Goal: Task Accomplishment & Management: Manage account settings

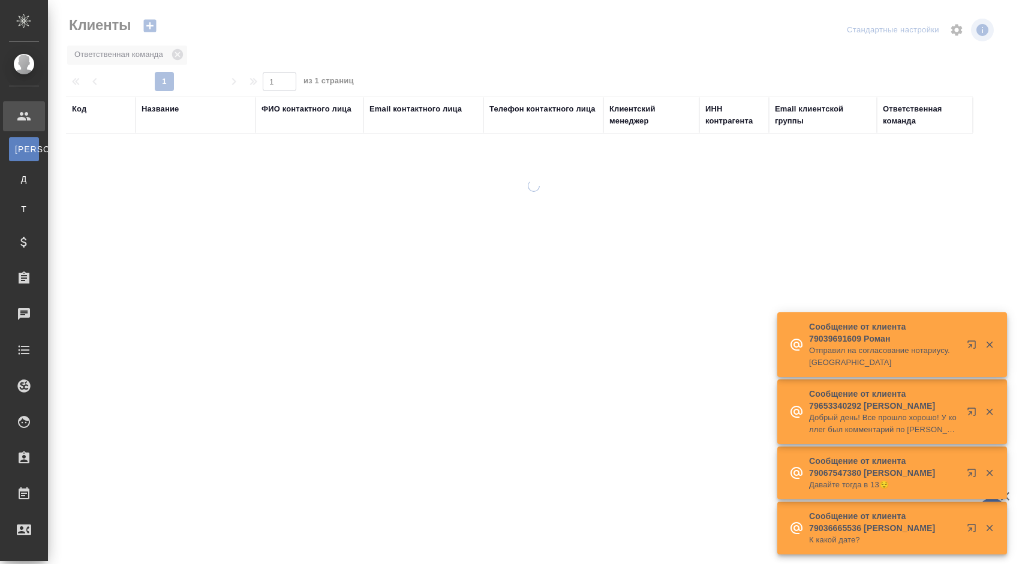
select select "RU"
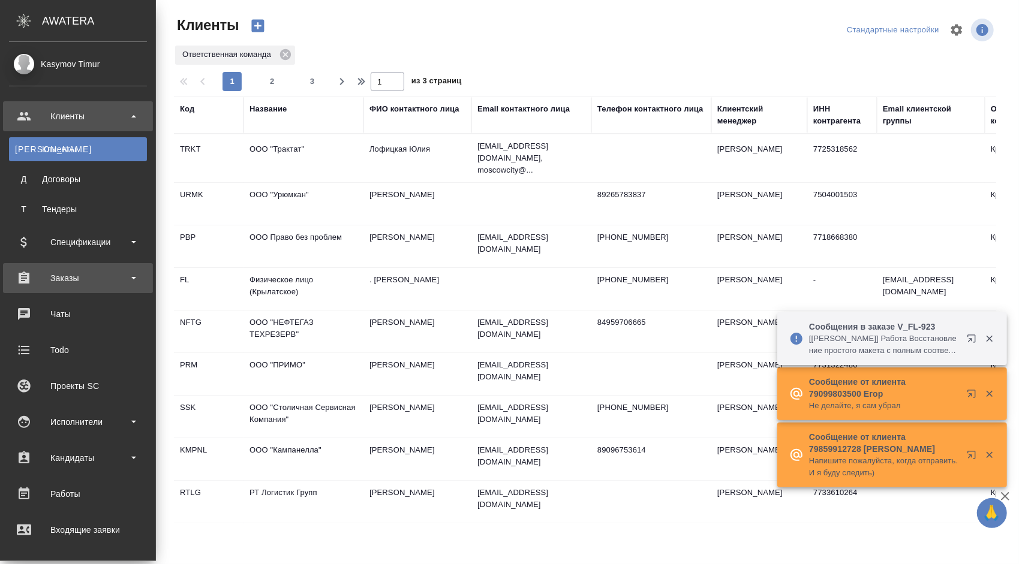
click at [118, 276] on div "Заказы" at bounding box center [78, 278] width 138 height 18
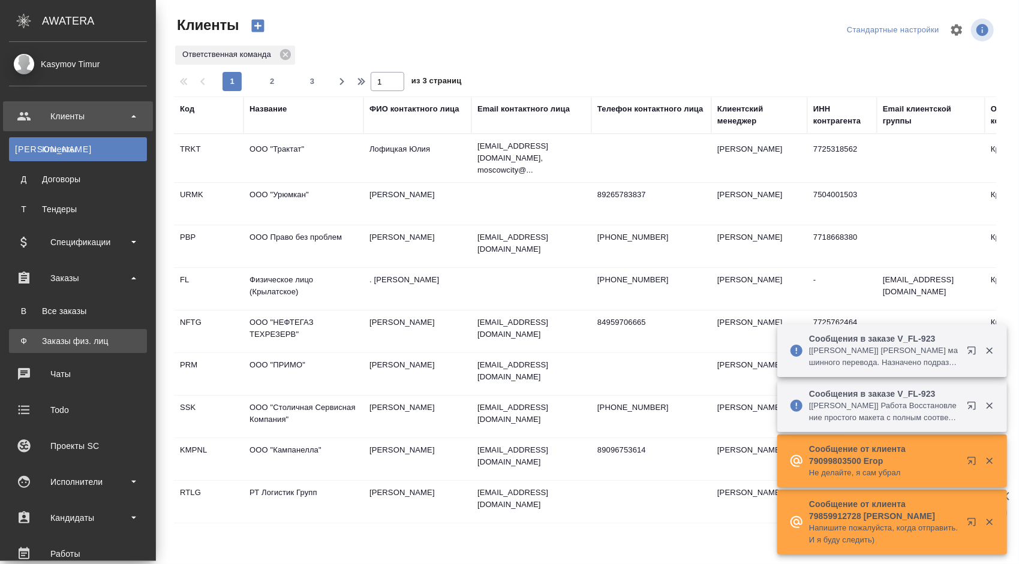
click at [79, 344] on div "Заказы физ. лиц" at bounding box center [78, 341] width 126 height 12
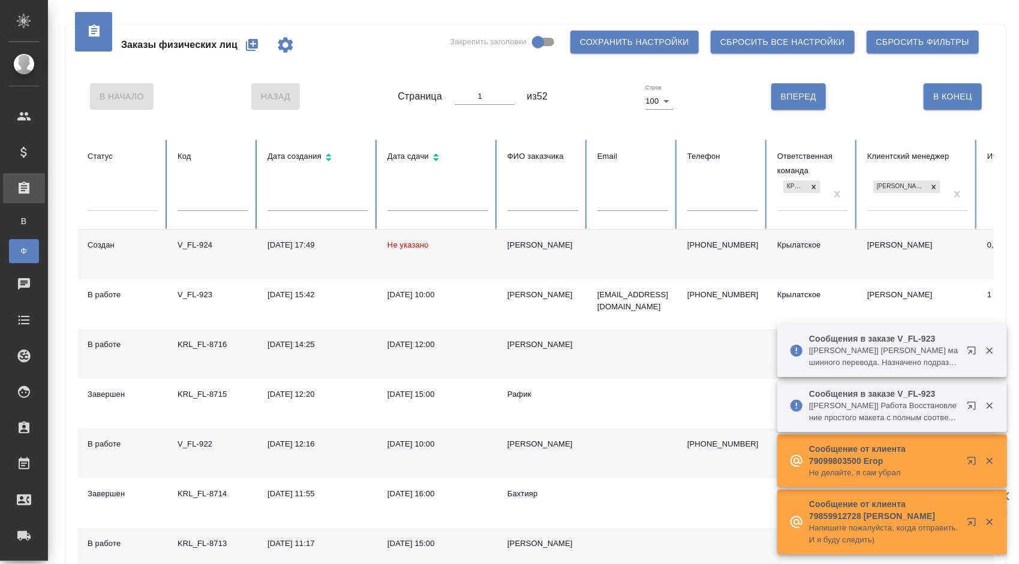
click at [527, 244] on div "Сабина" at bounding box center [542, 245] width 71 height 12
click at [527, 244] on div "[PERSON_NAME]" at bounding box center [542, 245] width 71 height 12
click at [515, 345] on div "Евгений" at bounding box center [542, 345] width 71 height 12
click at [522, 448] on div "[PERSON_NAME]" at bounding box center [542, 444] width 71 height 12
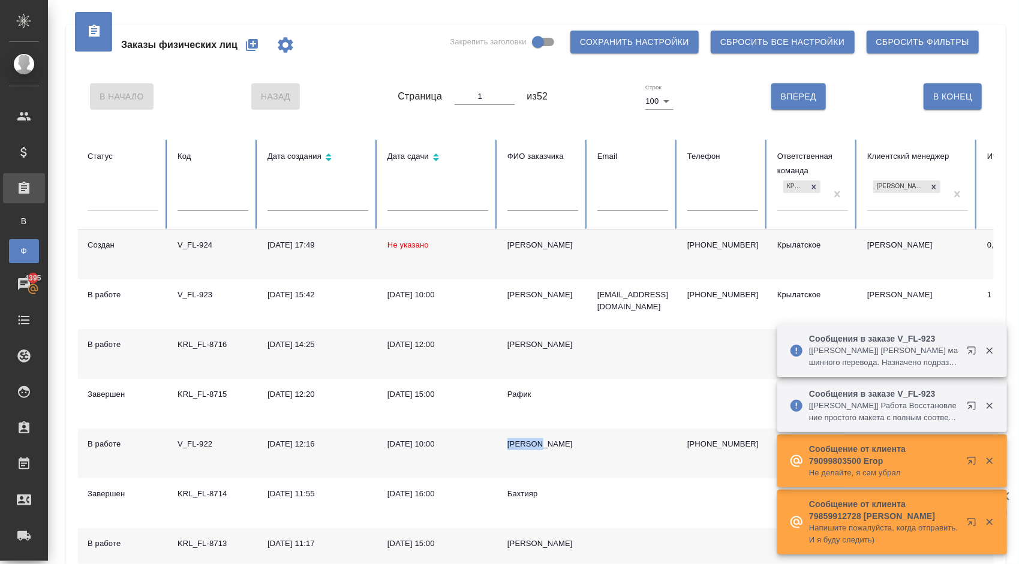
click at [522, 448] on div "[PERSON_NAME]" at bounding box center [542, 444] width 71 height 12
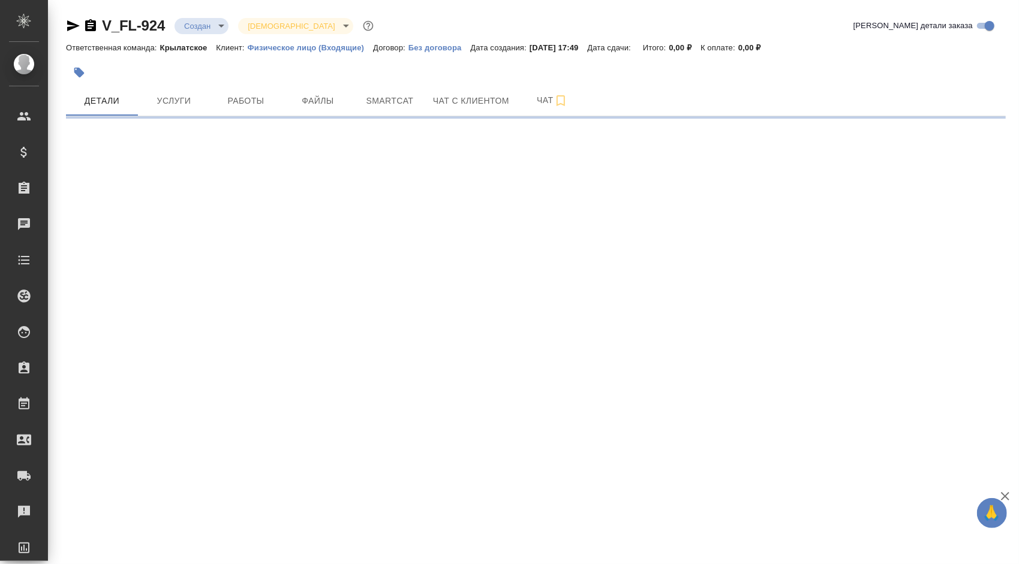
select select "RU"
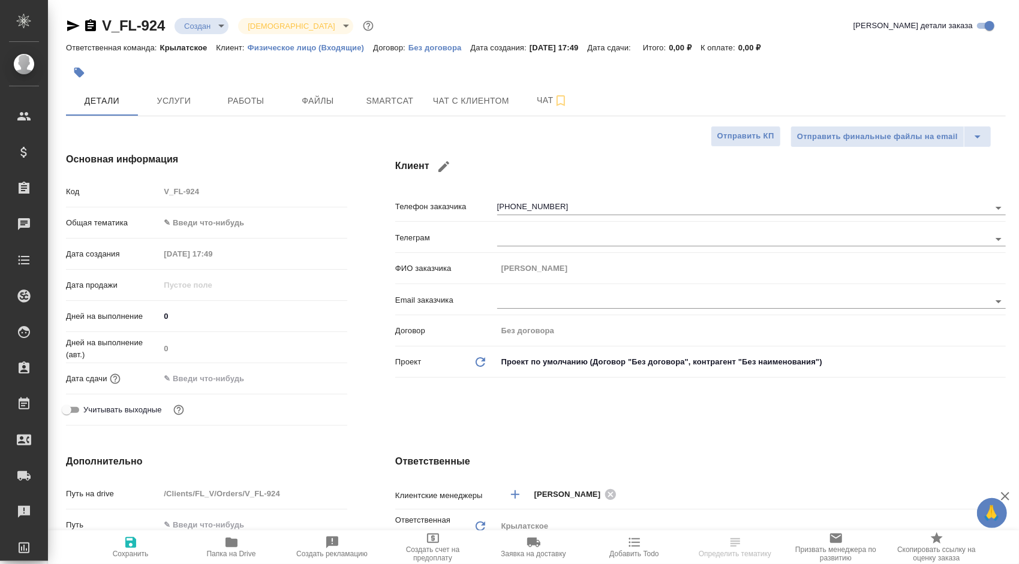
type textarea "x"
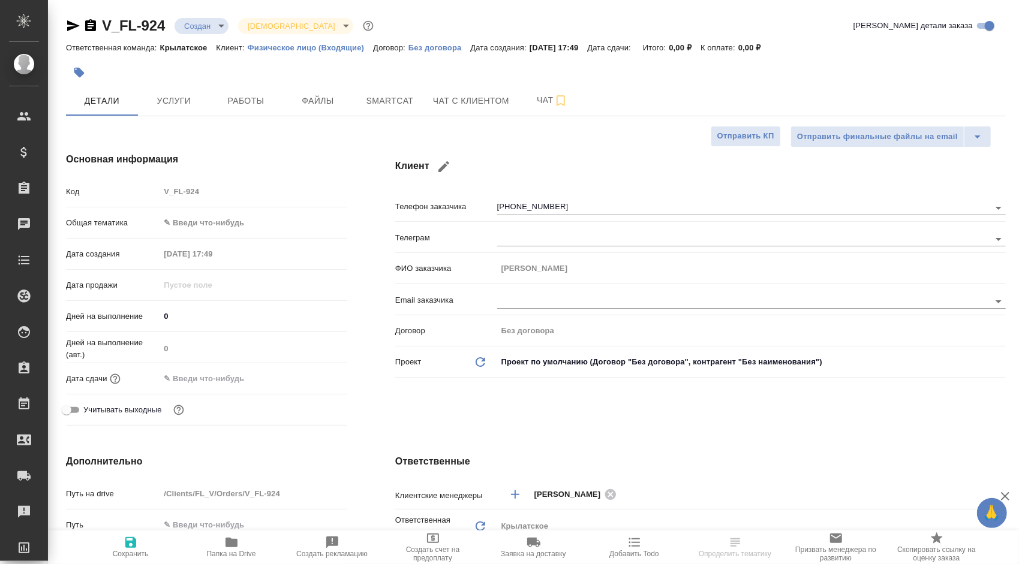
type textarea "x"
select select "RU"
type textarea "x"
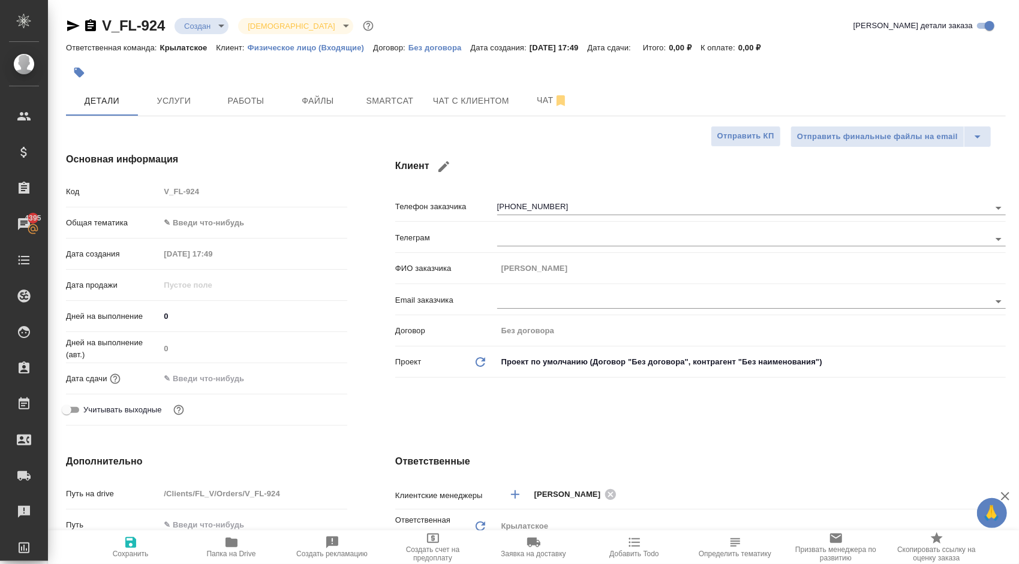
type textarea "x"
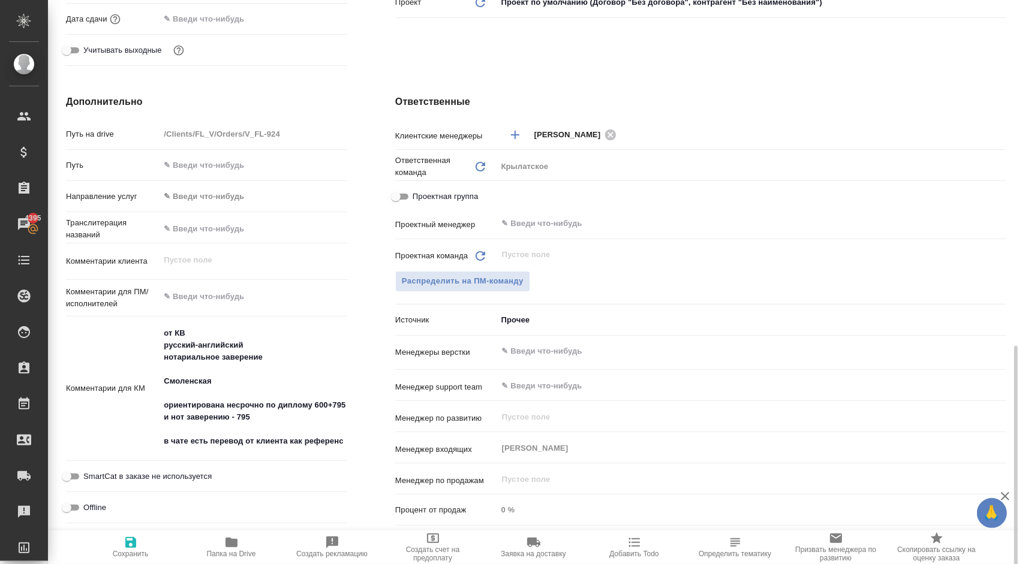
scroll to position [635, 0]
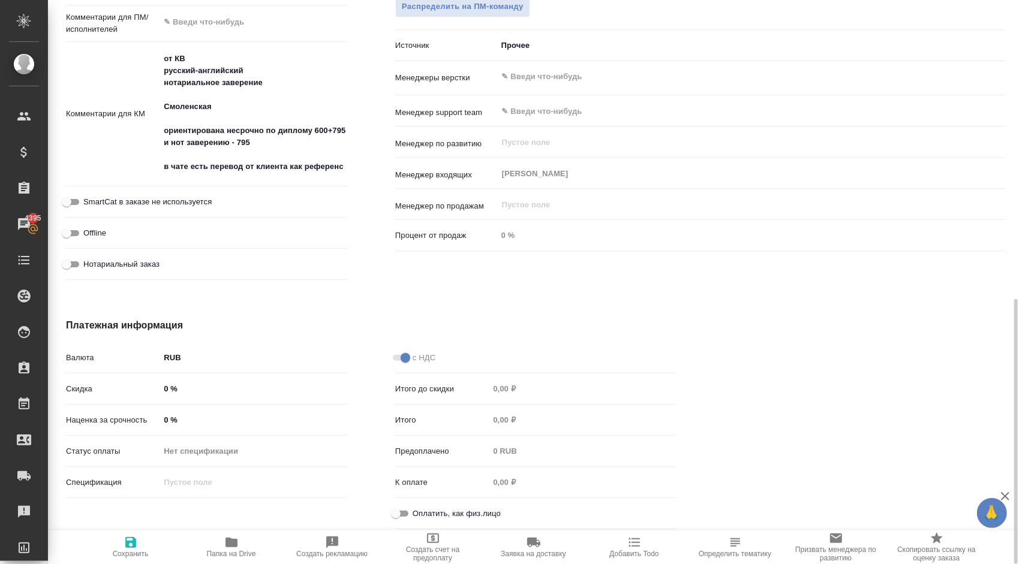
click at [407, 510] on input "Оплатить, как физ.лицо" at bounding box center [395, 514] width 43 height 14
checkbox input "true"
type textarea "x"
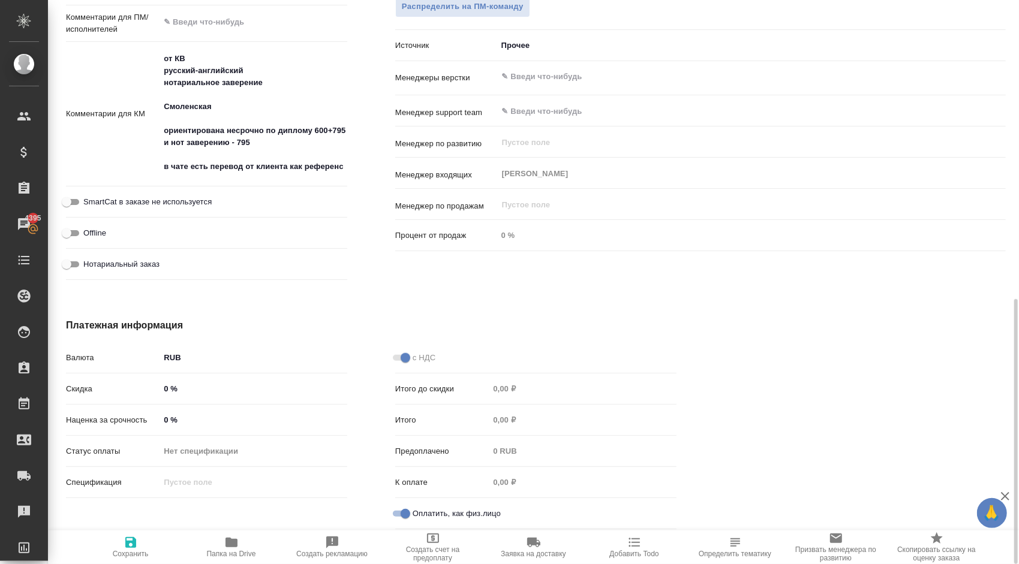
click at [156, 257] on label "Нотариальный заказ" at bounding box center [109, 264] width 100 height 14
click at [88, 257] on input "Нотариальный заказ" at bounding box center [66, 264] width 43 height 14
checkbox input "true"
type textarea "x"
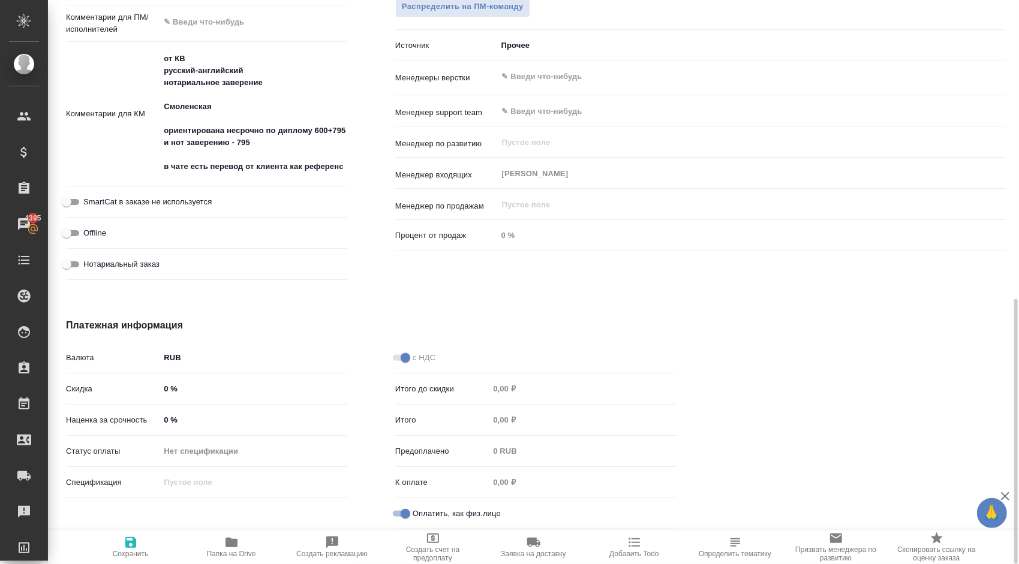
type textarea "x"
click at [126, 540] on icon "button" at bounding box center [130, 542] width 11 height 11
type textarea "x"
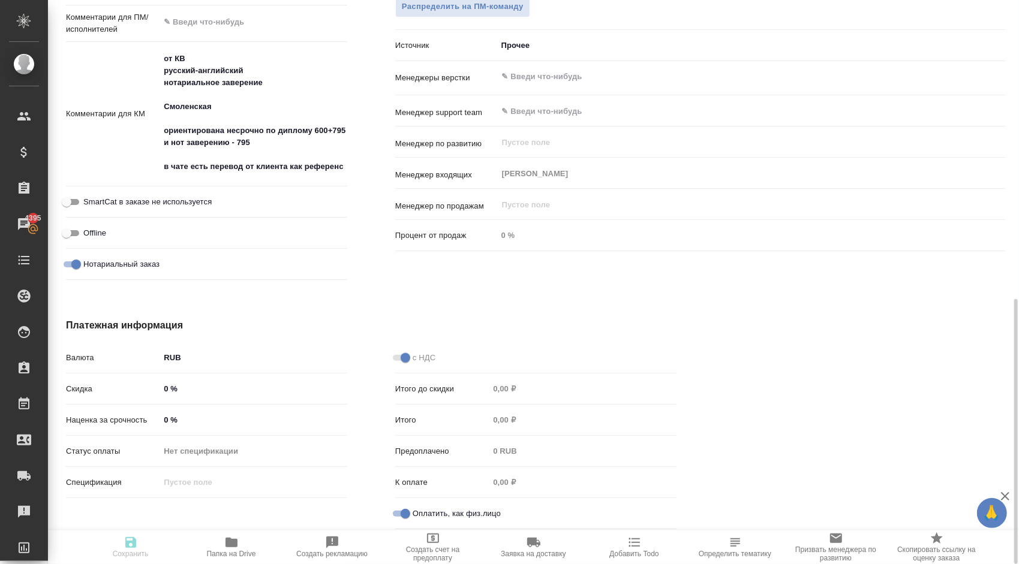
type textarea "x"
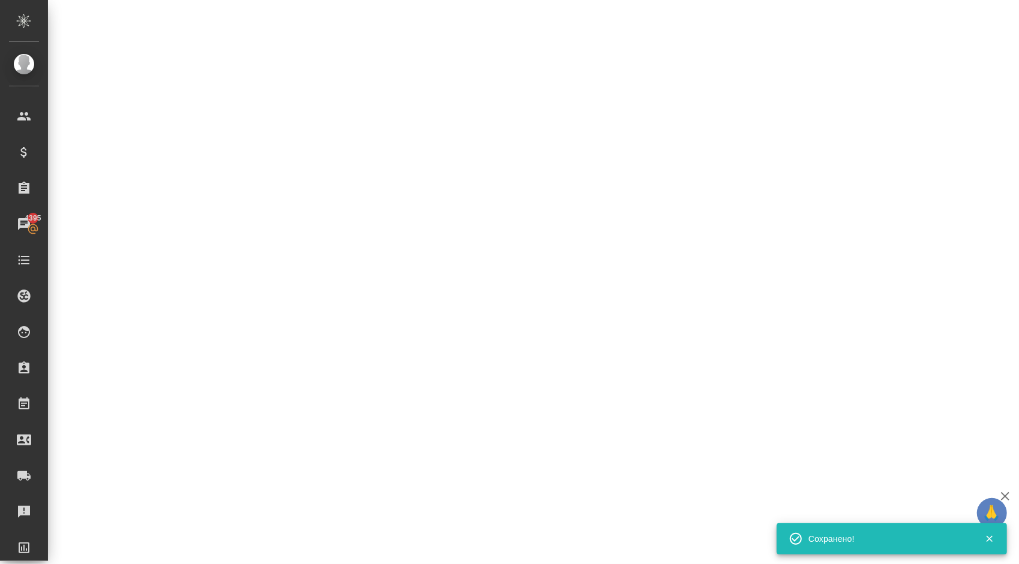
select select "RU"
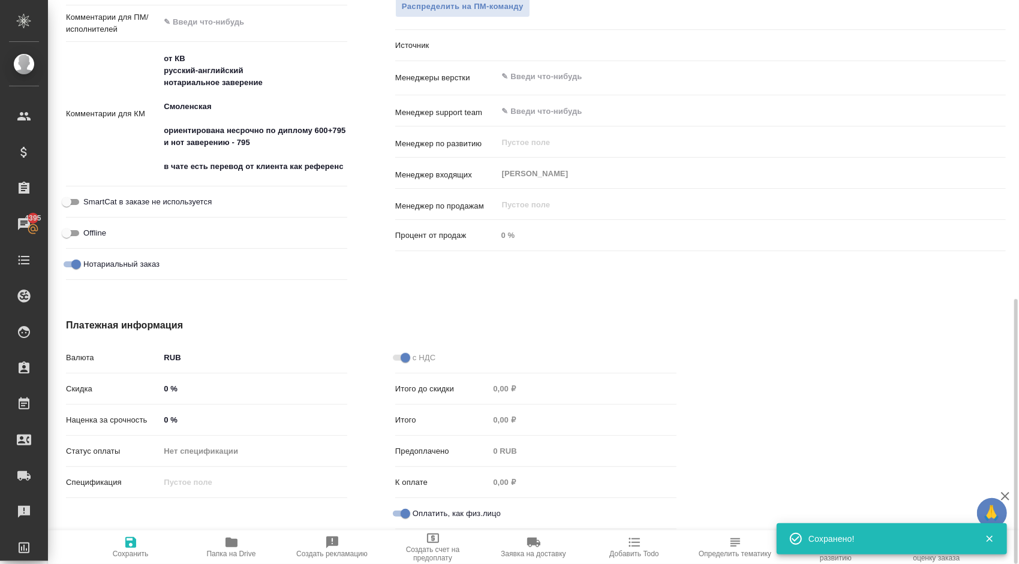
type textarea "x"
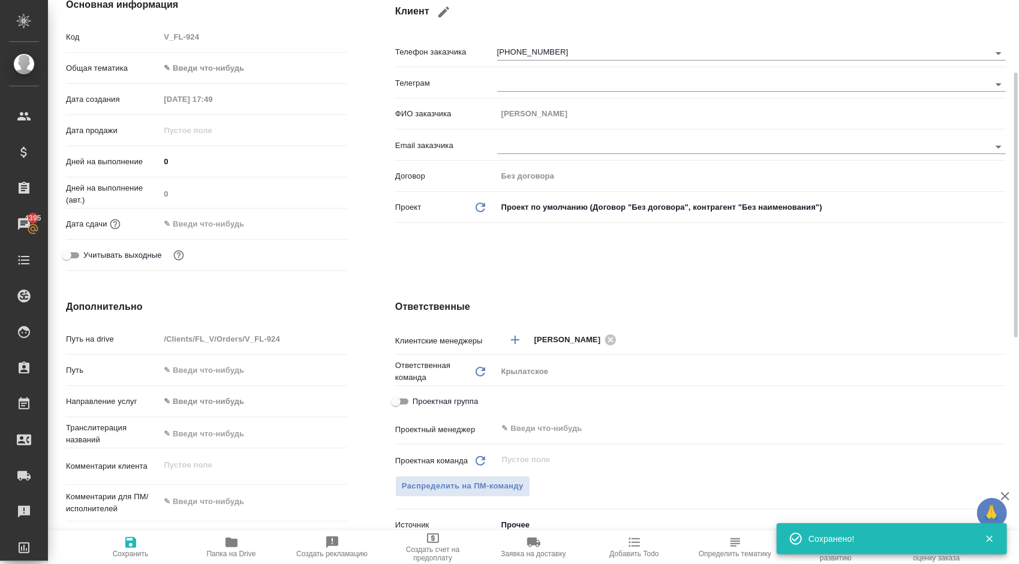
scroll to position [0, 0]
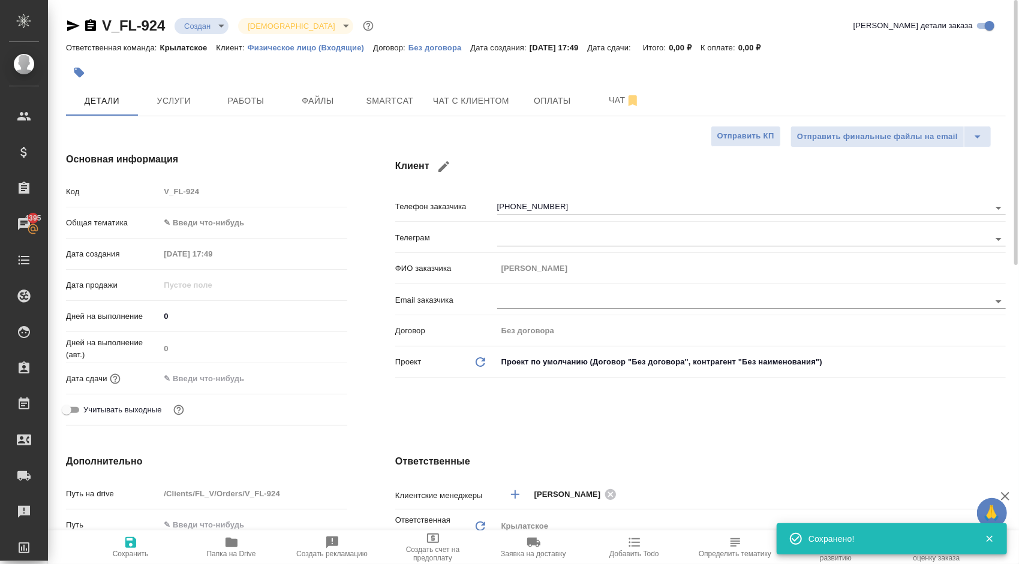
click at [86, 71] on button "button" at bounding box center [79, 72] width 26 height 26
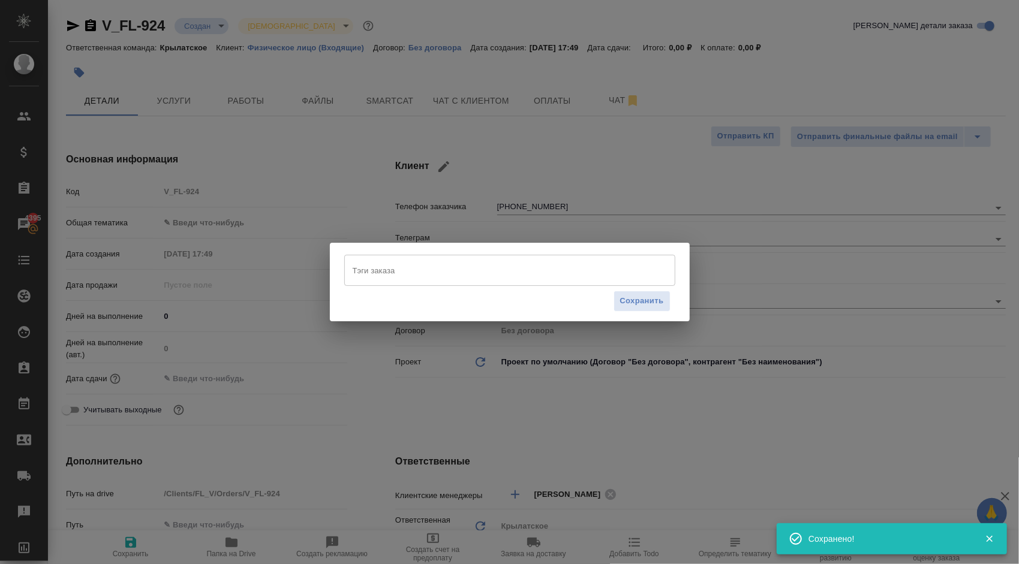
click at [395, 268] on input "Тэги заказа" at bounding box center [499, 270] width 298 height 20
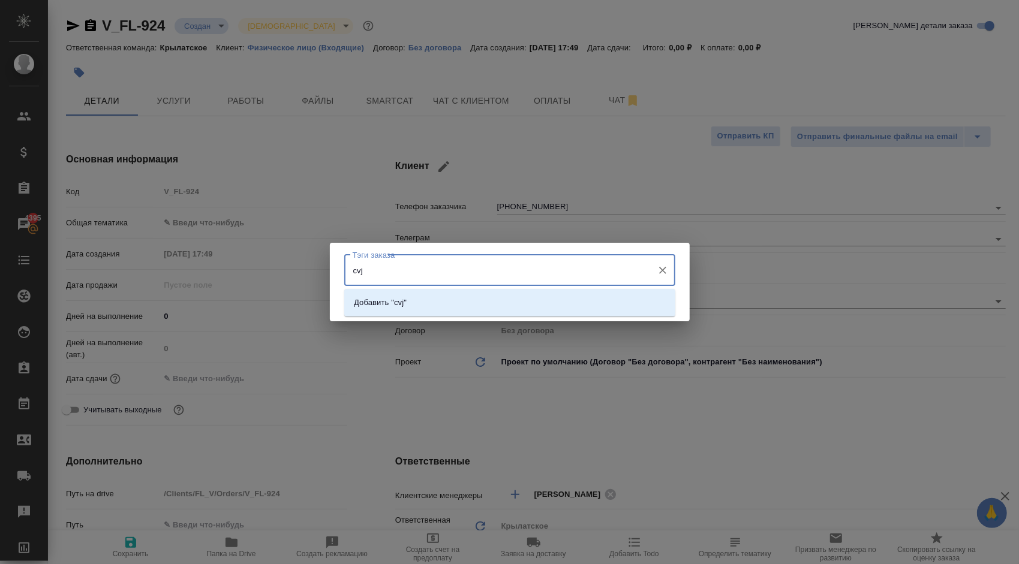
drag, startPoint x: 400, startPoint y: 268, endPoint x: 299, endPoint y: 267, distance: 101.4
click at [299, 267] on div "Тэги заказа cvj Тэги заказа Сохранить" at bounding box center [509, 282] width 1019 height 564
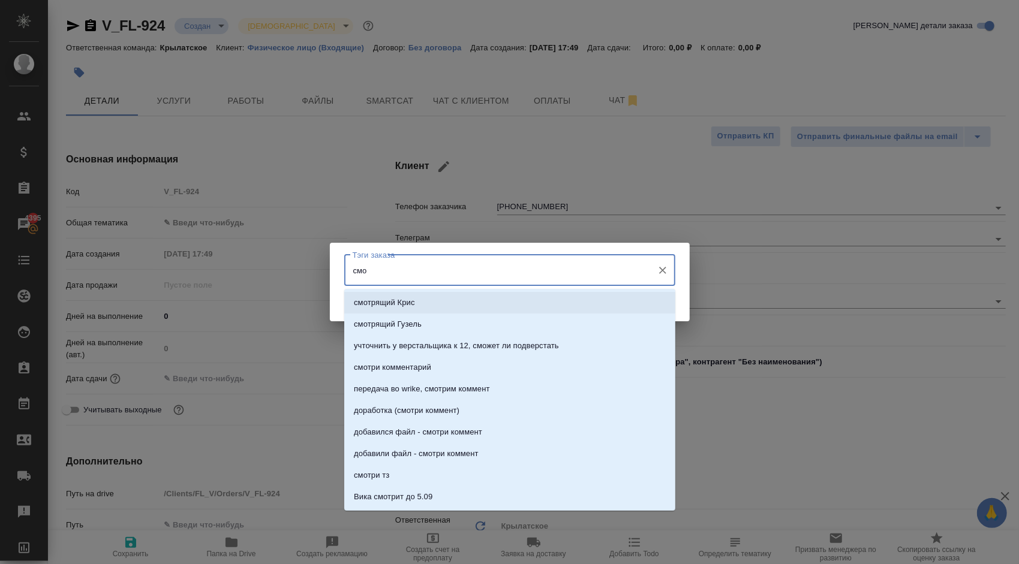
type input "смол"
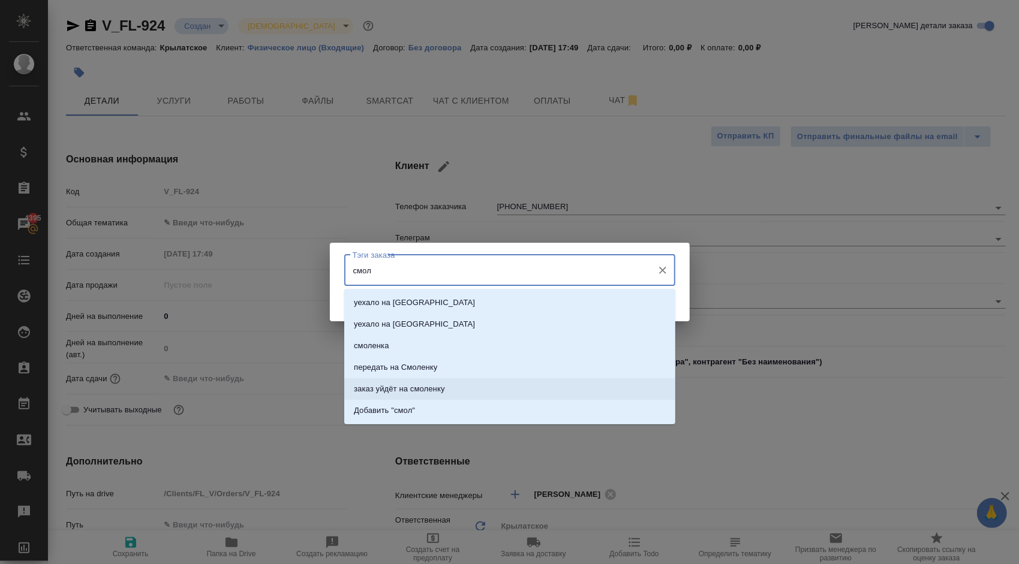
click at [427, 387] on p "заказ уйдёт на смоленку" at bounding box center [399, 389] width 91 height 12
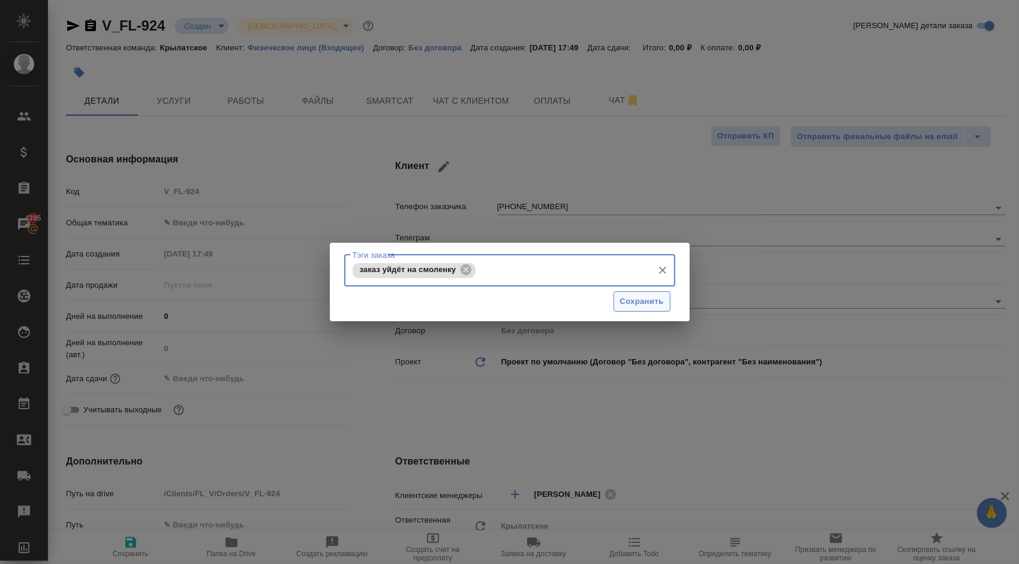
click at [621, 296] on button "Сохранить" at bounding box center [642, 302] width 57 height 21
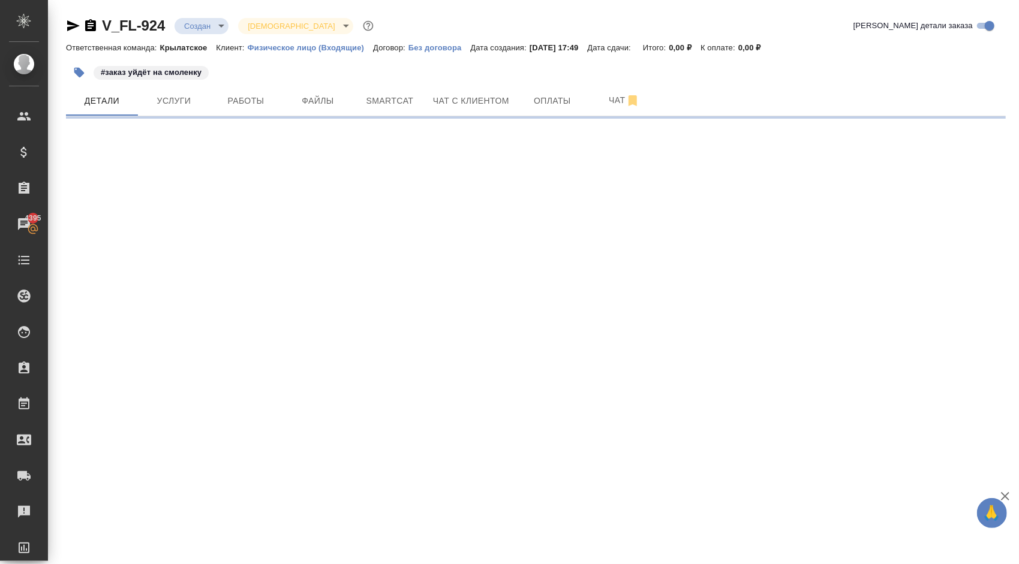
select select "RU"
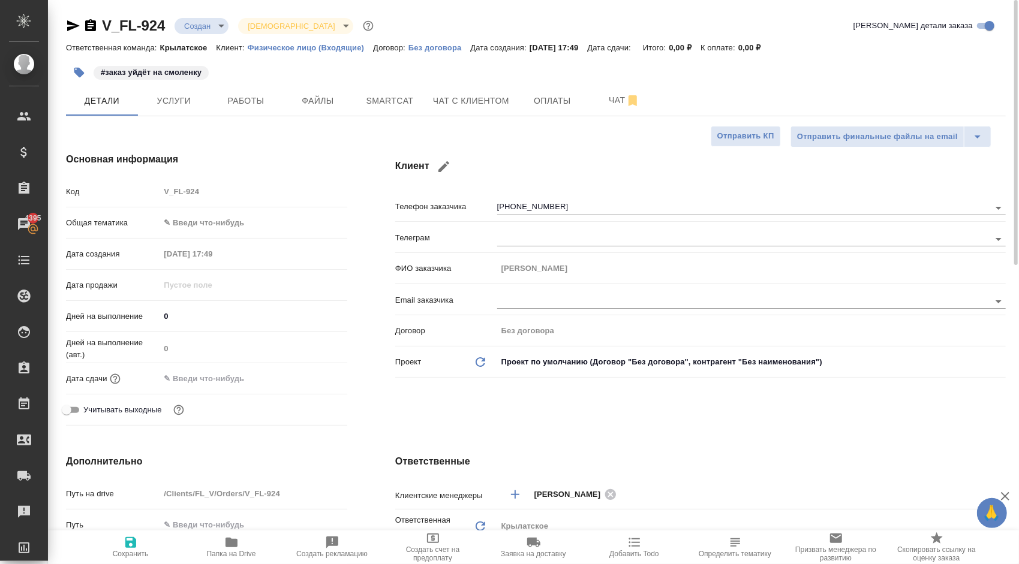
type textarea "x"
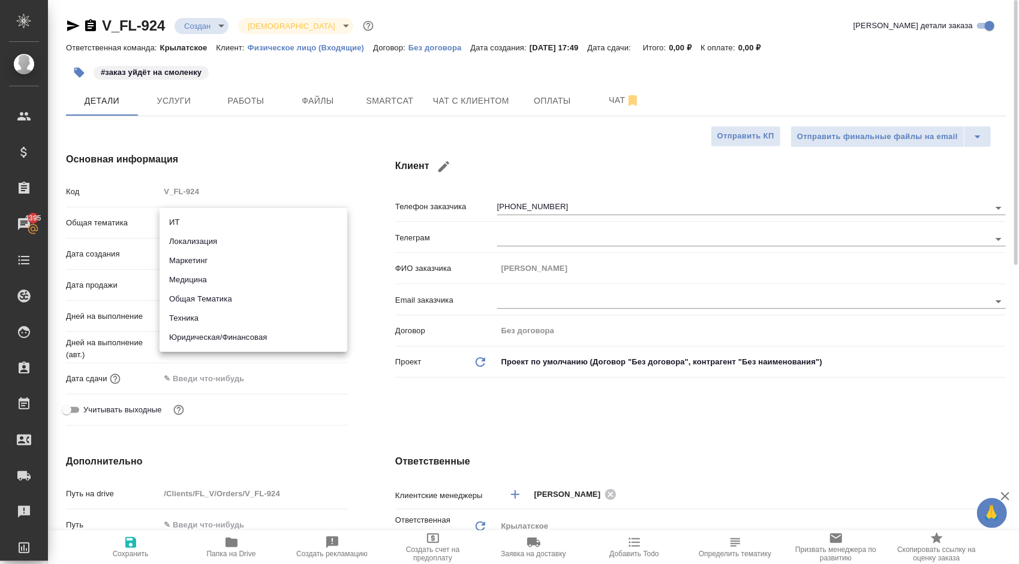
click at [252, 221] on body "🙏 .cls-1 fill:#fff; AWATERA Kasymov Timur Клиенты Спецификации Заказы 4395 Чаты…" at bounding box center [509, 282] width 1019 height 564
click at [237, 332] on li "Юридическая/Финансовая" at bounding box center [254, 337] width 188 height 19
type input "yr-fn"
type textarea "x"
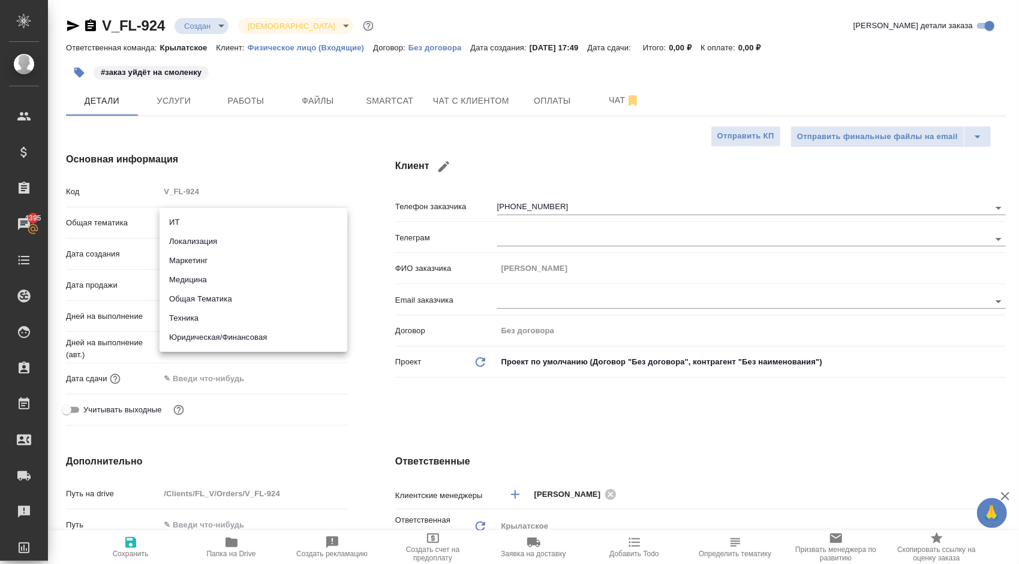
type textarea "x"
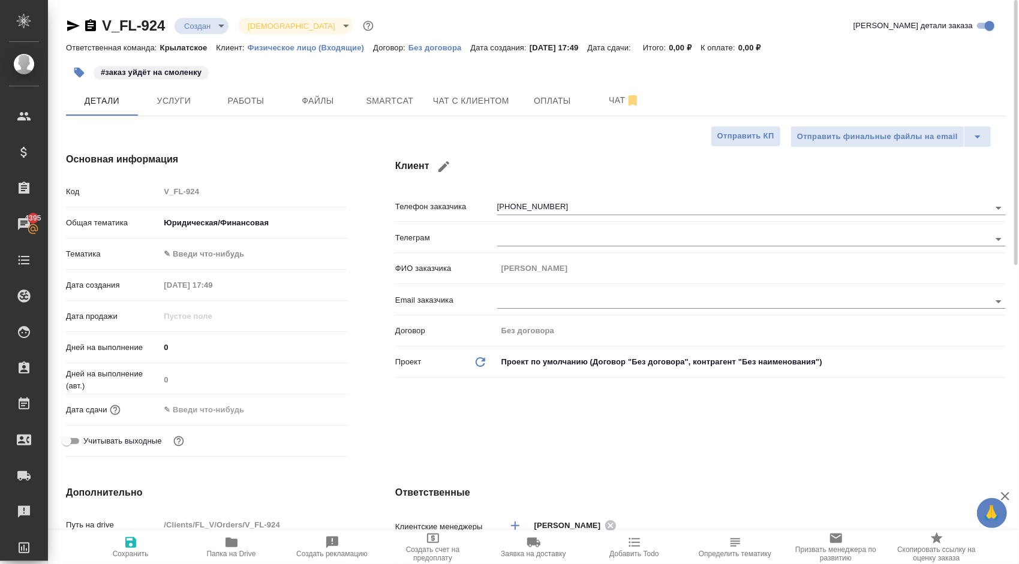
click at [231, 264] on div "Тематика ✎ Введи что-нибудь" at bounding box center [206, 254] width 281 height 21
click at [235, 255] on body "🙏 .cls-1 fill:#fff; AWATERA Kasymov Timur Клиенты Спецификации Заказы 4395 Чаты…" at bounding box center [509, 282] width 1019 height 564
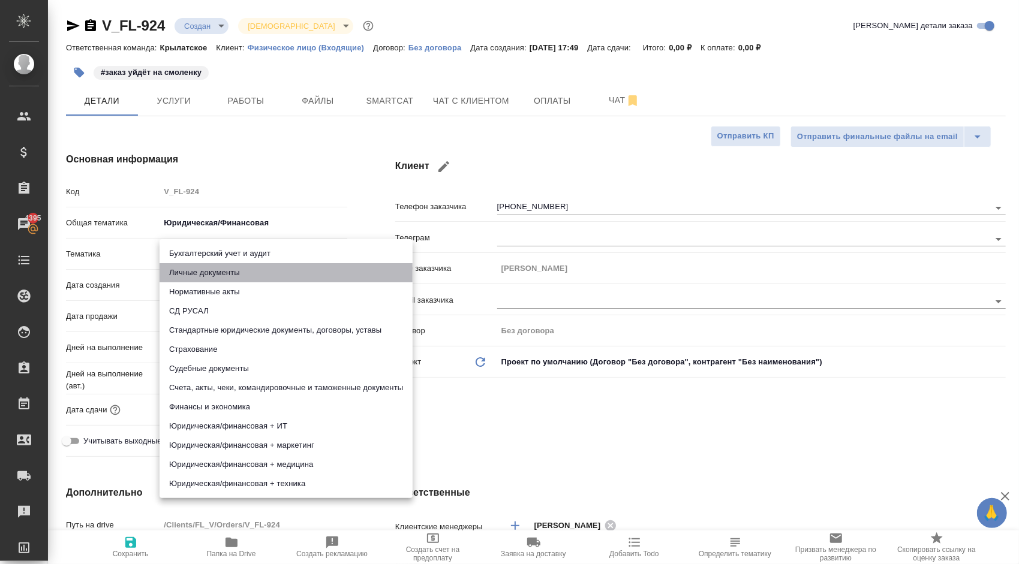
click at [240, 276] on li "Личные документы" at bounding box center [286, 272] width 253 height 19
type textarea "x"
type input "5a8b8b956a9677013d343cfe"
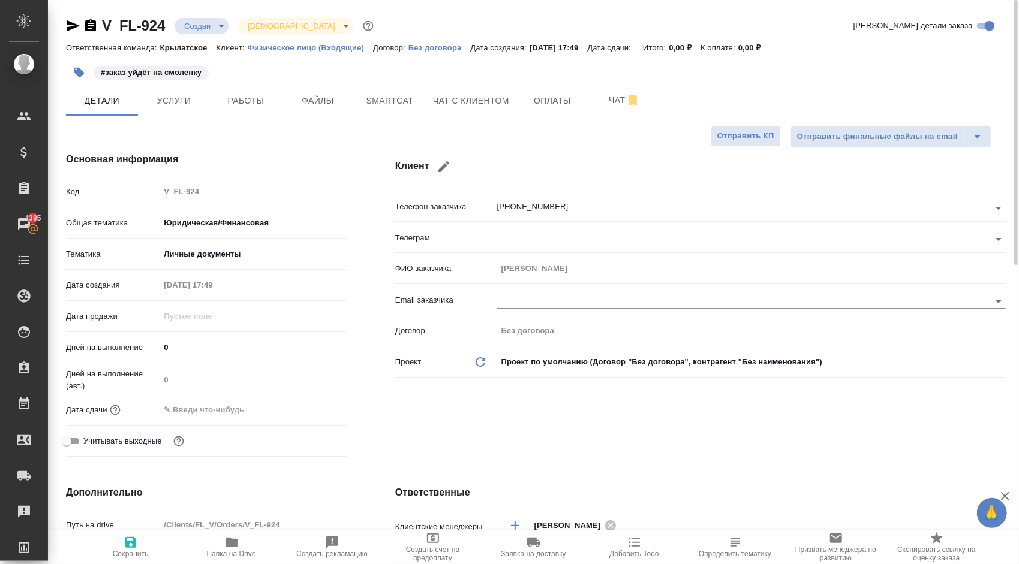
click at [209, 413] on input "text" at bounding box center [212, 409] width 105 height 17
click at [313, 404] on icon "button" at bounding box center [312, 409] width 14 height 14
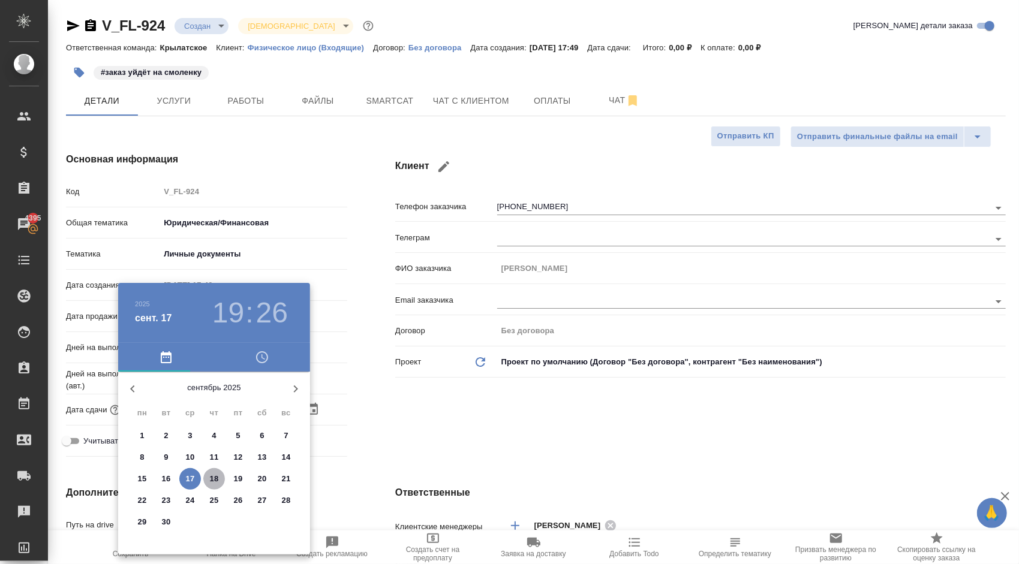
click at [215, 480] on p "18" at bounding box center [214, 479] width 9 height 12
type input "18.09.2025 19:26"
type textarea "x"
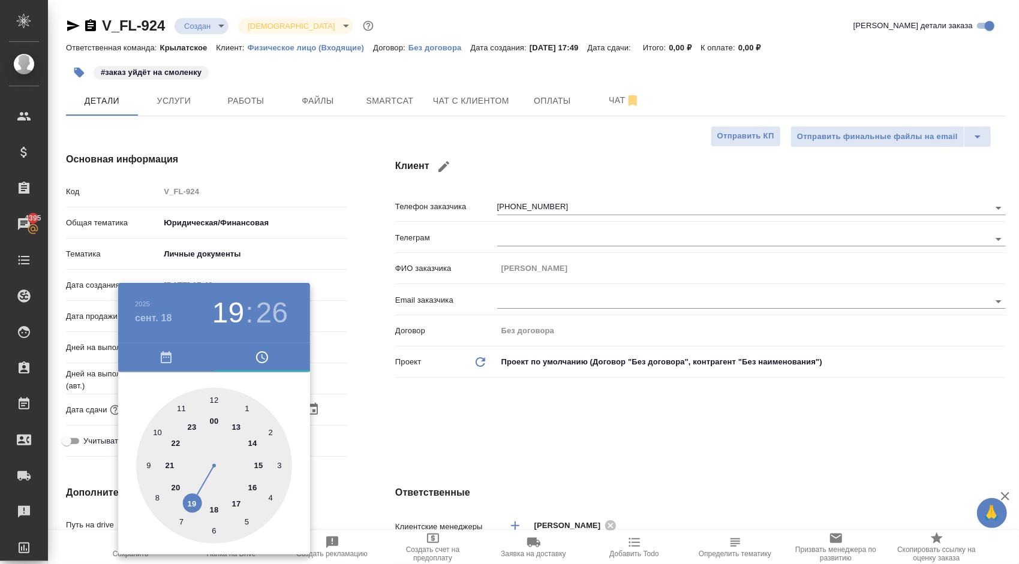
click at [215, 396] on div at bounding box center [214, 466] width 156 height 156
type input "18.09.2025 12:26"
type textarea "x"
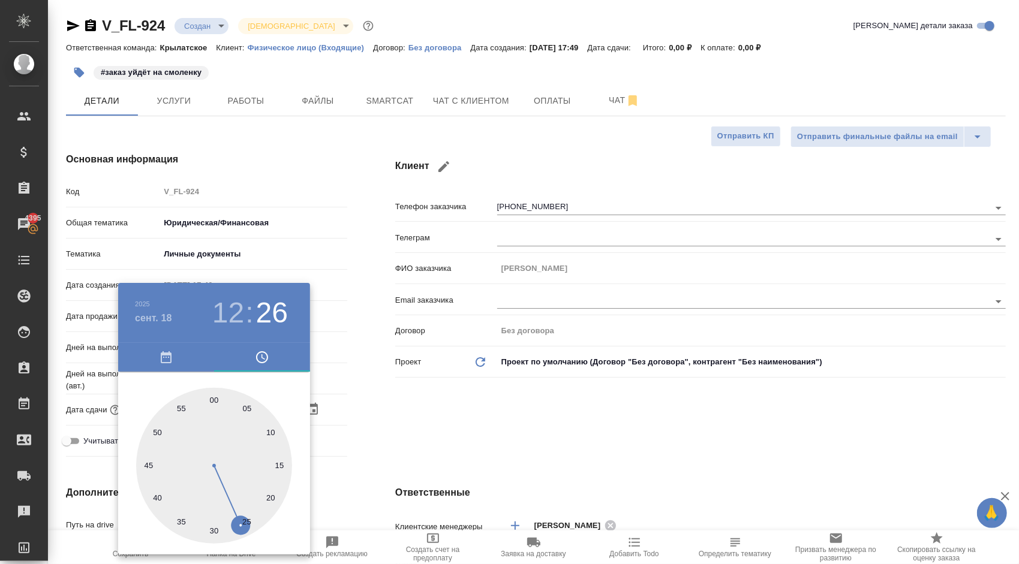
click at [215, 396] on div at bounding box center [214, 466] width 156 height 156
type input "18.09.2025 12:00"
type textarea "x"
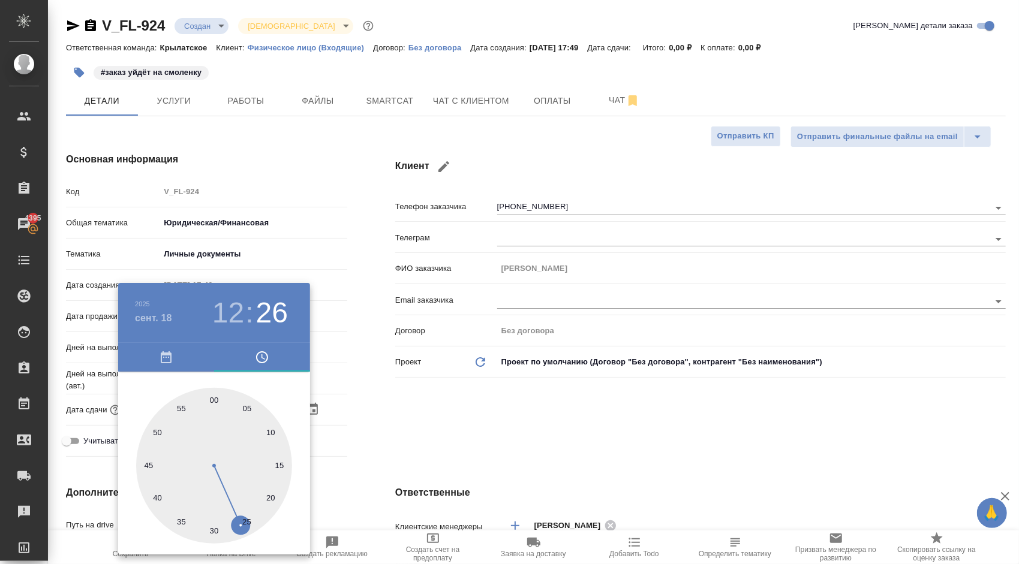
click at [215, 396] on div at bounding box center [214, 466] width 156 height 156
type textarea "x"
click at [441, 441] on div at bounding box center [509, 282] width 1019 height 564
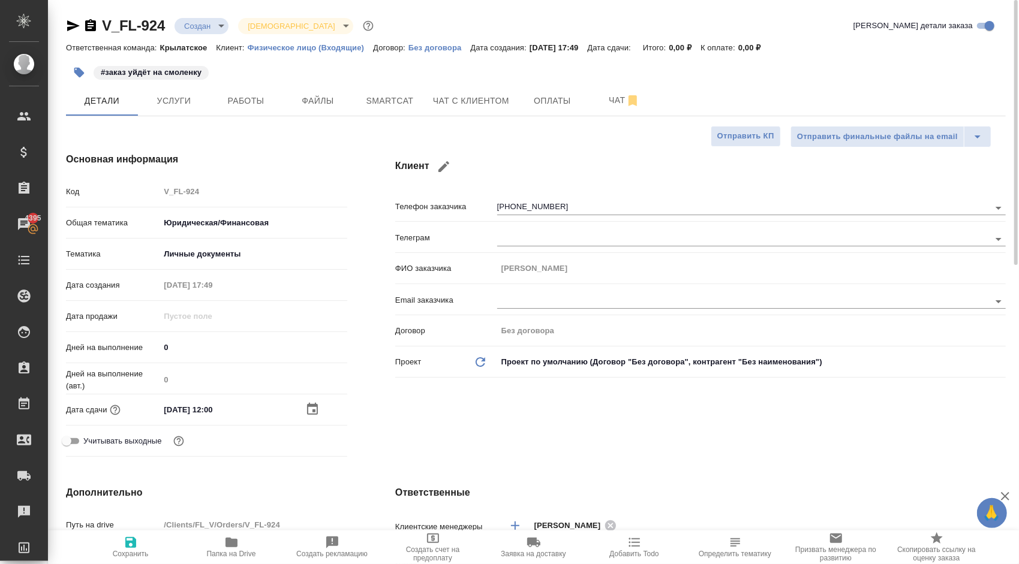
click at [138, 536] on span "Сохранить" at bounding box center [131, 547] width 86 height 23
type textarea "x"
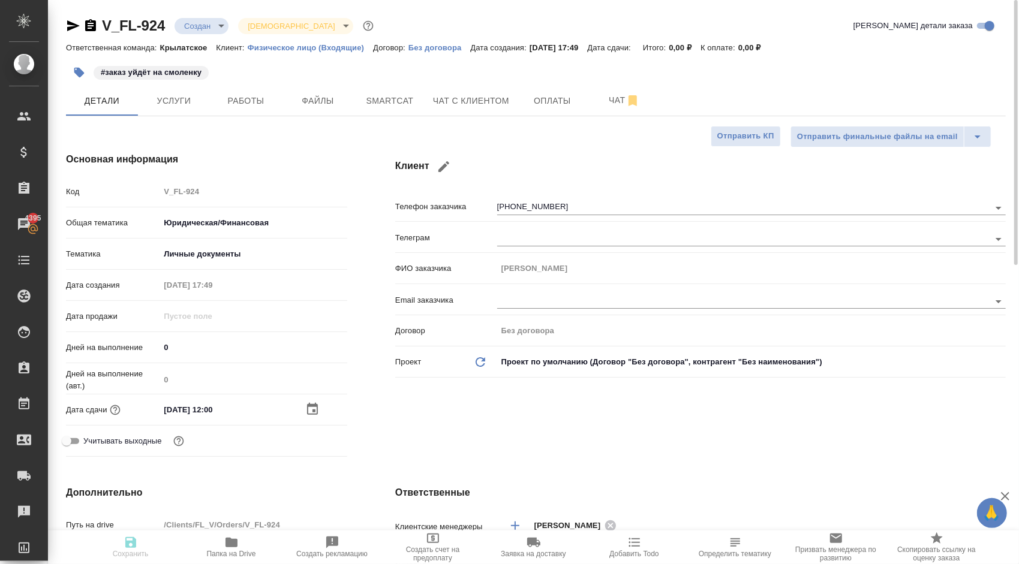
type textarea "x"
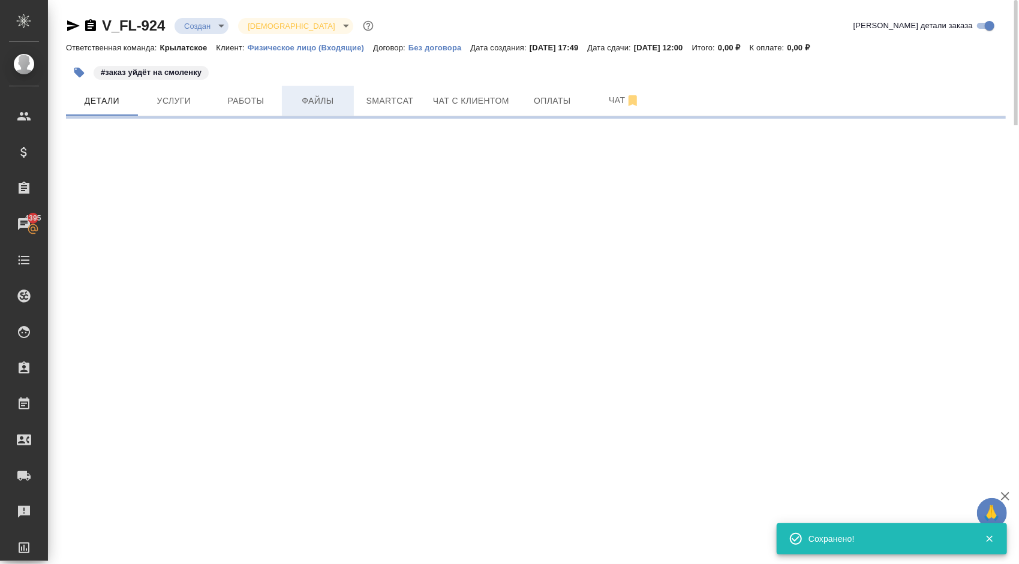
select select "RU"
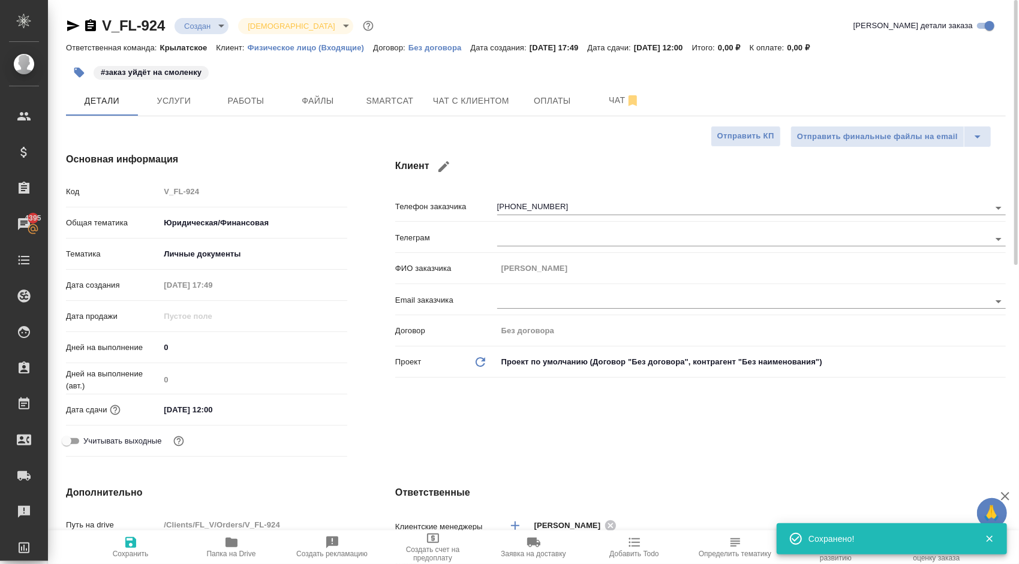
type textarea "x"
click at [314, 102] on span "Файлы" at bounding box center [318, 101] width 58 height 15
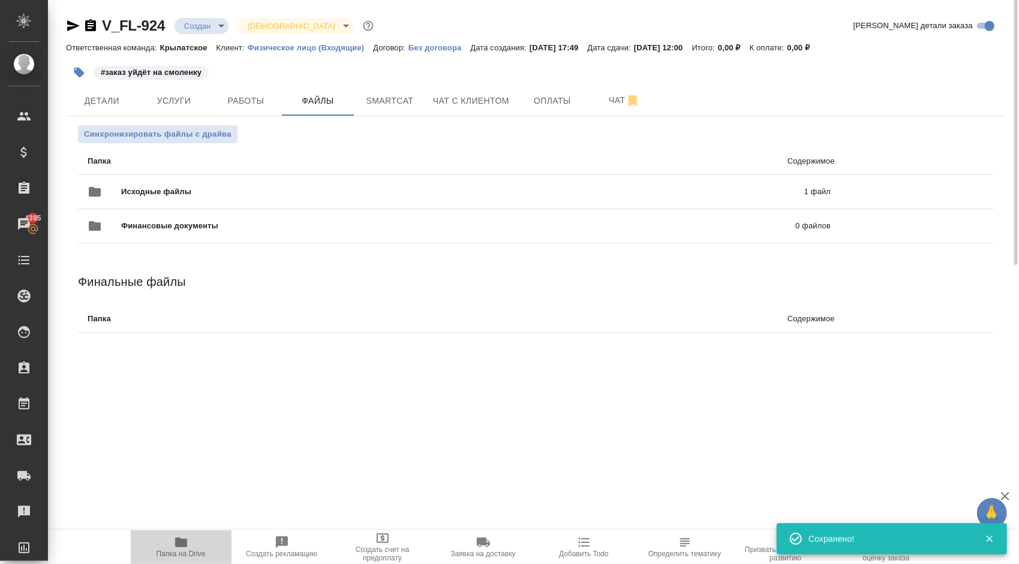
click at [190, 549] on span "Папка на Drive" at bounding box center [181, 547] width 86 height 23
click at [168, 103] on span "Услуги" at bounding box center [174, 101] width 58 height 15
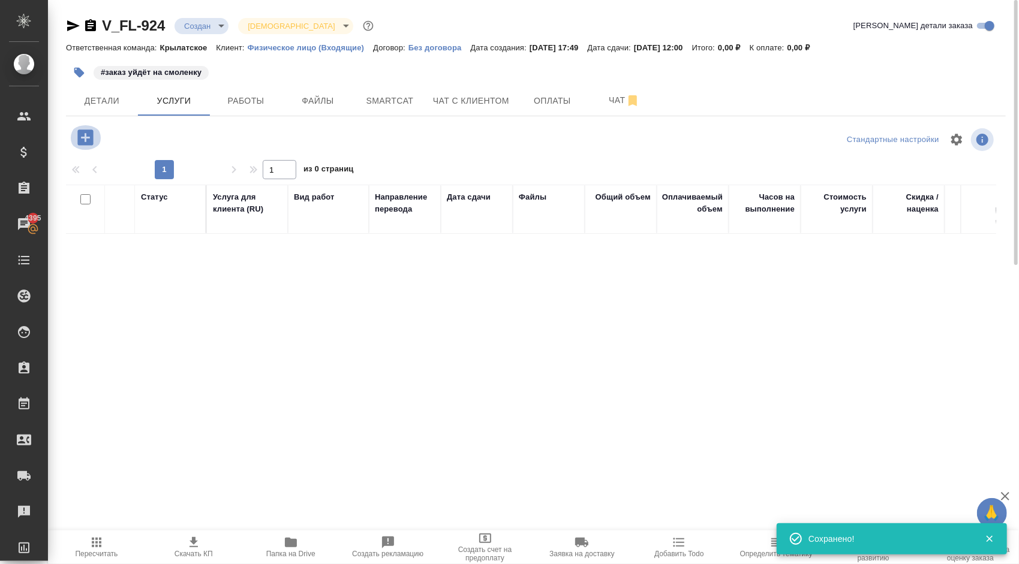
click at [91, 148] on button "button" at bounding box center [85, 137] width 33 height 25
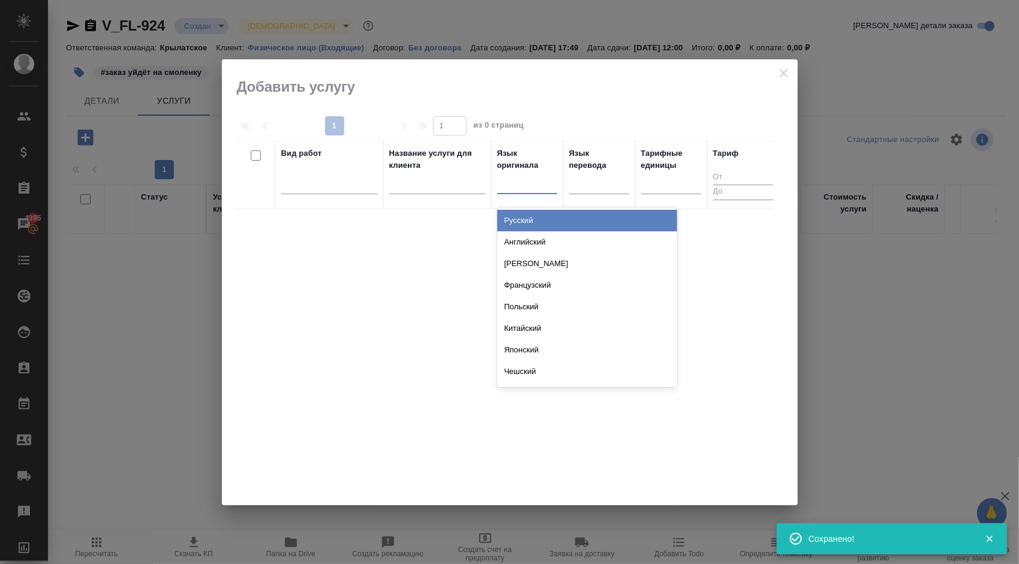
click at [516, 185] on div at bounding box center [527, 181] width 60 height 17
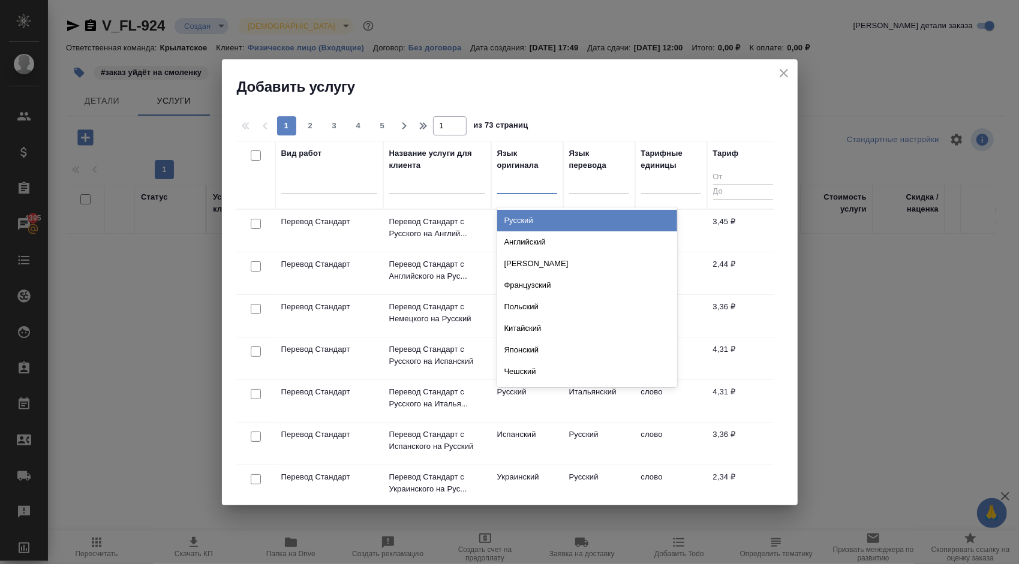
click at [522, 220] on div "Русский" at bounding box center [587, 221] width 180 height 22
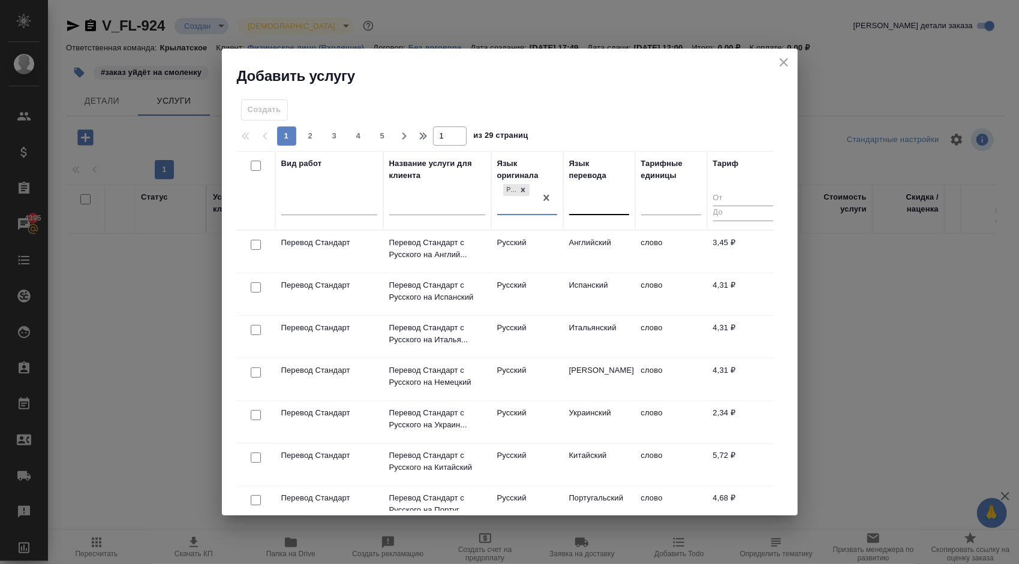
click at [575, 202] on input "text" at bounding box center [575, 203] width 1 height 8
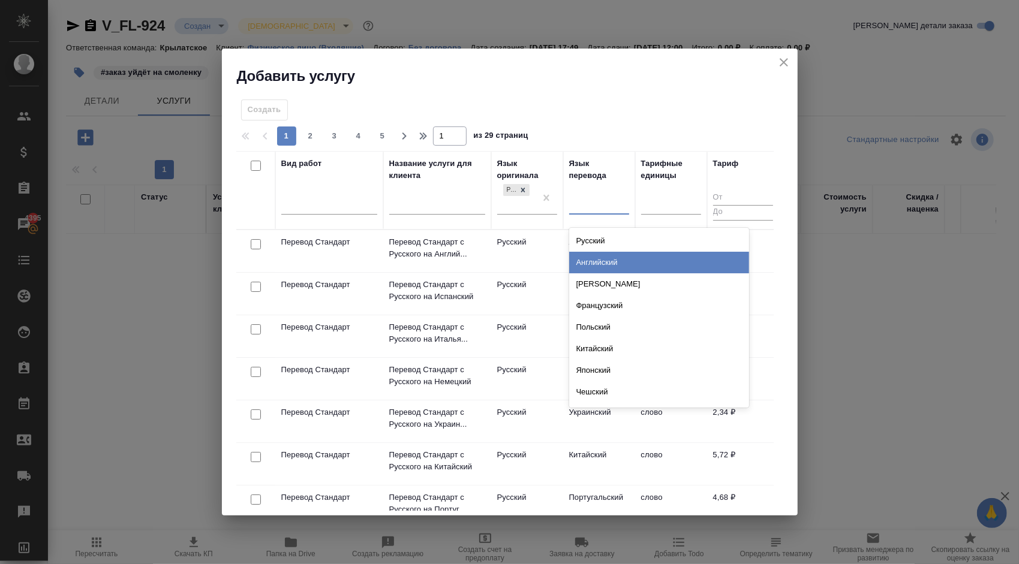
click at [594, 259] on div "Английский" at bounding box center [659, 263] width 180 height 22
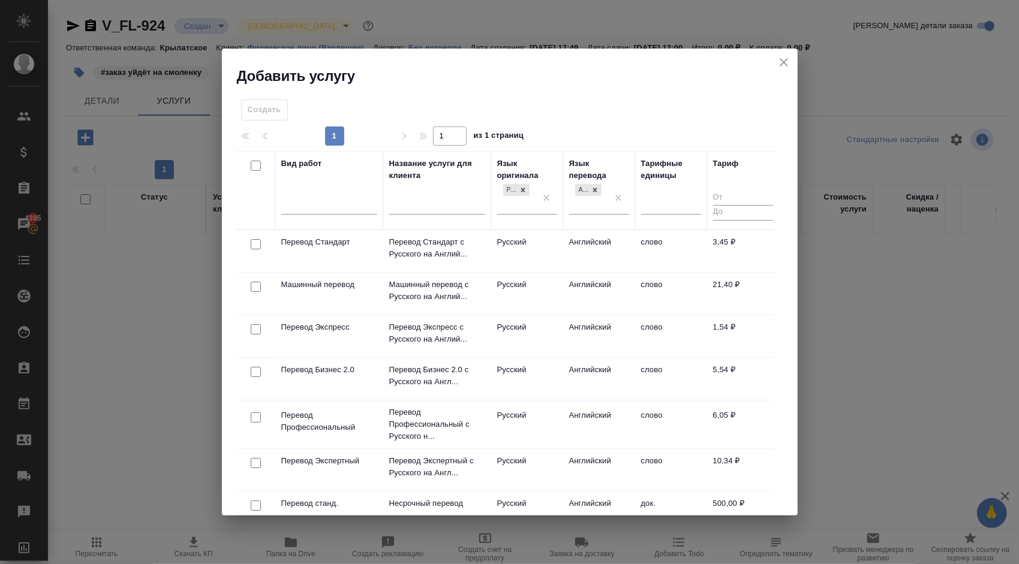
click at [540, 244] on td "Русский" at bounding box center [527, 251] width 72 height 42
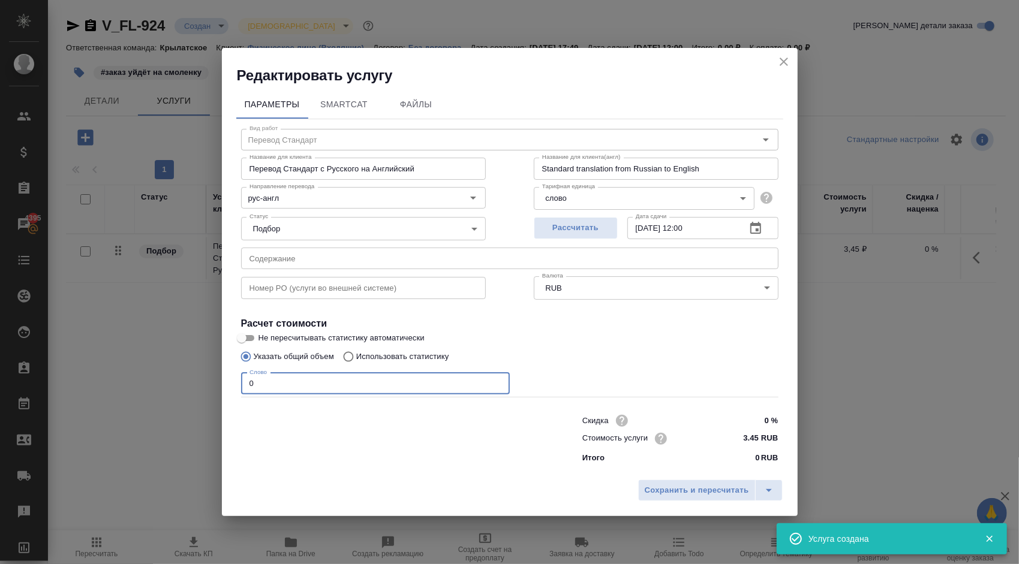
drag, startPoint x: 268, startPoint y: 381, endPoint x: 230, endPoint y: 384, distance: 37.3
click at [230, 384] on div "Параметры SmartCat Файлы Вид работ Перевод Стандарт Вид работ Название для клие…" at bounding box center [510, 279] width 576 height 389
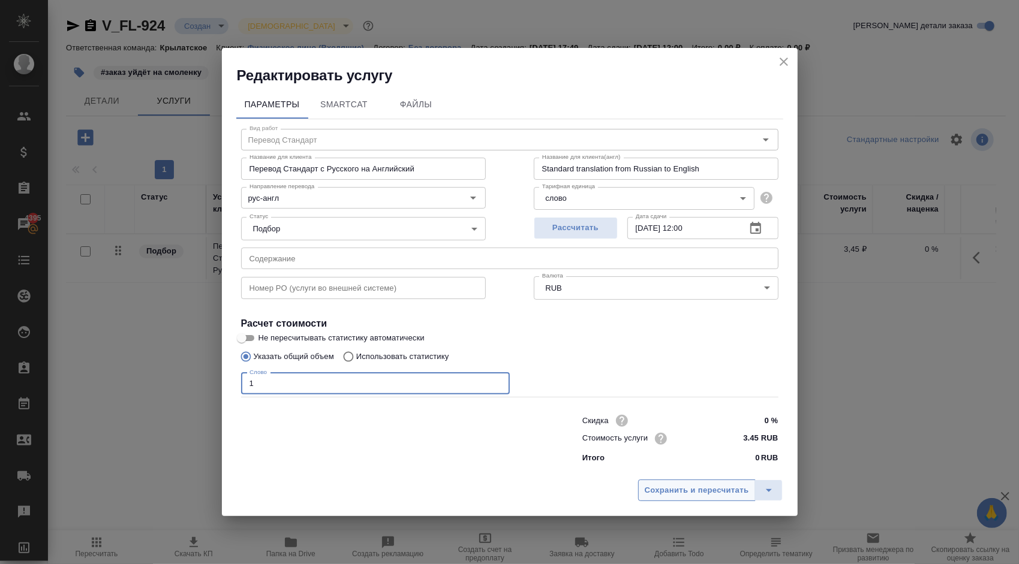
type input "1"
click at [692, 489] on span "Сохранить и пересчитать" at bounding box center [697, 491] width 104 height 14
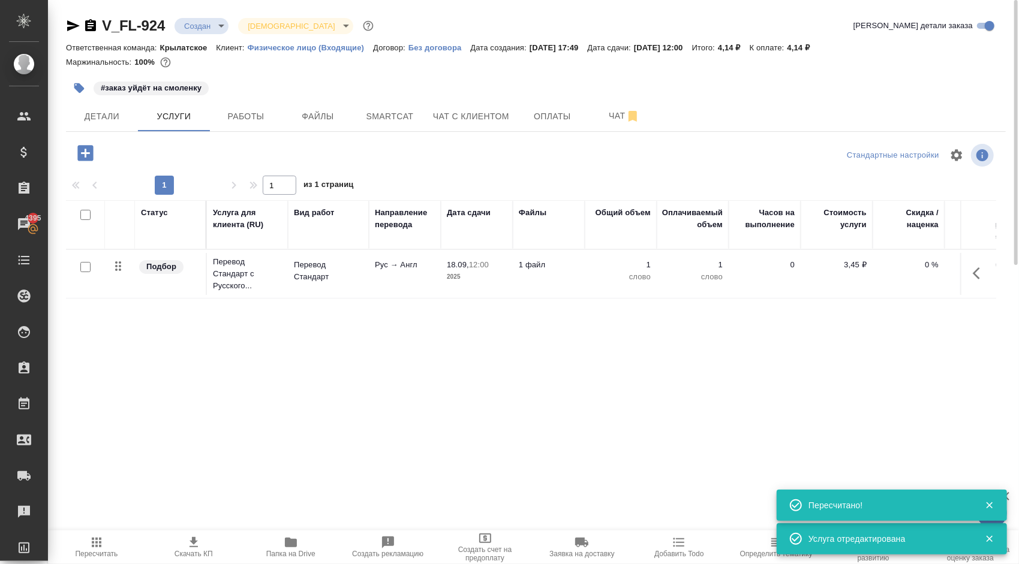
click at [92, 151] on icon "button" at bounding box center [85, 153] width 16 height 16
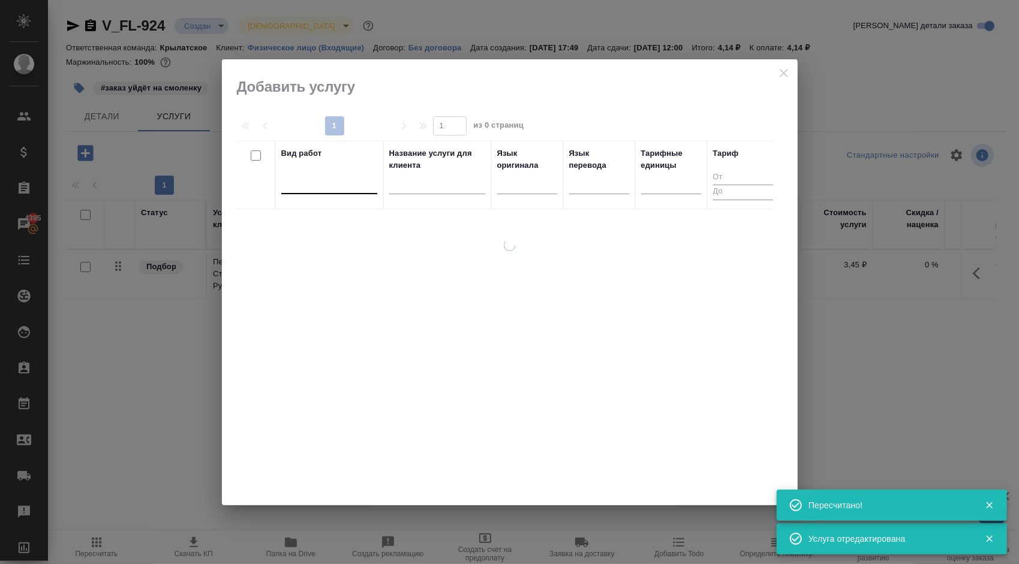
click at [345, 185] on div at bounding box center [329, 181] width 96 height 17
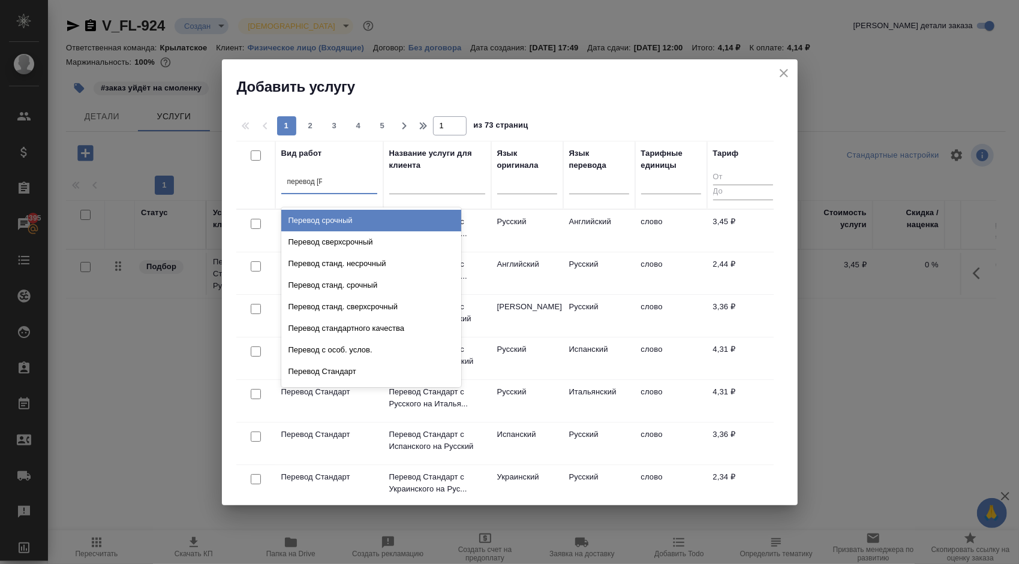
type input "перевод ст"
drag, startPoint x: 367, startPoint y: 212, endPoint x: 435, endPoint y: 215, distance: 68.4
click at [368, 214] on div "Перевод станд. несрочный" at bounding box center [371, 221] width 180 height 22
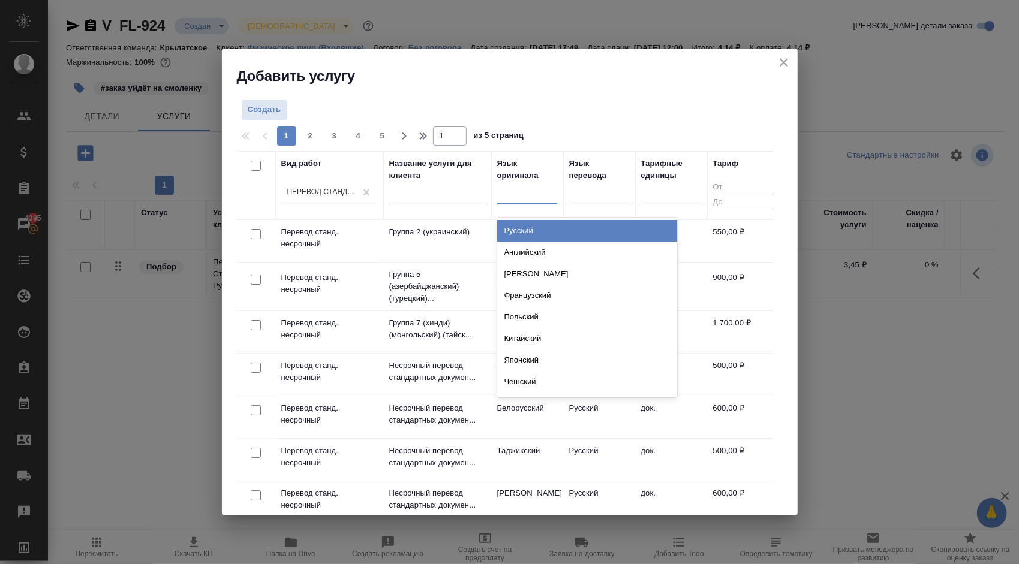
drag, startPoint x: 521, startPoint y: 187, endPoint x: 527, endPoint y: 214, distance: 27.7
click at [521, 187] on div at bounding box center [527, 192] width 60 height 17
click at [529, 224] on div "Русский" at bounding box center [587, 231] width 180 height 22
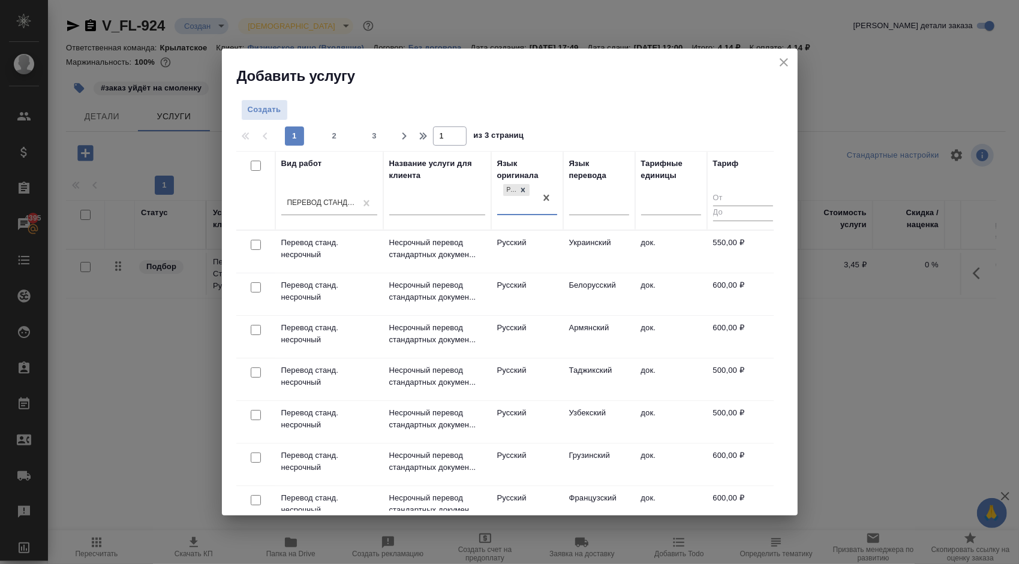
drag, startPoint x: 615, startPoint y: 203, endPoint x: 608, endPoint y: 226, distance: 24.3
click at [615, 205] on div at bounding box center [599, 203] width 60 height 17
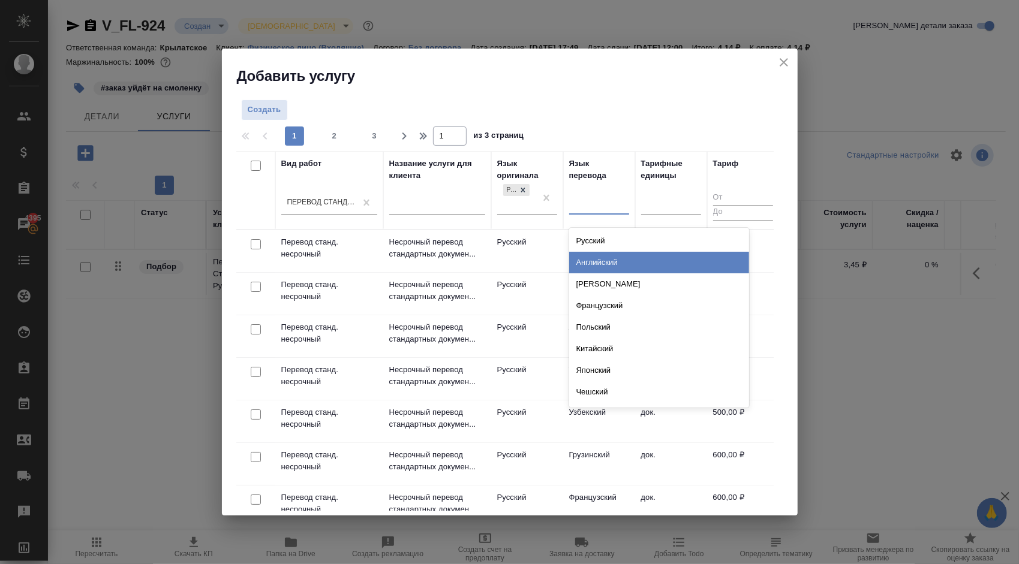
click at [592, 256] on div "Английский" at bounding box center [659, 263] width 180 height 22
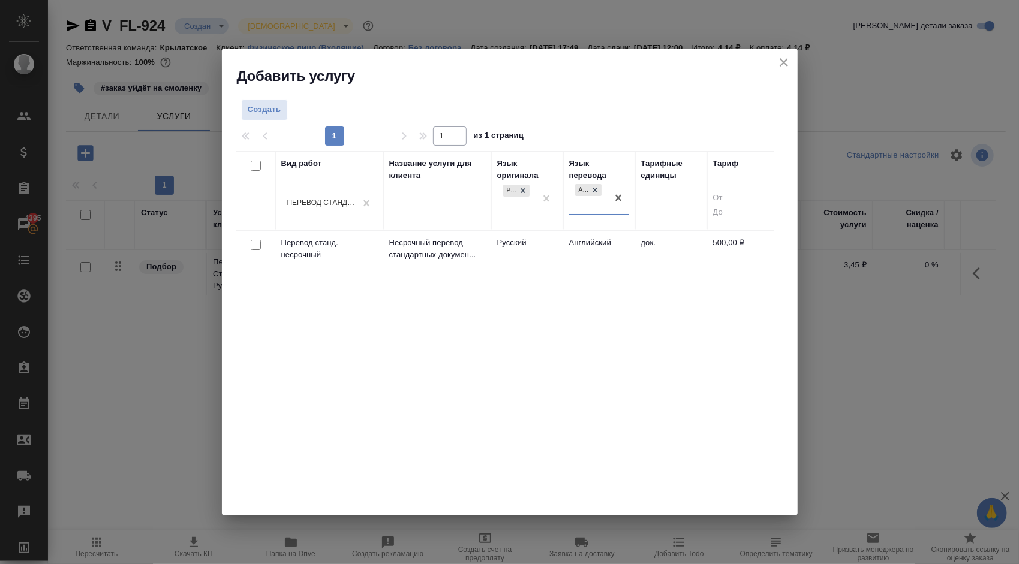
click at [594, 250] on td "Английский" at bounding box center [599, 252] width 72 height 42
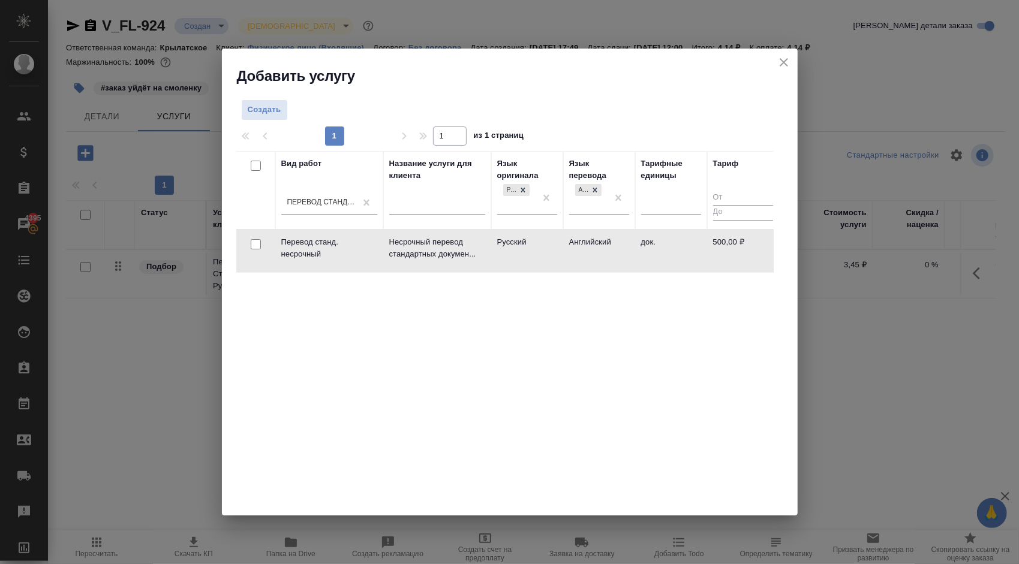
click at [594, 250] on td "Английский" at bounding box center [599, 251] width 72 height 42
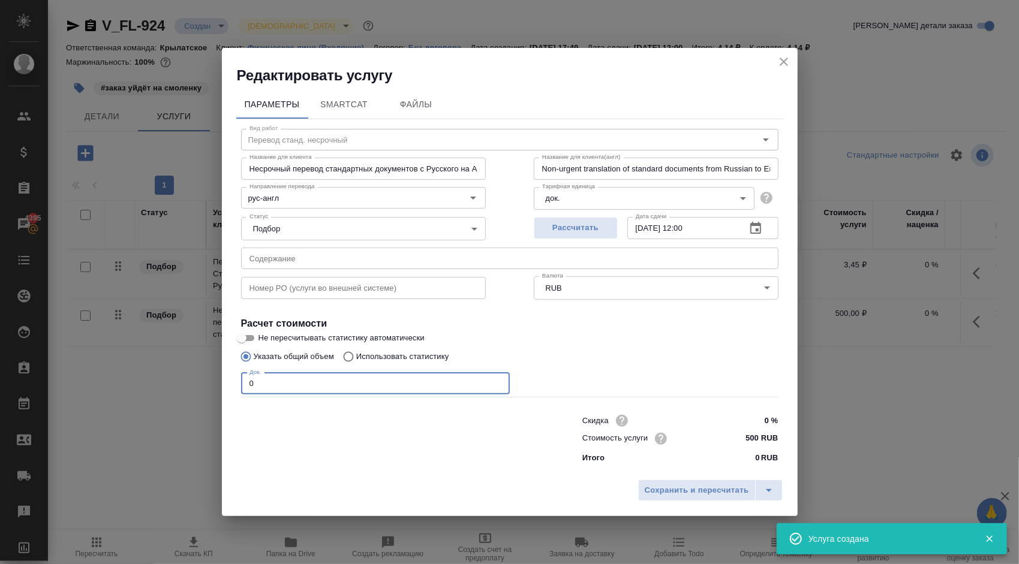
drag, startPoint x: 272, startPoint y: 384, endPoint x: 212, endPoint y: 377, distance: 60.4
click at [212, 377] on div "Редактировать услугу Параметры SmartCat Файлы Вид работ Перевод станд. несрочны…" at bounding box center [509, 282] width 1019 height 564
type input "1"
click at [681, 373] on div "Док. 1 Док." at bounding box center [509, 382] width 537 height 29
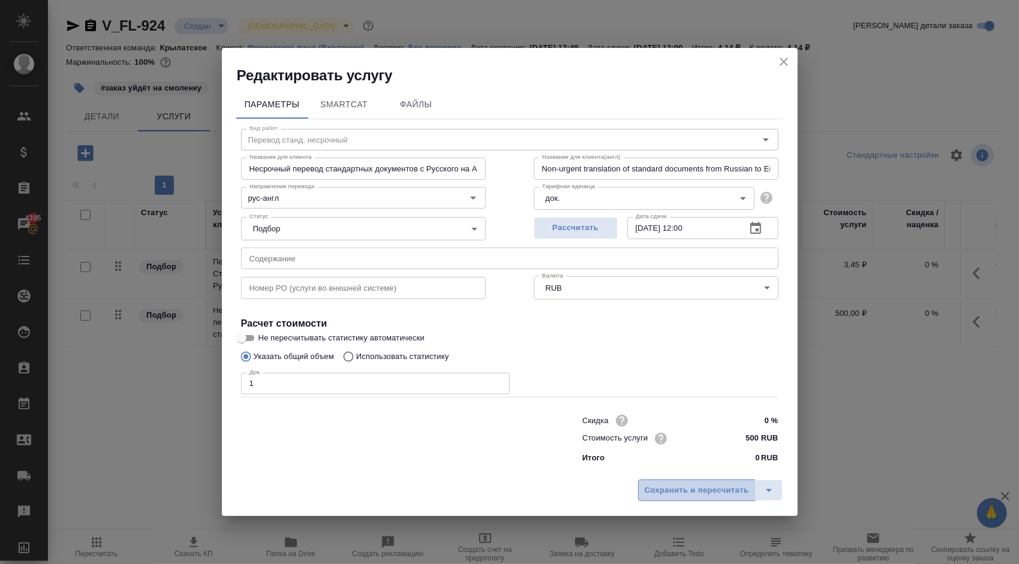
drag, startPoint x: 719, startPoint y: 481, endPoint x: 708, endPoint y: 486, distance: 12.4
click at [708, 486] on button "Сохранить и пересчитать" at bounding box center [697, 491] width 118 height 22
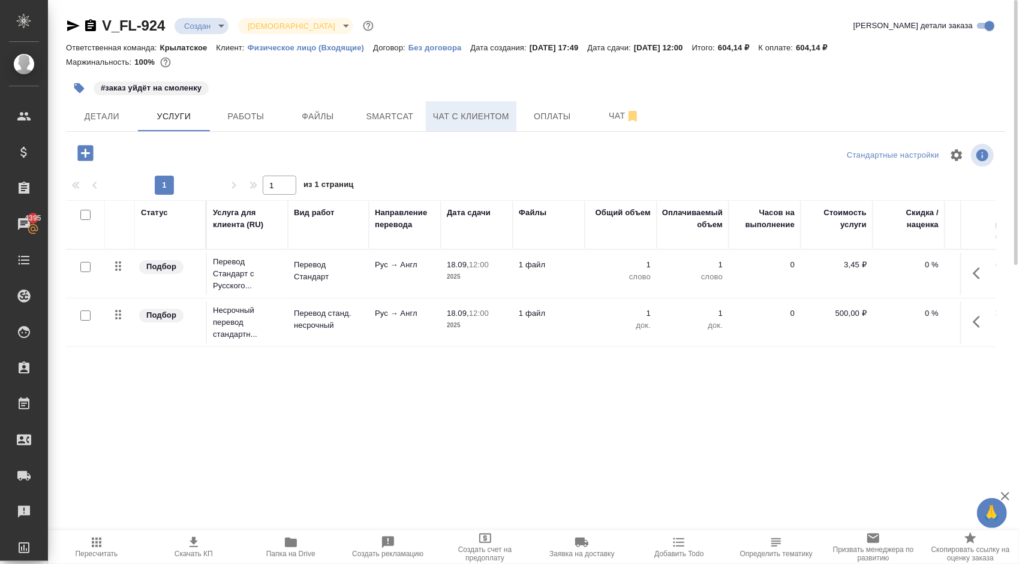
click at [449, 120] on span "Чат с клиентом" at bounding box center [471, 116] width 76 height 15
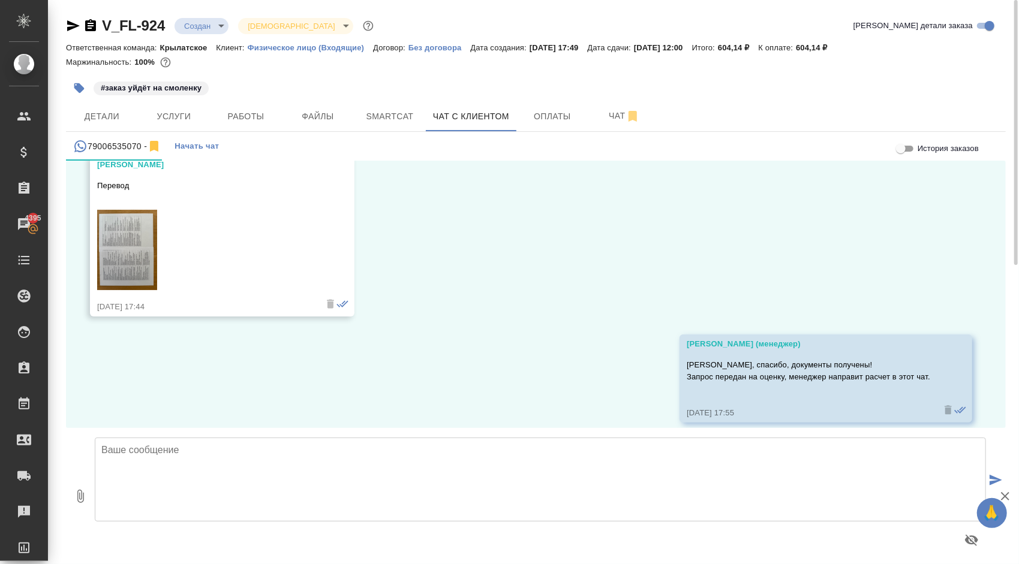
scroll to position [432, 0]
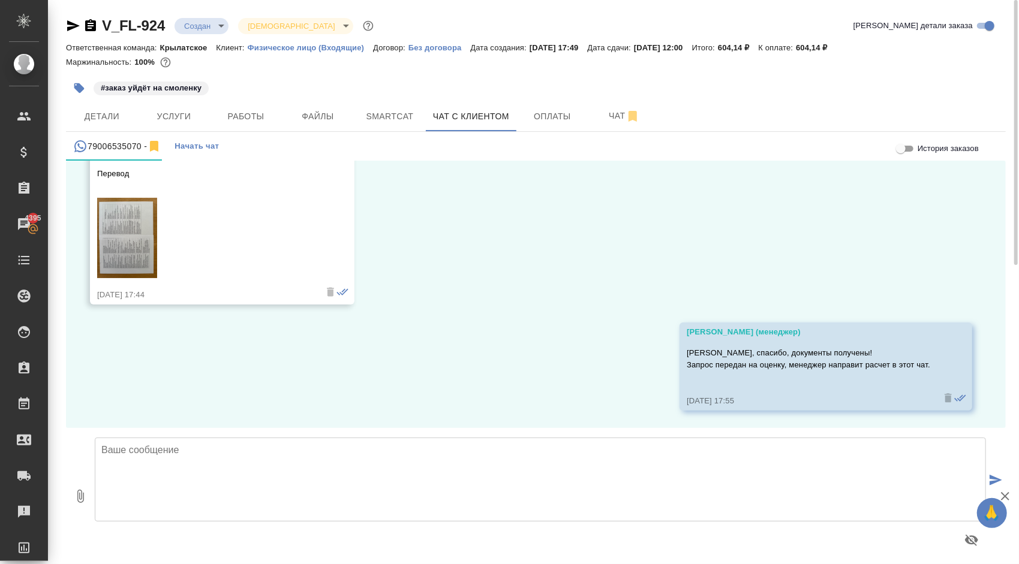
click at [160, 225] on link at bounding box center [204, 240] width 215 height 85
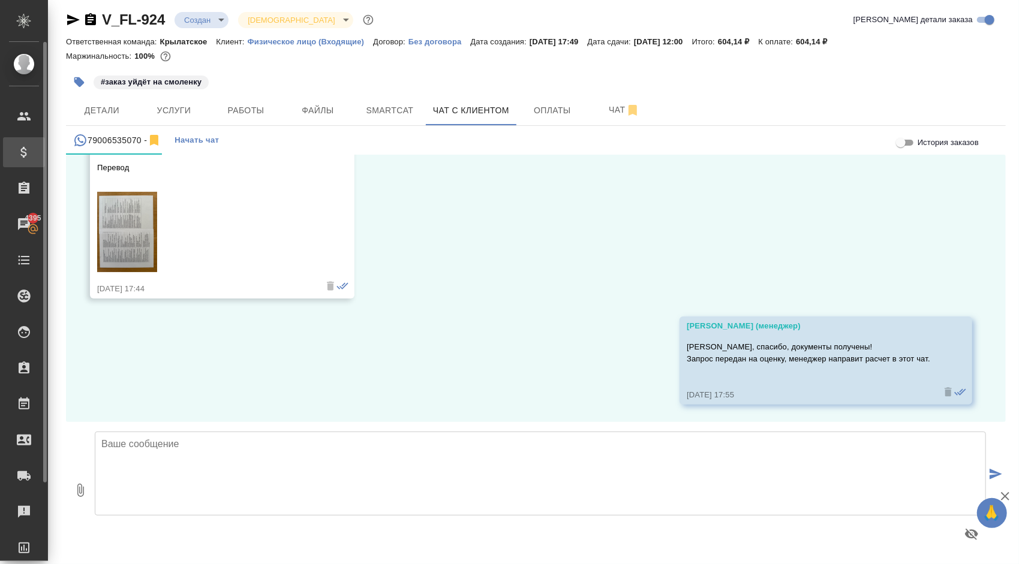
scroll to position [444, 0]
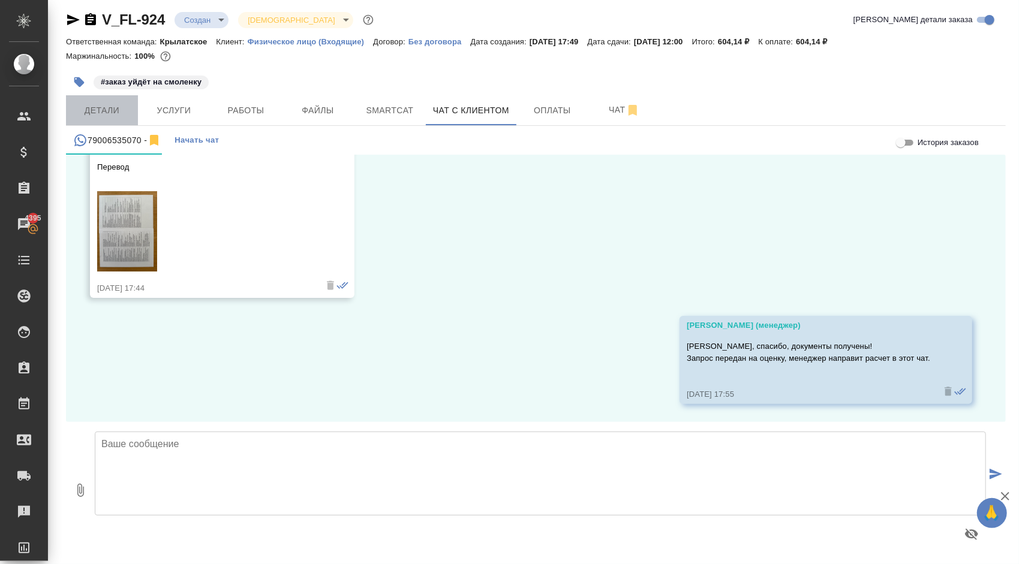
click at [92, 111] on span "Детали" at bounding box center [102, 110] width 58 height 15
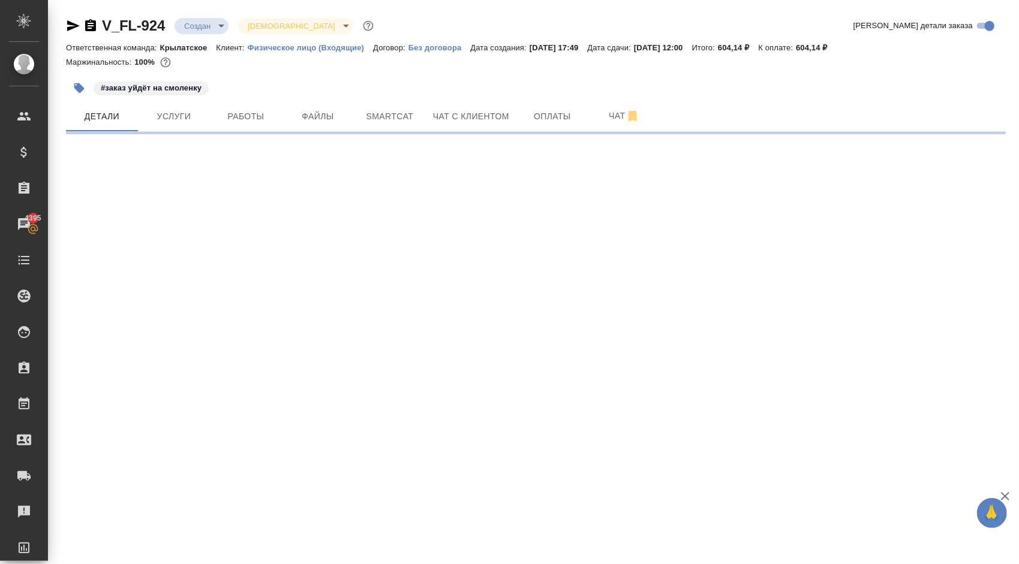
select select "RU"
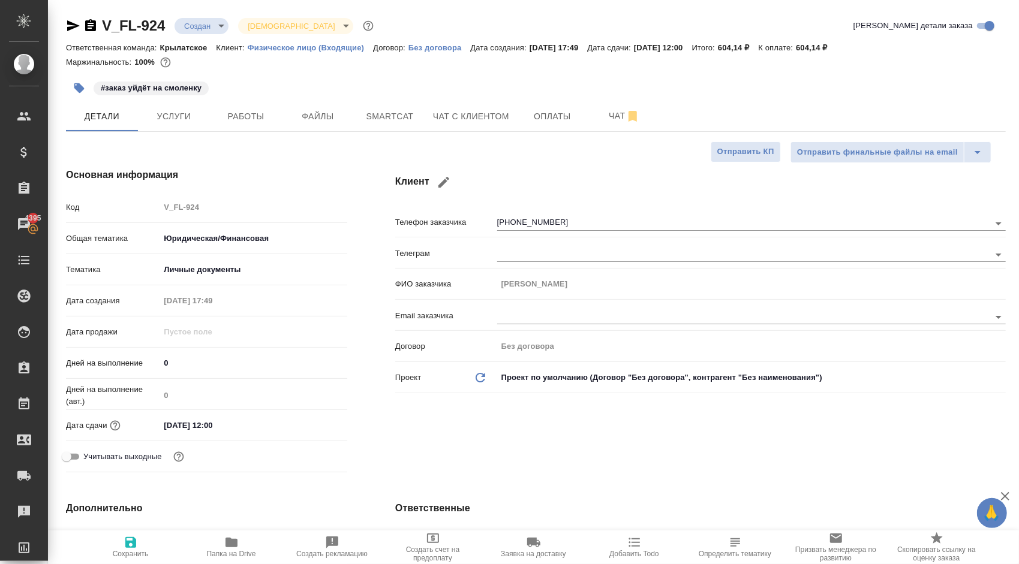
type textarea "x"
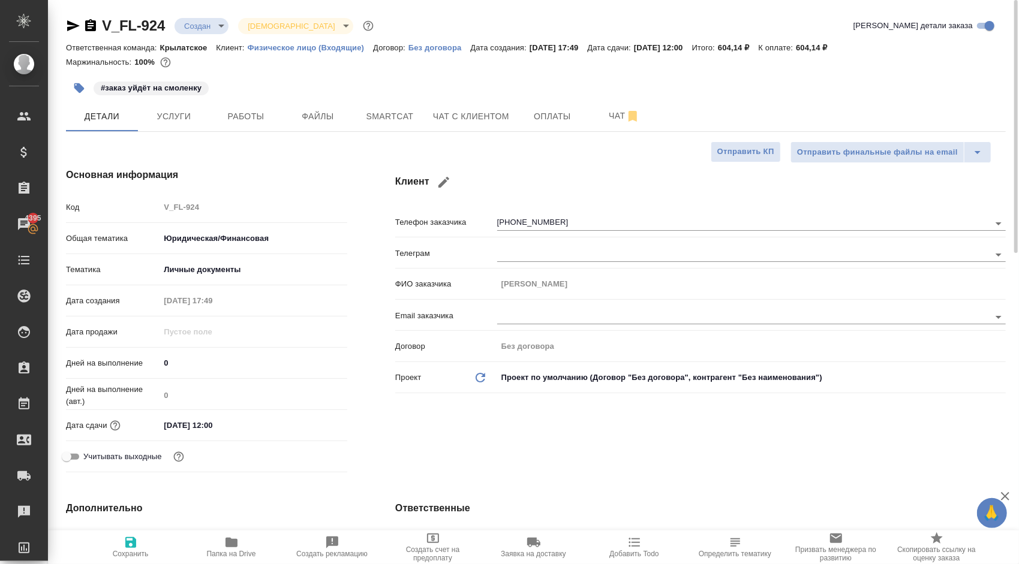
type textarea "x"
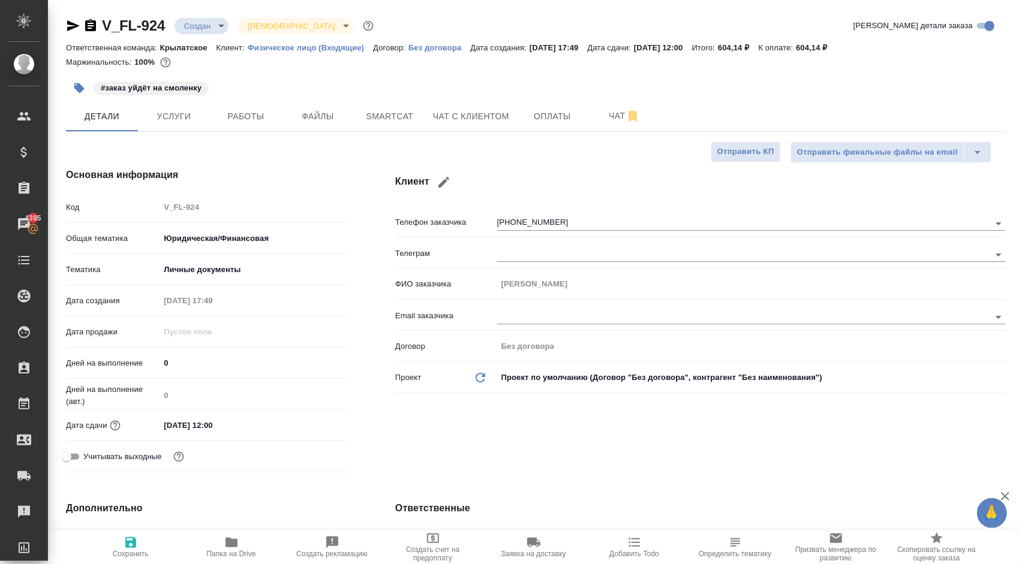
type textarea "x"
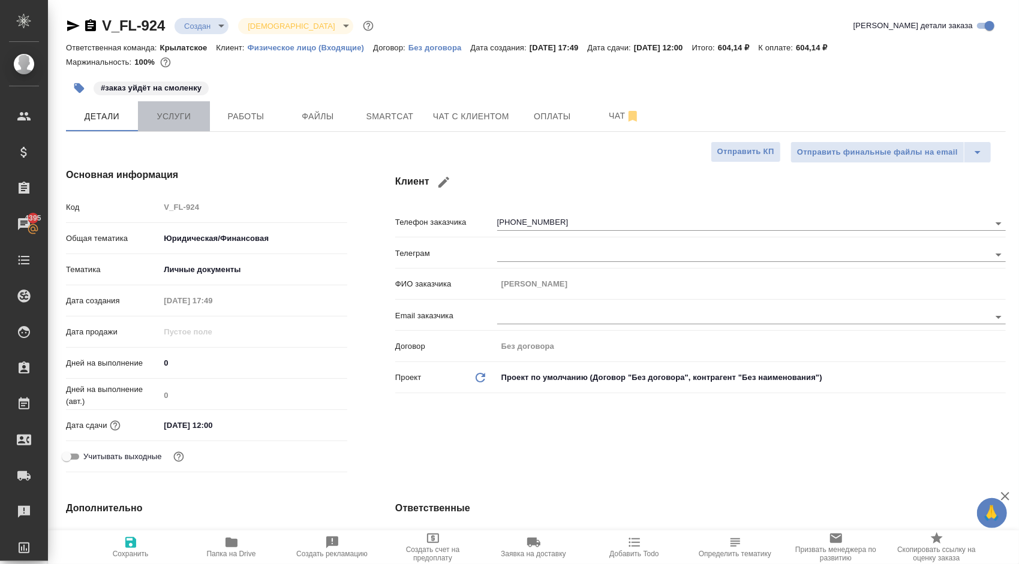
click at [182, 122] on span "Услуги" at bounding box center [174, 116] width 58 height 15
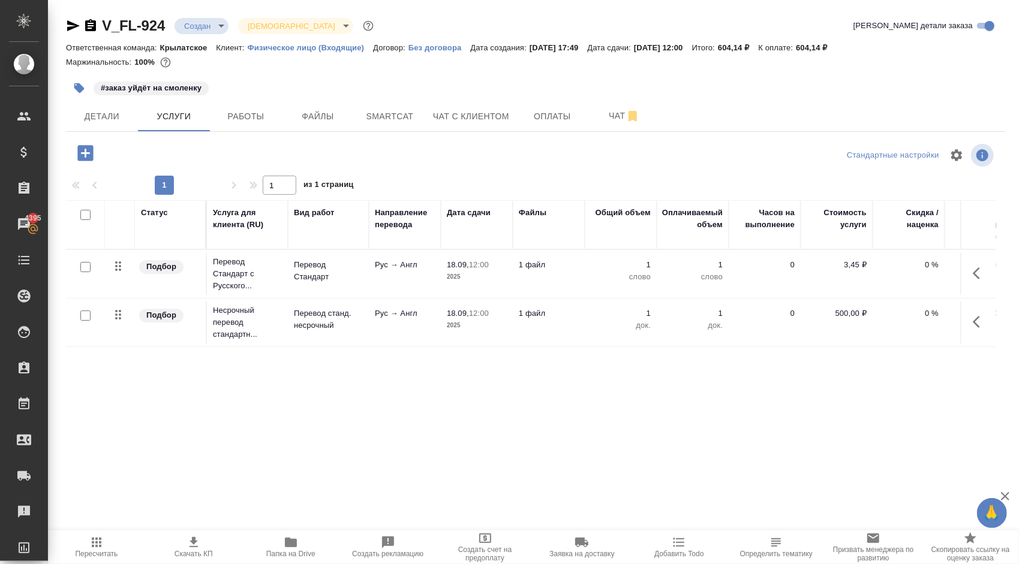
click at [966, 264] on button "button" at bounding box center [980, 273] width 29 height 29
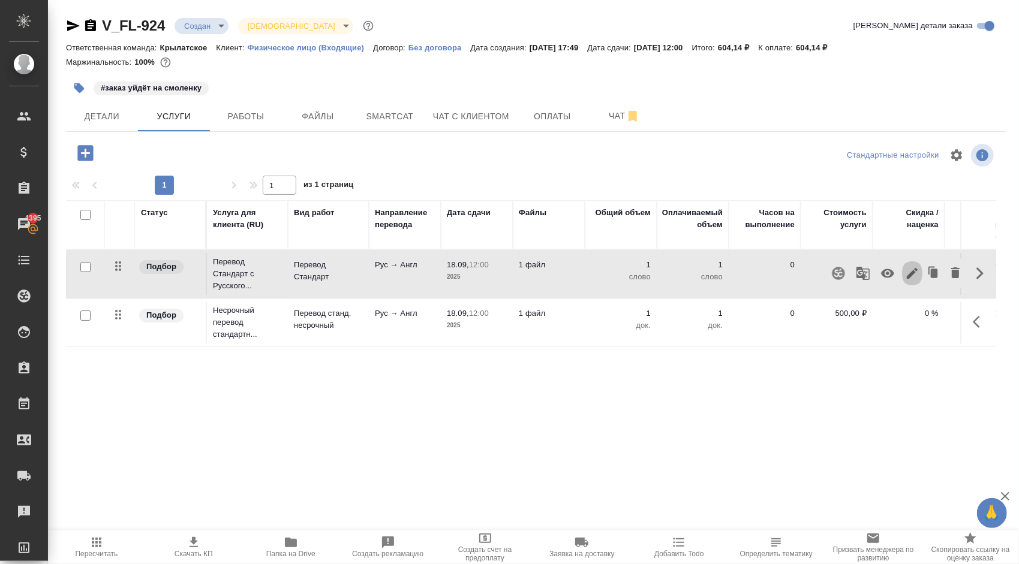
click at [909, 277] on icon "button" at bounding box center [912, 273] width 14 height 14
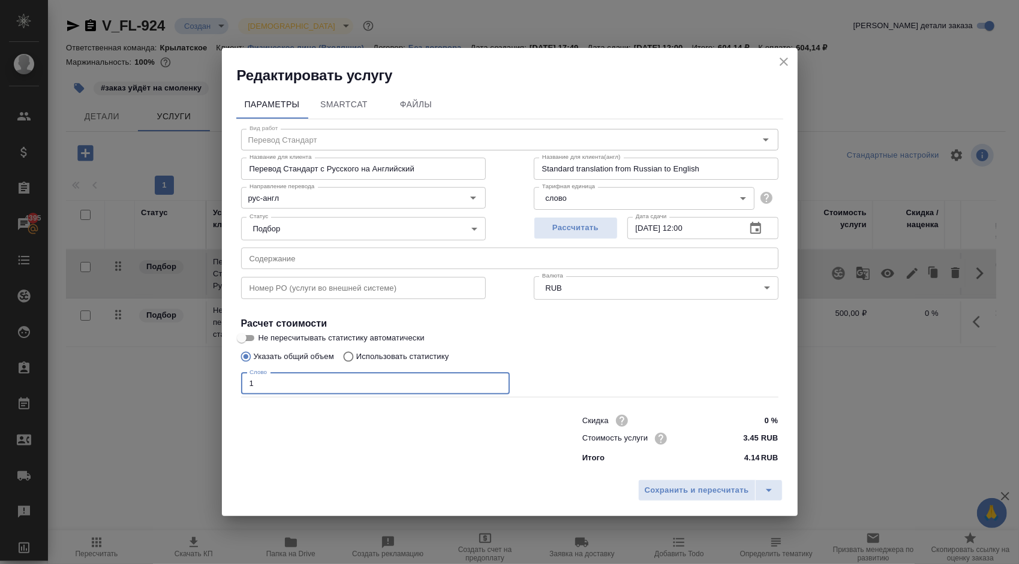
drag, startPoint x: 292, startPoint y: 387, endPoint x: 175, endPoint y: 371, distance: 117.6
click at [176, 372] on div "Редактировать услугу Параметры SmartCat Файлы Вид работ Перевод Стандарт Вид ра…" at bounding box center [509, 282] width 1019 height 564
type input "700"
click at [728, 499] on button "Сохранить и пересчитать" at bounding box center [697, 491] width 118 height 22
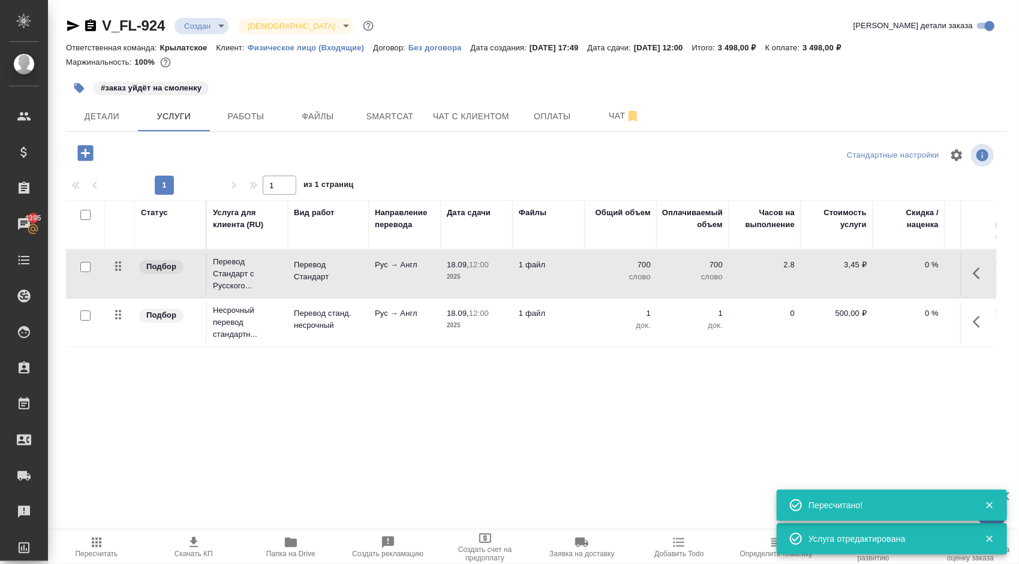
click at [86, 143] on icon "button" at bounding box center [85, 153] width 21 height 21
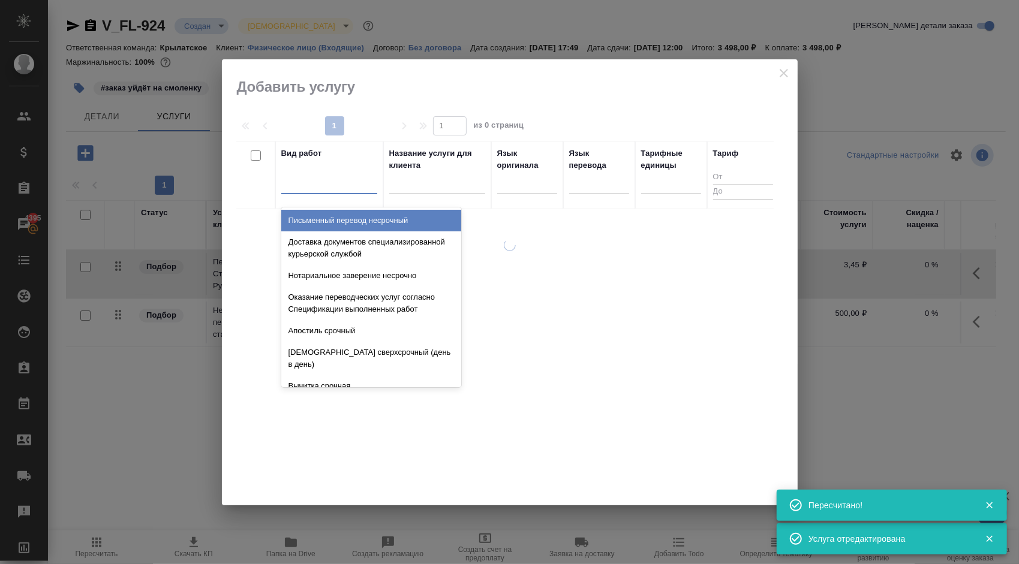
click at [351, 179] on div at bounding box center [329, 181] width 96 height 17
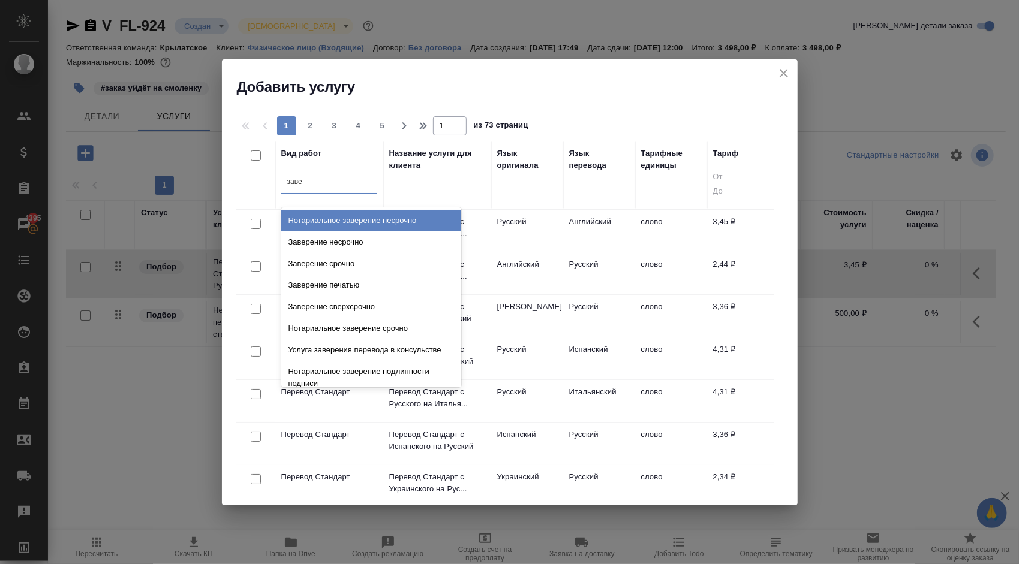
drag, startPoint x: 384, startPoint y: 243, endPoint x: 341, endPoint y: 148, distance: 104.7
click at [341, 148] on div "Вид работ option Нотариальное заверение несрочно focused, 3 of 633. 19 results …" at bounding box center [329, 175] width 96 height 55
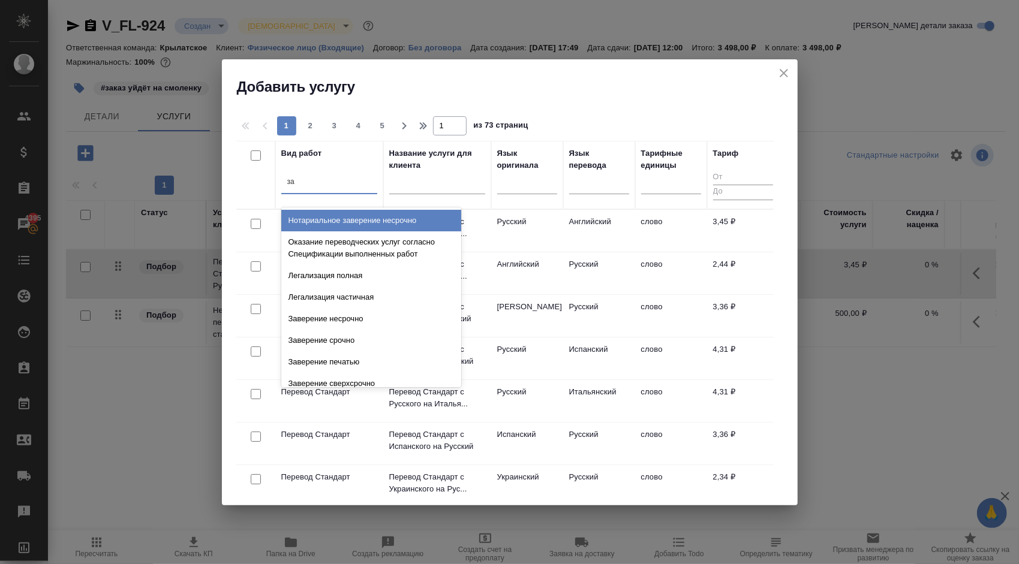
type input "з"
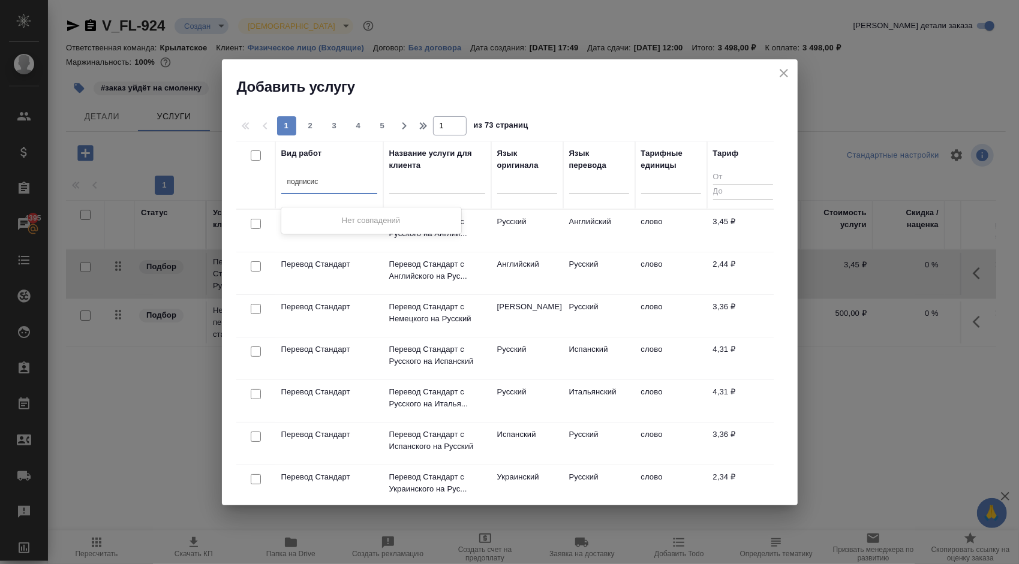
type input "подписи"
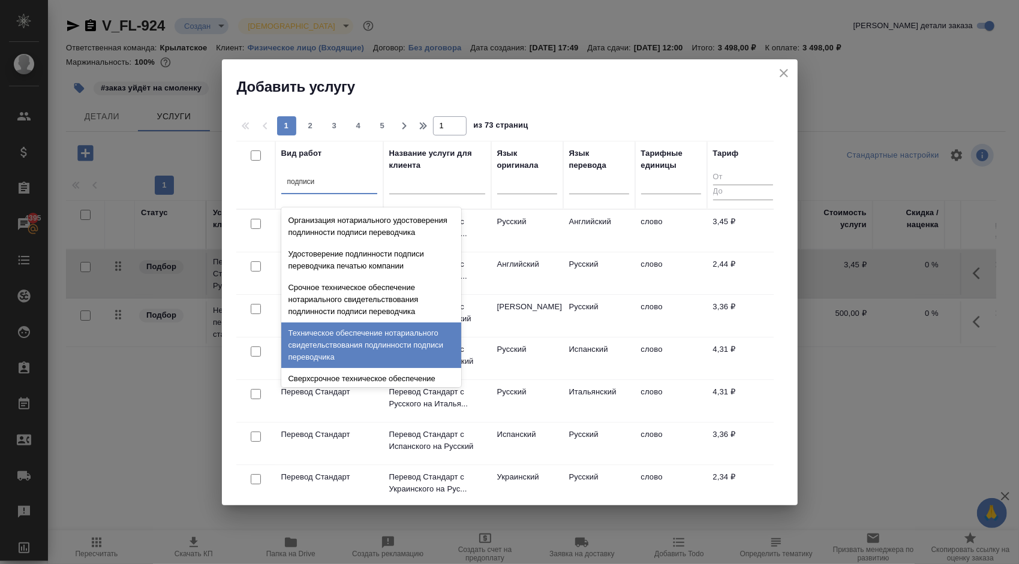
click at [374, 339] on div "Техническое обеспечение нотариального свидетельствования подлинности подписи пе…" at bounding box center [371, 346] width 180 height 46
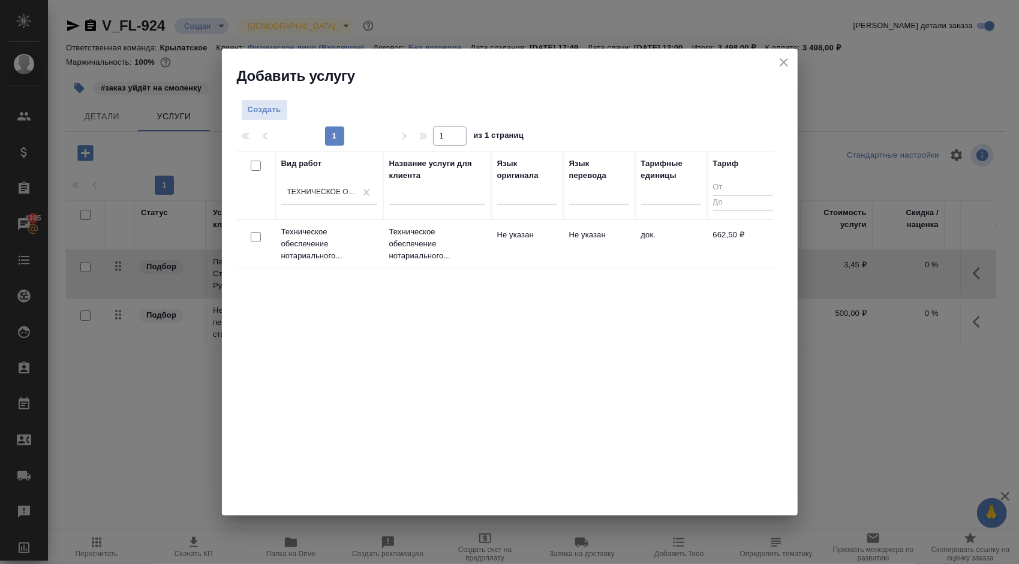
click at [524, 243] on td "Не указан" at bounding box center [527, 244] width 72 height 42
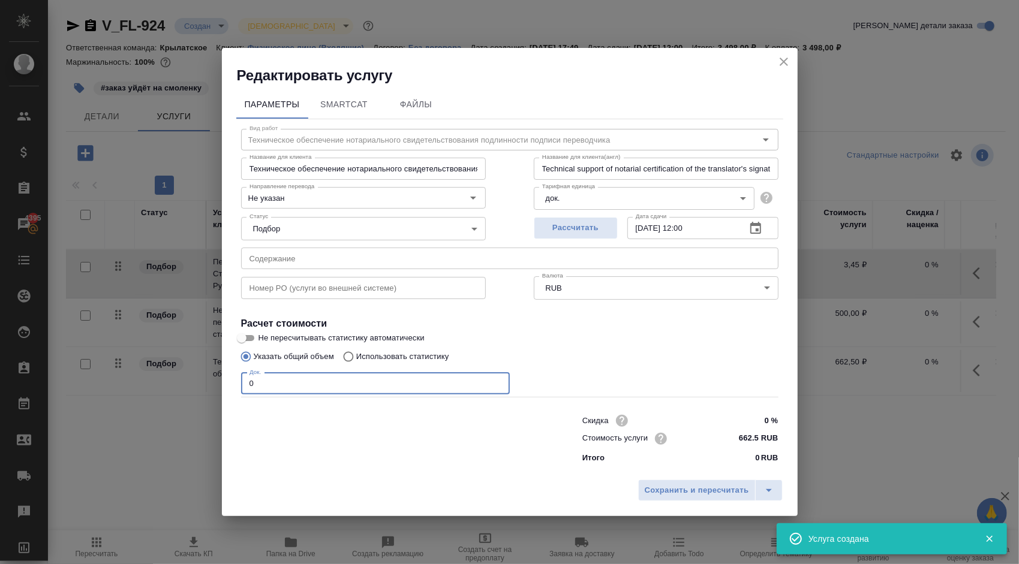
drag, startPoint x: 285, startPoint y: 389, endPoint x: 220, endPoint y: 385, distance: 65.5
click at [220, 385] on div "Редактировать услугу Параметры SmartCat Файлы Вид работ Техническое обеспечение…" at bounding box center [509, 282] width 1019 height 564
type input "2"
click at [741, 487] on span "Сохранить и пересчитать" at bounding box center [697, 491] width 104 height 14
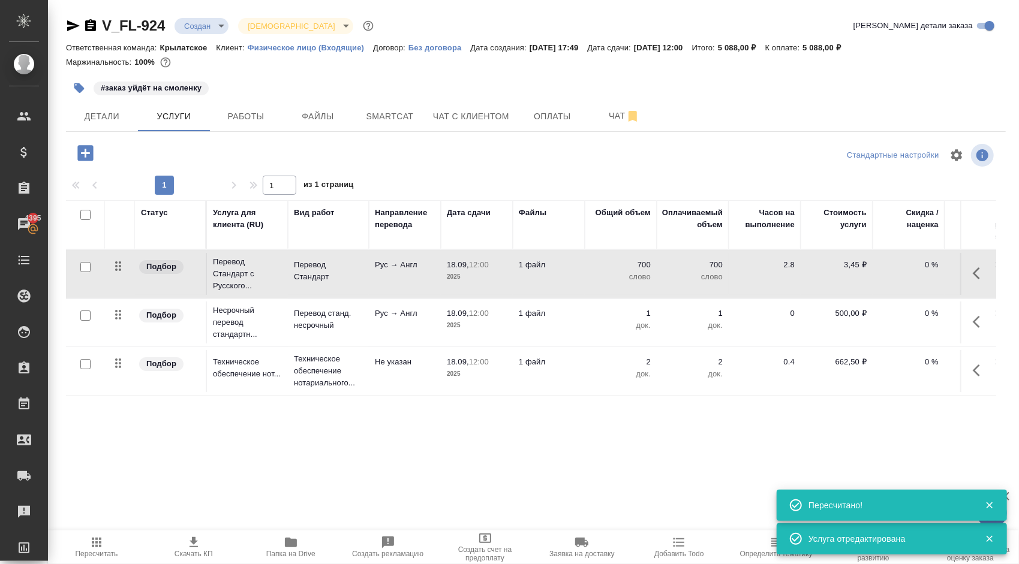
click at [93, 550] on span "Пересчитать" at bounding box center [96, 554] width 43 height 8
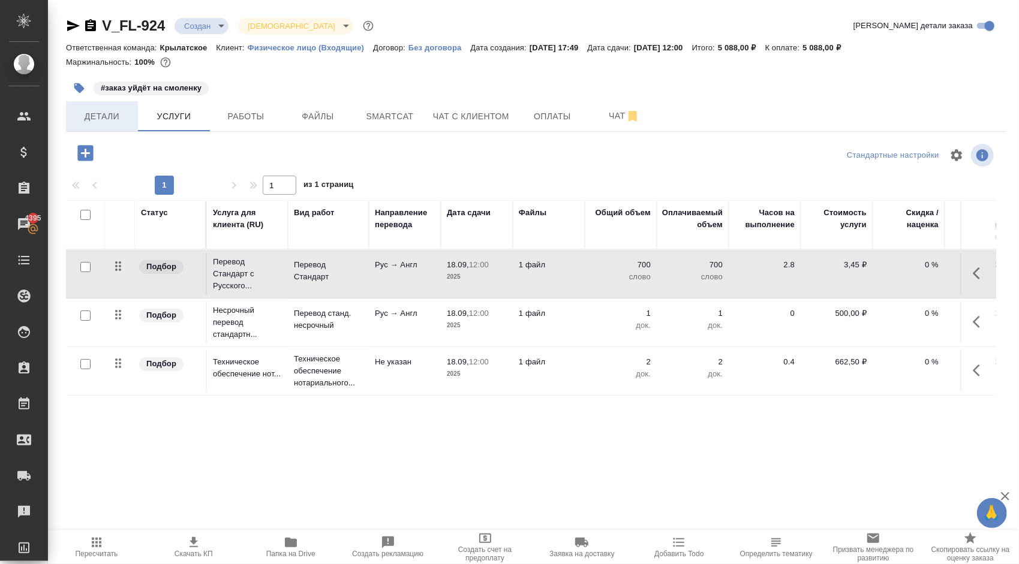
click at [128, 112] on span "Детали" at bounding box center [102, 116] width 58 height 15
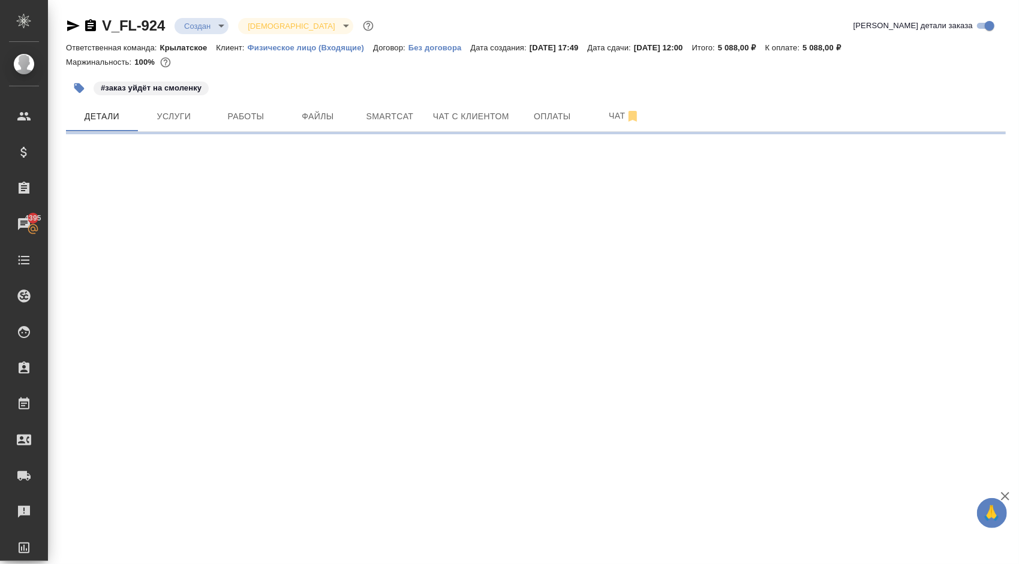
select select "RU"
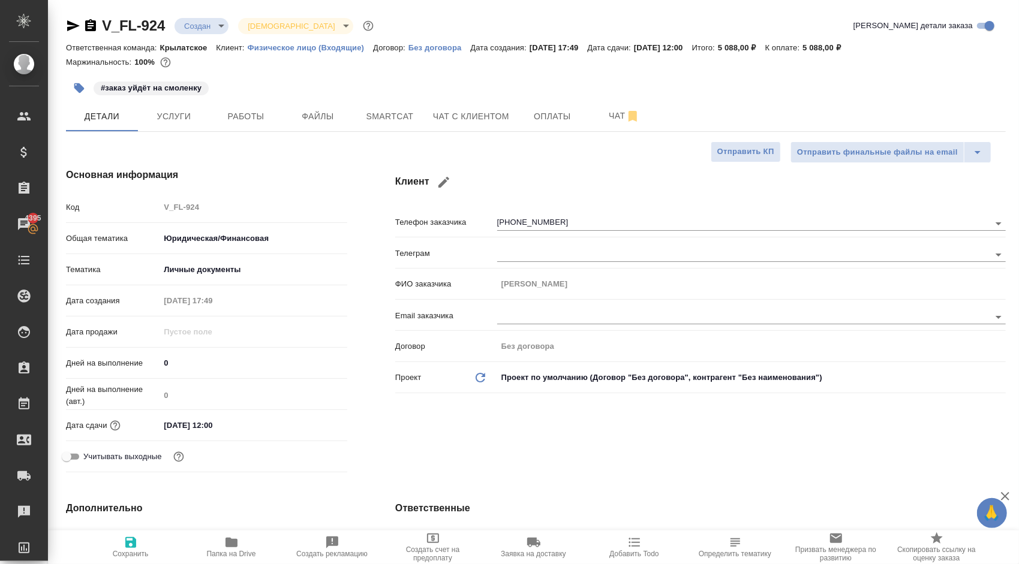
type textarea "x"
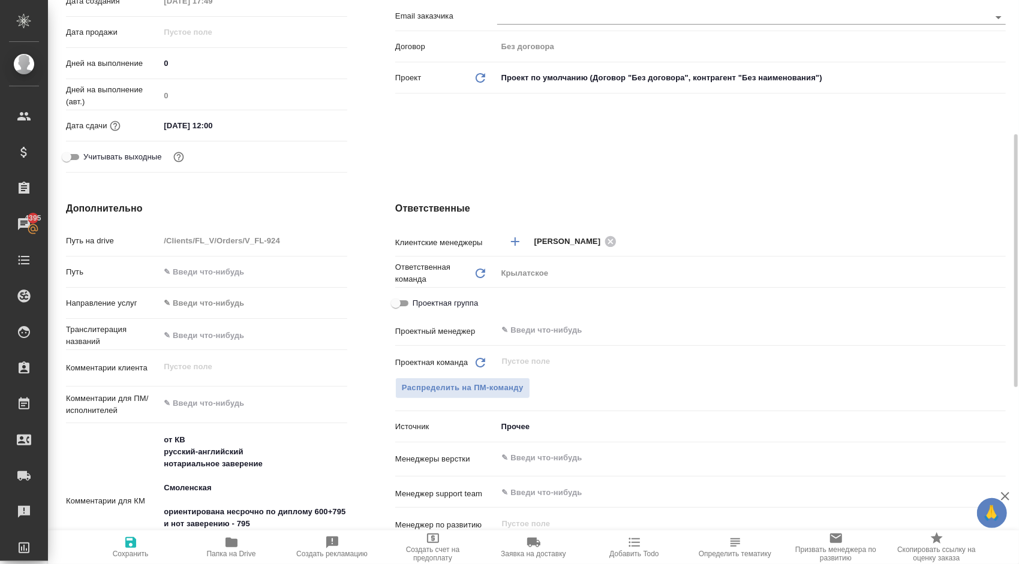
scroll to position [600, 0]
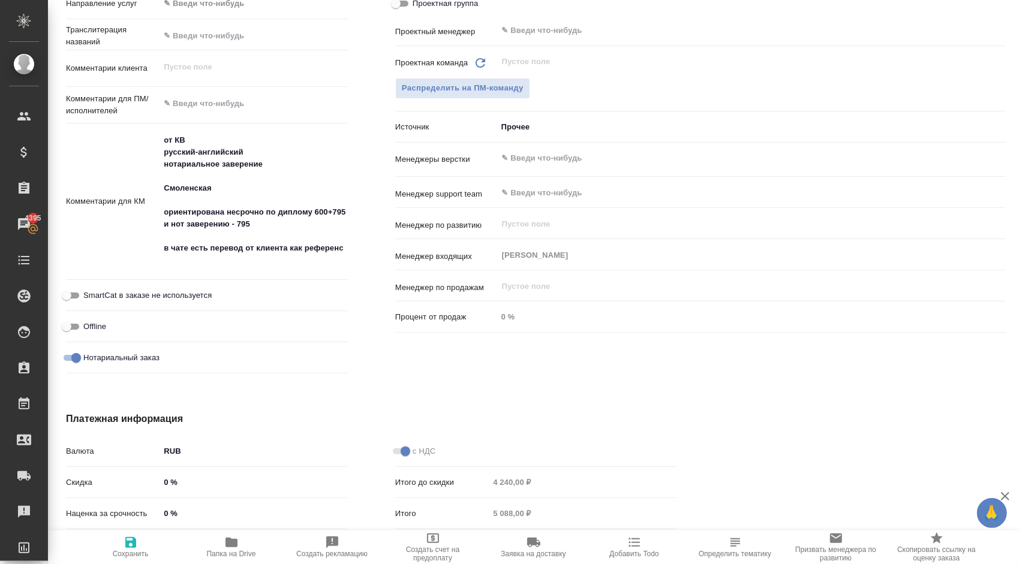
type textarea "x"
click at [239, 113] on textarea at bounding box center [254, 104] width 188 height 20
paste textarea "Направляем расчёт стоимости по Вашему запросу. Срок исполнения: 2 рабочих дня. …"
type textarea "x"
type textarea "Направляем расчёт стоимости по Вашему запросу. Срок исполнения: 2 рабочих дня. …"
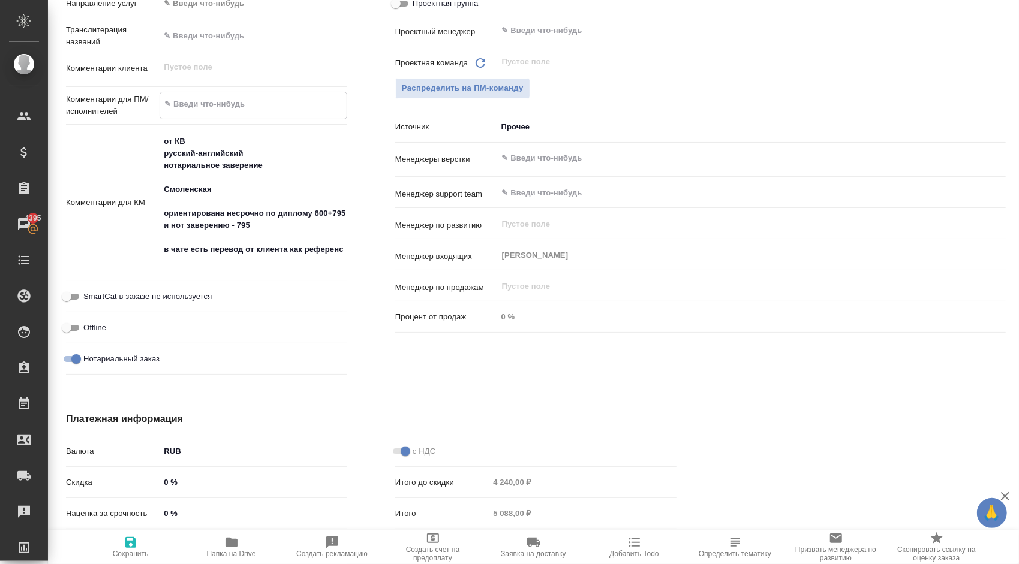
type textarea "x"
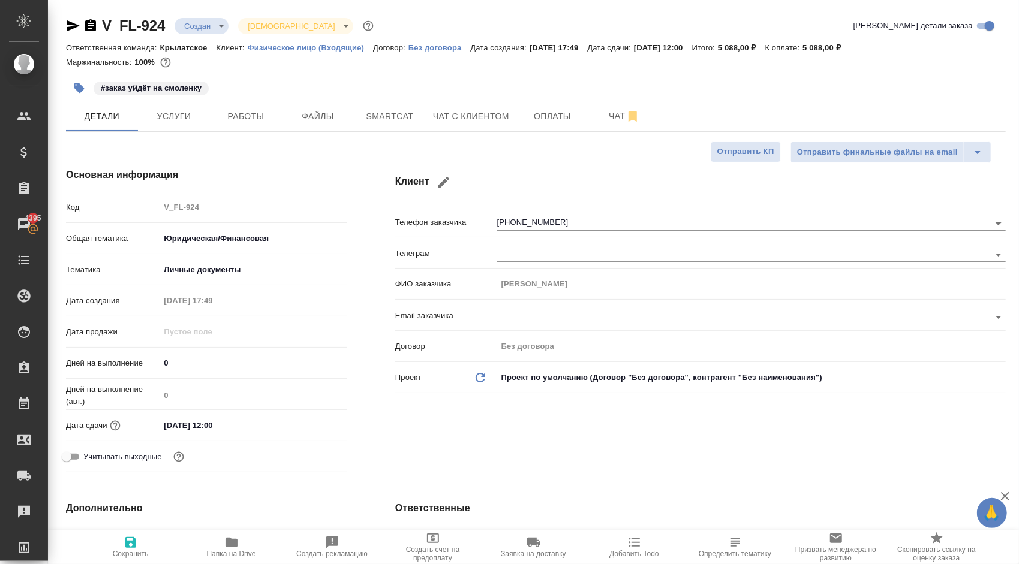
scroll to position [420, 0]
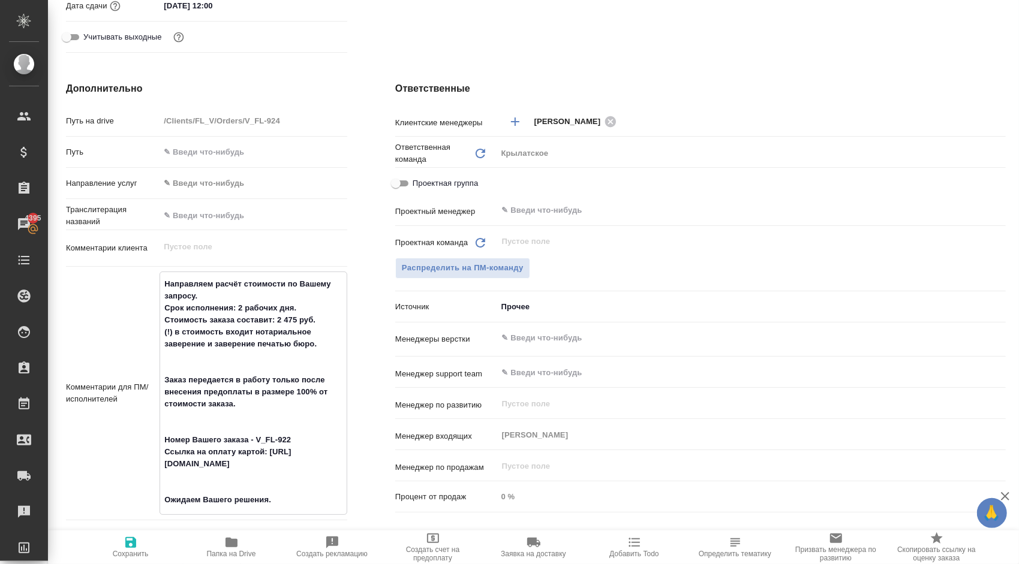
click at [295, 320] on textarea "Направляем расчёт стоимости по Вашему запросу. Срок исполнения: 2 рабочих дня. …" at bounding box center [253, 392] width 187 height 236
type textarea "Направляем расчёт стоимости по Вашему запросу. Срок исполнения: 2 рабочих дня. …"
type textarea "x"
type textarea "Направляем расчёт стоимости по Вашему запросу. Срок исполнения: 2 рабочих дня. …"
type textarea "x"
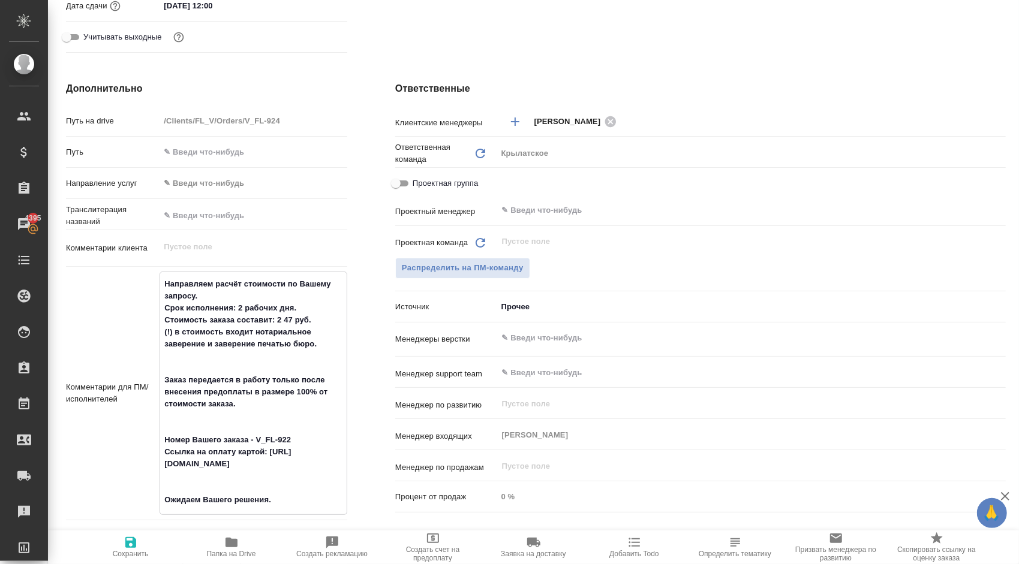
type textarea "x"
type textarea "Направляем расчёт стоимости по Вашему запросу. Срок исполнения: 2 рабочих дня. …"
type textarea "x"
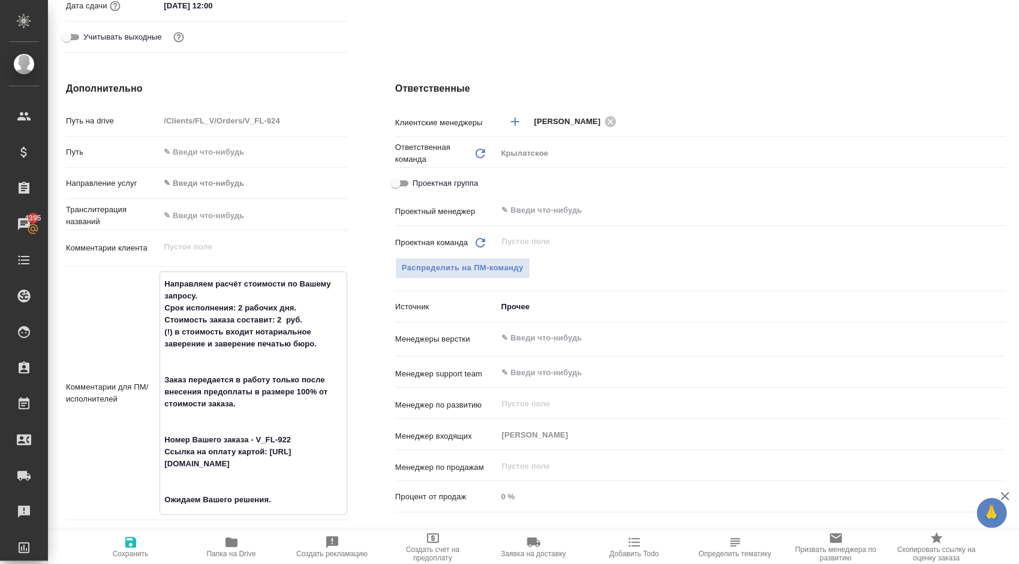
type textarea "x"
type textarea "Направляем расчёт стоимости по Вашему запросу. Срок исполнения: 2 рабочих дня. …"
type textarea "x"
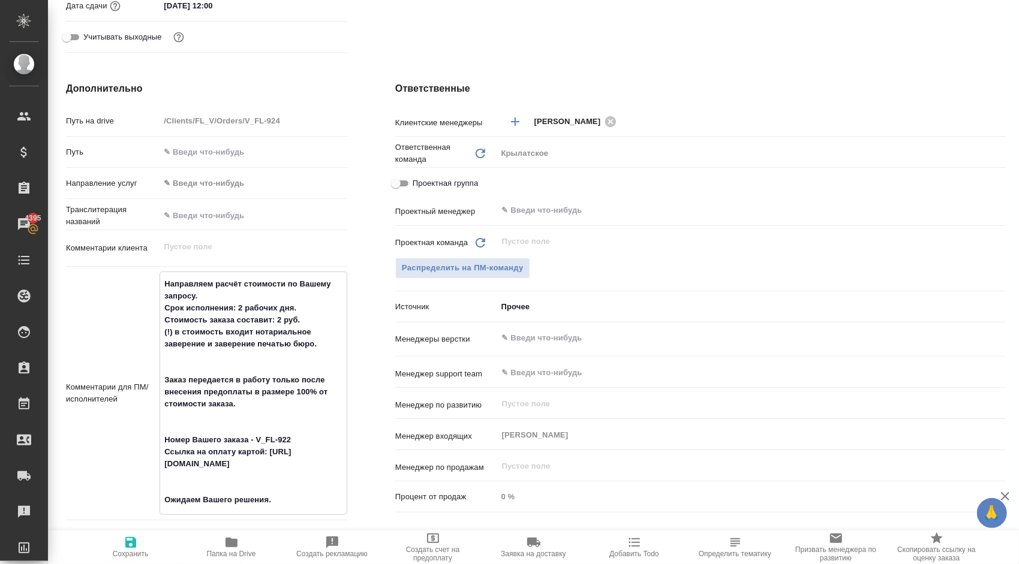
type textarea "Направляем расчёт стоимости по Вашему запросу. Срок исполнения: 2 рабочих дня. …"
type textarea "x"
type textarea "Направляем расчёт стоимости по Вашему запросу. Срок исполнения: 2 рабочих дня. …"
type textarea "x"
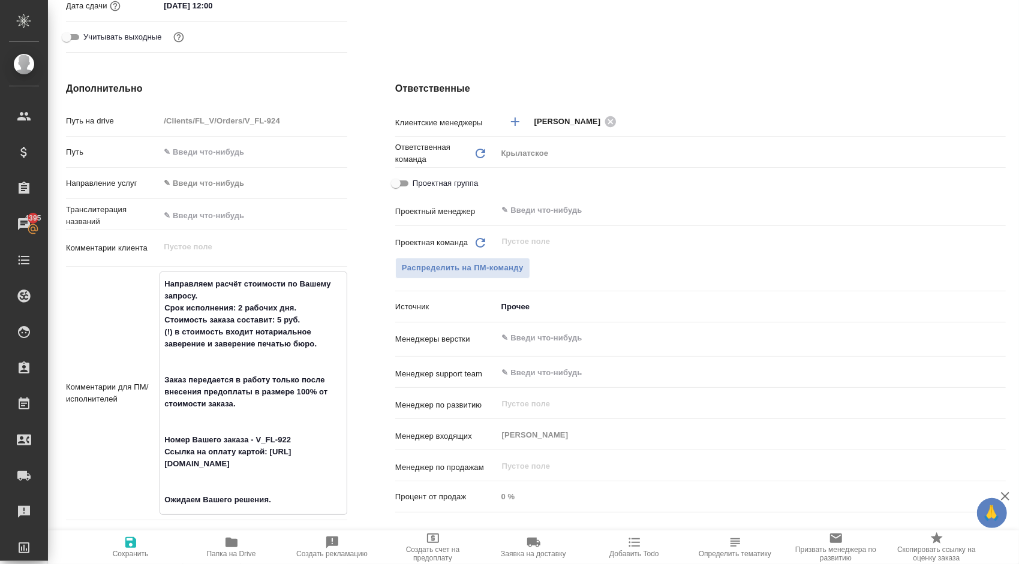
type textarea "x"
type textarea "Направляем расчёт стоимости по Вашему запросу. Срок исполнения: 2 рабочих дня. …"
type textarea "x"
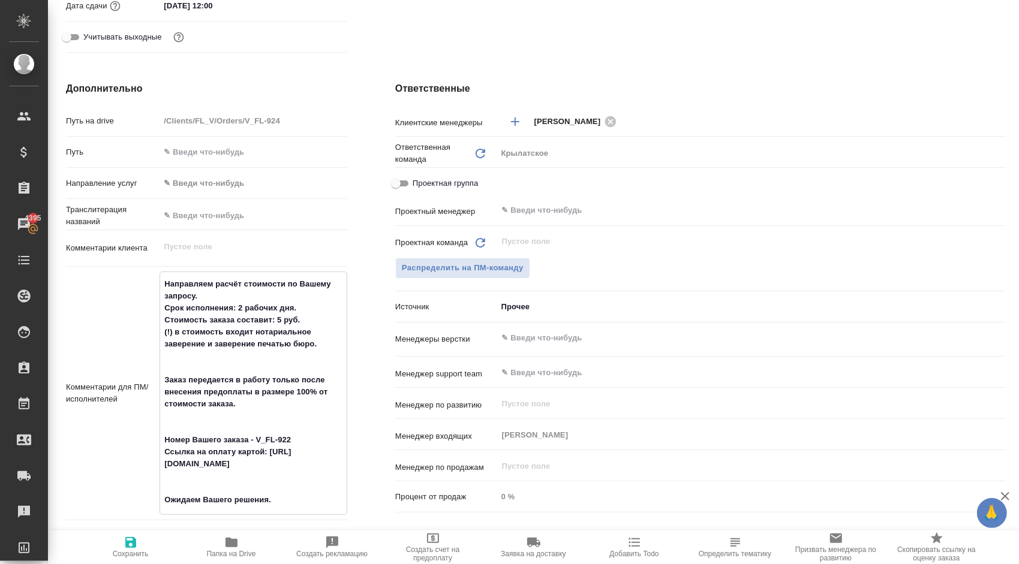
type textarea "x"
type textarea "Направляем расчёт стоимости по Вашему запросу. Срок исполнения: 2 рабочих дня. …"
type textarea "x"
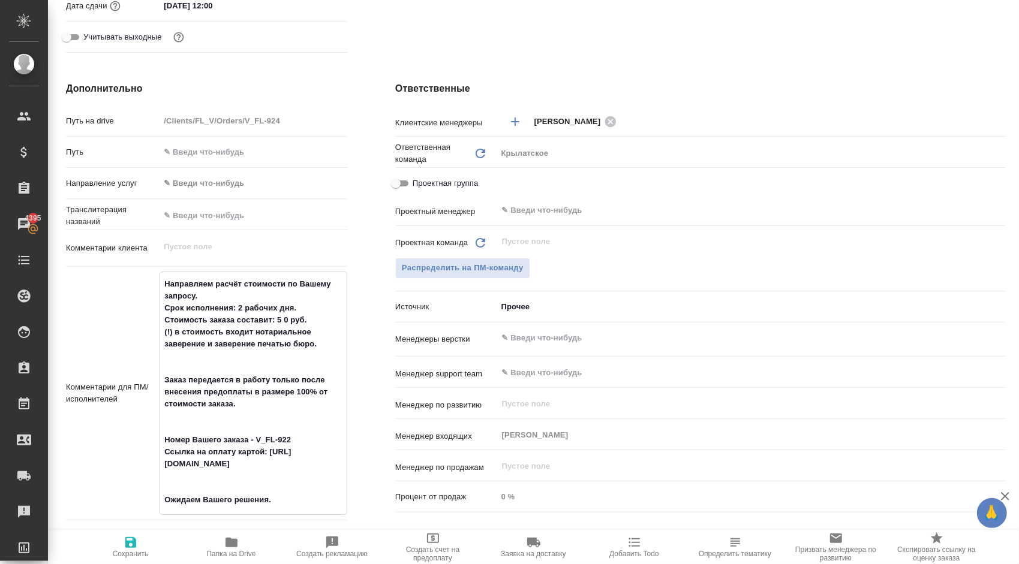
type textarea "x"
type textarea "Направляем расчёт стоимости по Вашему запросу. Срок исполнения: 2 рабочих дня. …"
type textarea "x"
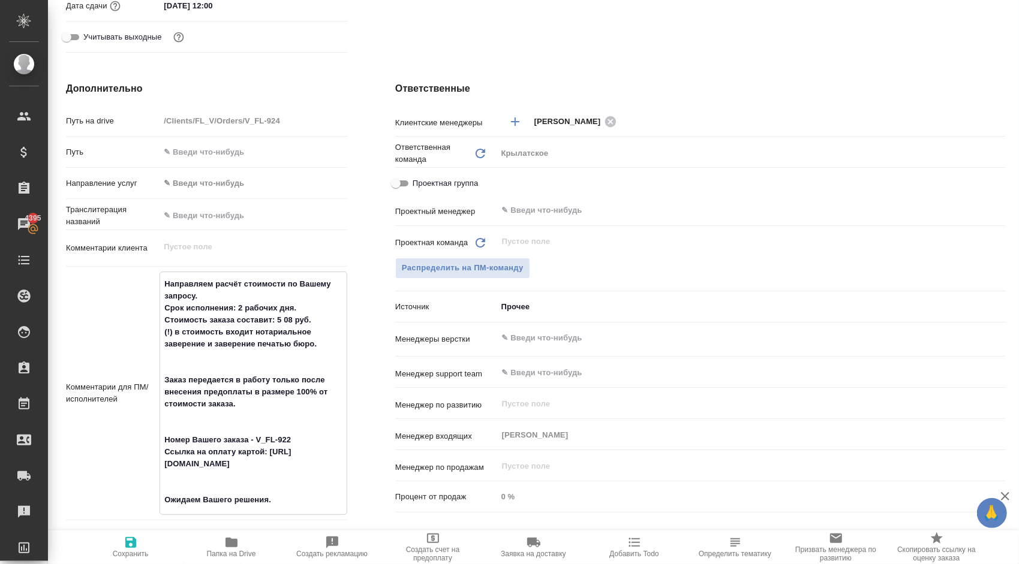
type textarea "Направляем расчёт стоимости по Вашему запросу. Срок исполнения: 2 рабочих дня. …"
type textarea "x"
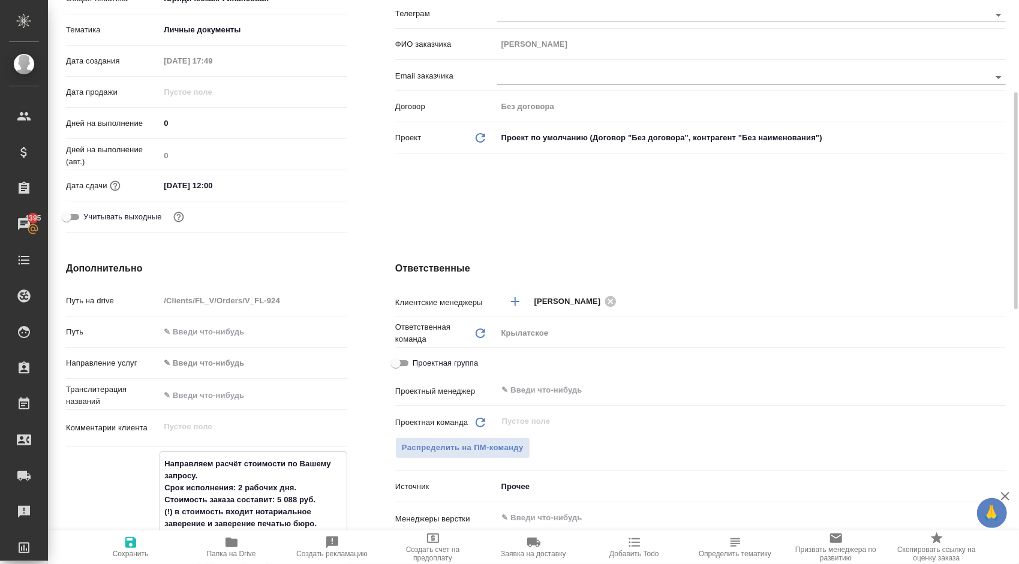
scroll to position [540, 0]
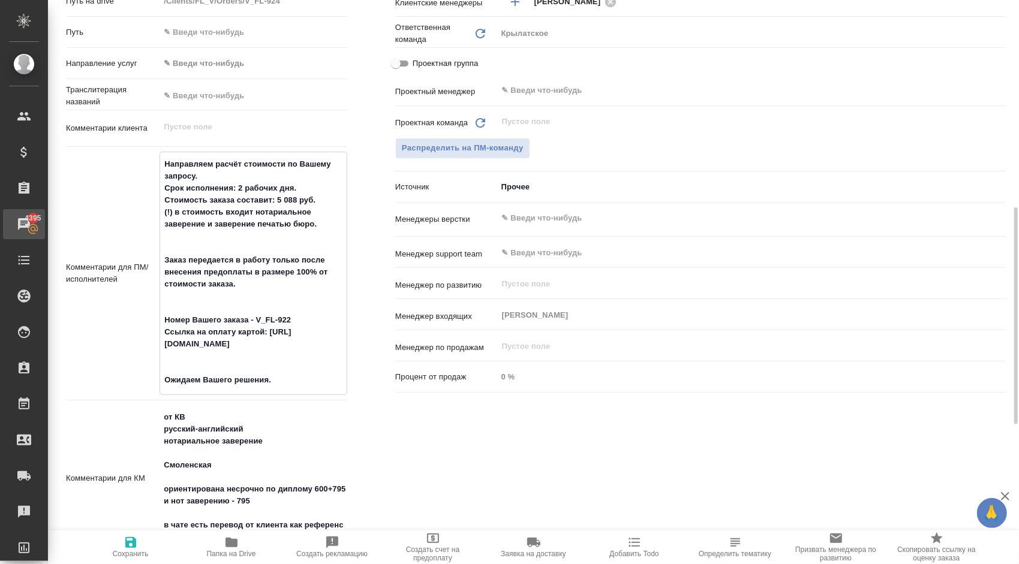
type textarea "x"
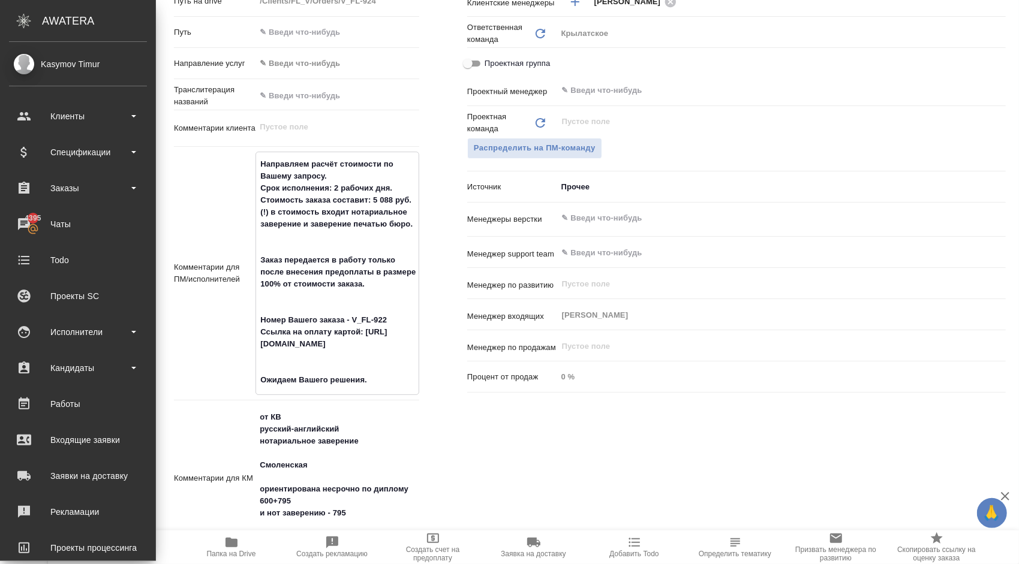
type textarea "x"
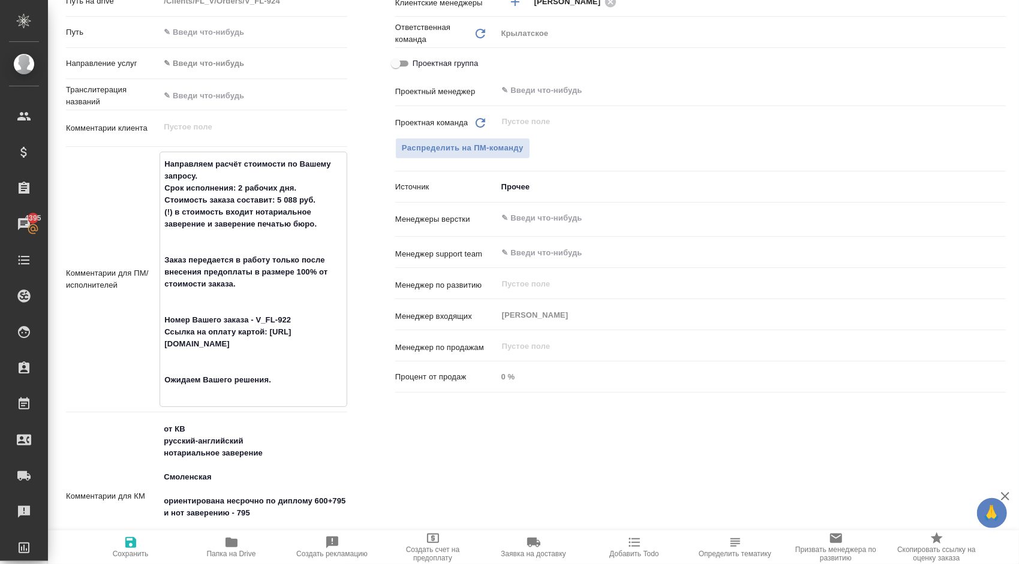
drag, startPoint x: 317, startPoint y: 226, endPoint x: 208, endPoint y: 225, distance: 109.2
click at [208, 225] on textarea "Направляем расчёт стоимости по Вашему запросу. Срок исполнения: 2 рабочих дня. …" at bounding box center [253, 278] width 187 height 248
type textarea "Направляем расчёт стоимости по Вашему запросу. Срок исполнения: 2 рабочих дня. …"
type textarea "x"
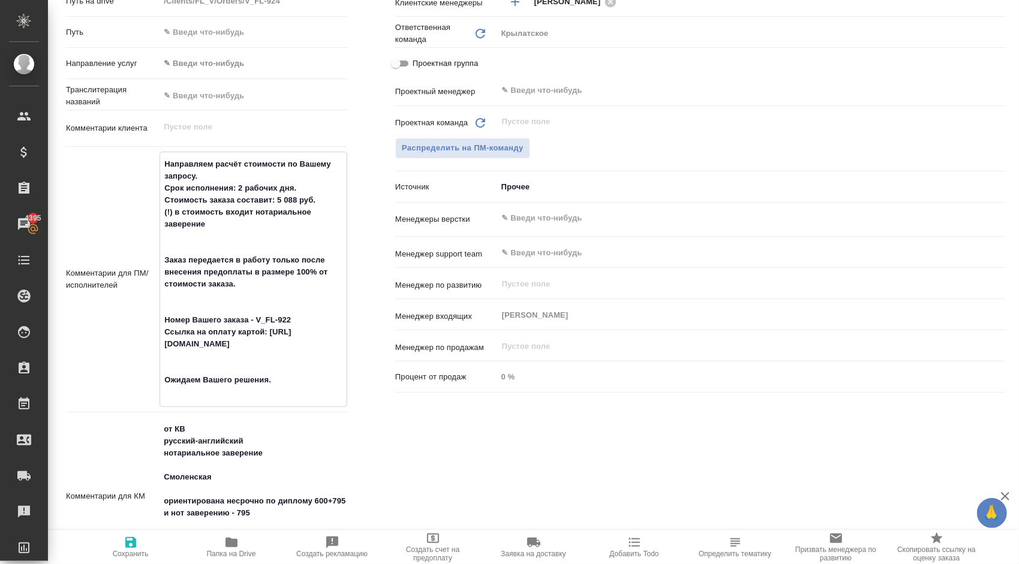
type textarea "x"
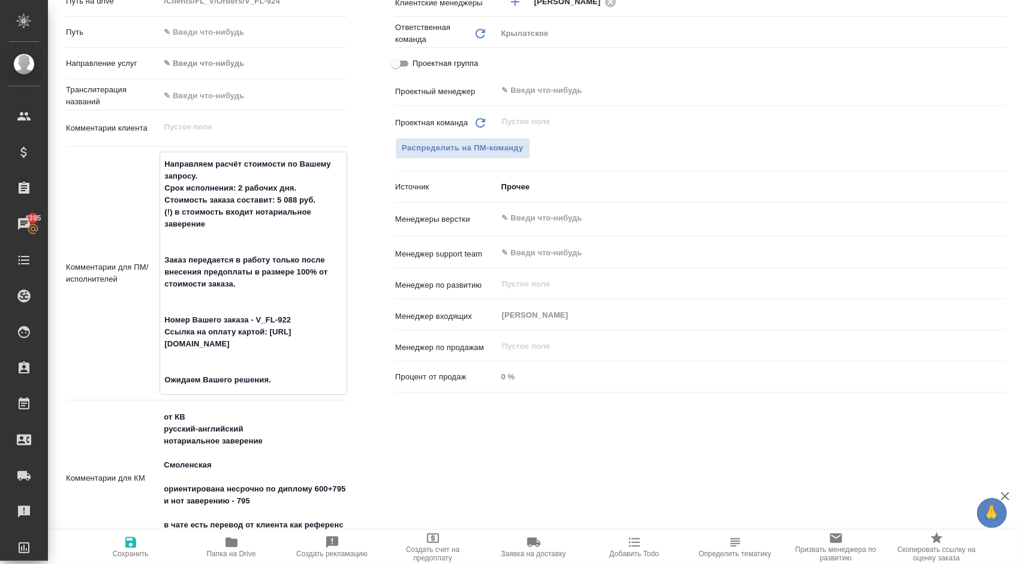
type textarea "Направляем расчёт стоимости по Вашему запросу. Срок исполнения: 2 рабочих дня. …"
type textarea "x"
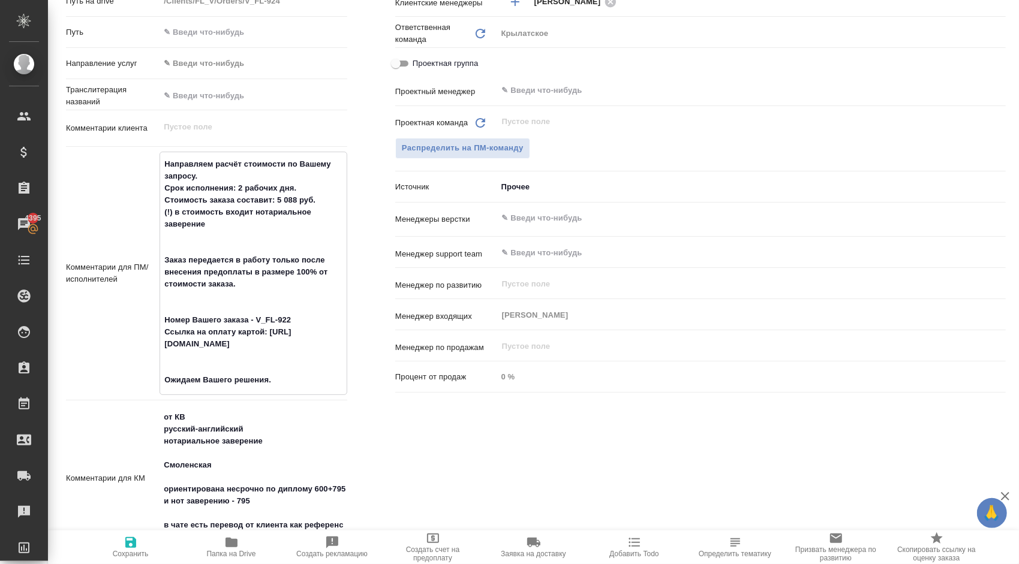
type textarea "Направляем расчёт стоимости по Вашему запросу. Срок исполнения: 2 рабочих дня. …"
type textarea "x"
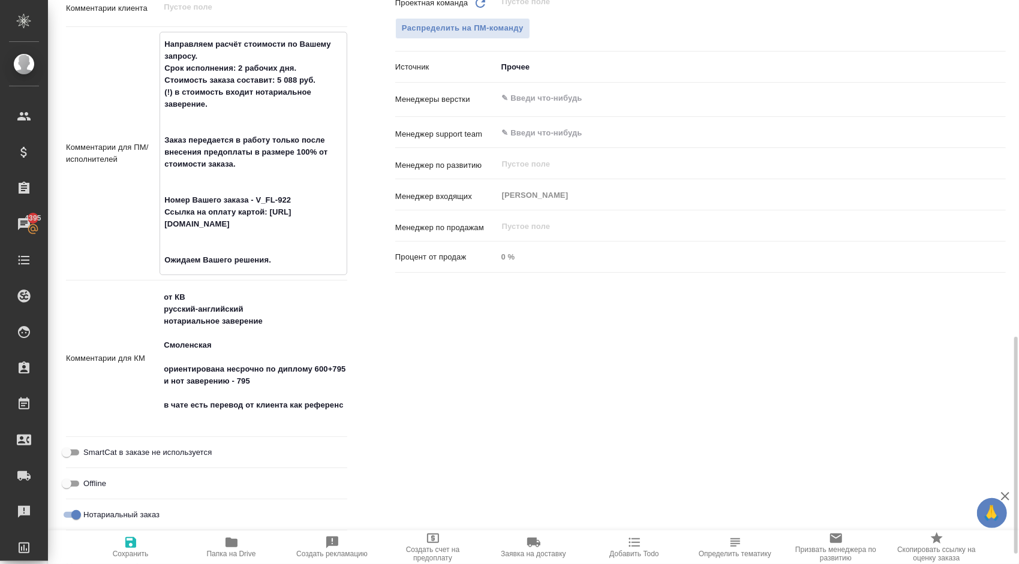
scroll to position [720, 0]
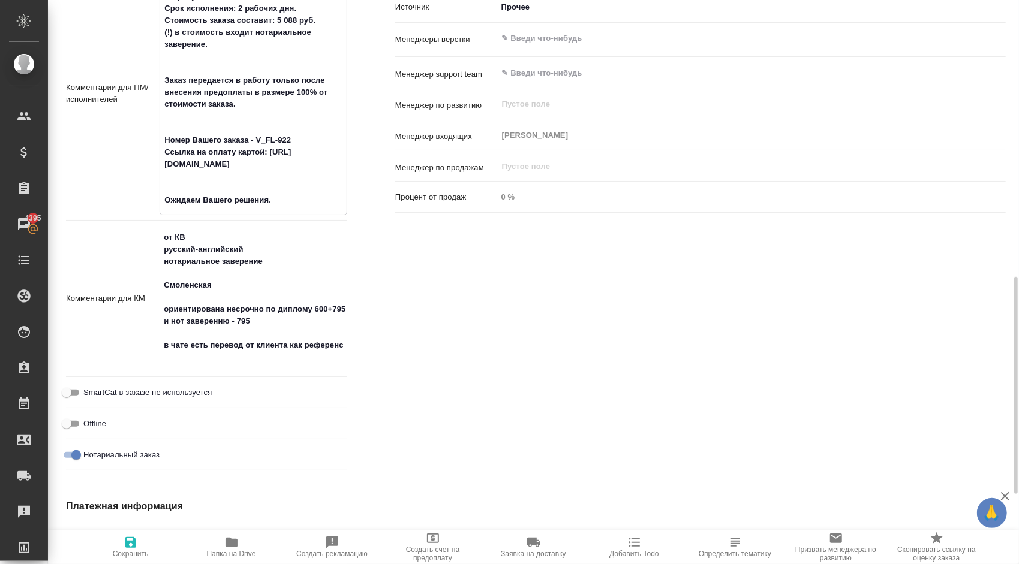
click at [306, 141] on textarea "Направляем расчёт стоимости по Вашему запросу. Срок исполнения: 2 рабочих дня. …" at bounding box center [253, 92] width 187 height 236
type textarea "Направляем расчёт стоимости по Вашему запросу. Срок исполнения: 2 рабочих дня. …"
type textarea "x"
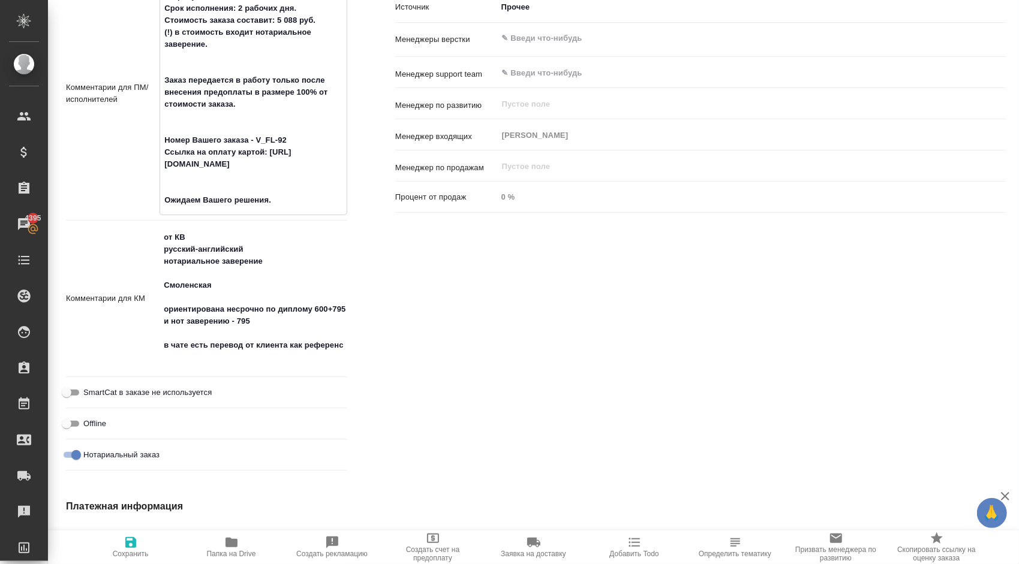
type textarea "x"
type textarea "Направляем расчёт стоимости по Вашему запросу. Срок исполнения: 2 рабочих дня. …"
type textarea "x"
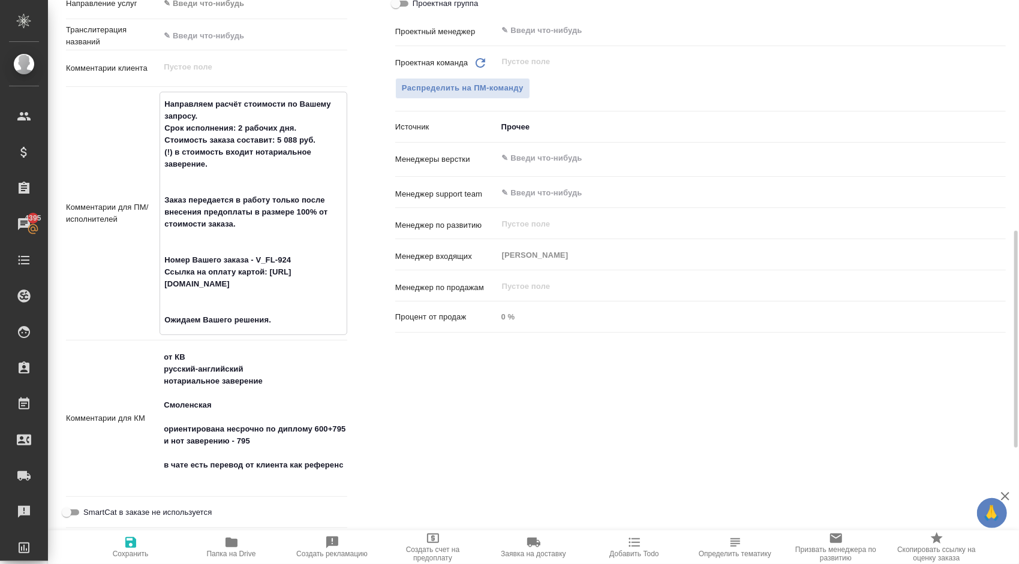
scroll to position [540, 0]
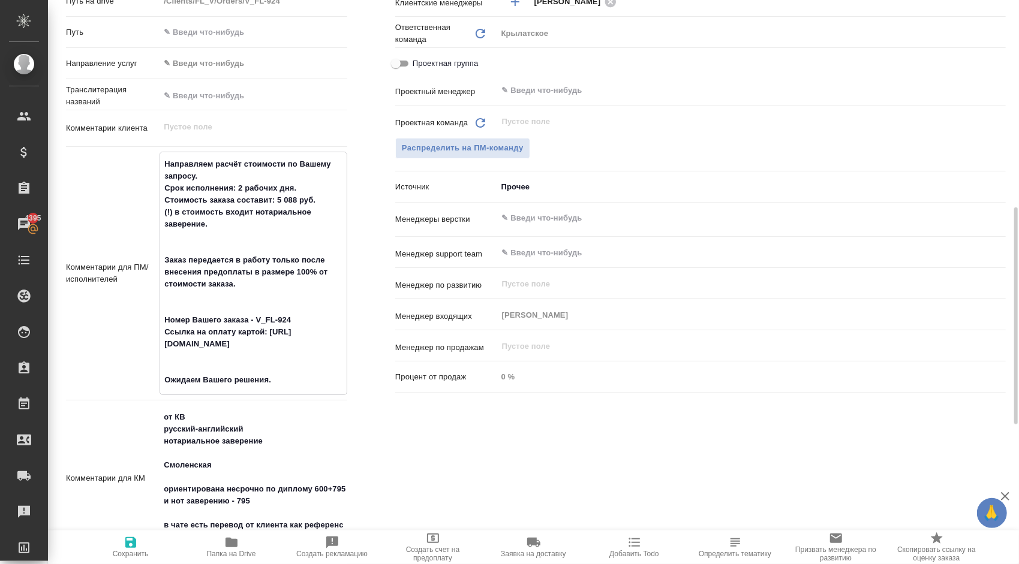
drag, startPoint x: 289, startPoint y: 202, endPoint x: 162, endPoint y: 164, distance: 131.9
click at [162, 164] on textarea "Направляем расчёт стоимости по Вашему запросу. Срок исполнения: 2 рабочих дня. …" at bounding box center [253, 272] width 187 height 236
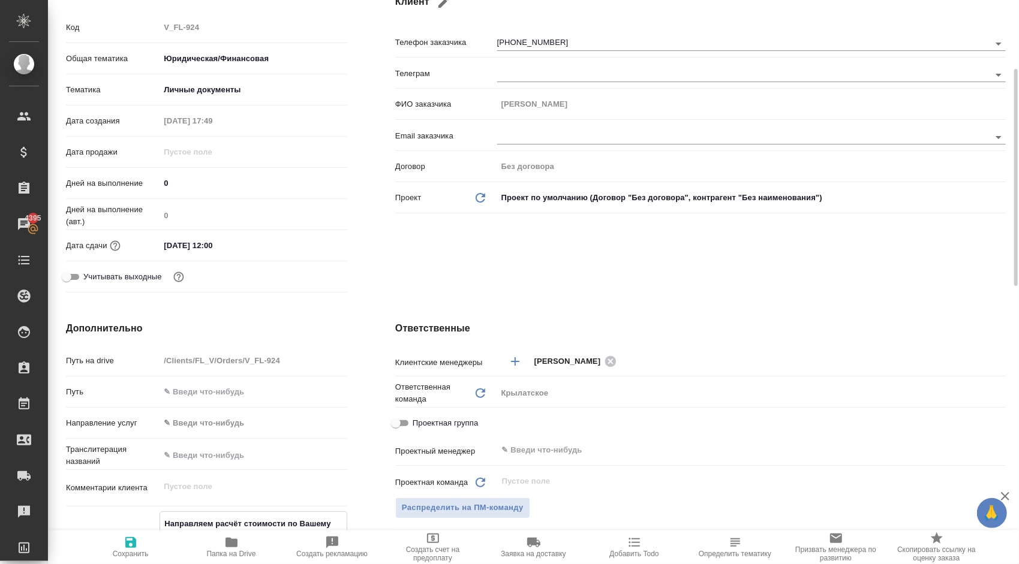
scroll to position [0, 0]
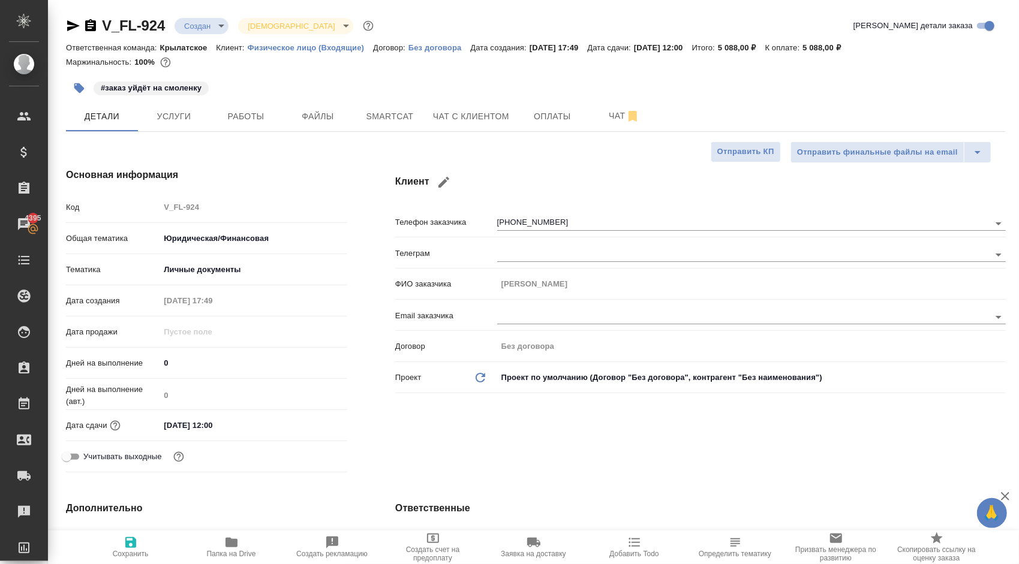
type textarea "Направляем расчёт стоимости по Вашему запросу. Срок исполнения: 2 рабочих дня. …"
type textarea "x"
click at [232, 537] on icon "button" at bounding box center [231, 543] width 14 height 14
type textarea "x"
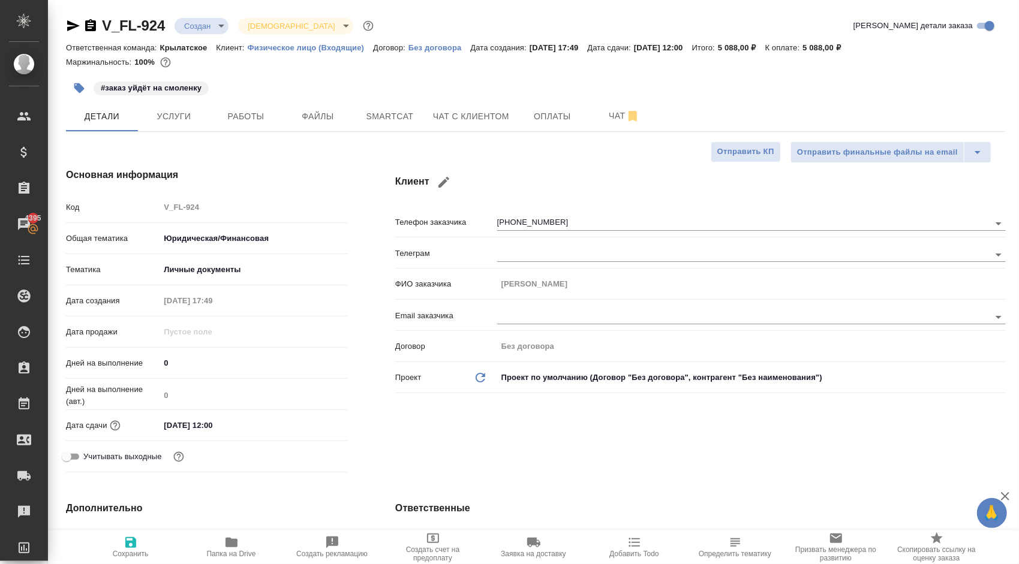
type textarea "x"
click at [169, 112] on span "Услуги" at bounding box center [174, 116] width 58 height 15
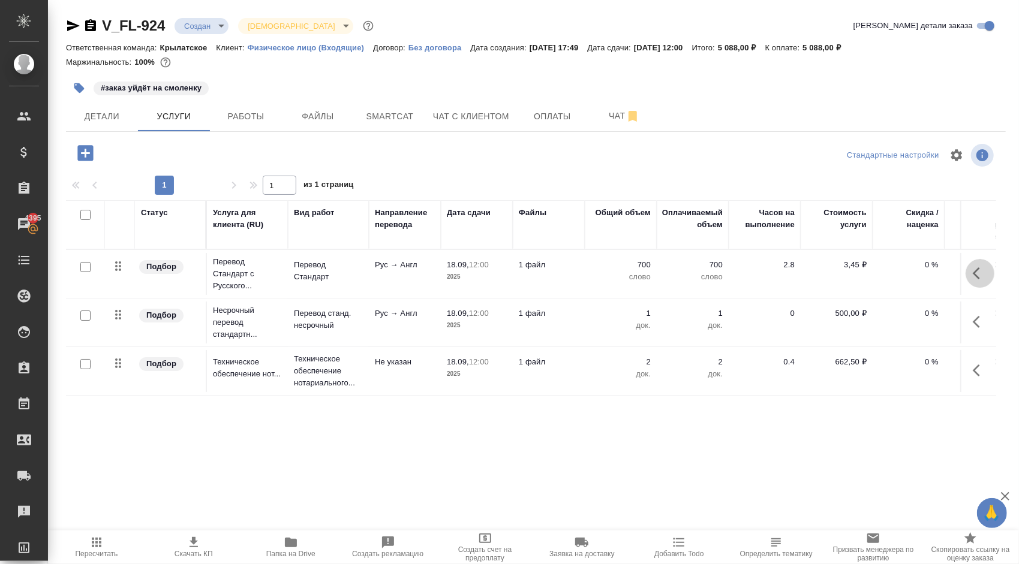
click at [966, 263] on button "button" at bounding box center [980, 273] width 29 height 29
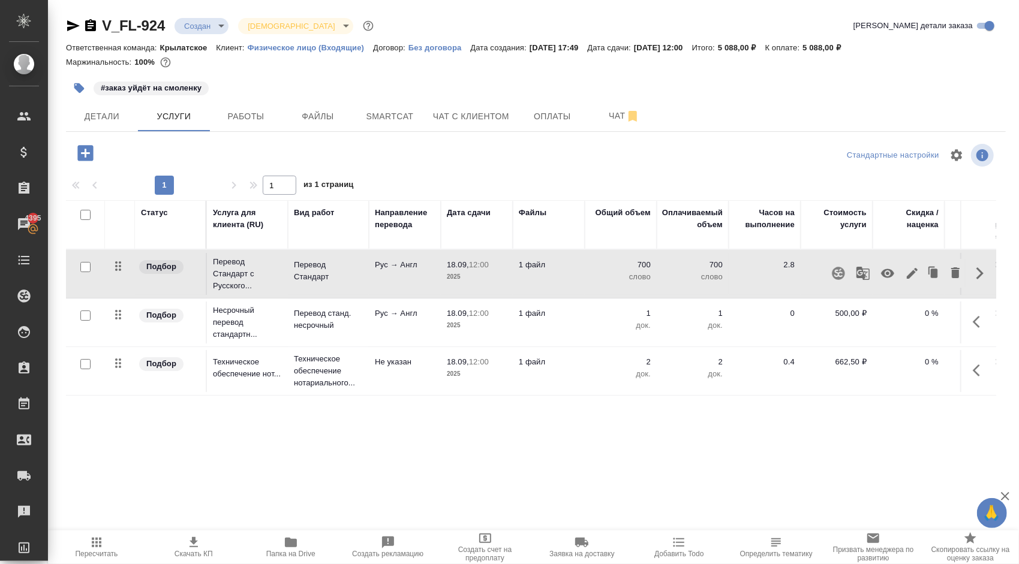
click at [907, 273] on icon "button" at bounding box center [912, 273] width 11 height 11
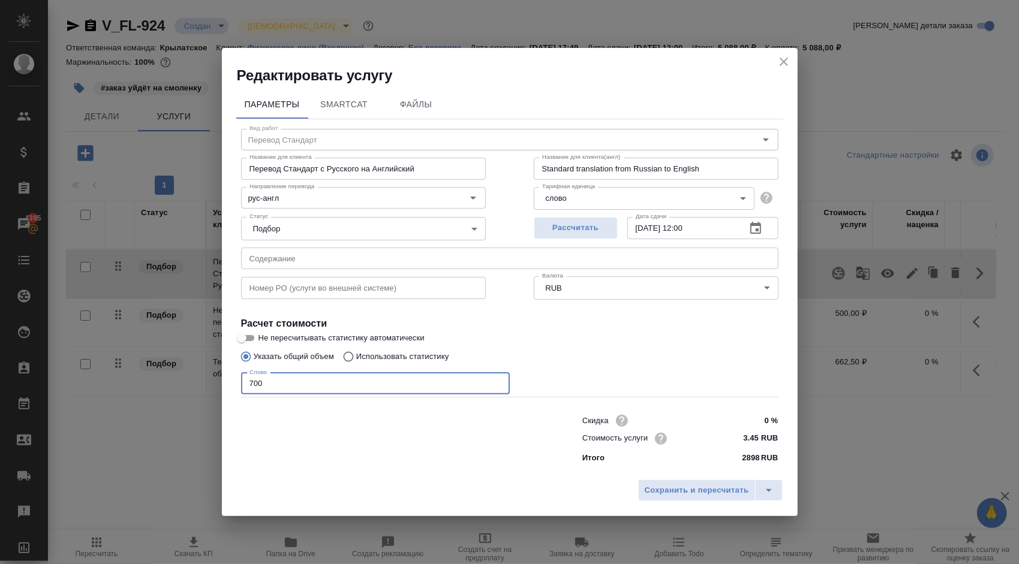
drag, startPoint x: 278, startPoint y: 381, endPoint x: 181, endPoint y: 376, distance: 96.7
click at [181, 376] on div "Редактировать услугу Параметры SmartCat Файлы Вид работ Перевод Стандарт Вид ра…" at bounding box center [509, 282] width 1019 height 564
type input "600"
click at [668, 482] on button "Сохранить и пересчитать" at bounding box center [697, 491] width 118 height 22
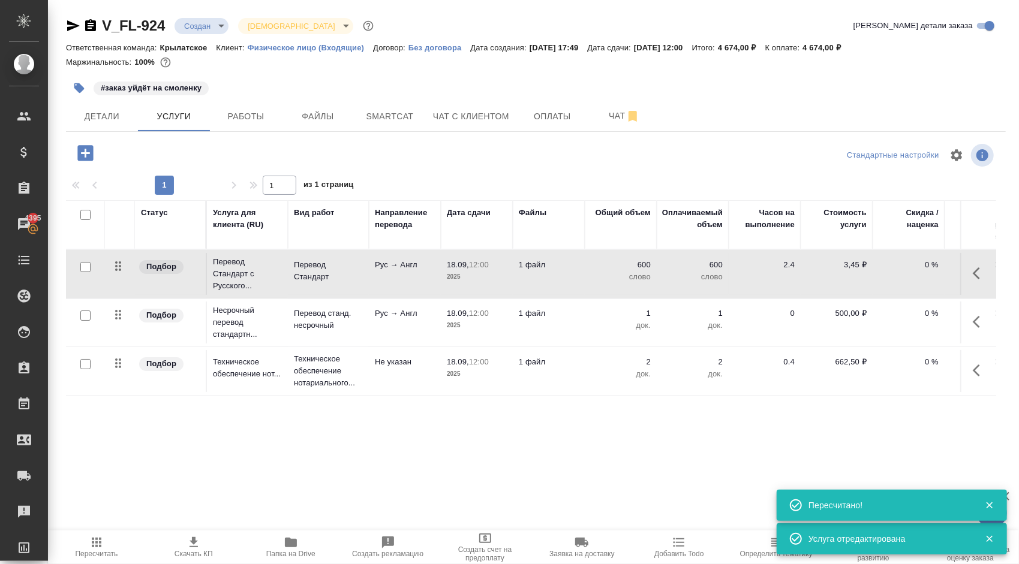
click at [116, 530] on div ".cls-1 fill:#fff; AWATERA Kasymov Timur Клиенты Спецификации Заказы 4395 Чаты T…" at bounding box center [509, 282] width 1019 height 564
click at [111, 547] on span "Пересчитать" at bounding box center [96, 547] width 83 height 23
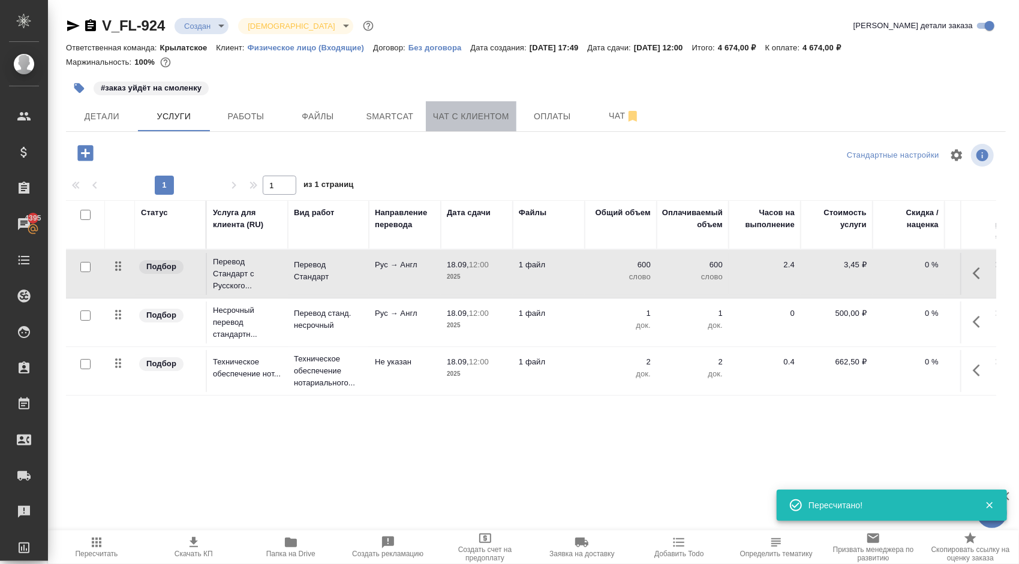
click at [497, 121] on span "Чат с клиентом" at bounding box center [471, 116] width 76 height 15
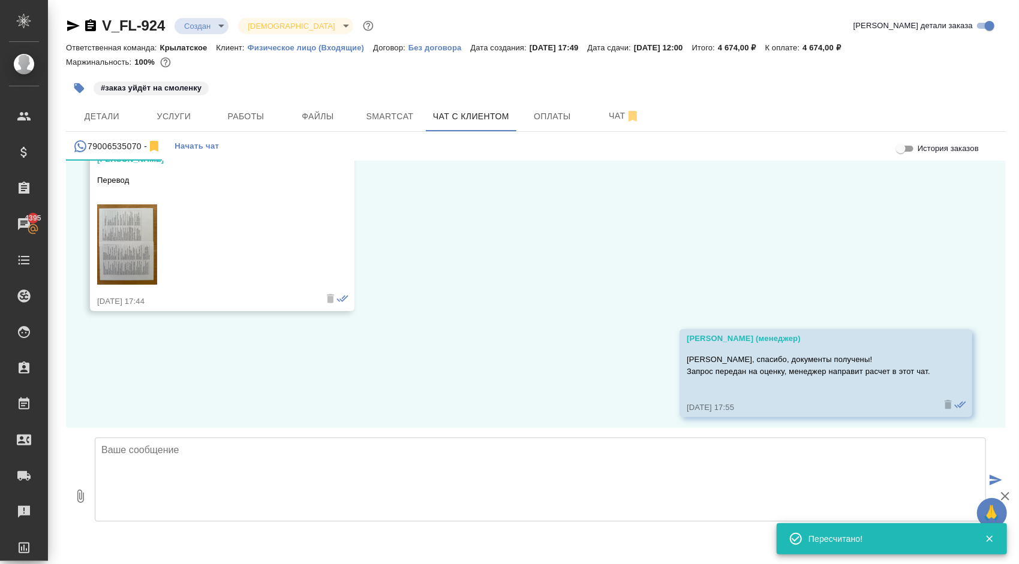
scroll to position [444, 0]
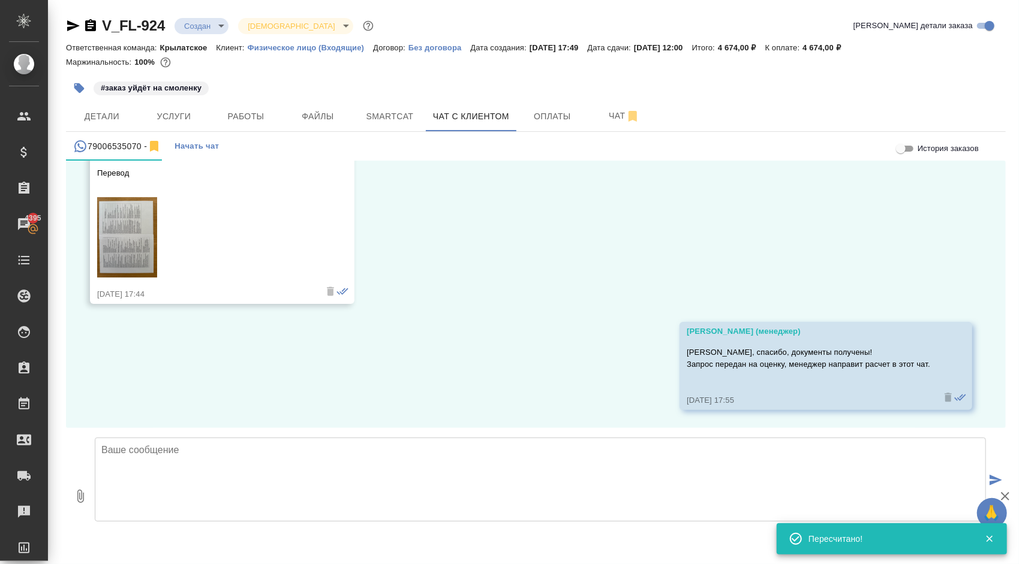
click at [216, 480] on textarea at bounding box center [540, 480] width 891 height 84
paste textarea "Направляем расчёт стоимости по Вашему запросу. Срок исполнения: 2 рабочих дня. …"
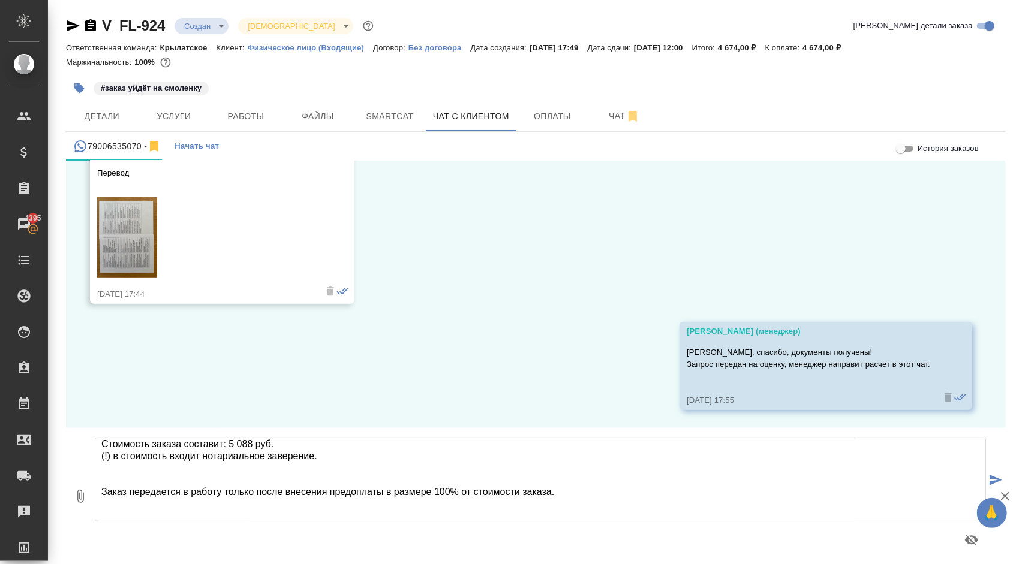
scroll to position [0, 0]
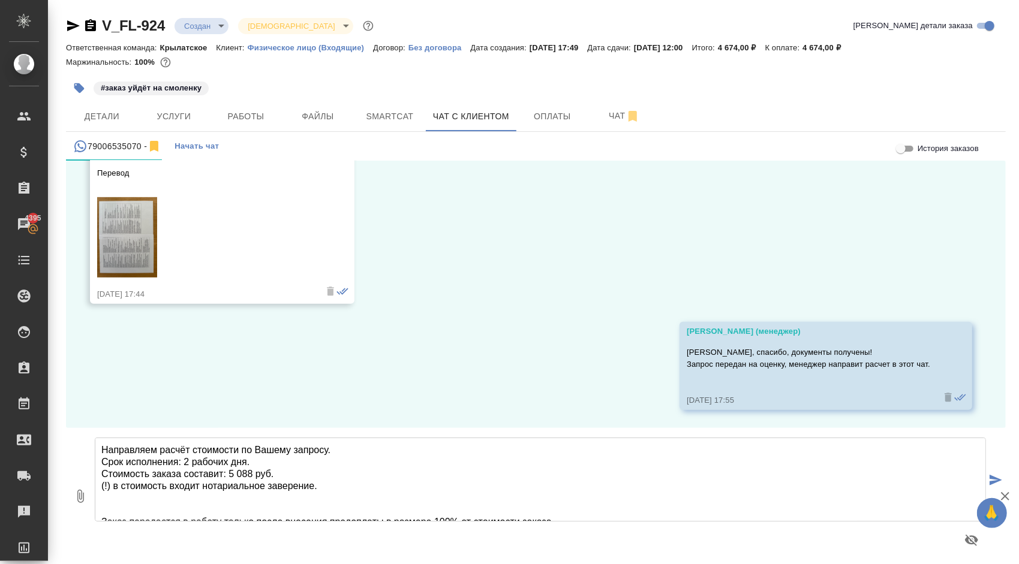
click at [253, 474] on textarea "Направляем расчёт стоимости по Вашему запросу. Срок исполнения: 2 рабочих дня. …" at bounding box center [540, 480] width 891 height 84
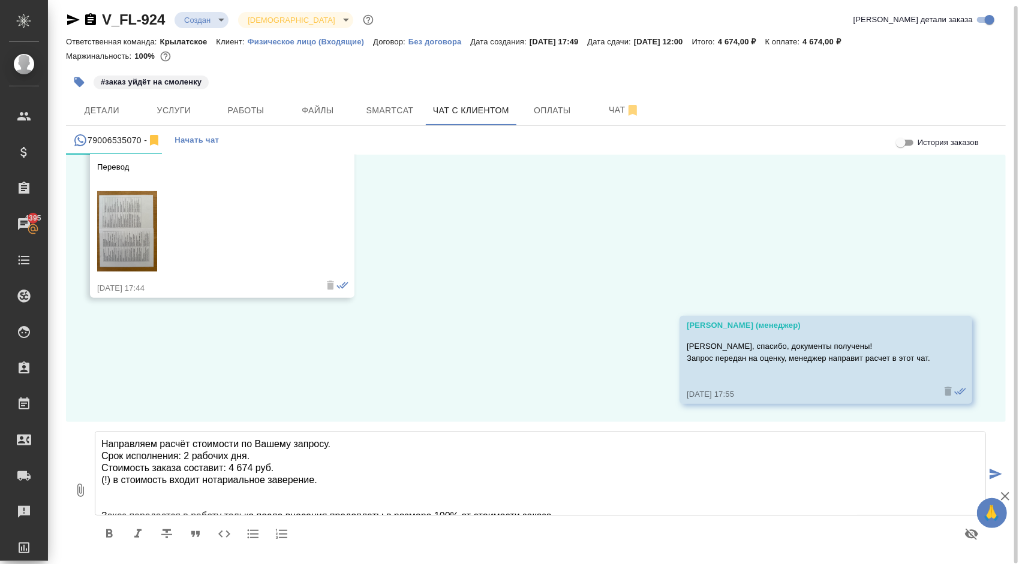
drag, startPoint x: 215, startPoint y: 461, endPoint x: 239, endPoint y: 473, distance: 27.1
click at [239, 473] on textarea "Направляем расчёт стоимости по Вашему запросу. Срок исполнения: 2 рабочих дня. …" at bounding box center [540, 474] width 891 height 84
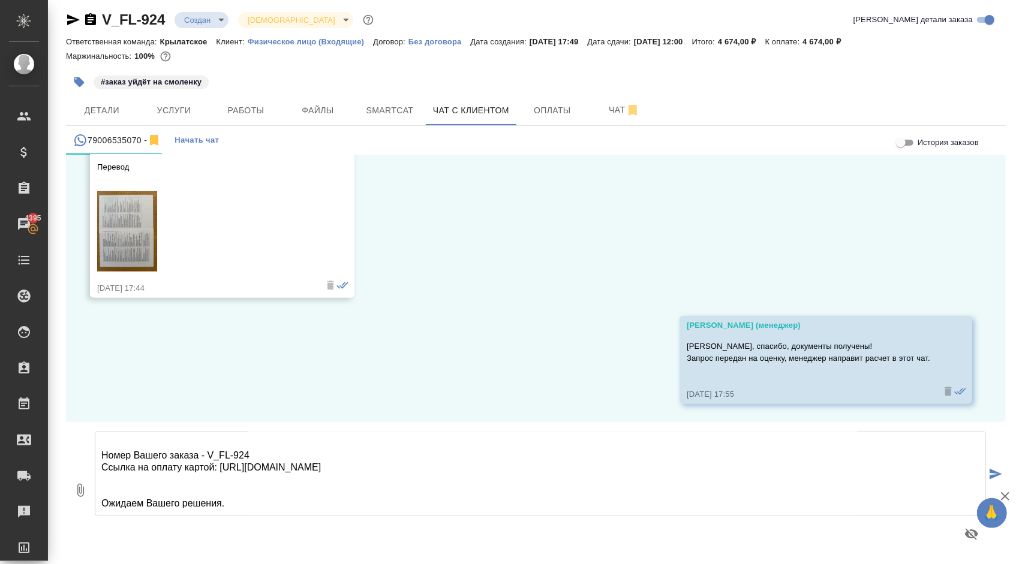
drag, startPoint x: 100, startPoint y: 453, endPoint x: 501, endPoint y: 507, distance: 405.6
click at [501, 507] on textarea "Направляем расчёт стоимости по Вашему запросу. Срок исполнения: 2 рабочих дня. …" at bounding box center [540, 474] width 891 height 84
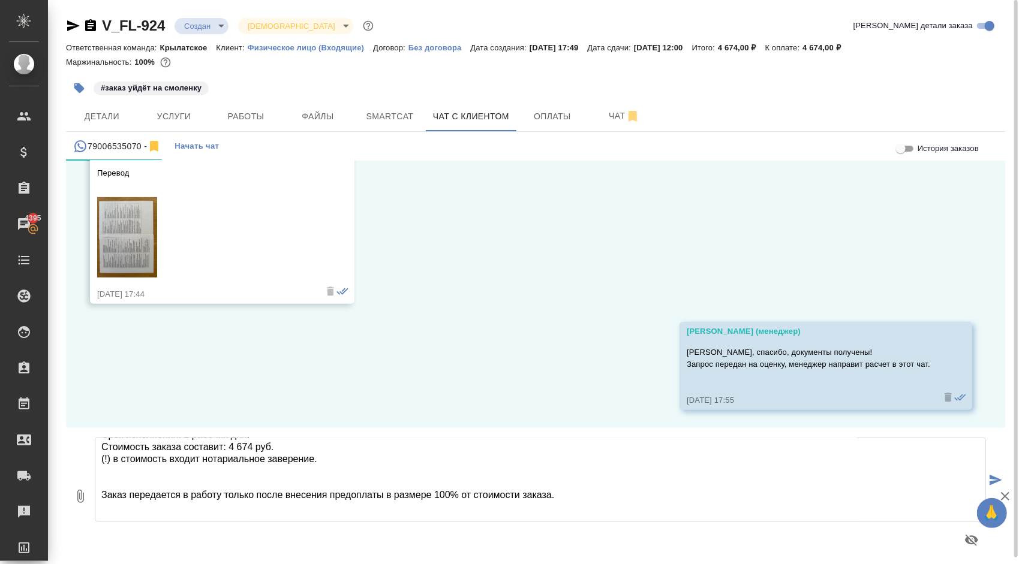
scroll to position [0, 0]
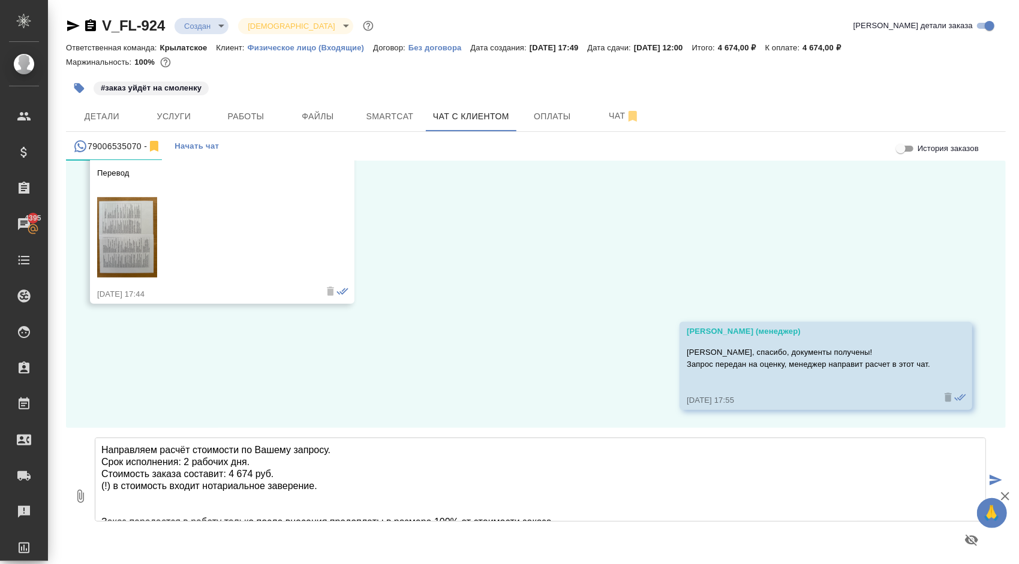
type textarea "Направляем расчёт стоимости по Вашему запросу. Срок исполнения: 2 рабочих дня. …"
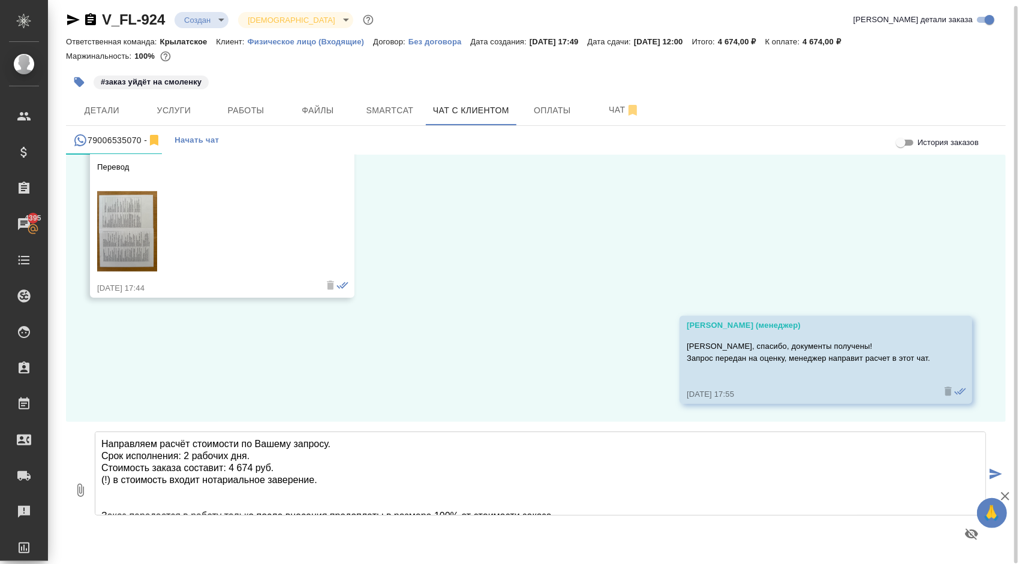
scroll to position [6, 0]
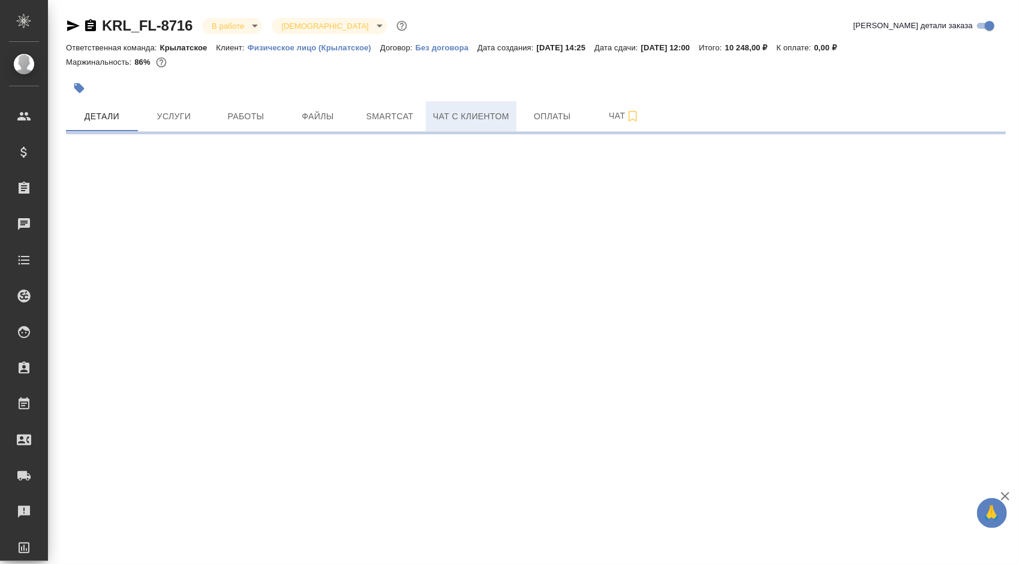
click at [459, 106] on button "Чат с клиентом" at bounding box center [471, 116] width 91 height 30
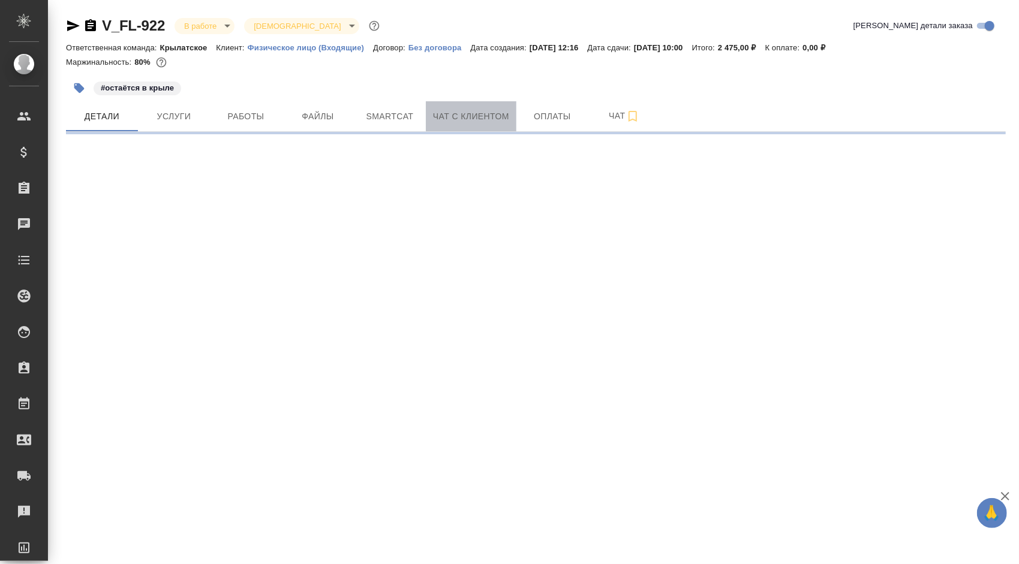
click at [498, 115] on span "Чат с клиентом" at bounding box center [471, 116] width 76 height 15
select select "RU"
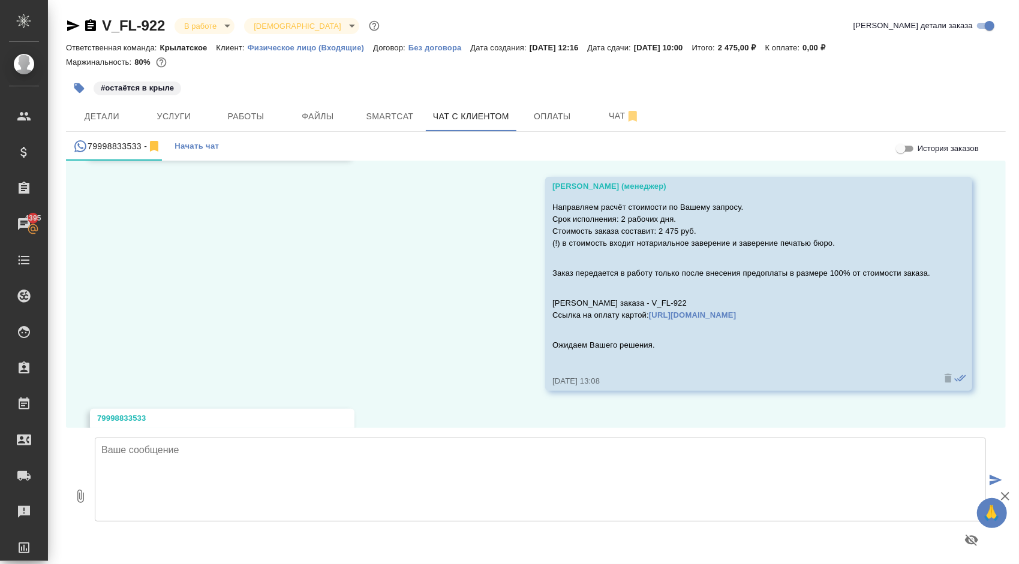
scroll to position [1943, 0]
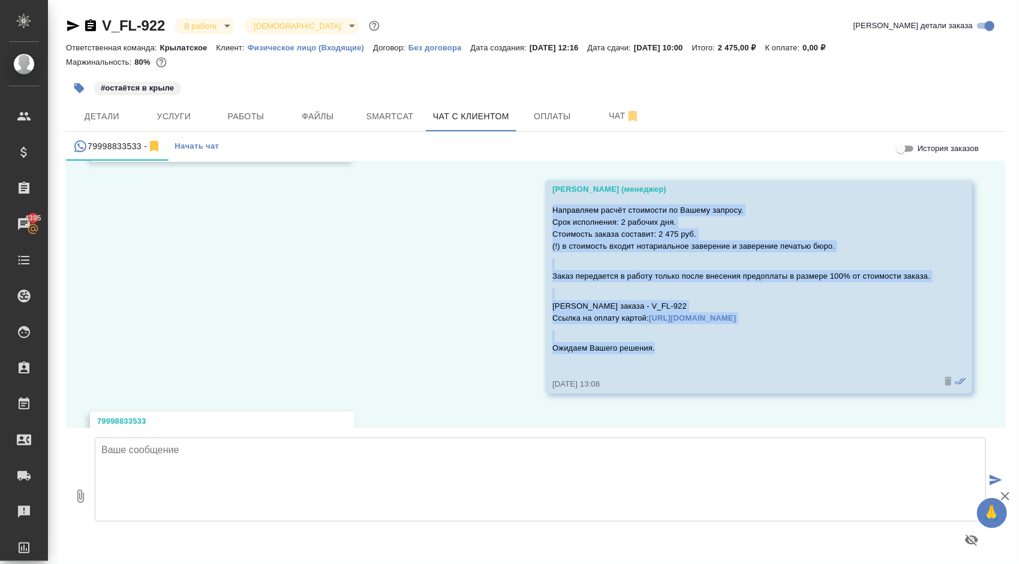
drag, startPoint x: 545, startPoint y: 210, endPoint x: 651, endPoint y: 349, distance: 175.4
click at [651, 349] on div "Направляем расчёт стоимости по Вашему запросу. Срок исполнения: 2 рабочих дня. …" at bounding box center [741, 287] width 378 height 171
copy div "Направляем расчёт стоимости по Вашему запросу. Срок исполнения: 2 рабочих дня. …"
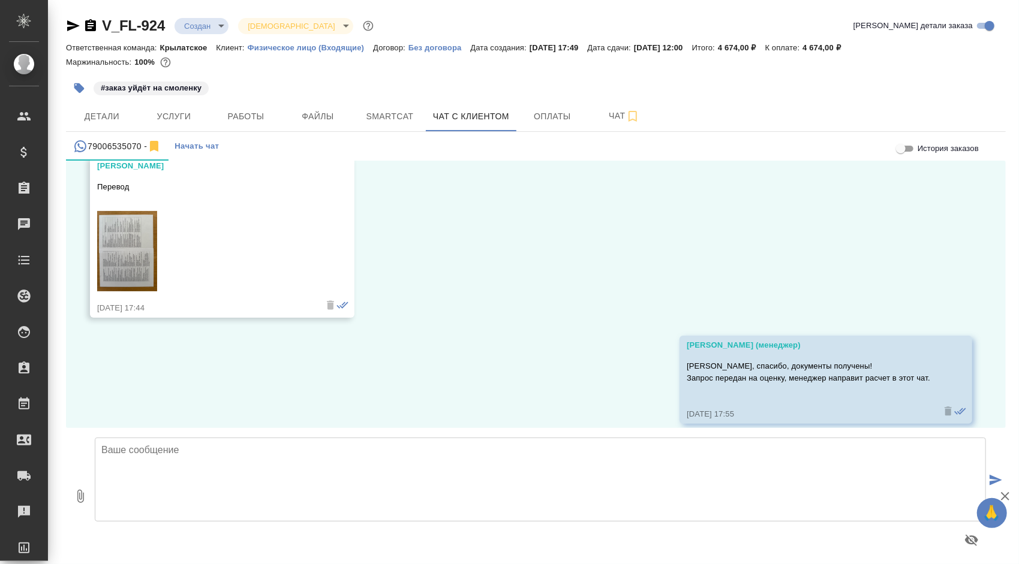
scroll to position [432, 0]
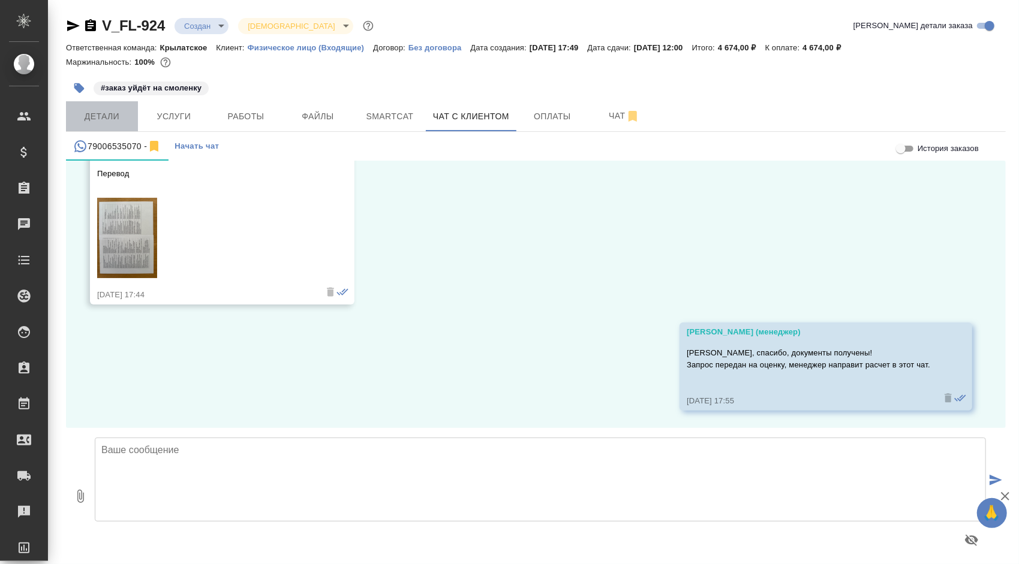
click at [109, 101] on button "Детали" at bounding box center [102, 116] width 72 height 30
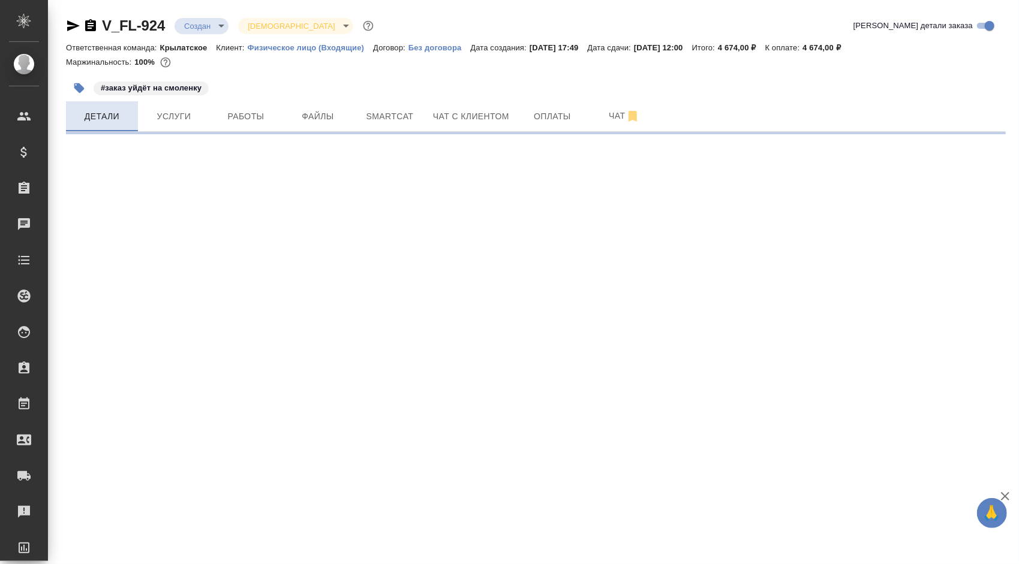
select select "RU"
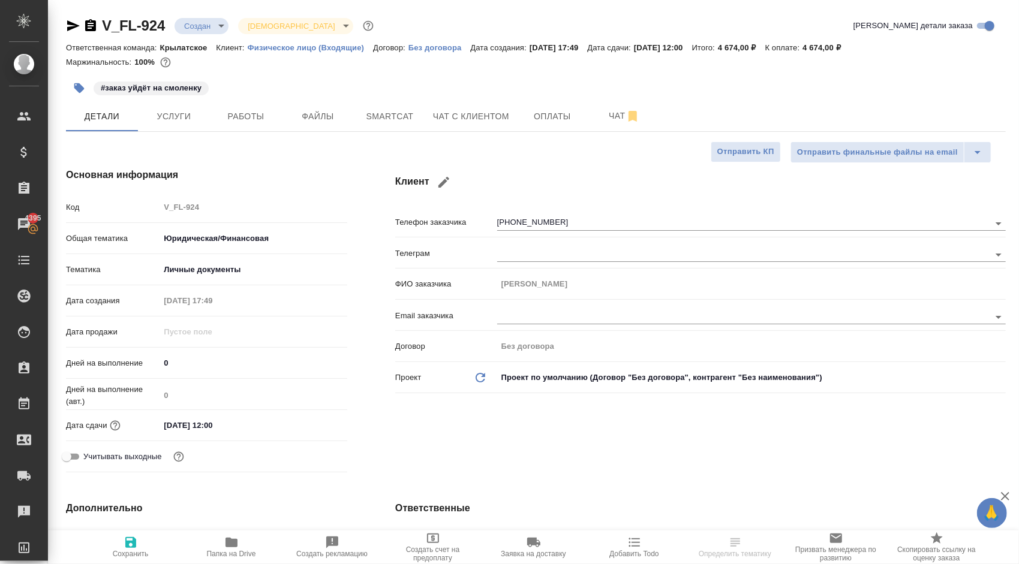
type textarea "x"
click at [181, 121] on span "Услуги" at bounding box center [174, 116] width 58 height 15
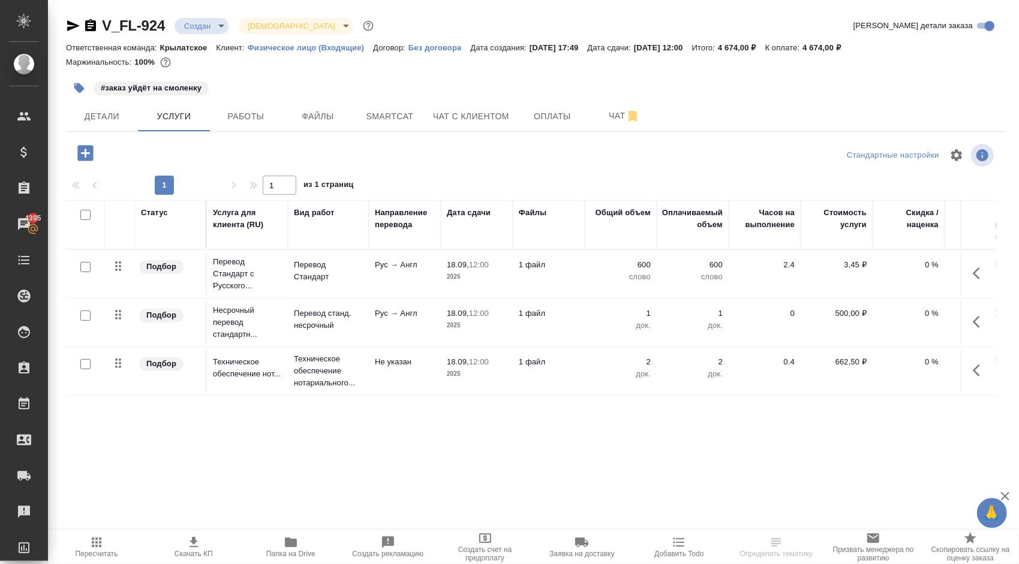
click at [112, 554] on span "Пересчитать" at bounding box center [96, 554] width 43 height 8
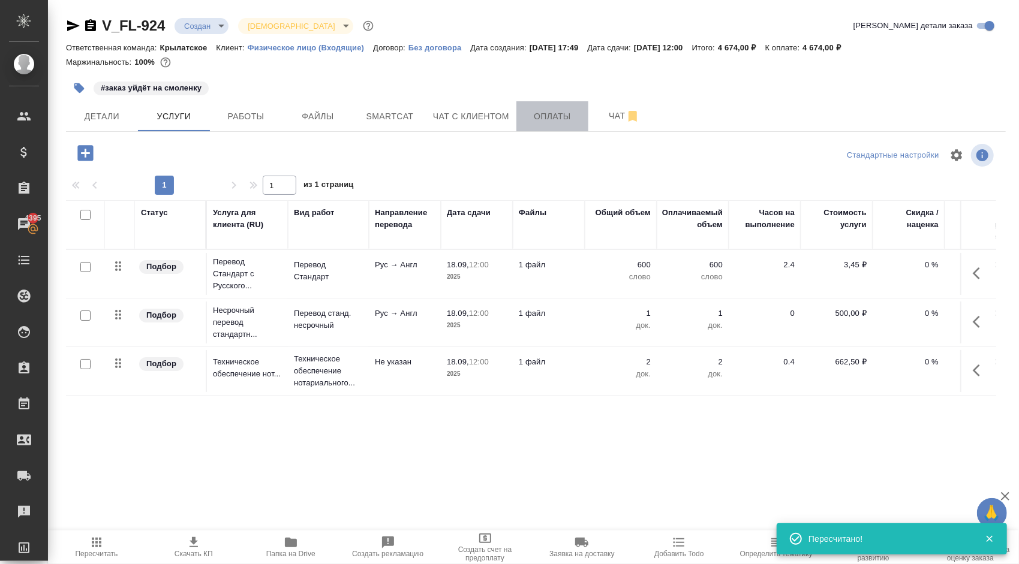
click at [551, 113] on span "Оплаты" at bounding box center [553, 116] width 58 height 15
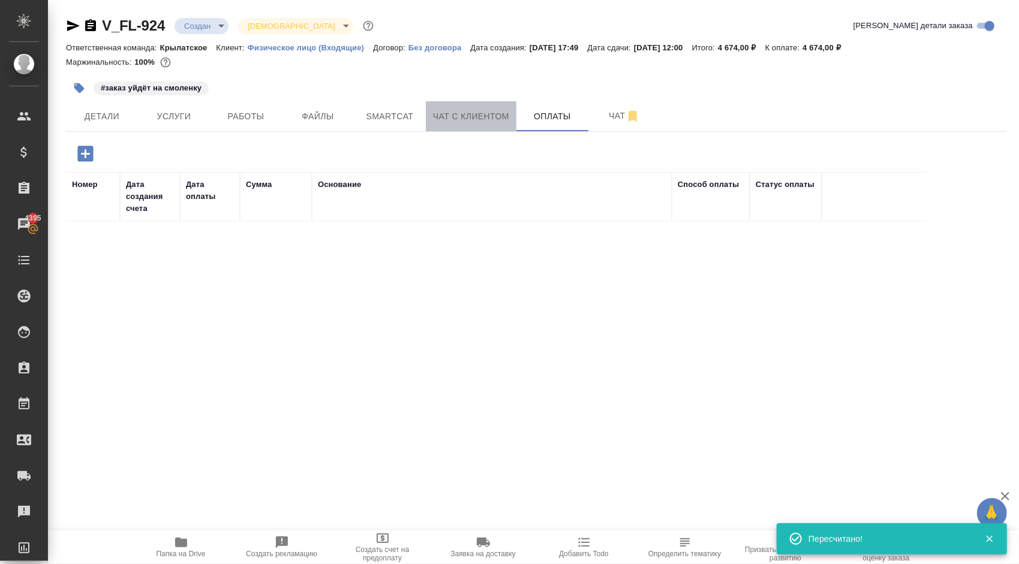
click at [468, 109] on span "Чат с клиентом" at bounding box center [471, 116] width 76 height 15
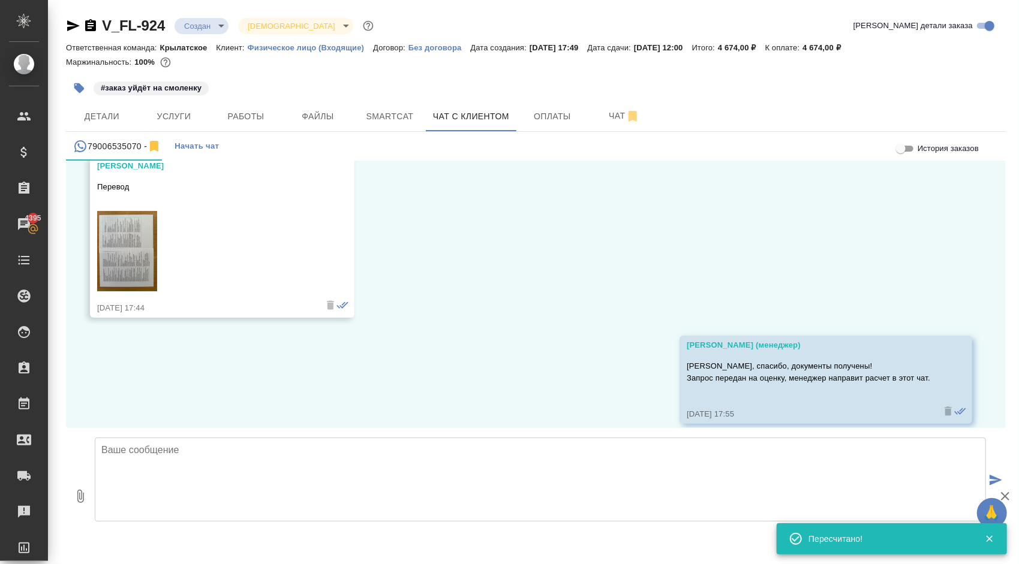
scroll to position [432, 0]
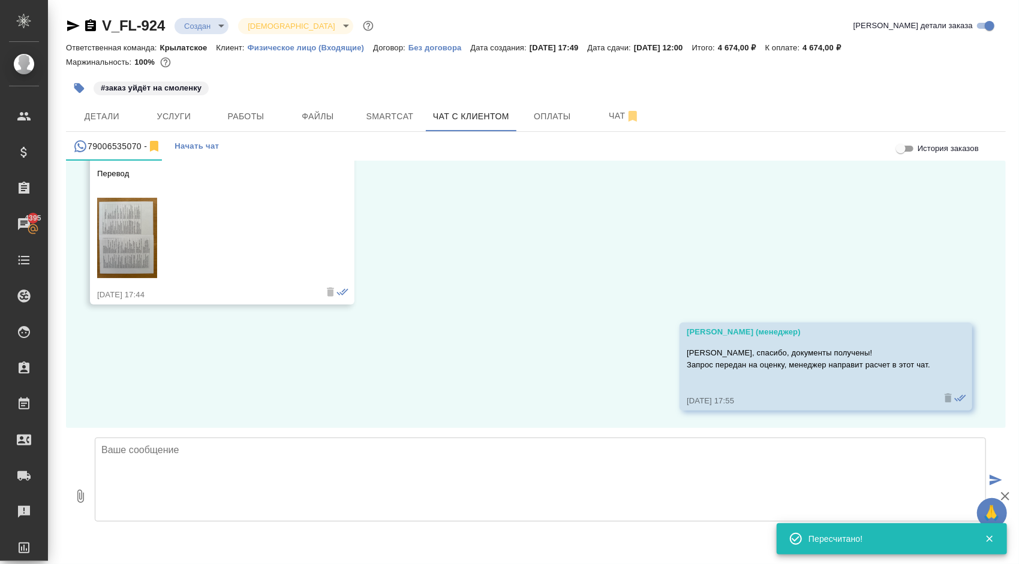
click at [187, 453] on textarea at bounding box center [540, 480] width 891 height 84
paste textarea "Направляем расчёт стоимости по Вашему запросу. Срок исполнения: 2 рабочих дня. …"
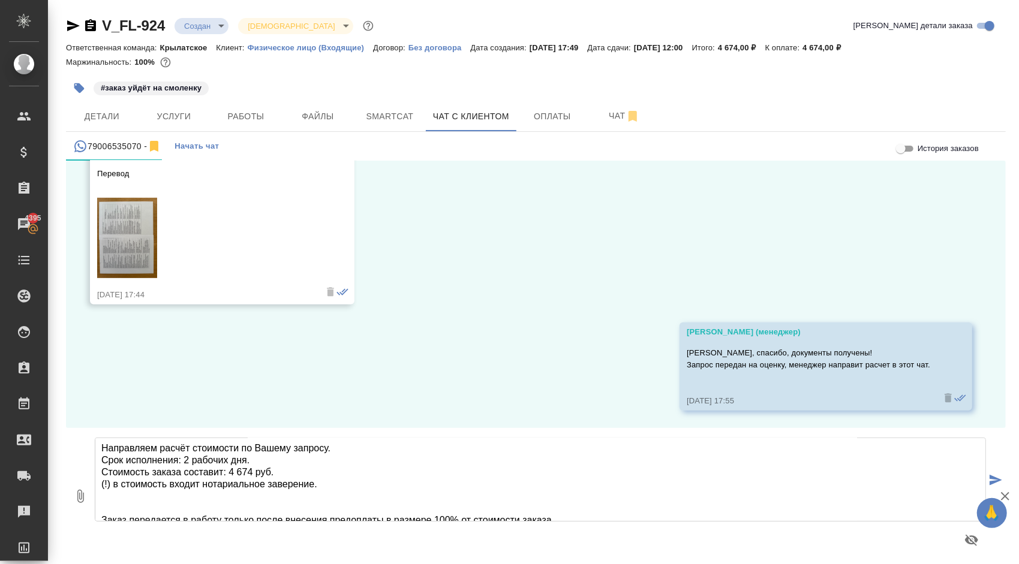
scroll to position [0, 0]
type textarea "Направляем расчёт стоимости по Вашему запросу. Срок исполнения: 2 рабочих дня. …"
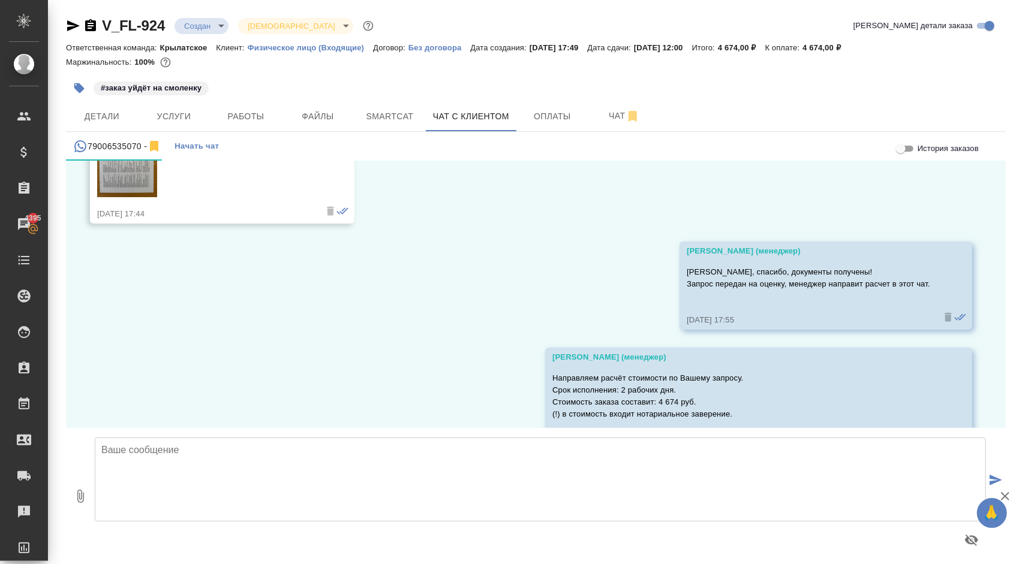
scroll to position [664, 0]
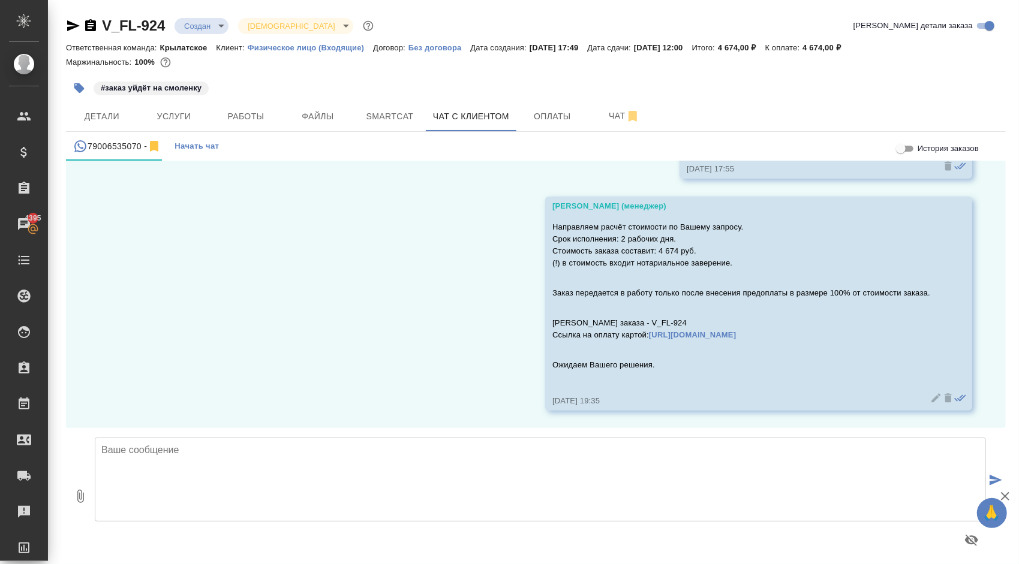
click at [216, 20] on body "🙏 .cls-1 fill:#fff; AWATERA Kasymov Timur Клиенты Спецификации Заказы 4395 Чаты…" at bounding box center [509, 282] width 1019 height 564
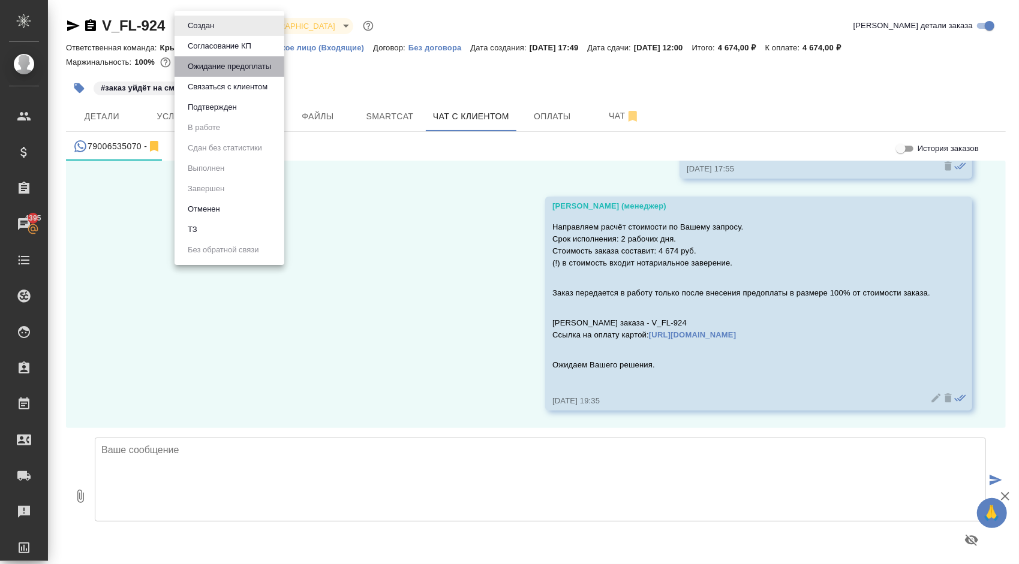
click at [230, 70] on button "Ожидание предоплаты" at bounding box center [229, 66] width 91 height 13
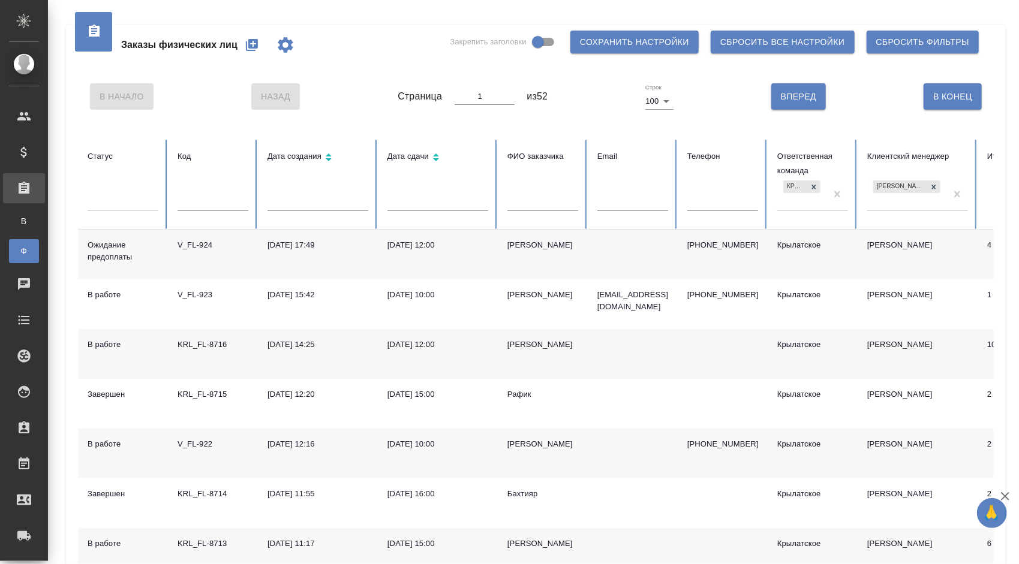
click at [126, 204] on div at bounding box center [123, 199] width 71 height 17
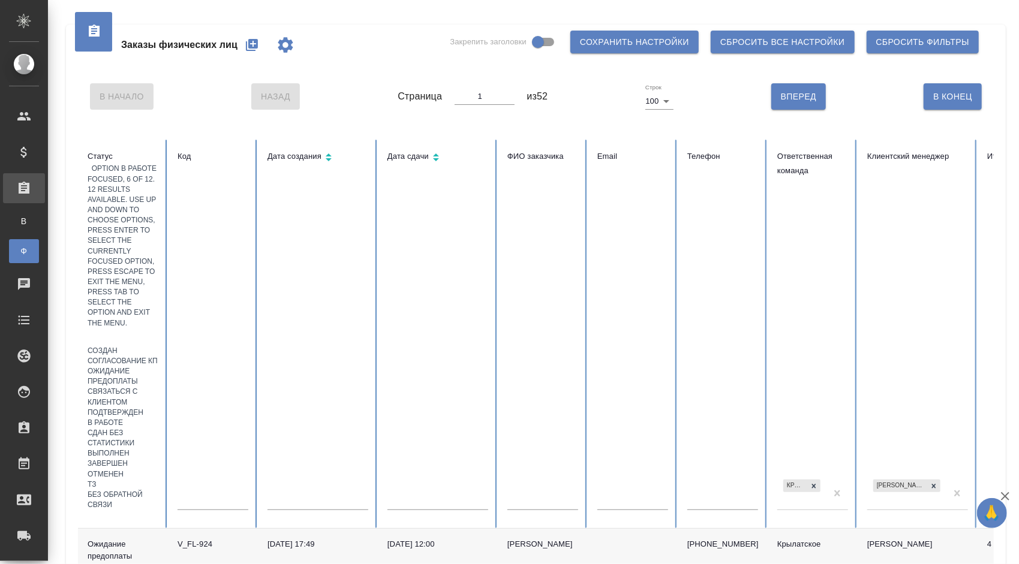
click at [143, 418] on div "В работе" at bounding box center [123, 423] width 71 height 10
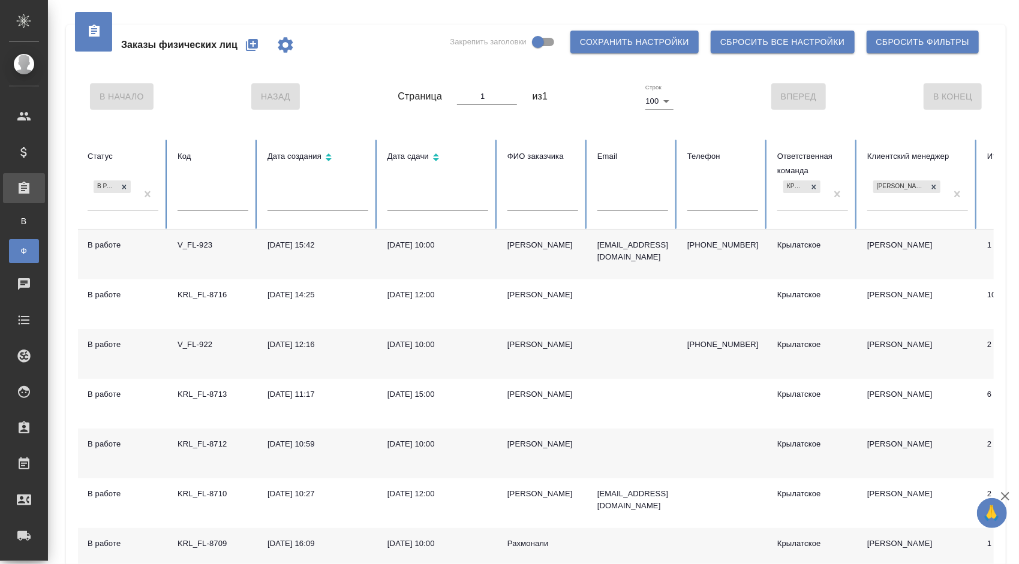
scroll to position [134, 0]
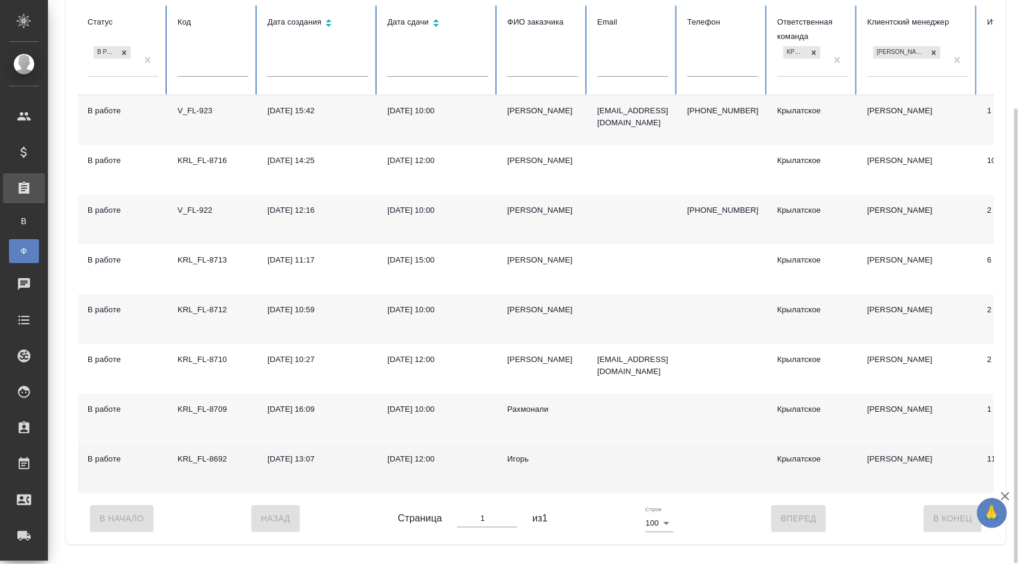
click at [516, 461] on div "Игорь" at bounding box center [542, 459] width 71 height 12
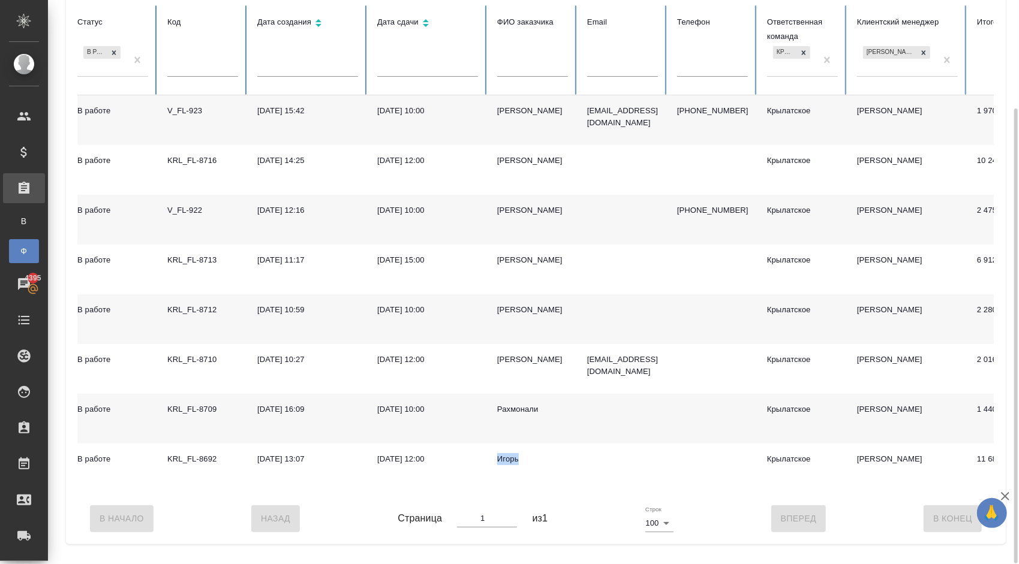
scroll to position [0, 0]
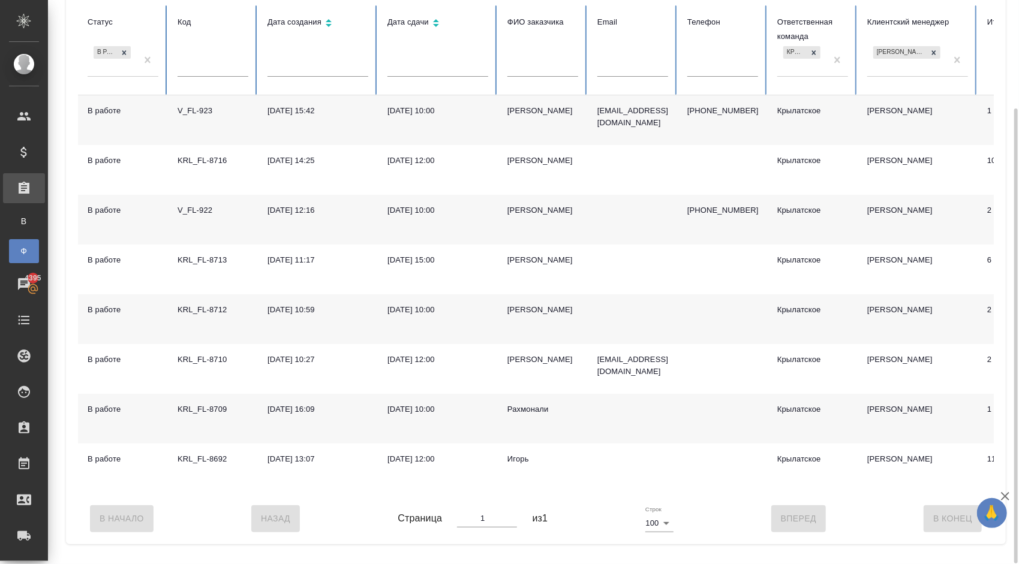
click at [524, 414] on div "Рахмонали" at bounding box center [542, 410] width 71 height 12
click at [534, 117] on div "Желялетдинов Камиль Надирович" at bounding box center [542, 111] width 71 height 12
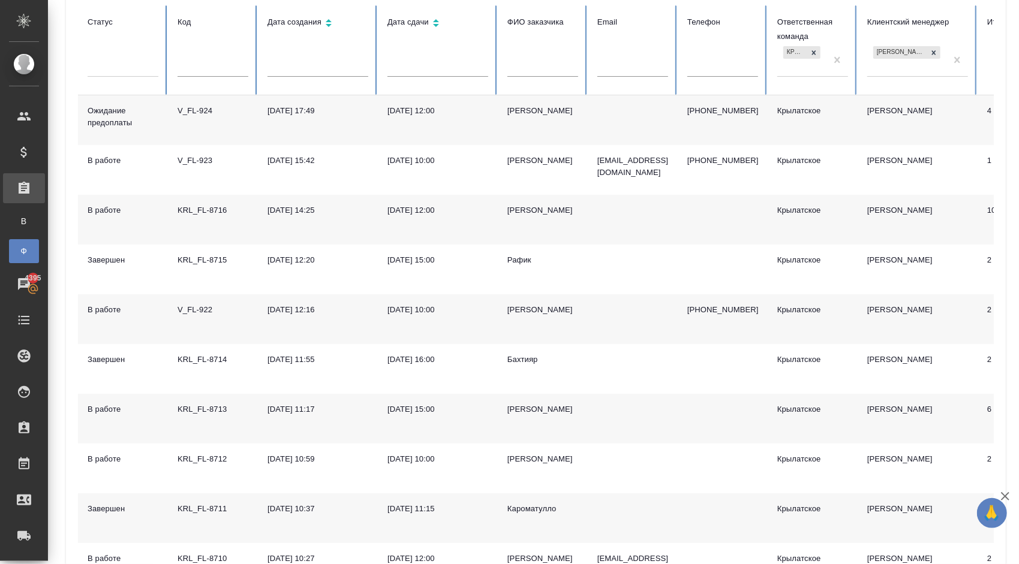
click at [131, 64] on div at bounding box center [123, 64] width 71 height 17
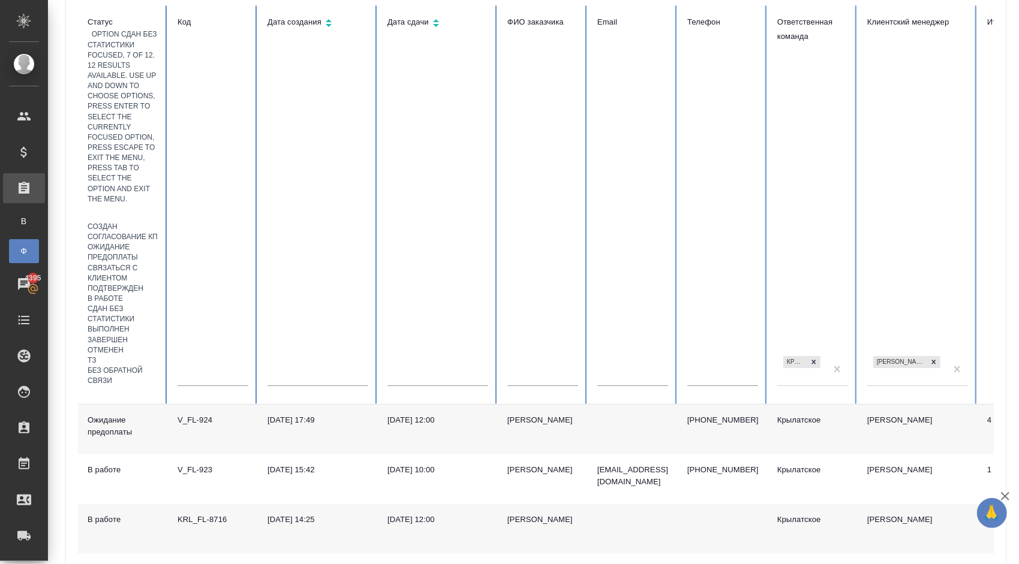
click at [149, 304] on div "Сдан без статистики" at bounding box center [123, 314] width 71 height 20
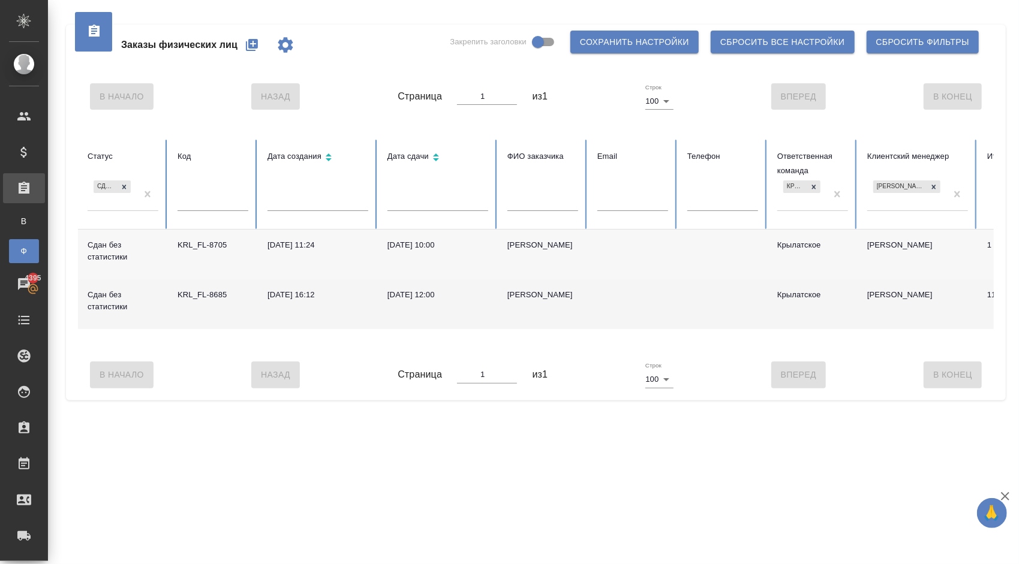
click at [521, 287] on td "Наталья" at bounding box center [543, 305] width 90 height 50
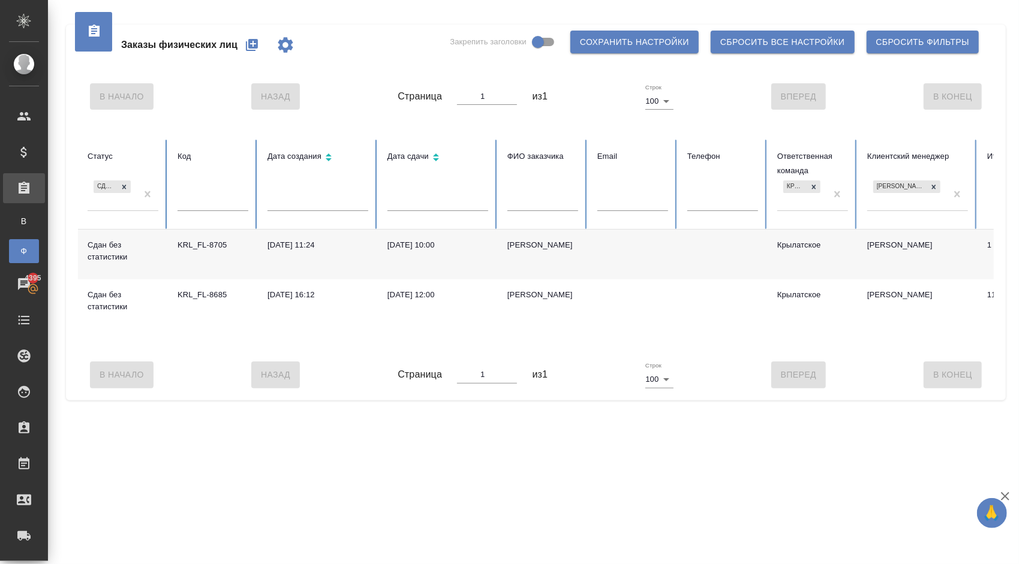
click at [525, 244] on div "Афанасия" at bounding box center [542, 245] width 71 height 12
select select "RU"
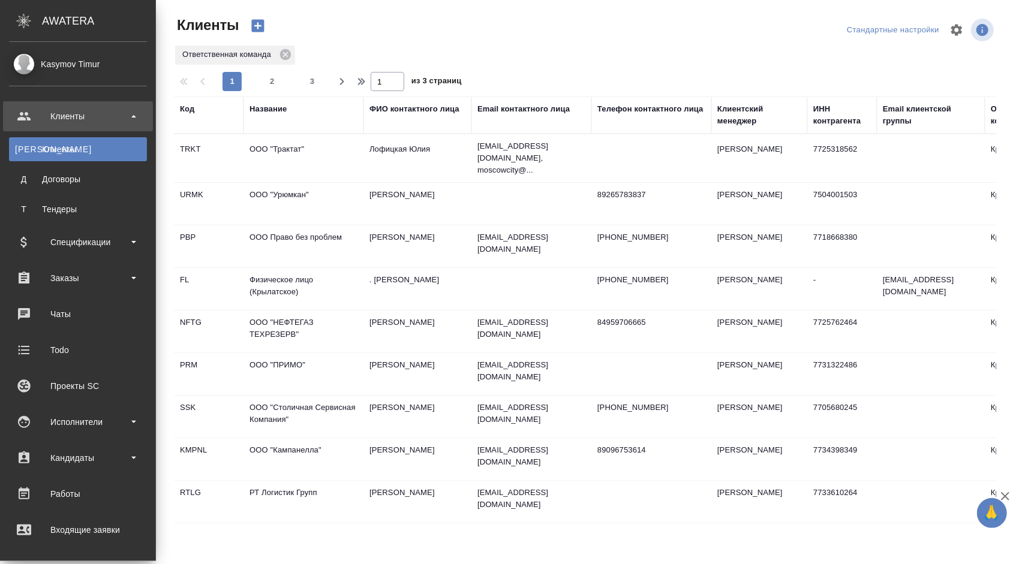
click at [121, 260] on ul "Клиенты К Клиенты Д Договоры Т Тендеры Спецификации Заказы Чаты Todo Проекты SC…" at bounding box center [78, 410] width 156 height 630
click at [112, 276] on div "Заказы" at bounding box center [78, 278] width 138 height 18
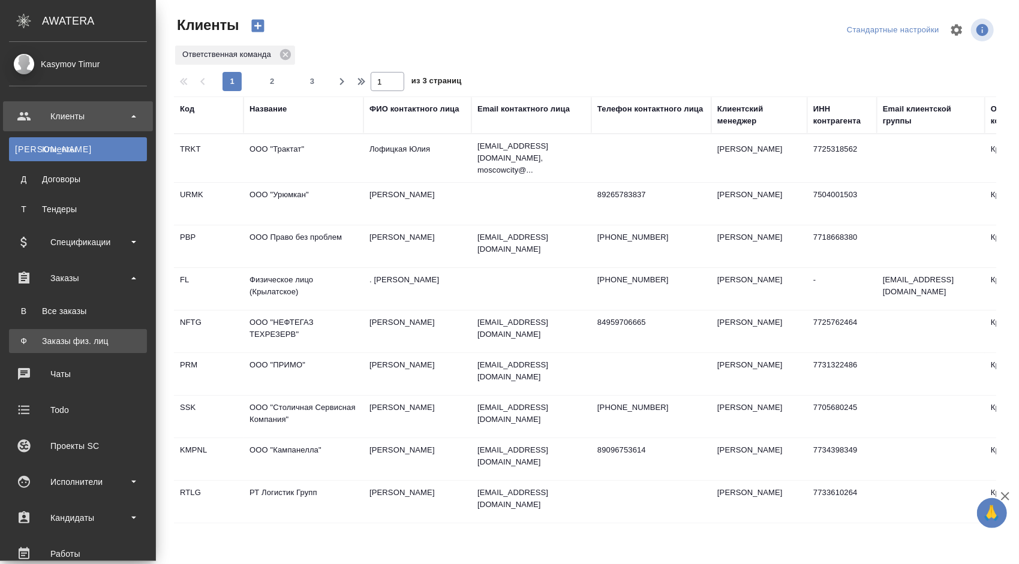
click at [56, 338] on div "Заказы физ. лиц" at bounding box center [78, 341] width 126 height 12
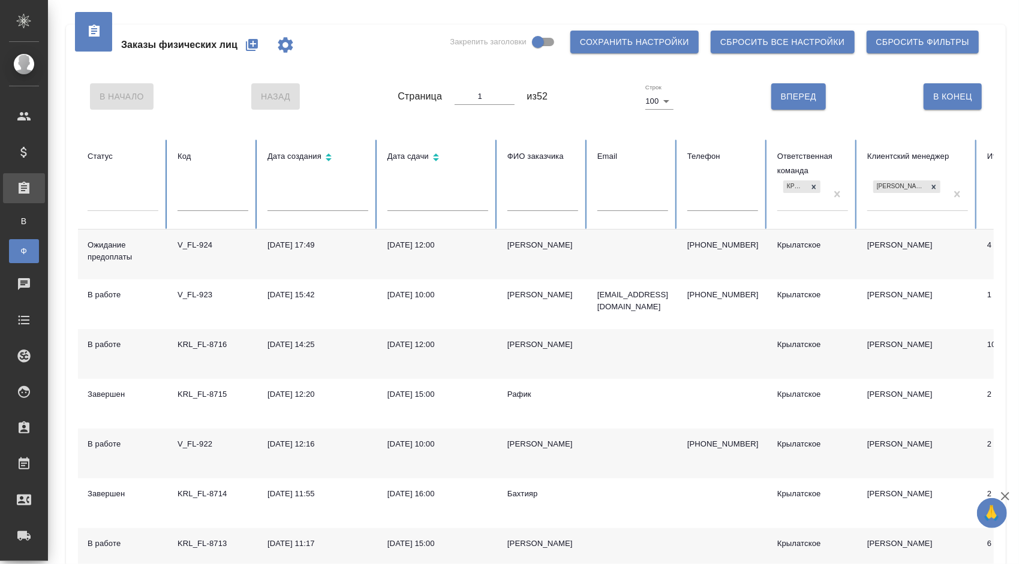
click at [113, 211] on div at bounding box center [123, 203] width 71 height 31
click at [110, 199] on div at bounding box center [123, 199] width 71 height 17
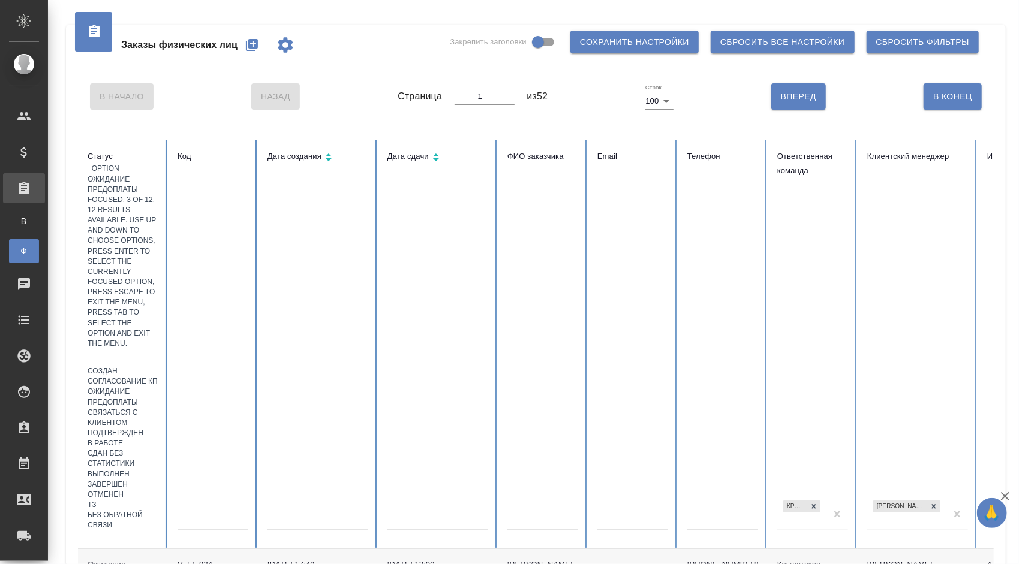
click at [158, 387] on div "Ожидание предоплаты" at bounding box center [123, 397] width 71 height 20
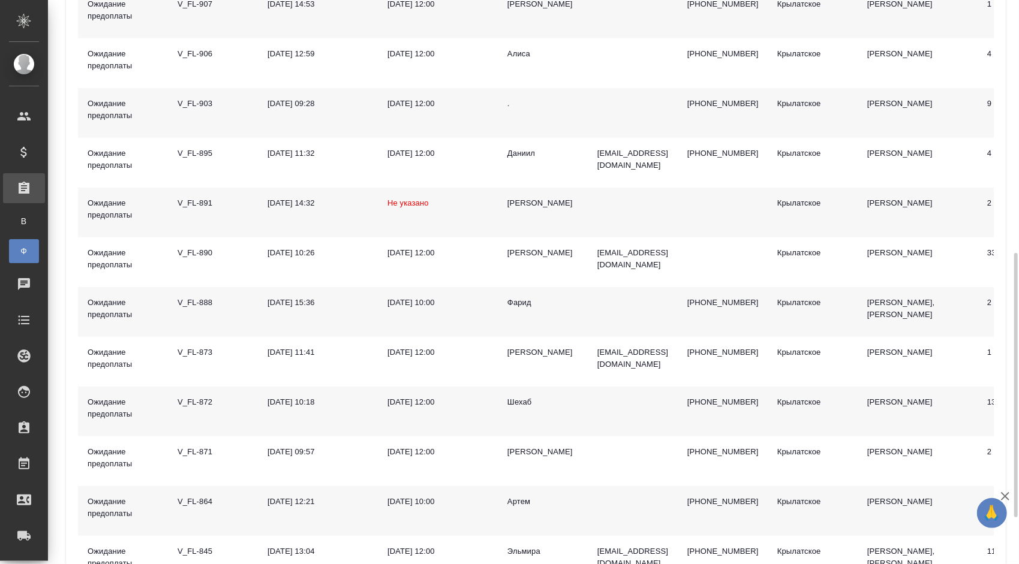
scroll to position [638, 0]
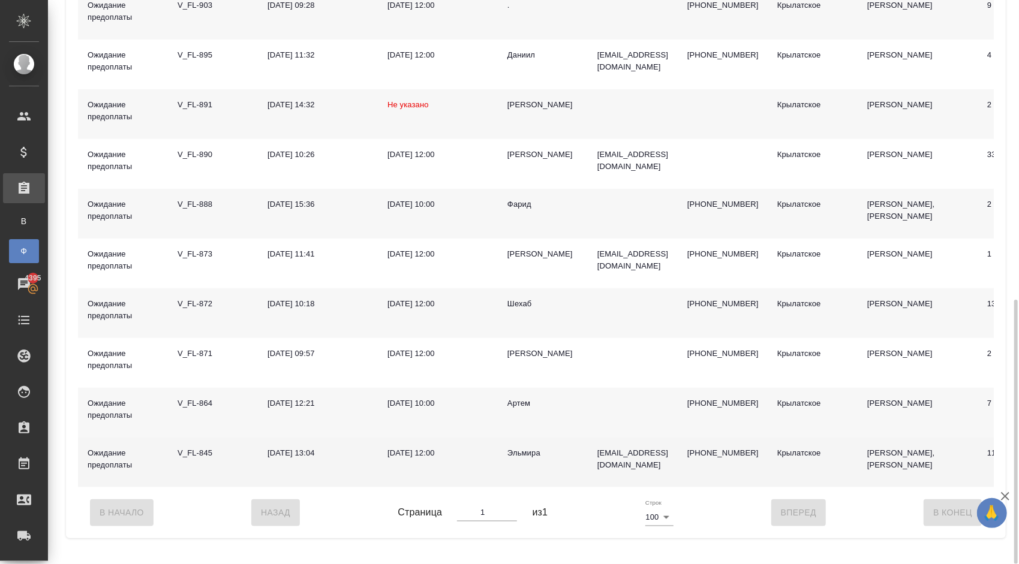
click at [517, 457] on td "Эльмира" at bounding box center [543, 463] width 90 height 50
click at [516, 457] on td "Эльмира" at bounding box center [543, 463] width 90 height 50
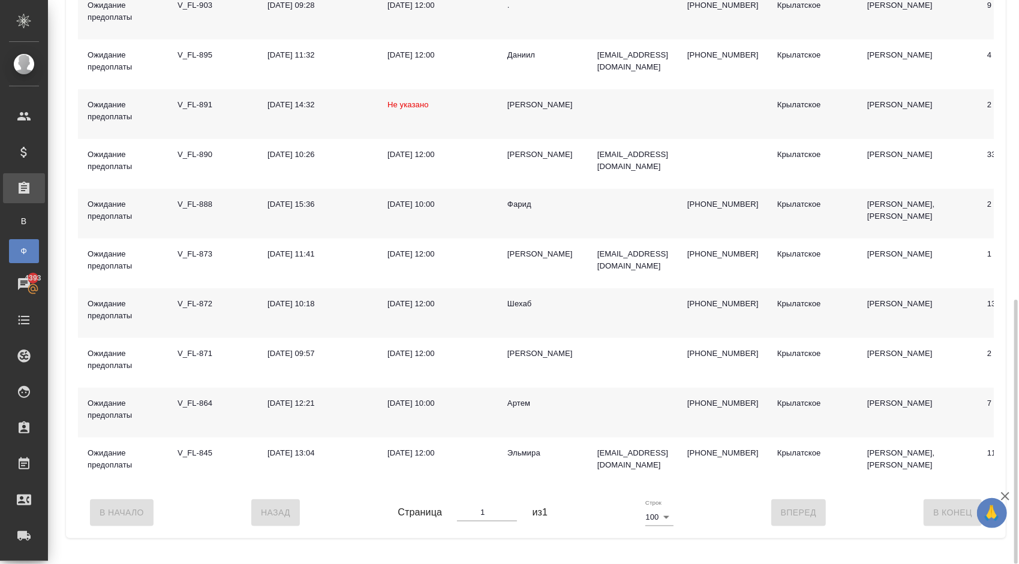
click at [528, 410] on div "Артем" at bounding box center [542, 404] width 71 height 12
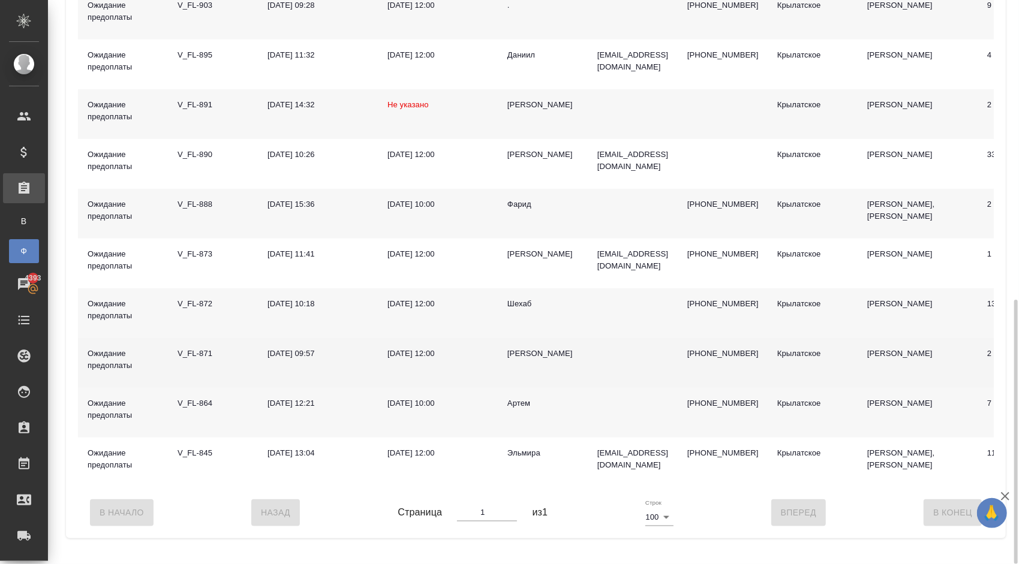
click at [524, 360] on div "Aleksandra" at bounding box center [542, 354] width 71 height 12
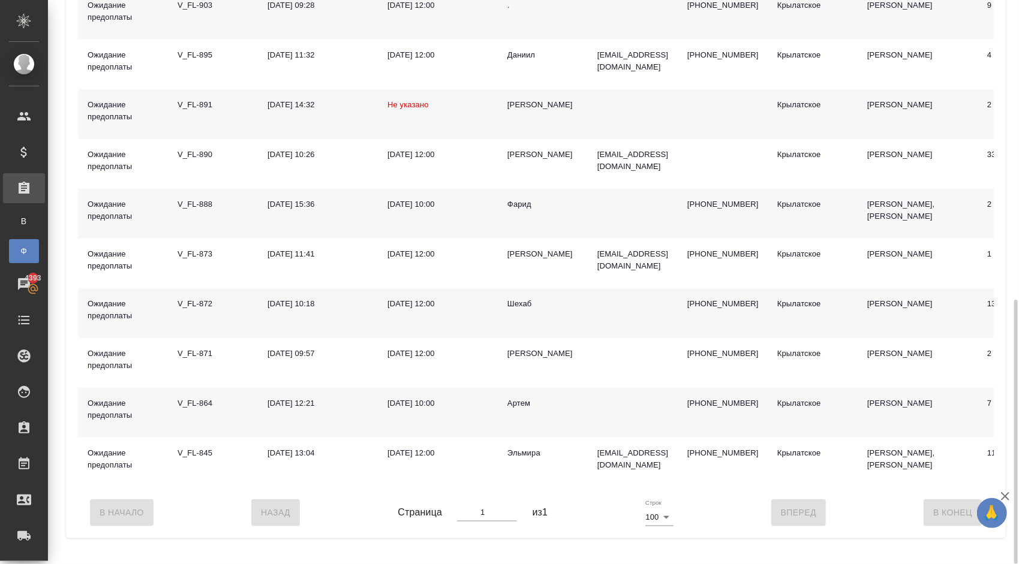
click at [525, 310] on div "Шехаб" at bounding box center [542, 304] width 71 height 12
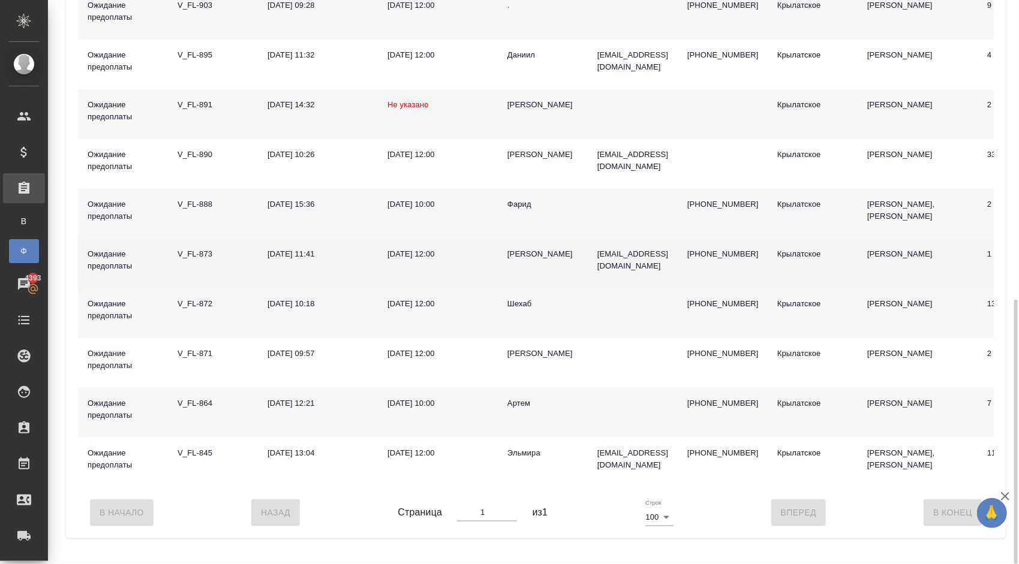
click at [525, 256] on div "Савельева Виктория Алексеевна" at bounding box center [542, 254] width 71 height 12
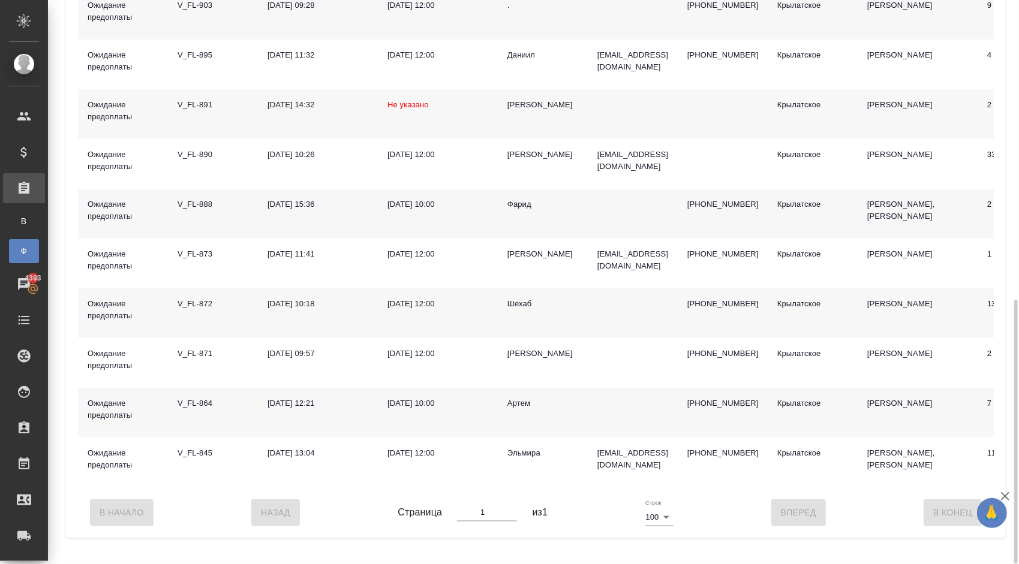
click at [522, 207] on div "Фарид" at bounding box center [542, 205] width 71 height 12
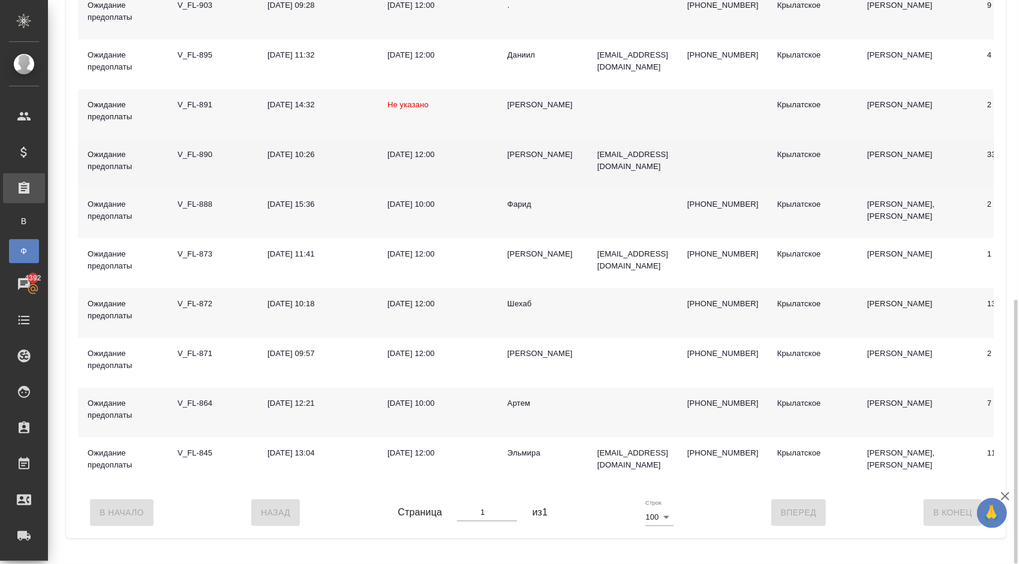
click at [529, 153] on td "[PERSON_NAME]" at bounding box center [543, 164] width 90 height 50
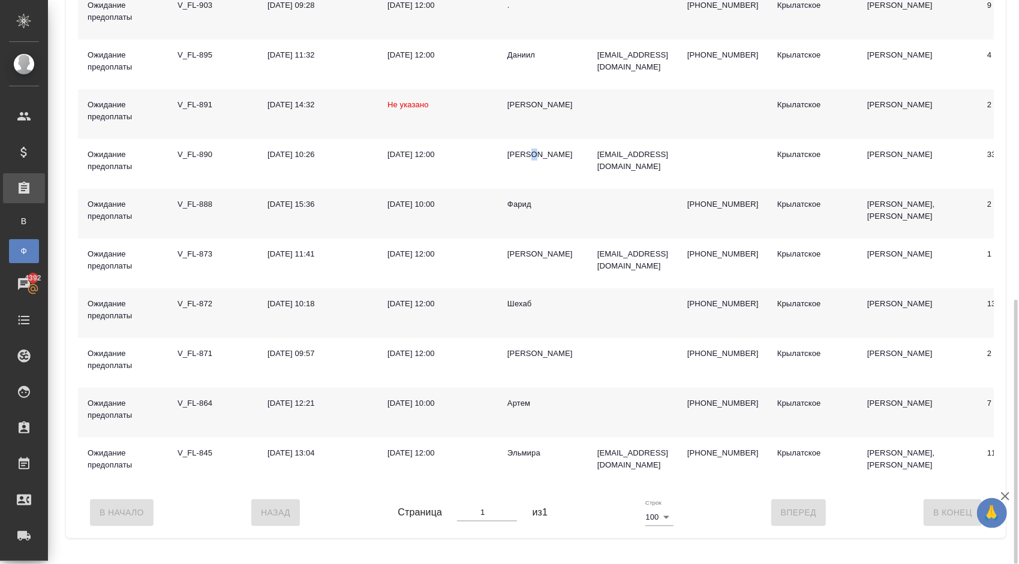
scroll to position [518, 0]
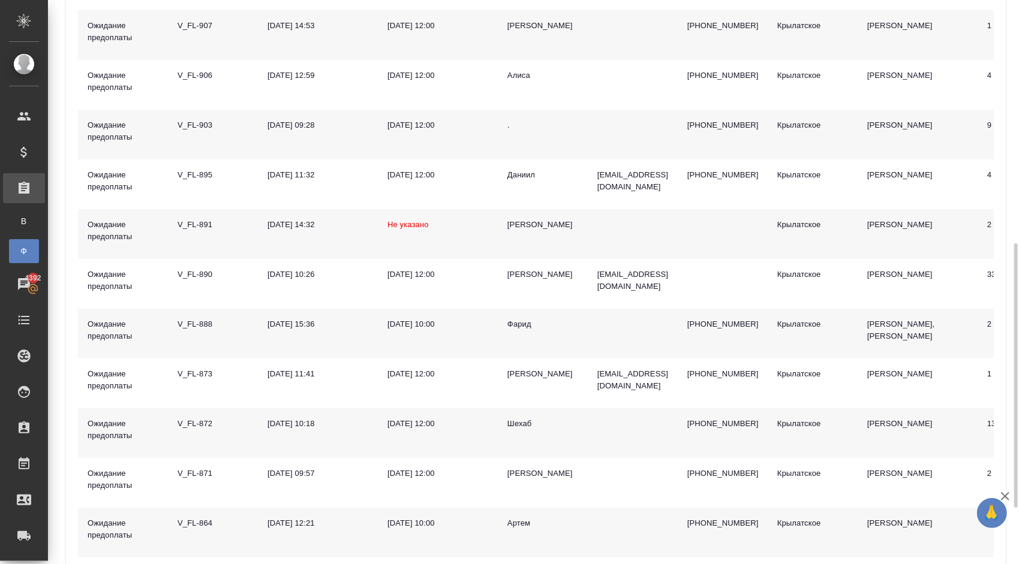
click at [528, 227] on div "[PERSON_NAME]" at bounding box center [542, 225] width 71 height 12
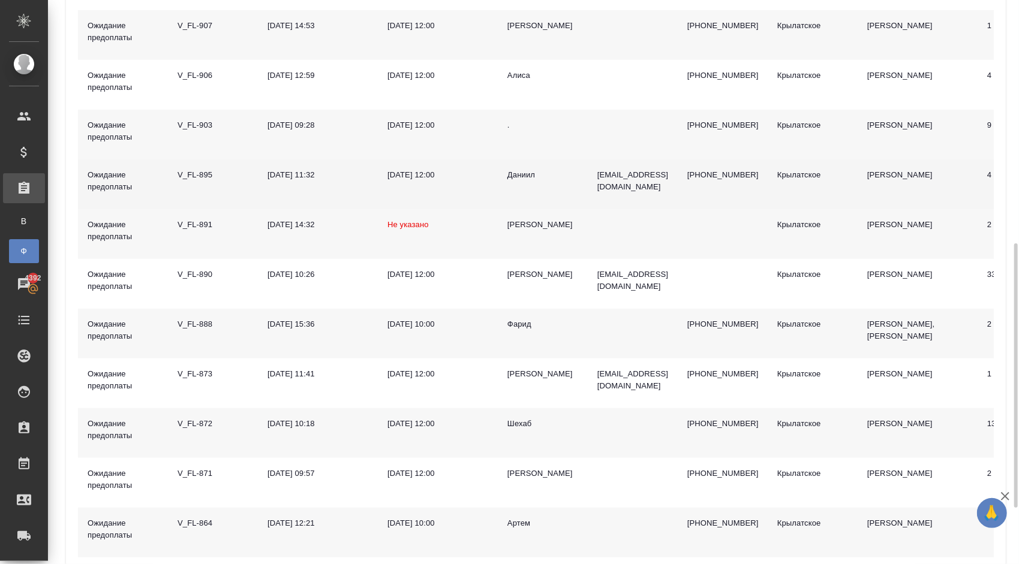
click at [517, 179] on div "Даниил" at bounding box center [542, 175] width 71 height 12
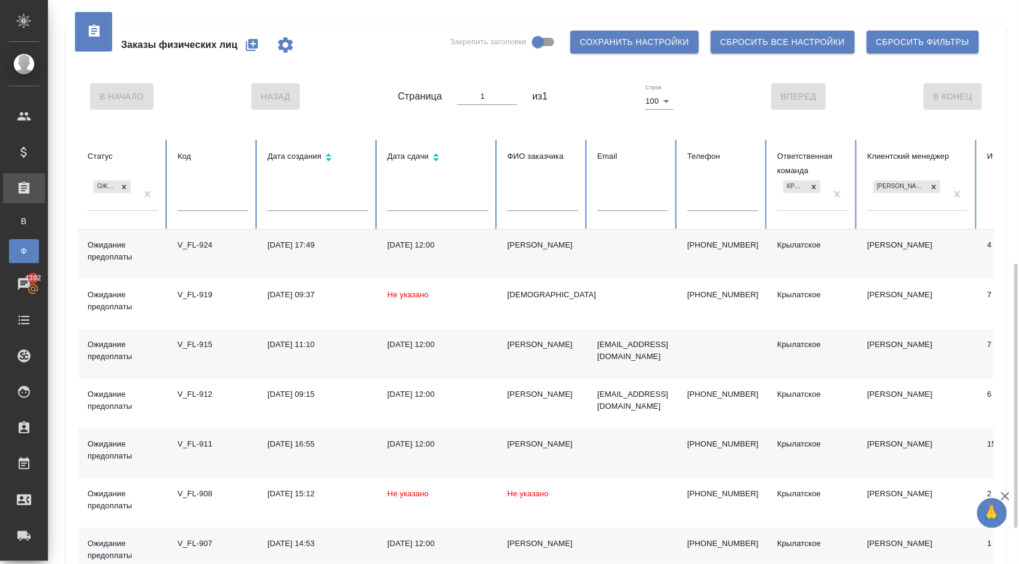
scroll to position [240, 0]
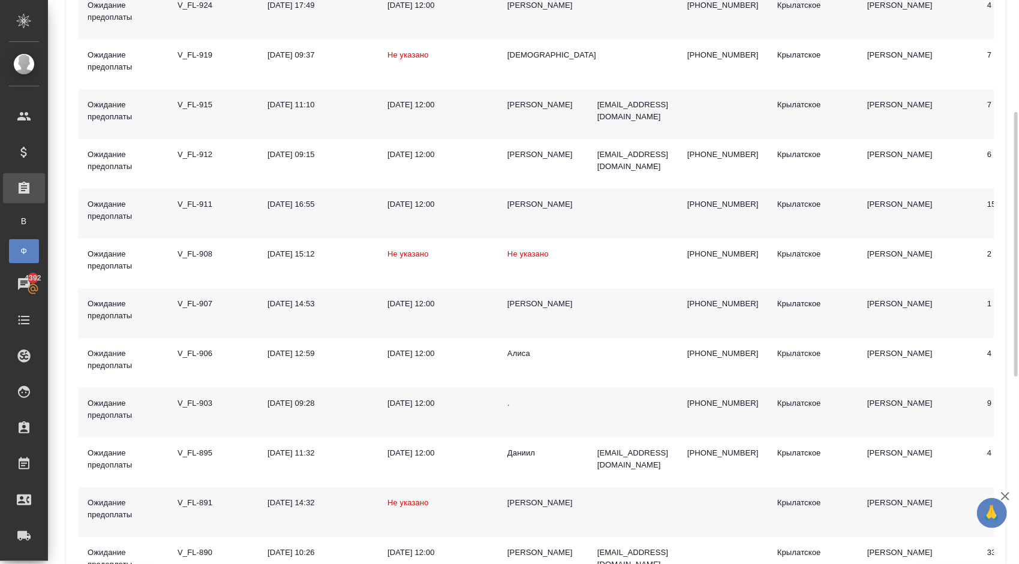
click at [511, 408] on div "." at bounding box center [542, 404] width 71 height 12
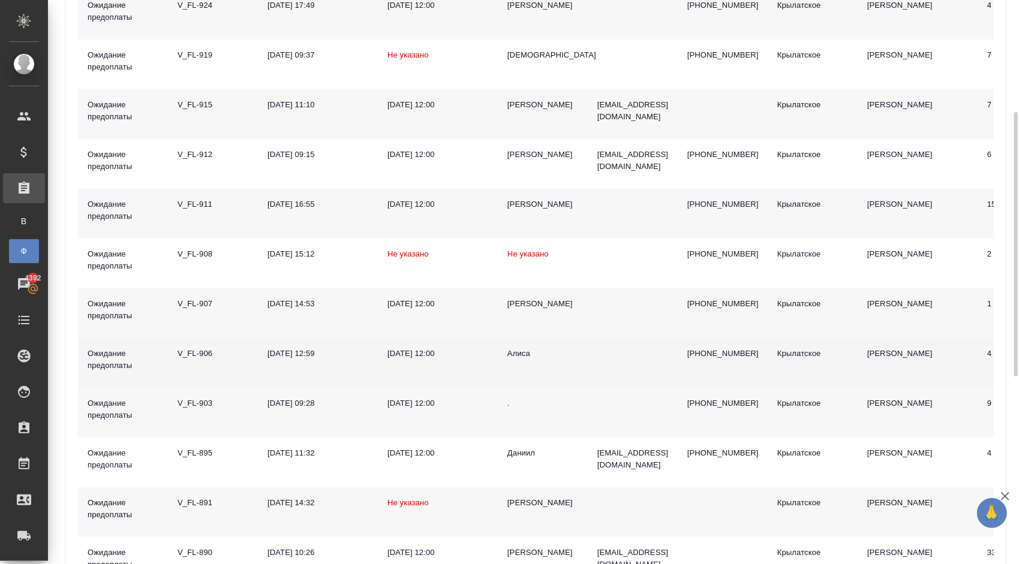
click at [512, 355] on div "Алиса" at bounding box center [542, 354] width 71 height 12
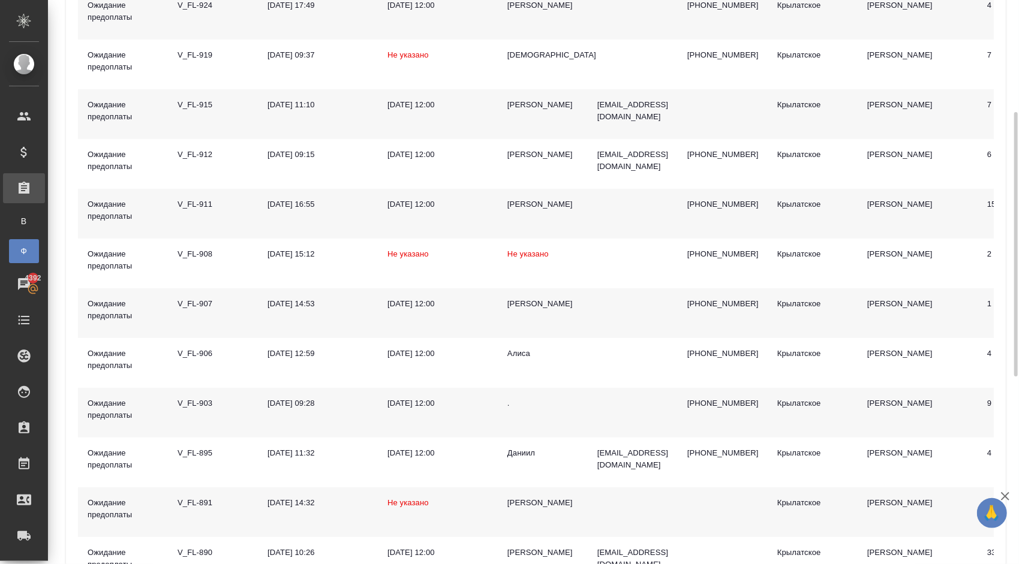
click at [512, 303] on div "[PERSON_NAME]" at bounding box center [542, 304] width 71 height 12
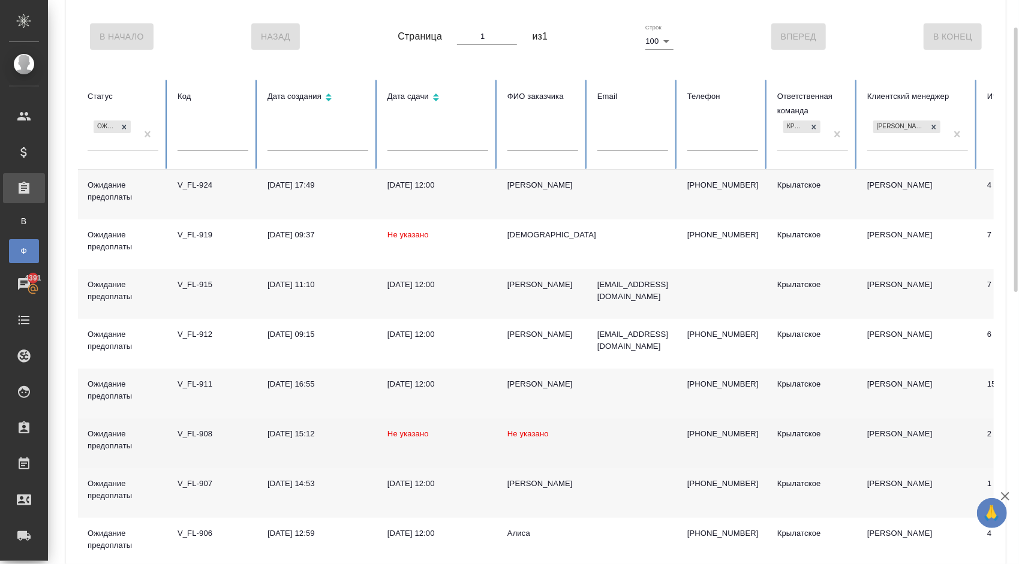
scroll to position [0, 0]
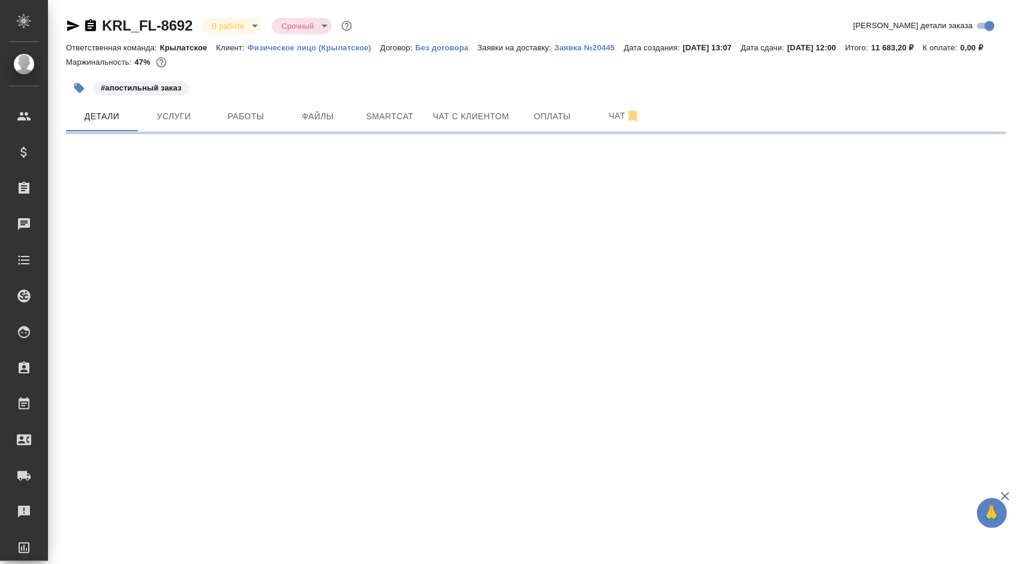
select select "RU"
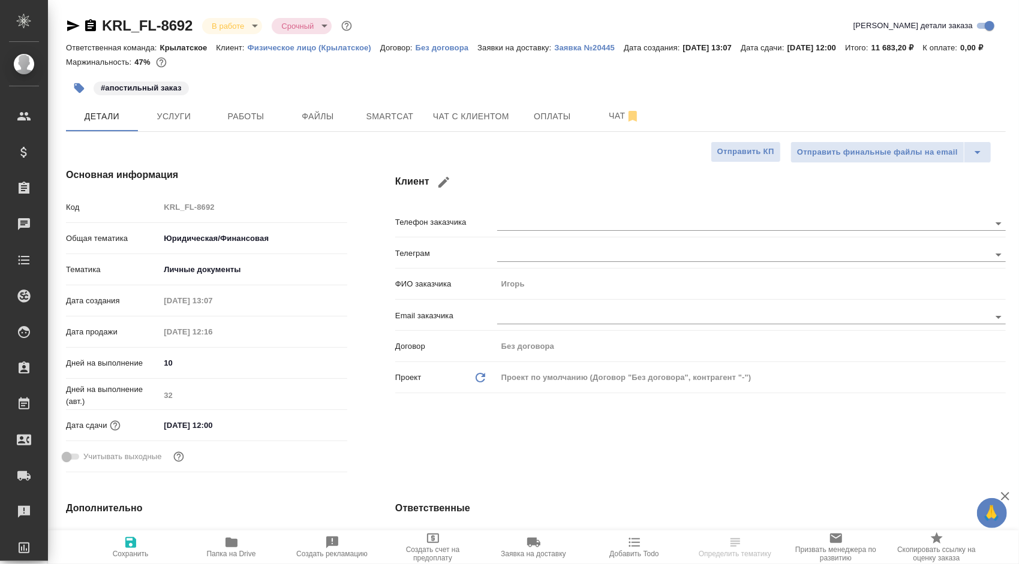
type textarea "x"
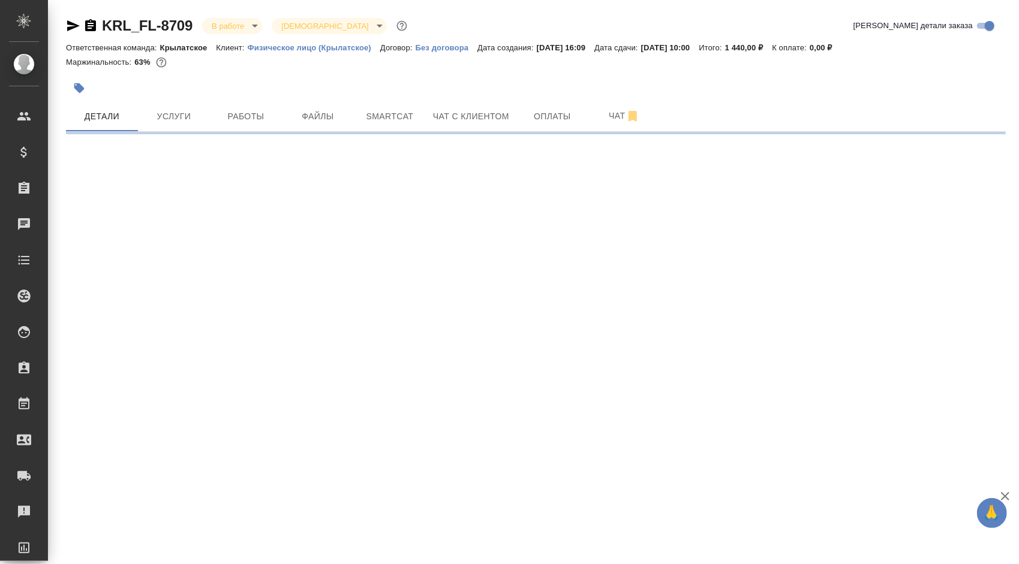
select select "RU"
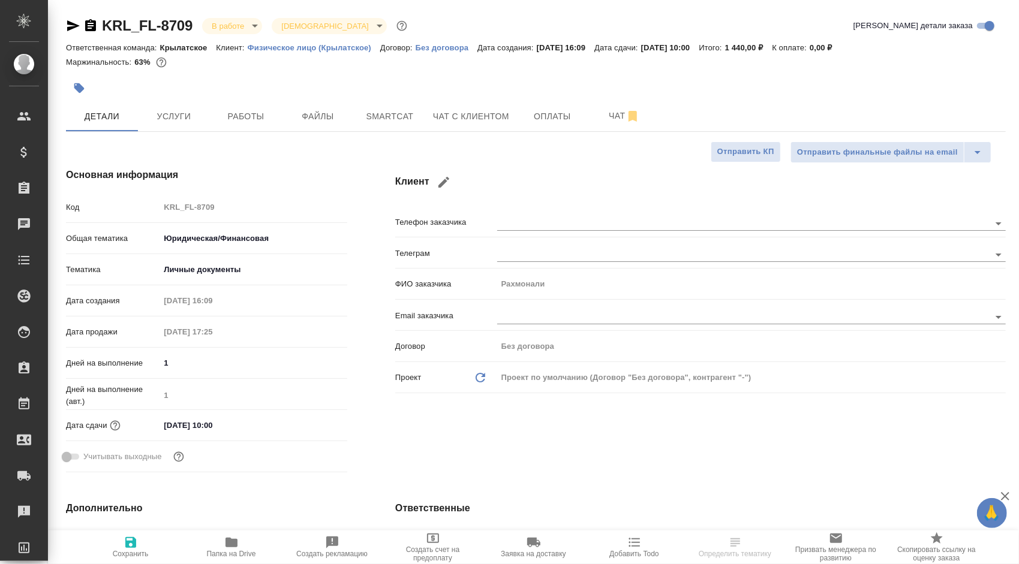
type textarea "x"
click at [247, 105] on button "Работы" at bounding box center [246, 116] width 72 height 30
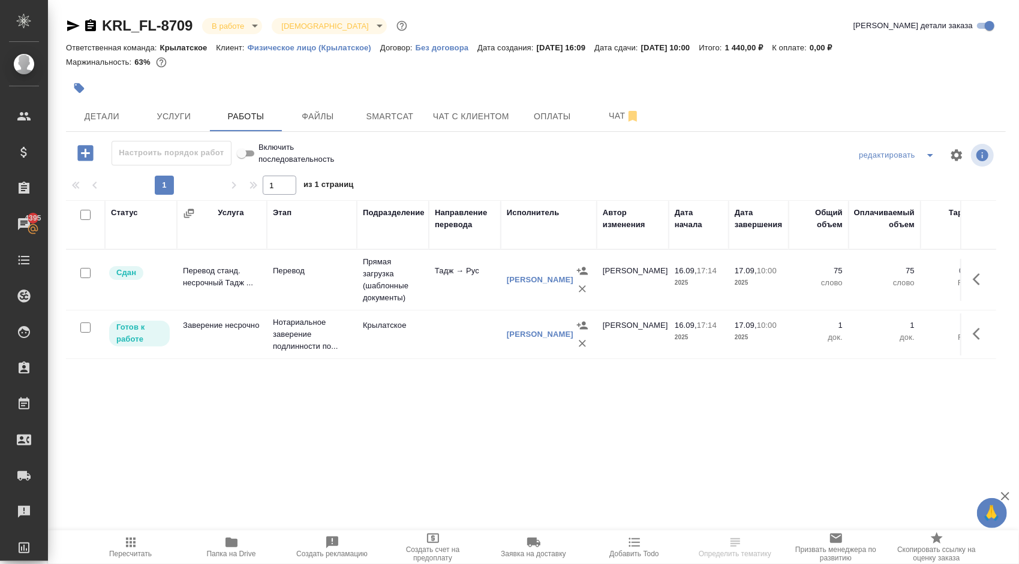
click at [146, 544] on span "Пересчитать" at bounding box center [131, 547] width 86 height 23
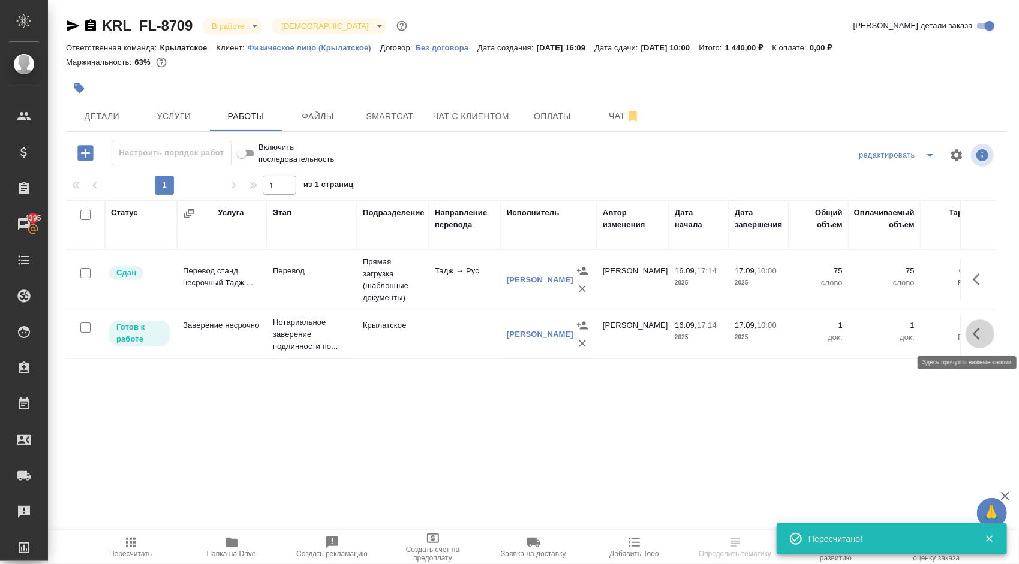
click at [978, 336] on icon "button" at bounding box center [976, 334] width 7 height 12
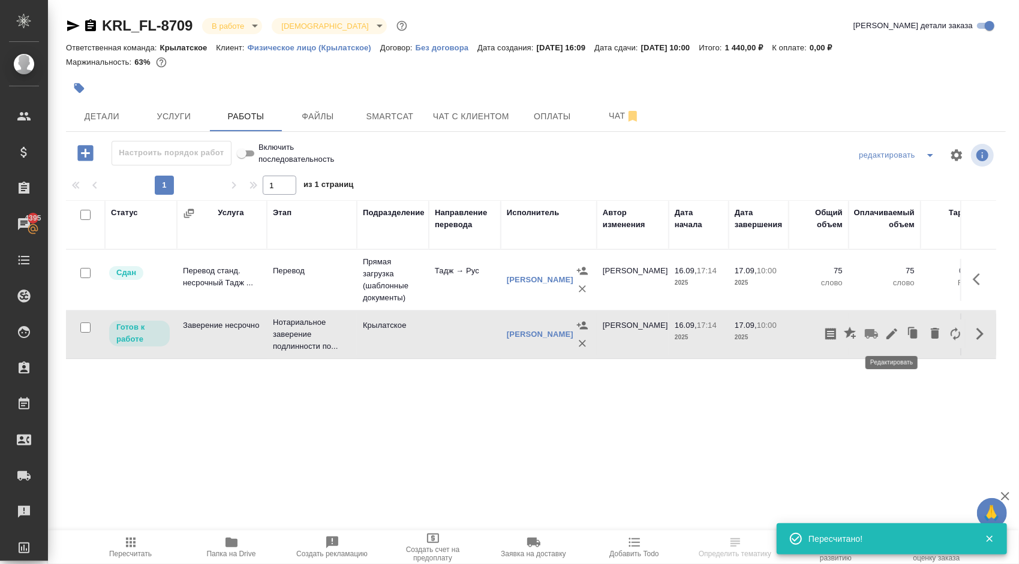
click at [895, 327] on icon "button" at bounding box center [892, 334] width 14 height 14
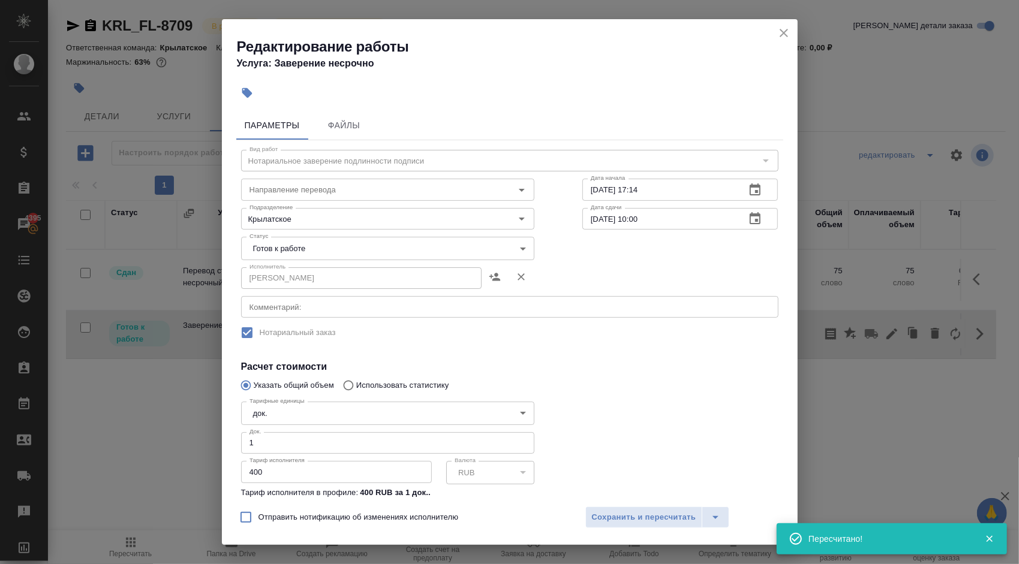
click at [305, 236] on div "Статус [PERSON_NAME] к работе readyForWork Статус" at bounding box center [387, 247] width 341 height 78
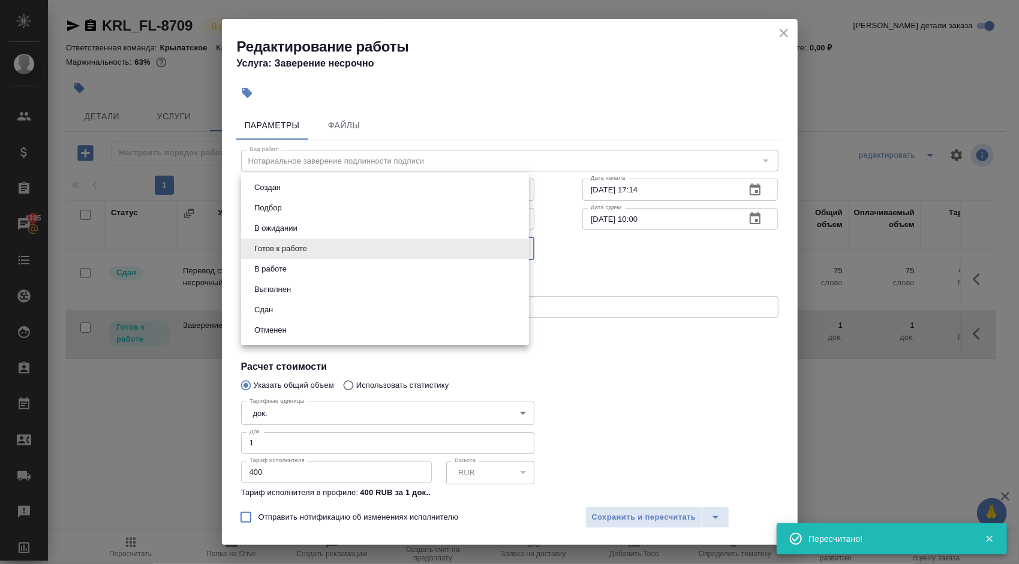
click at [305, 248] on body "🙏 .cls-1 fill:#fff; AWATERA [PERSON_NAME] Спецификации Заказы 4395 Чаты Todo Пр…" at bounding box center [509, 282] width 1019 height 564
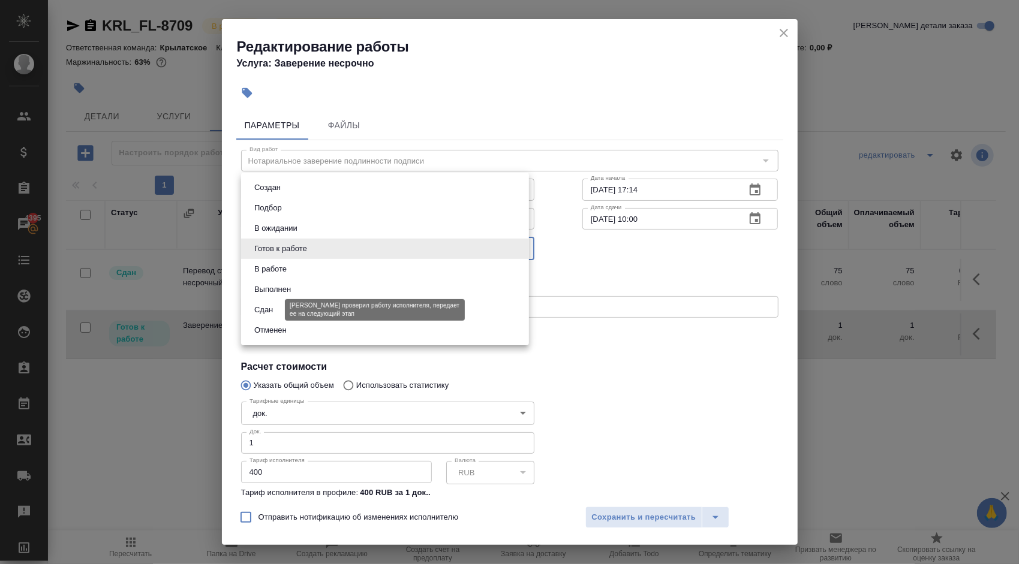
click at [263, 308] on button "Сдан" at bounding box center [264, 310] width 26 height 13
type input "closed"
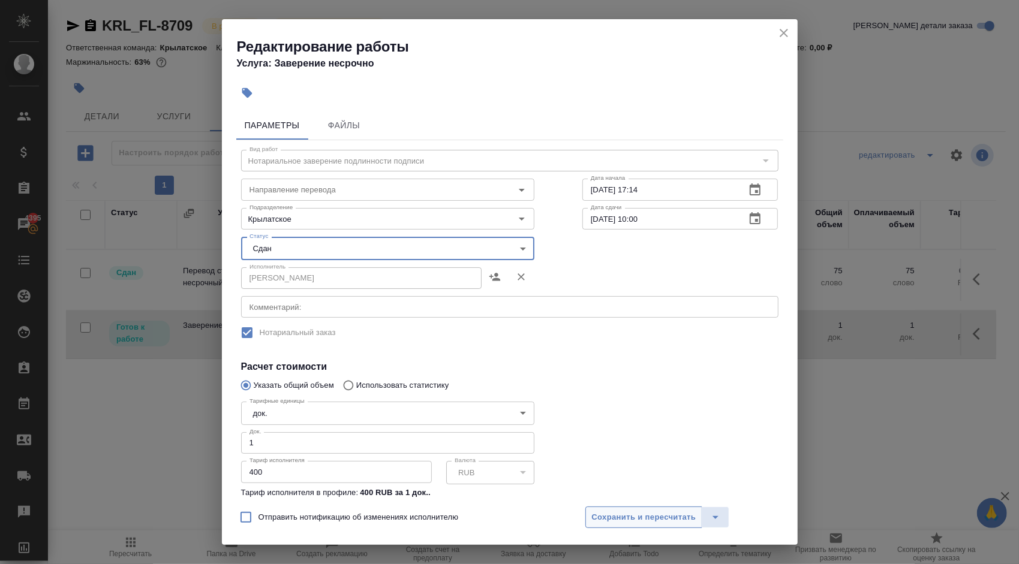
click at [618, 511] on span "Сохранить и пересчитать" at bounding box center [644, 518] width 104 height 14
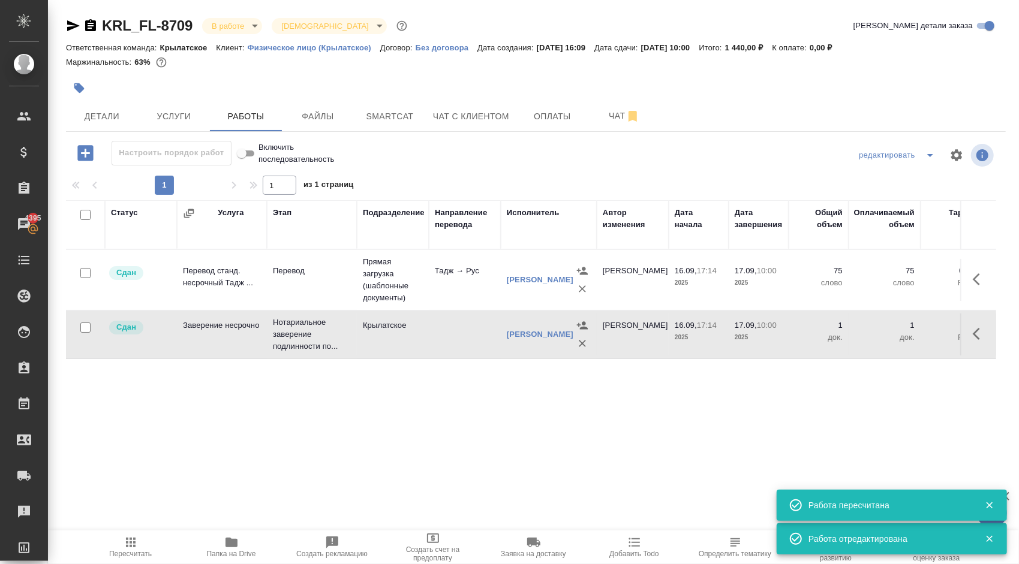
click at [160, 542] on span "Пересчитать" at bounding box center [131, 547] width 86 height 23
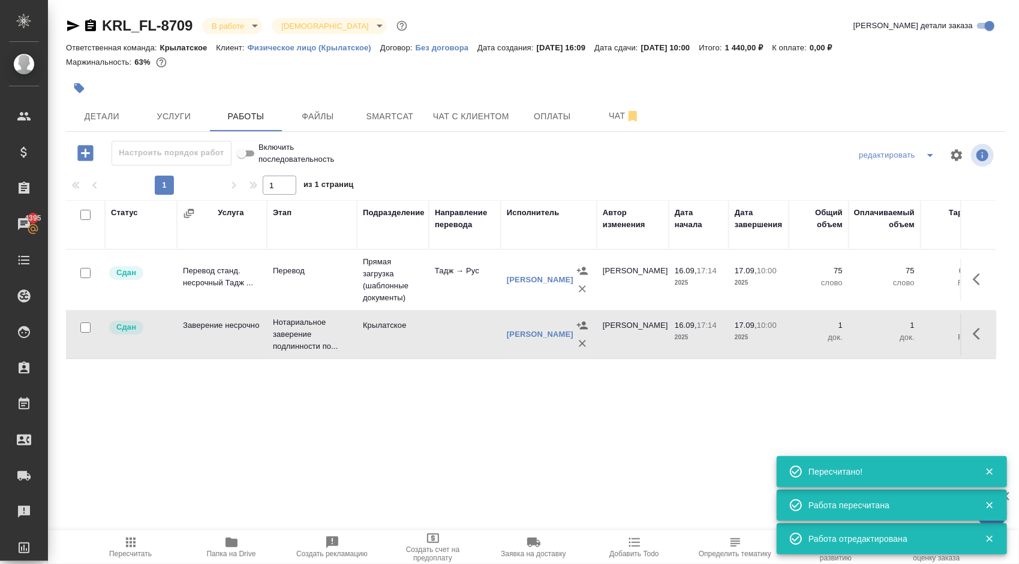
click at [243, 18] on body "🙏 .cls-1 fill:#fff; AWATERA [PERSON_NAME] Спецификации Заказы 4395 Чаты Todo Пр…" at bounding box center [509, 282] width 1019 height 564
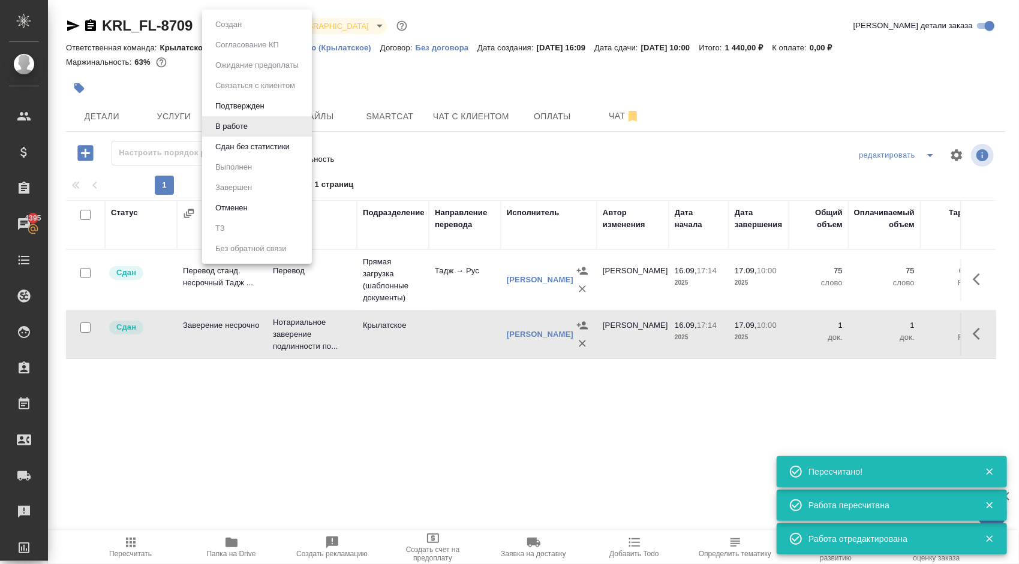
click at [265, 149] on button "Сдан без статистики" at bounding box center [253, 146] width 82 height 13
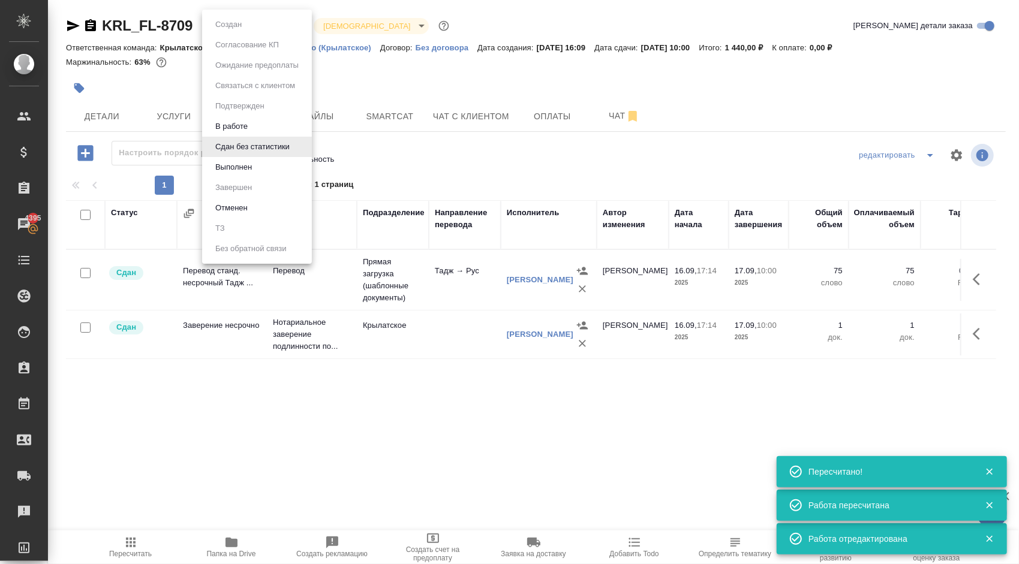
click at [246, 26] on body "🙏 .cls-1 fill:#fff; AWATERA [PERSON_NAME] Спецификации Заказы 4395 Чаты Todo Пр…" at bounding box center [509, 282] width 1019 height 564
click at [256, 169] on li "Выполнен" at bounding box center [257, 167] width 110 height 20
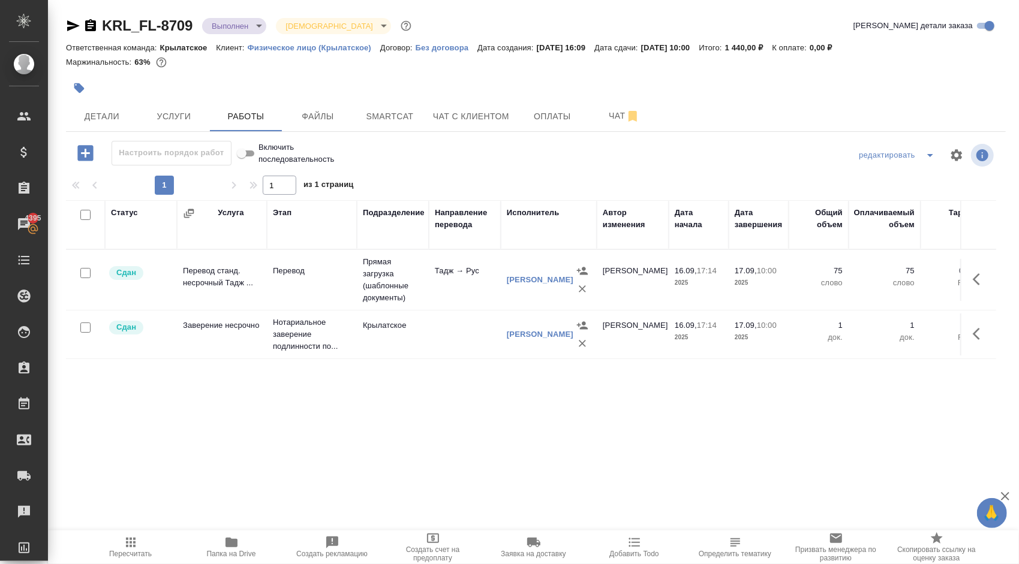
click at [135, 549] on icon "button" at bounding box center [131, 543] width 14 height 14
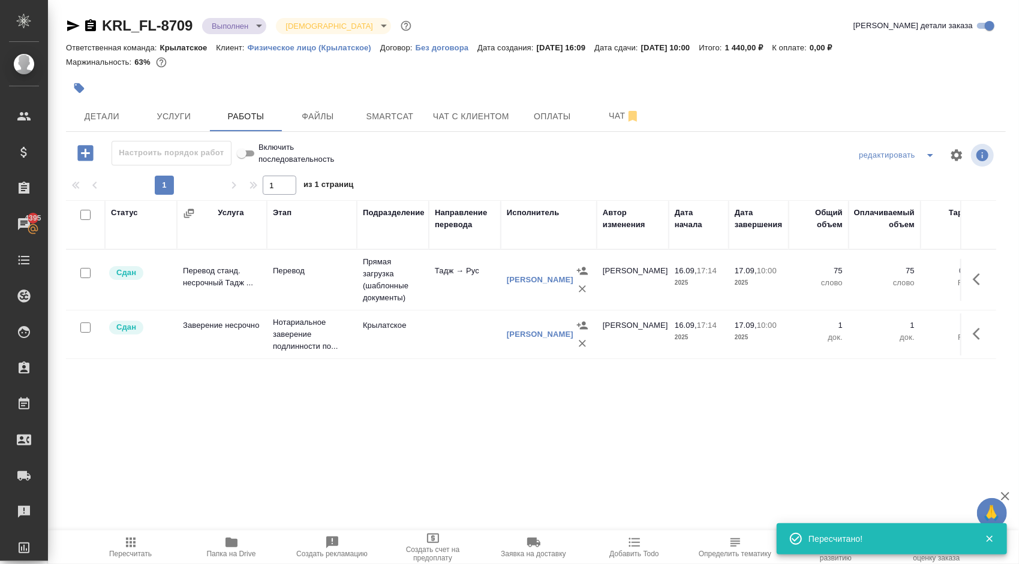
click at [242, 19] on body "🙏 .cls-1 fill:#fff; AWATERA [PERSON_NAME] Спецификации Заказы 4395 Чаты Todo Пр…" at bounding box center [509, 282] width 1019 height 564
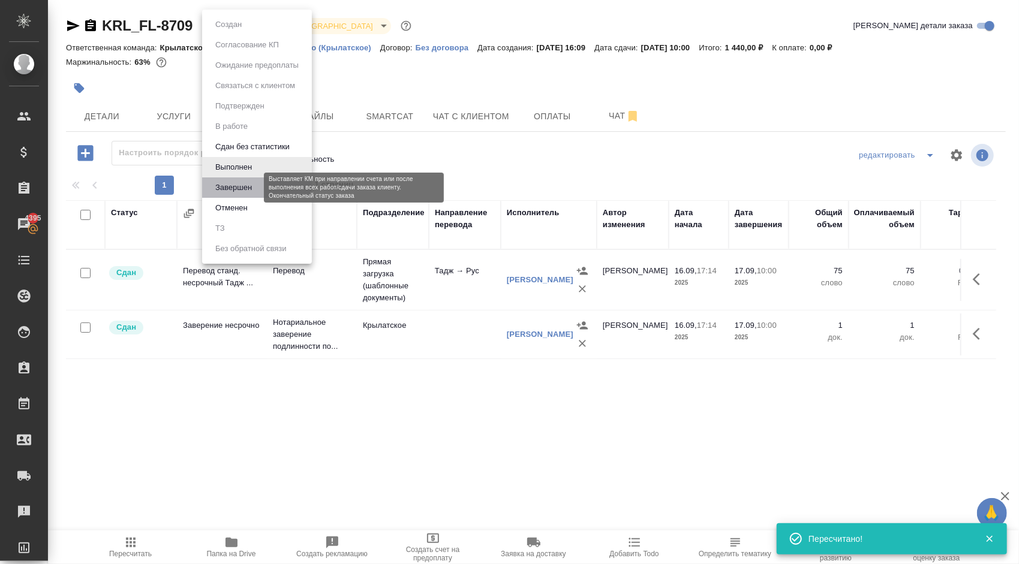
click at [243, 182] on button "Завершен" at bounding box center [234, 187] width 44 height 13
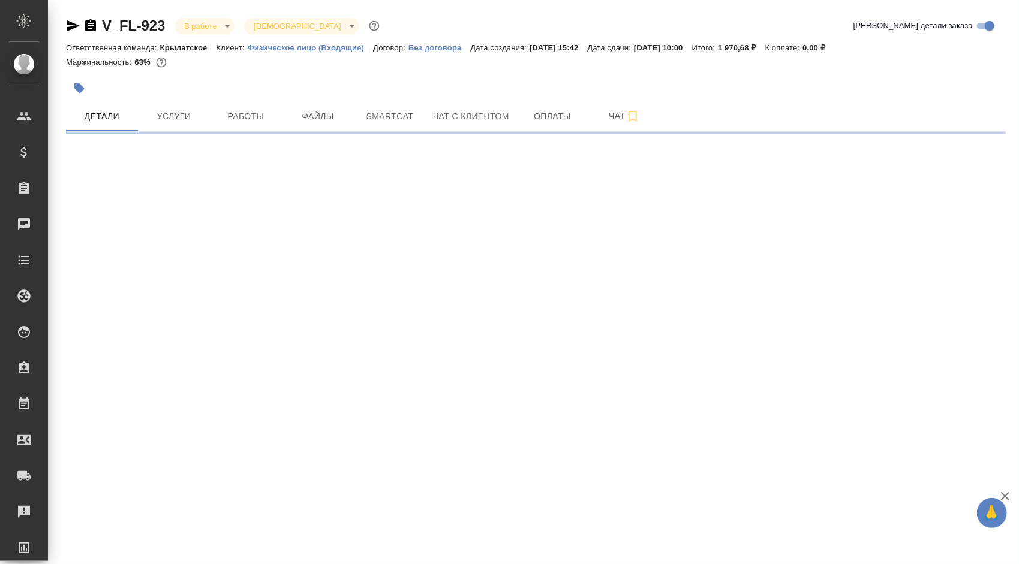
select select "RU"
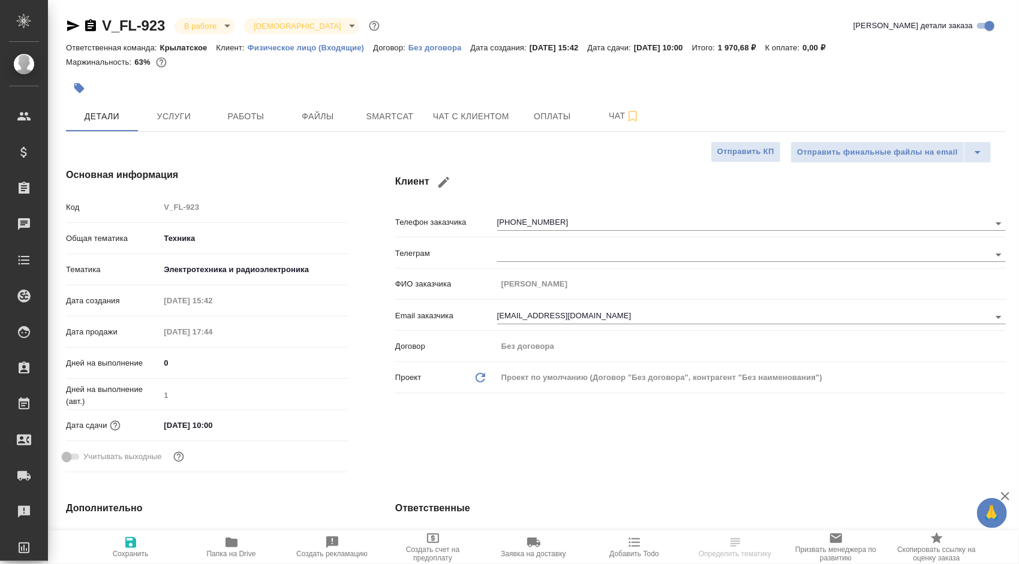
type textarea "x"
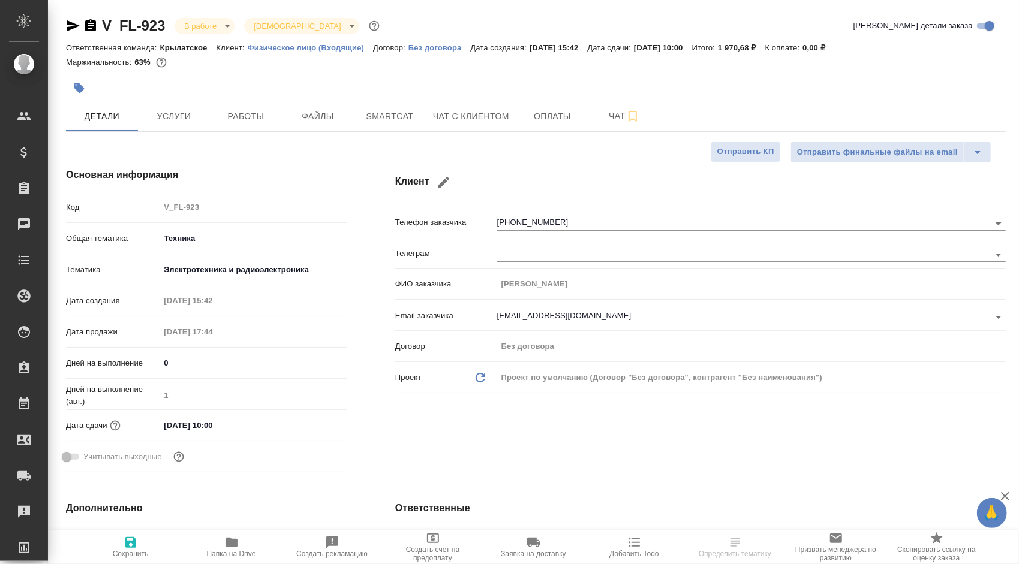
type textarea "x"
select select "RU"
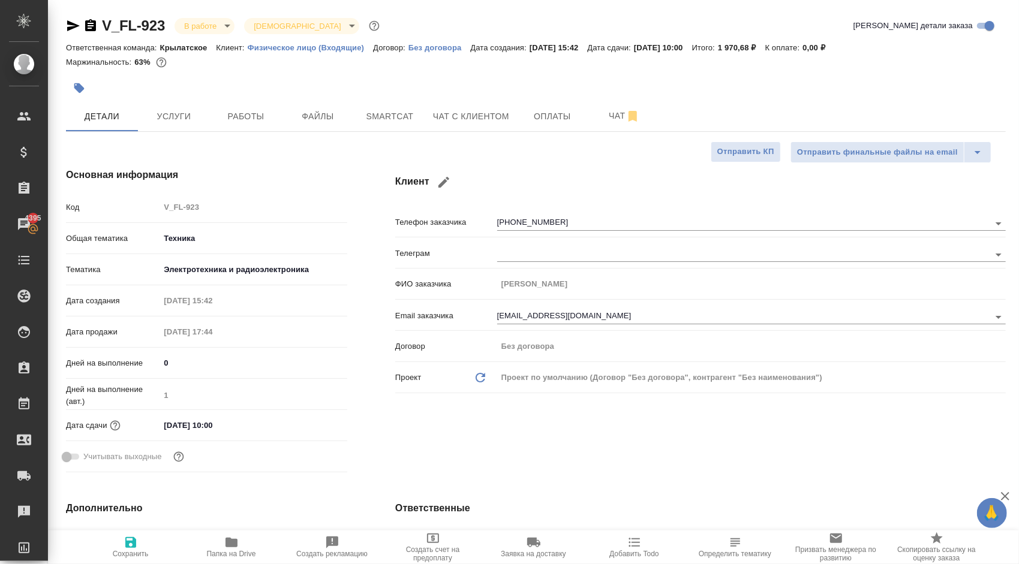
type textarea "x"
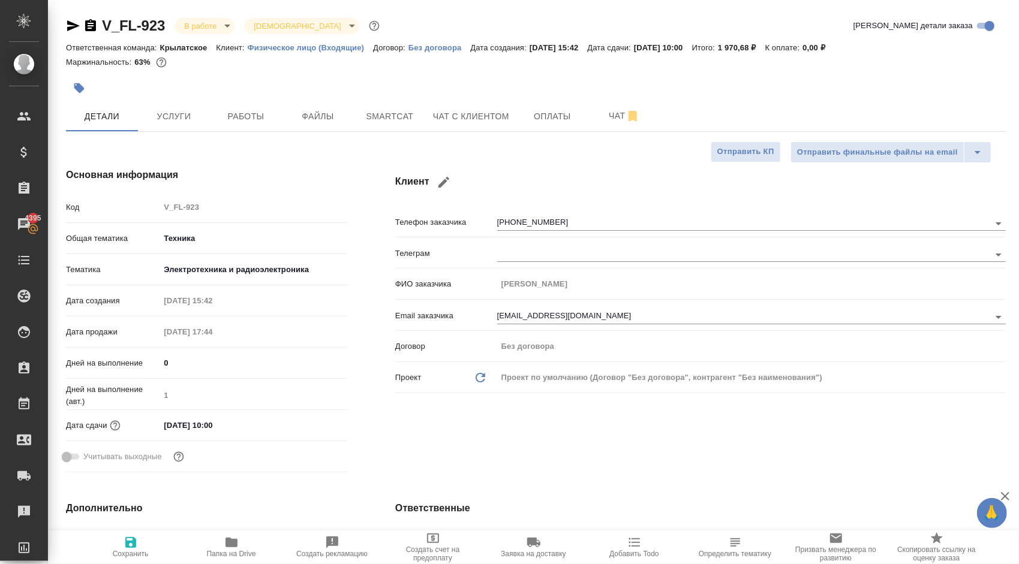
type textarea "x"
click at [261, 114] on span "Работы" at bounding box center [246, 116] width 58 height 15
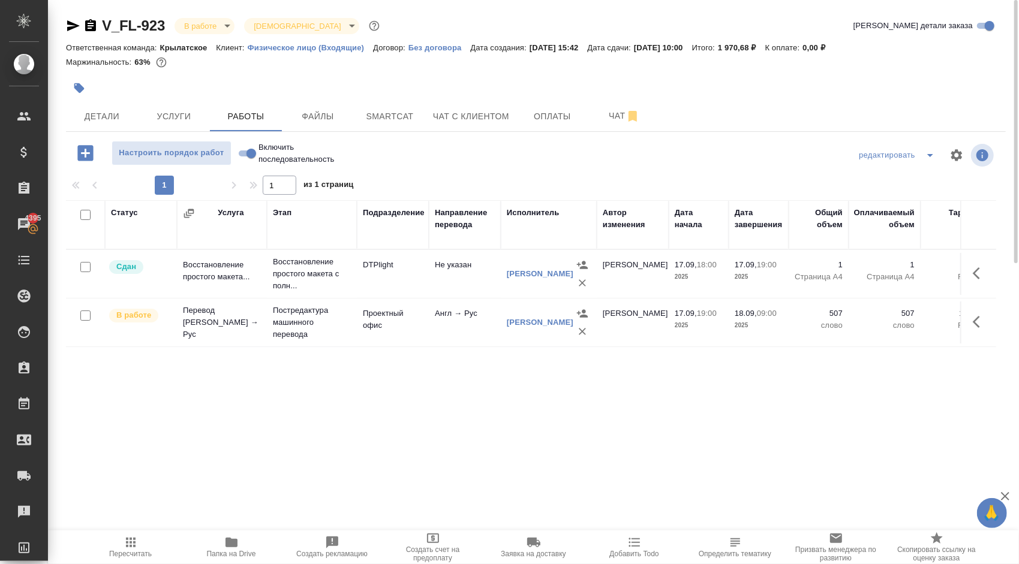
click at [111, 540] on span "Пересчитать" at bounding box center [131, 547] width 86 height 23
click at [203, 112] on button "Услуги" at bounding box center [174, 116] width 72 height 30
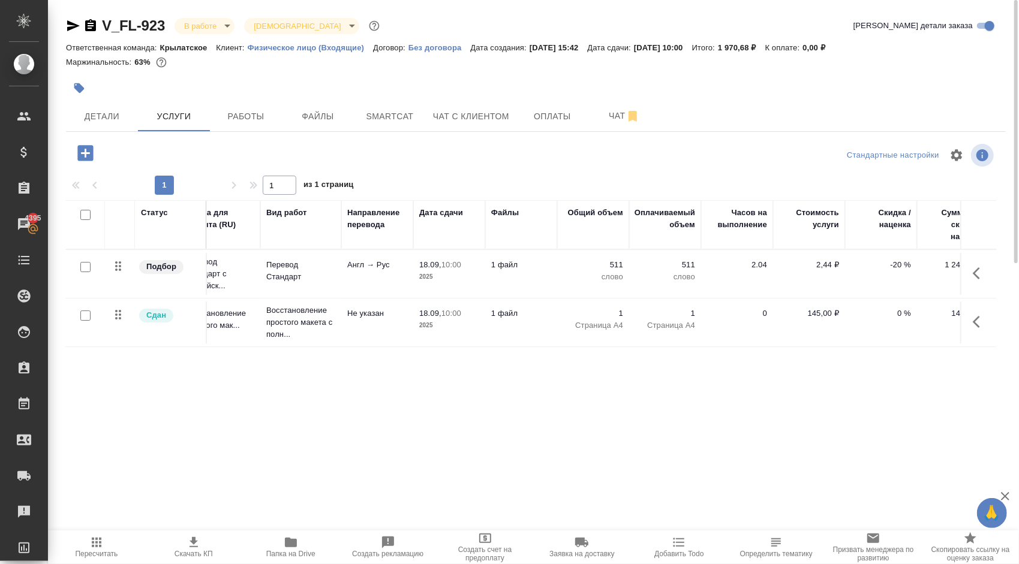
scroll to position [0, 1]
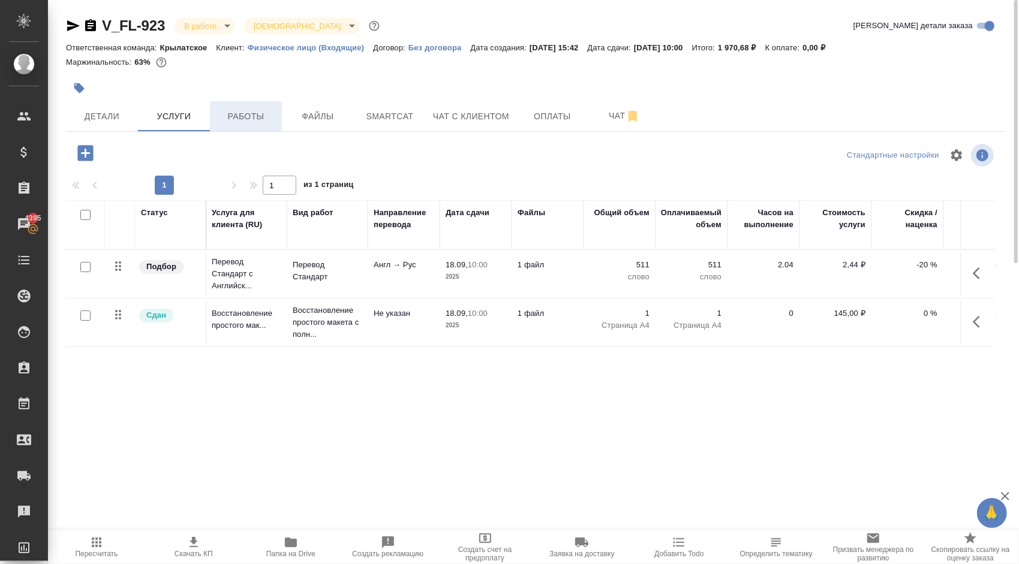
click at [254, 121] on span "Работы" at bounding box center [246, 116] width 58 height 15
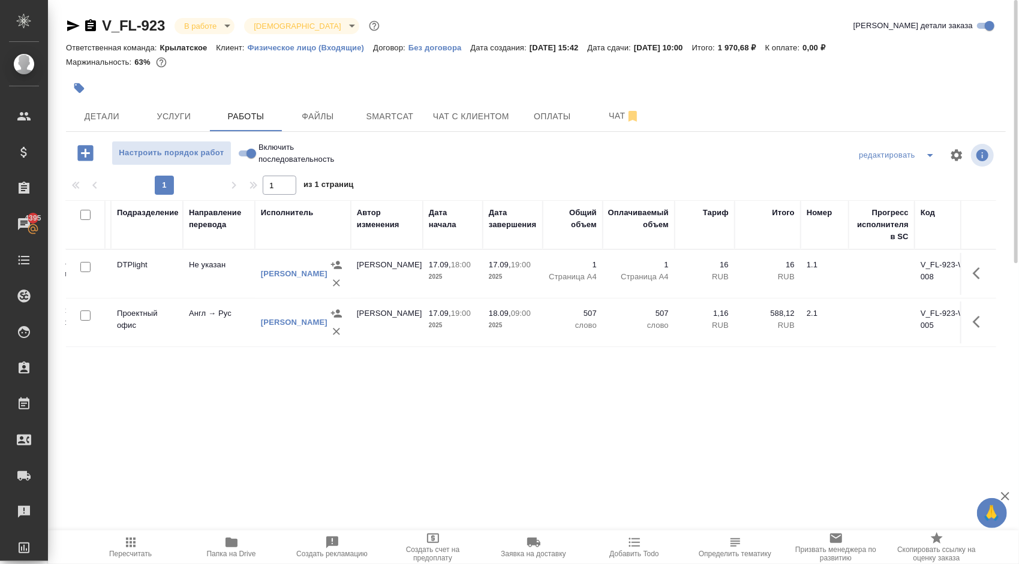
scroll to position [0, 272]
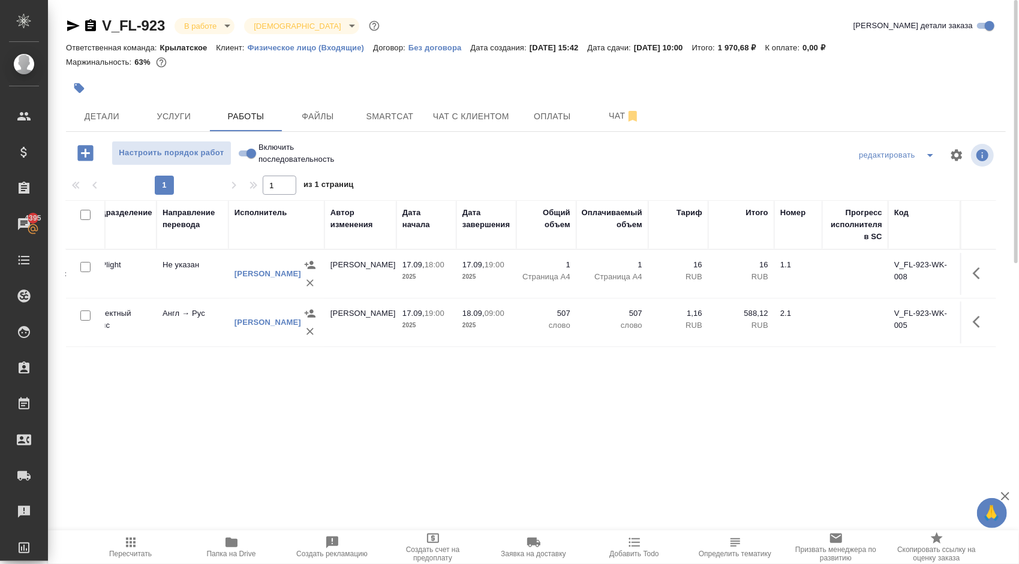
click at [96, 546] on span "Пересчитать" at bounding box center [131, 547] width 86 height 23
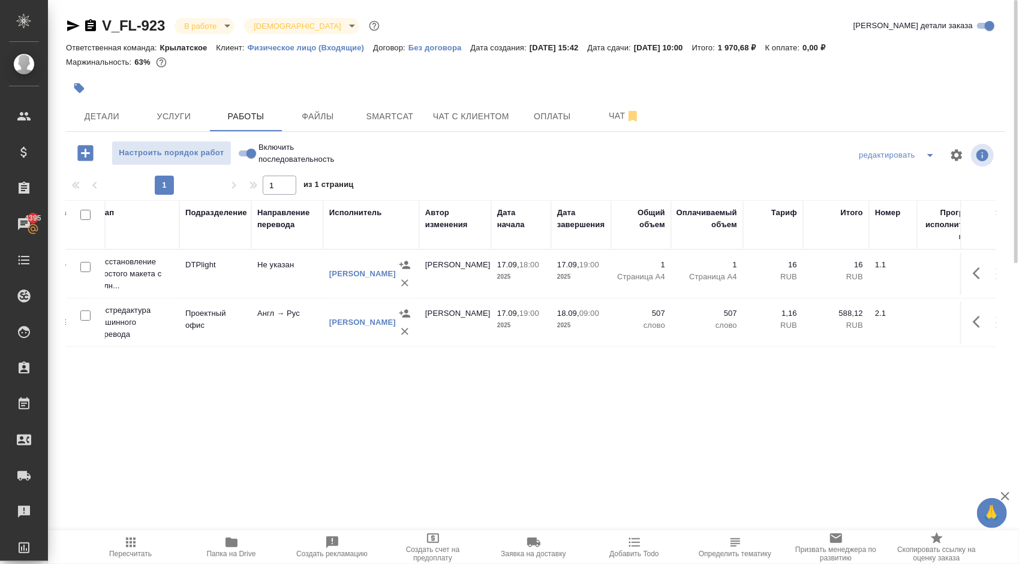
scroll to position [0, 0]
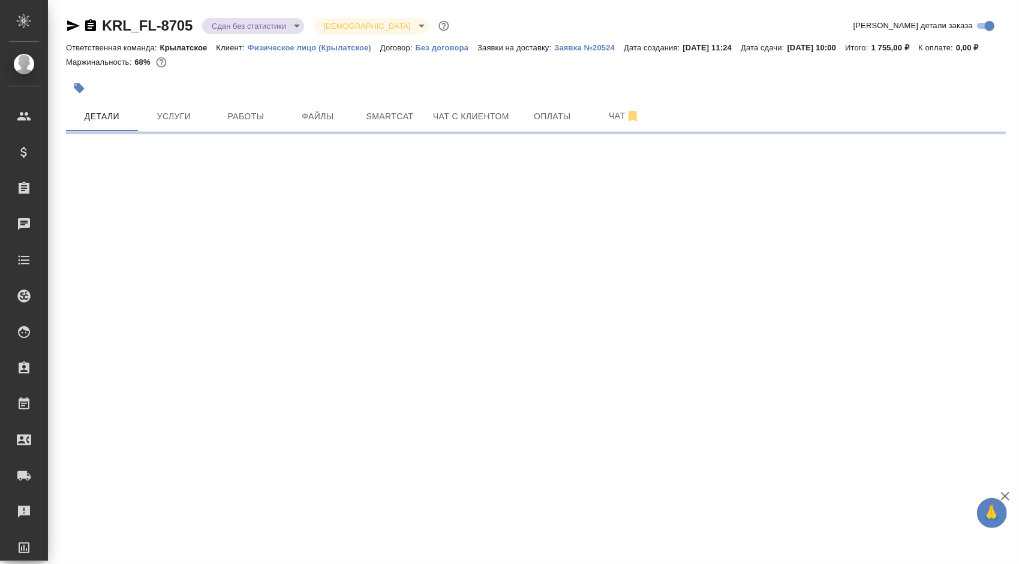
select select "RU"
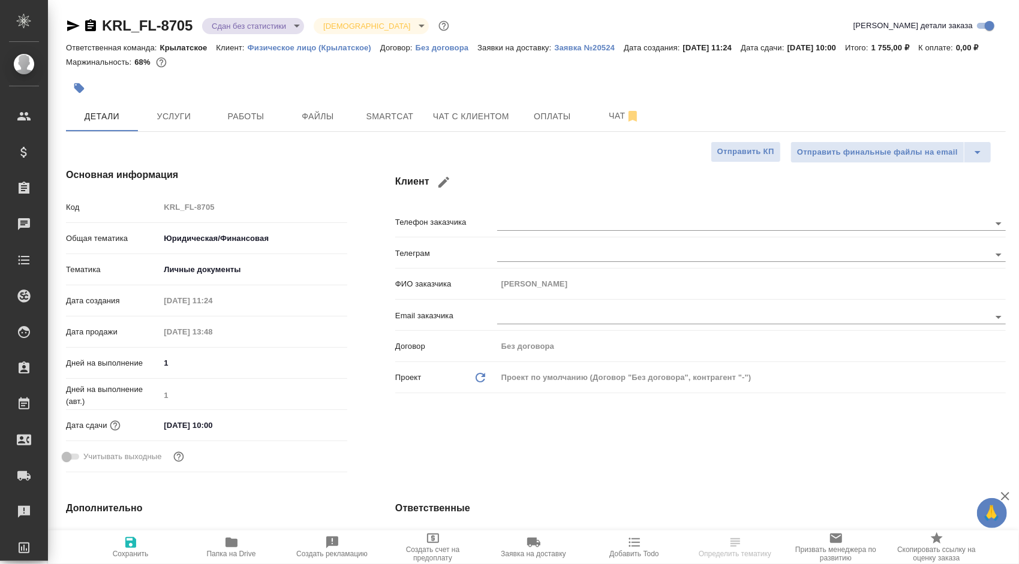
type textarea "x"
click at [244, 121] on button "Работы" at bounding box center [246, 116] width 72 height 30
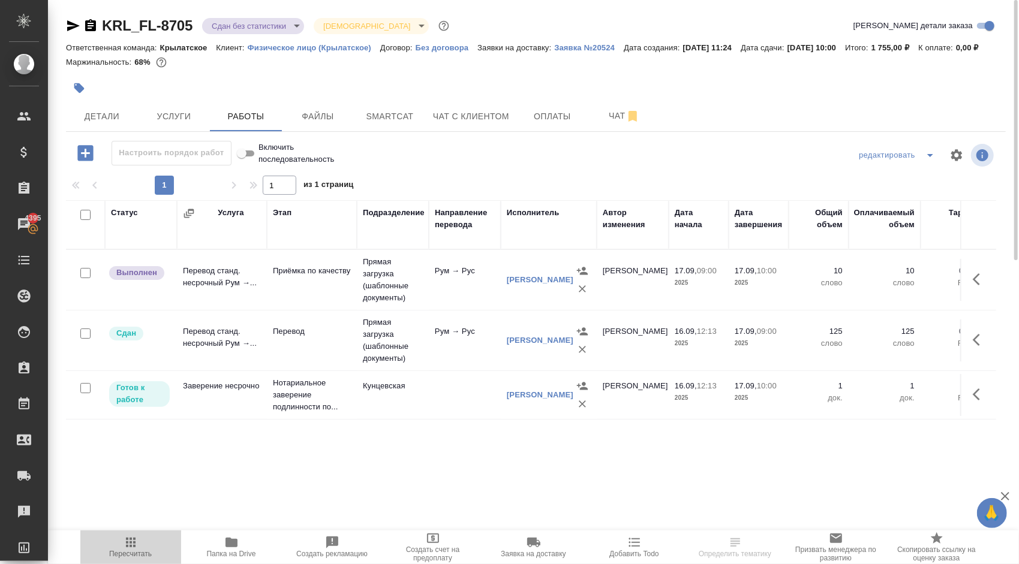
click at [154, 543] on span "Пересчитать" at bounding box center [131, 547] width 86 height 23
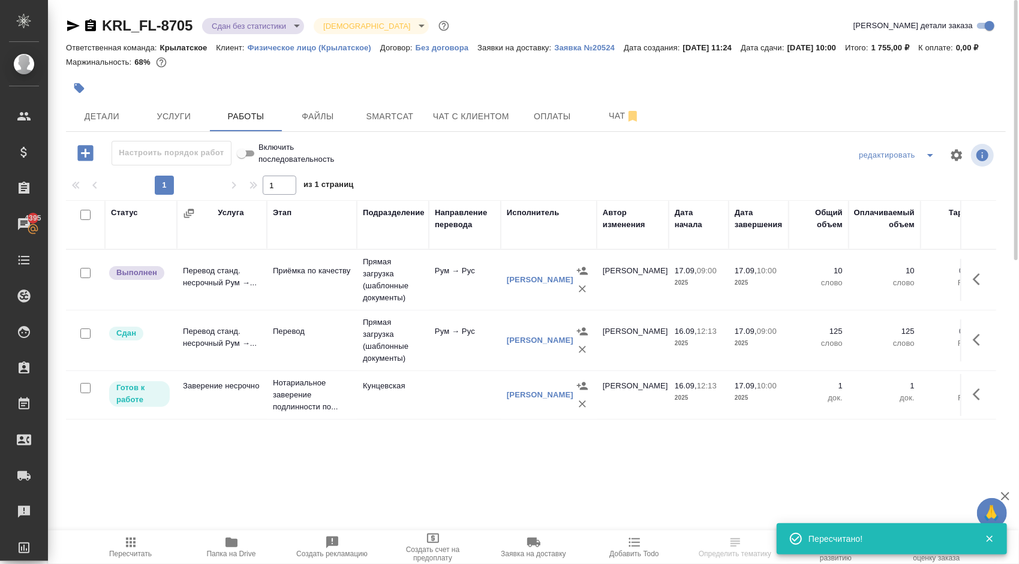
click at [983, 402] on icon "button" at bounding box center [980, 394] width 14 height 14
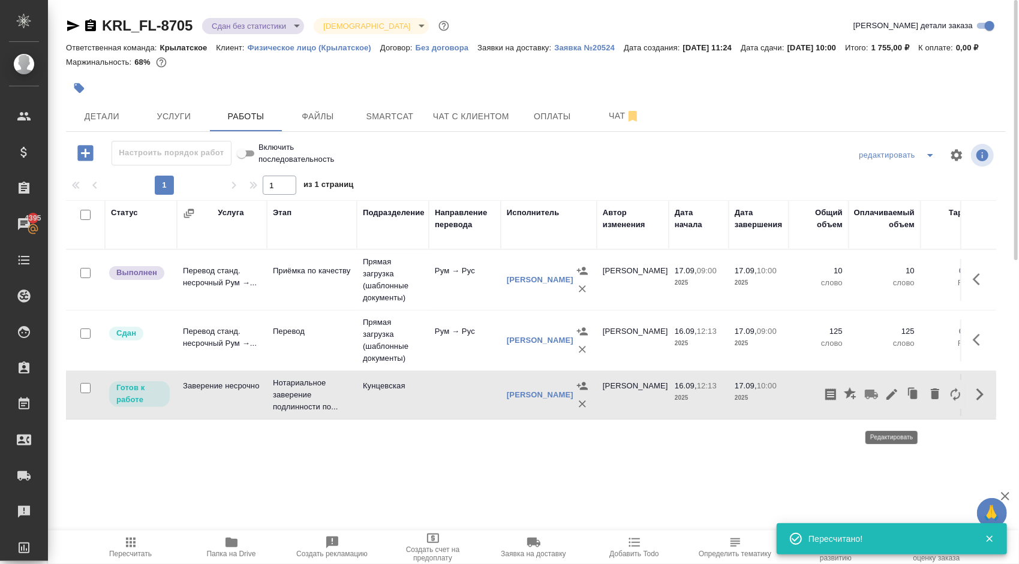
click at [891, 400] on icon "button" at bounding box center [892, 394] width 11 height 11
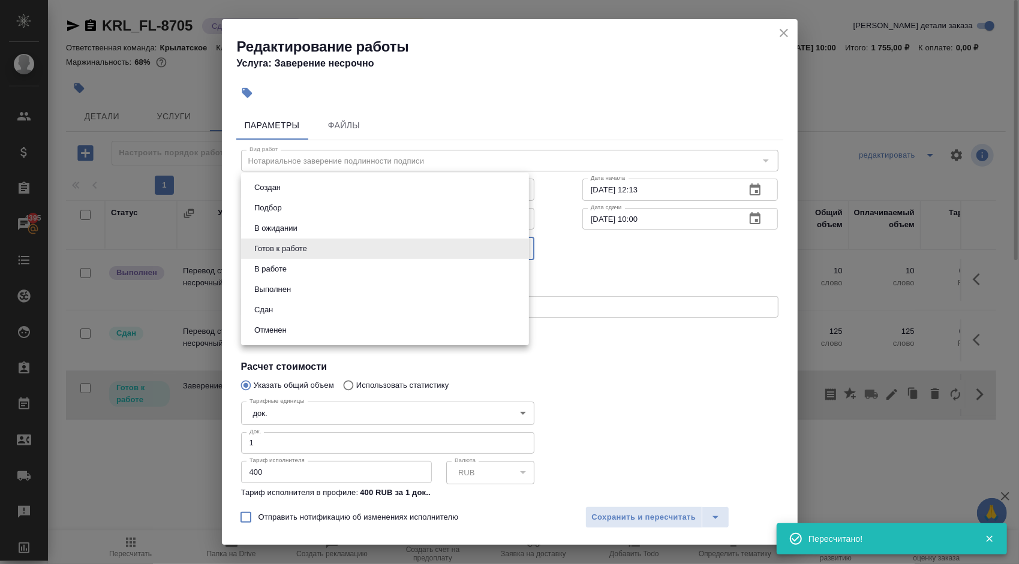
drag, startPoint x: 336, startPoint y: 242, endPoint x: 292, endPoint y: 295, distance: 68.9
click at [336, 242] on body "🙏 .cls-1 fill:#fff; AWATERA [PERSON_NAME] Спецификации Заказы 4395 Чаты Todo Пр…" at bounding box center [509, 282] width 1019 height 564
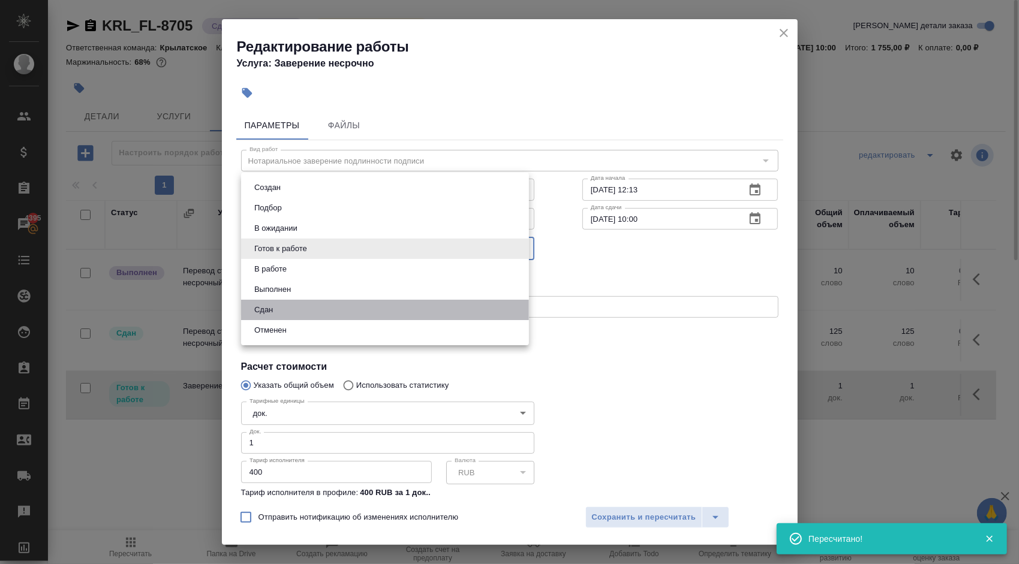
click at [280, 307] on li "Сдан" at bounding box center [385, 310] width 288 height 20
type input "closed"
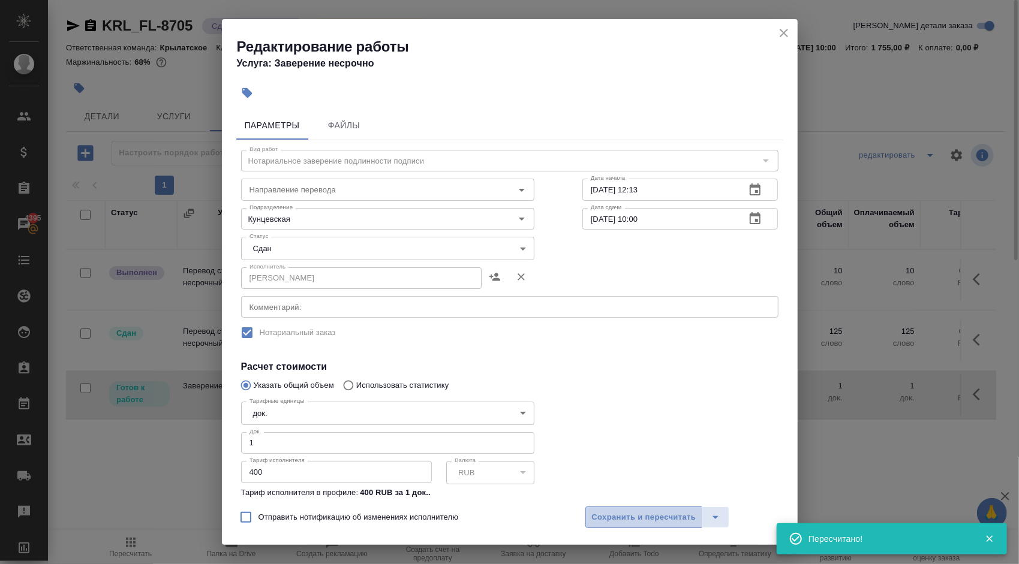
click at [658, 522] on span "Сохранить и пересчитать" at bounding box center [644, 518] width 104 height 14
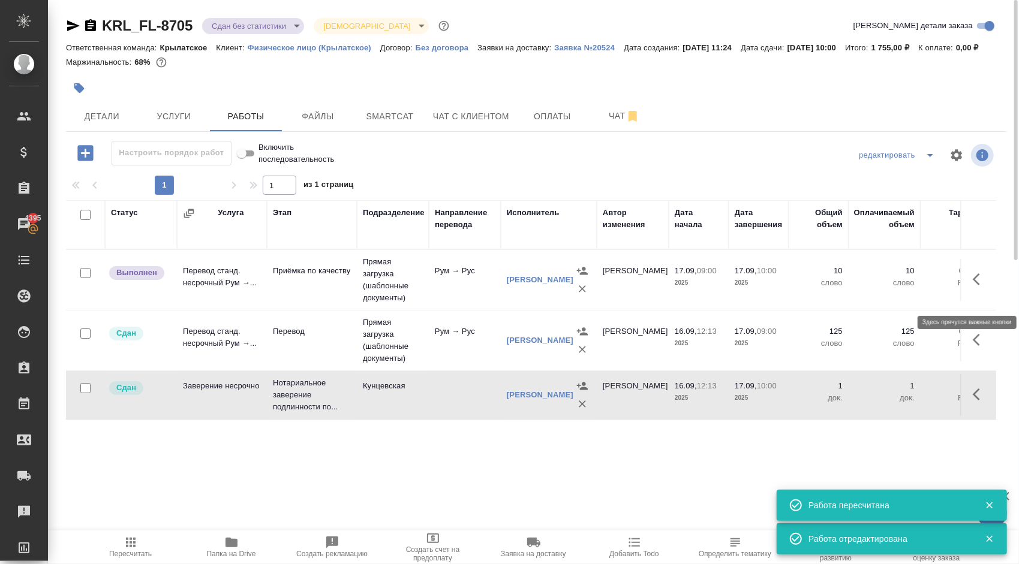
click at [983, 287] on icon "button" at bounding box center [980, 279] width 14 height 14
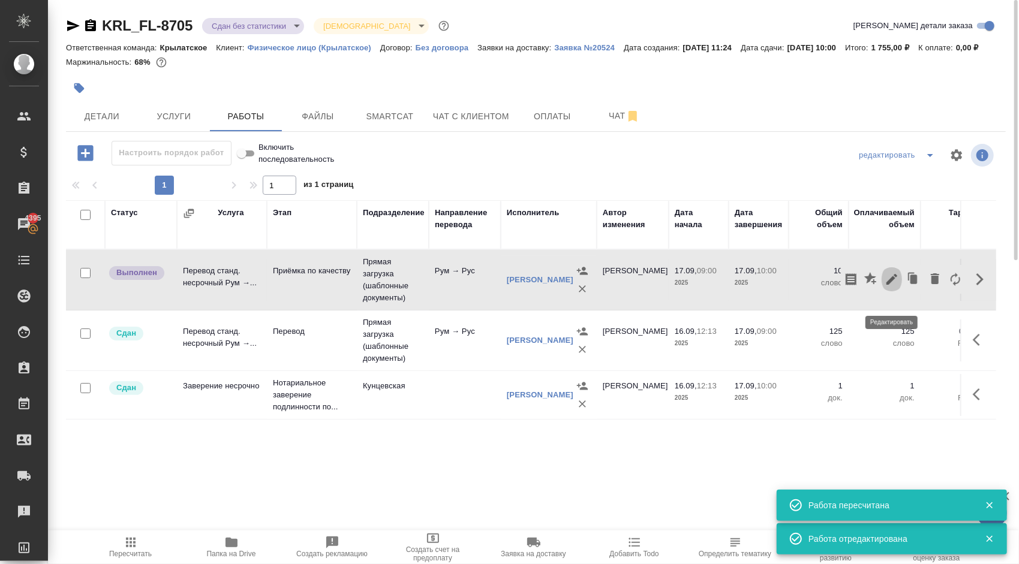
click at [894, 287] on icon "button" at bounding box center [892, 279] width 14 height 14
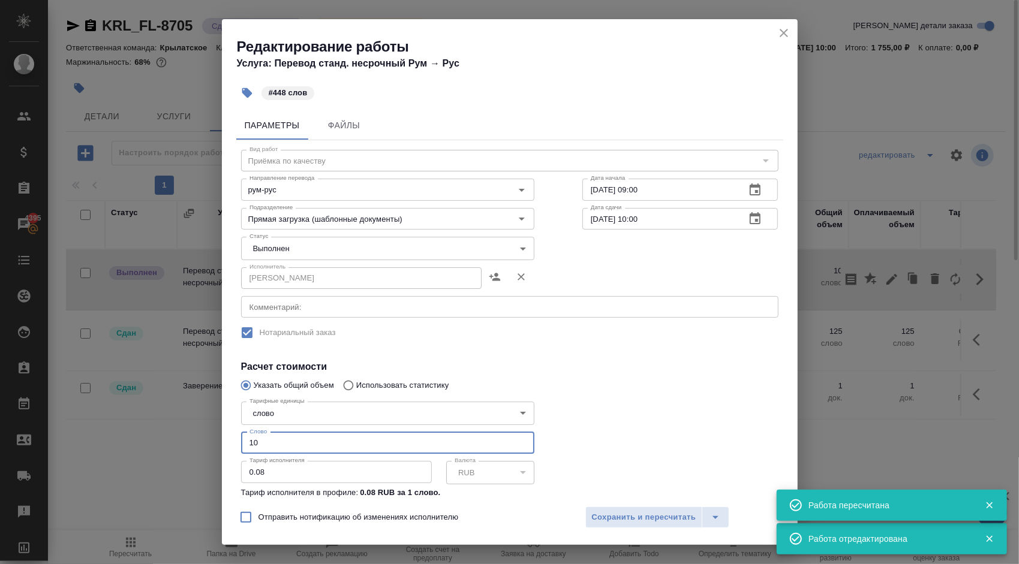
drag, startPoint x: 239, startPoint y: 440, endPoint x: 203, endPoint y: 429, distance: 37.6
click at [205, 431] on div "Редактирование работы Услуга: Перевод станд. несрочный Рум → Рус #448 слов Пара…" at bounding box center [509, 282] width 1019 height 564
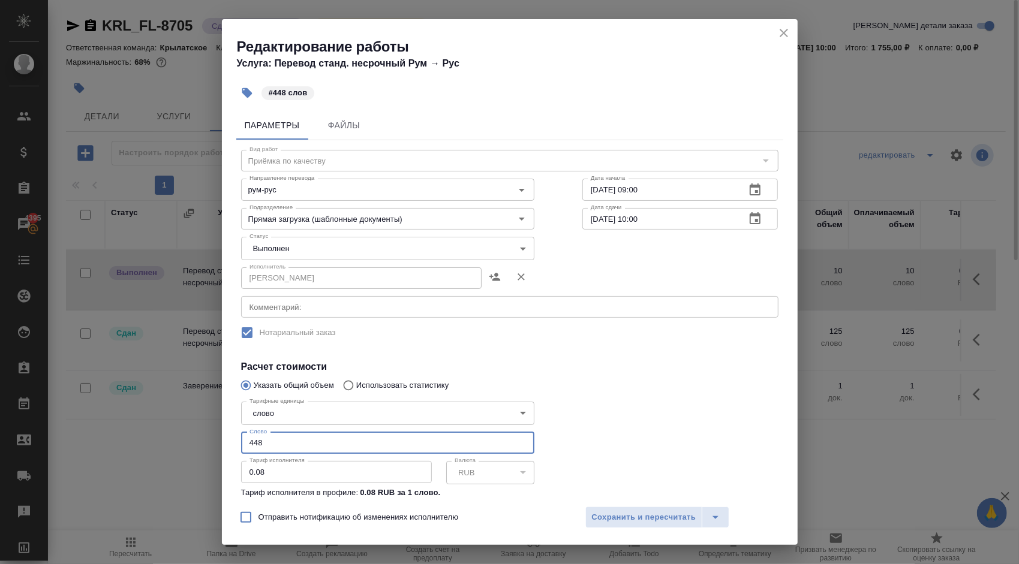
type input "448"
click at [296, 251] on body "🙏 .cls-1 fill:#fff; AWATERA Kasymov Timur Клиенты Спецификации Заказы 4395 Чаты…" at bounding box center [509, 282] width 1019 height 564
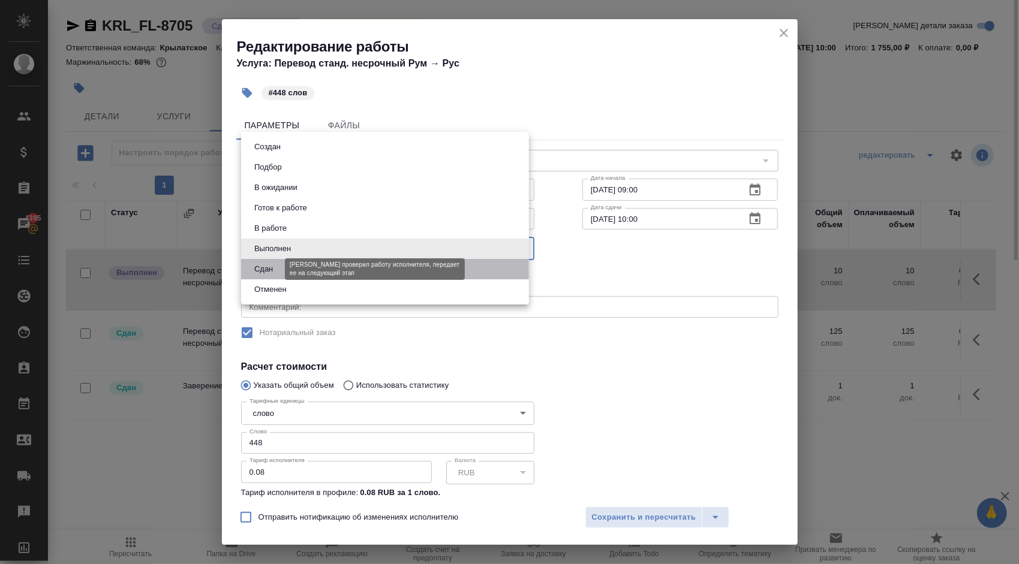
click at [266, 274] on button "Сдан" at bounding box center [264, 269] width 26 height 13
type input "closed"
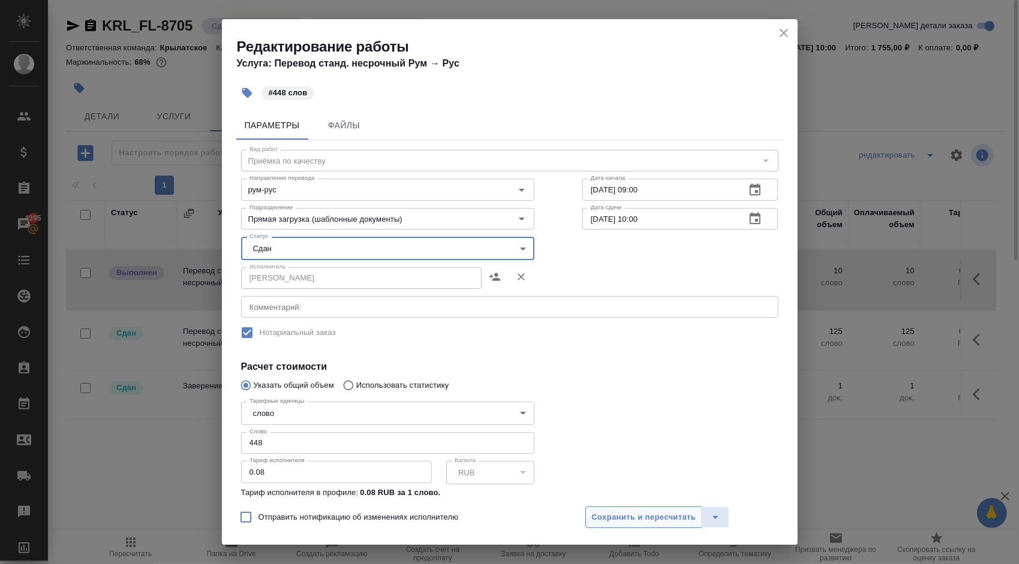
click at [677, 519] on span "Сохранить и пересчитать" at bounding box center [644, 518] width 104 height 14
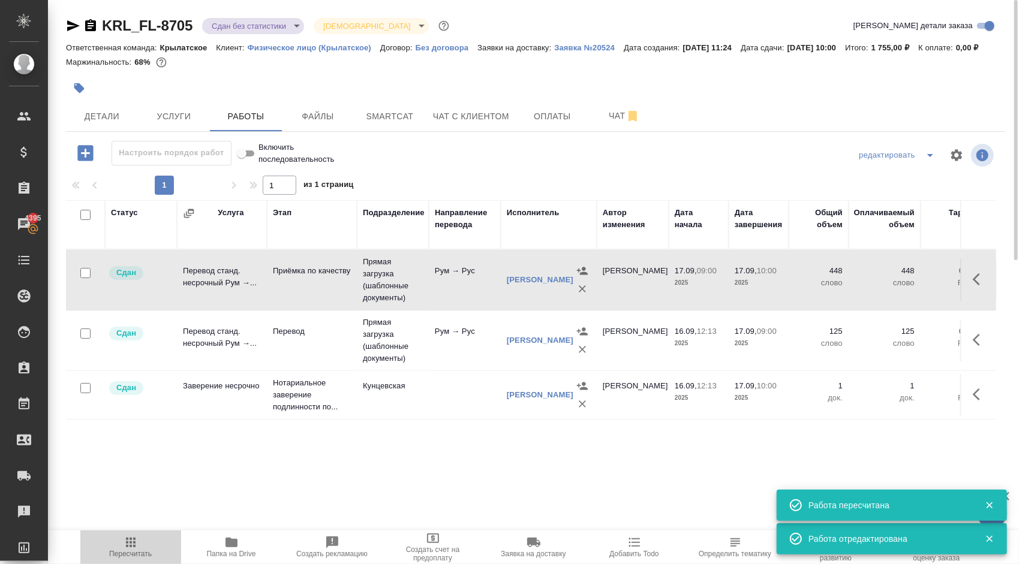
click at [133, 543] on icon "button" at bounding box center [131, 543] width 10 height 10
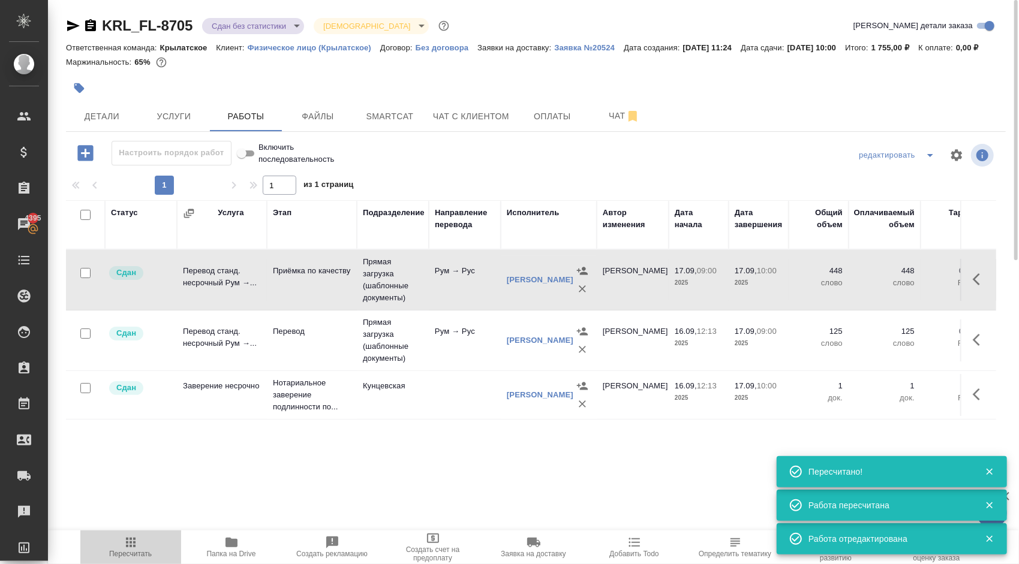
click at [139, 542] on span "Пересчитать" at bounding box center [131, 547] width 86 height 23
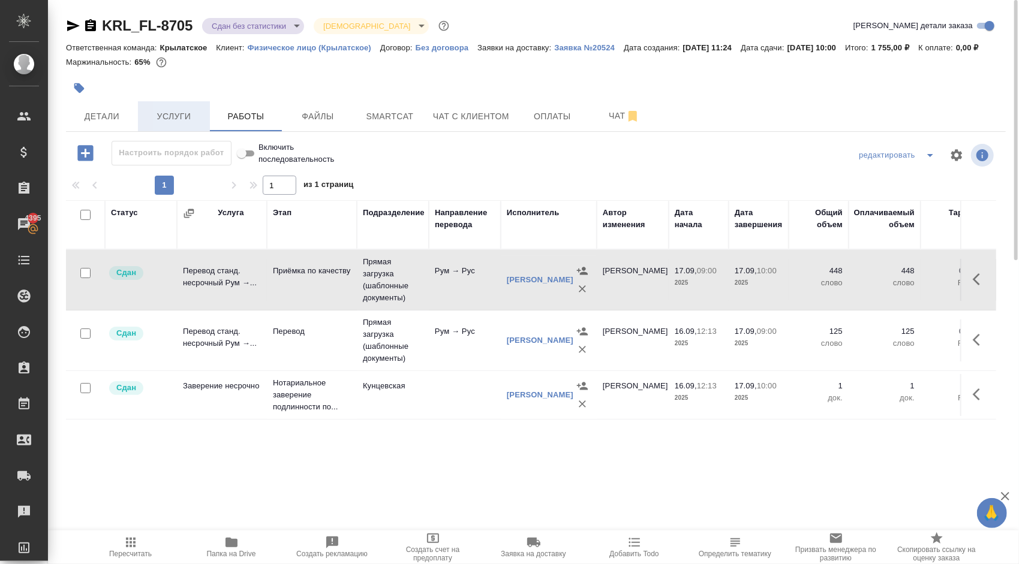
click at [187, 124] on span "Услуги" at bounding box center [174, 116] width 58 height 15
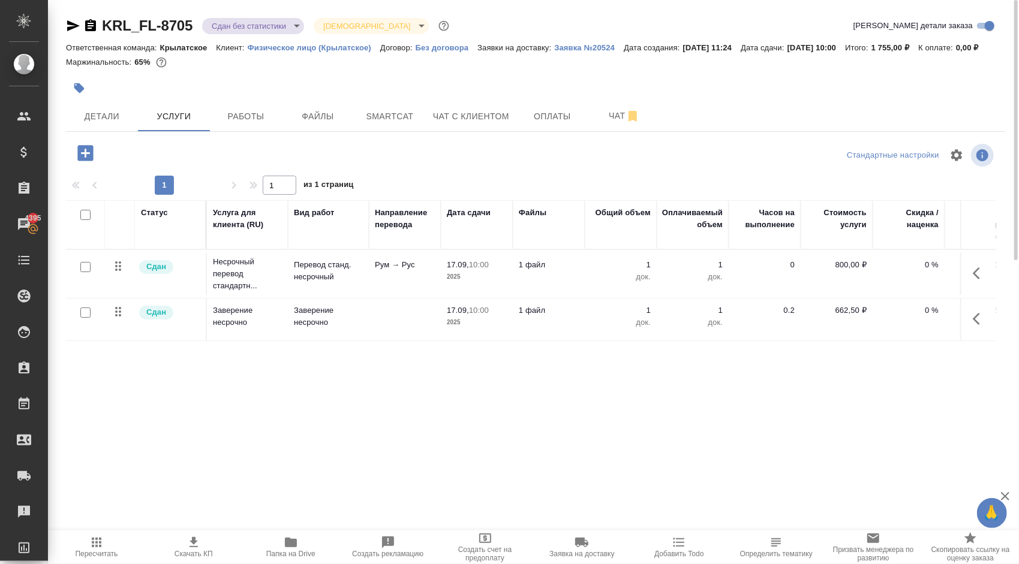
click at [375, 162] on div at bounding box center [222, 153] width 313 height 25
click at [163, 124] on span "Услуги" at bounding box center [174, 116] width 58 height 15
click at [131, 125] on button "Детали" at bounding box center [102, 116] width 72 height 30
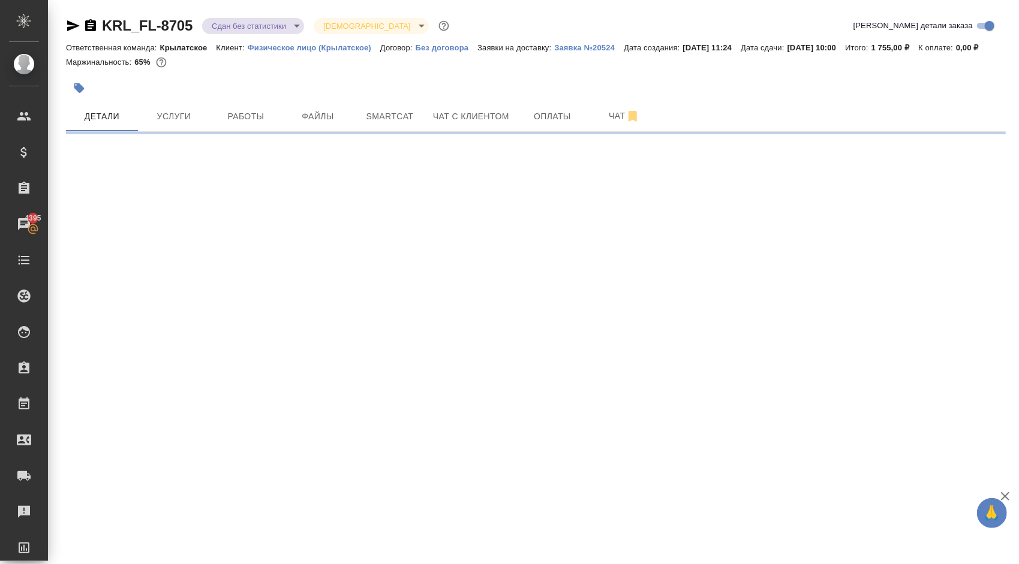
select select "RU"
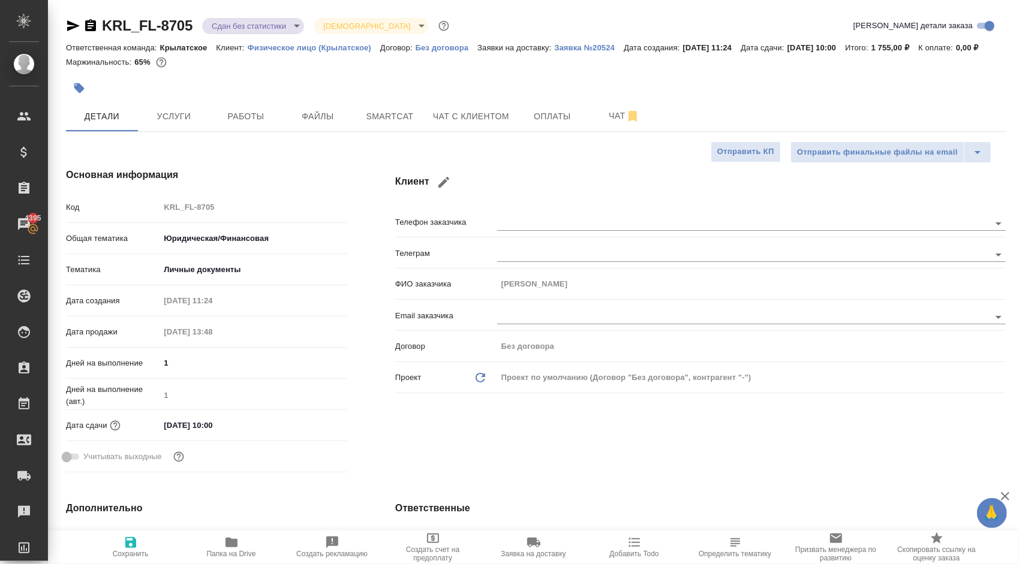
scroll to position [300, 0]
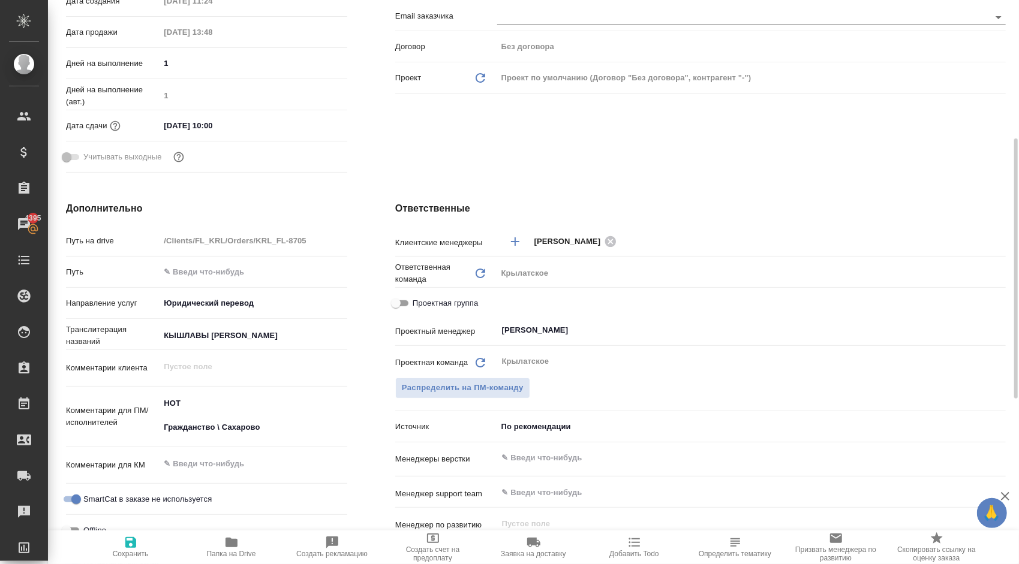
click at [444, 310] on span "Проектная группа" at bounding box center [445, 304] width 65 height 12
click at [417, 311] on input "Проектная группа" at bounding box center [395, 303] width 43 height 14
checkbox input "true"
type textarea "x"
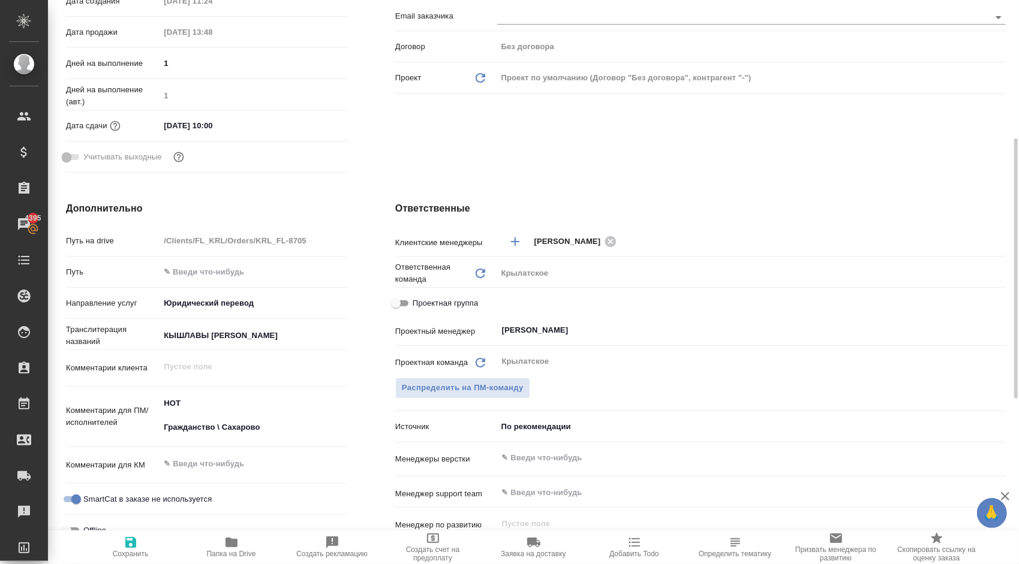
type textarea "x"
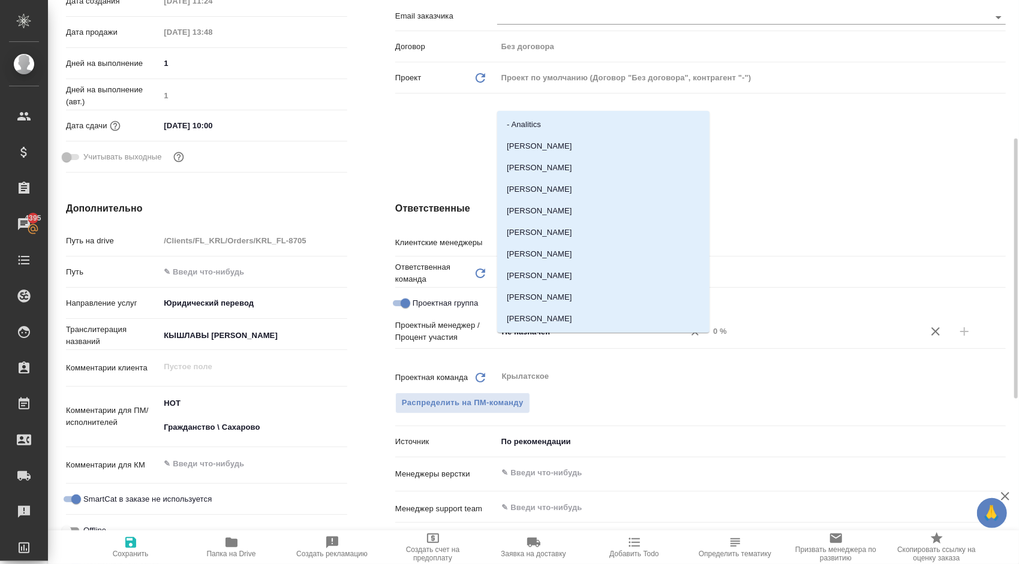
click at [565, 339] on input "Не назначен" at bounding box center [583, 332] width 164 height 14
type input "тим"
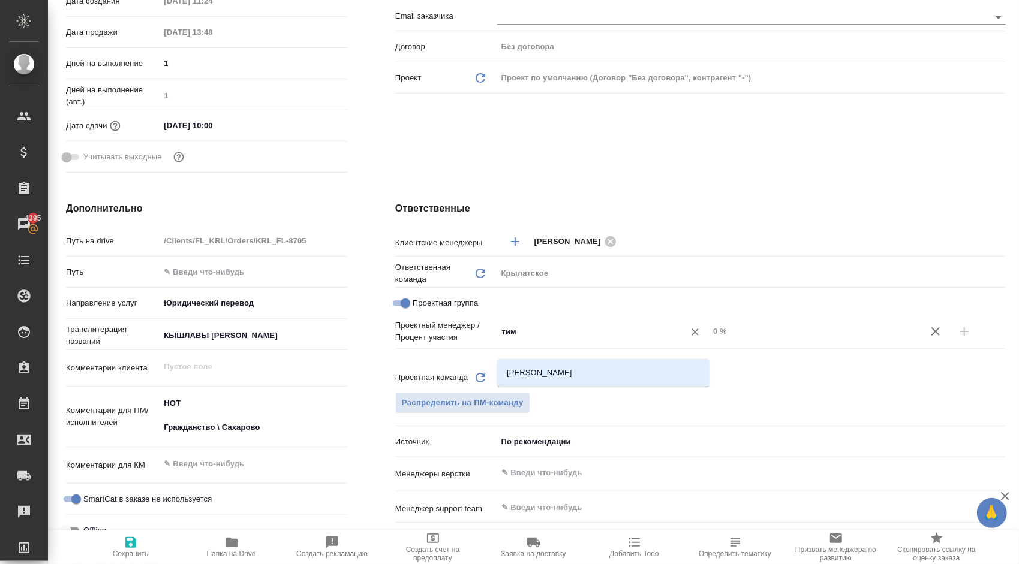
click at [554, 375] on li "[PERSON_NAME]" at bounding box center [603, 373] width 212 height 22
type textarea "x"
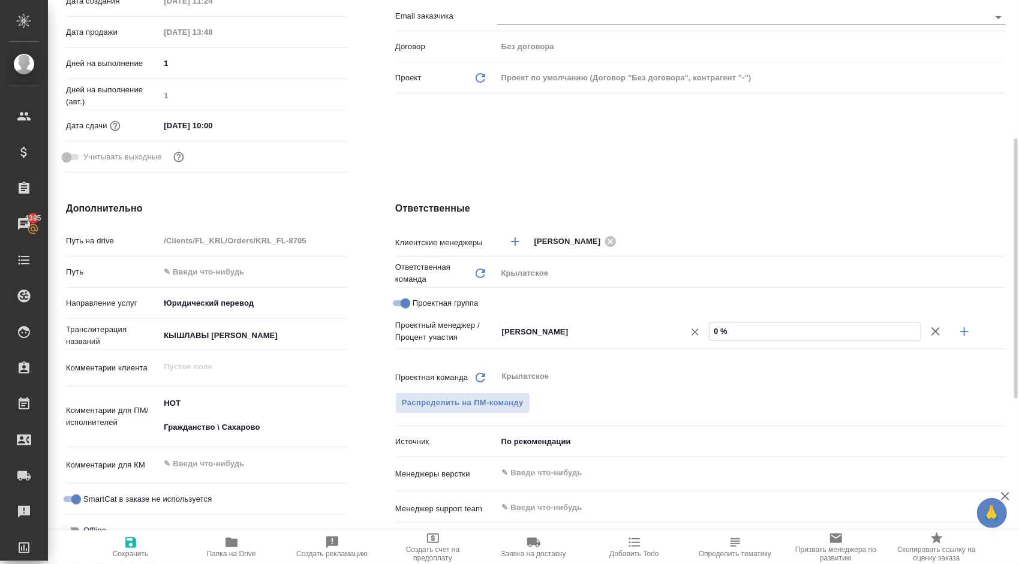
drag, startPoint x: 732, startPoint y: 346, endPoint x: 693, endPoint y: 342, distance: 39.8
click at [693, 342] on div "Касымов Тимур ​ 0 %" at bounding box center [751, 332] width 509 height 21
type textarea "x"
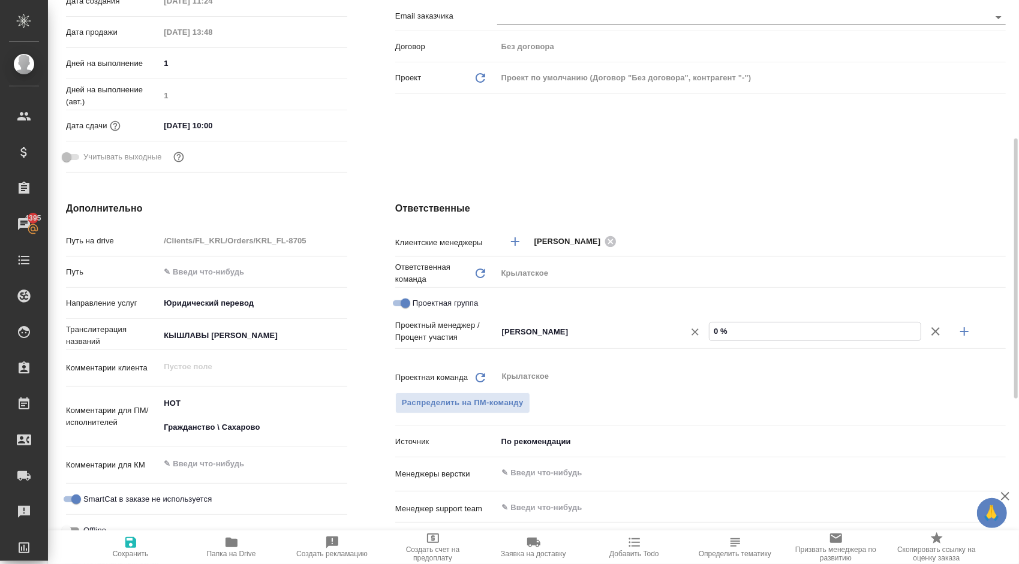
type input "5 %"
type textarea "x"
type input "55 %"
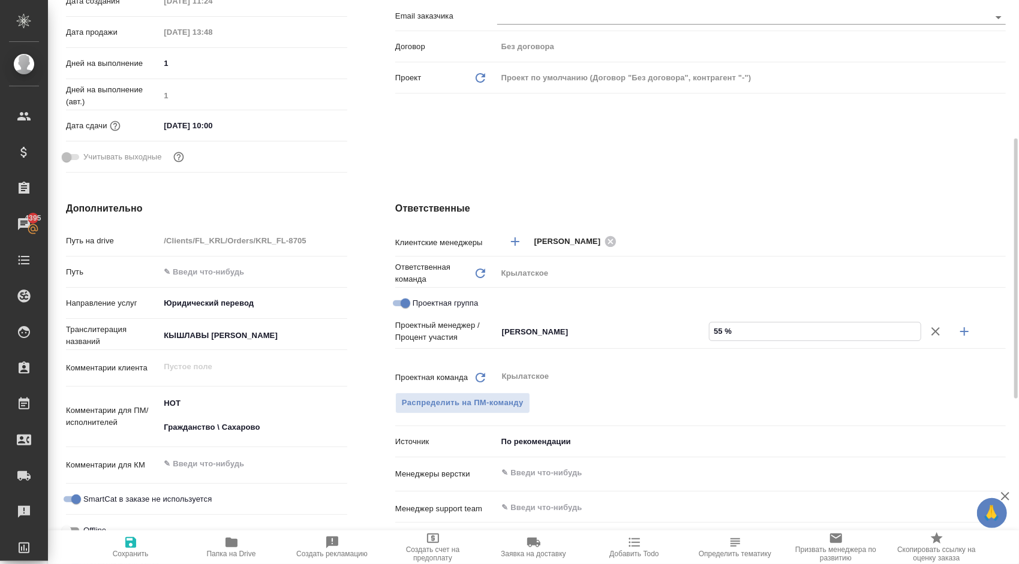
click at [969, 339] on icon "button" at bounding box center [964, 332] width 14 height 14
type textarea "x"
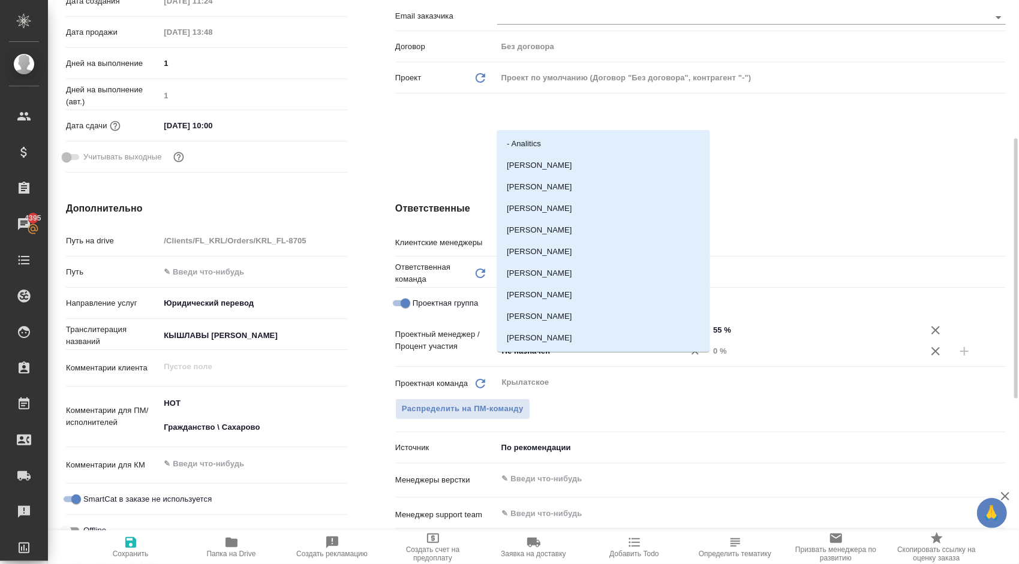
click at [607, 359] on input "Не назначен" at bounding box center [583, 351] width 164 height 14
type input "вее"
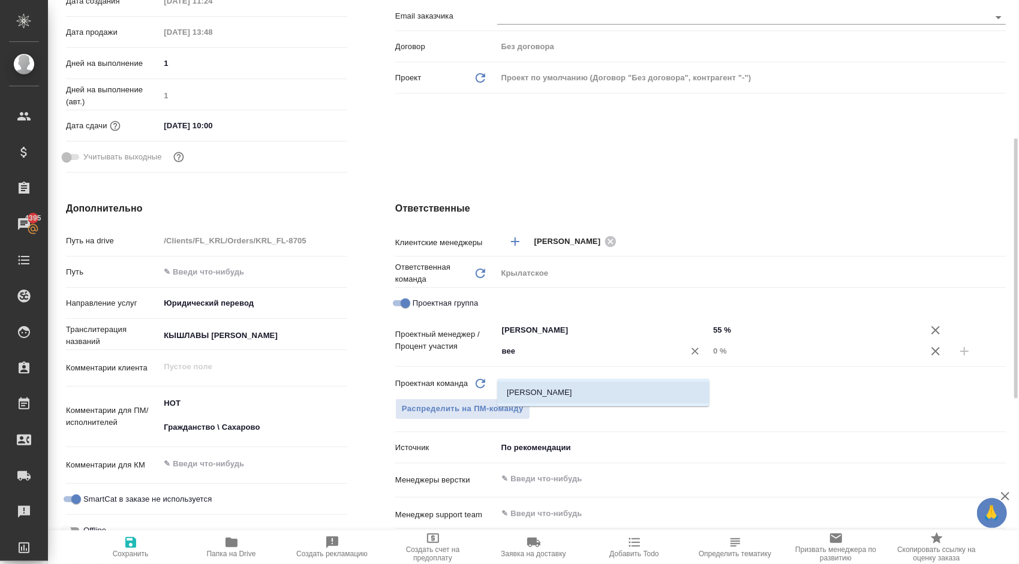
click at [599, 392] on li "Матвеева Ольга" at bounding box center [603, 393] width 212 height 22
type textarea "x"
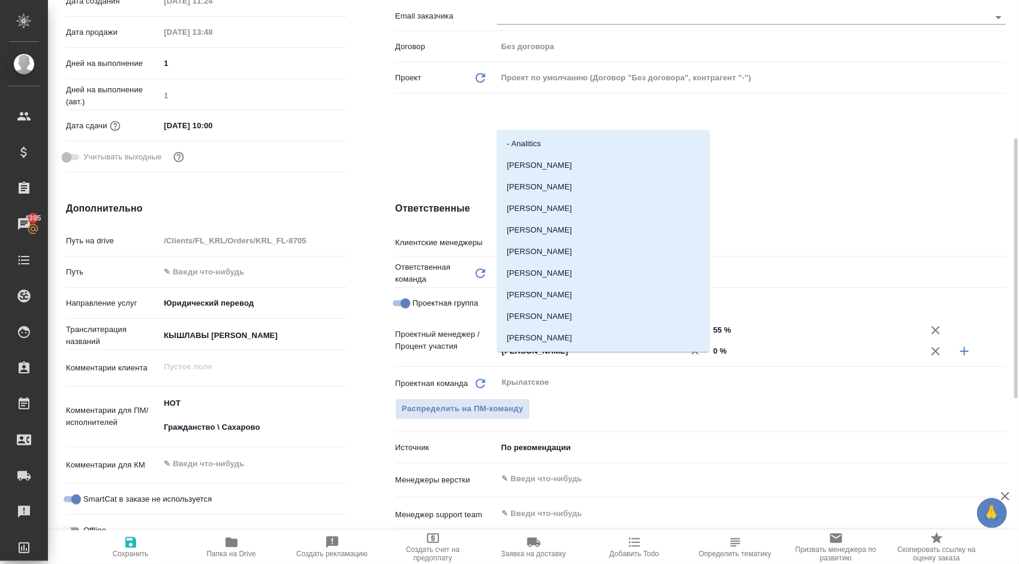
click at [597, 359] on input "Матвеева Ольга" at bounding box center [583, 351] width 164 height 14
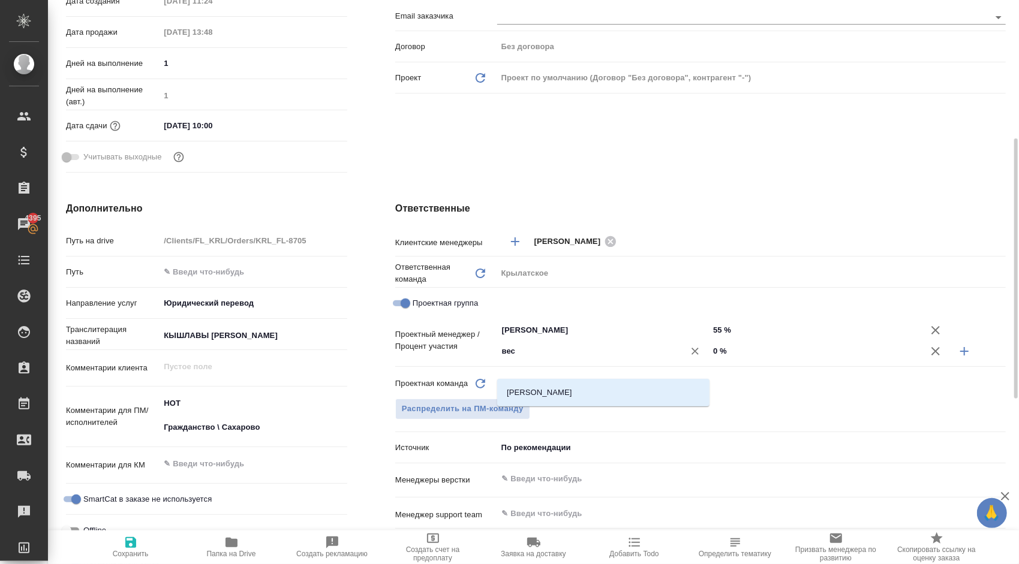
type input "весе"
click at [587, 387] on li "Веселова Юлия" at bounding box center [603, 393] width 212 height 22
type textarea "x"
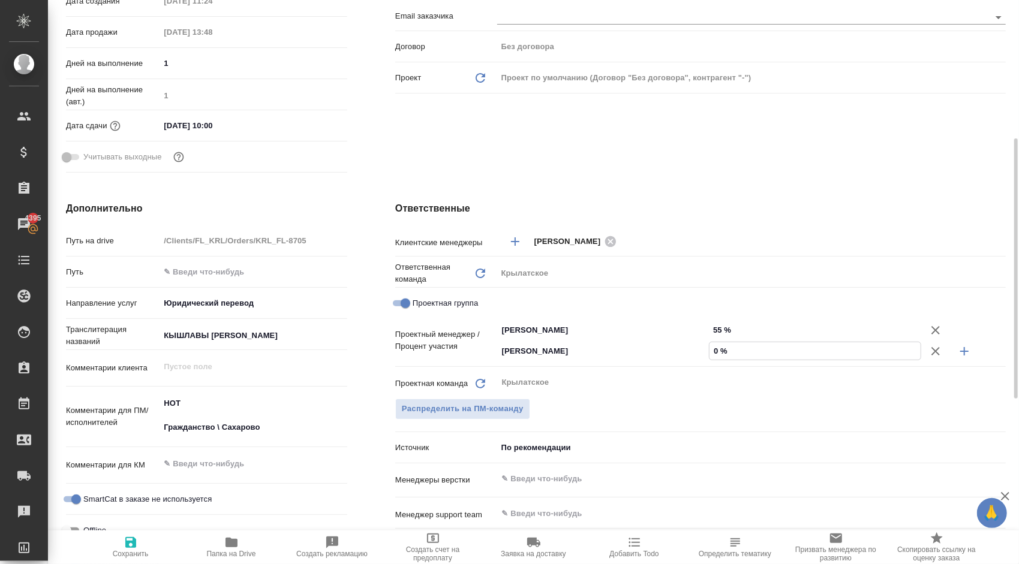
drag, startPoint x: 720, startPoint y: 369, endPoint x: 713, endPoint y: 369, distance: 7.8
click at [713, 360] on input "0 %" at bounding box center [815, 350] width 211 height 17
type textarea "x"
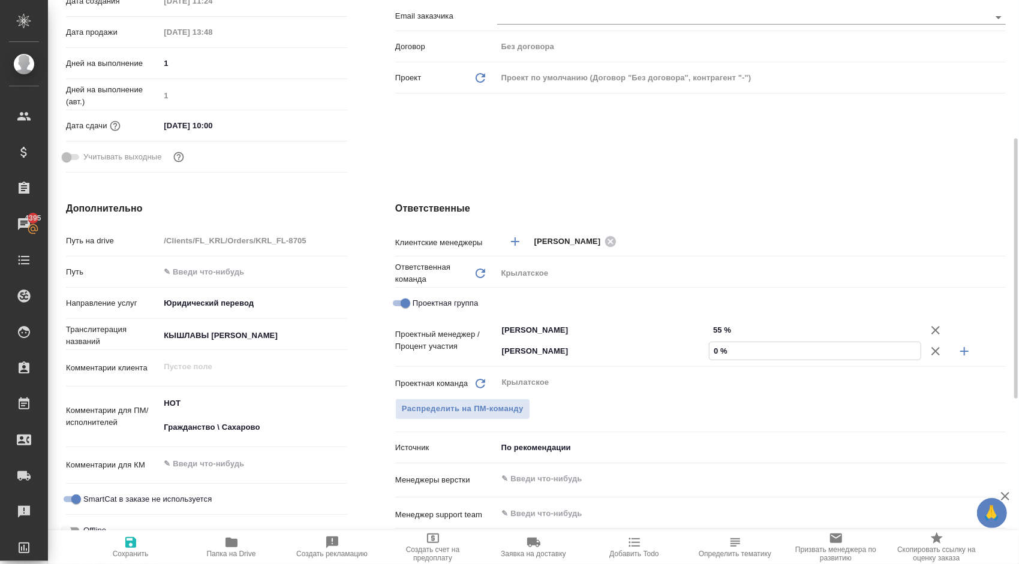
type input "4 %"
type textarea "x"
type input "45 %"
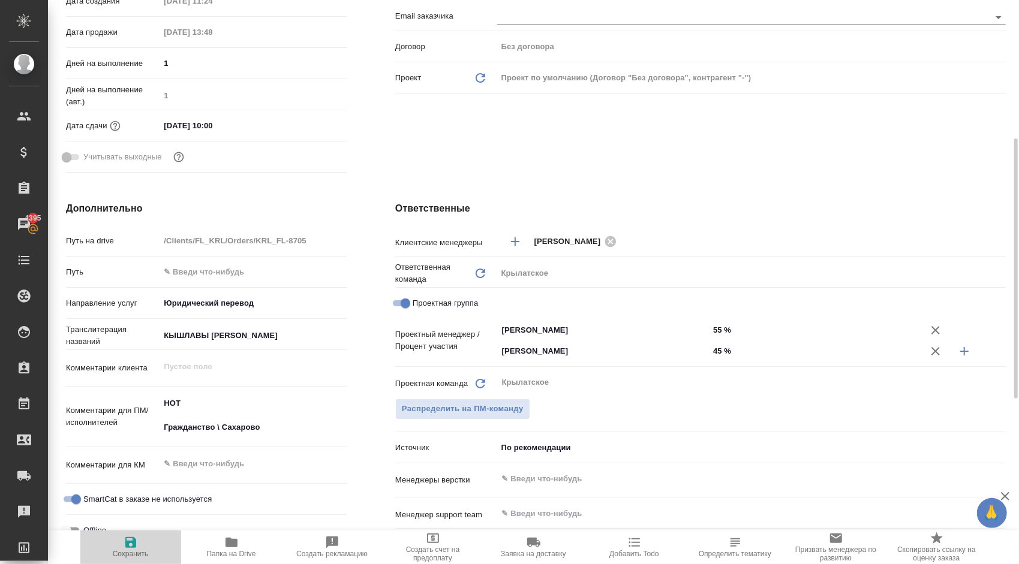
click at [118, 551] on span "Сохранить" at bounding box center [131, 554] width 36 height 8
type textarea "x"
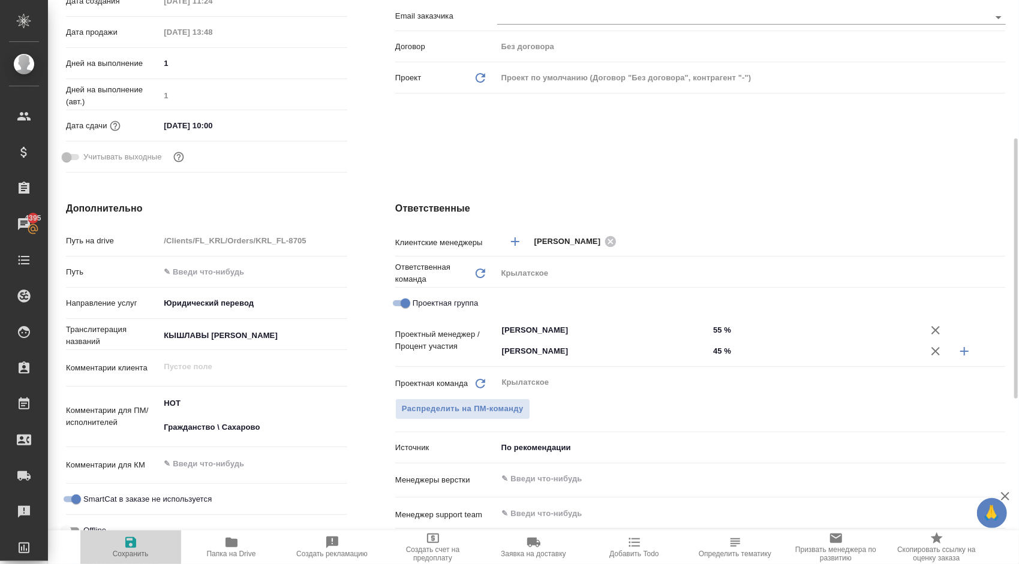
type textarea "x"
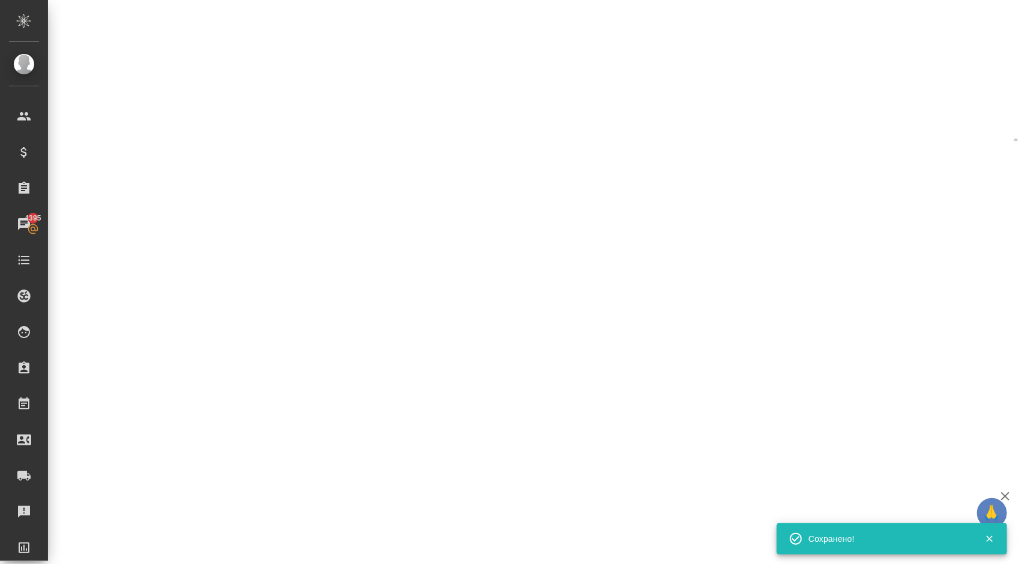
select select "RU"
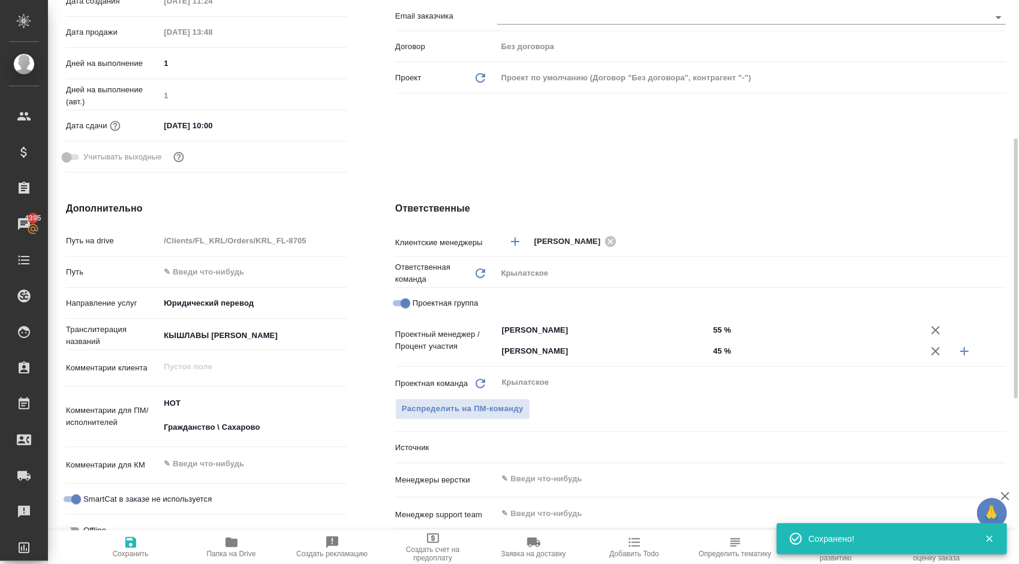
type textarea "x"
click at [119, 547] on span "Сохранить" at bounding box center [131, 547] width 86 height 23
type textarea "x"
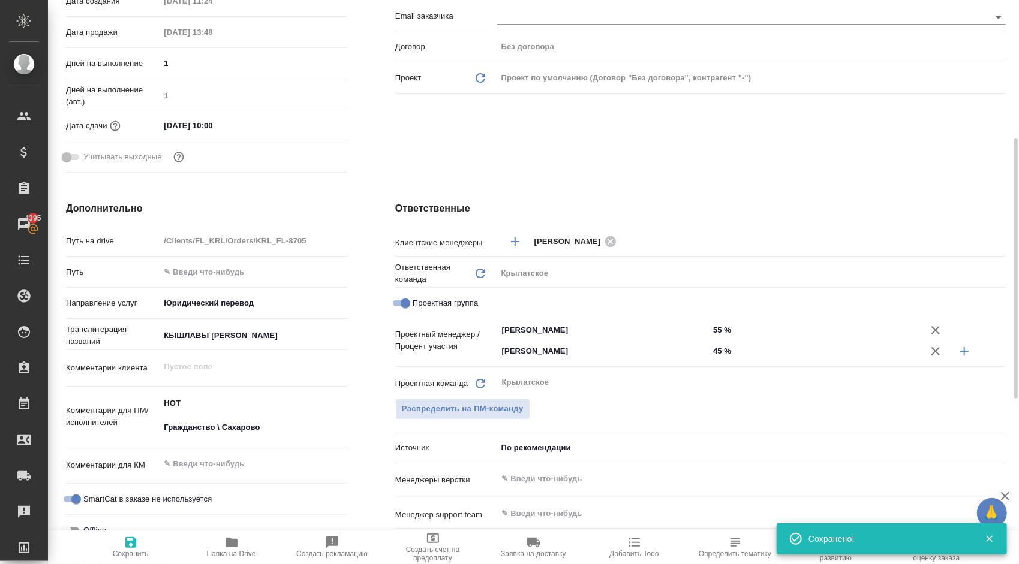
type textarea "x"
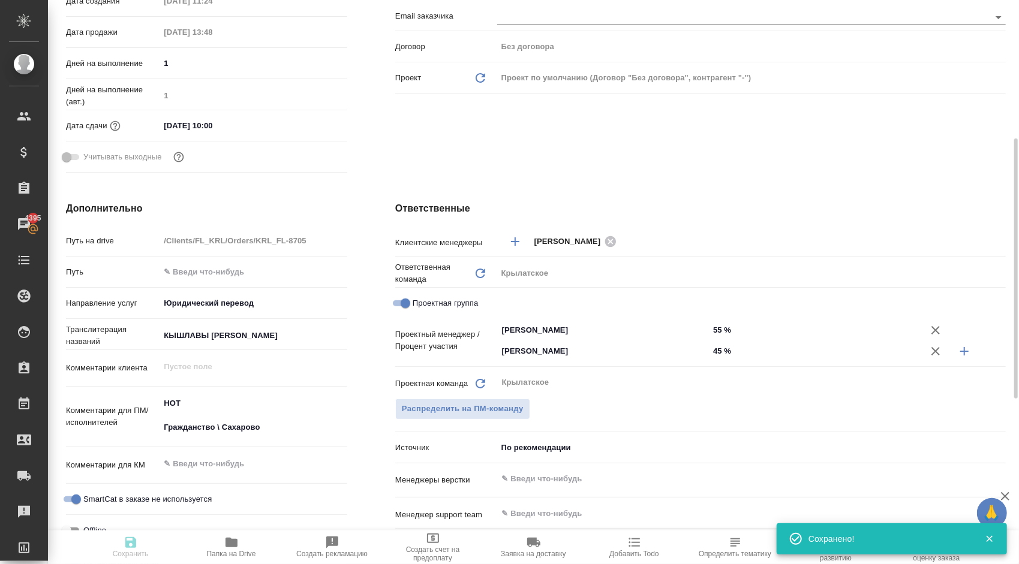
type textarea "x"
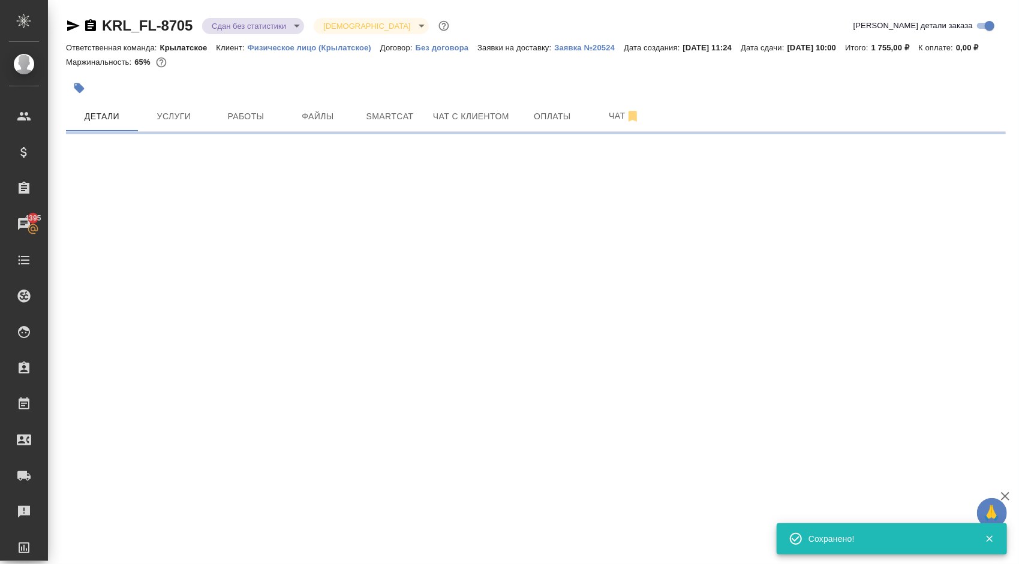
scroll to position [0, 0]
click at [243, 26] on body "🙏 .cls-1 fill:#fff; AWATERA Kasymov Timur Клиенты Спецификации Заказы 4395 Чаты…" at bounding box center [509, 282] width 1019 height 564
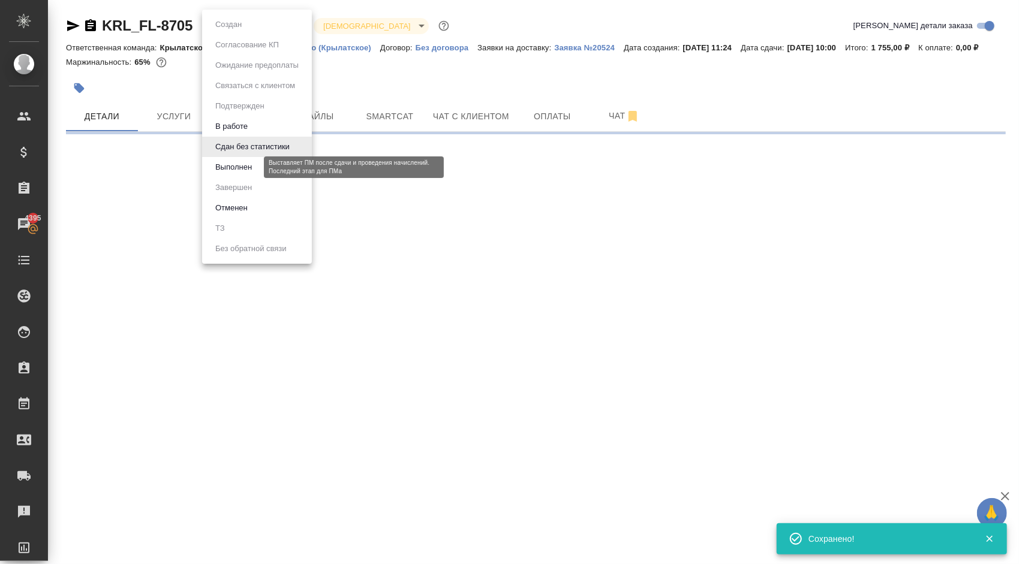
click at [242, 171] on button "Выполнен" at bounding box center [234, 167] width 44 height 13
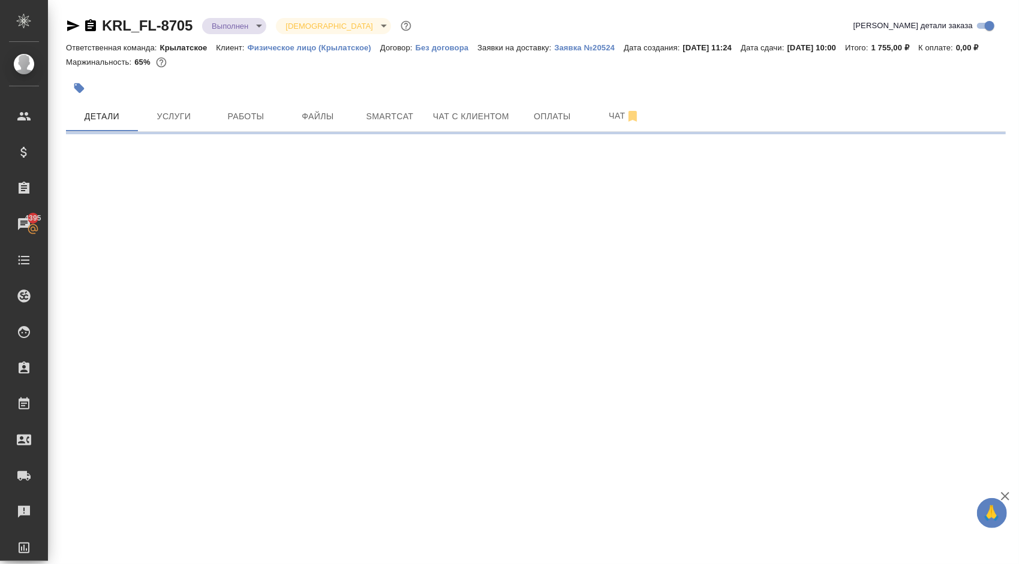
select select "RU"
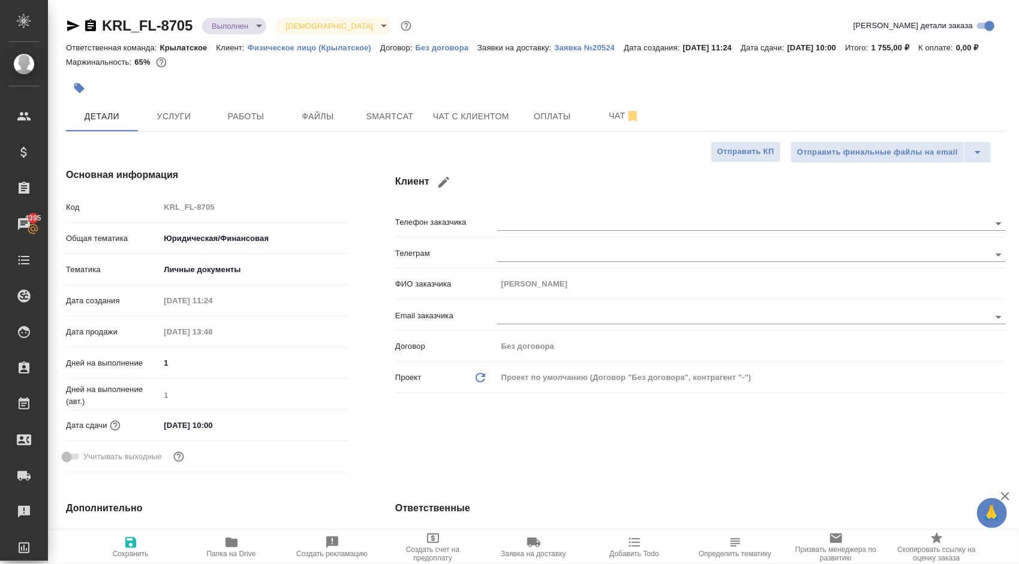
type textarea "x"
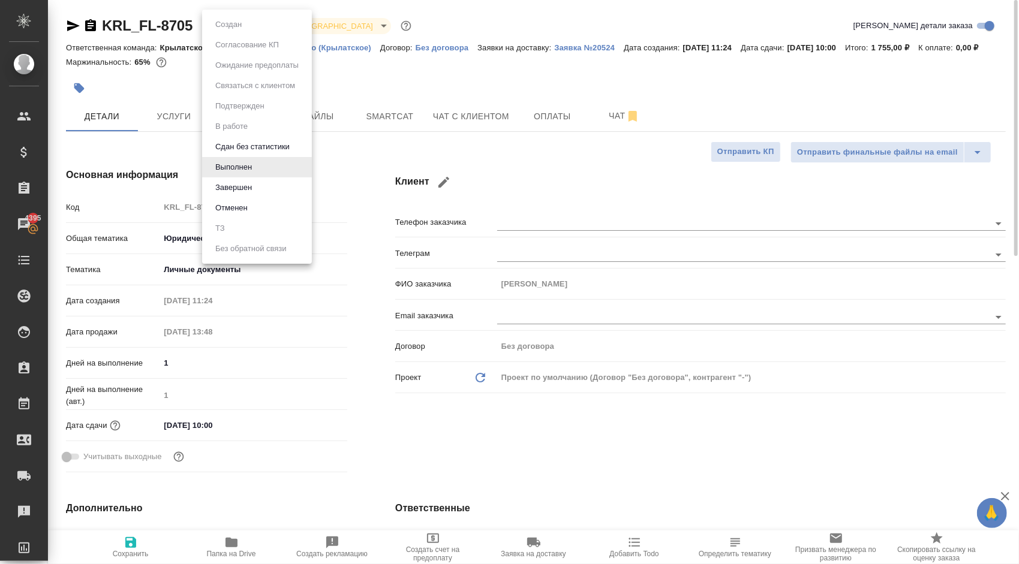
click at [226, 25] on body "🙏 .cls-1 fill:#fff; AWATERA Kasymov Timur Клиенты Спецификации Заказы 4395 Чаты…" at bounding box center [509, 282] width 1019 height 564
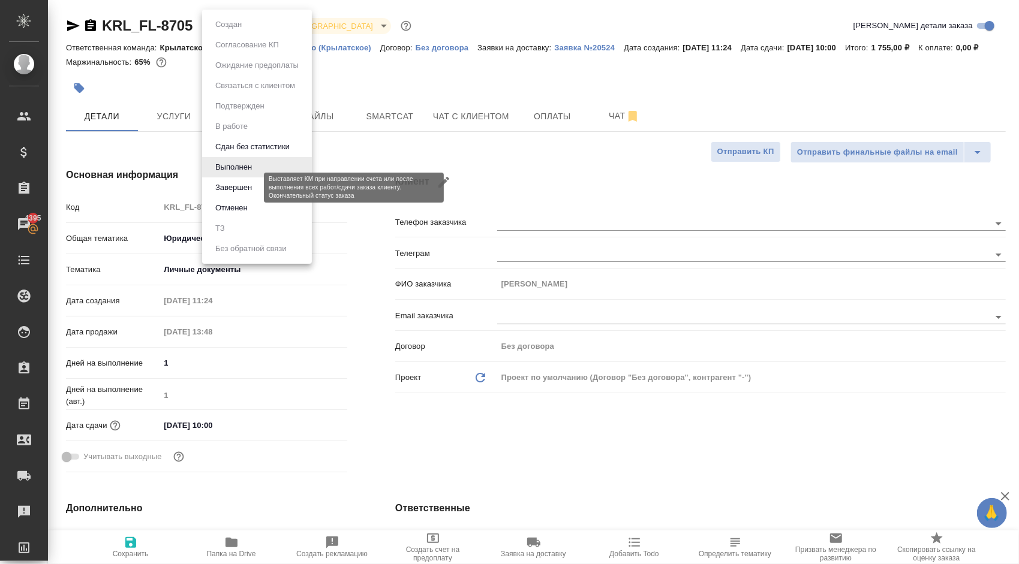
click at [236, 187] on button "Завершен" at bounding box center [234, 187] width 44 height 13
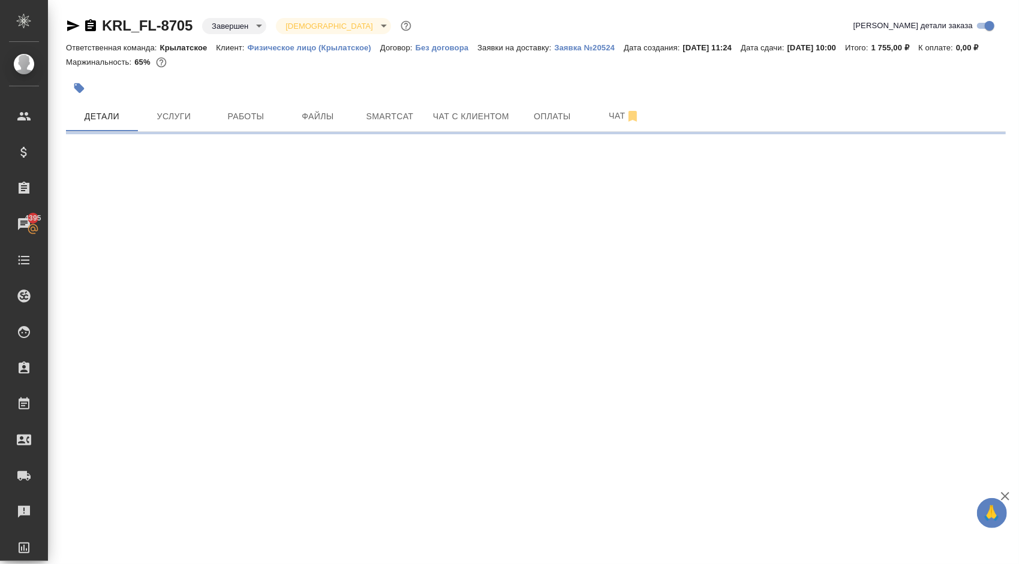
select select "RU"
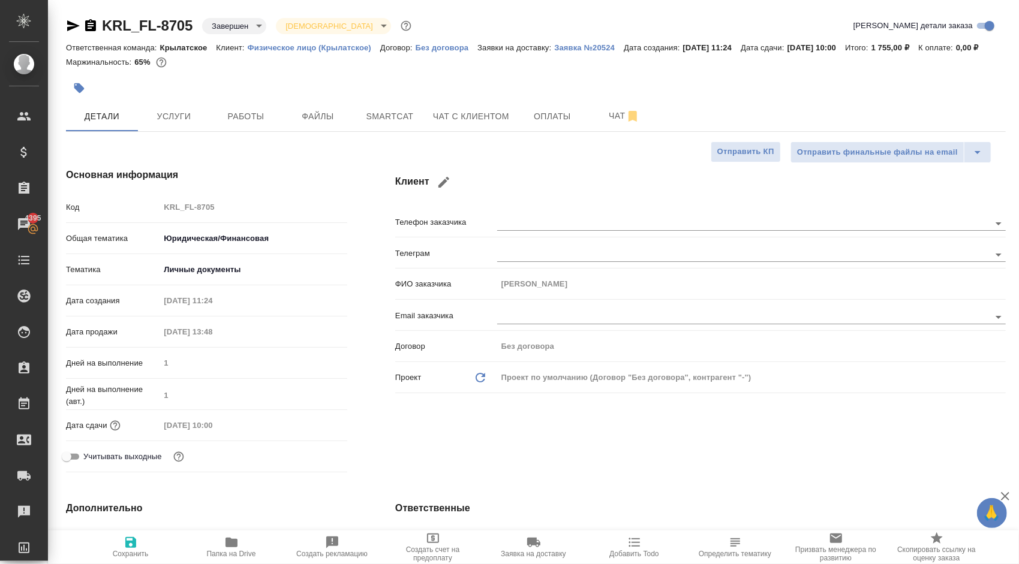
type textarea "x"
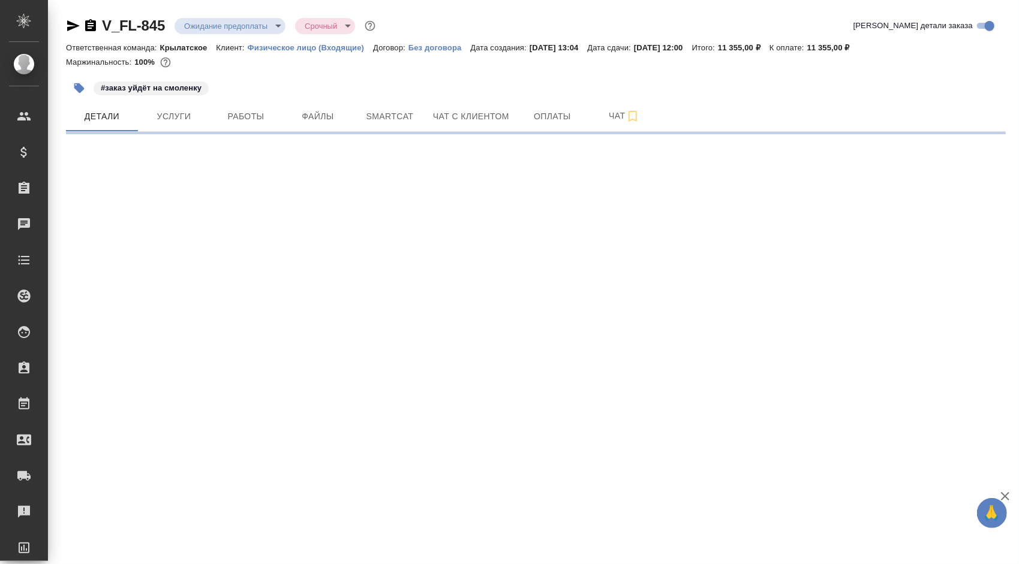
select select "RU"
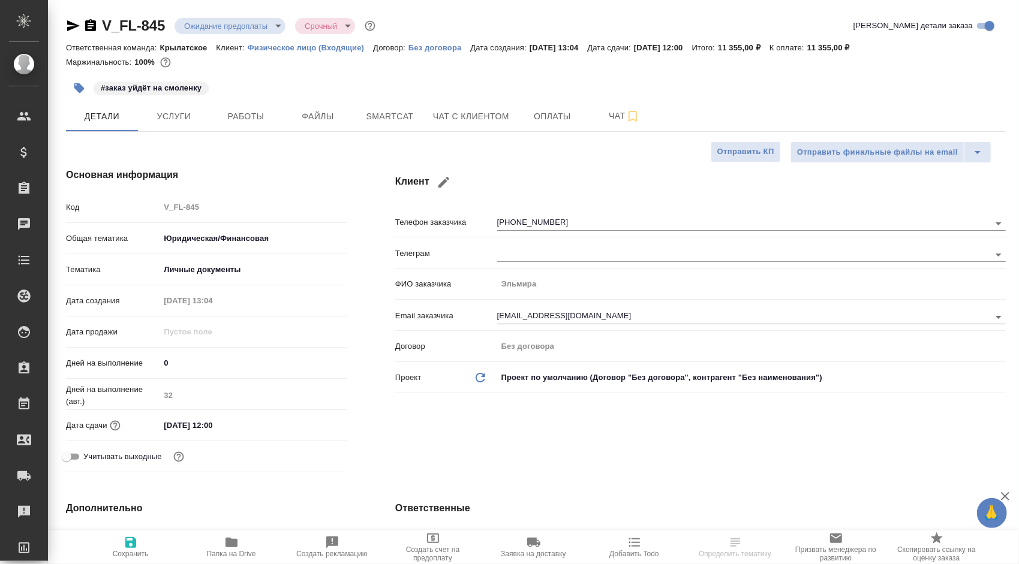
type textarea "x"
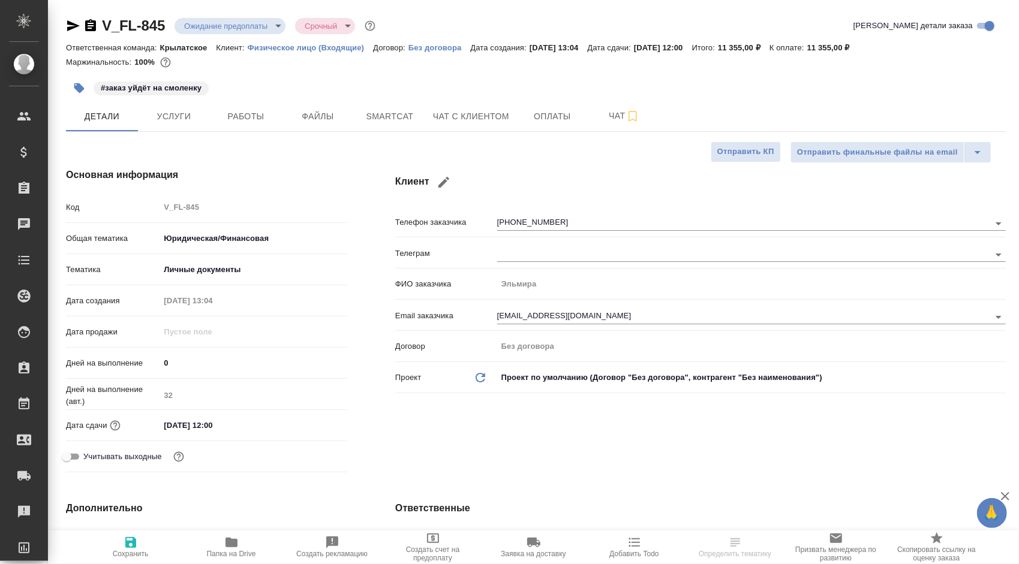
type textarea "x"
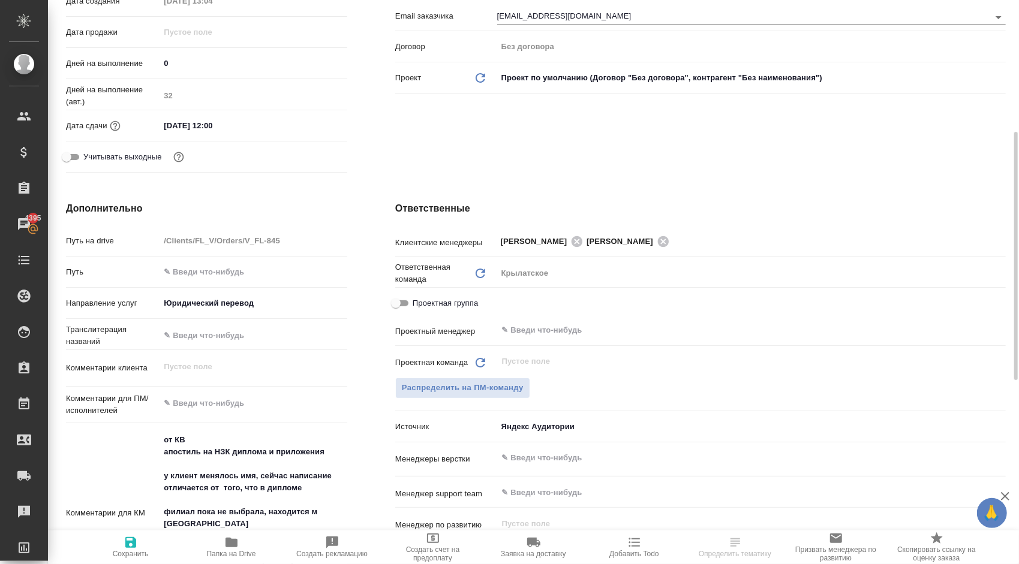
scroll to position [480, 0]
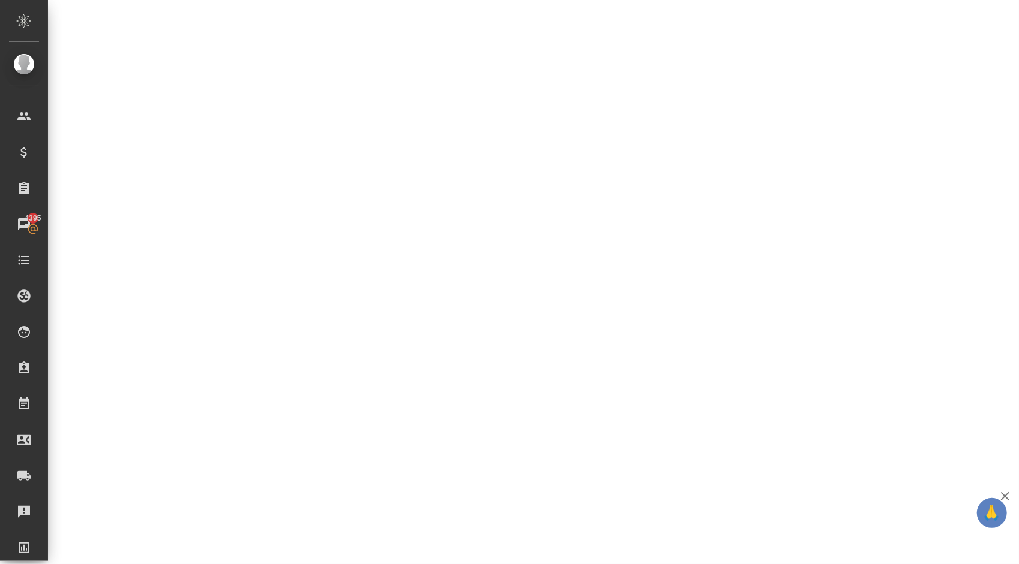
select select "RU"
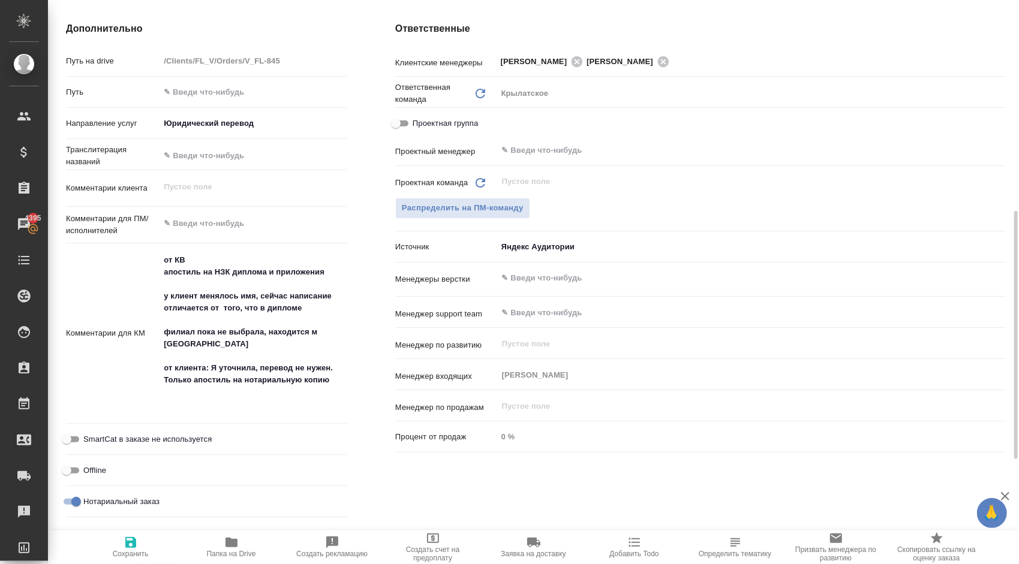
type textarea "x"
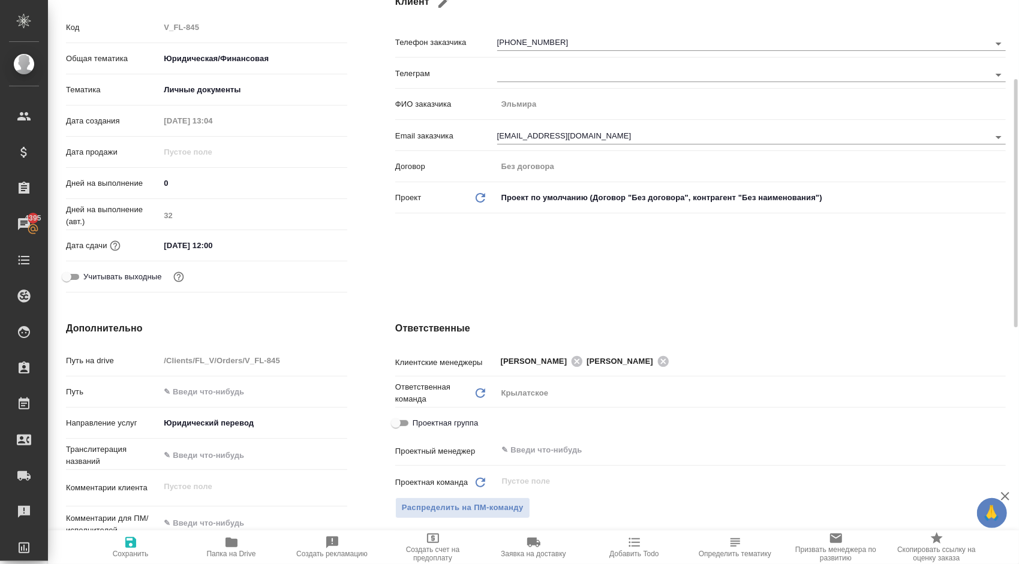
scroll to position [0, 0]
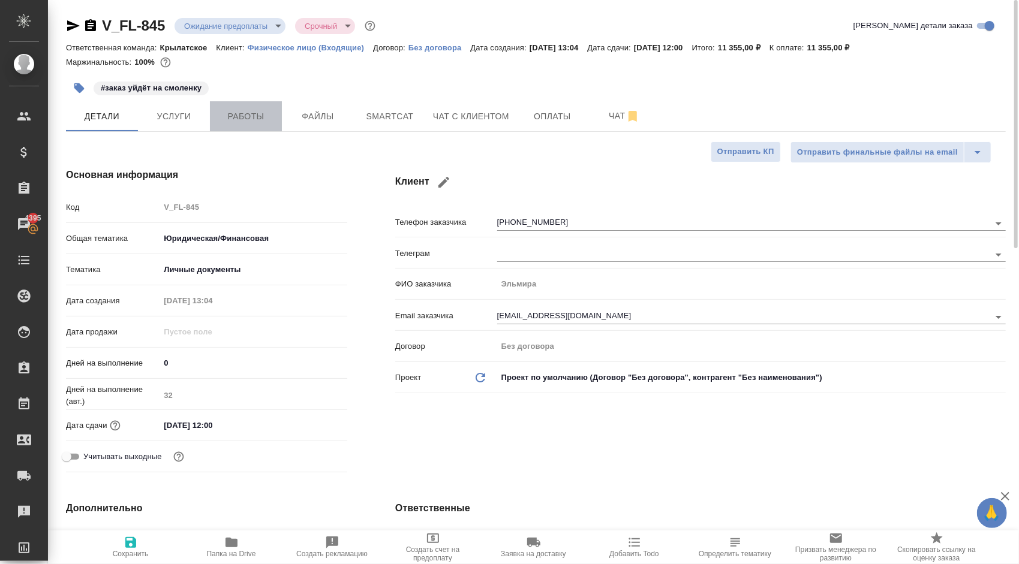
click at [264, 121] on span "Работы" at bounding box center [246, 116] width 58 height 15
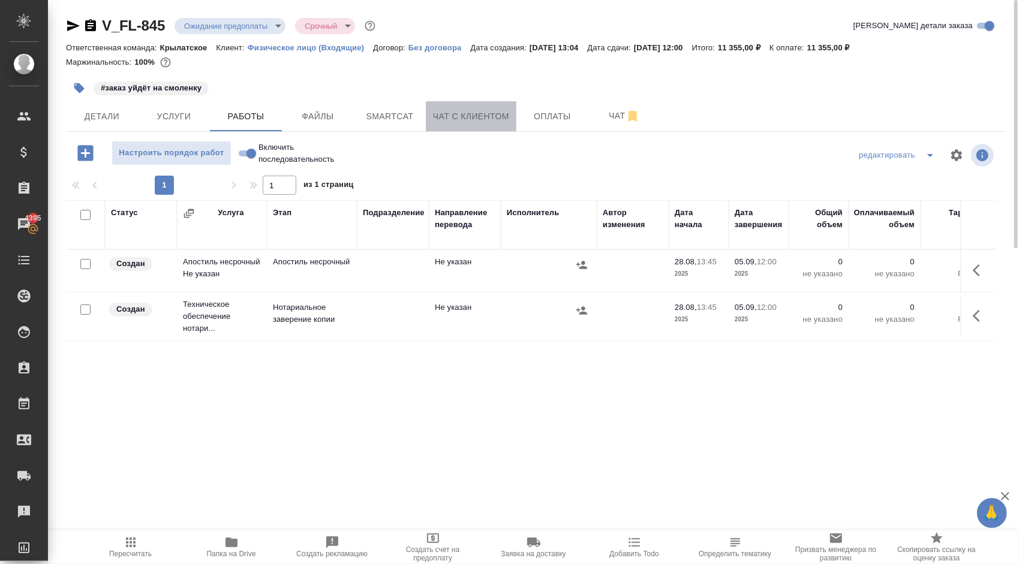
click at [493, 112] on span "Чат с клиентом" at bounding box center [471, 116] width 76 height 15
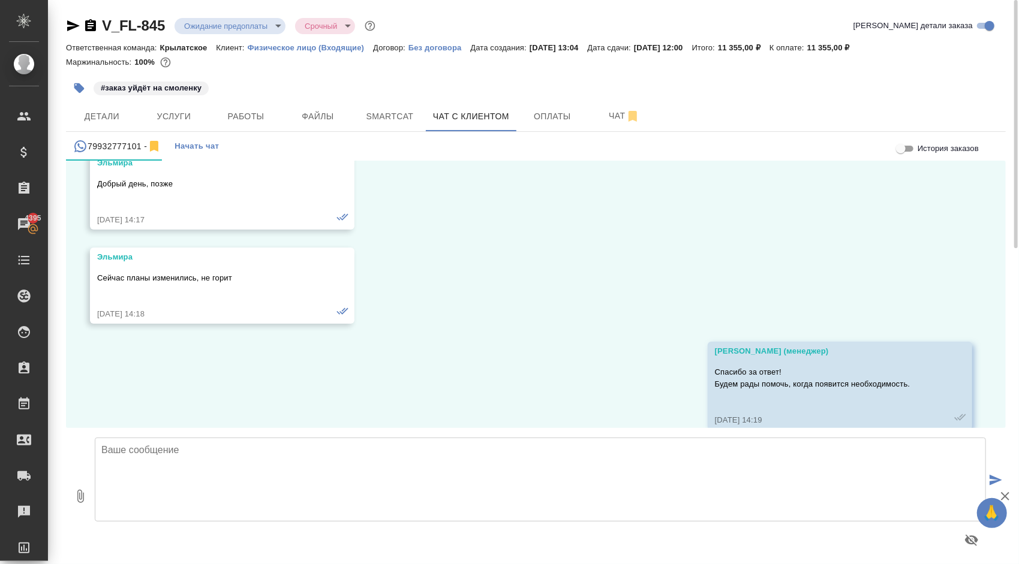
scroll to position [2974, 0]
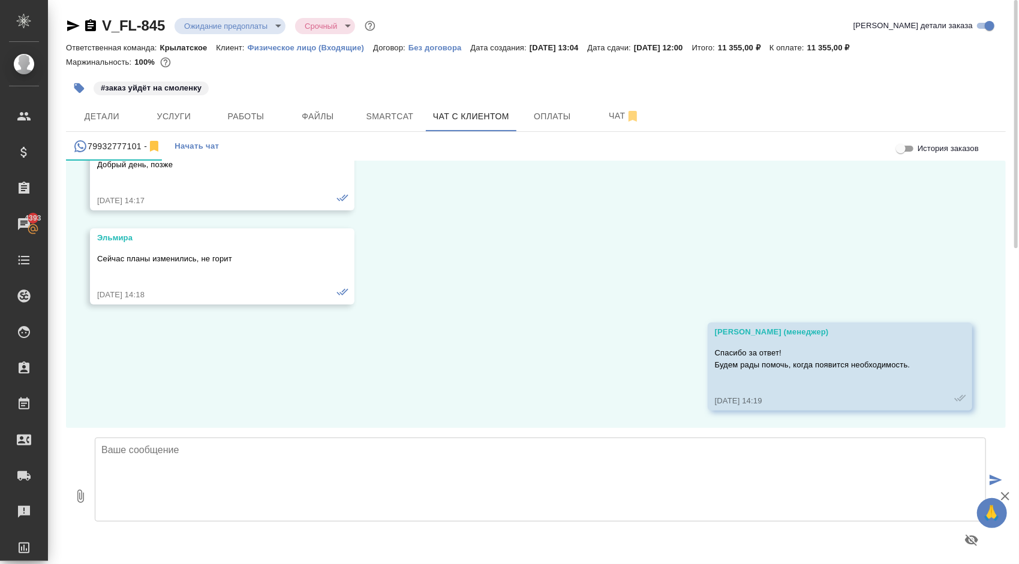
click at [256, 15] on div "V_FL-845 Ожидание предоплаты waitingForPrepayment Срочный urgent Кратко детали …" at bounding box center [535, 285] width 953 height 571
click at [259, 19] on body "🙏 .cls-1 fill:#fff; AWATERA Kasymov Timur Клиенты Спецификации Заказы 4393 Чаты…" at bounding box center [509, 282] width 1019 height 564
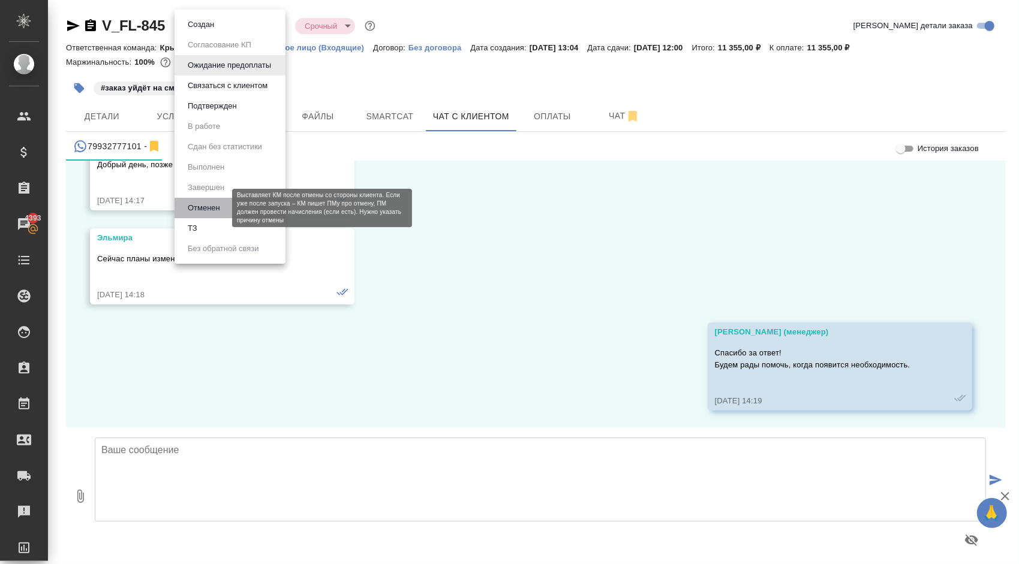
click at [203, 203] on button "Отменен" at bounding box center [204, 208] width 40 height 13
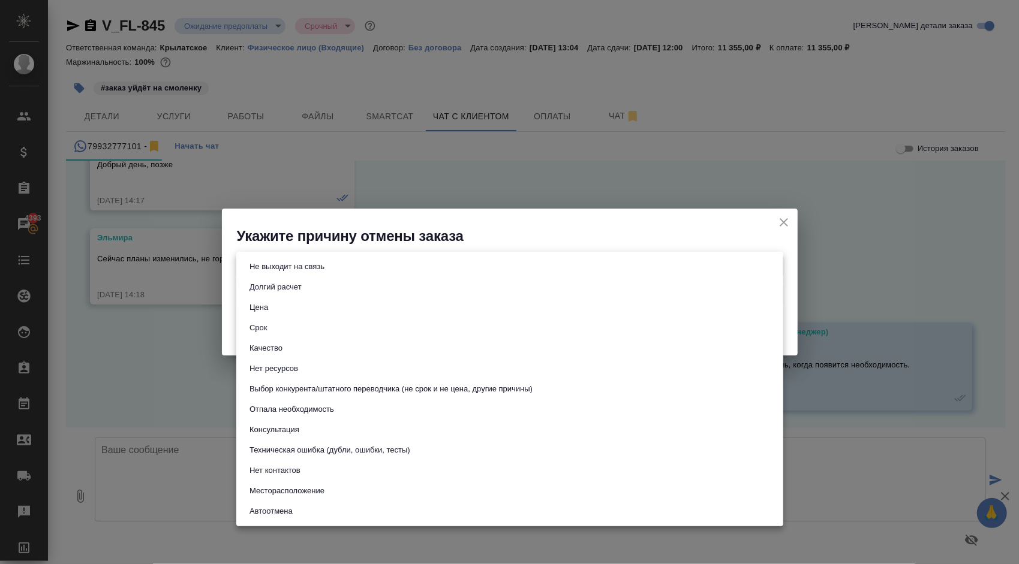
click at [311, 269] on body "🙏 .cls-1 fill:#fff; AWATERA Kasymov Timur Клиенты Спецификации Заказы 4393 Чаты…" at bounding box center [509, 282] width 1019 height 564
click at [310, 414] on button "Отпала необходимость" at bounding box center [292, 409] width 92 height 13
type input "noNeed"
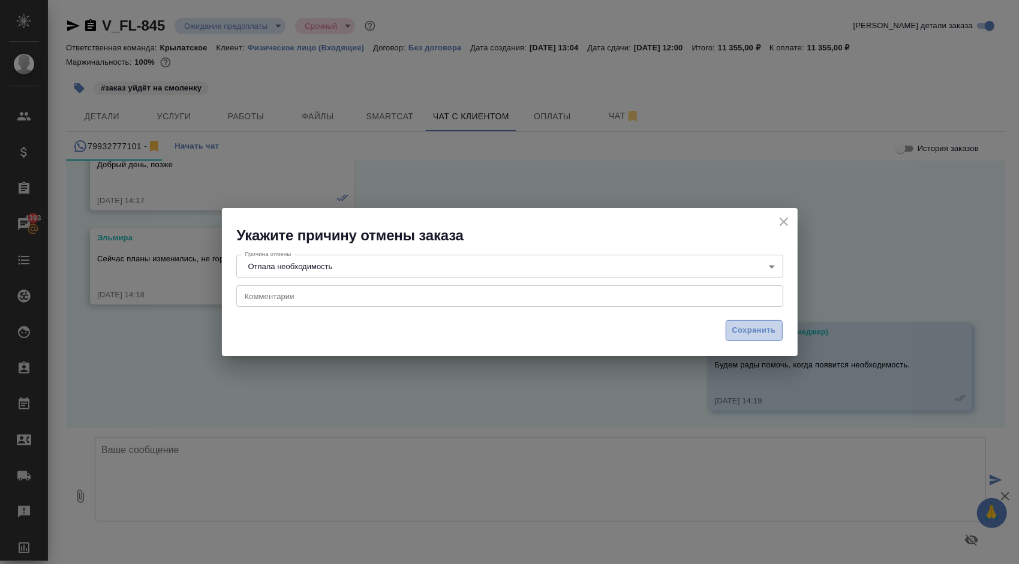
click at [747, 323] on button "Сохранить" at bounding box center [754, 330] width 57 height 21
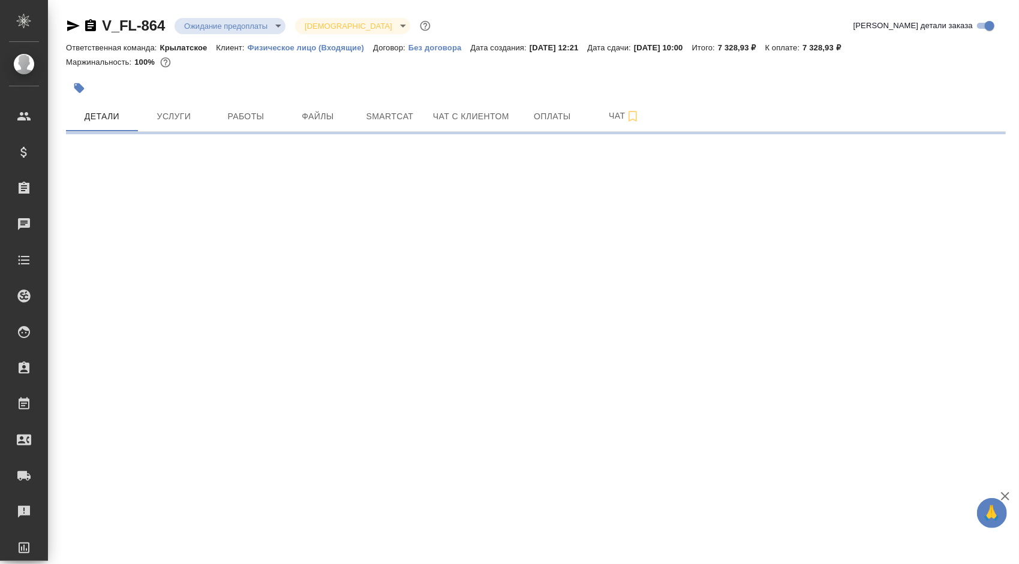
select select "RU"
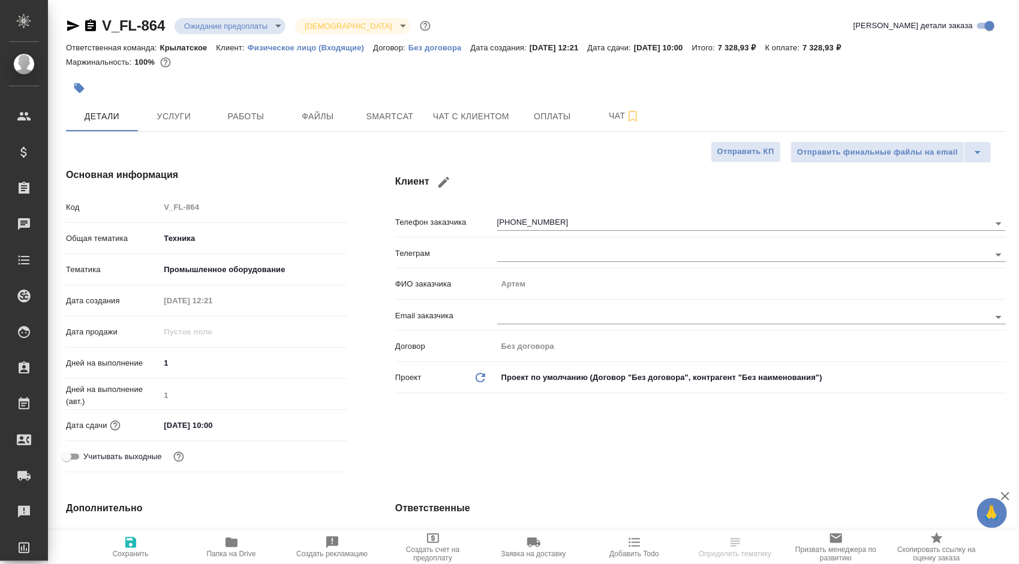
type textarea "x"
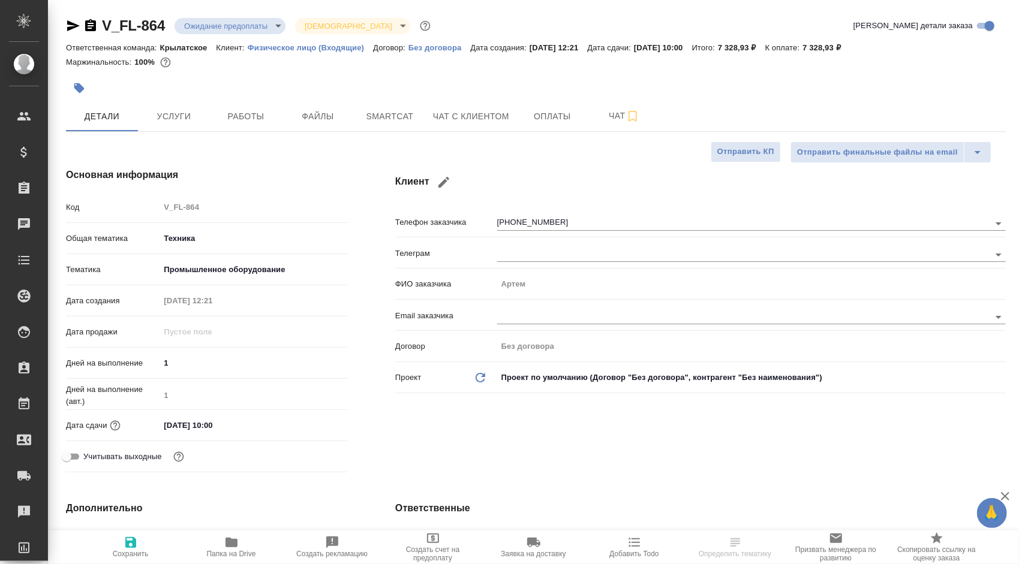
type textarea "x"
click at [434, 119] on span "Чат с клиентом" at bounding box center [471, 116] width 76 height 15
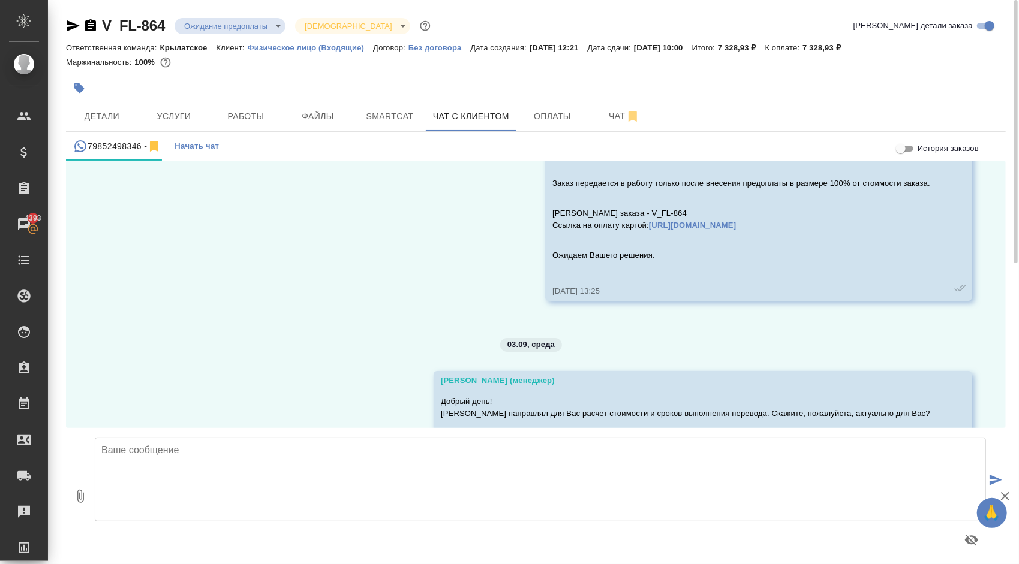
scroll to position [163, 0]
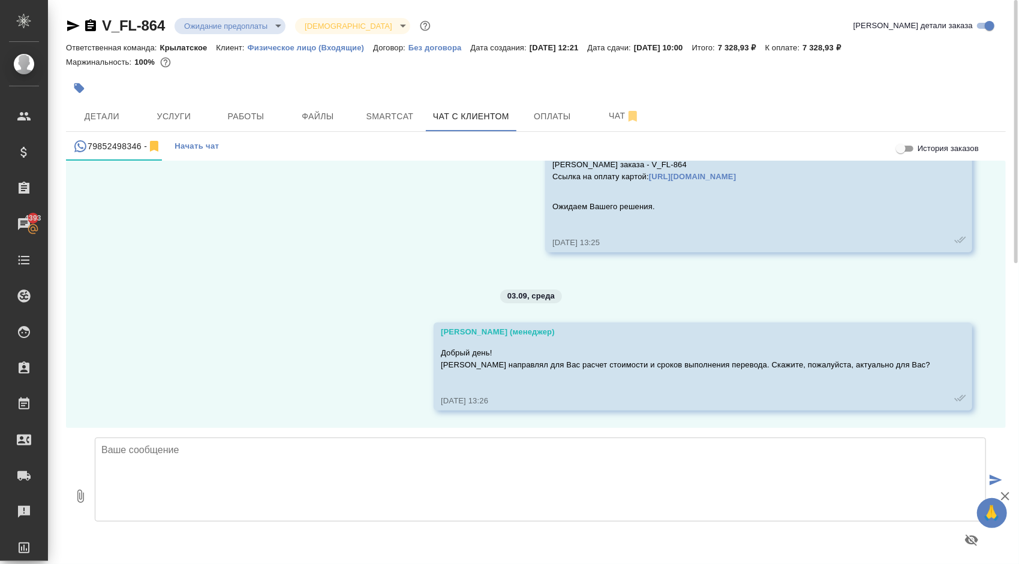
click at [262, 17] on div "V_FL-864 Ожидание предоплаты waitingForPrepayment Святая троица holyTrinity" at bounding box center [249, 25] width 367 height 19
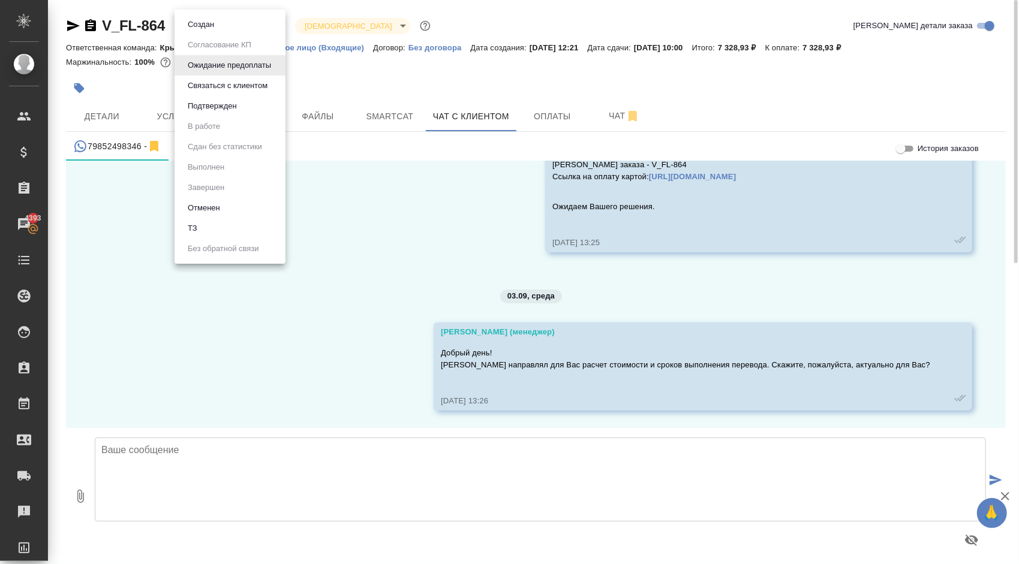
click at [266, 23] on body "🙏 .cls-1 fill:#fff; AWATERA [PERSON_NAME] Клиенты Спецификации Заказы 4393 Чаты…" at bounding box center [509, 282] width 1019 height 564
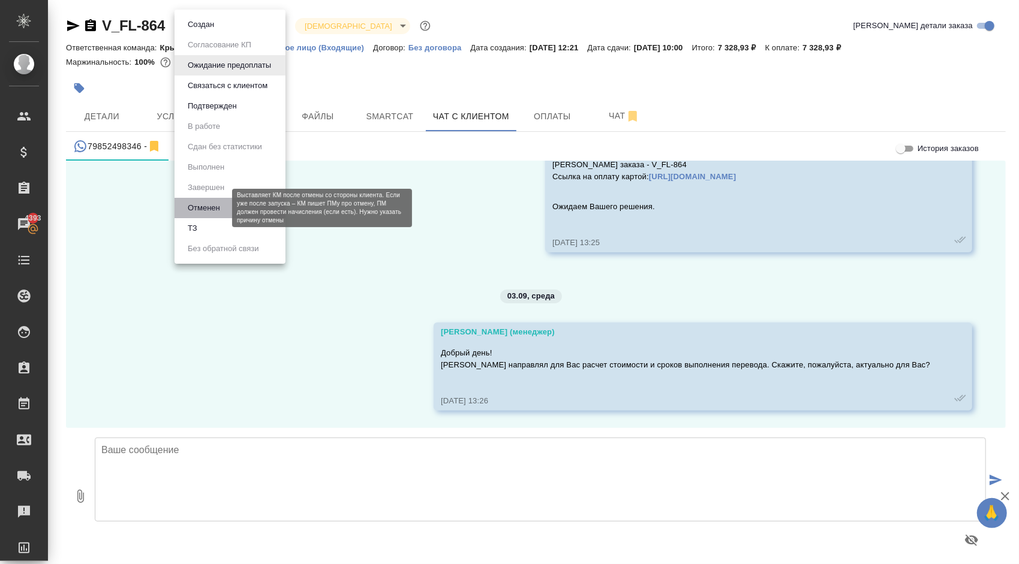
click at [198, 209] on button "Отменен" at bounding box center [204, 208] width 40 height 13
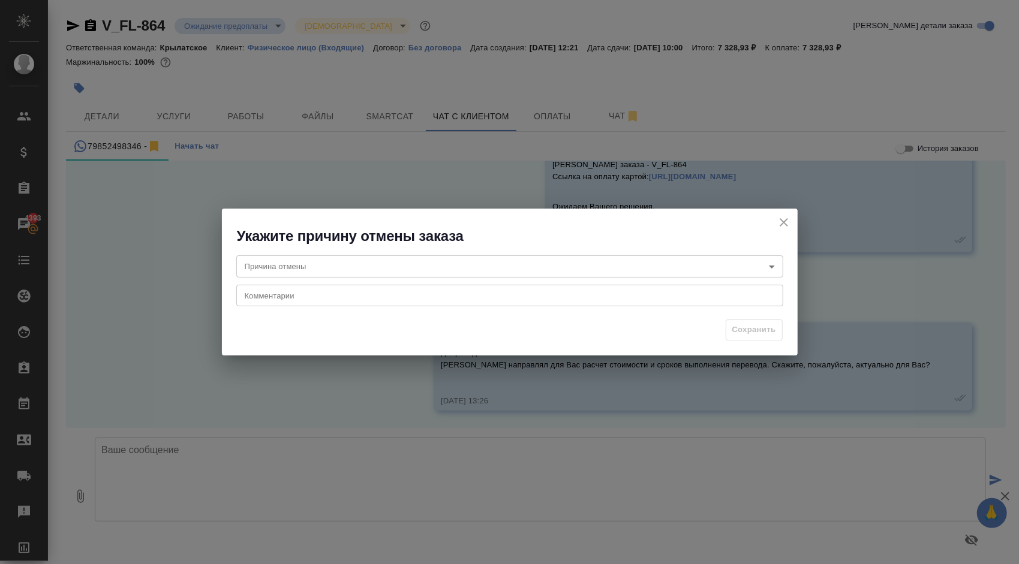
click at [298, 274] on body "🙏 .cls-1 fill:#fff; AWATERA [PERSON_NAME] Клиенты Спецификации Заказы 4393 Чаты…" at bounding box center [509, 282] width 1019 height 564
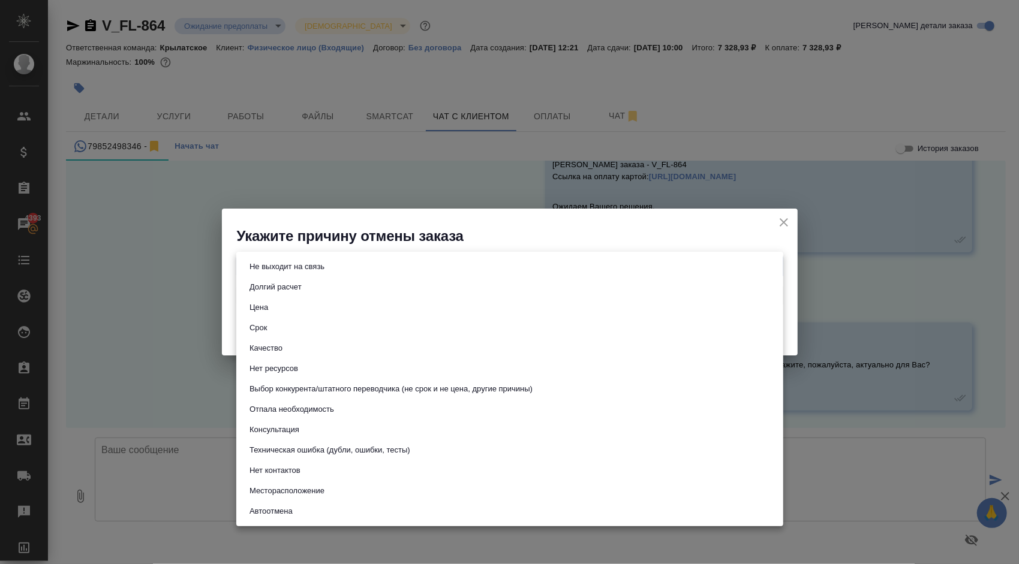
click at [308, 260] on button "Не выходит на связь" at bounding box center [287, 266] width 82 height 13
type input "stopContacting"
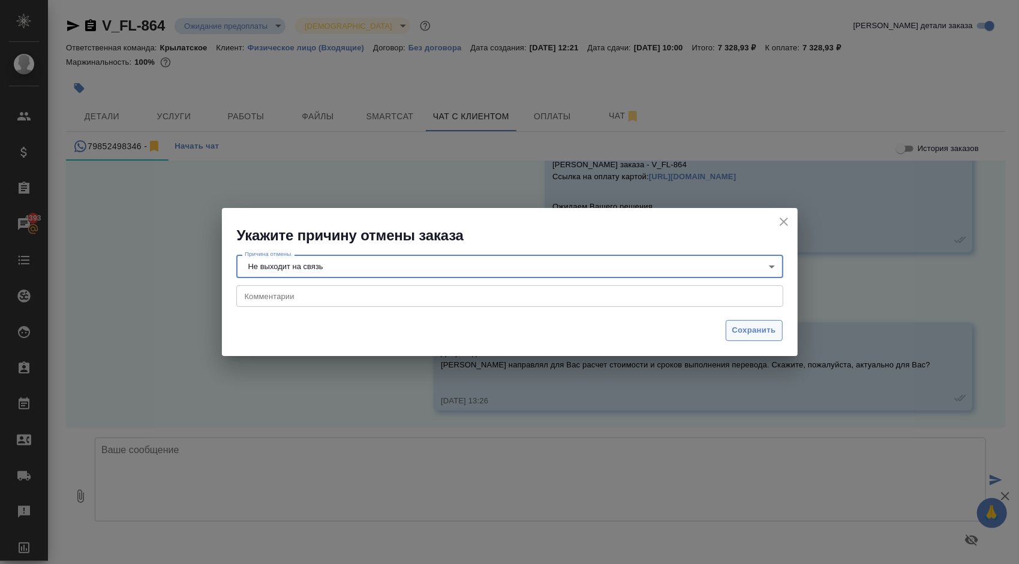
click at [750, 336] on span "Сохранить" at bounding box center [754, 331] width 44 height 14
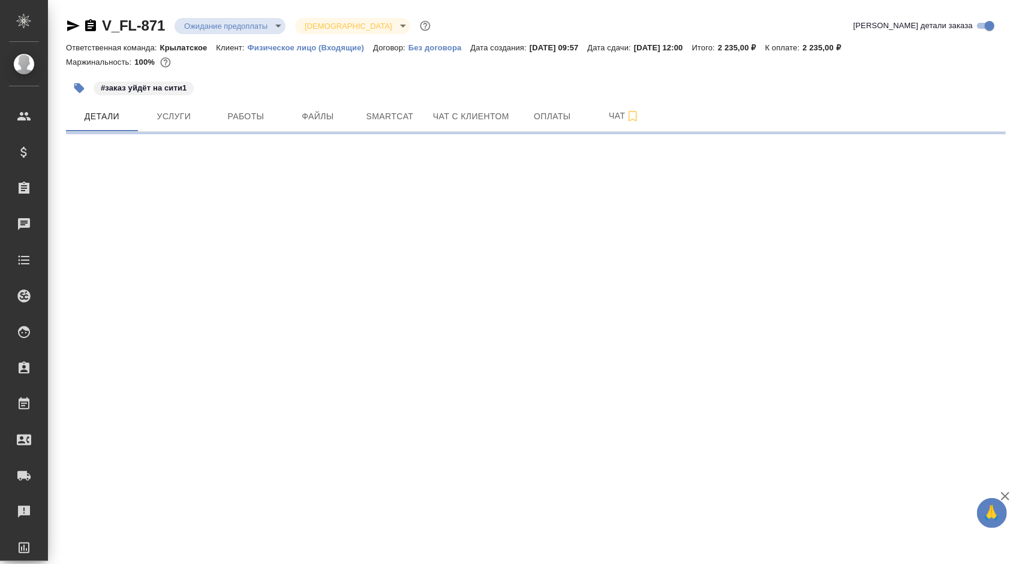
select select "RU"
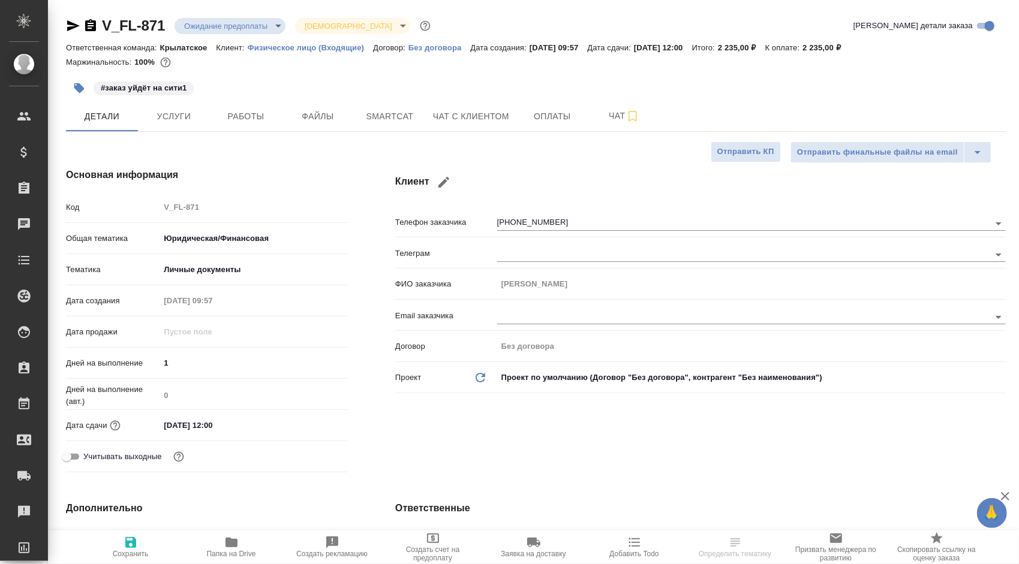
type textarea "x"
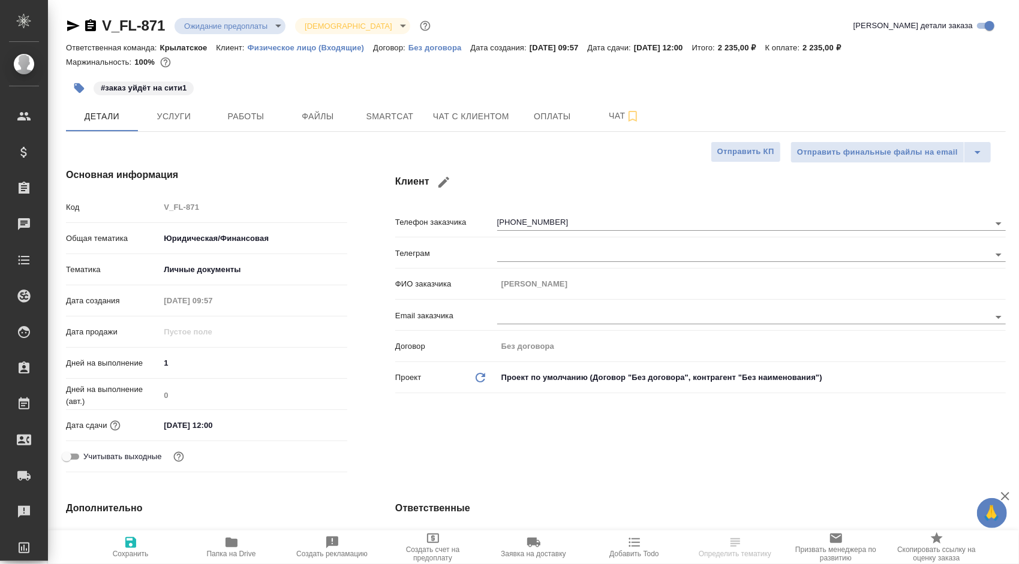
type textarea "x"
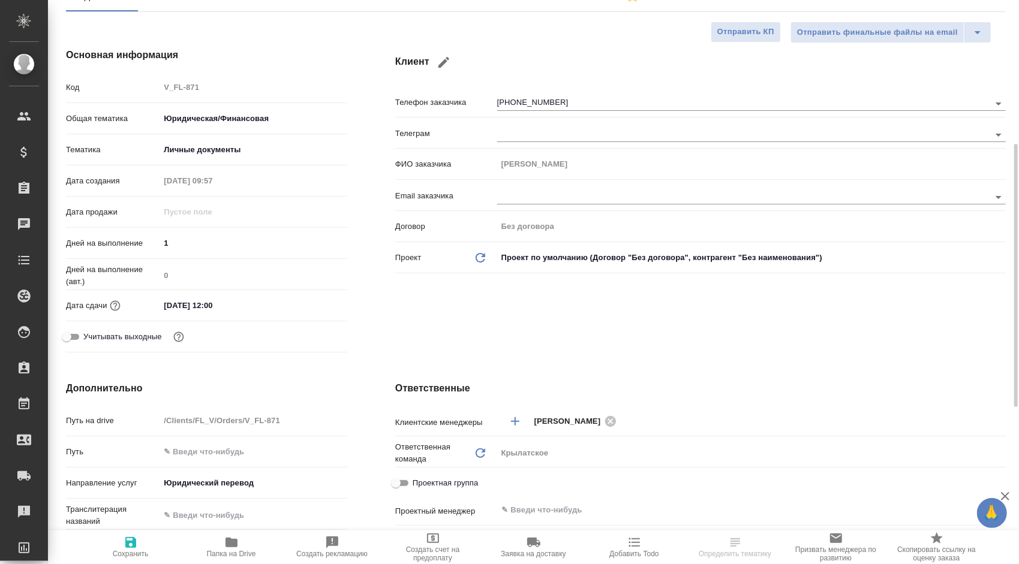
scroll to position [60, 0]
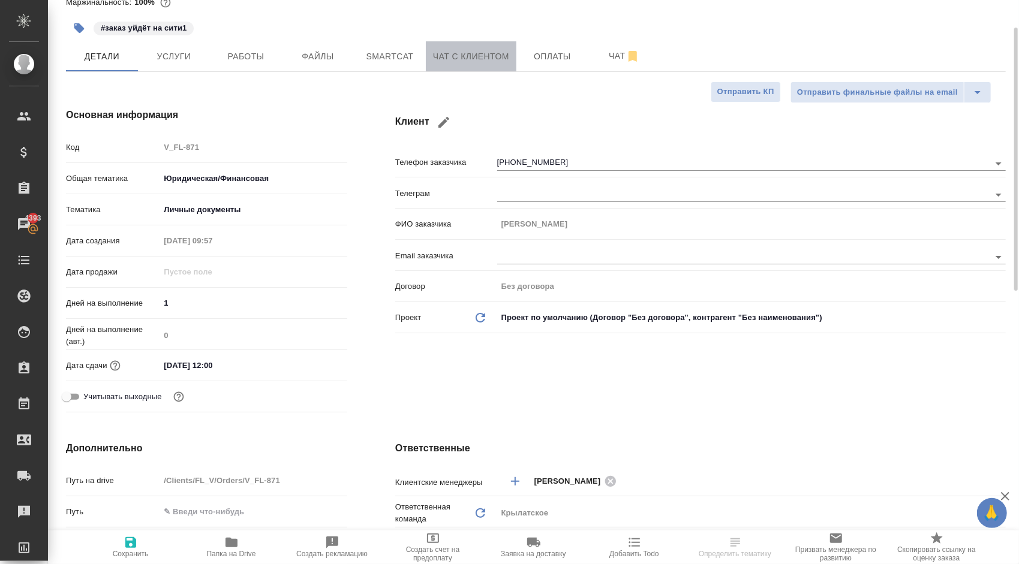
click at [455, 49] on span "Чат с клиентом" at bounding box center [471, 56] width 76 height 15
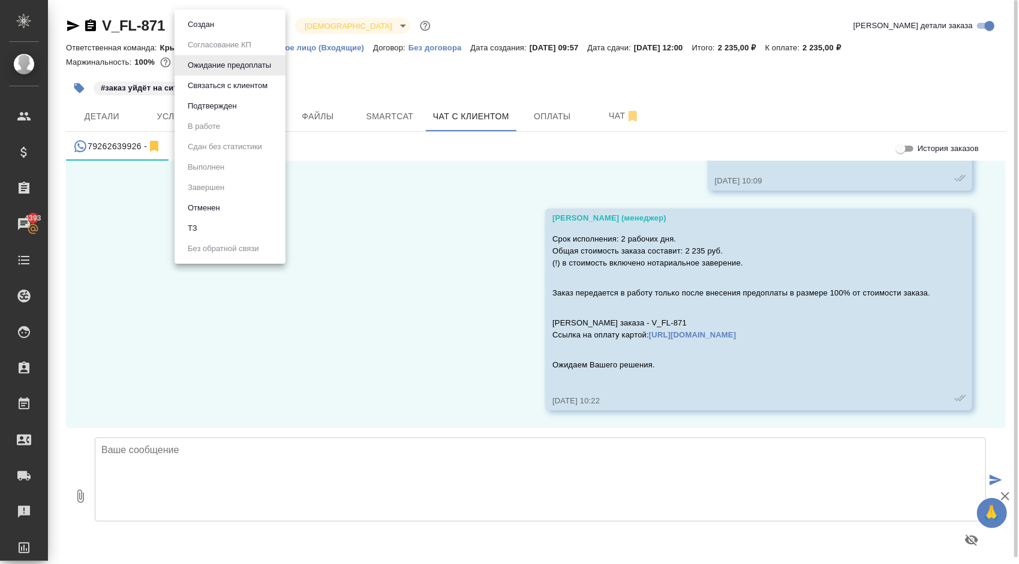
click at [245, 19] on body "🙏 .cls-1 fill:#fff; AWATERA Kasymov Timur Клиенты Спецификации Заказы 4393 Чаты…" at bounding box center [509, 282] width 1019 height 564
click at [206, 208] on button "Отменен" at bounding box center [204, 208] width 40 height 13
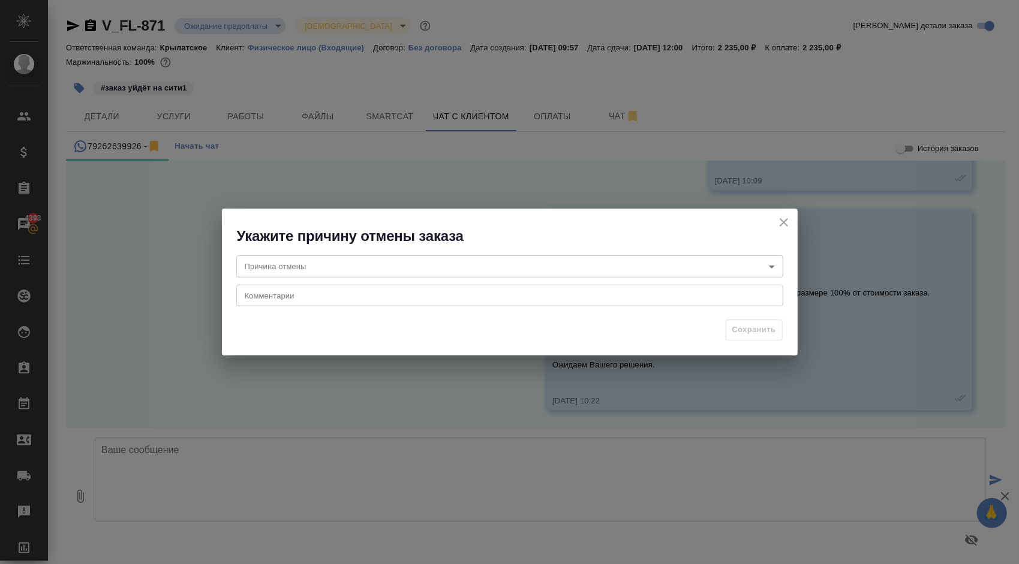
click at [327, 259] on body "🙏 .cls-1 fill:#fff; AWATERA Kasymov Timur Клиенты Спецификации Заказы 4393 Чаты…" at bounding box center [509, 282] width 1019 height 564
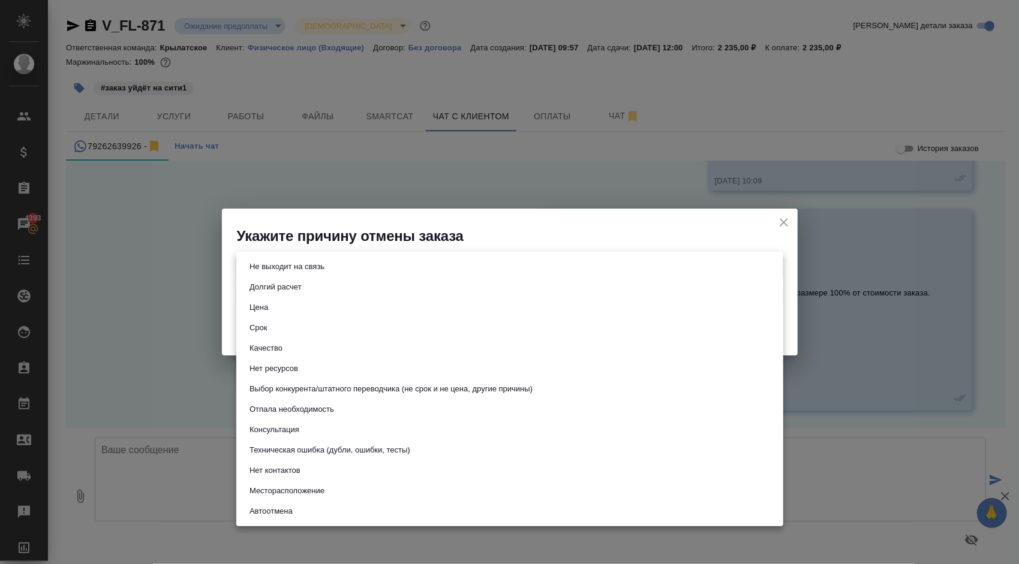
click at [307, 271] on button "Не выходит на связь" at bounding box center [287, 266] width 82 height 13
type input "stopContacting"
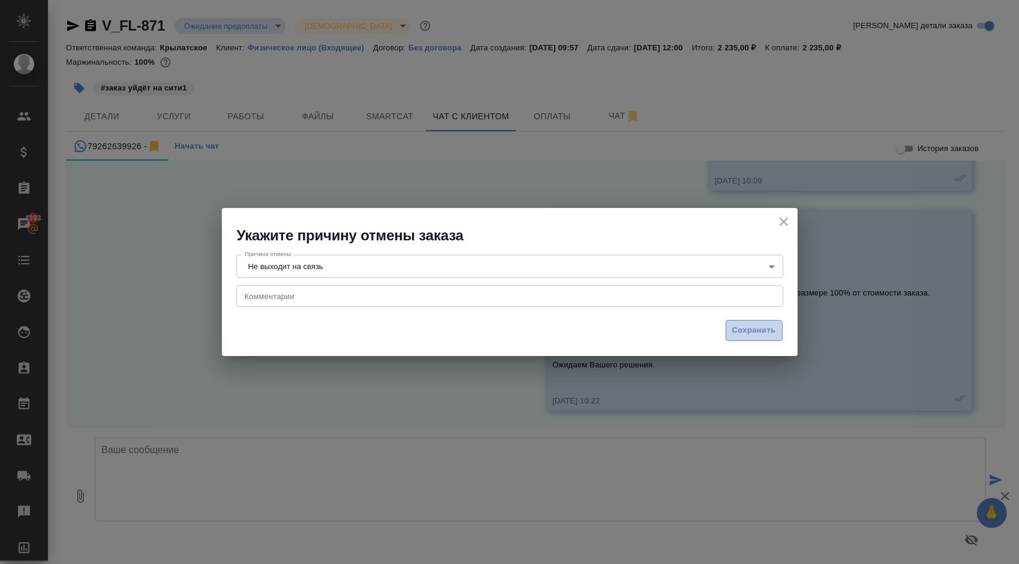
click at [747, 332] on span "Сохранить" at bounding box center [754, 331] width 44 height 14
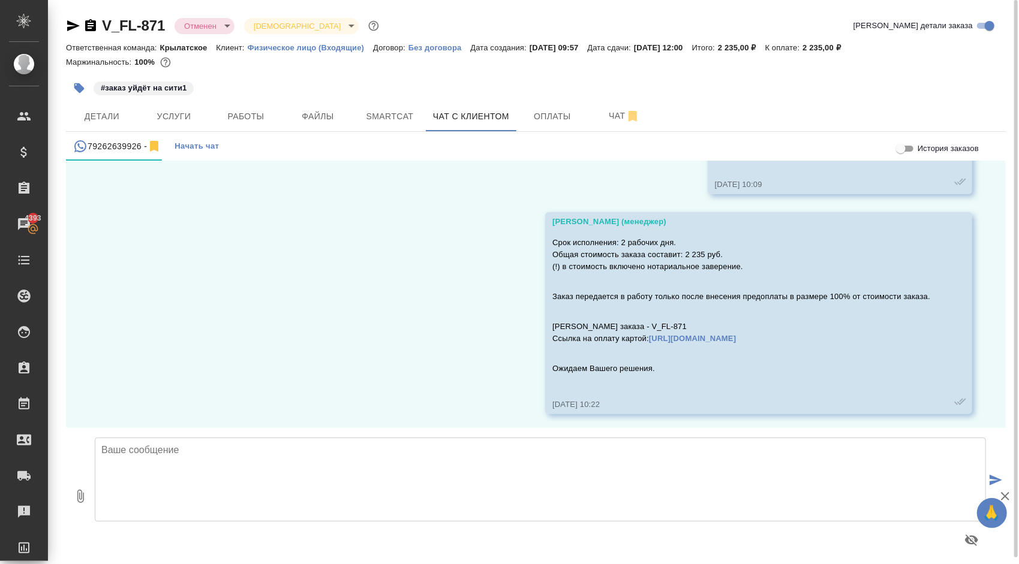
scroll to position [1044, 0]
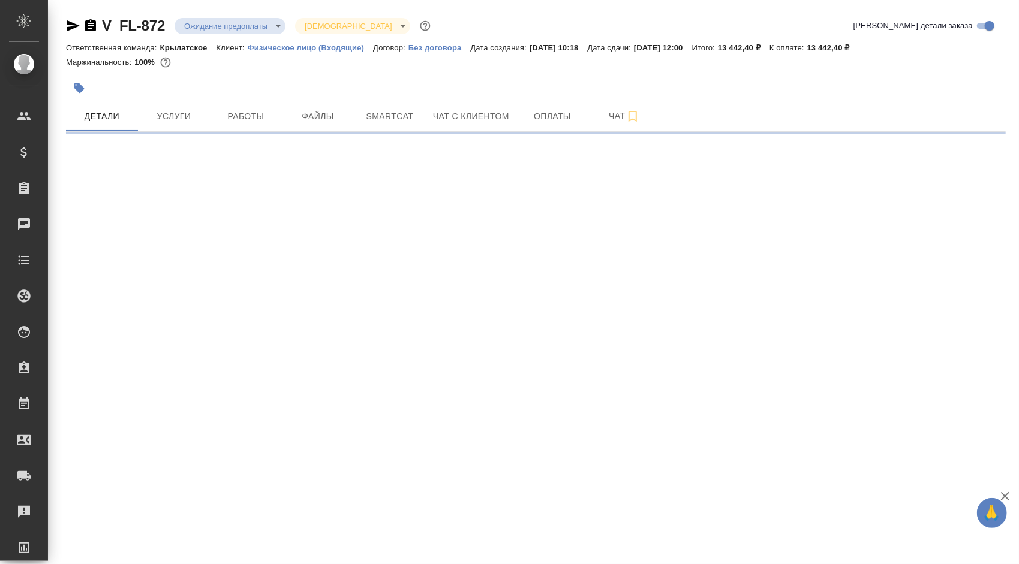
select select "RU"
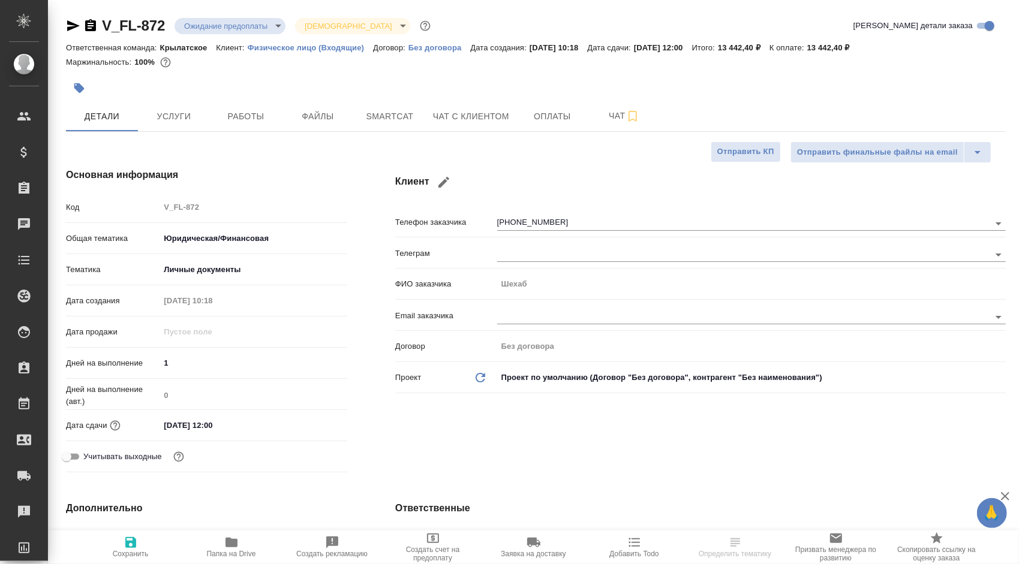
type textarea "x"
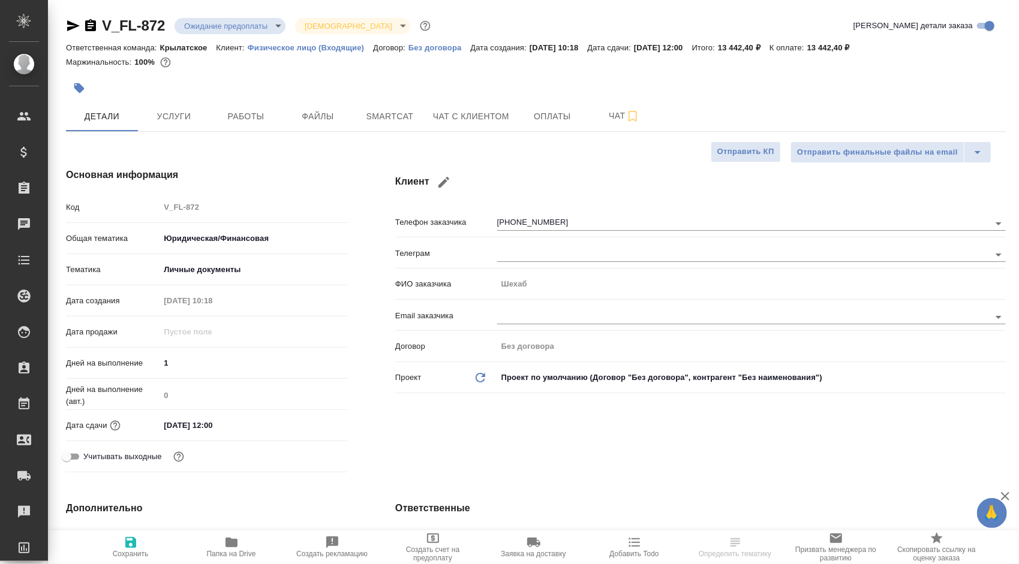
type textarea "x"
click at [444, 103] on button "Чат с клиентом" at bounding box center [471, 116] width 91 height 30
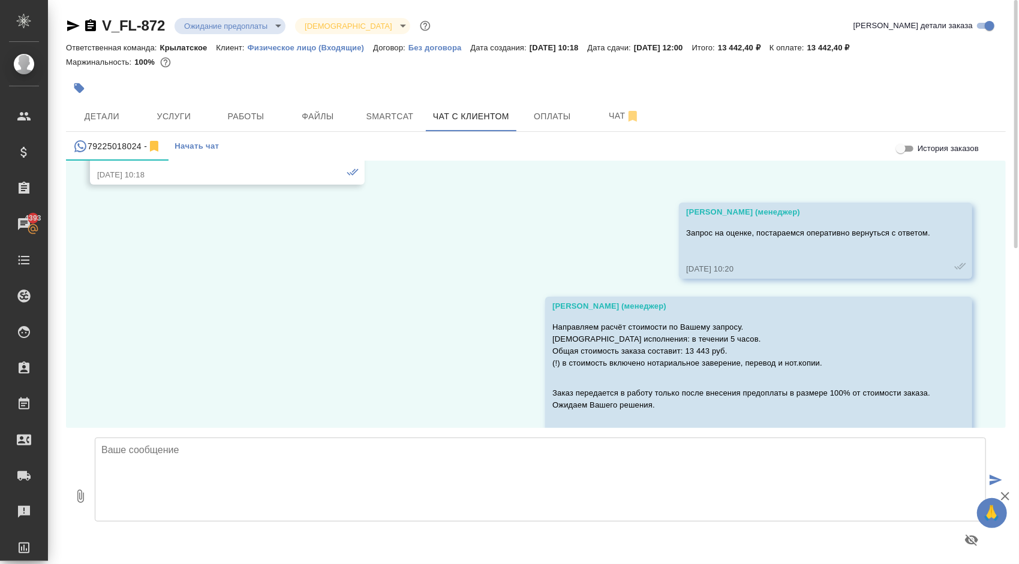
scroll to position [1242, 0]
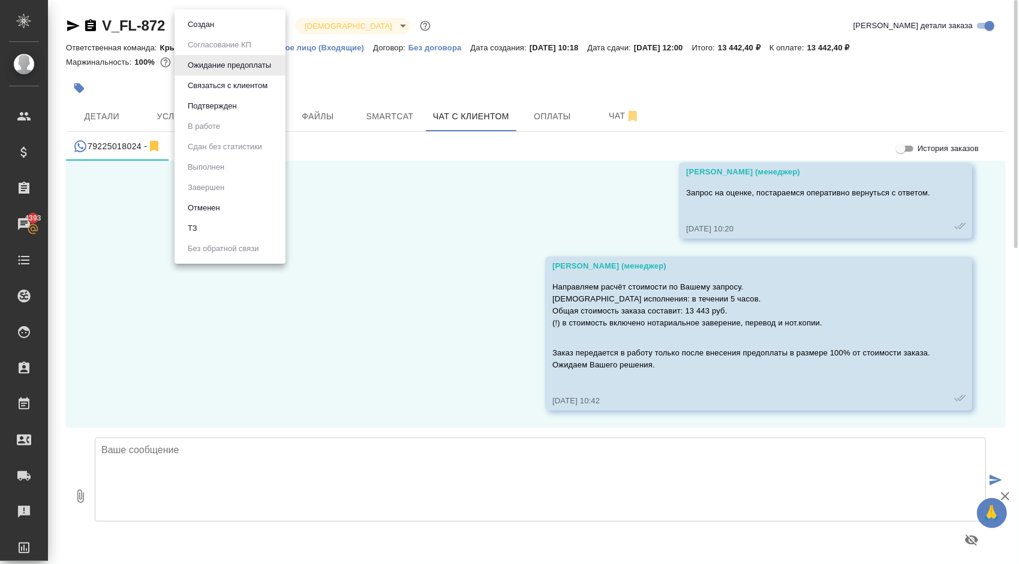
click at [272, 26] on body "🙏 .cls-1 fill:#fff; AWATERA [PERSON_NAME] Спецификации Заказы 4393 Чаты Todo Пр…" at bounding box center [509, 282] width 1019 height 564
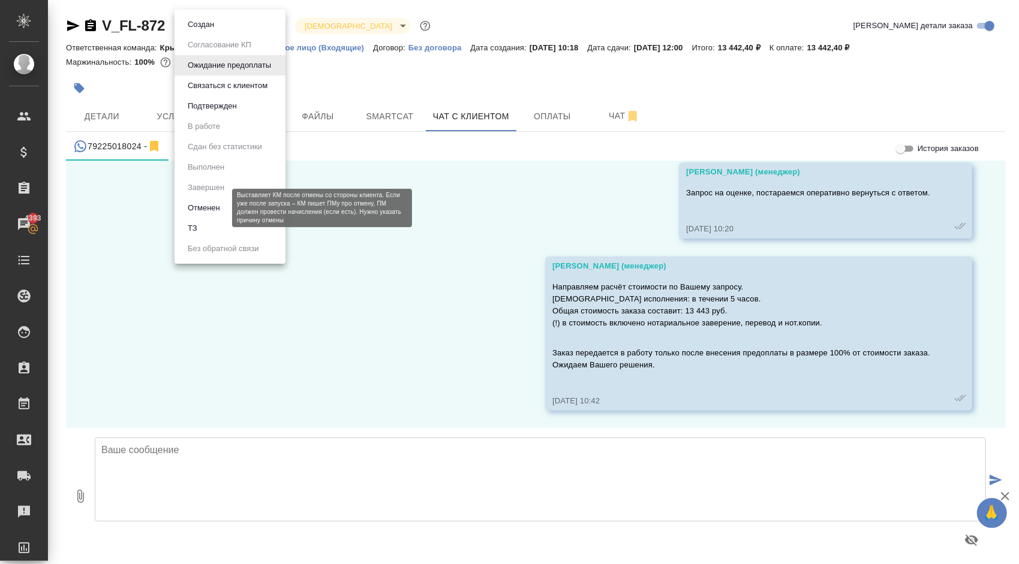
click at [223, 210] on button "Отменен" at bounding box center [204, 208] width 40 height 13
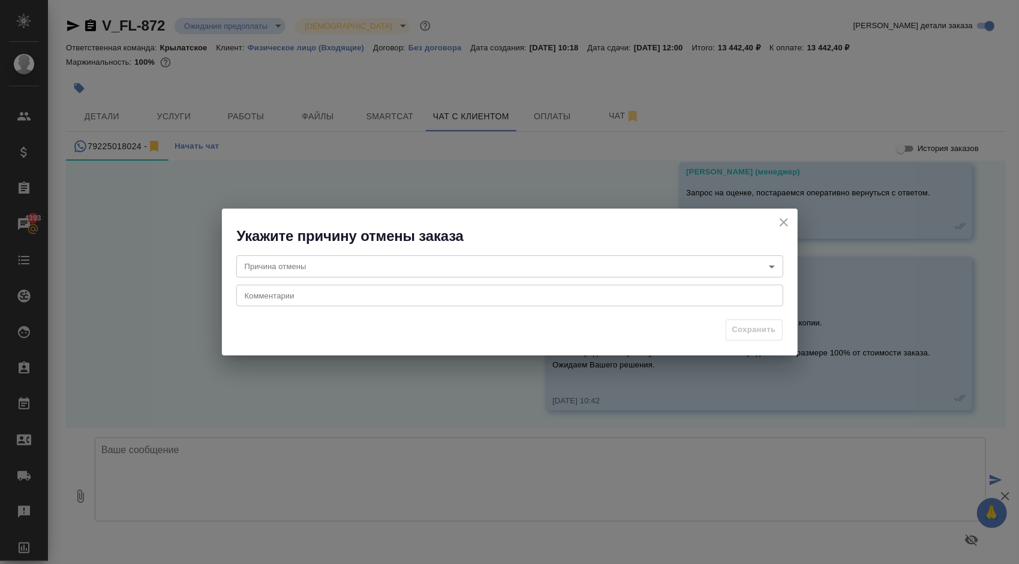
click at [284, 283] on div "Причина отмены ​ Причина отмены Комментарии x Комментарии" at bounding box center [510, 279] width 576 height 67
click at [281, 277] on div "Причина отмены ​ Причина отмены Комментарии x Комментарии" at bounding box center [510, 279] width 576 height 67
click at [280, 275] on body "🙏 .cls-1 fill:#fff; AWATERA [PERSON_NAME] Спецификации Заказы 4393 Чаты Todo Пр…" at bounding box center [509, 282] width 1019 height 564
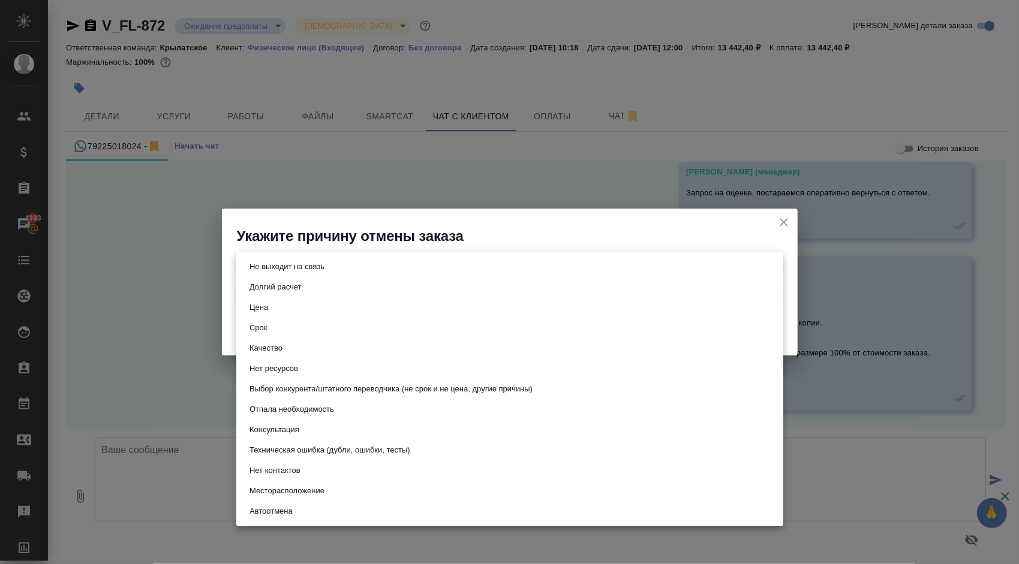
click at [287, 311] on li "Цена" at bounding box center [509, 308] width 547 height 20
type input "price"
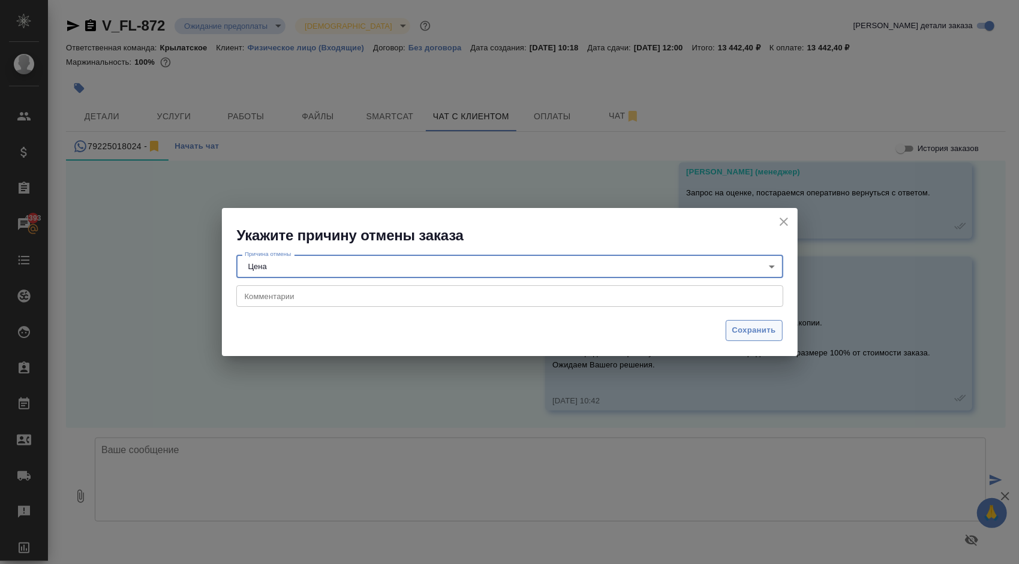
click at [750, 338] on button "Сохранить" at bounding box center [754, 330] width 57 height 21
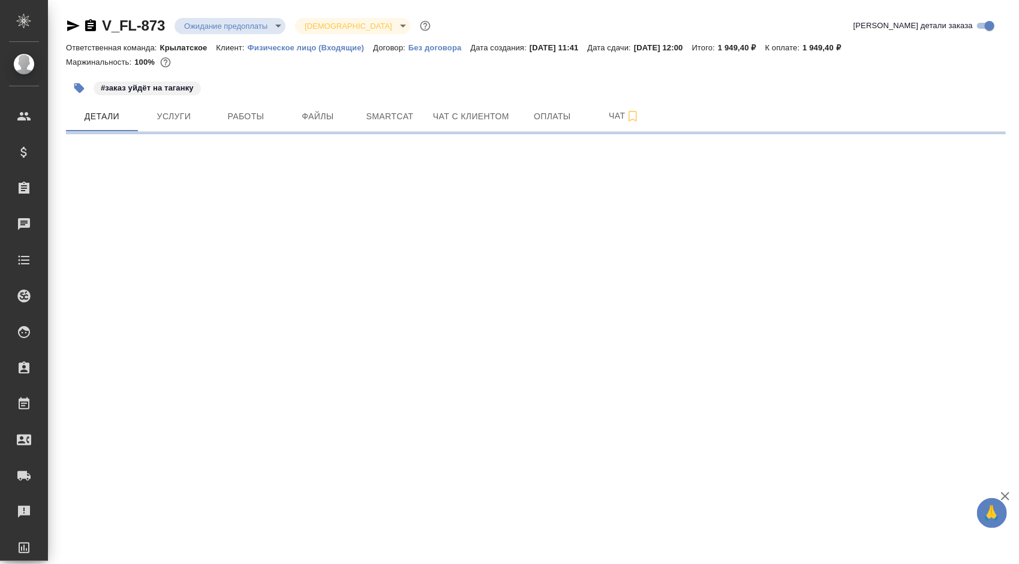
select select "RU"
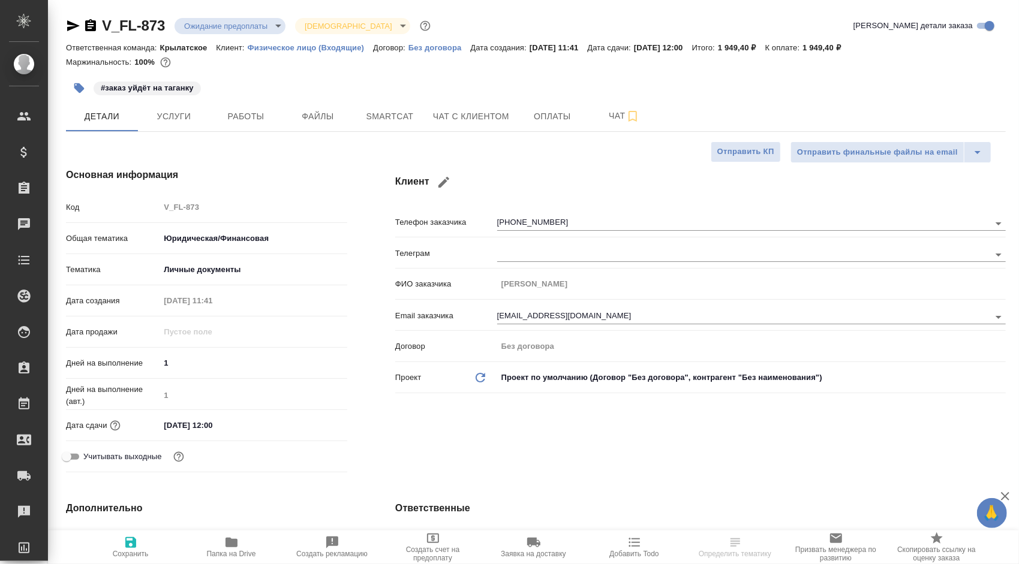
type textarea "x"
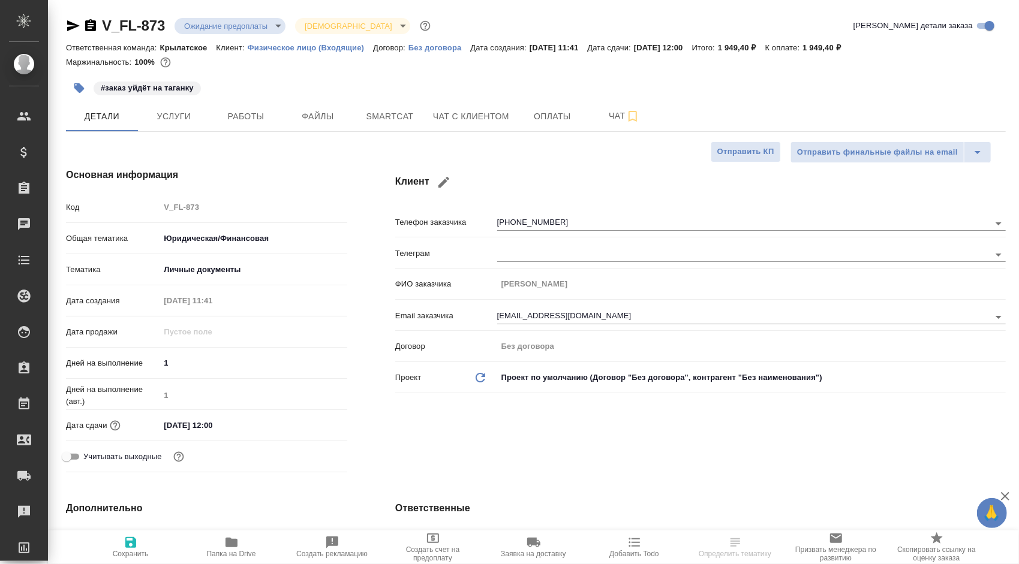
type textarea "x"
click at [474, 112] on span "Чат с клиентом" at bounding box center [471, 116] width 76 height 15
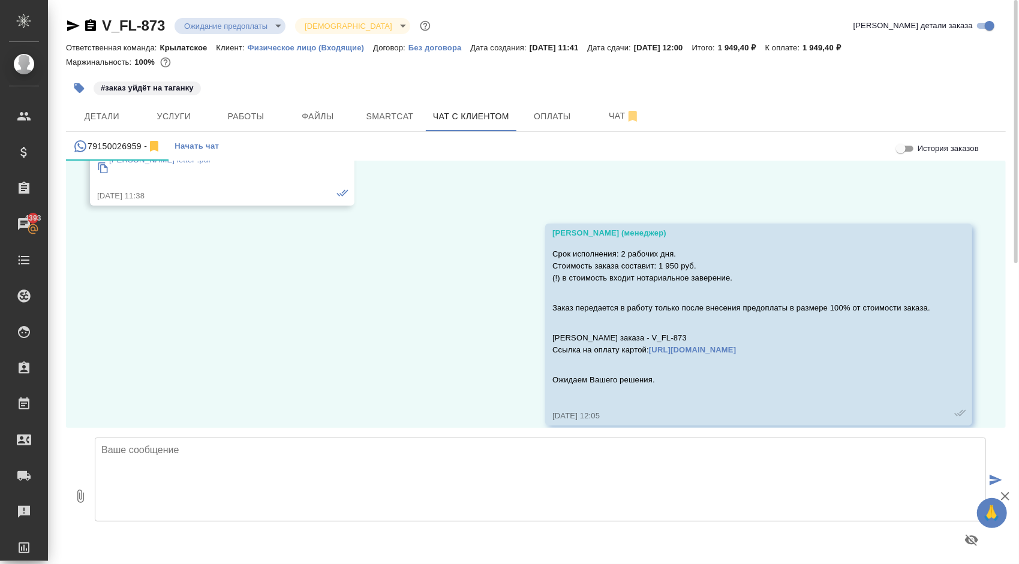
scroll to position [193, 0]
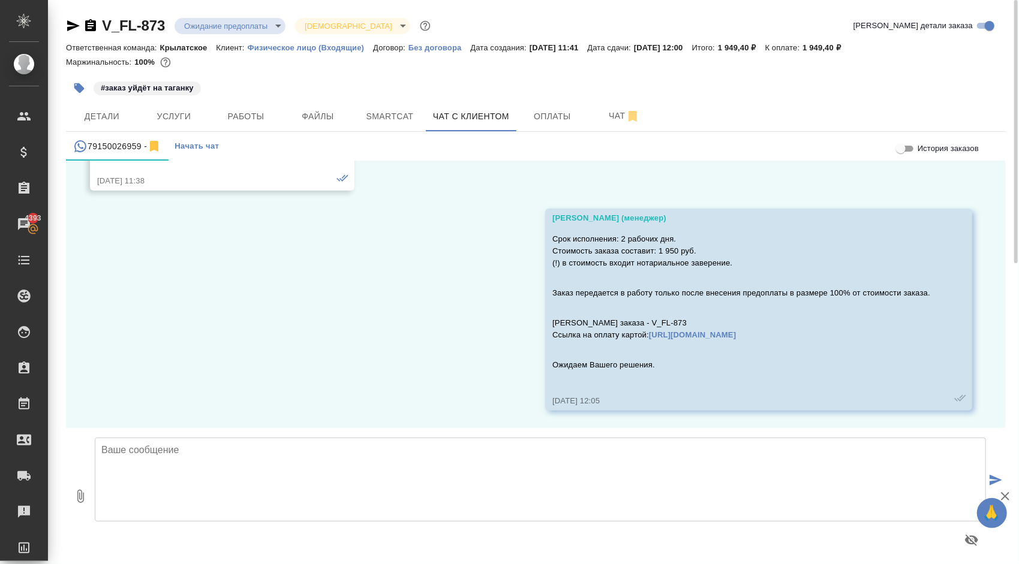
click at [272, 19] on body "🙏 .cls-1 fill:#fff; AWATERA Kasymov Timur Клиенты Спецификации Заказы 4393 Чаты…" at bounding box center [509, 282] width 1019 height 564
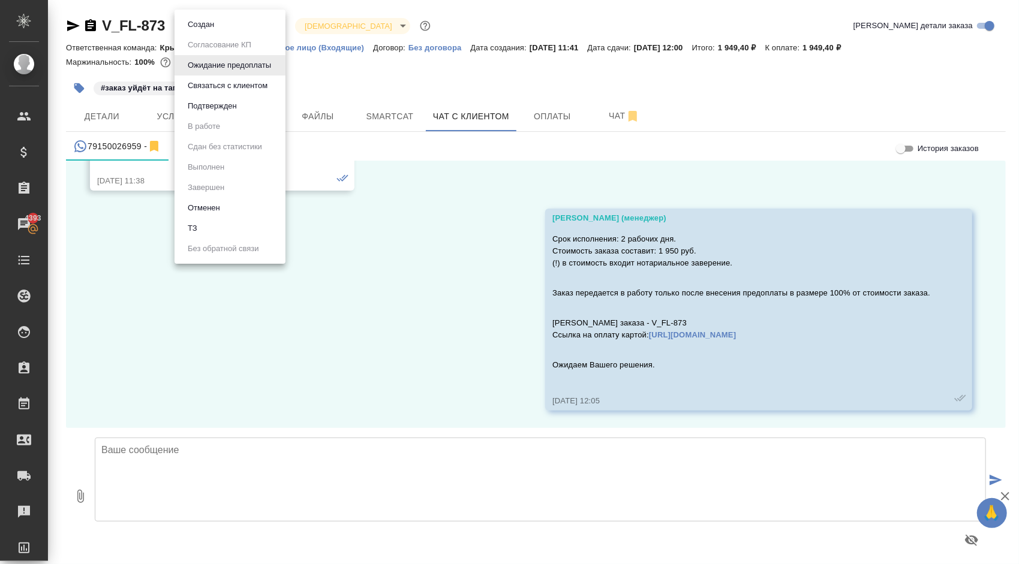
click at [217, 206] on button "Отменен" at bounding box center [204, 208] width 40 height 13
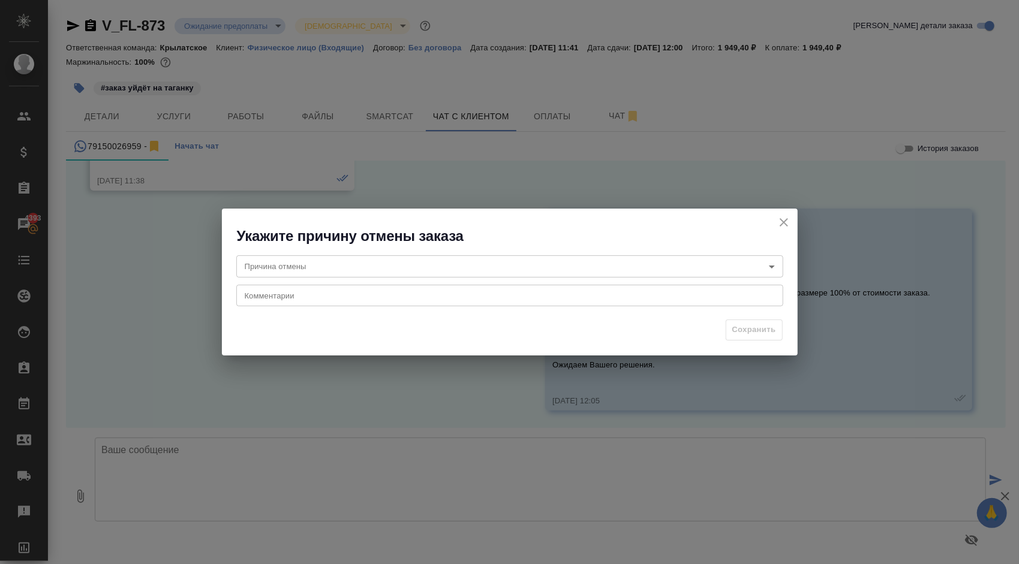
click at [350, 278] on body "🙏 .cls-1 fill:#fff; AWATERA Kasymov Timur Клиенты Спецификации Заказы 4393 Чаты…" at bounding box center [509, 282] width 1019 height 564
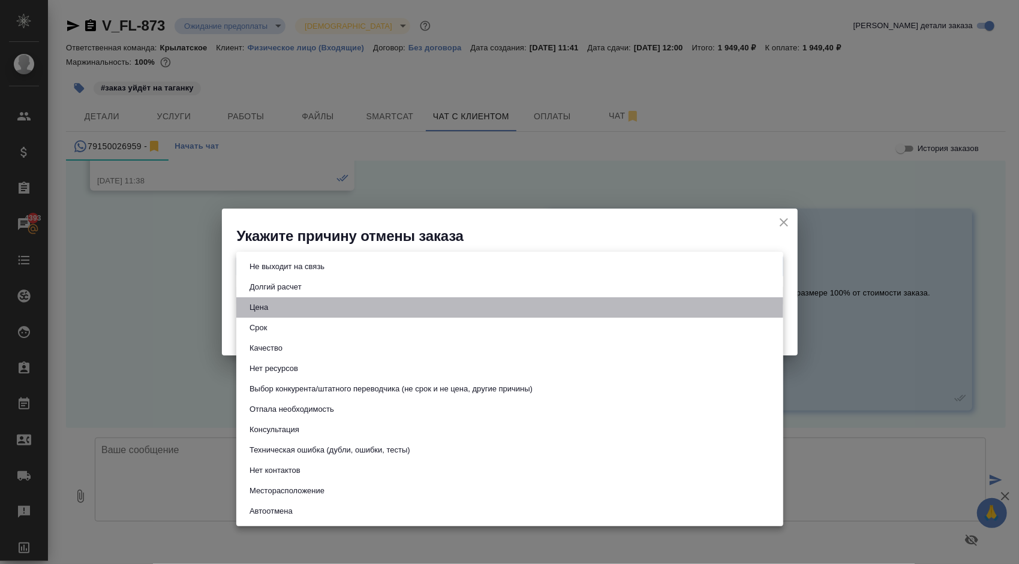
click at [276, 308] on li "Цена" at bounding box center [509, 308] width 547 height 20
type input "price"
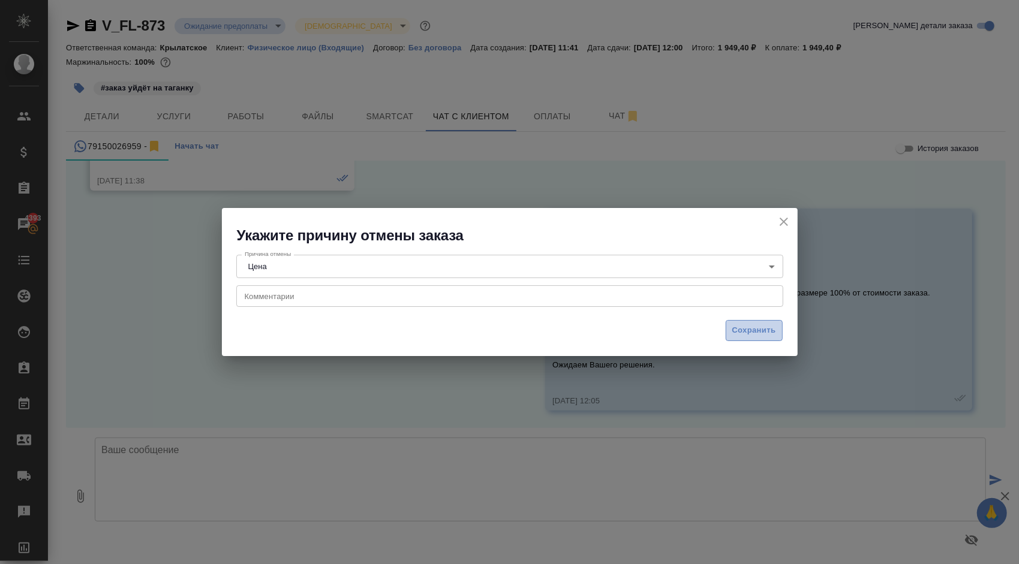
click at [762, 328] on span "Сохранить" at bounding box center [754, 331] width 44 height 14
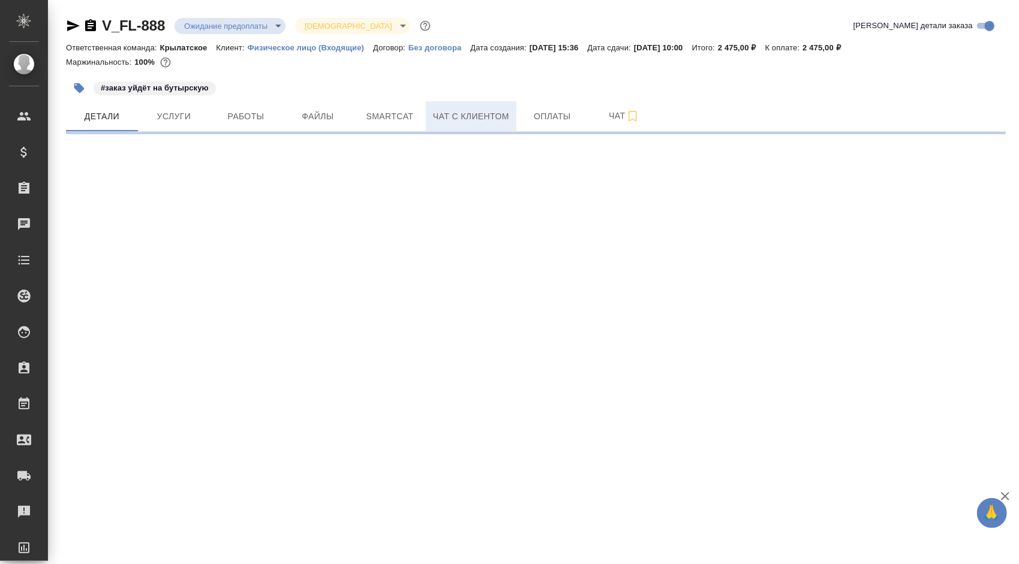
select select "RU"
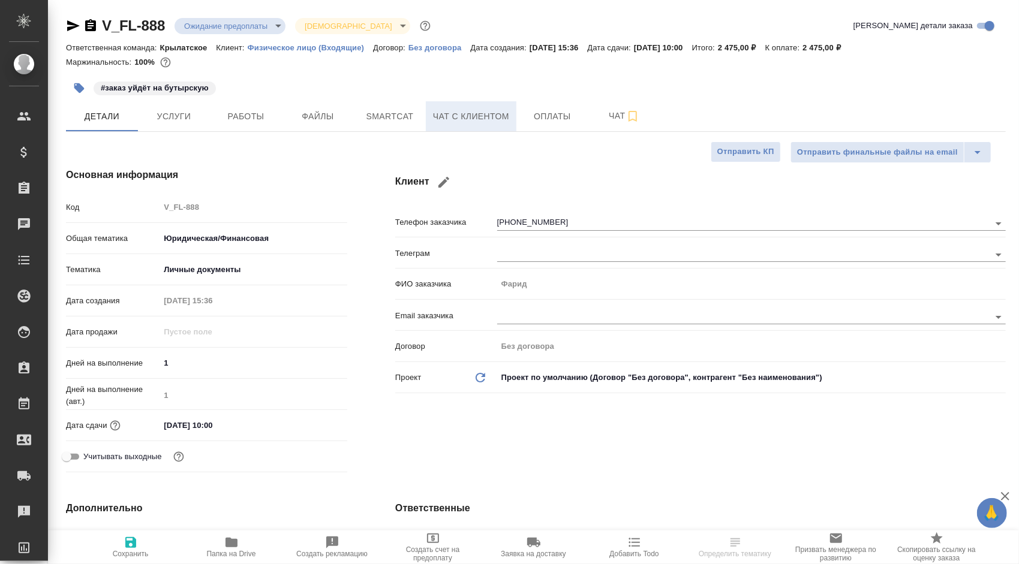
type textarea "x"
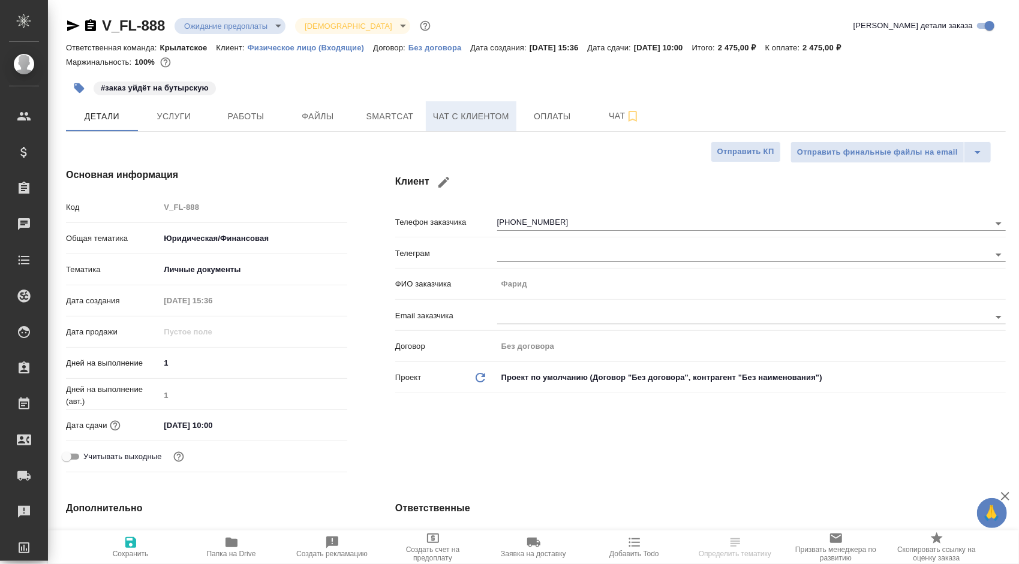
type textarea "x"
click at [509, 110] on span "Чат с клиентом" at bounding box center [471, 116] width 76 height 15
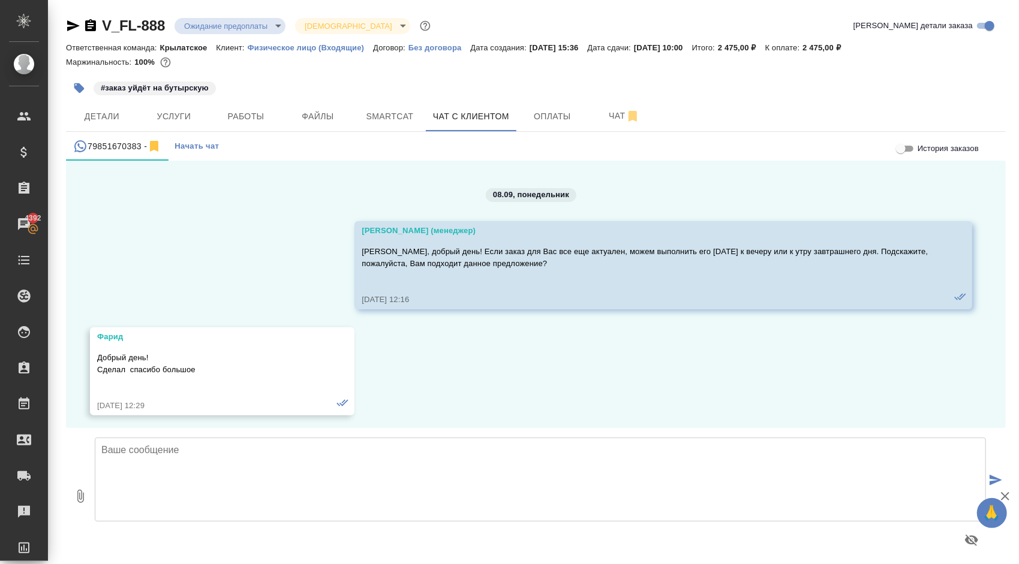
scroll to position [3410, 0]
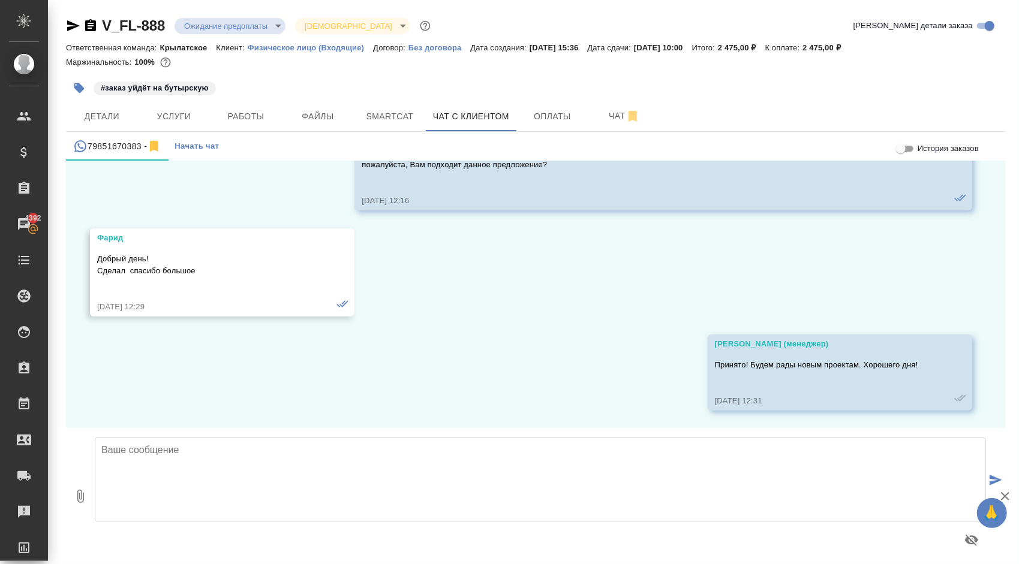
click at [280, 20] on body "🙏 .cls-1 fill:#fff; AWATERA [PERSON_NAME] Клиенты Спецификации Заказы 4392 Чаты…" at bounding box center [509, 282] width 1019 height 564
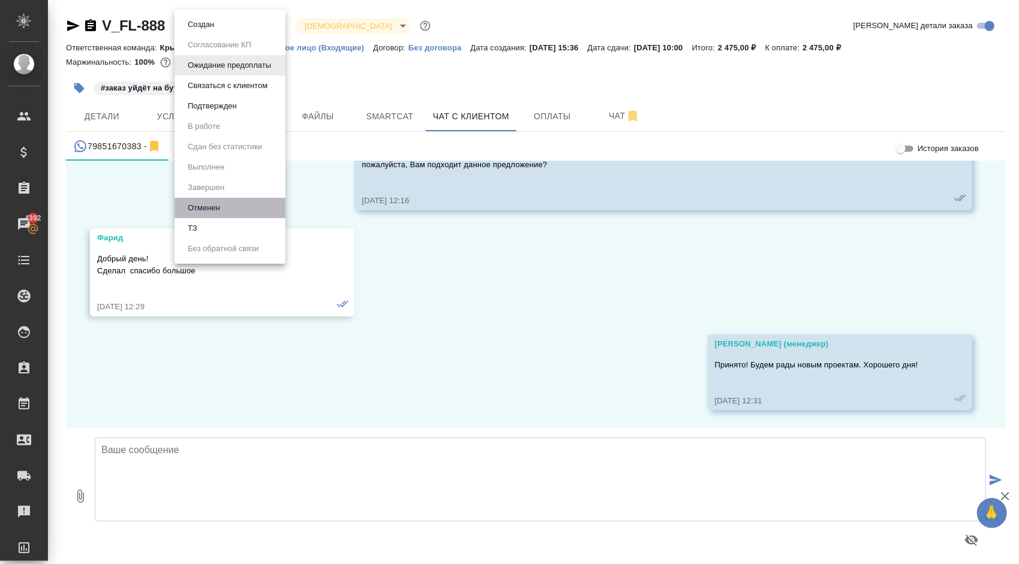
click at [233, 209] on li "Отменен" at bounding box center [230, 208] width 111 height 20
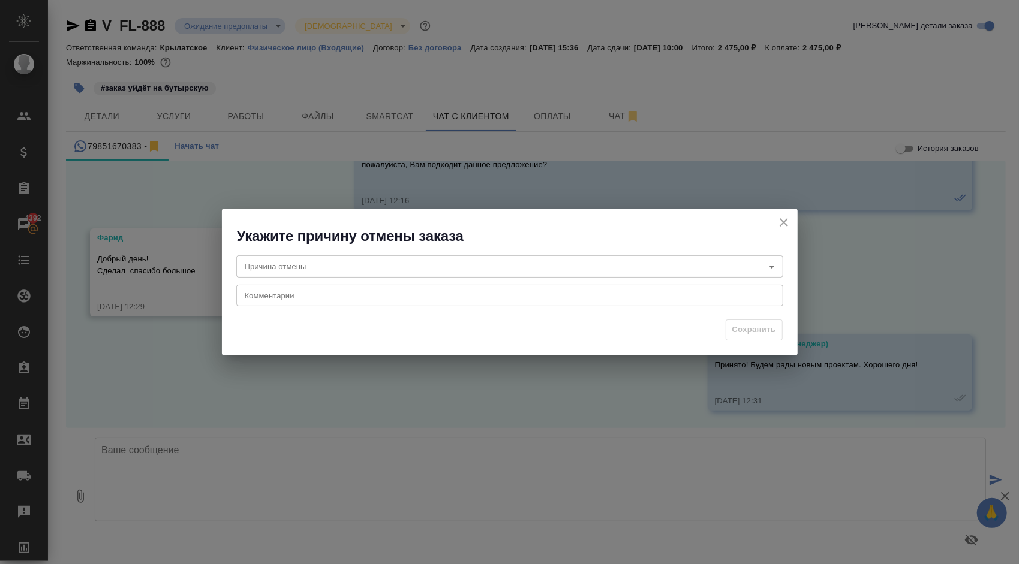
click at [310, 268] on body "🙏 .cls-1 fill:#fff; AWATERA Kasymov Timur Клиенты Спецификации Заказы 4392 Чаты…" at bounding box center [509, 282] width 1019 height 564
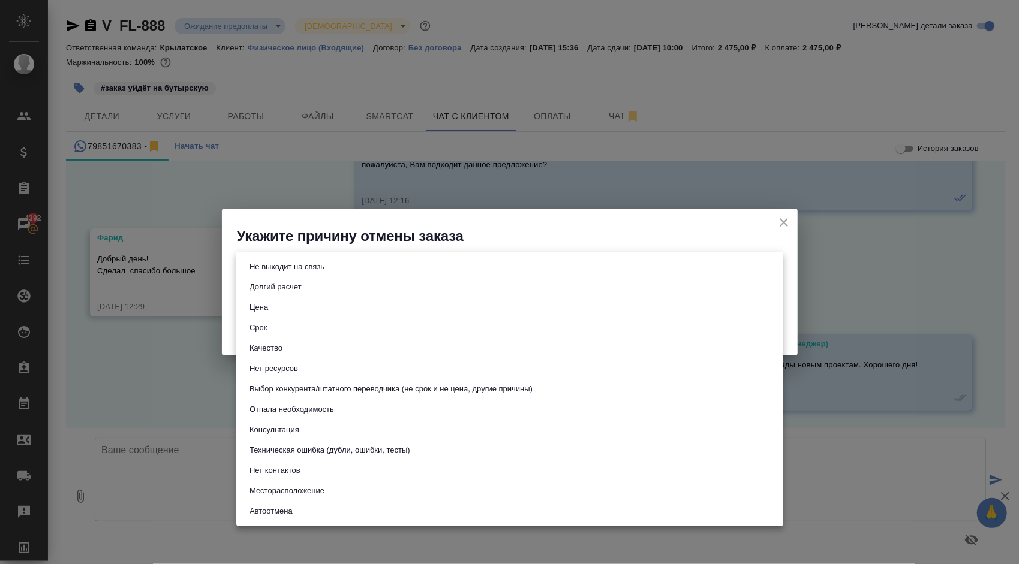
click at [501, 391] on button "Выбор конкурента/штатного переводчика (не срок и не цена, другие причины)" at bounding box center [391, 389] width 290 height 13
type input "choiceOfStaffOrCompetitor"
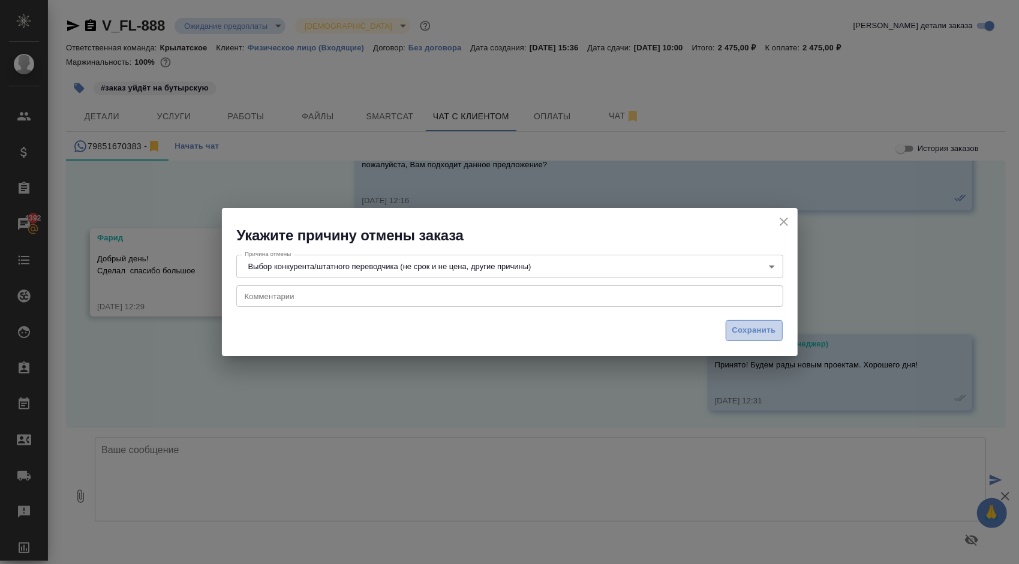
click at [745, 336] on span "Сохранить" at bounding box center [754, 331] width 44 height 14
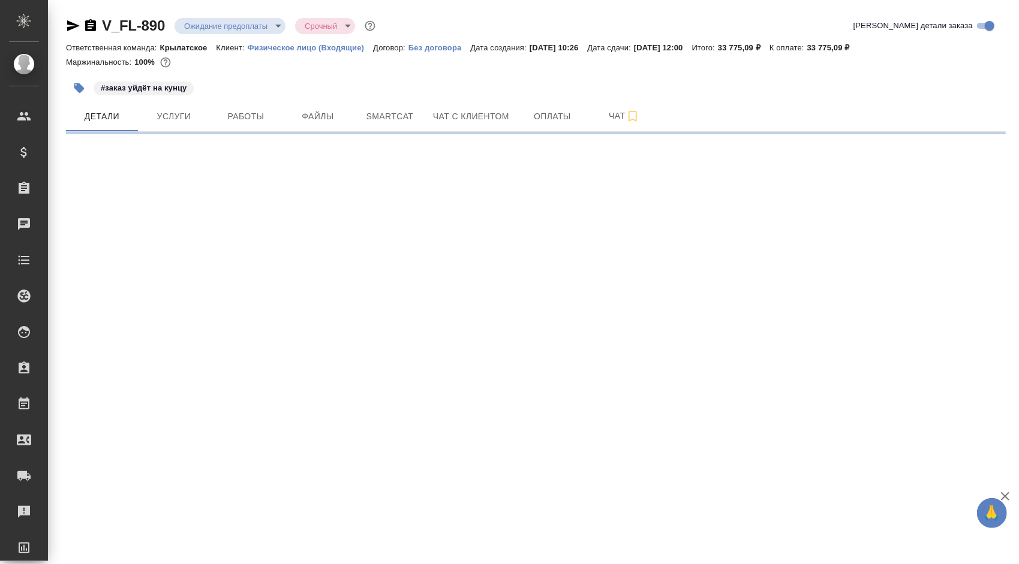
select select "RU"
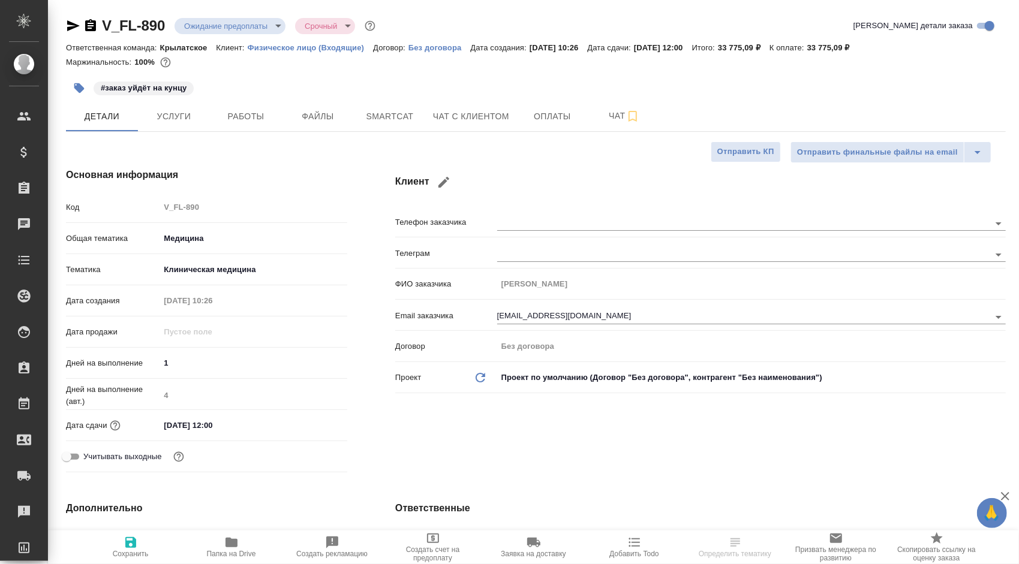
type textarea "x"
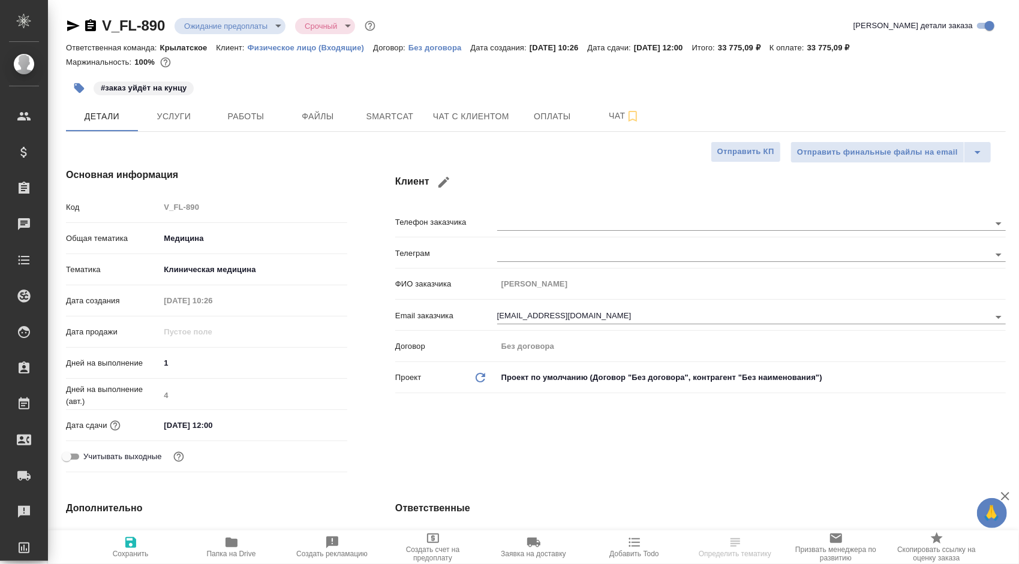
type textarea "x"
click at [449, 113] on span "Чат с клиентом" at bounding box center [471, 116] width 76 height 15
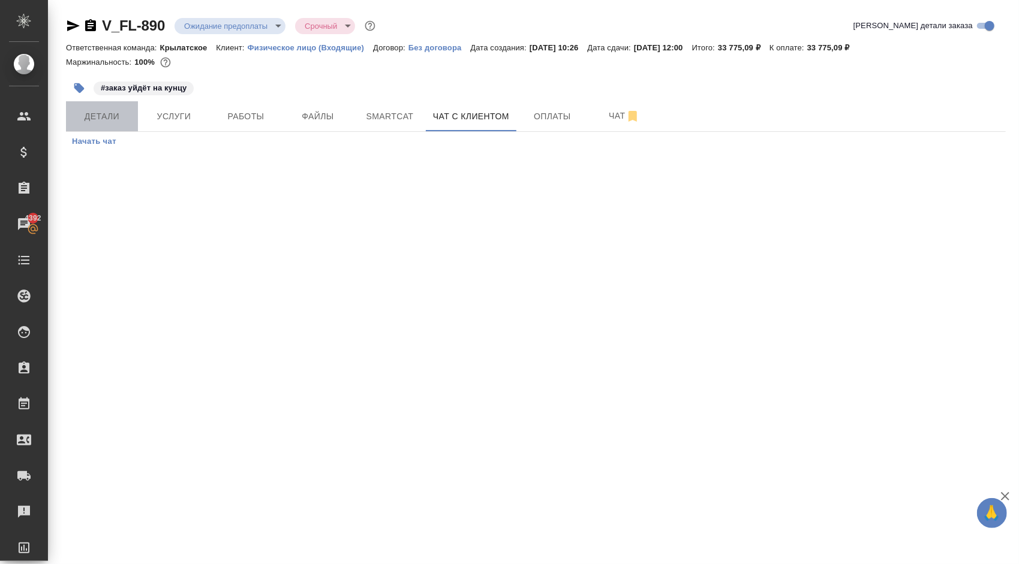
click at [121, 115] on span "Детали" at bounding box center [102, 116] width 58 height 15
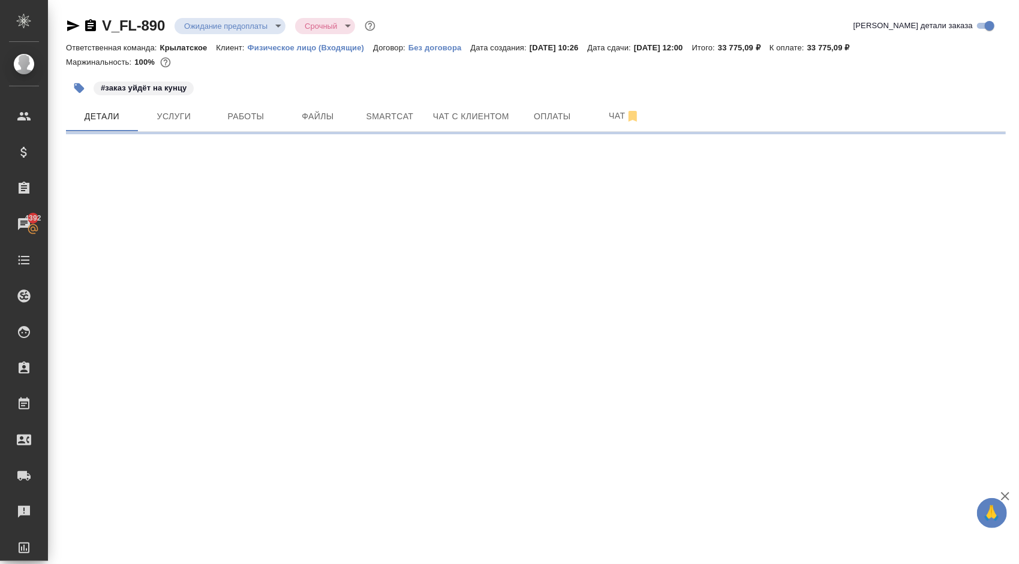
select select "RU"
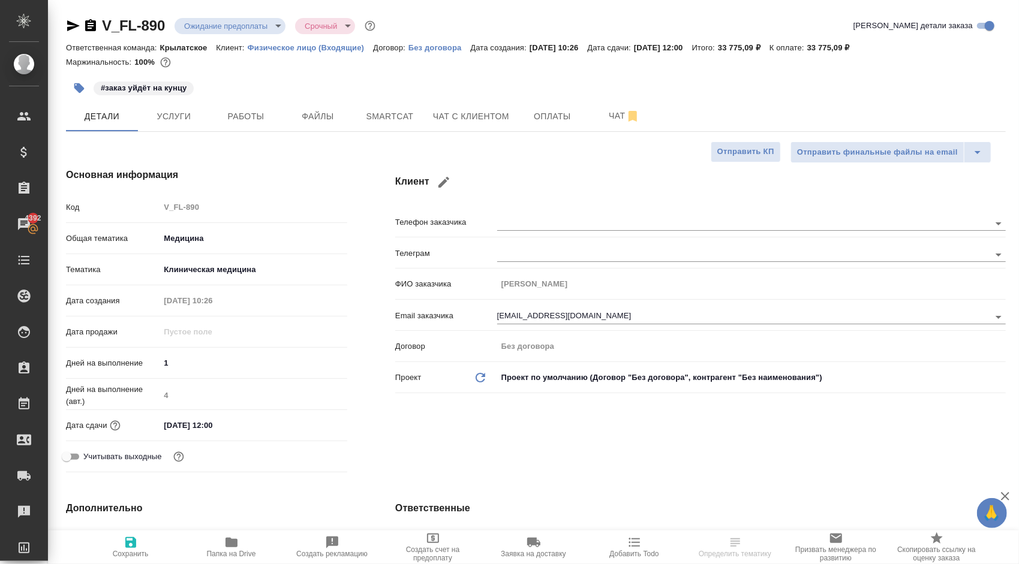
type textarea "x"
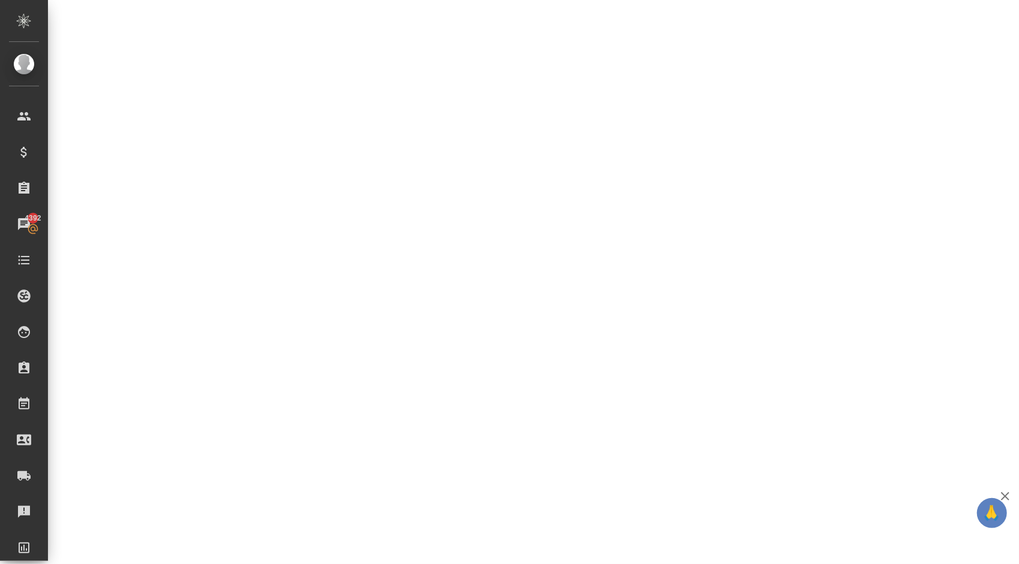
select select "RU"
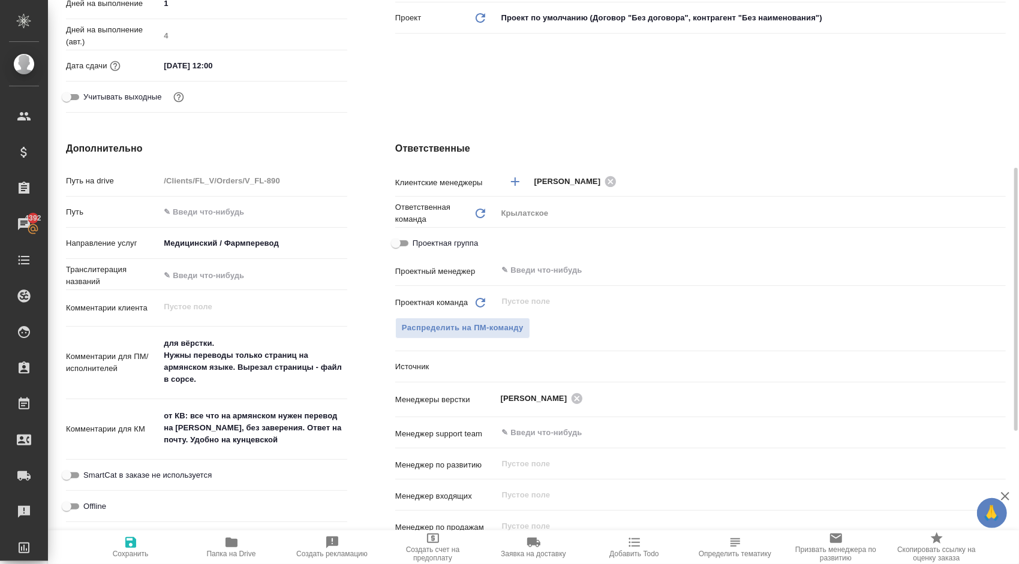
type textarea "x"
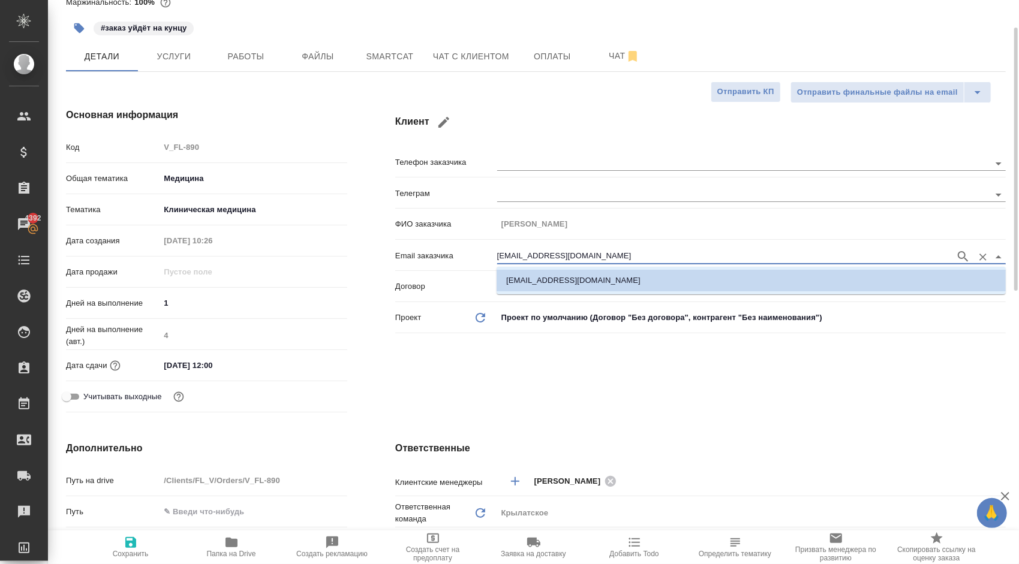
drag, startPoint x: 596, startPoint y: 255, endPoint x: 378, endPoint y: 244, distance: 217.4
click at [378, 244] on div "Клиент Телефон заказчика Телеграм ФИО заказчика Алина Симонова Email заказчика …" at bounding box center [700, 262] width 659 height 357
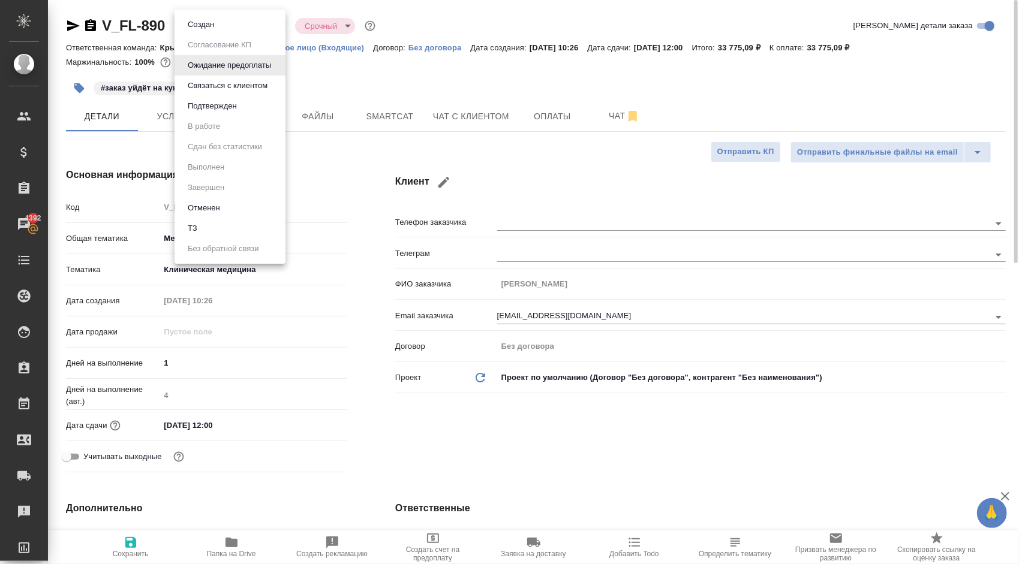
click at [266, 25] on body "🙏 .cls-1 fill:#fff; AWATERA Kasymov Timur Клиенты Спецификации Заказы 4392 Чаты…" at bounding box center [509, 282] width 1019 height 564
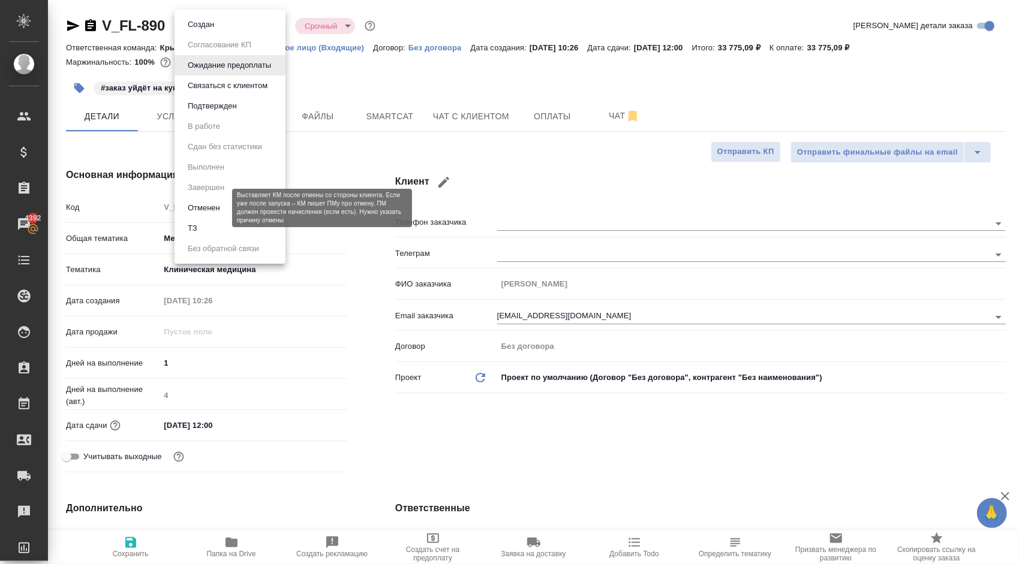
click at [214, 204] on button "Отменен" at bounding box center [204, 208] width 40 height 13
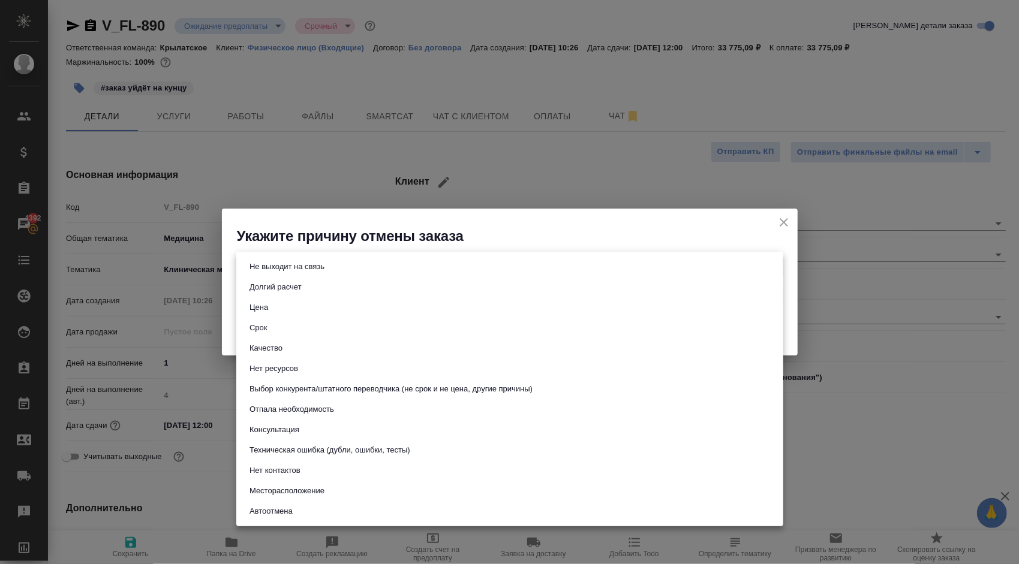
click at [319, 272] on body "🙏 .cls-1 fill:#fff; AWATERA Kasymov Timur Клиенты Спецификации Заказы 4392 Чаты…" at bounding box center [509, 282] width 1019 height 564
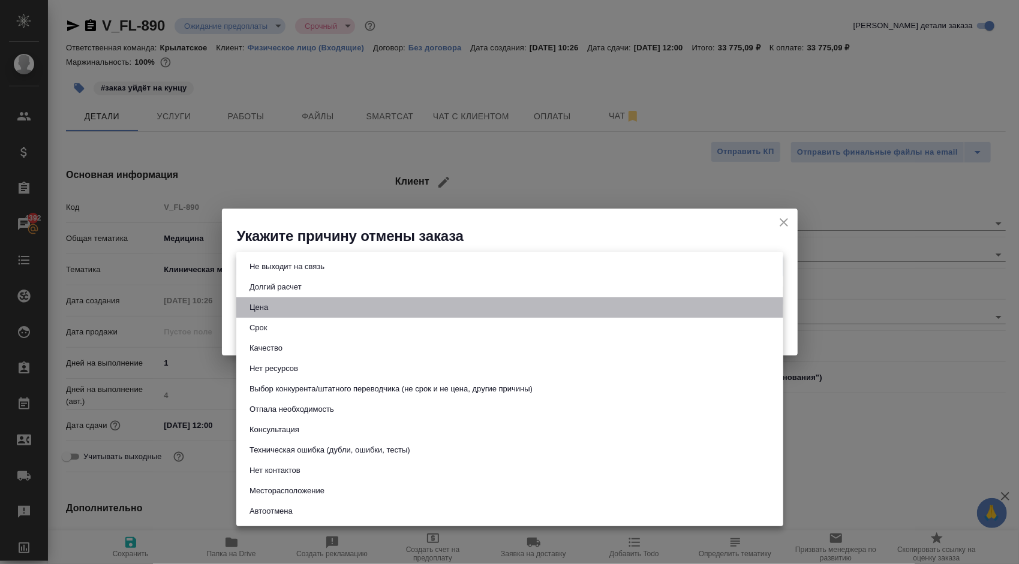
click at [282, 309] on li "Цена" at bounding box center [509, 308] width 547 height 20
type input "price"
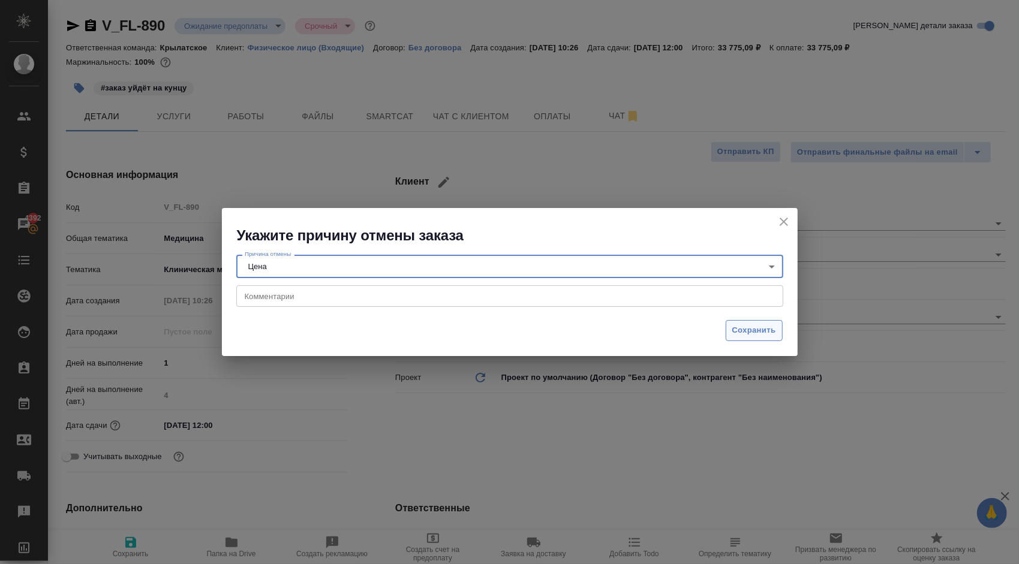
click at [762, 328] on span "Сохранить" at bounding box center [754, 331] width 44 height 14
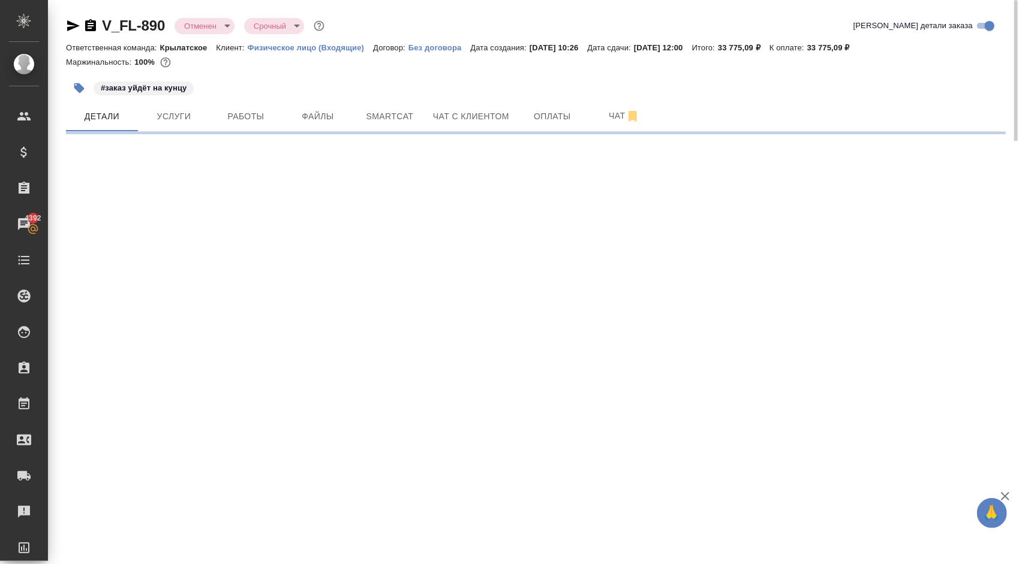
select select "RU"
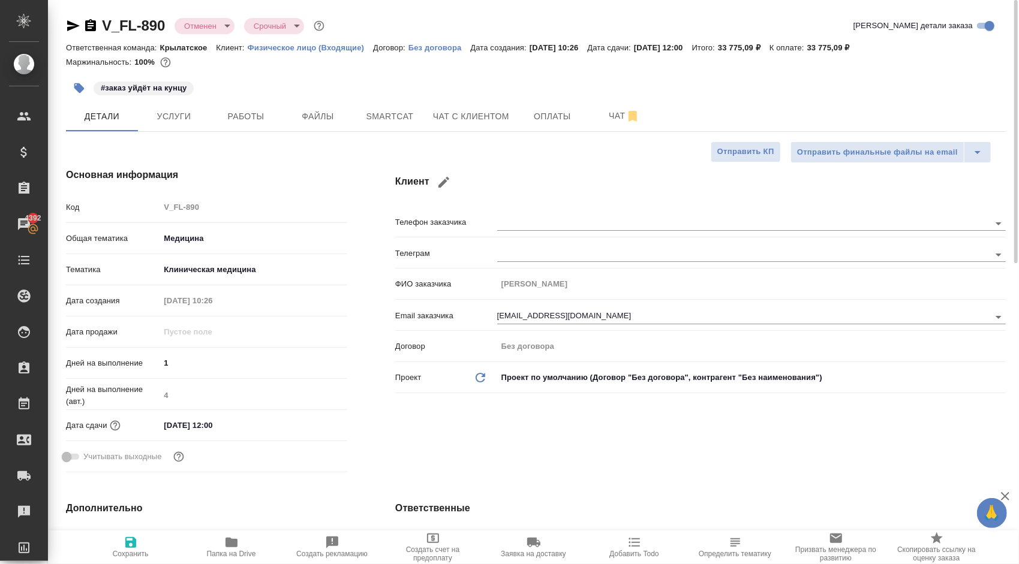
type textarea "x"
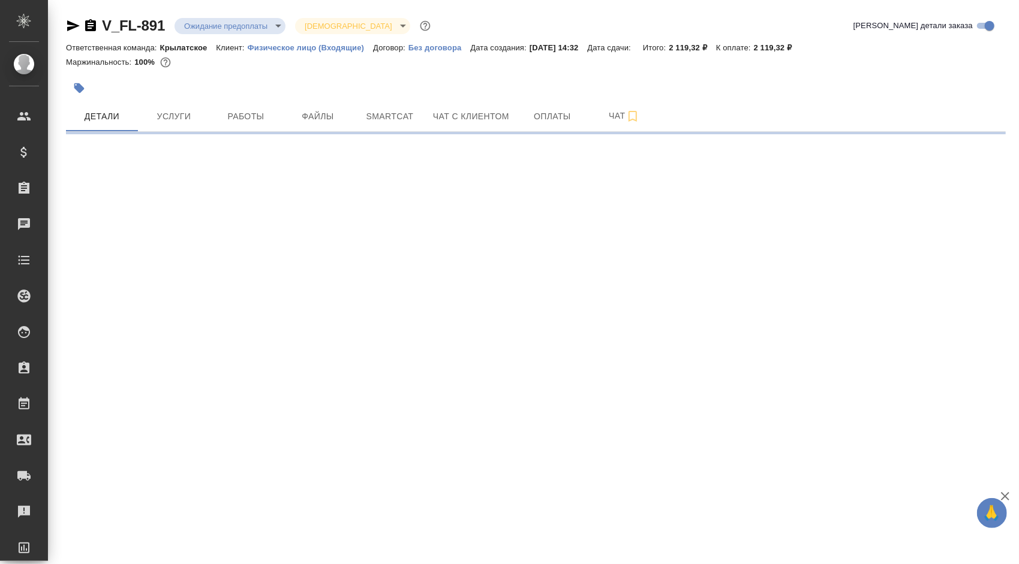
select select "RU"
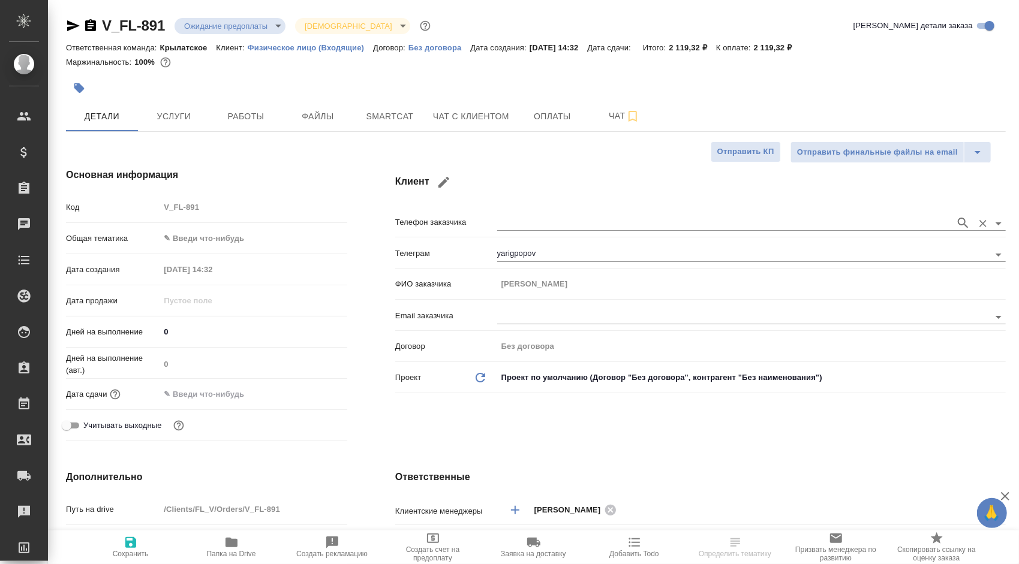
type textarea "x"
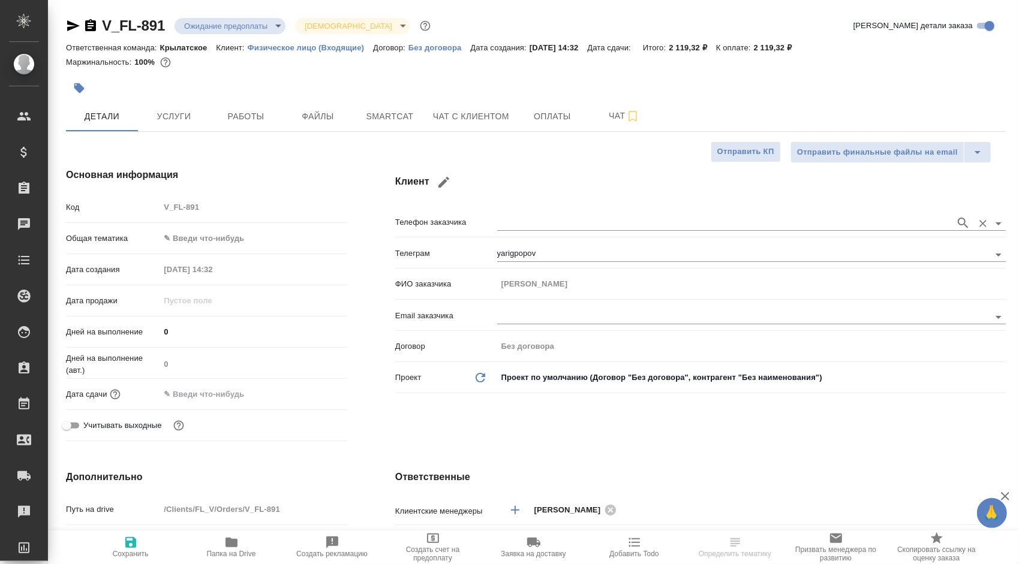
type textarea "x"
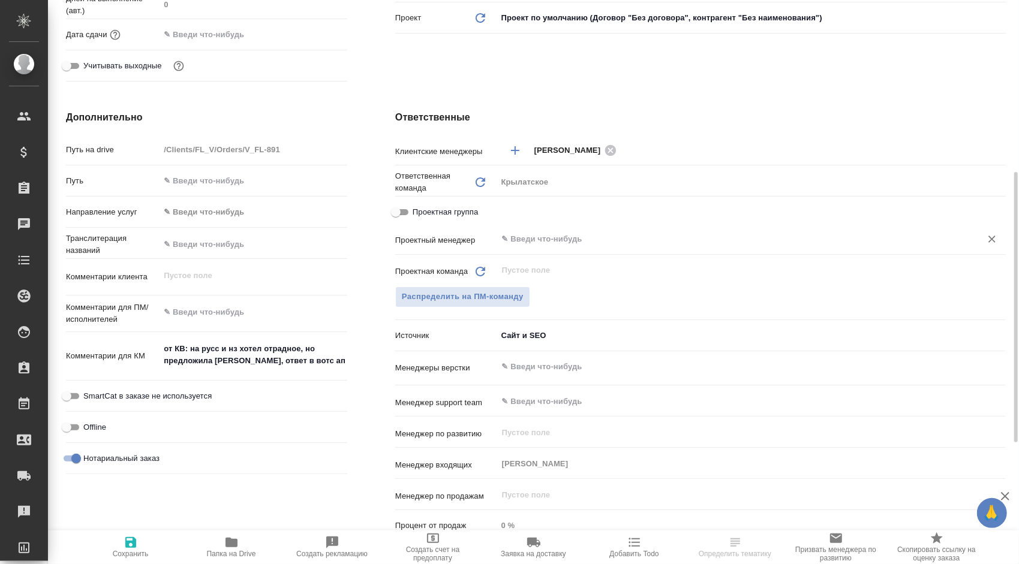
scroll to position [60, 0]
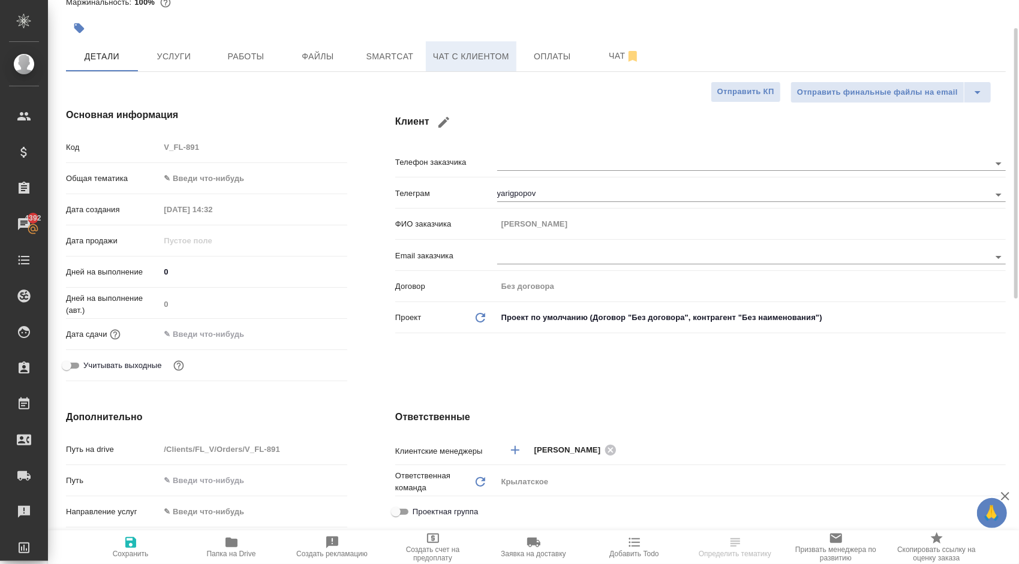
click at [504, 54] on span "Чат с клиентом" at bounding box center [471, 56] width 76 height 15
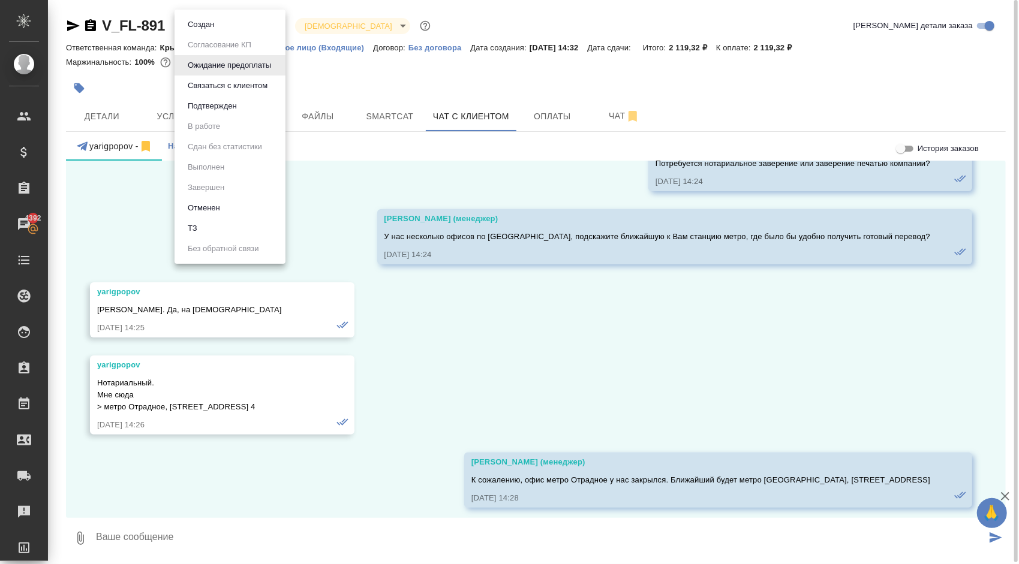
click at [234, 28] on body "🙏 .cls-1 fill:#fff; AWATERA [PERSON_NAME] Спецификации Заказы 4392 Чаты Todo Пр…" at bounding box center [509, 282] width 1019 height 564
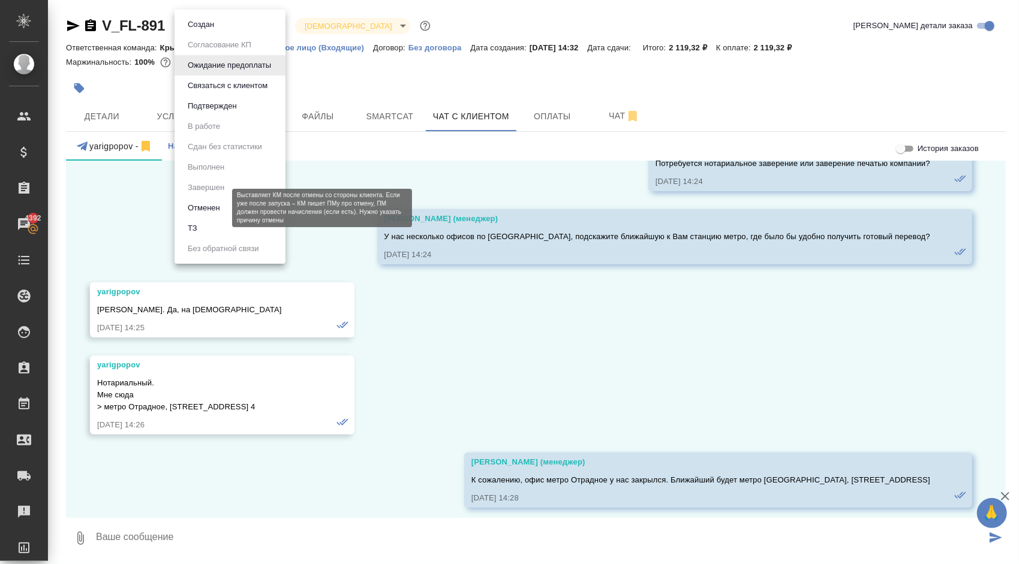
click at [221, 209] on button "Отменен" at bounding box center [204, 208] width 40 height 13
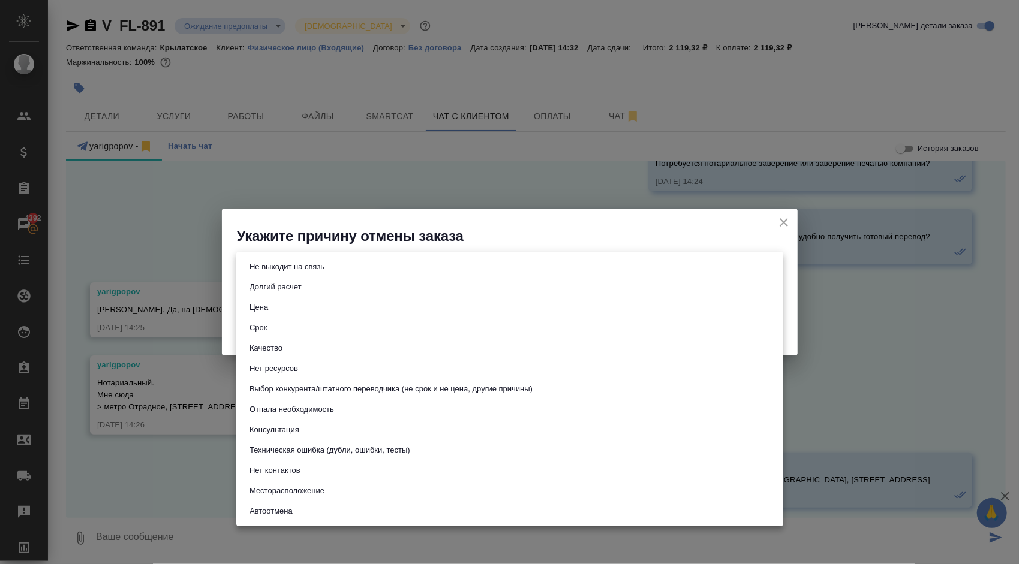
click at [289, 265] on body "🙏 .cls-1 fill:#fff; AWATERA [PERSON_NAME] Спецификации Заказы 4392 Чаты Todo Пр…" at bounding box center [509, 282] width 1019 height 564
click at [281, 304] on li "Цена" at bounding box center [509, 308] width 547 height 20
type input "price"
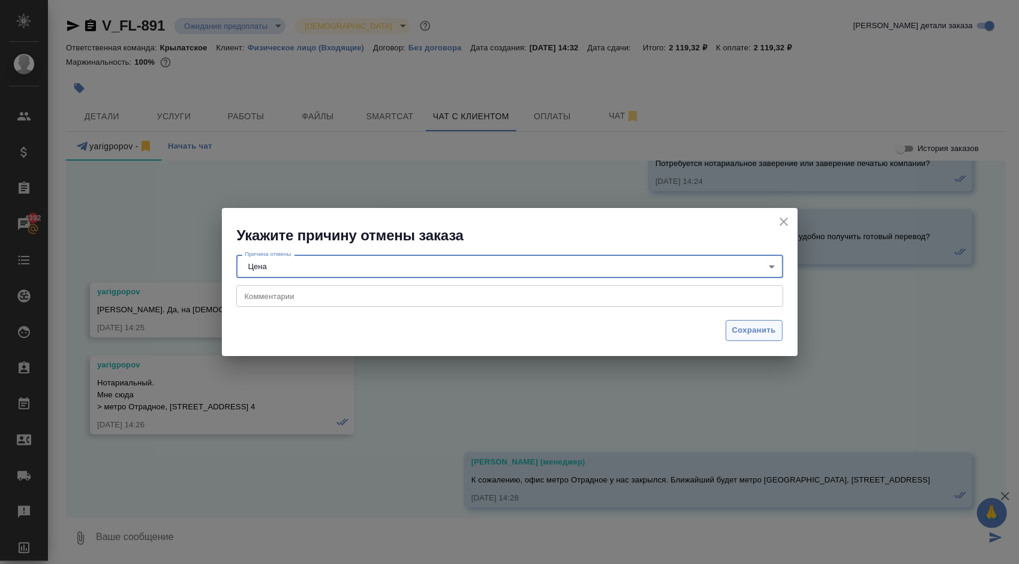
click at [759, 325] on span "Сохранить" at bounding box center [754, 331] width 44 height 14
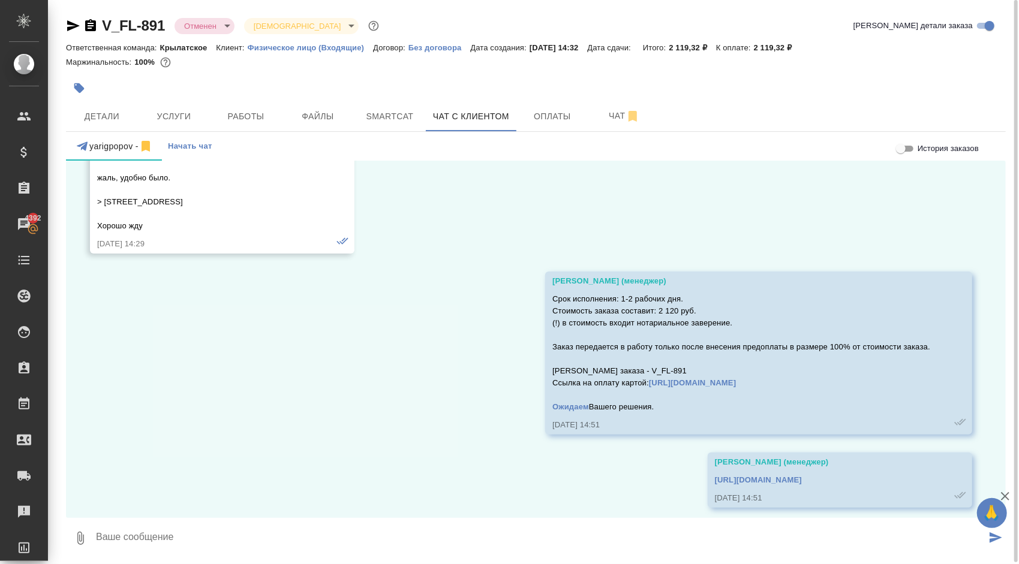
scroll to position [1695, 0]
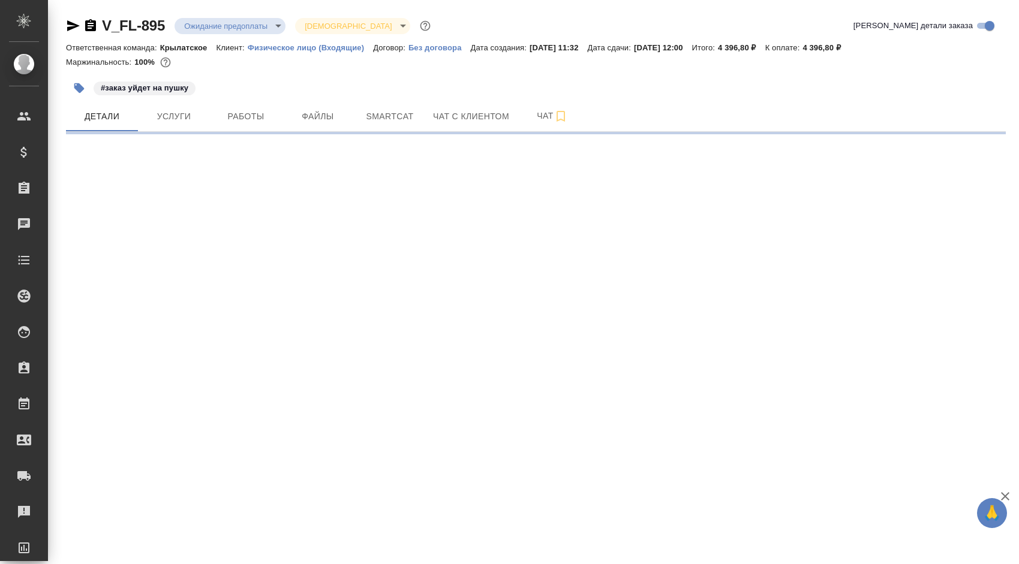
select select "RU"
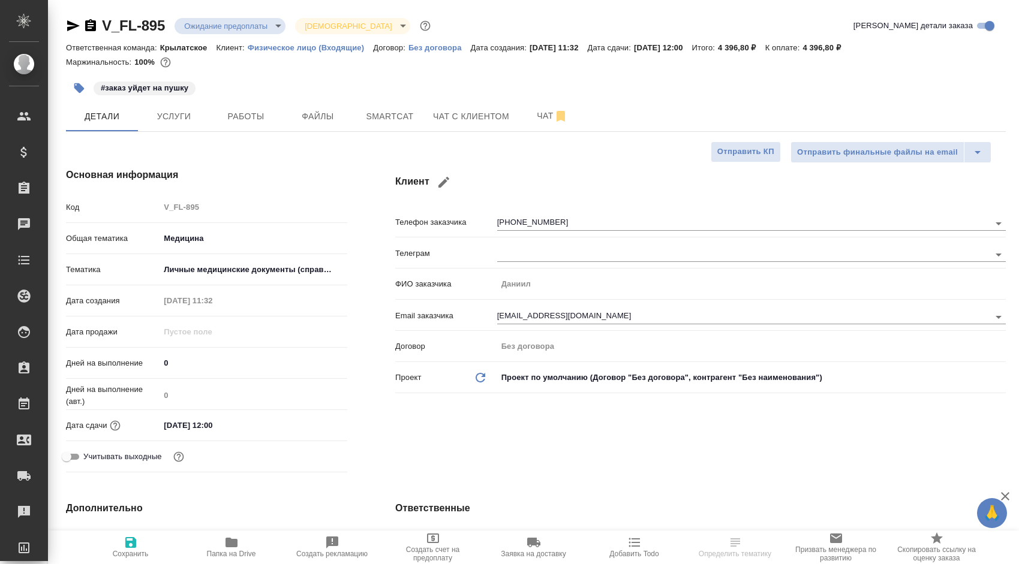
type textarea "x"
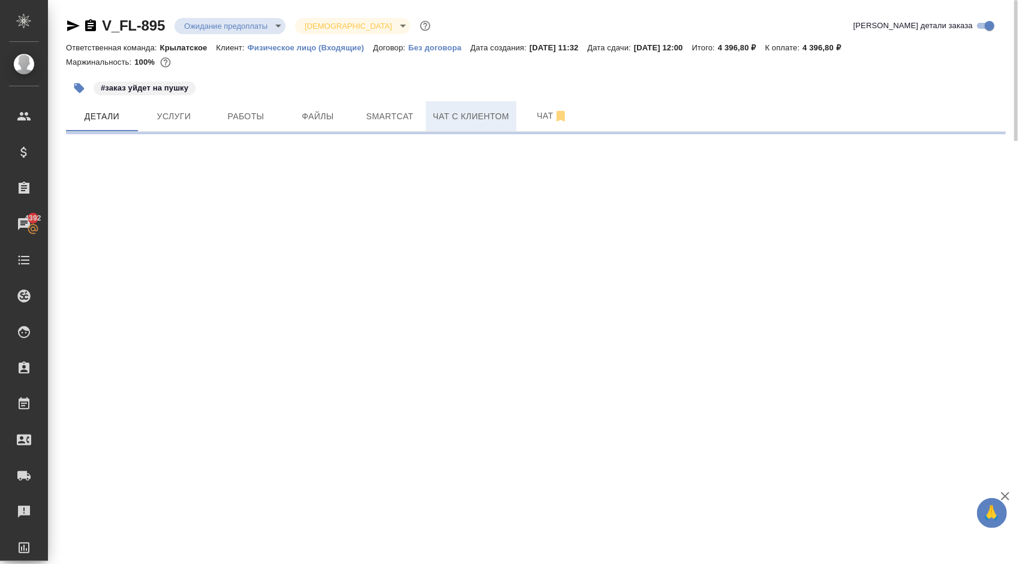
click at [451, 120] on span "Чат с клиентом" at bounding box center [471, 116] width 76 height 15
select select "RU"
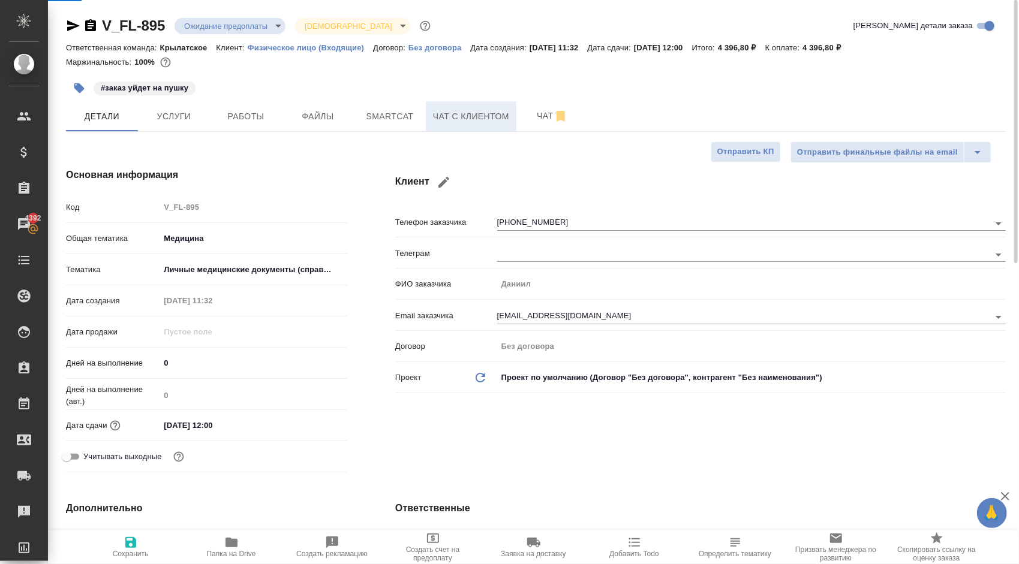
type textarea "x"
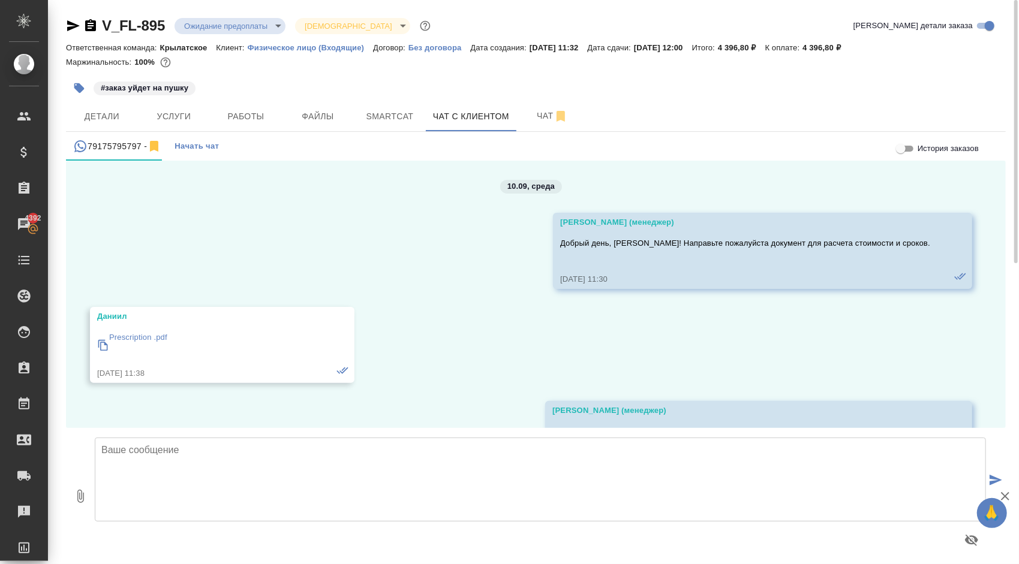
scroll to position [6, 0]
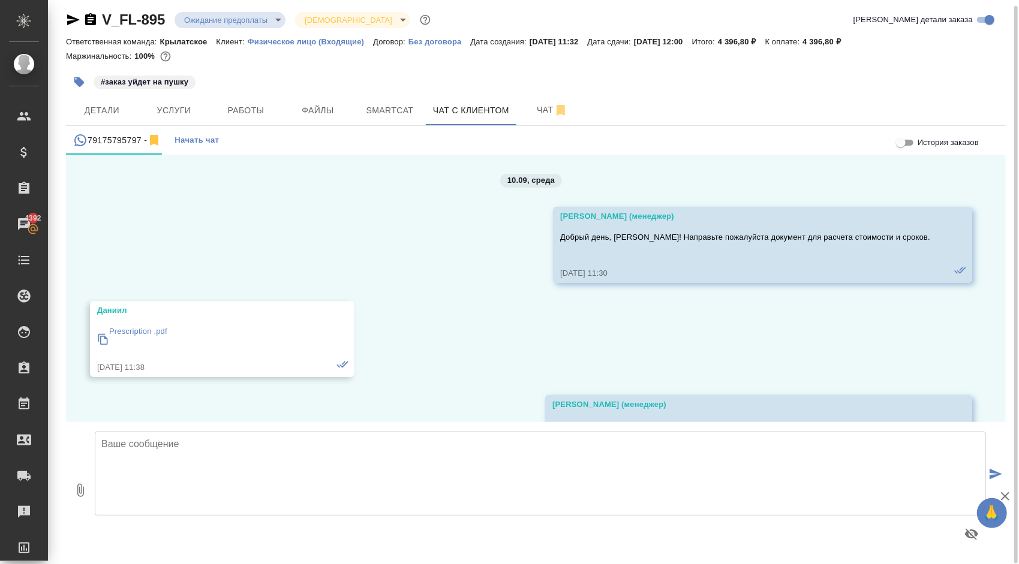
click at [272, 25] on body "🙏 .cls-1 fill:#fff; AWATERA [PERSON_NAME] Спецификации Заказы 4392 Чаты Todo Пр…" at bounding box center [509, 282] width 1019 height 564
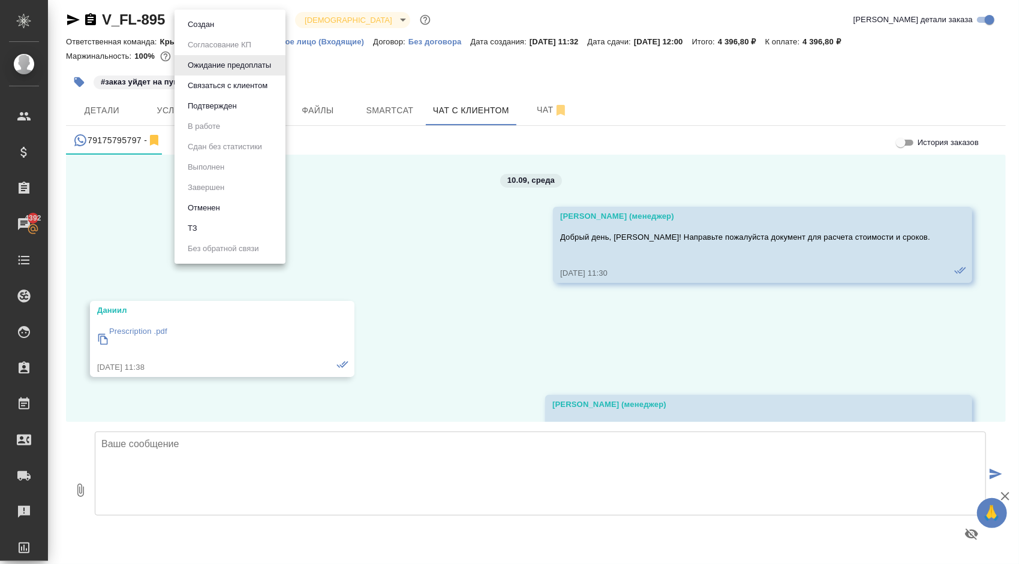
click at [211, 211] on button "Отменен" at bounding box center [204, 208] width 40 height 13
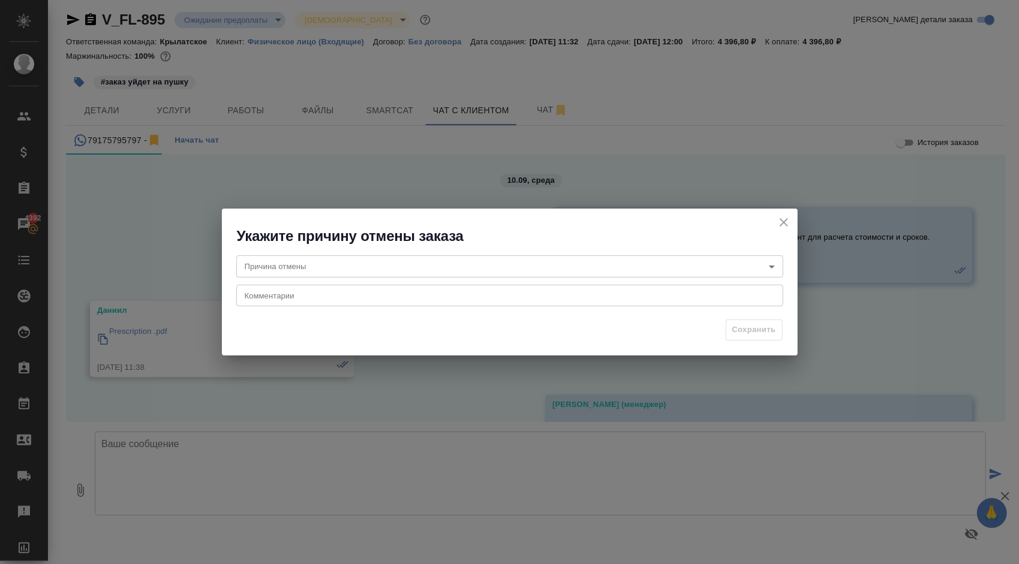
click at [322, 264] on body "🙏 .cls-1 fill:#fff; AWATERA [PERSON_NAME] Спецификации Заказы 4392 Чаты Todo Пр…" at bounding box center [509, 282] width 1019 height 564
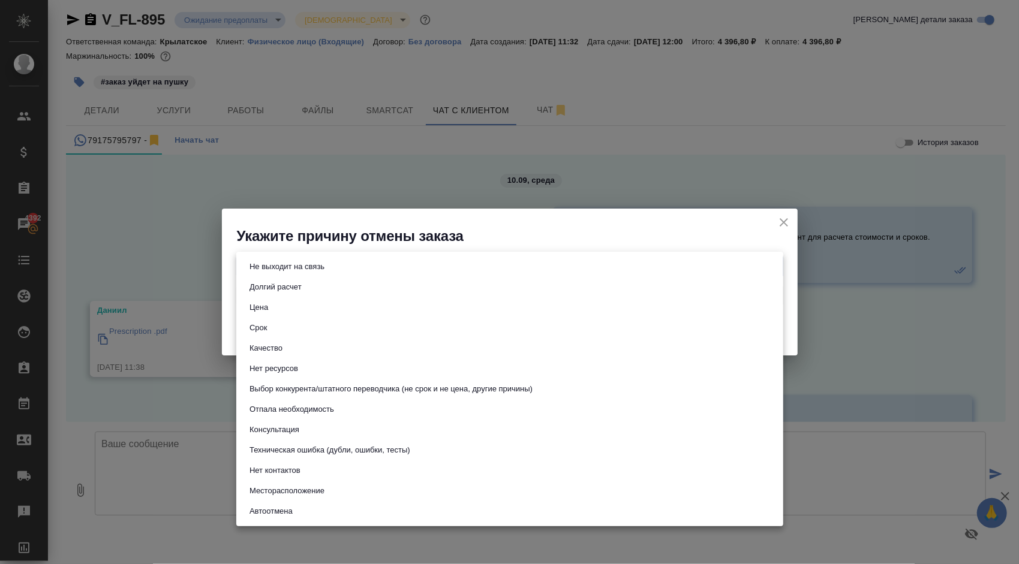
click at [369, 268] on li "Не выходит на связь" at bounding box center [509, 267] width 547 height 20
type input "stopContacting"
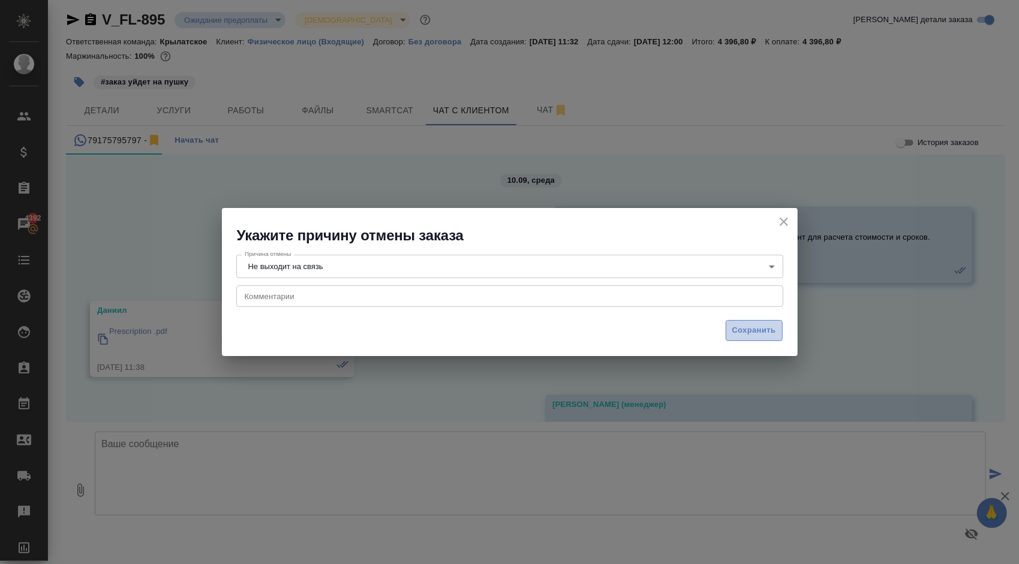
click at [735, 328] on span "Сохранить" at bounding box center [754, 331] width 44 height 14
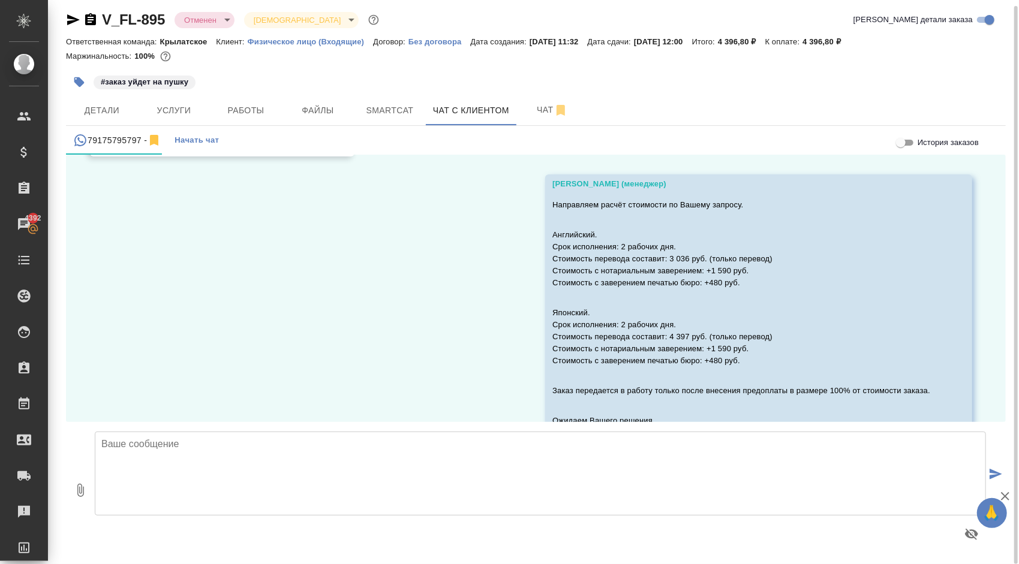
scroll to position [283, 0]
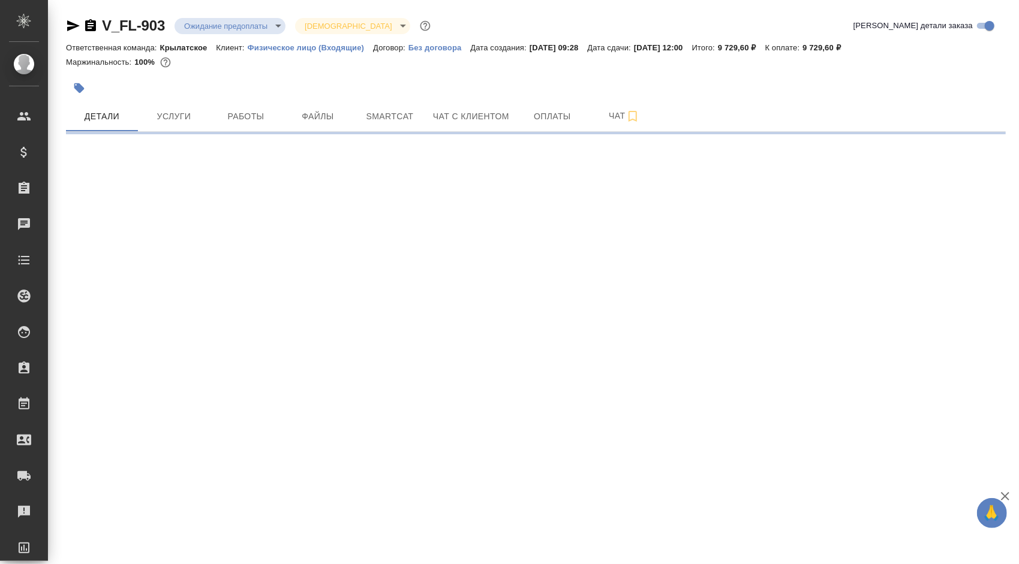
select select "RU"
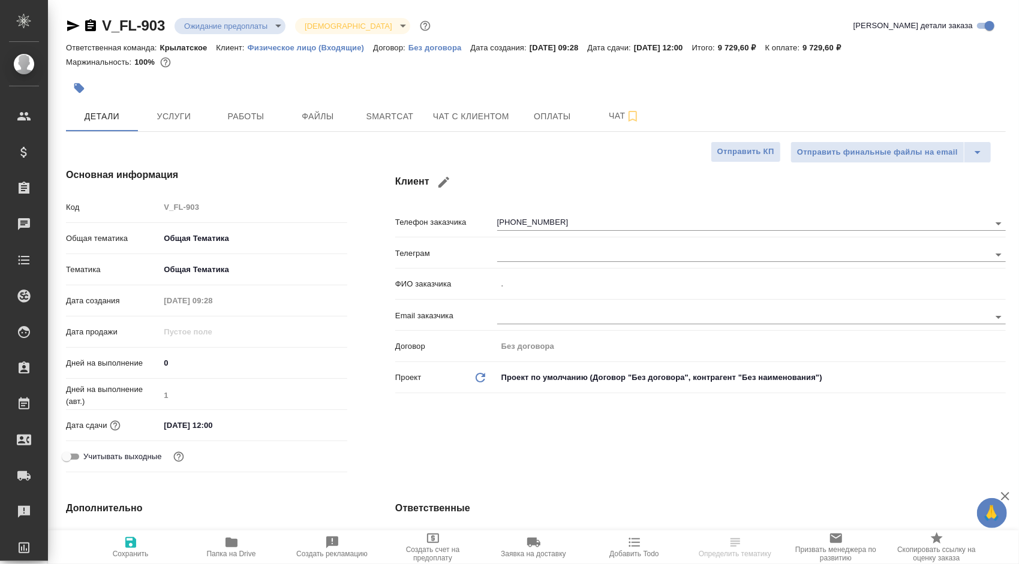
type textarea "x"
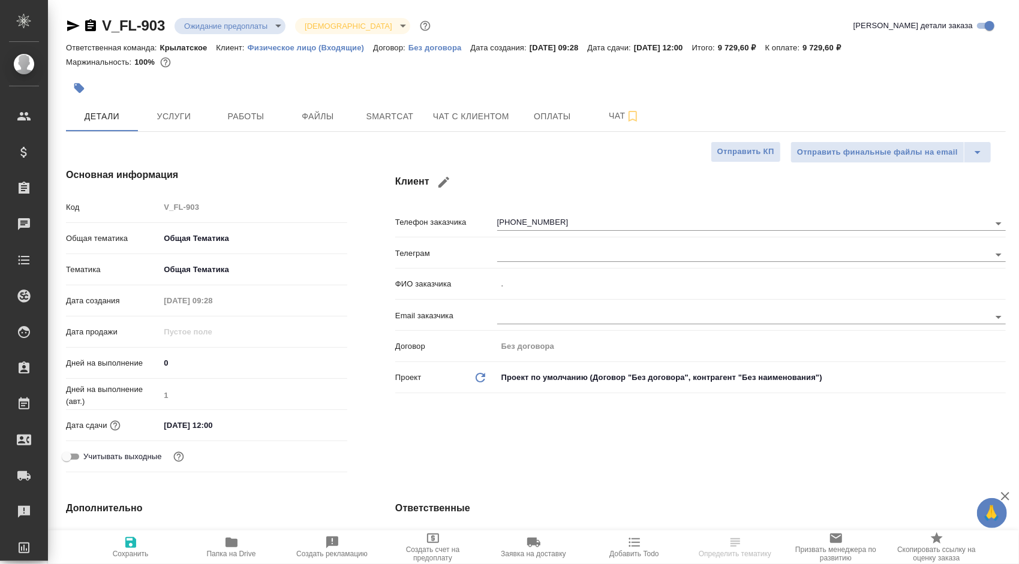
type textarea "x"
click at [430, 119] on button "Чат с клиентом" at bounding box center [471, 116] width 91 height 30
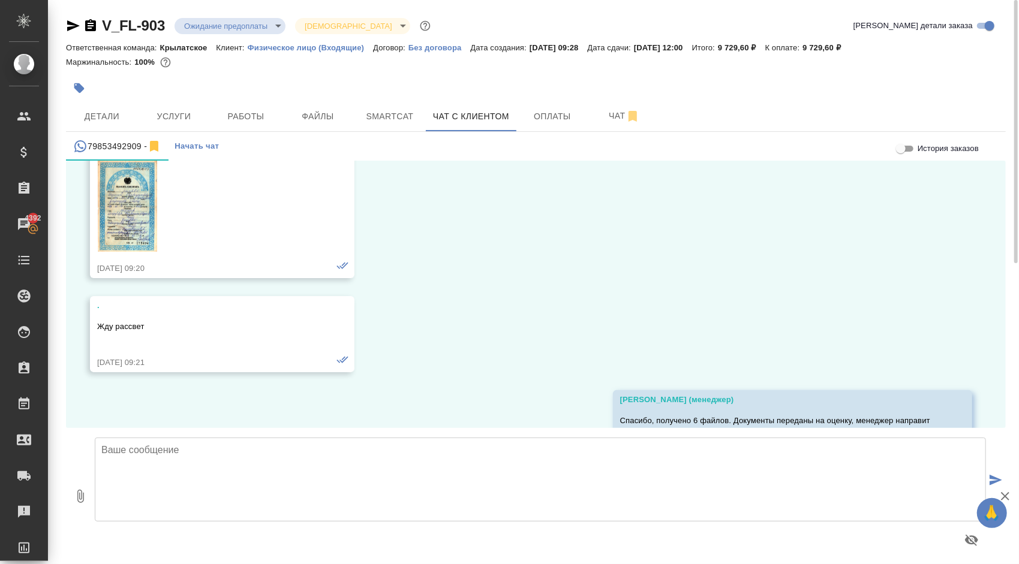
scroll to position [2224, 0]
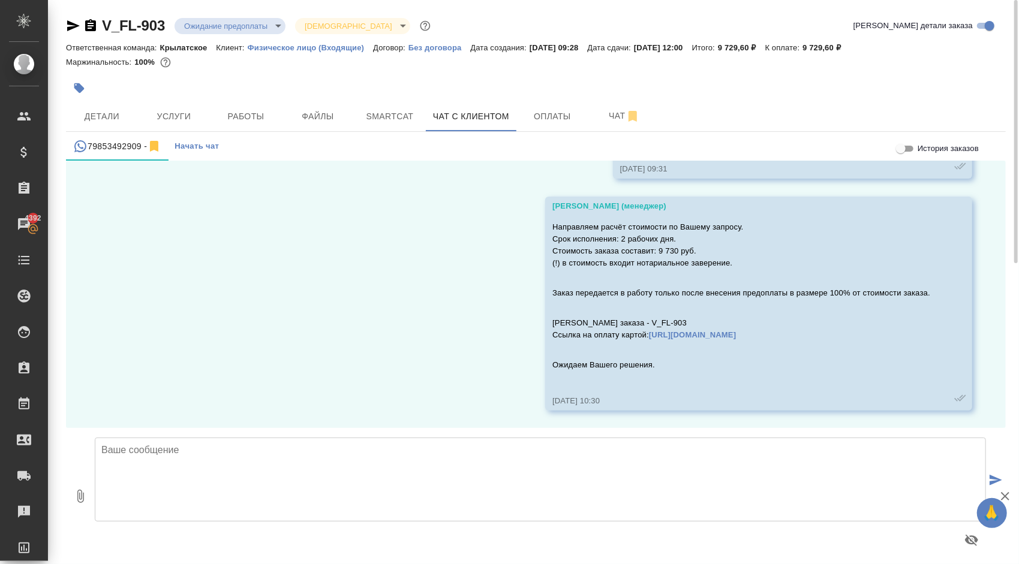
click at [283, 28] on body "🙏 .cls-1 fill:#fff; AWATERA Kasymov Timur Клиенты Спецификации Заказы 4392 Чаты…" at bounding box center [509, 282] width 1019 height 564
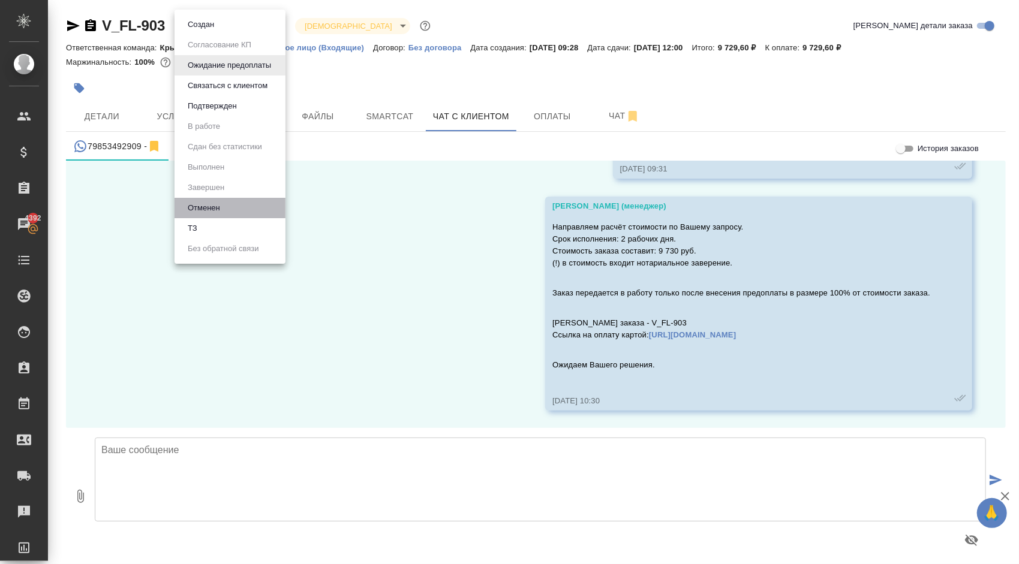
click at [242, 203] on li "Отменен" at bounding box center [230, 208] width 111 height 20
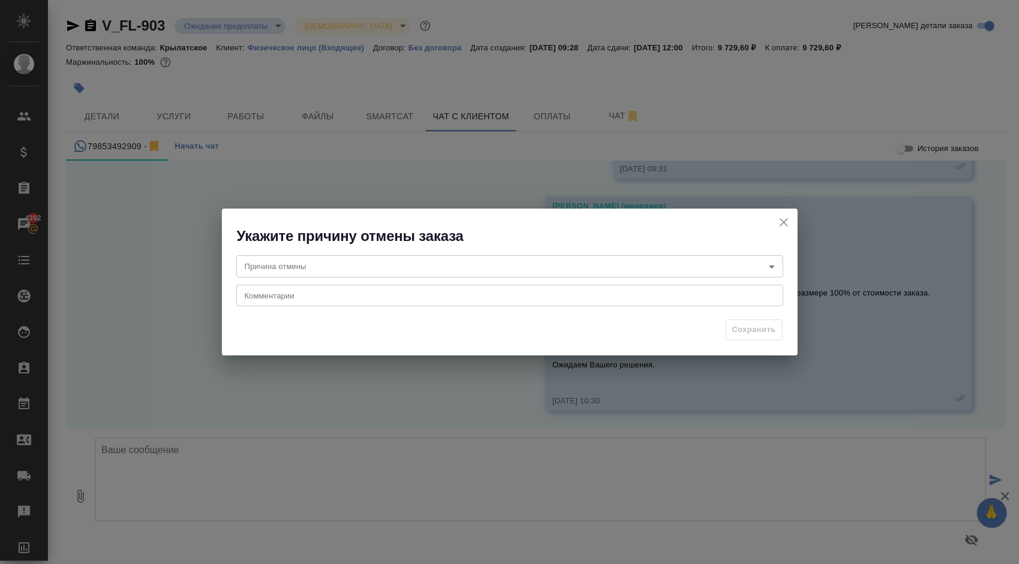
click at [281, 266] on body "🙏 .cls-1 fill:#fff; AWATERA Kasymov Timur Клиенты Спецификации Заказы 4392 Чаты…" at bounding box center [509, 282] width 1019 height 564
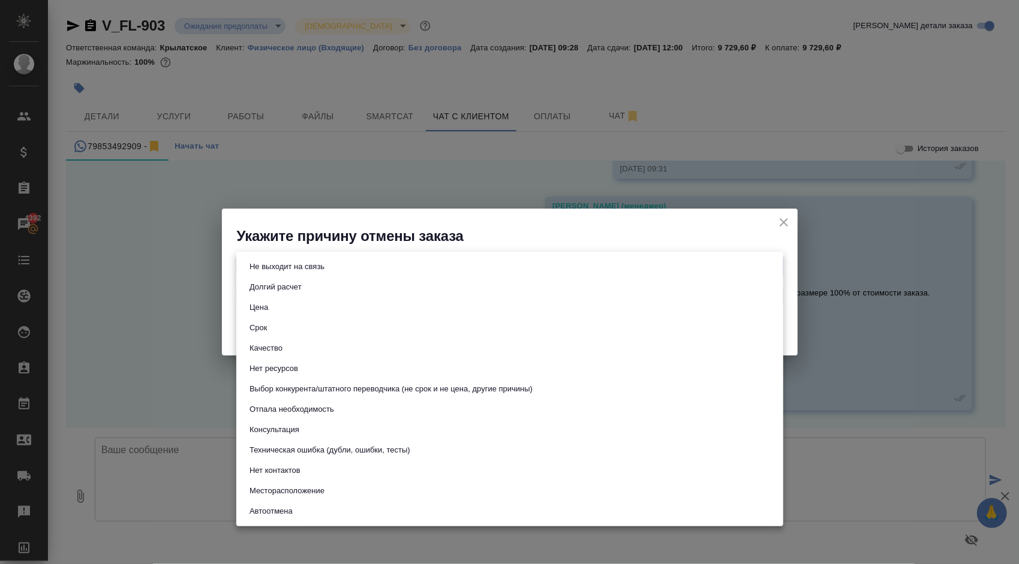
click at [281, 313] on li "Цена" at bounding box center [509, 308] width 547 height 20
type input "price"
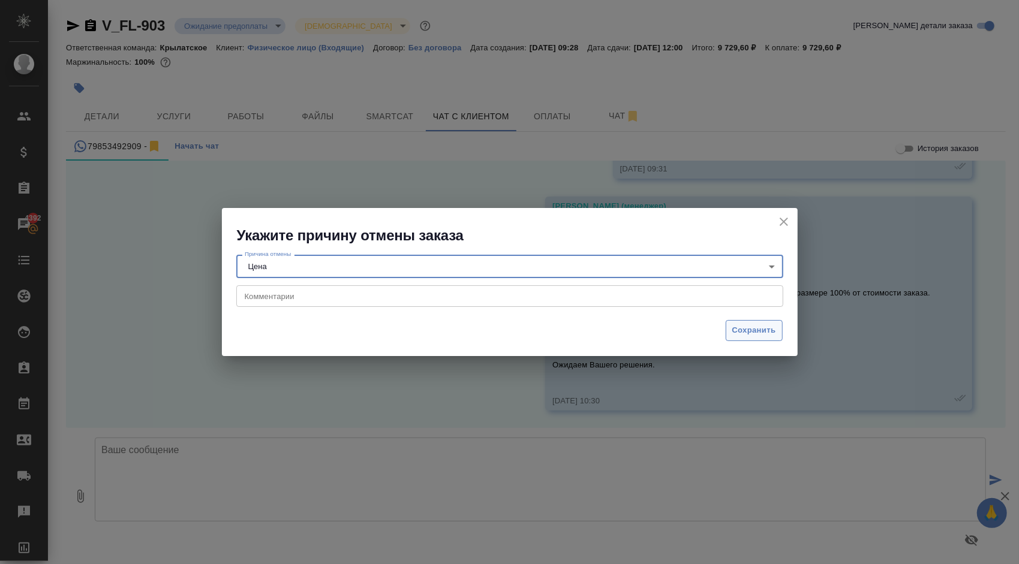
click at [749, 335] on span "Сохранить" at bounding box center [754, 331] width 44 height 14
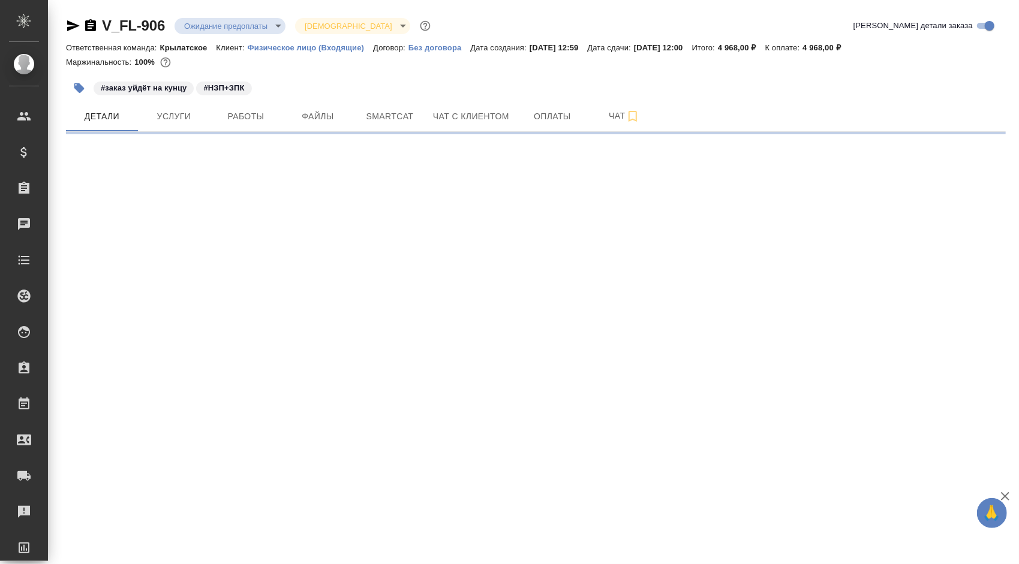
select select "RU"
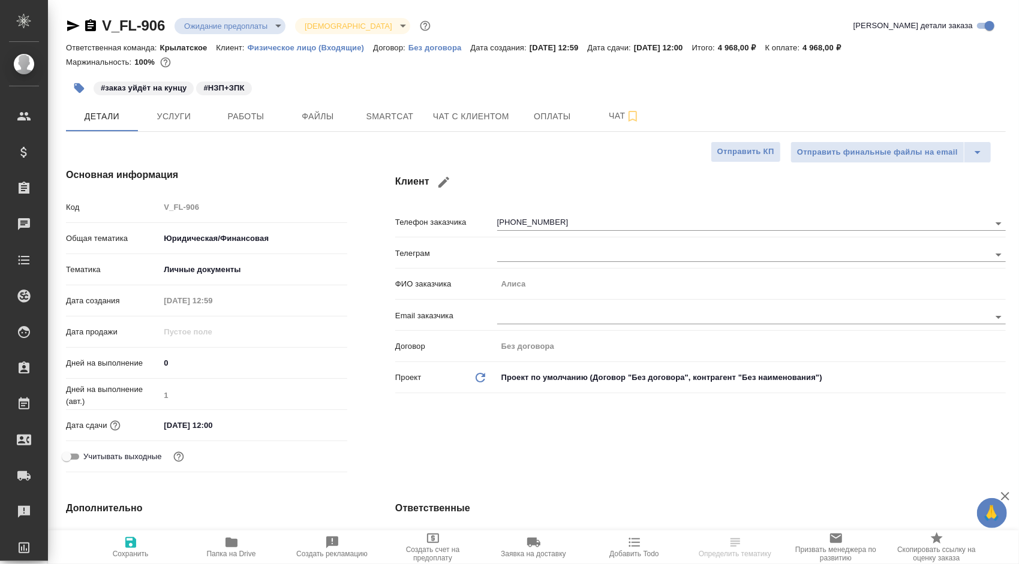
type textarea "x"
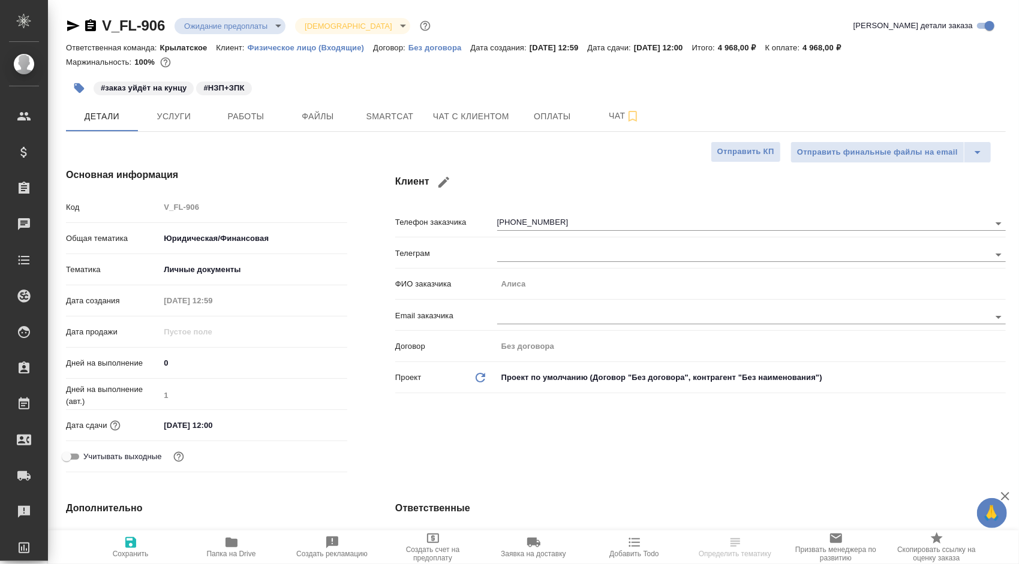
type textarea "x"
drag, startPoint x: 489, startPoint y: 142, endPoint x: 492, endPoint y: 133, distance: 8.7
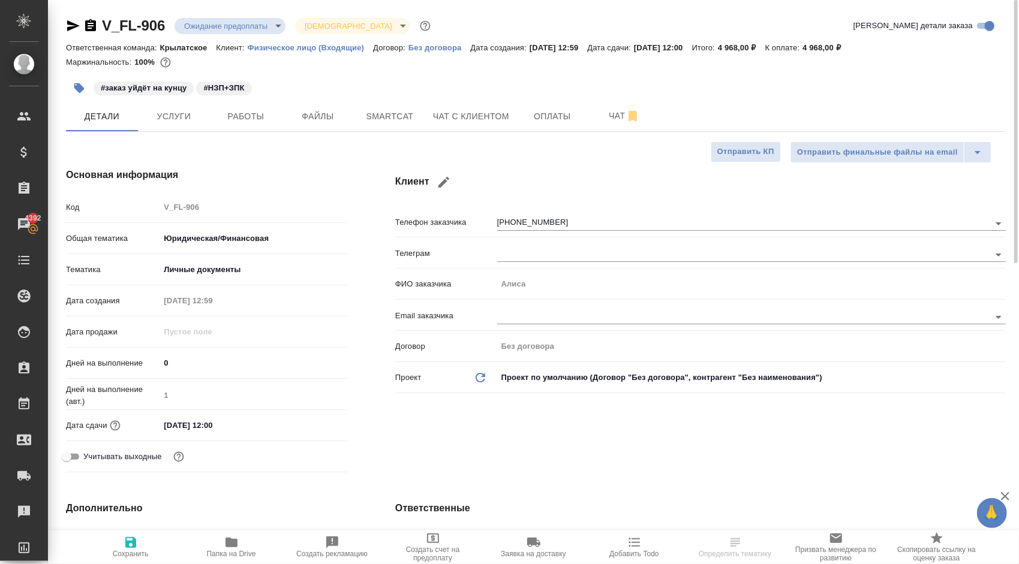
click at [489, 142] on div "Отправить финальные файлы на email Отправить КП" at bounding box center [531, 153] width 930 height 22
click at [495, 118] on span "Чат с клиентом" at bounding box center [471, 116] width 76 height 15
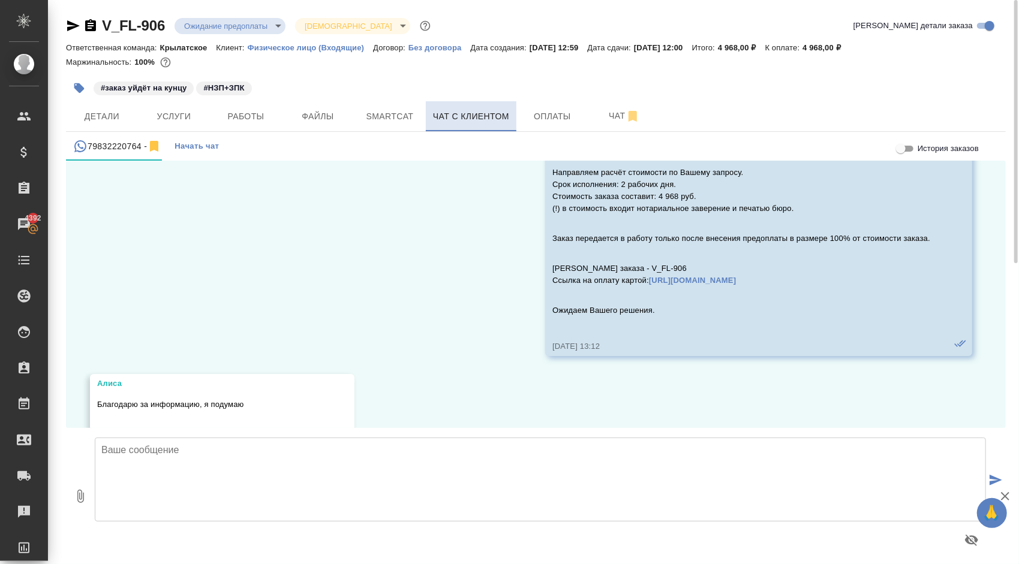
scroll to position [1182, 0]
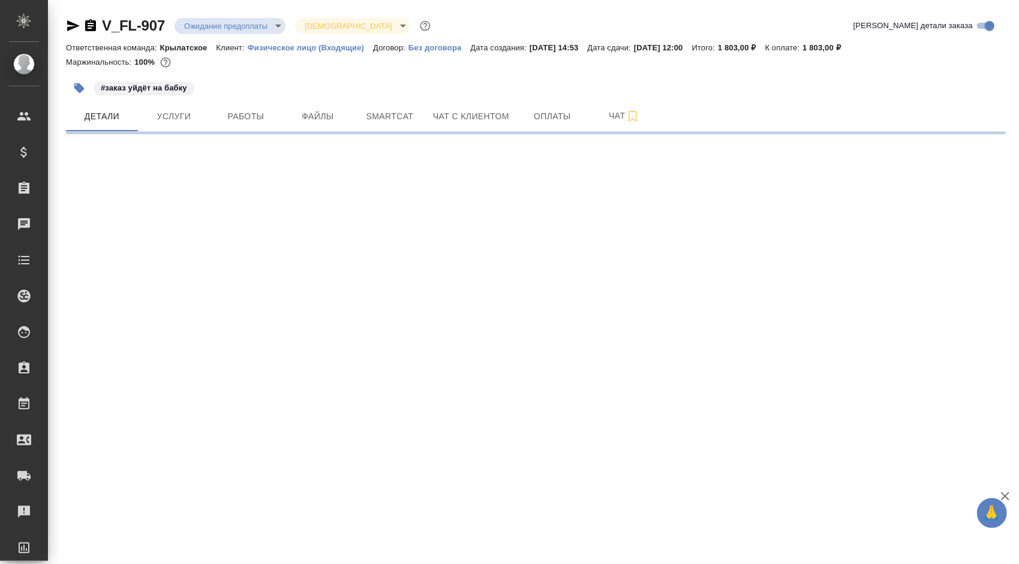
select select "RU"
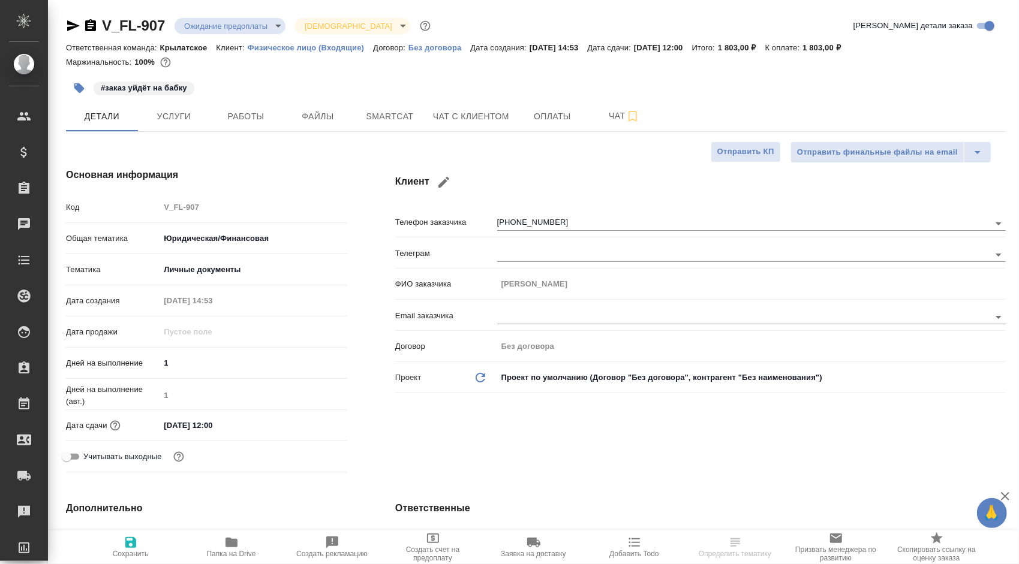
type textarea "x"
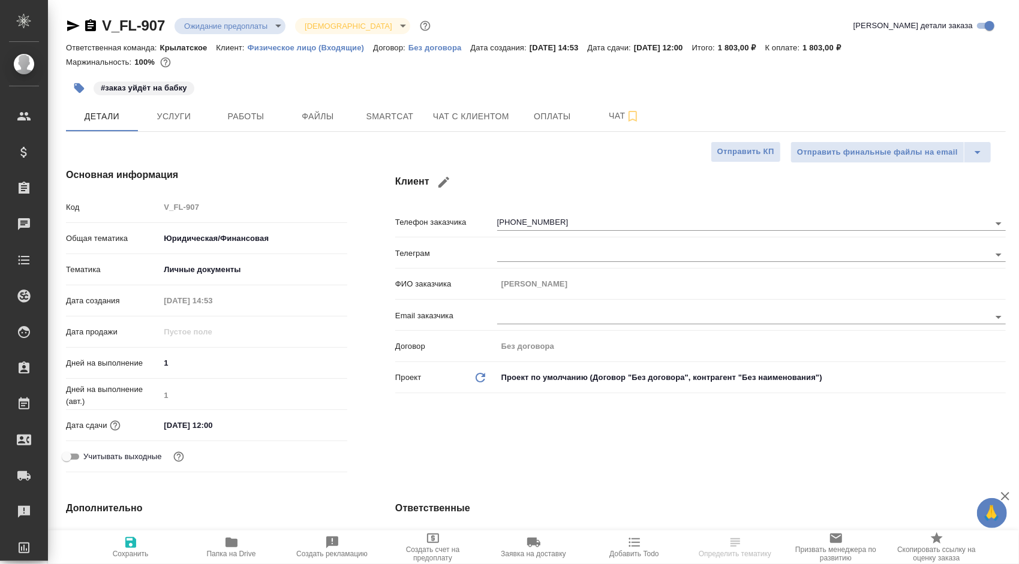
type textarea "x"
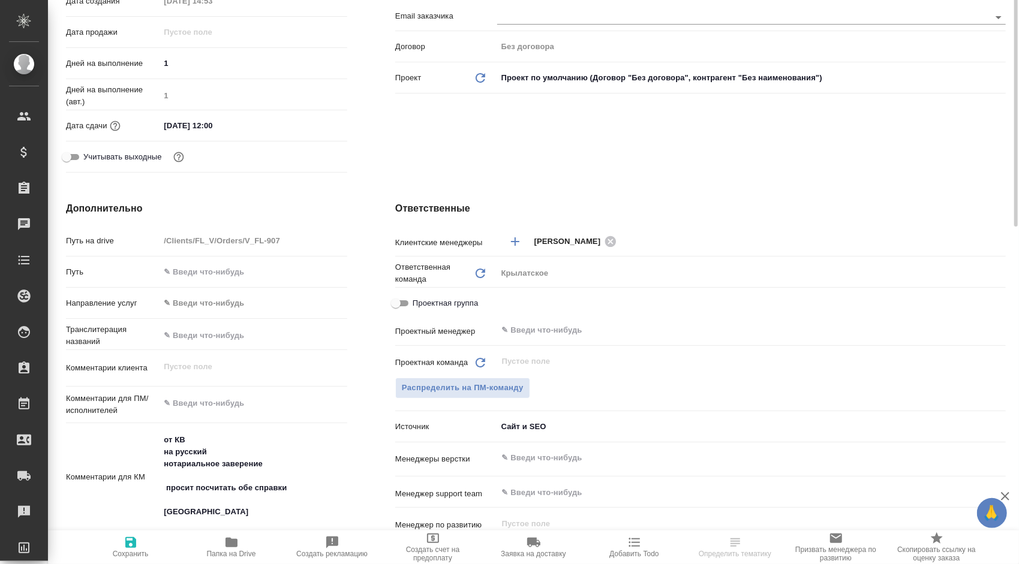
scroll to position [60, 0]
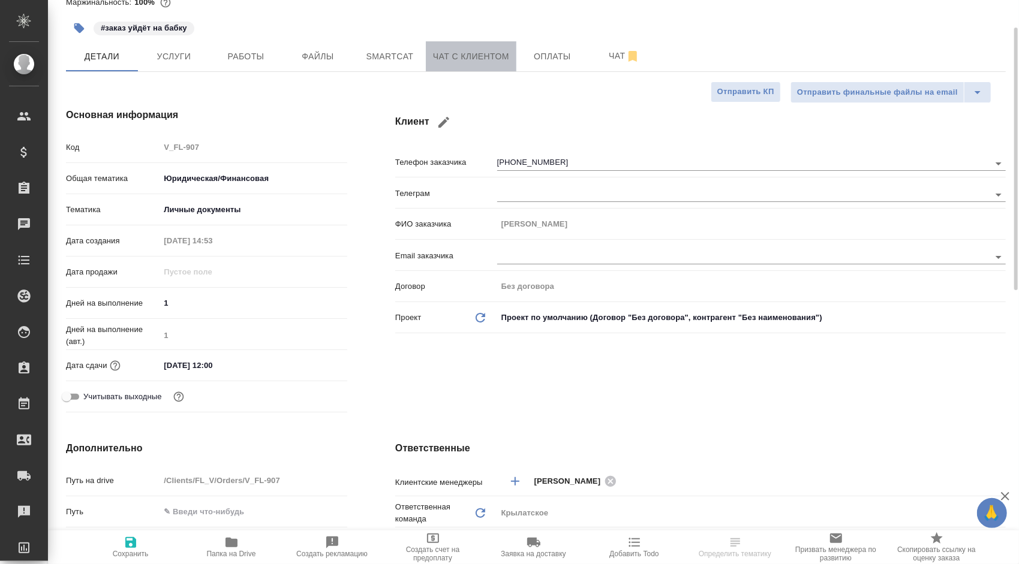
click at [482, 69] on button "Чат с клиентом" at bounding box center [471, 56] width 91 height 30
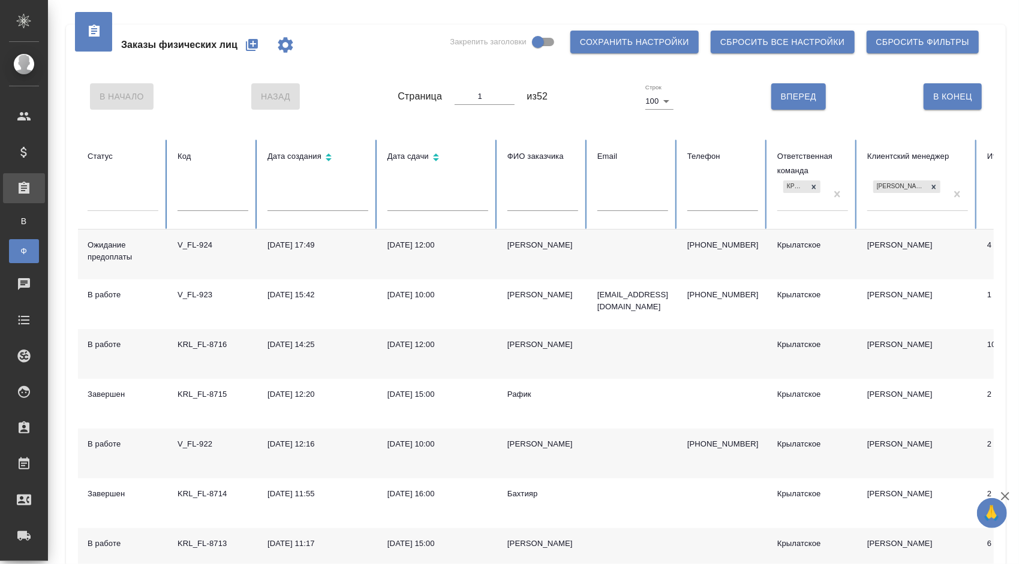
click at [120, 197] on div at bounding box center [123, 199] width 71 height 17
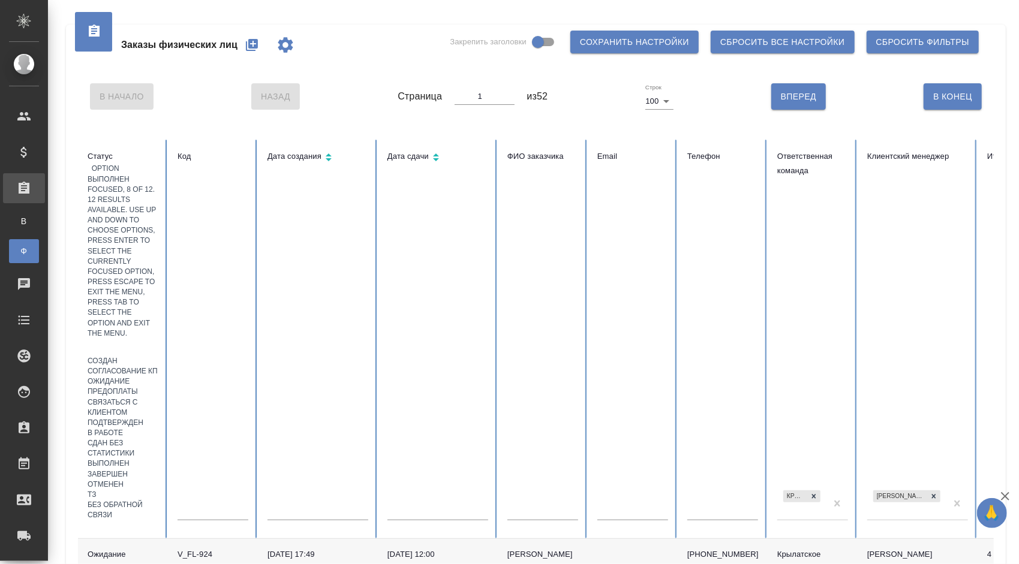
click at [158, 459] on div "Выполнен" at bounding box center [123, 464] width 71 height 10
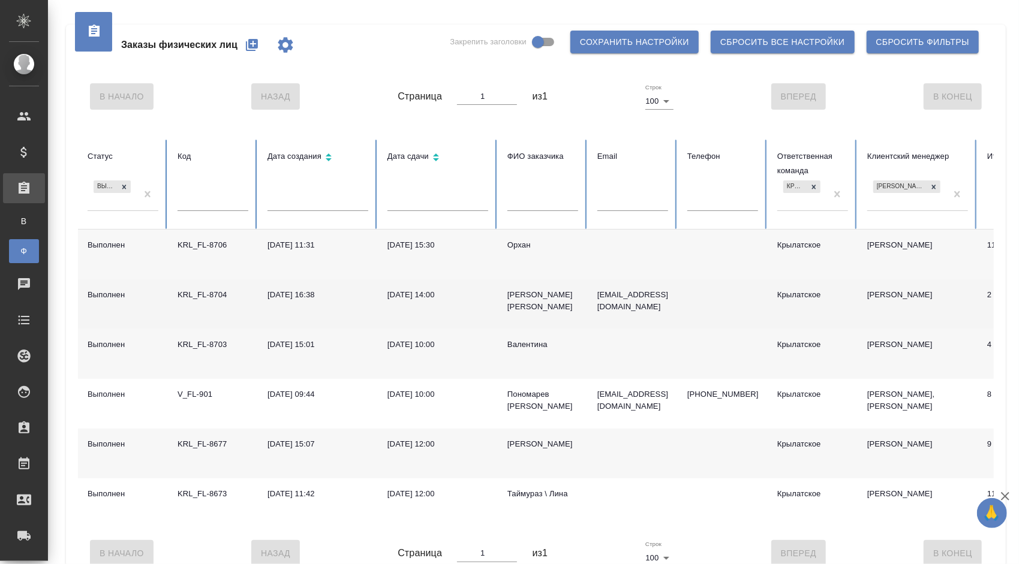
scroll to position [30, 0]
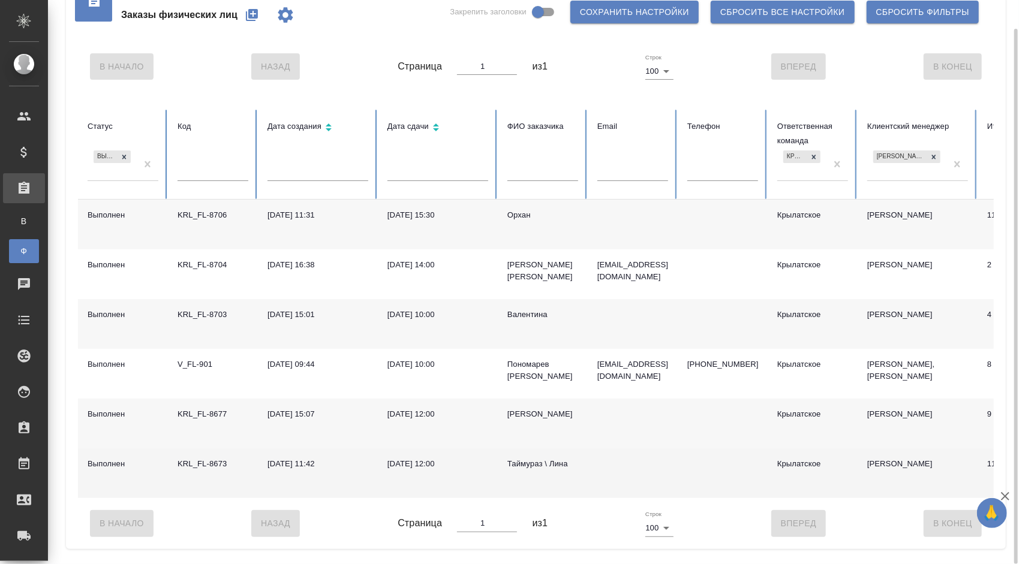
click at [522, 462] on div "Таймураз \ Лина" at bounding box center [542, 464] width 71 height 12
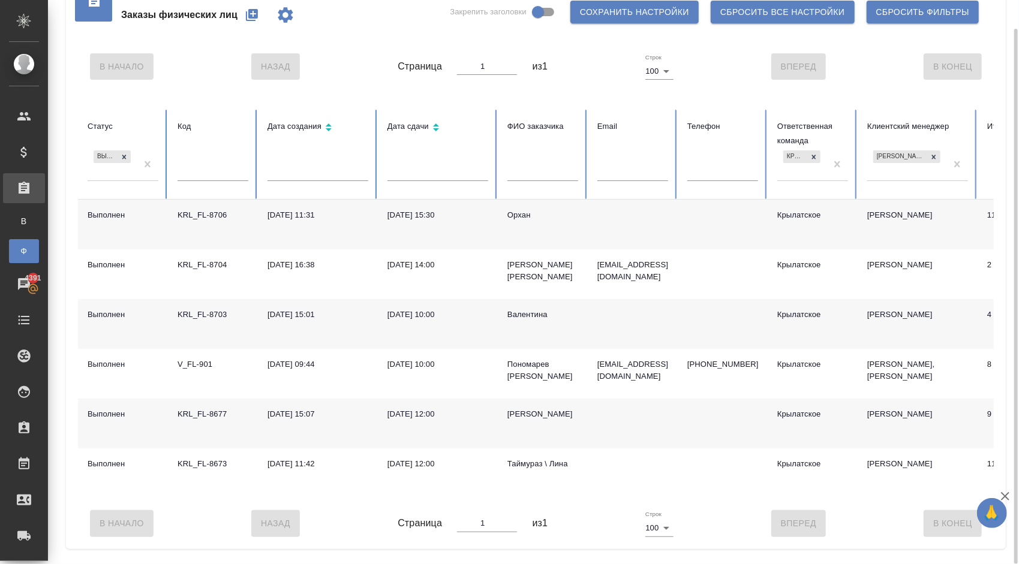
click at [520, 413] on div "Шварцман Кершен" at bounding box center [542, 414] width 71 height 12
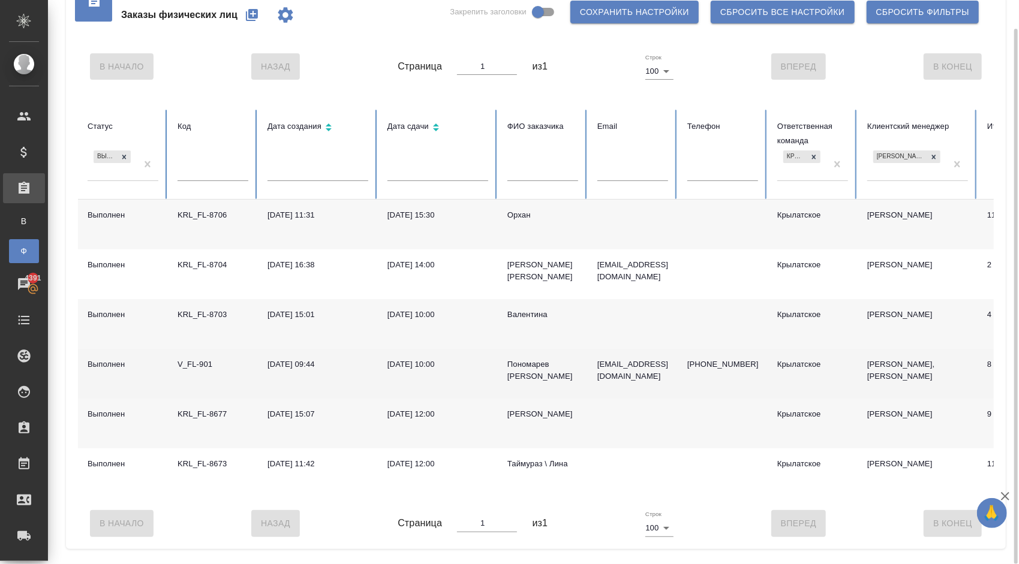
click at [515, 365] on div "Пономарев Илья" at bounding box center [542, 371] width 71 height 24
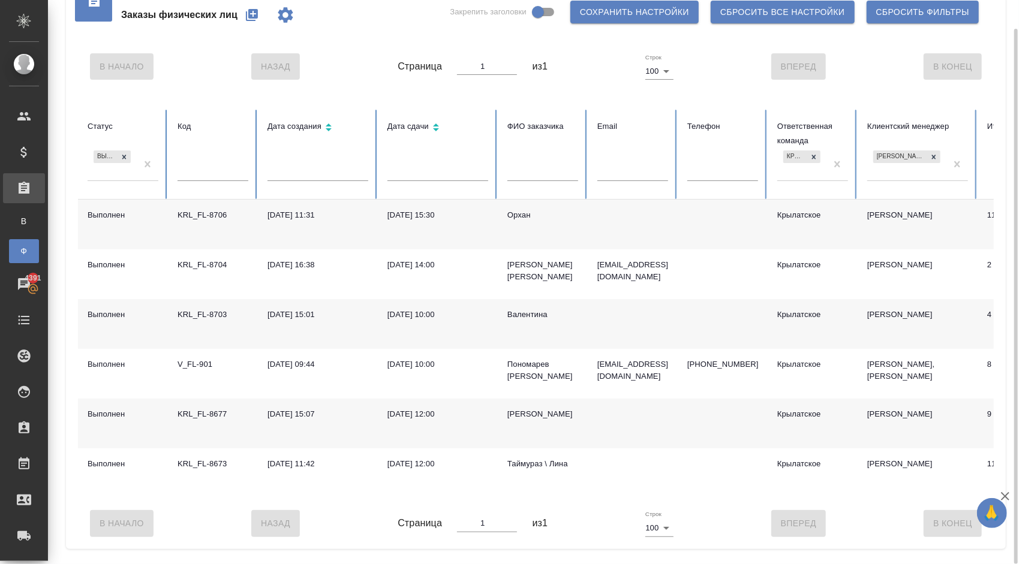
click at [517, 312] on div "Валентина" at bounding box center [542, 315] width 71 height 12
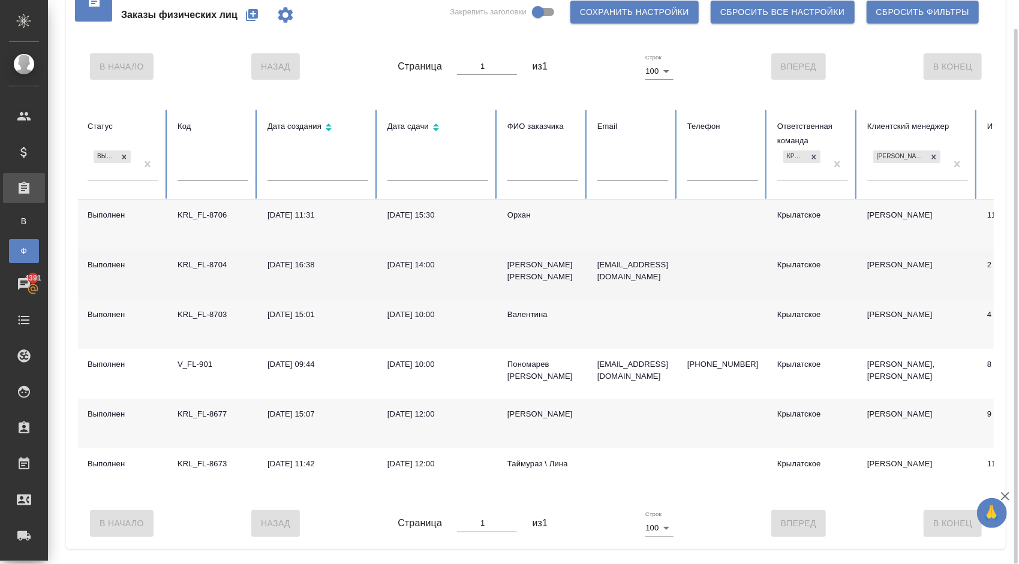
click at [515, 261] on div "Софьянников Василий" at bounding box center [542, 271] width 71 height 24
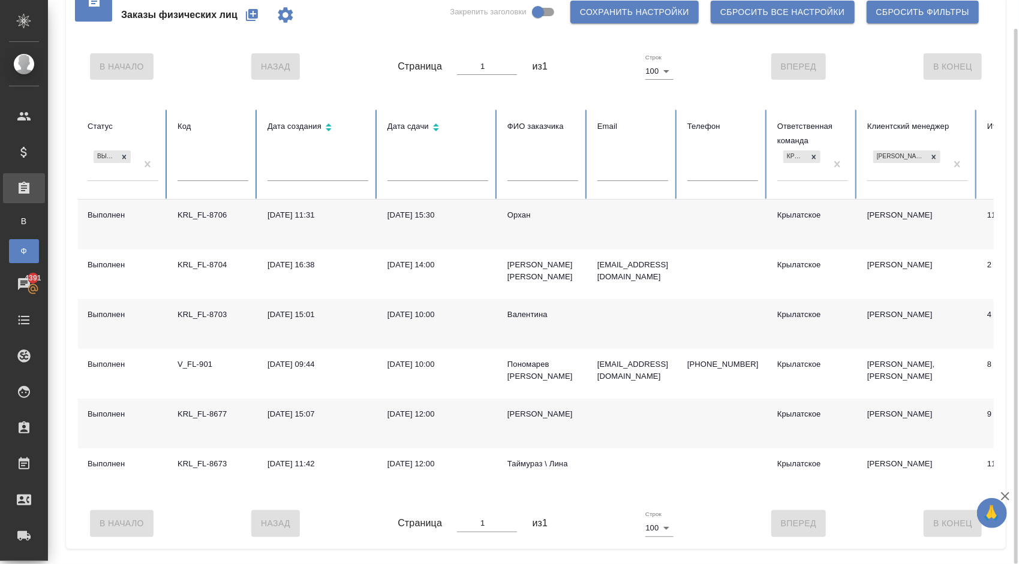
click at [524, 215] on div "Орхан" at bounding box center [542, 215] width 71 height 12
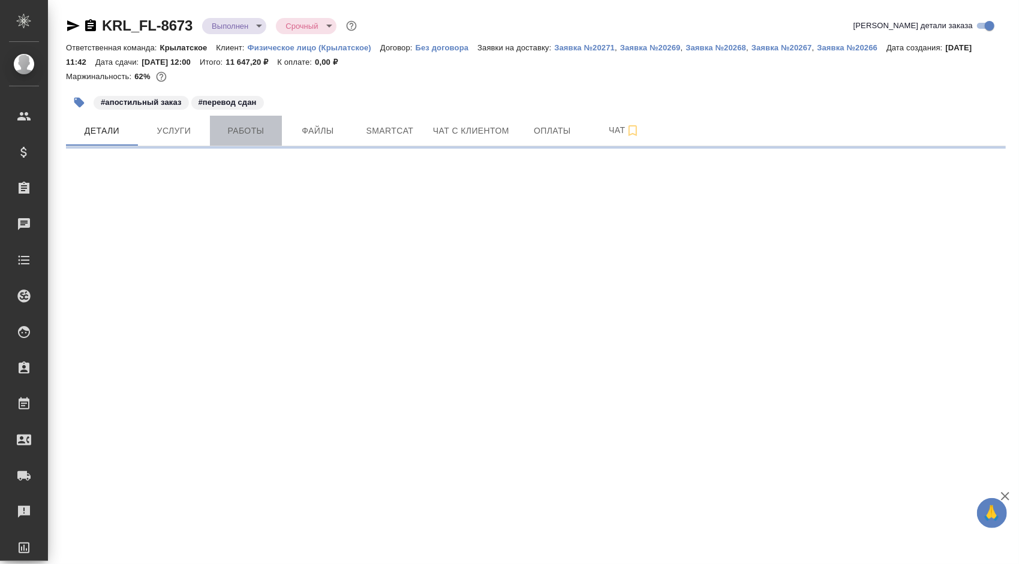
click at [252, 126] on span "Работы" at bounding box center [246, 131] width 58 height 15
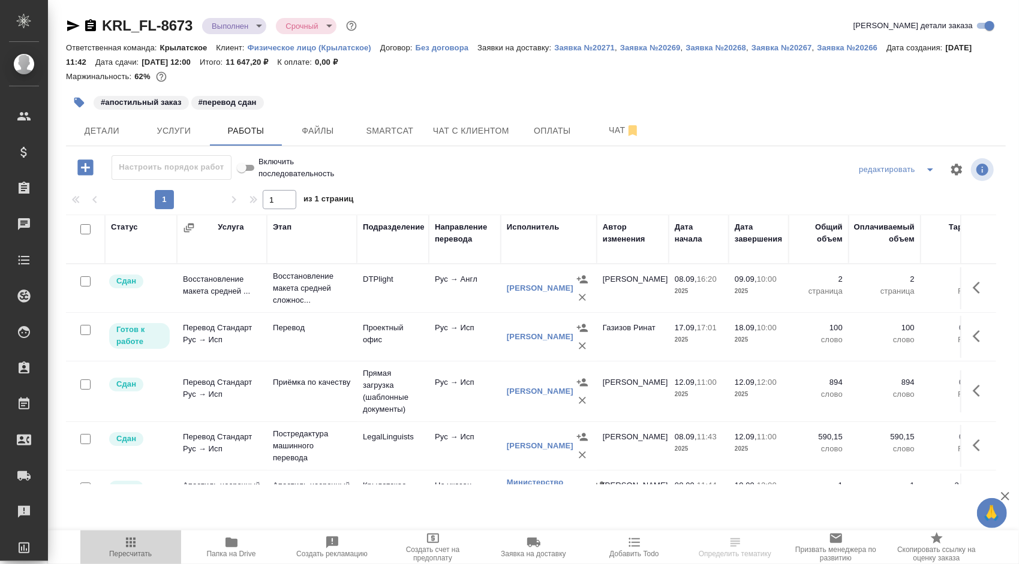
click at [163, 545] on span "Пересчитать" at bounding box center [131, 547] width 86 height 23
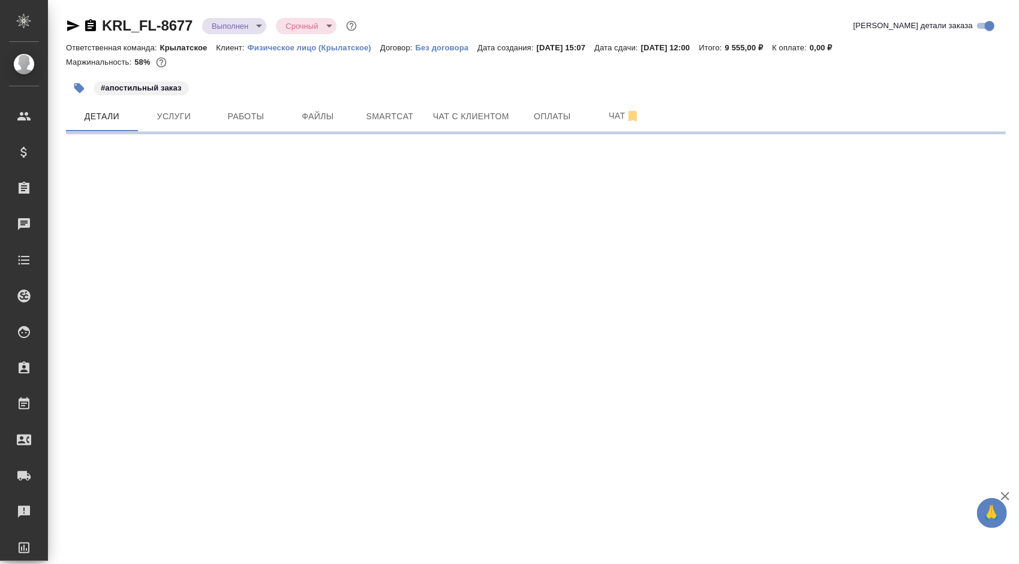
select select "RU"
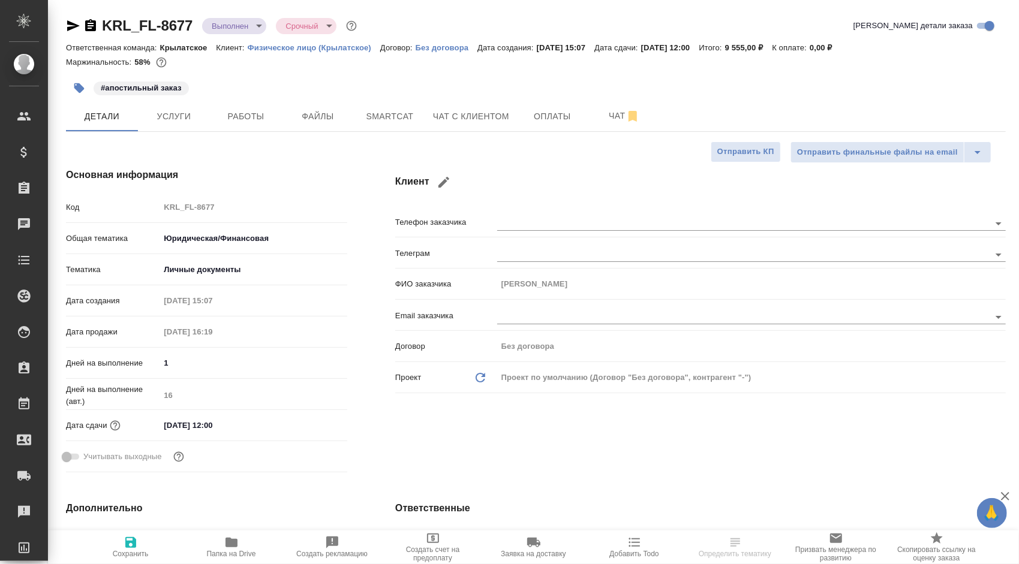
type textarea "x"
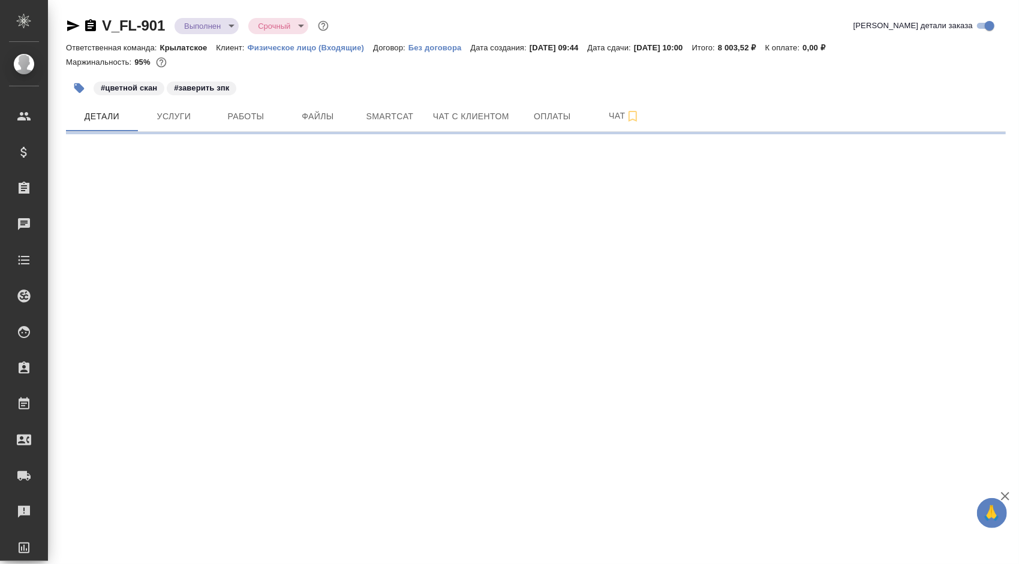
select select "RU"
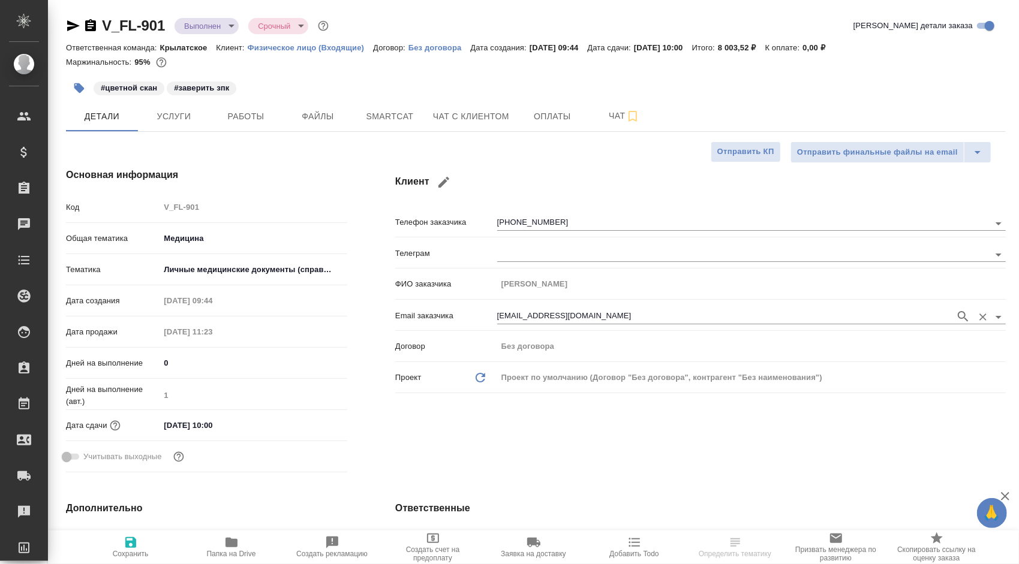
type textarea "x"
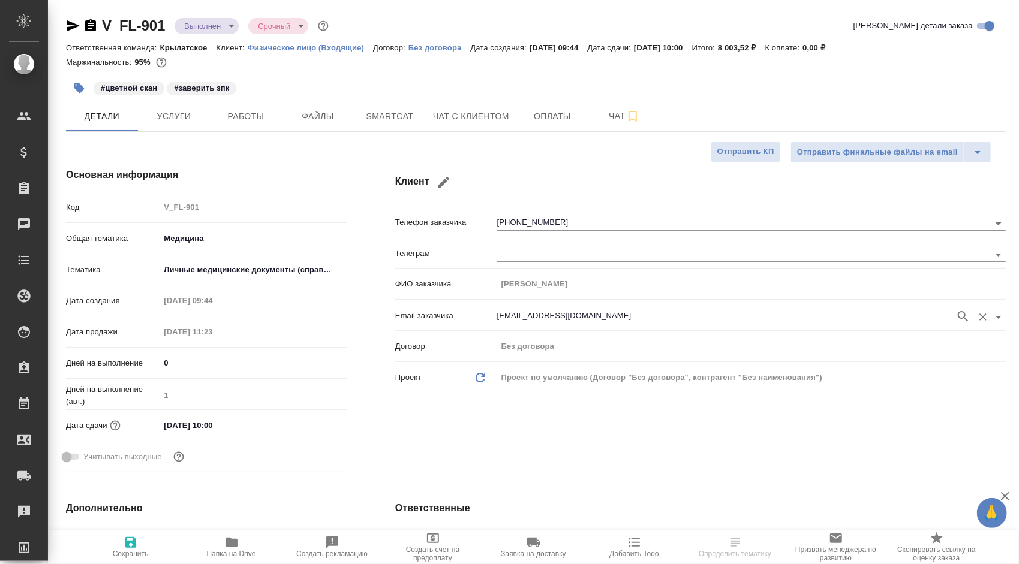
type textarea "x"
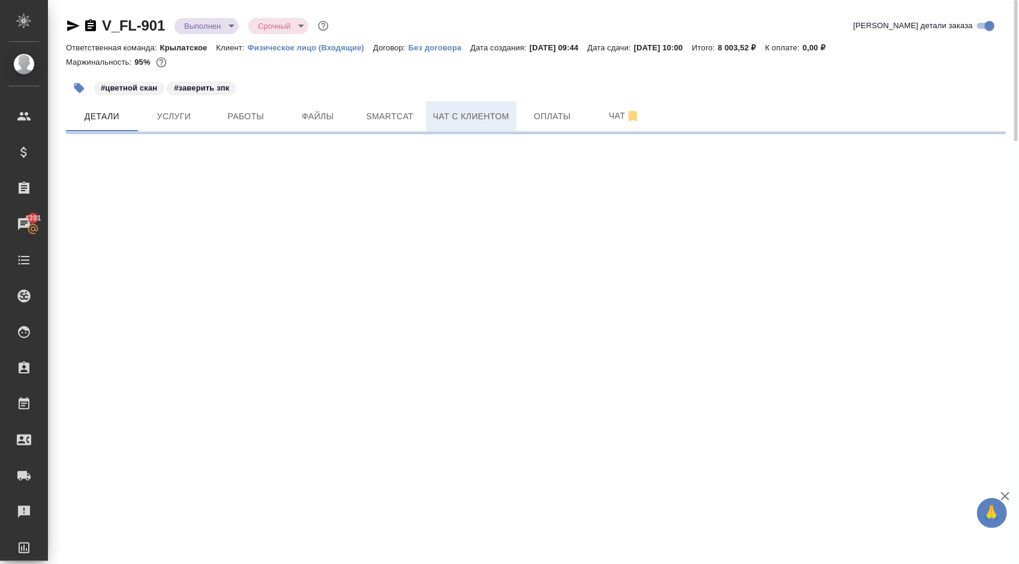
select select "RU"
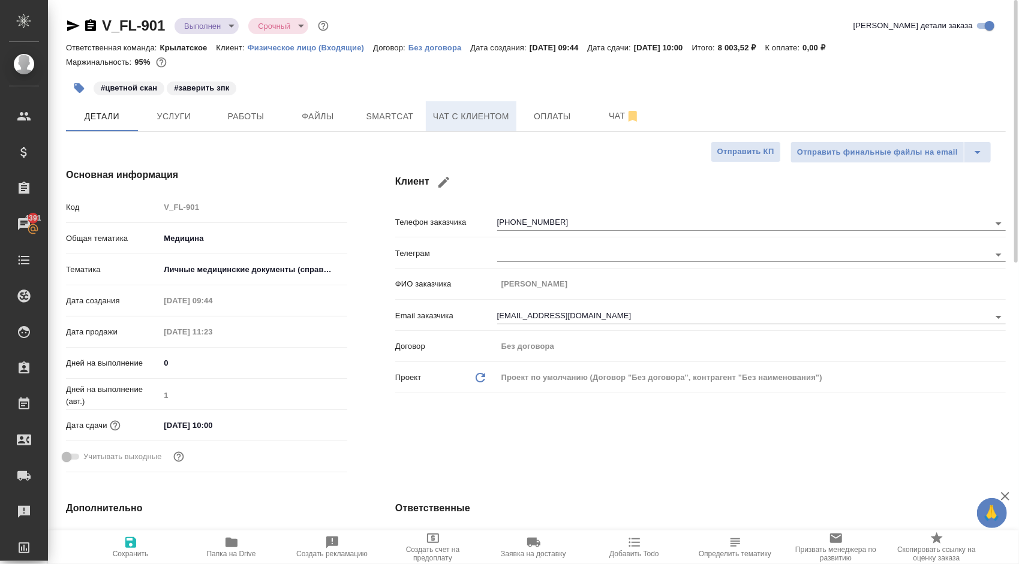
type textarea "x"
click at [453, 113] on span "Чат с клиентом" at bounding box center [471, 116] width 76 height 15
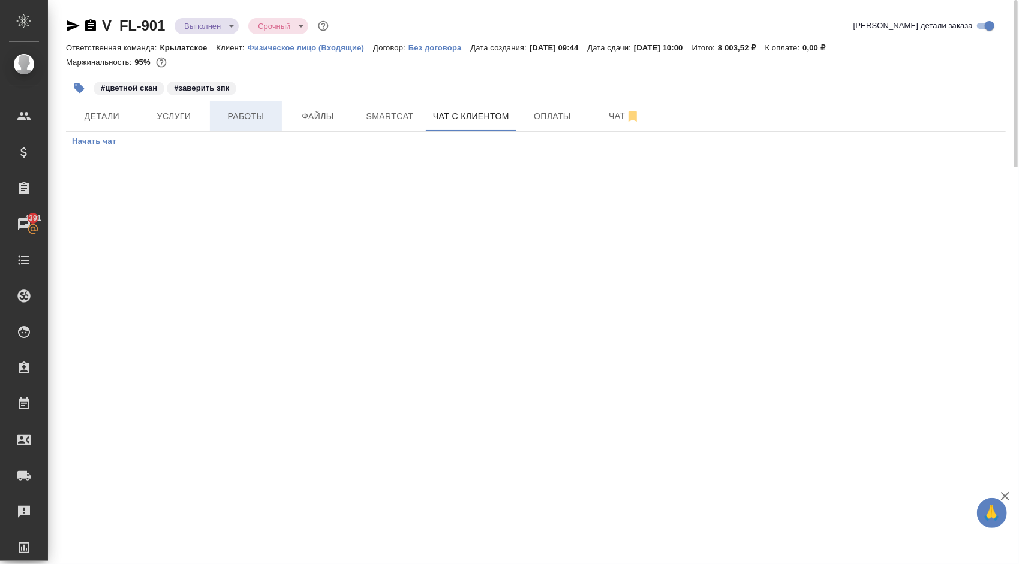
click at [247, 116] on span "Работы" at bounding box center [246, 116] width 58 height 15
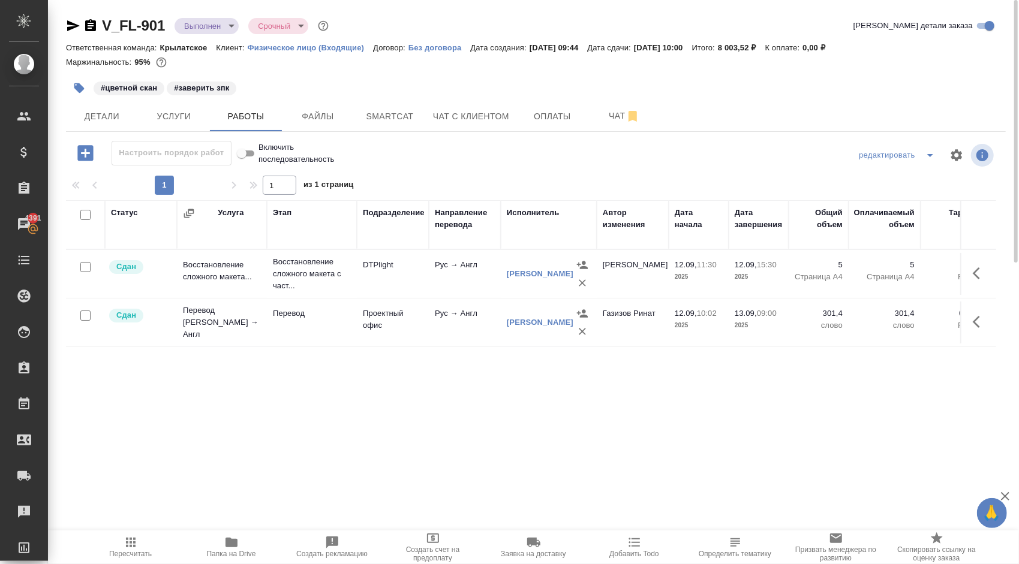
click at [156, 539] on span "Пересчитать" at bounding box center [131, 547] width 86 height 23
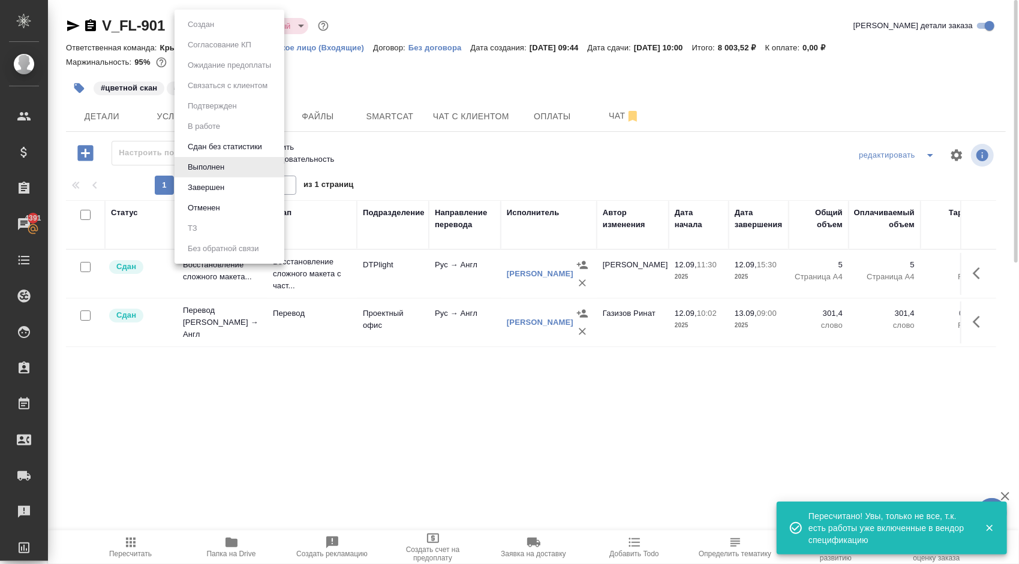
click at [232, 19] on body "🙏 .cls-1 fill:#fff; AWATERA Kasymov Timur Клиенты Спецификации Заказы 4391 Чаты…" at bounding box center [509, 282] width 1019 height 564
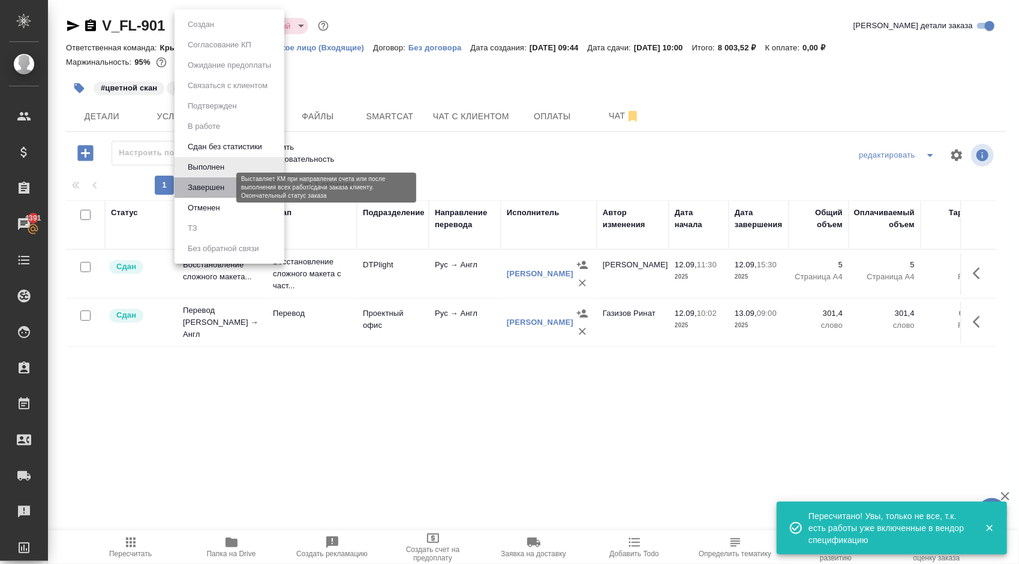
click at [223, 190] on button "Завершен" at bounding box center [206, 187] width 44 height 13
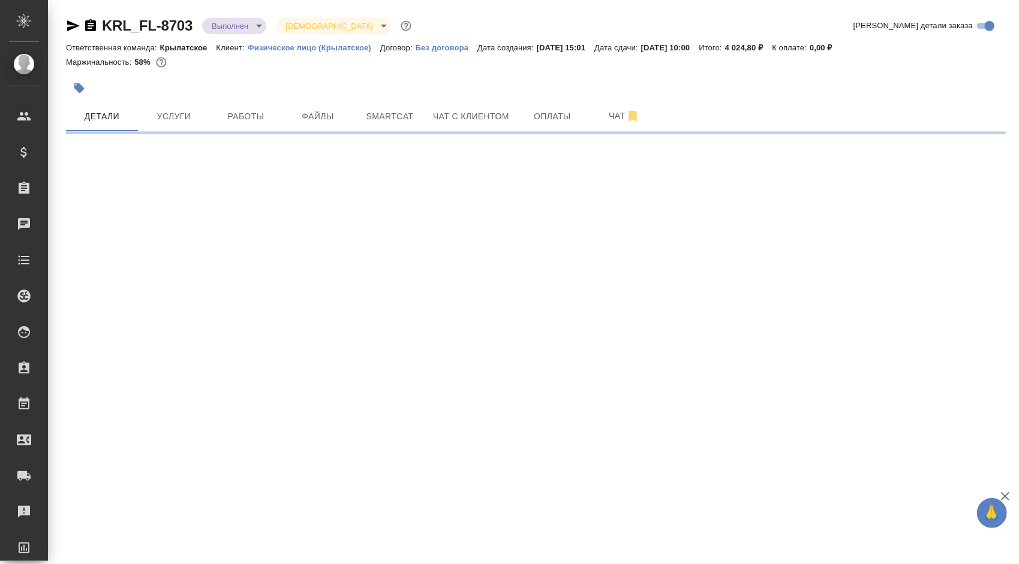
select select "RU"
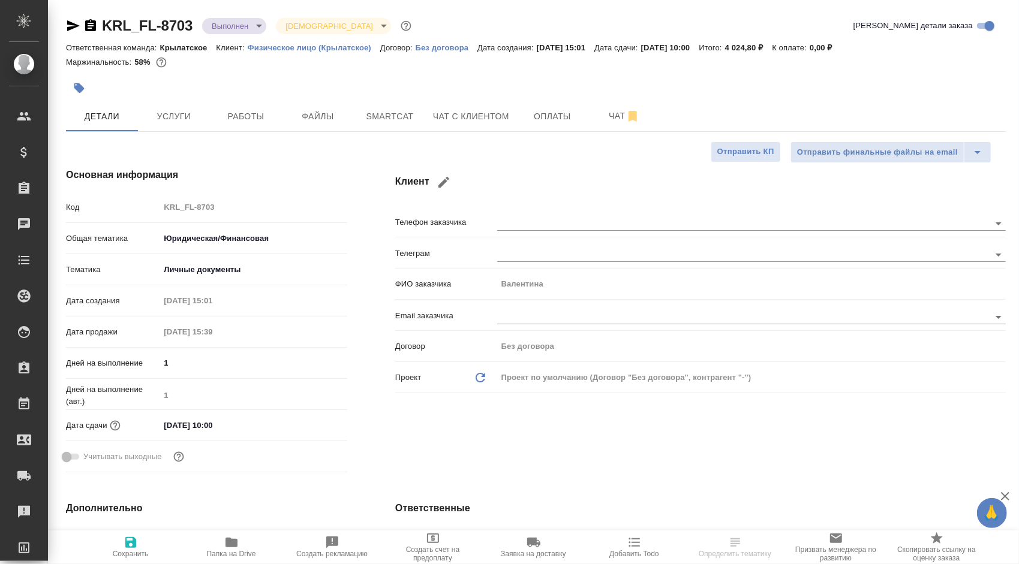
type textarea "x"
drag, startPoint x: 180, startPoint y: 120, endPoint x: 298, endPoint y: 142, distance: 119.6
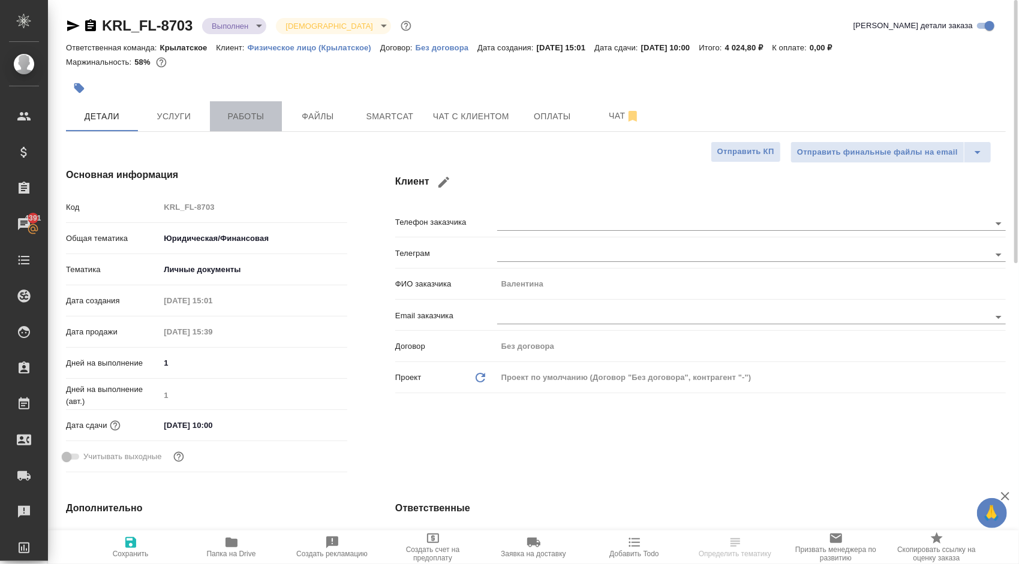
click at [259, 104] on button "Работы" at bounding box center [246, 116] width 72 height 30
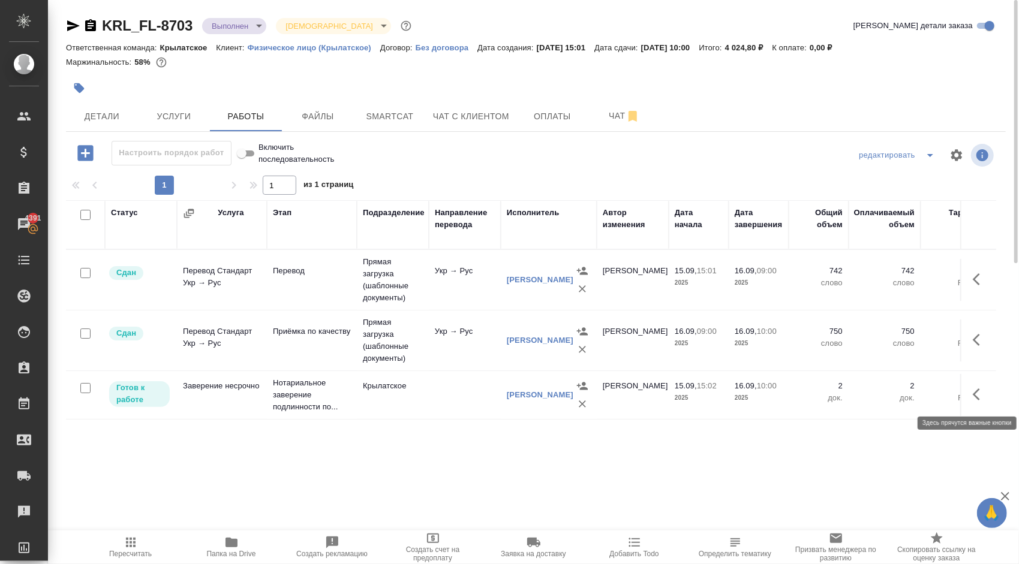
click at [981, 396] on icon "button" at bounding box center [980, 394] width 14 height 14
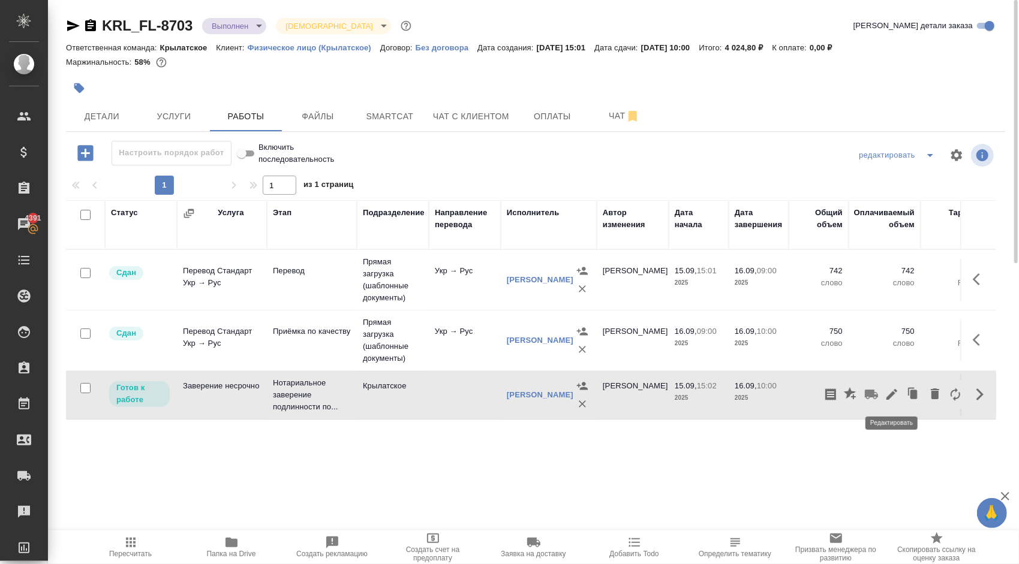
click at [893, 396] on icon "button" at bounding box center [892, 394] width 14 height 14
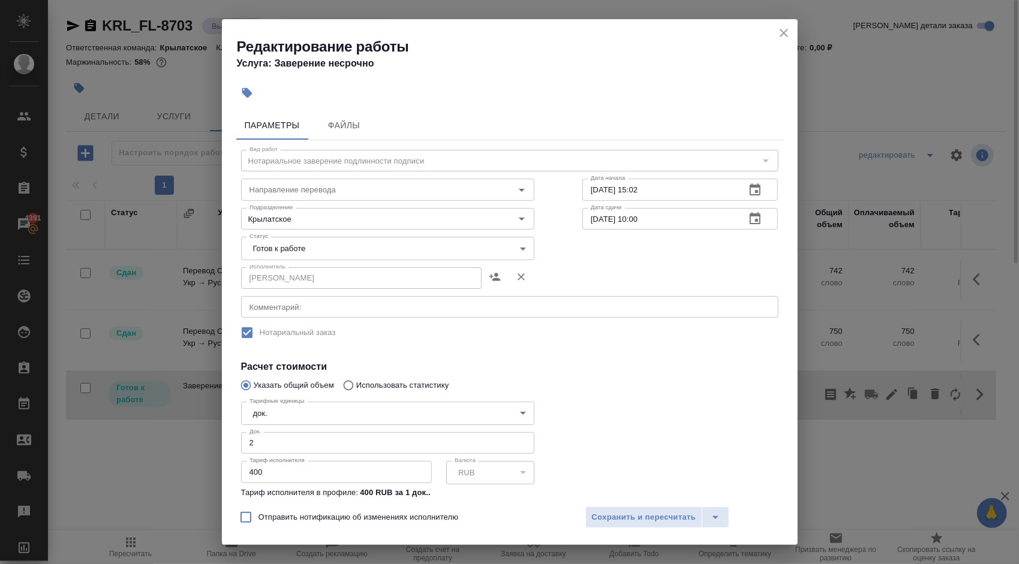
click at [269, 233] on div "Статус Готов к работе readyForWork Статус" at bounding box center [387, 247] width 341 height 78
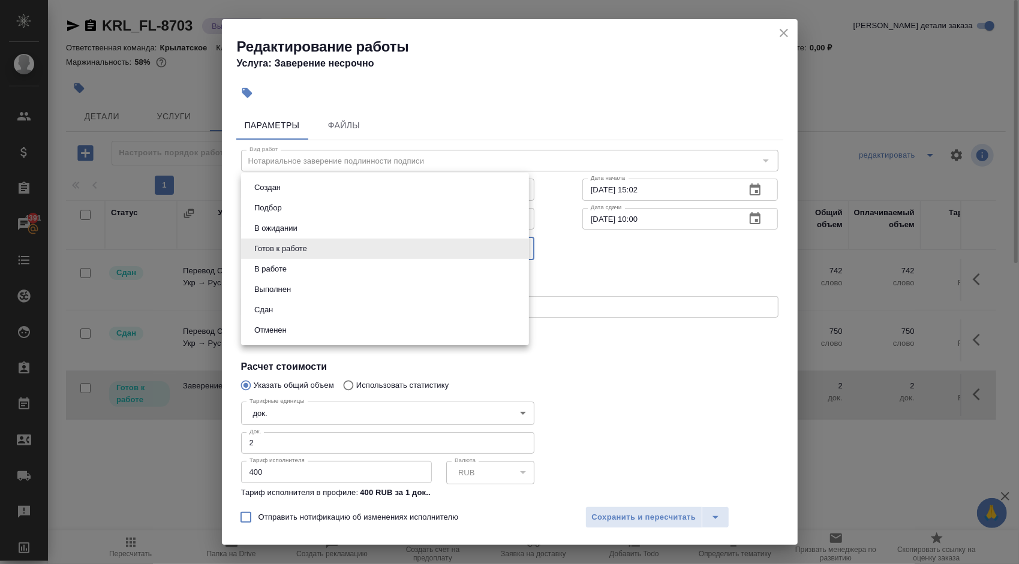
drag, startPoint x: 270, startPoint y: 242, endPoint x: 275, endPoint y: 258, distance: 16.3
click at [271, 243] on body "🙏 .cls-1 fill:#fff; AWATERA Kasymov Timur Клиенты Спецификации Заказы 4391 Чаты…" at bounding box center [509, 282] width 1019 height 564
drag, startPoint x: 266, startPoint y: 306, endPoint x: 270, endPoint y: 312, distance: 7.0
click at [266, 306] on button "Сдан" at bounding box center [264, 310] width 26 height 13
type input "closed"
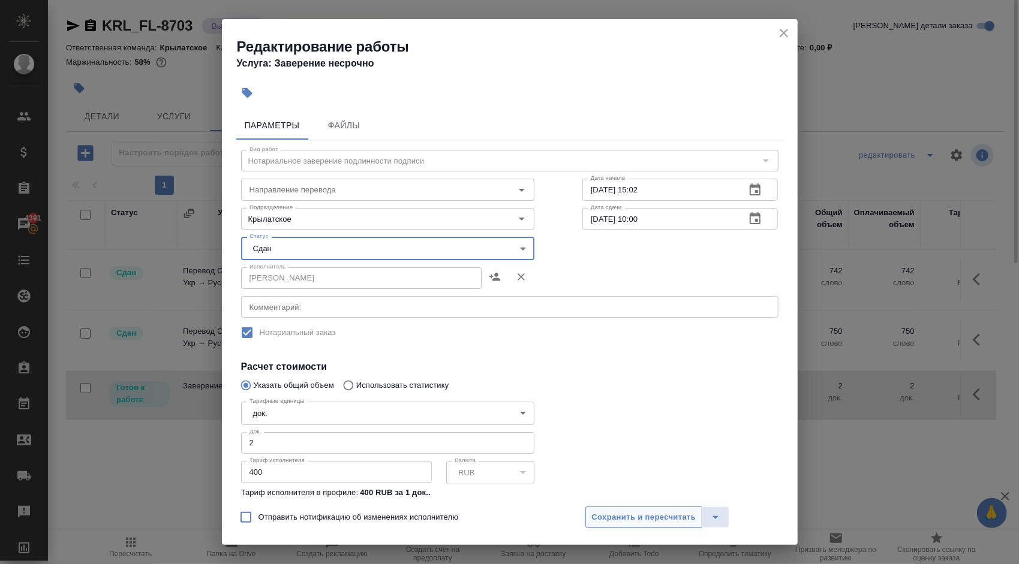
click at [603, 518] on span "Сохранить и пересчитать" at bounding box center [644, 518] width 104 height 14
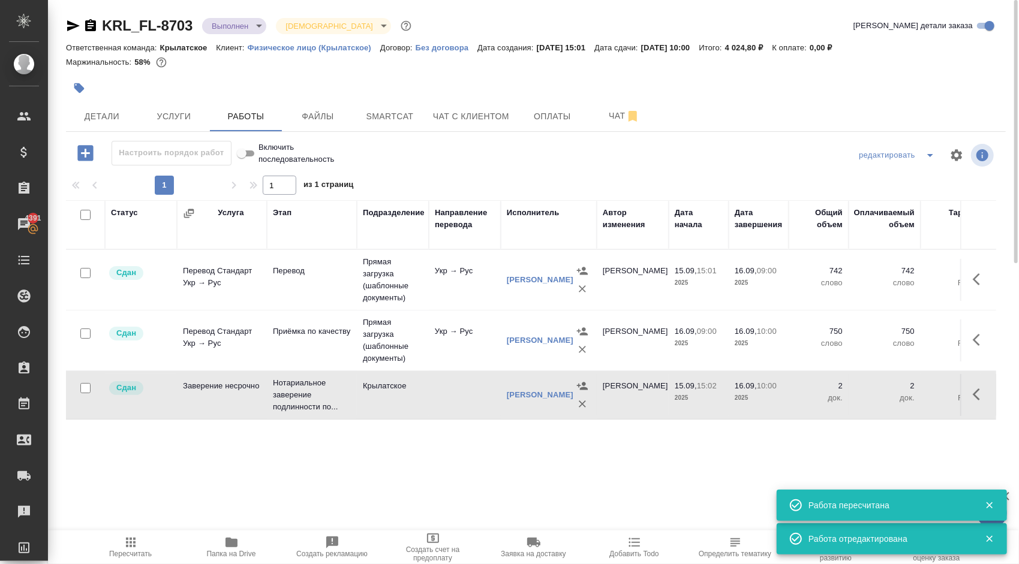
click at [151, 534] on button "Пересчитать" at bounding box center [130, 548] width 101 height 34
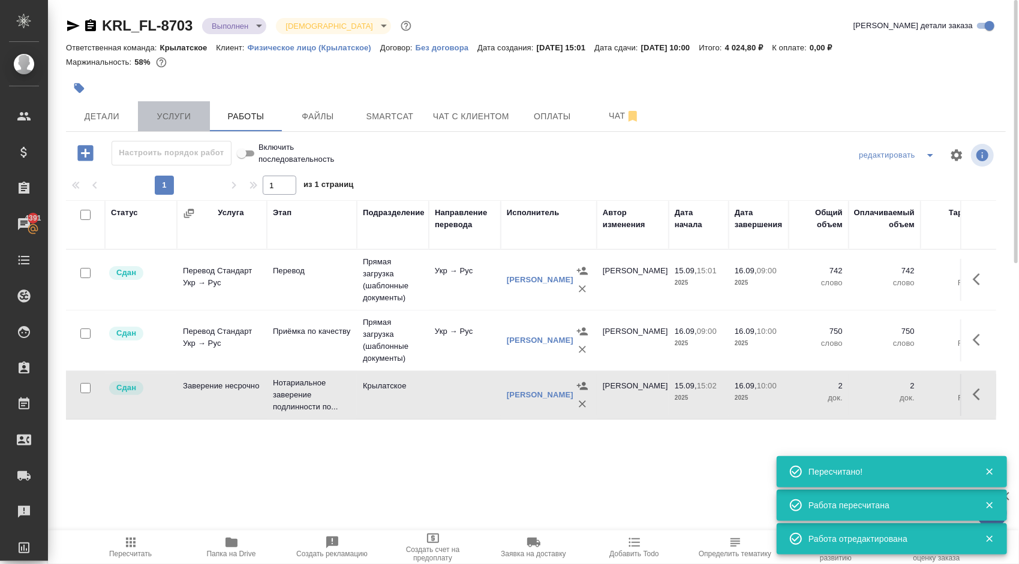
click at [188, 101] on button "Услуги" at bounding box center [174, 116] width 72 height 30
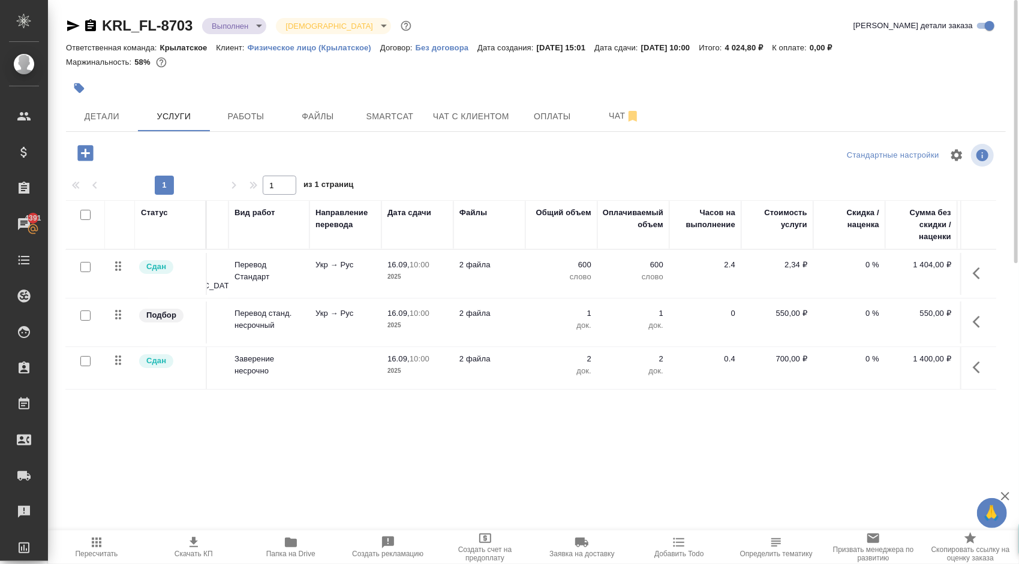
scroll to position [0, 128]
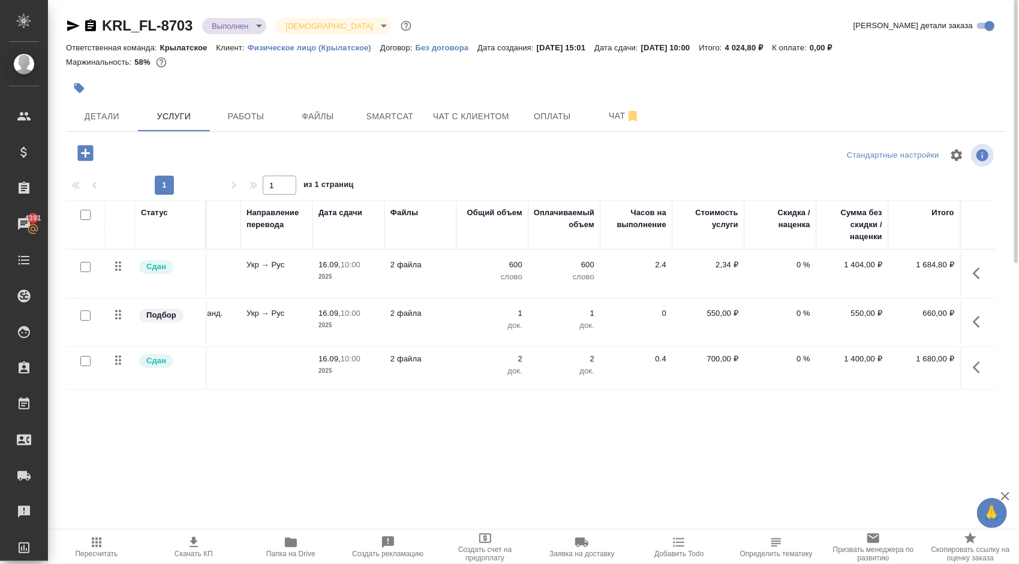
click at [384, 155] on div at bounding box center [535, 155] width 313 height 29
click at [123, 121] on span "Детали" at bounding box center [102, 116] width 58 height 15
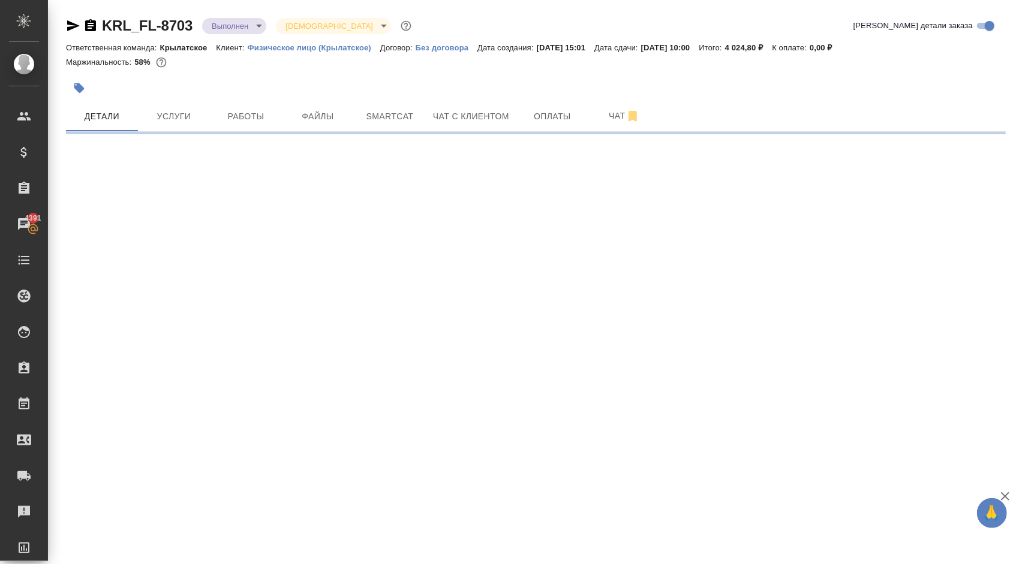
select select "RU"
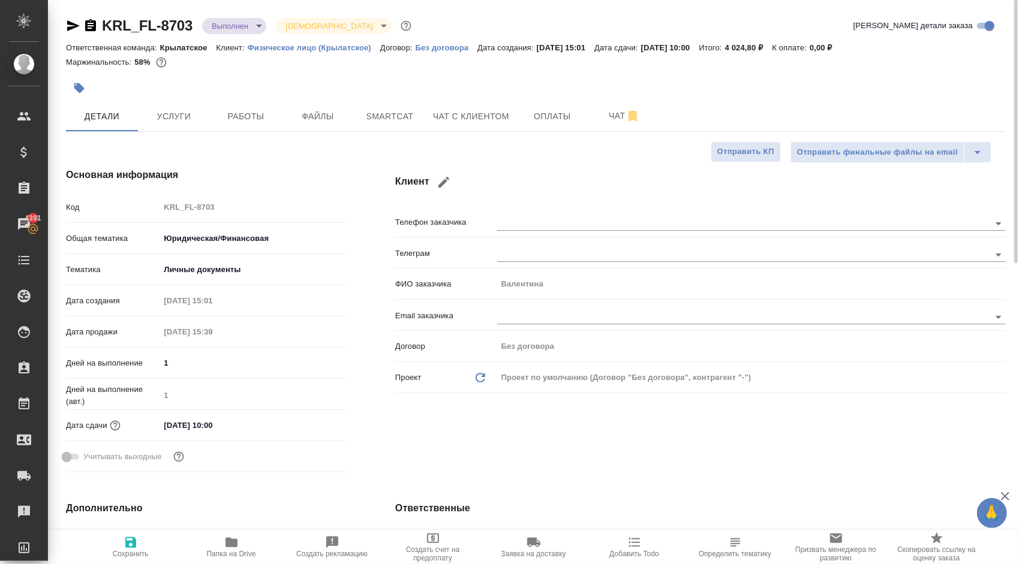
type textarea "x"
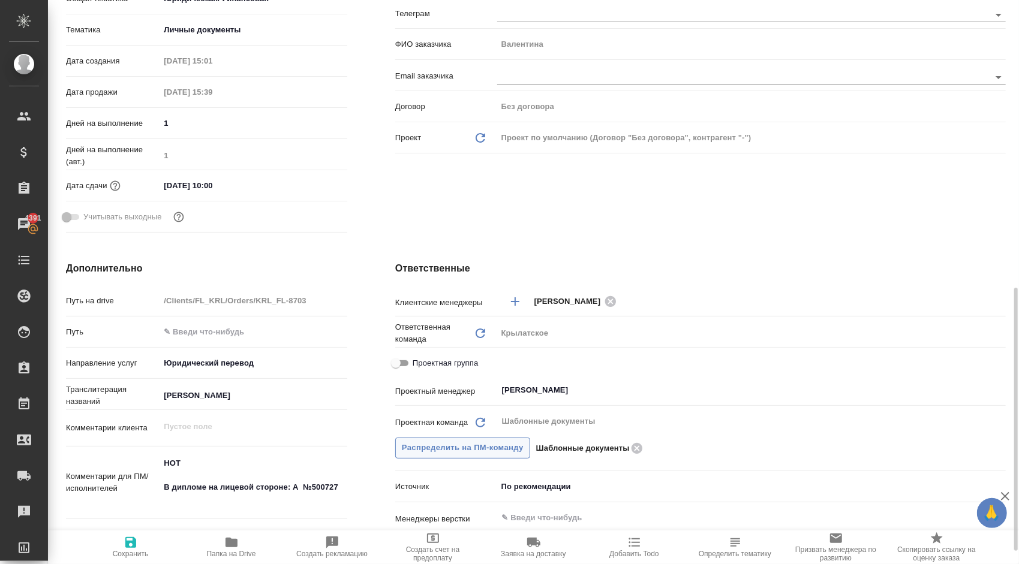
scroll to position [360, 0]
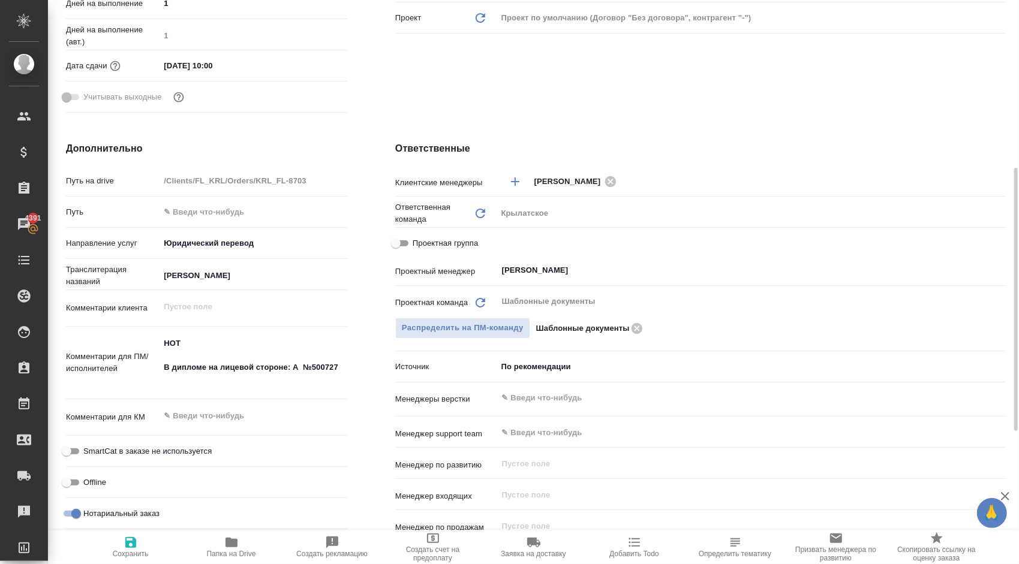
click at [457, 241] on span "Проектная группа" at bounding box center [445, 244] width 65 height 12
click at [417, 241] on input "Проектная группа" at bounding box center [395, 243] width 43 height 14
checkbox input "true"
type textarea "x"
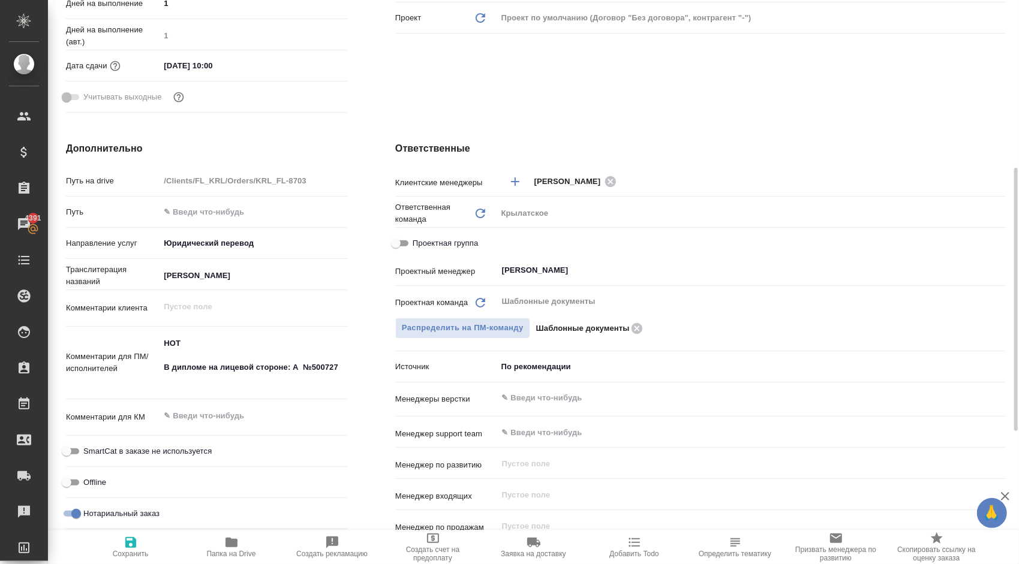
type textarea "x"
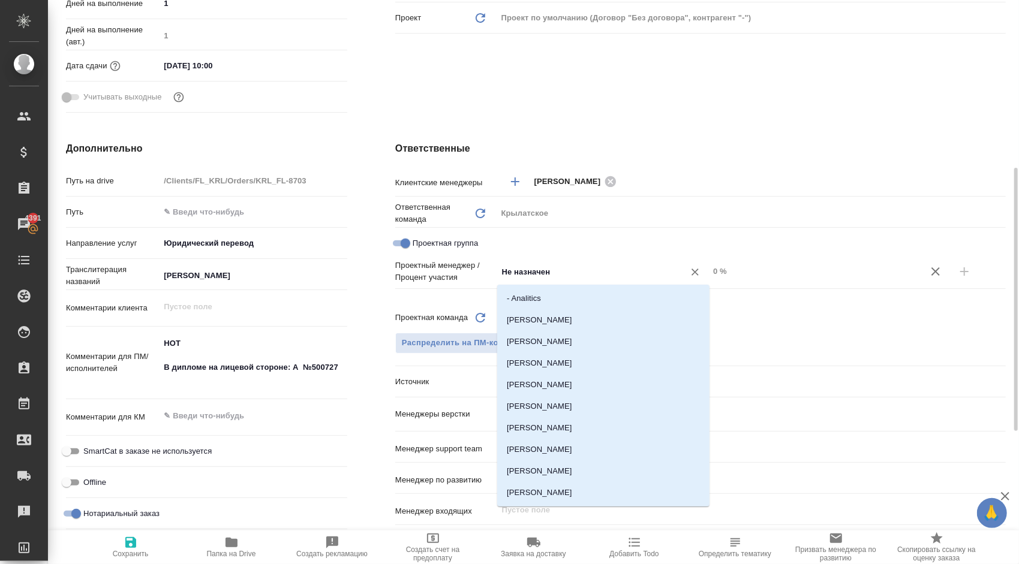
click at [555, 270] on input "Не назначен" at bounding box center [583, 272] width 164 height 14
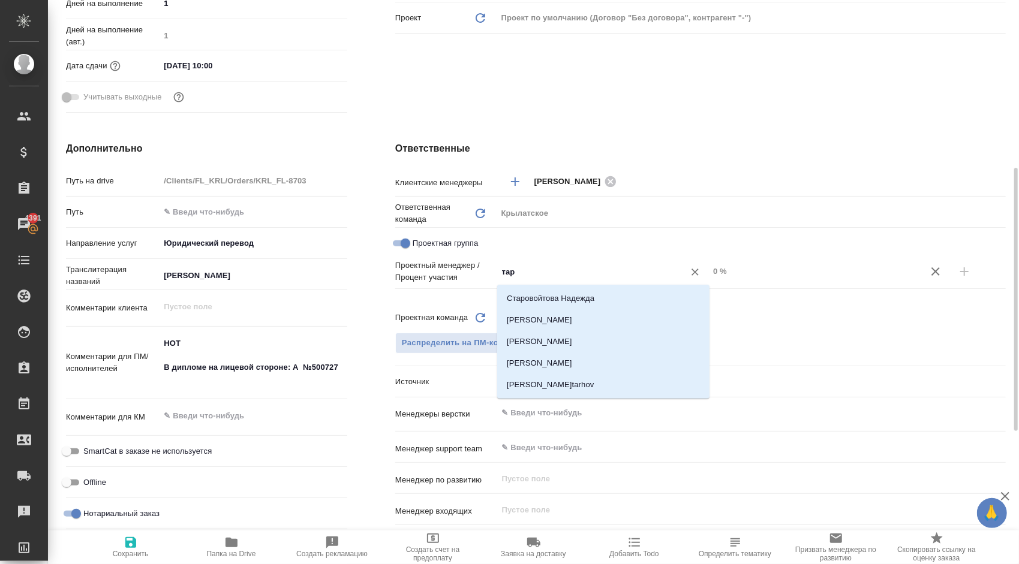
type input "тара"
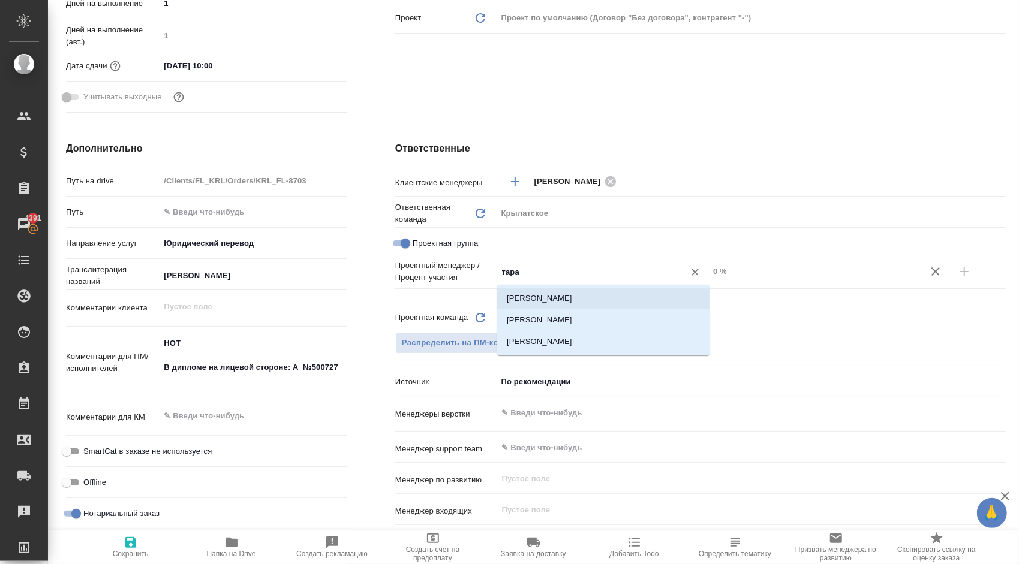
click at [583, 296] on li "Тарабановская Анастасия" at bounding box center [603, 299] width 212 height 22
type textarea "x"
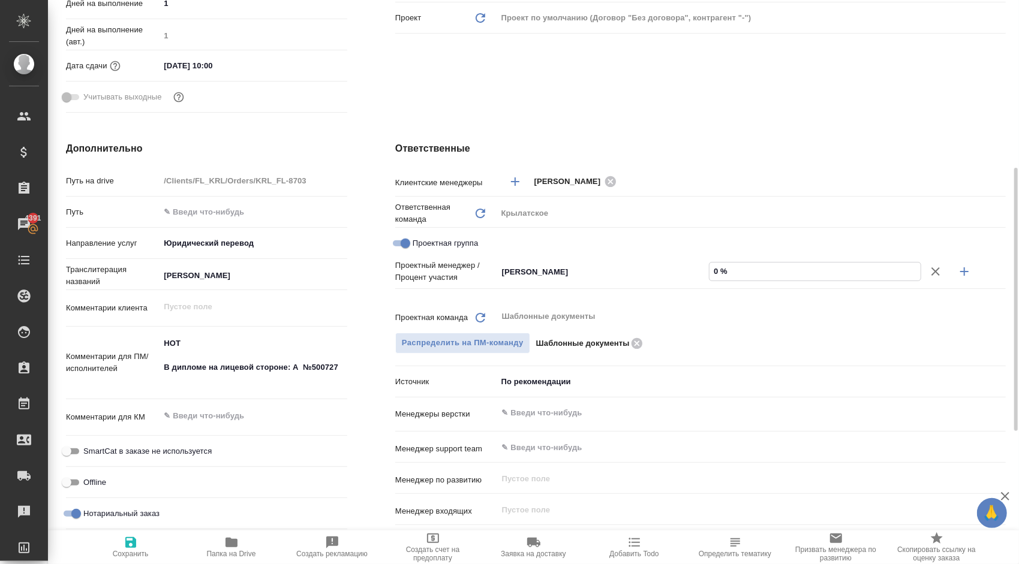
drag, startPoint x: 746, startPoint y: 277, endPoint x: 710, endPoint y: 277, distance: 36.6
click at [710, 277] on input "0 %" at bounding box center [815, 271] width 211 height 17
type textarea "x"
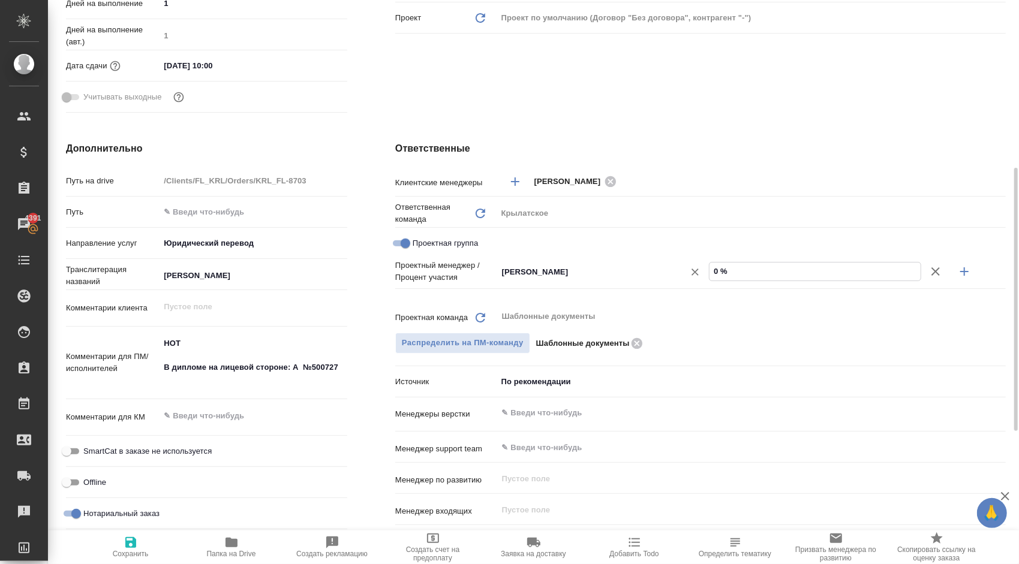
type input "5 %"
type textarea "x"
type input "59 %"
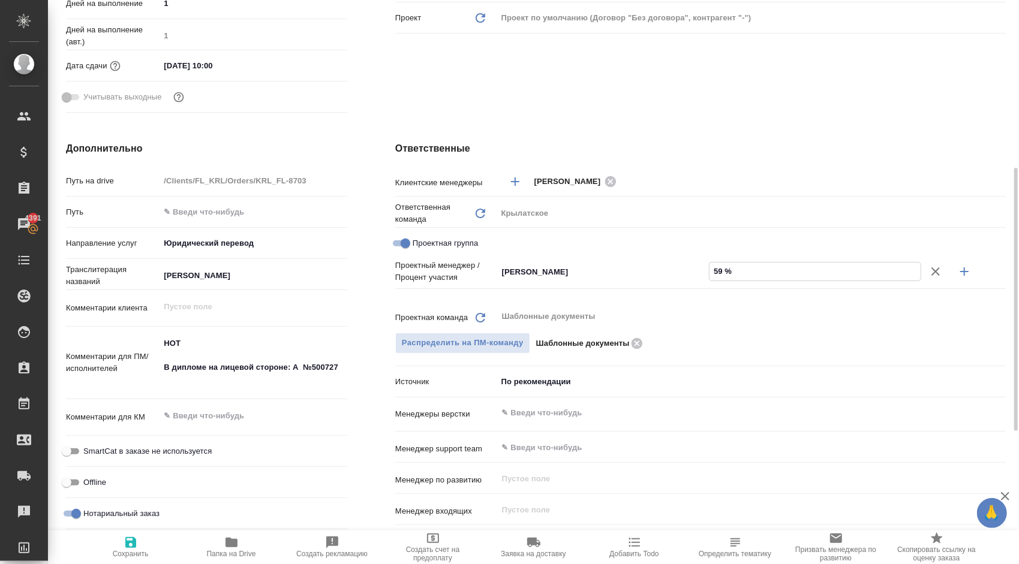
click at [970, 275] on icon "button" at bounding box center [964, 272] width 14 height 14
type textarea "x"
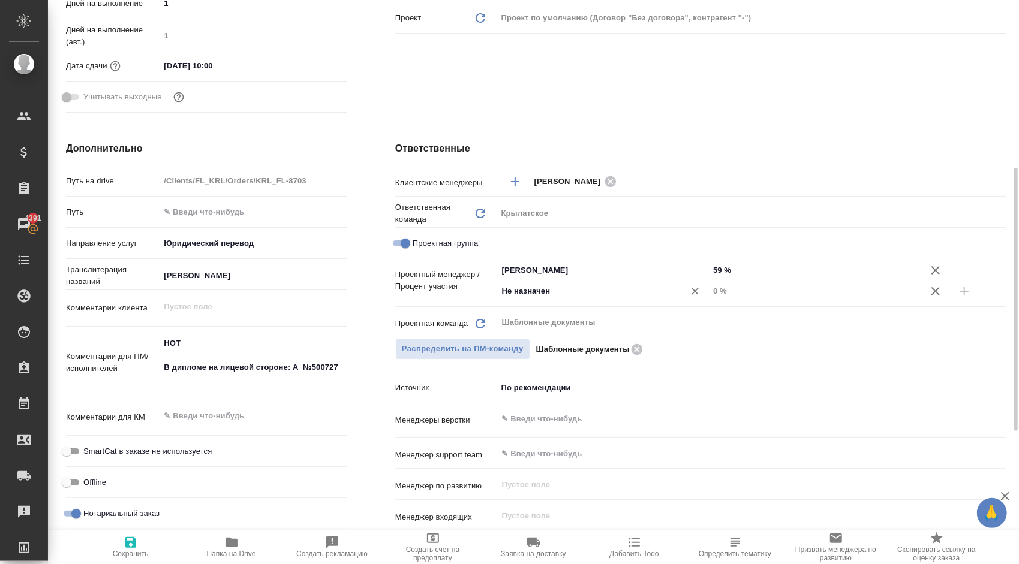
click at [551, 285] on input "Не назначен" at bounding box center [583, 291] width 164 height 14
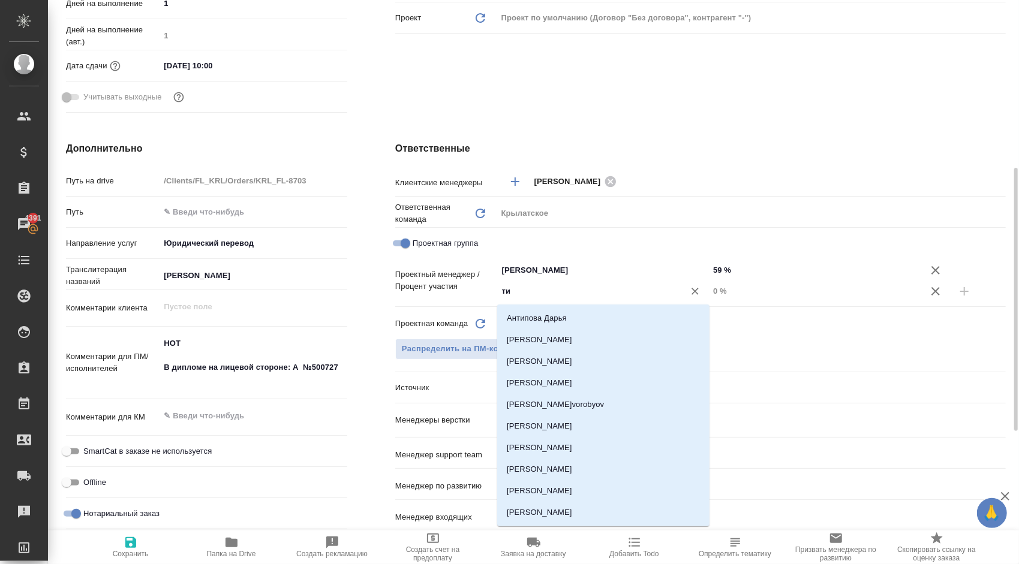
type input "тим"
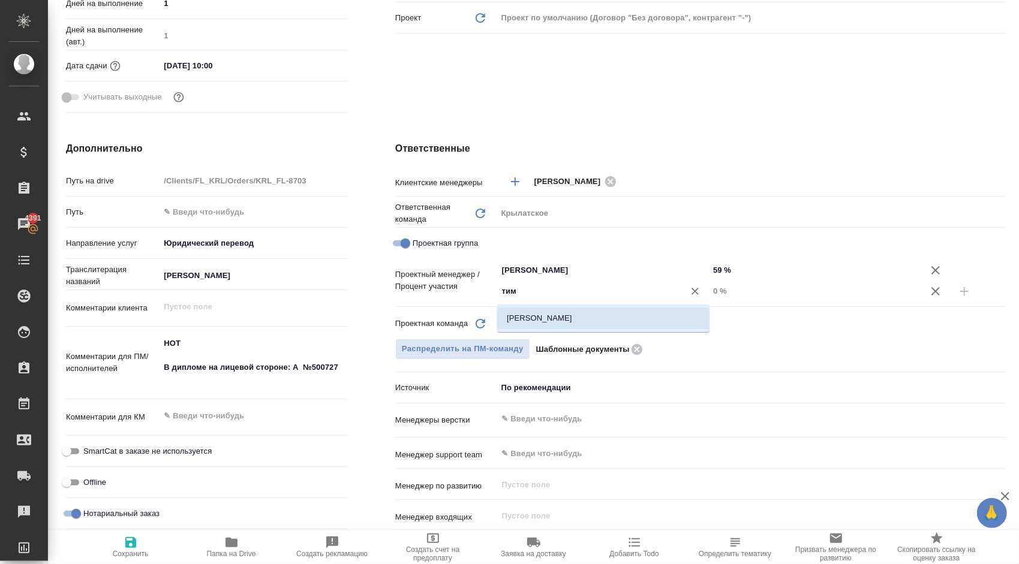
click at [557, 308] on li "[PERSON_NAME]" at bounding box center [603, 319] width 212 height 22
type textarea "x"
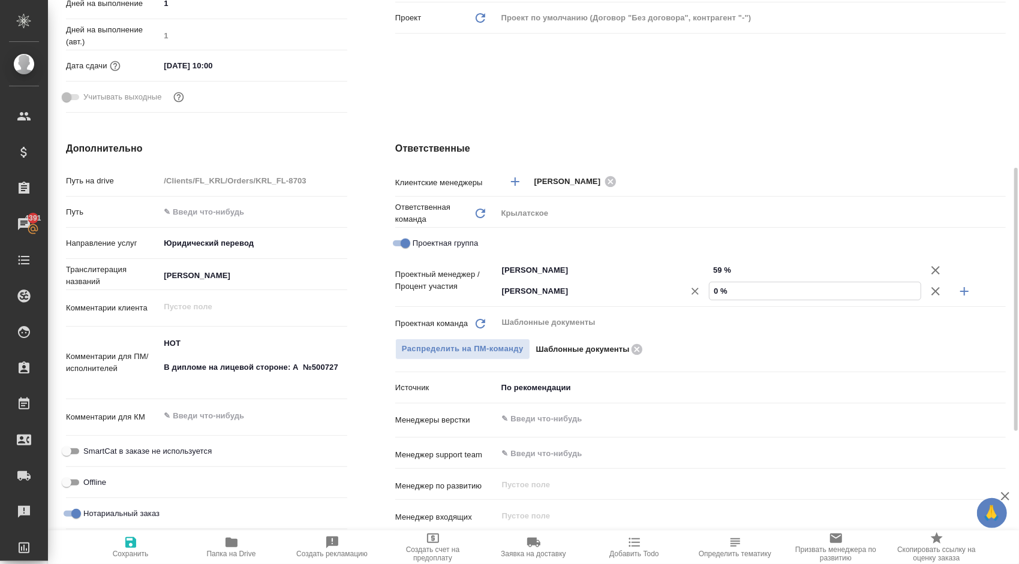
drag, startPoint x: 725, startPoint y: 291, endPoint x: 698, endPoint y: 286, distance: 28.0
click at [698, 286] on div "Касымов Тимур ​ 0 %" at bounding box center [751, 291] width 509 height 21
type textarea "x"
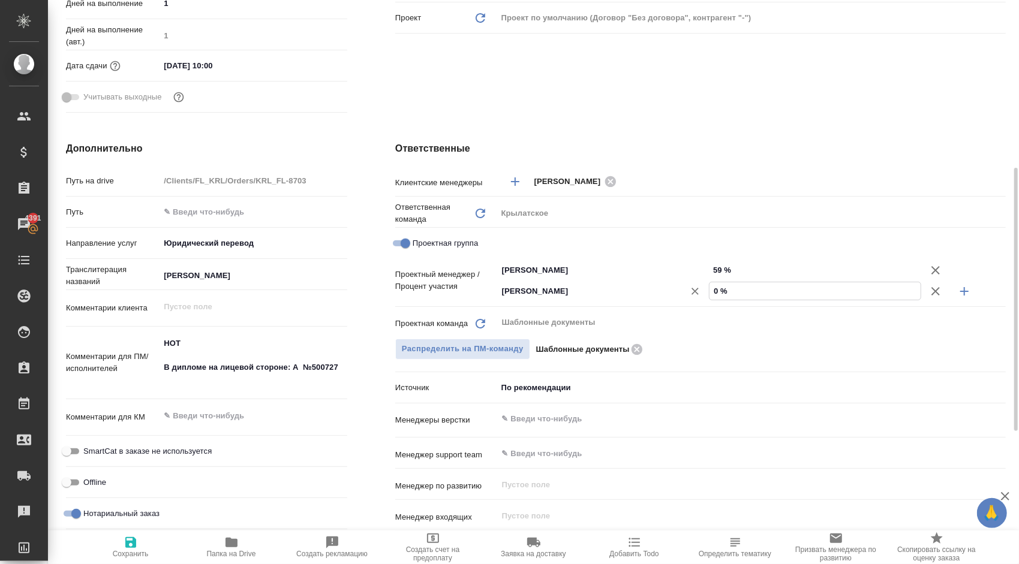
type input "4 %"
type textarea "x"
type input "41 %"
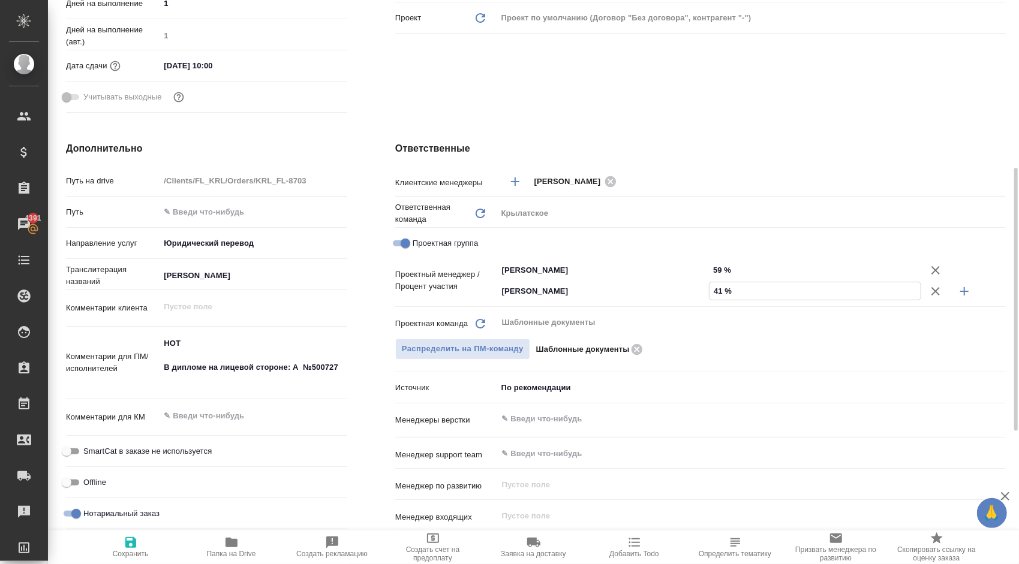
click at [140, 549] on span "Сохранить" at bounding box center [131, 547] width 86 height 23
type textarea "x"
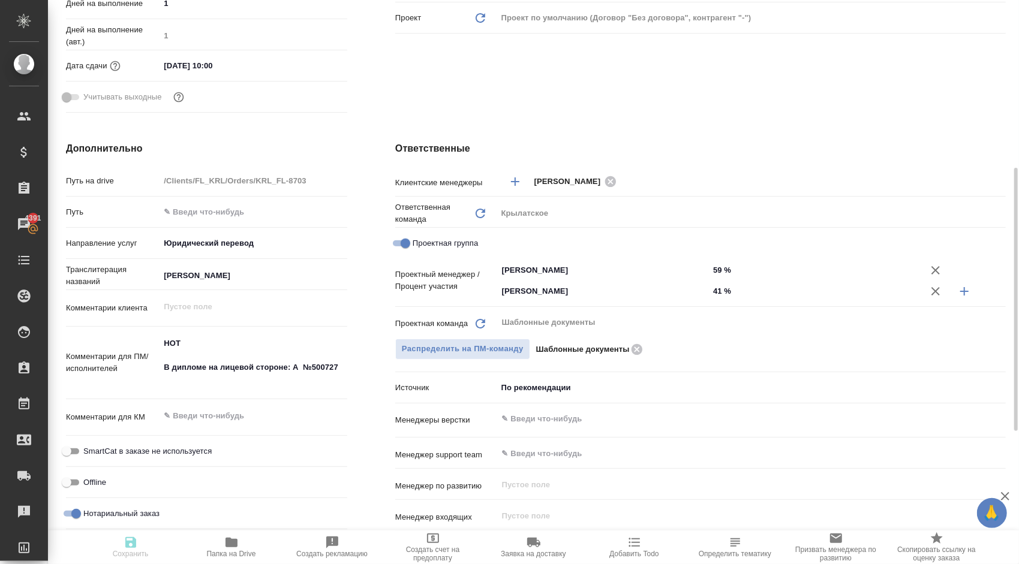
type textarea "x"
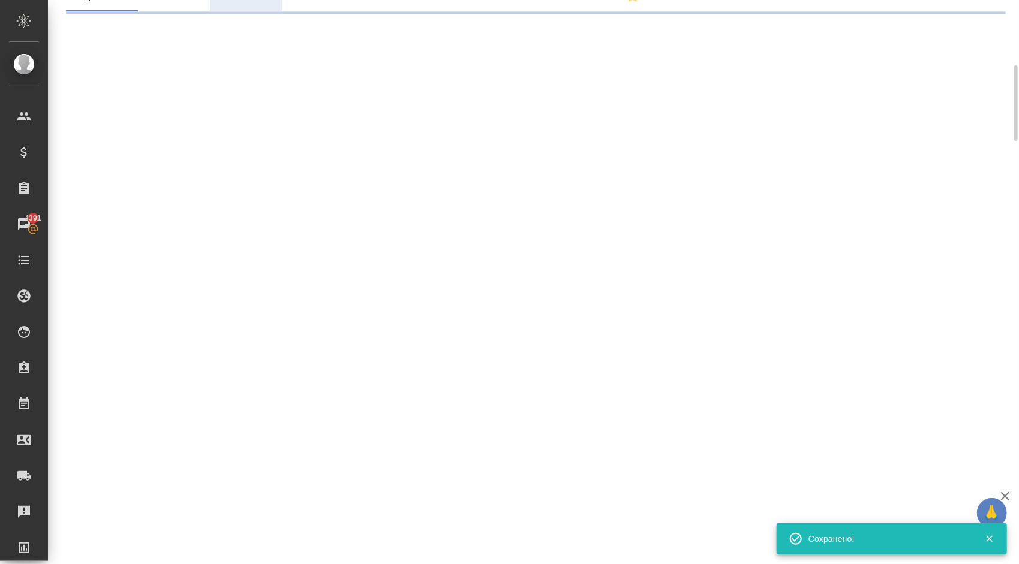
scroll to position [0, 0]
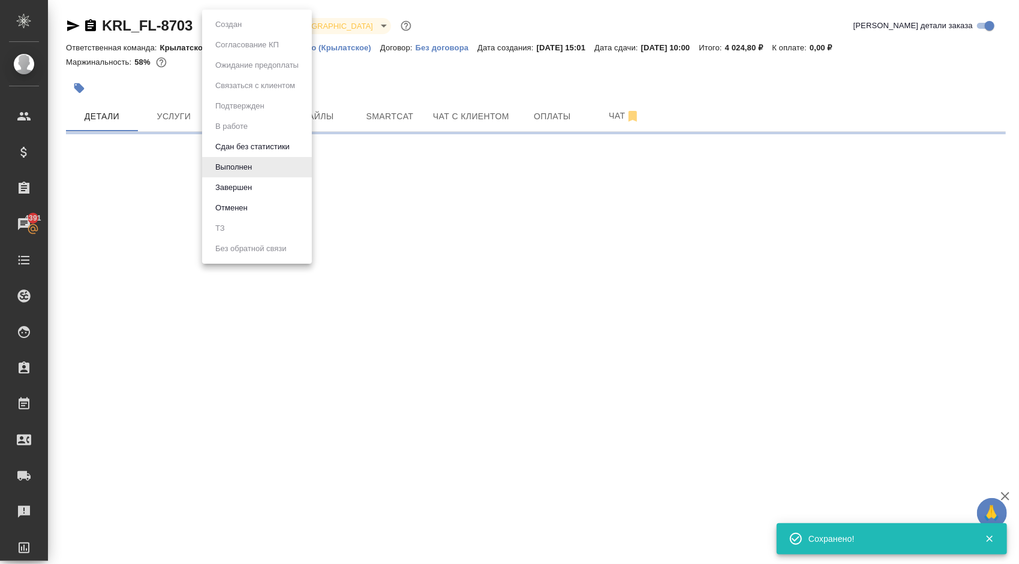
click at [240, 22] on body "🙏 .cls-1 fill:#fff; AWATERA Kasymov Timur Клиенты Спецификации Заказы 4391 Чаты…" at bounding box center [509, 282] width 1019 height 564
select select "RU"
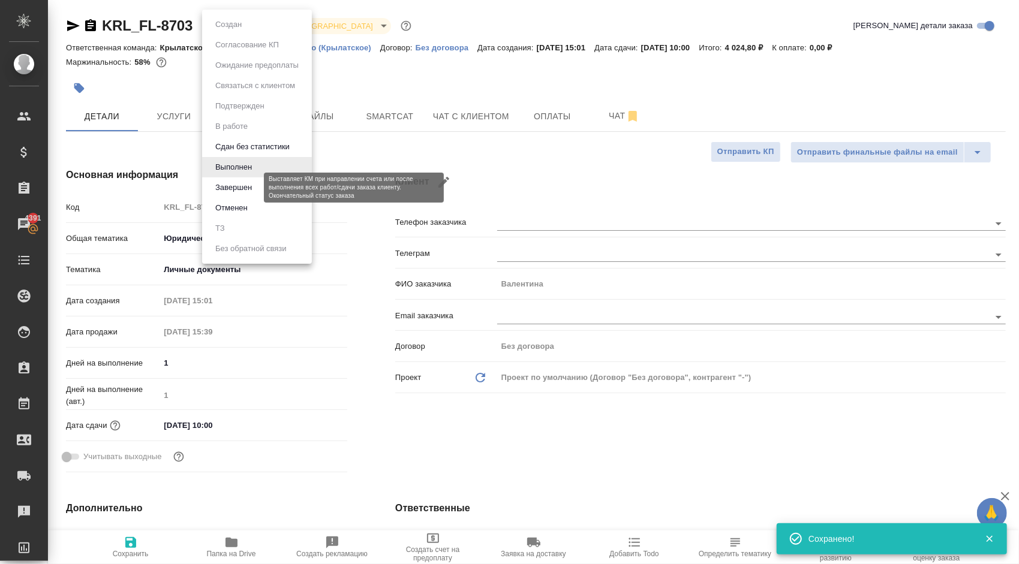
type textarea "x"
click at [247, 187] on button "Завершен" at bounding box center [234, 187] width 44 height 13
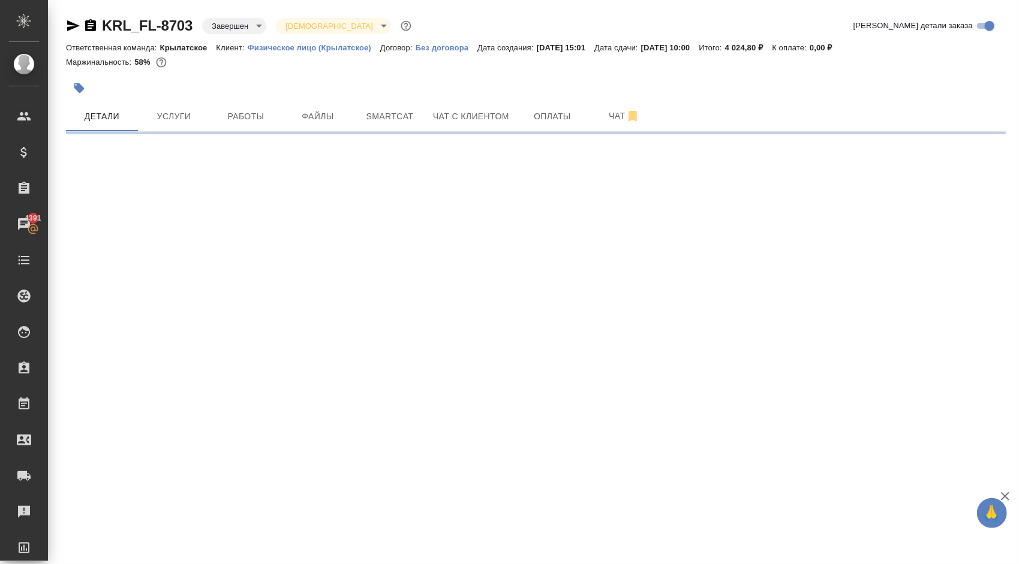
select select "RU"
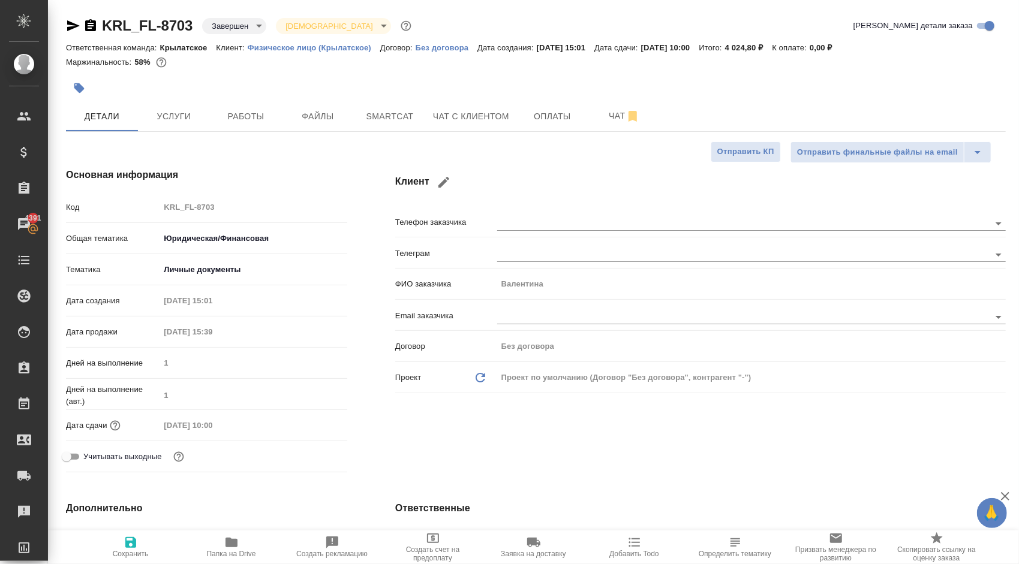
type textarea "x"
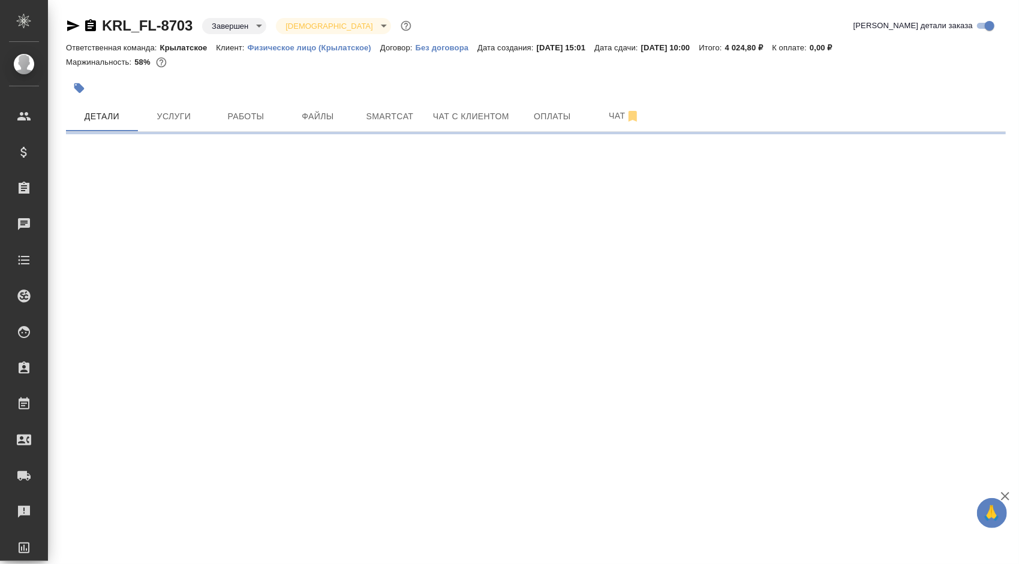
select select "RU"
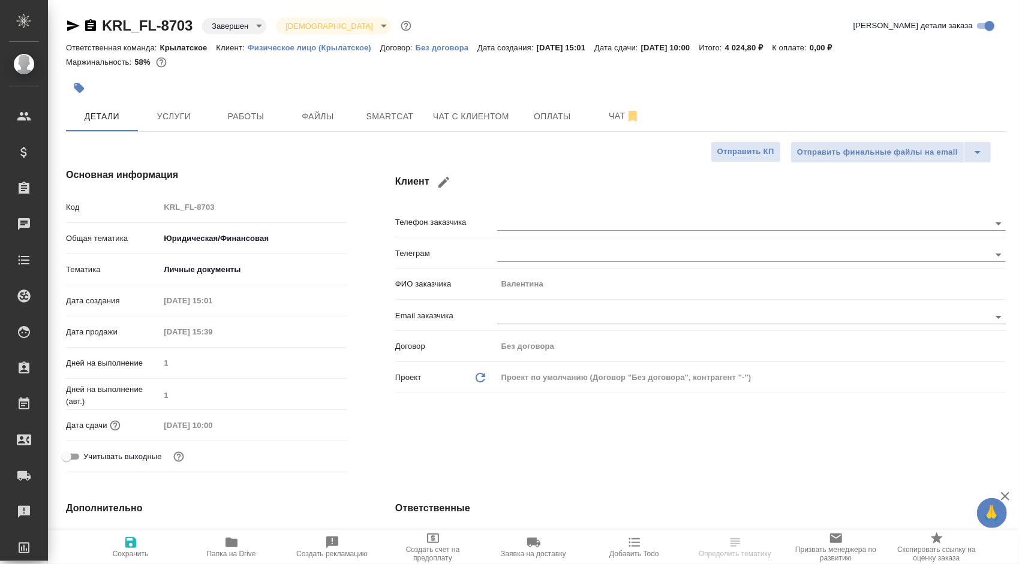
type textarea "x"
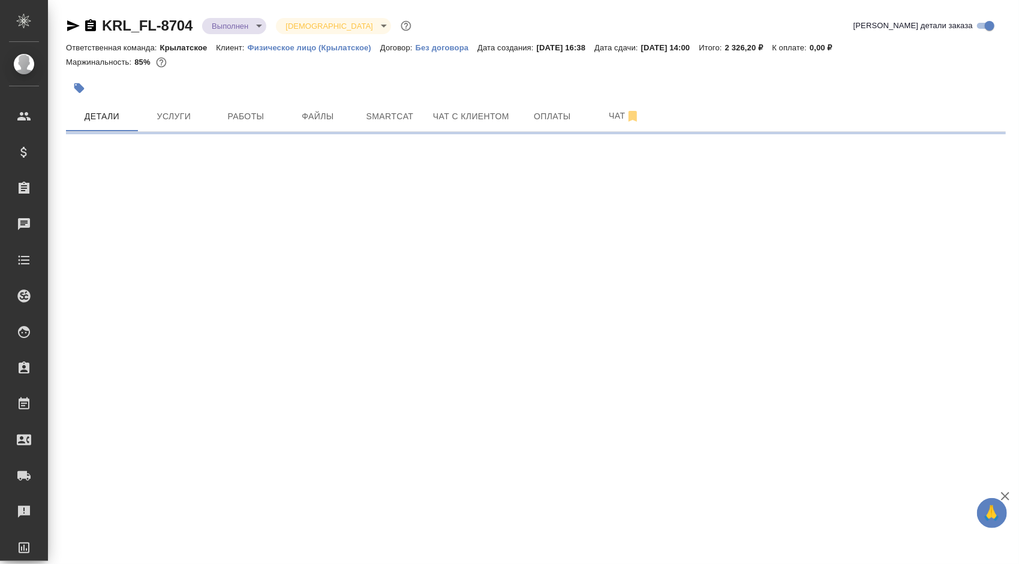
select select "RU"
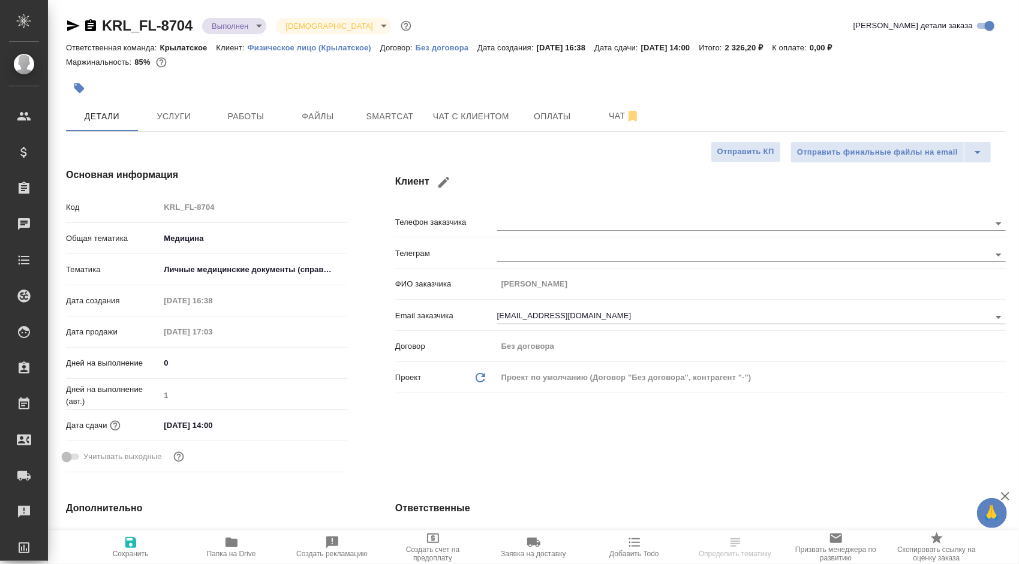
type textarea "x"
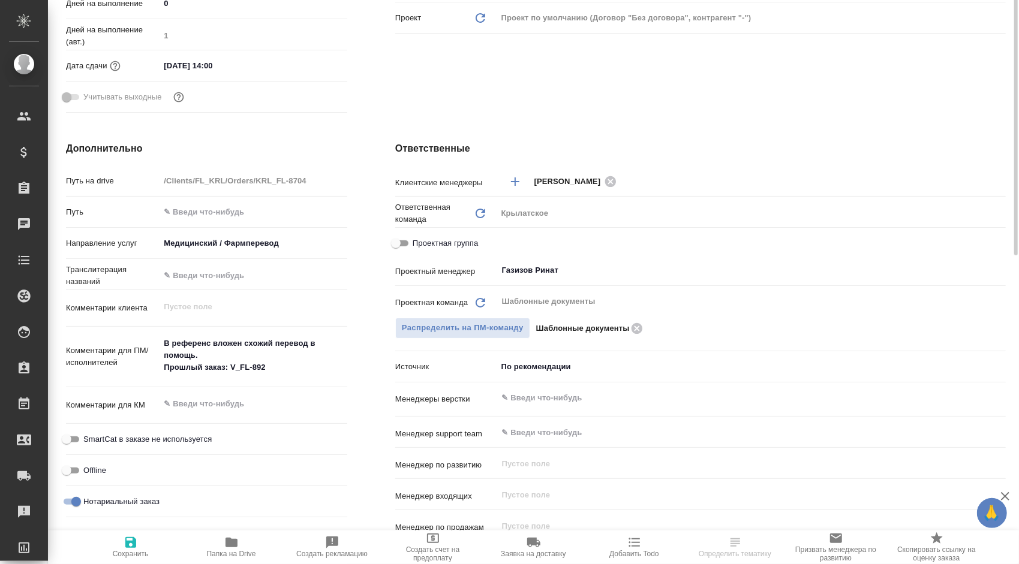
scroll to position [60, 0]
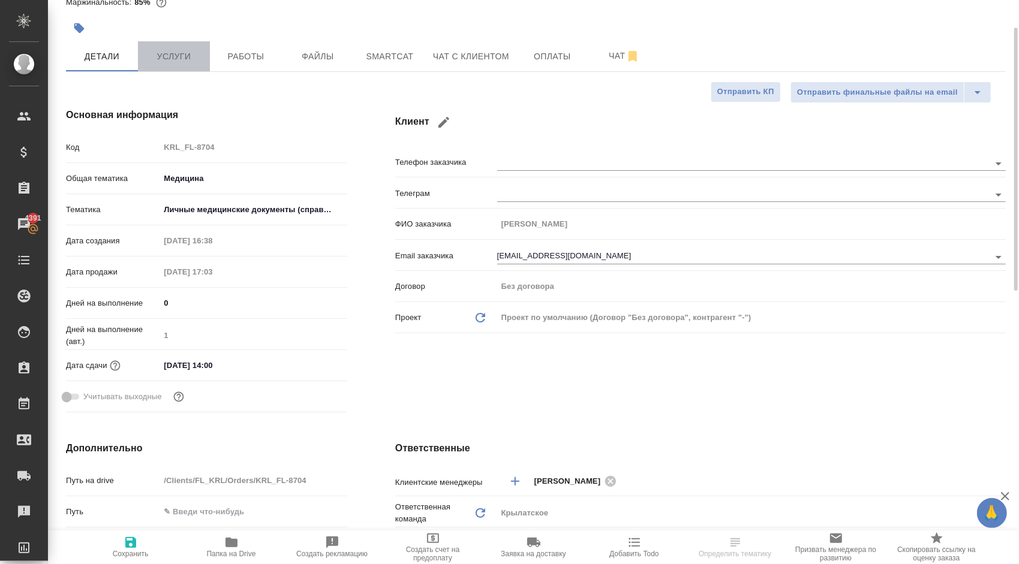
click at [179, 49] on span "Услуги" at bounding box center [174, 56] width 58 height 15
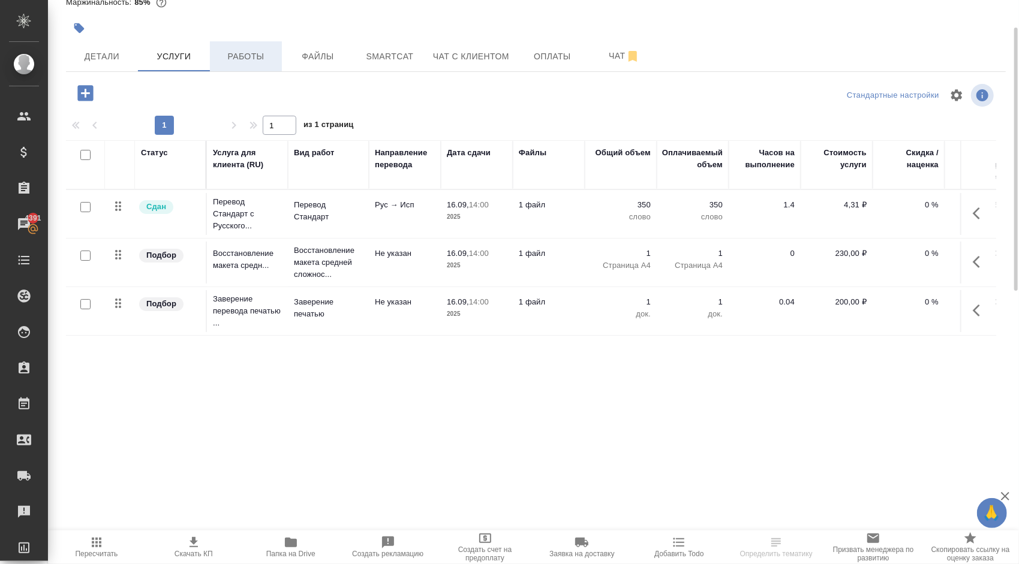
click at [238, 44] on button "Работы" at bounding box center [246, 56] width 72 height 30
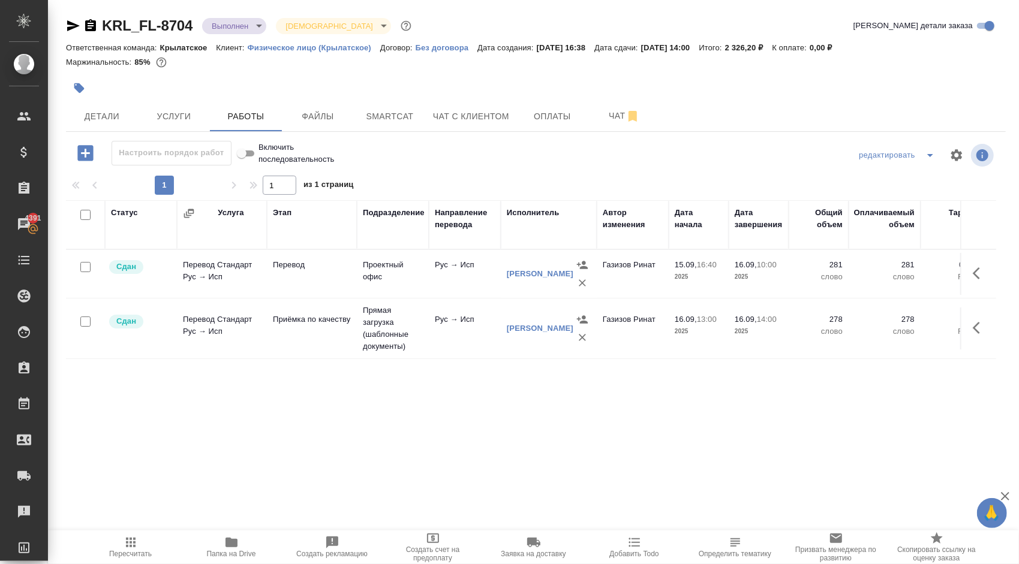
click at [133, 544] on icon "button" at bounding box center [131, 543] width 14 height 14
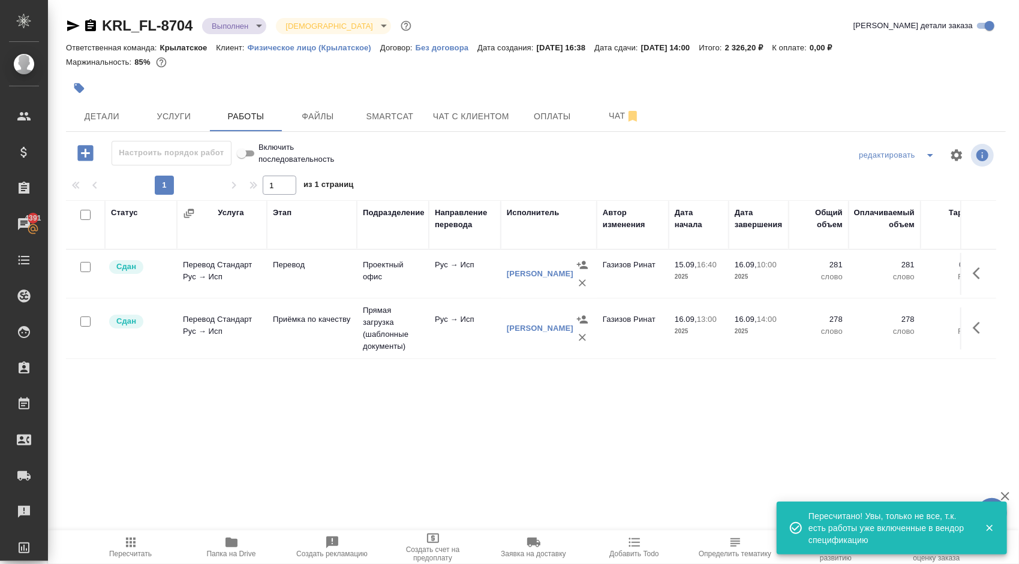
click at [212, 17] on div "KRL_FL-8704 Выполнен completed Святая троица holyTrinity" at bounding box center [240, 25] width 348 height 19
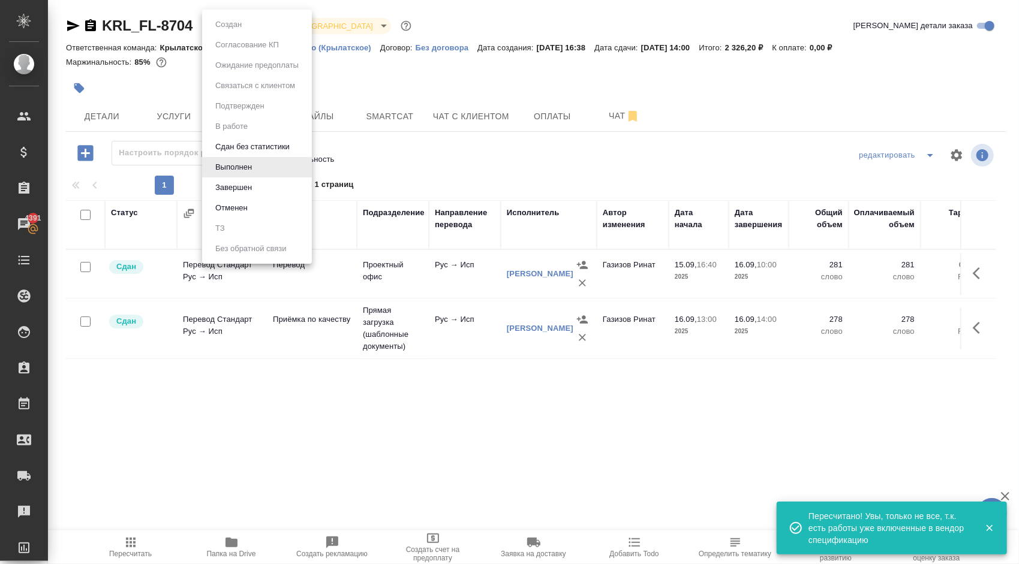
click at [215, 22] on body "🙏 .cls-1 fill:#fff; AWATERA Kasymov Timur Клиенты Спецификации Заказы 4391 Чаты…" at bounding box center [509, 282] width 1019 height 564
click at [244, 188] on button "Завершен" at bounding box center [234, 187] width 44 height 13
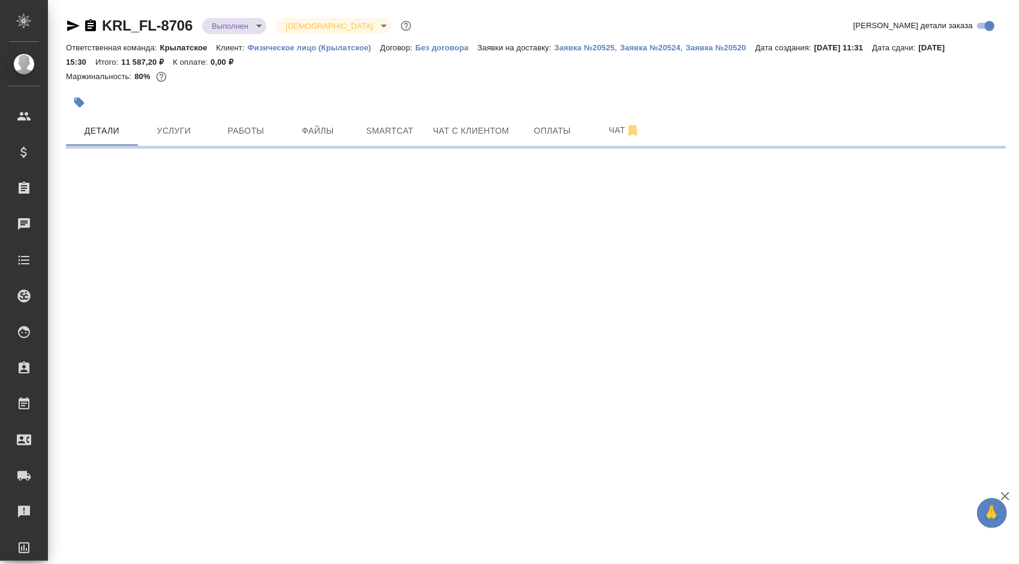
select select "RU"
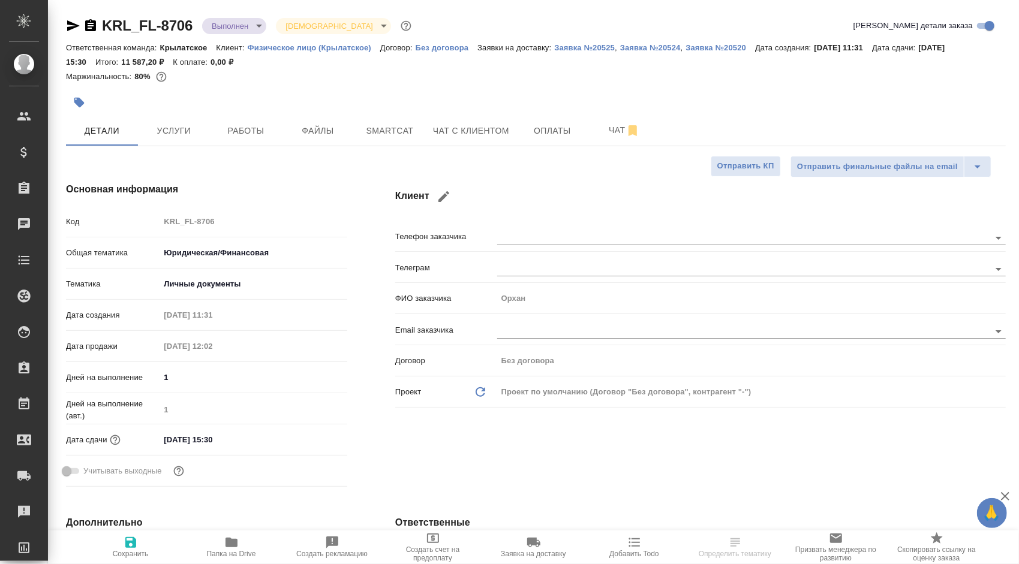
type textarea "x"
click at [179, 132] on span "Услуги" at bounding box center [174, 131] width 58 height 15
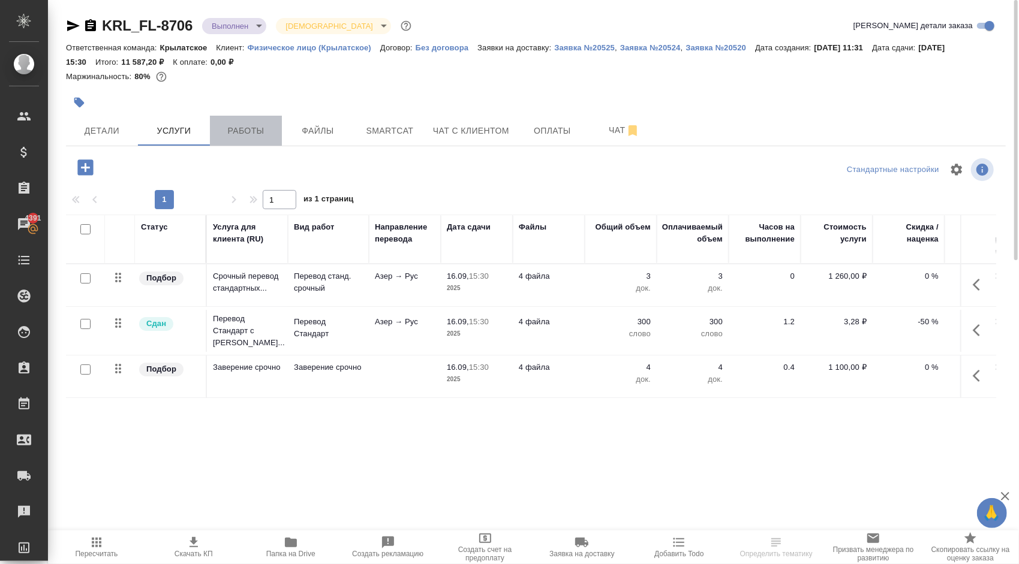
click at [254, 124] on span "Работы" at bounding box center [246, 131] width 58 height 15
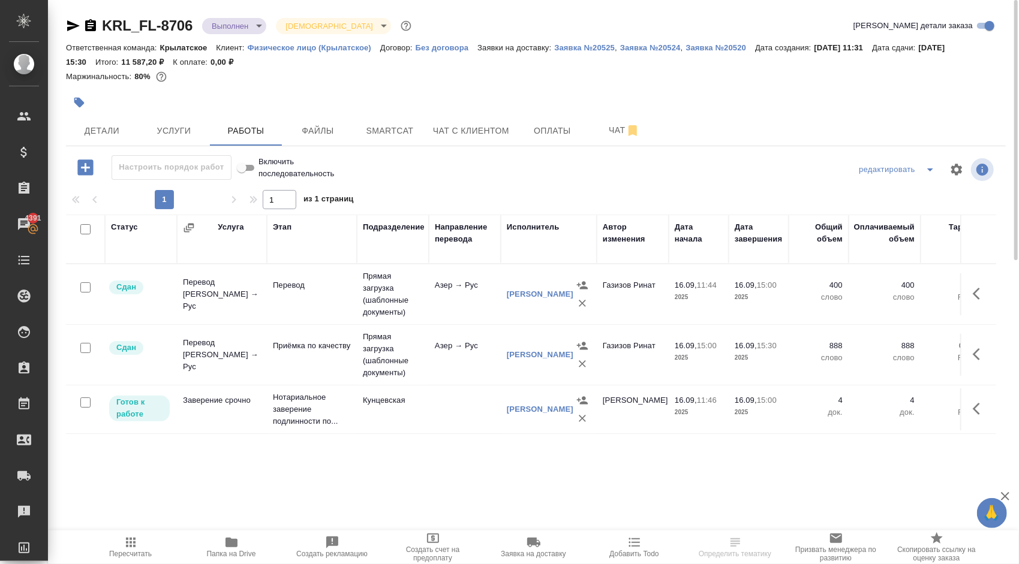
click at [131, 555] on span "Пересчитать" at bounding box center [130, 554] width 43 height 8
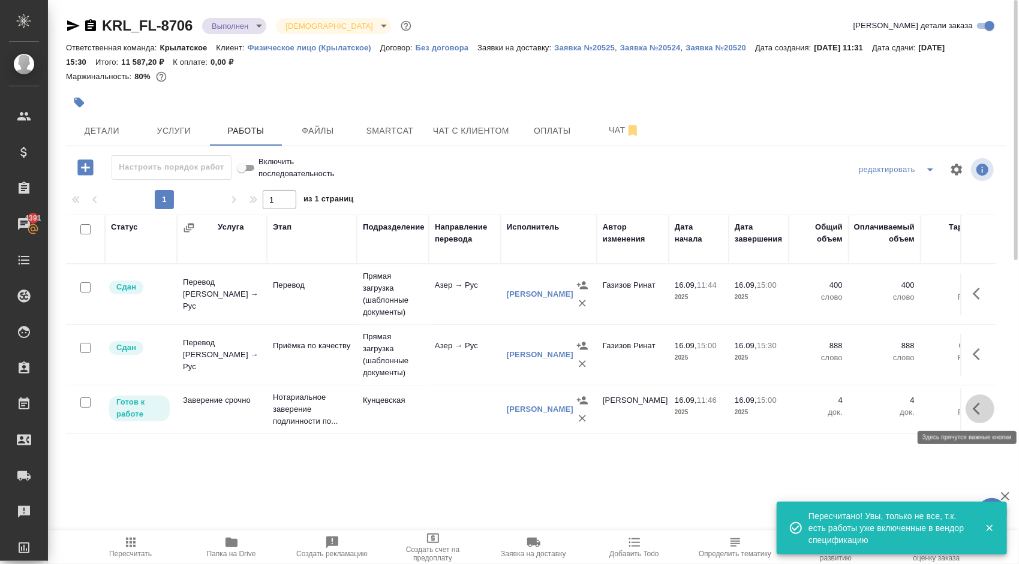
click at [979, 414] on icon "button" at bounding box center [980, 409] width 14 height 14
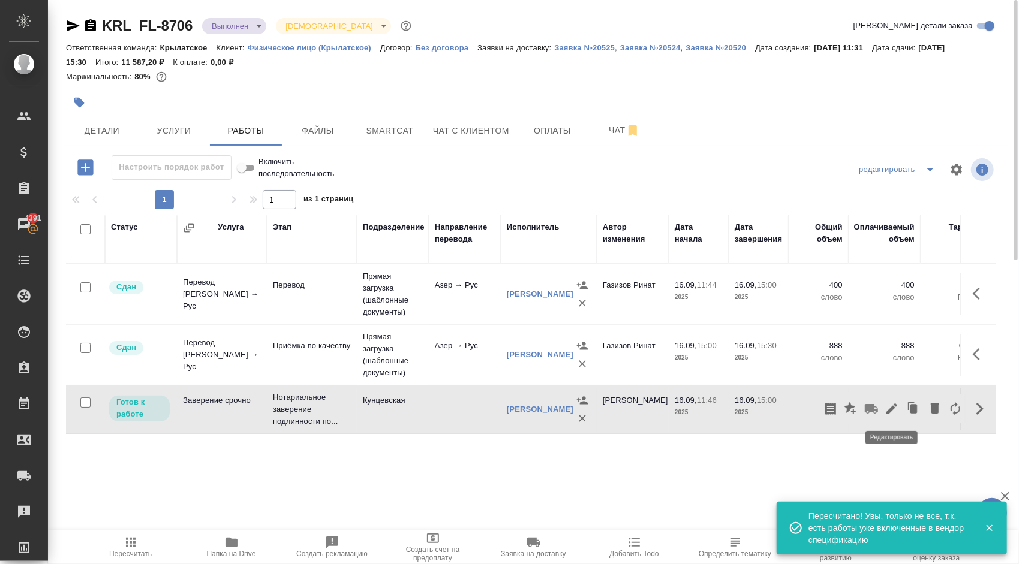
click at [894, 409] on icon "button" at bounding box center [892, 409] width 14 height 14
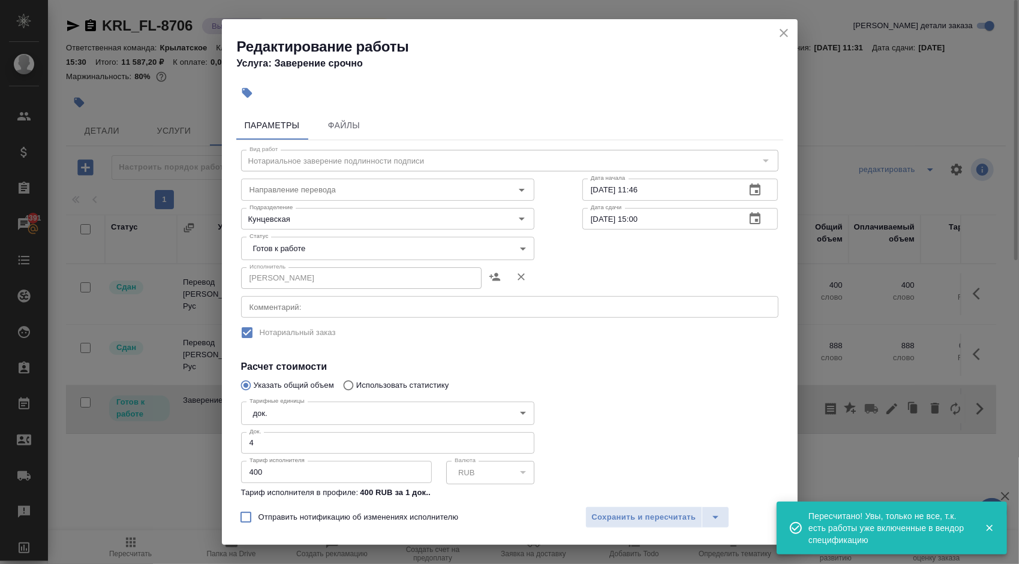
click at [299, 239] on body "🙏 .cls-1 fill:#fff; AWATERA [PERSON_NAME] Клиенты Спецификации Заказы 4391 Чаты…" at bounding box center [509, 282] width 1019 height 564
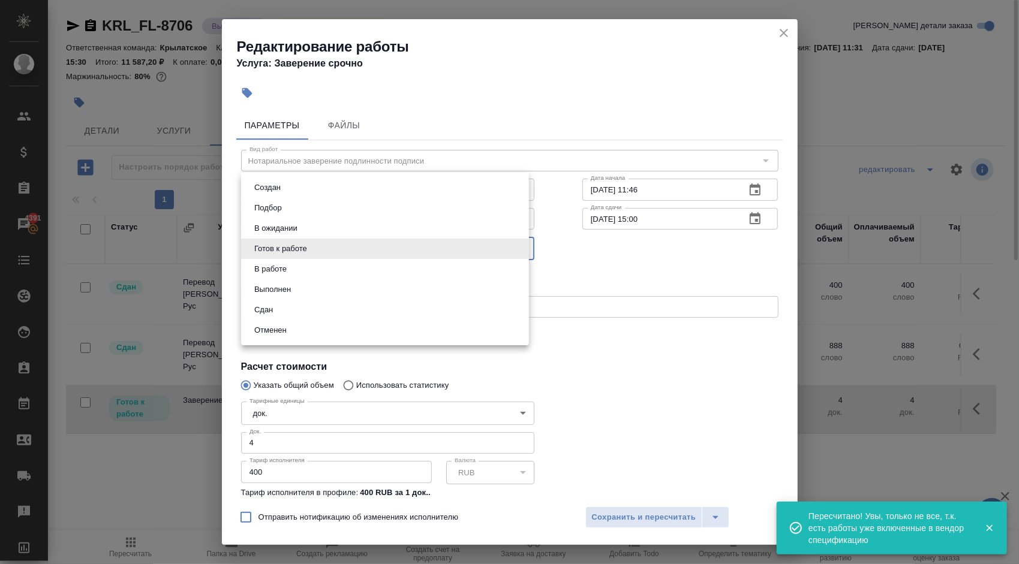
click at [264, 304] on button "Сдан" at bounding box center [264, 310] width 26 height 13
type input "closed"
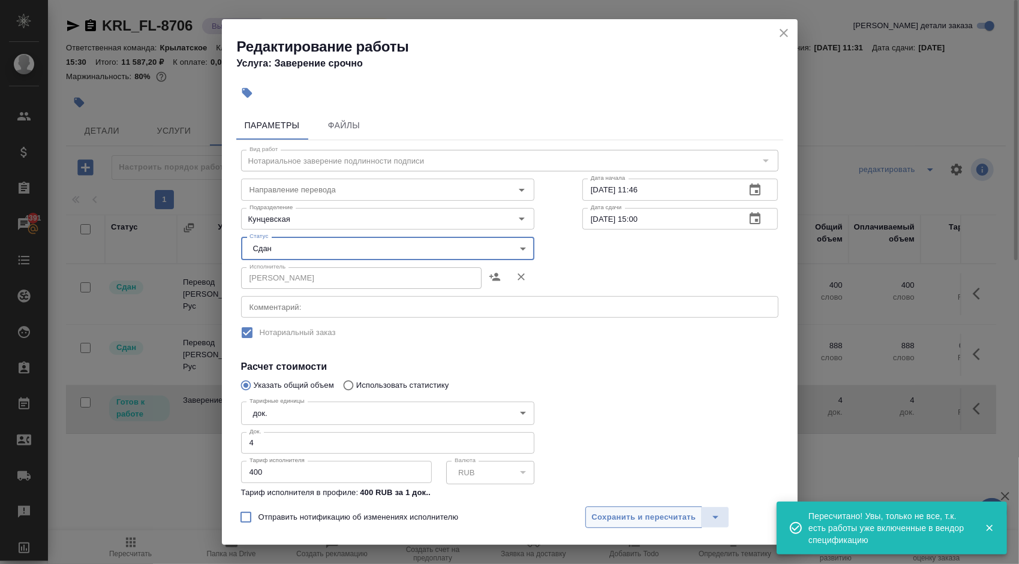
click at [626, 516] on span "Сохранить и пересчитать" at bounding box center [644, 518] width 104 height 14
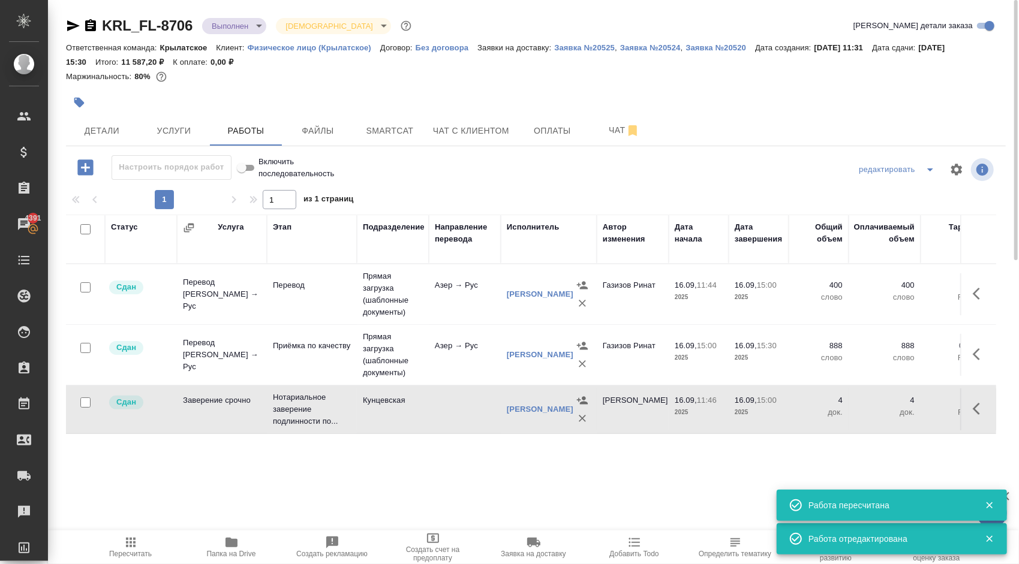
click at [145, 536] on span "Пересчитать" at bounding box center [131, 547] width 86 height 23
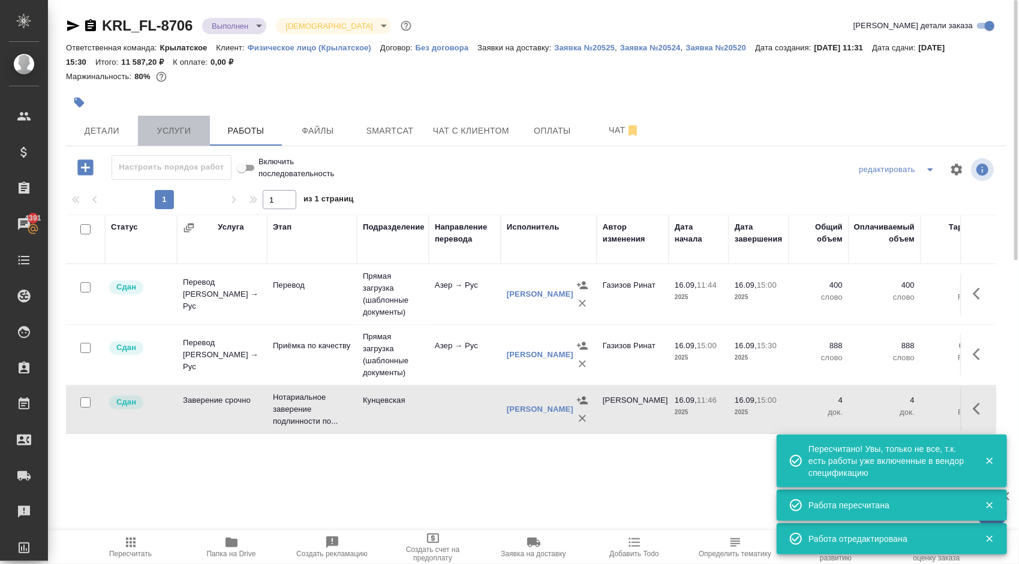
click at [187, 122] on button "Услуги" at bounding box center [174, 131] width 72 height 30
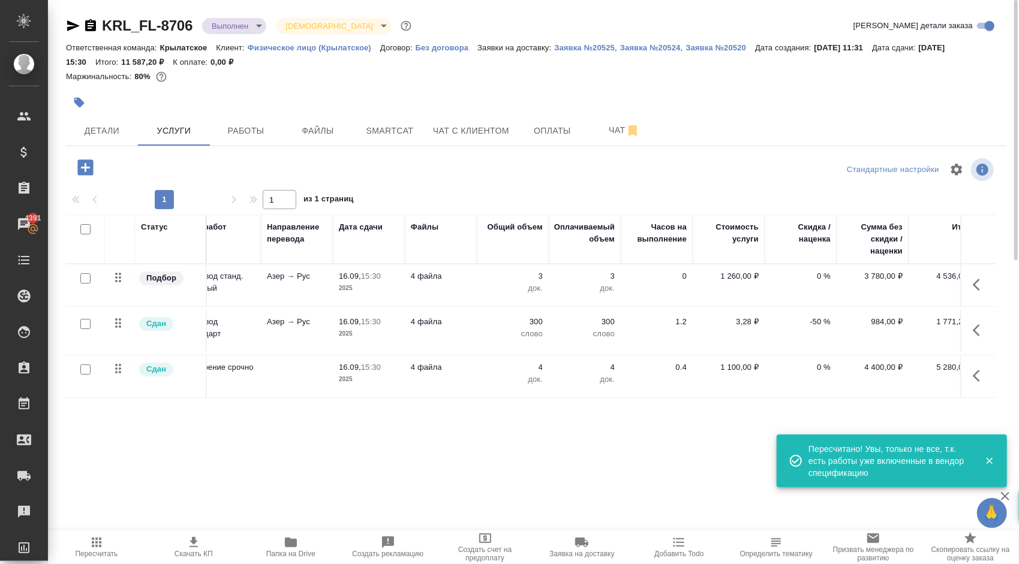
scroll to position [0, 128]
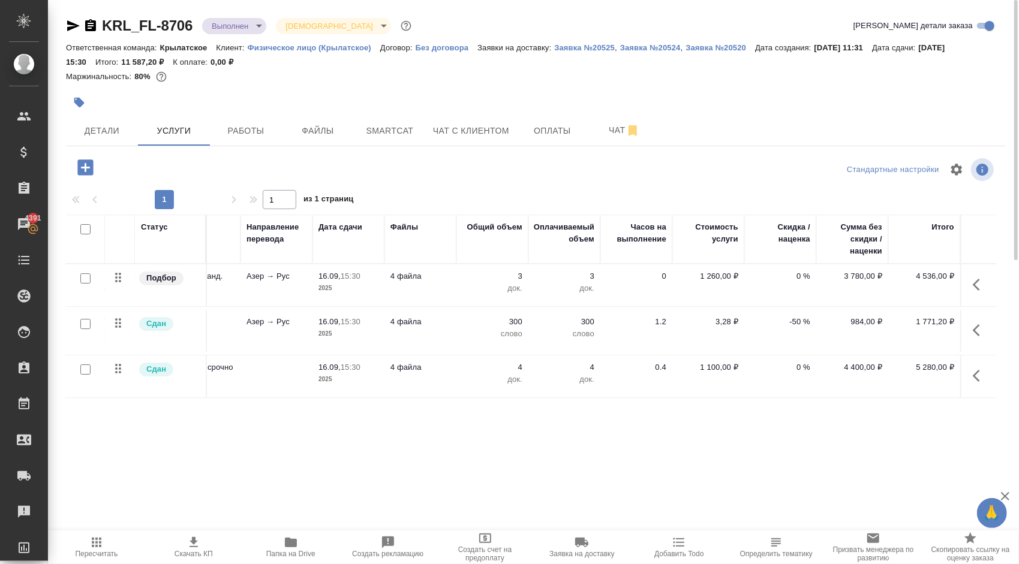
click at [420, 71] on div "Маржинальность: 80%" at bounding box center [536, 77] width 940 height 16
click at [128, 121] on button "Детали" at bounding box center [102, 131] width 72 height 30
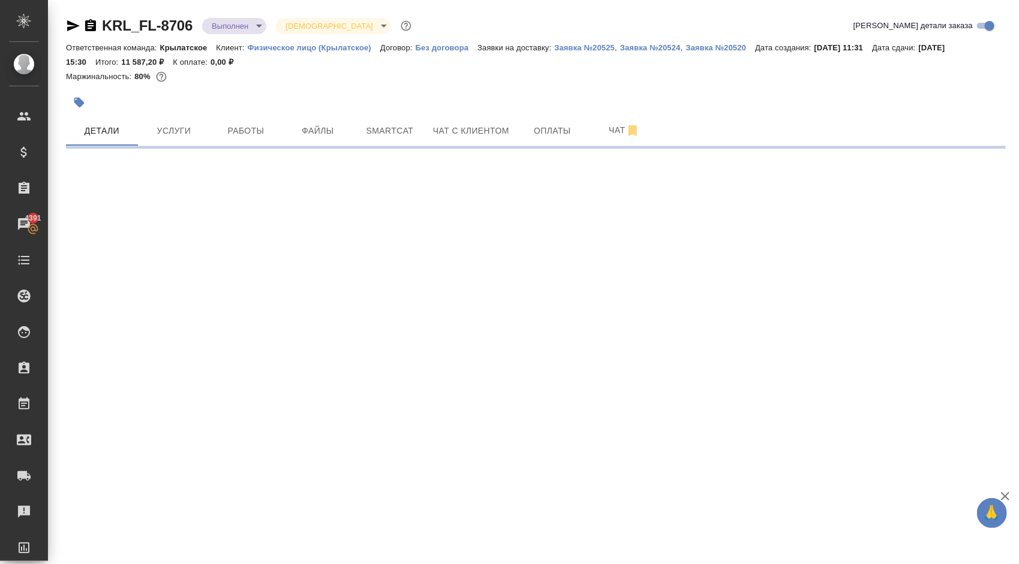
select select "RU"
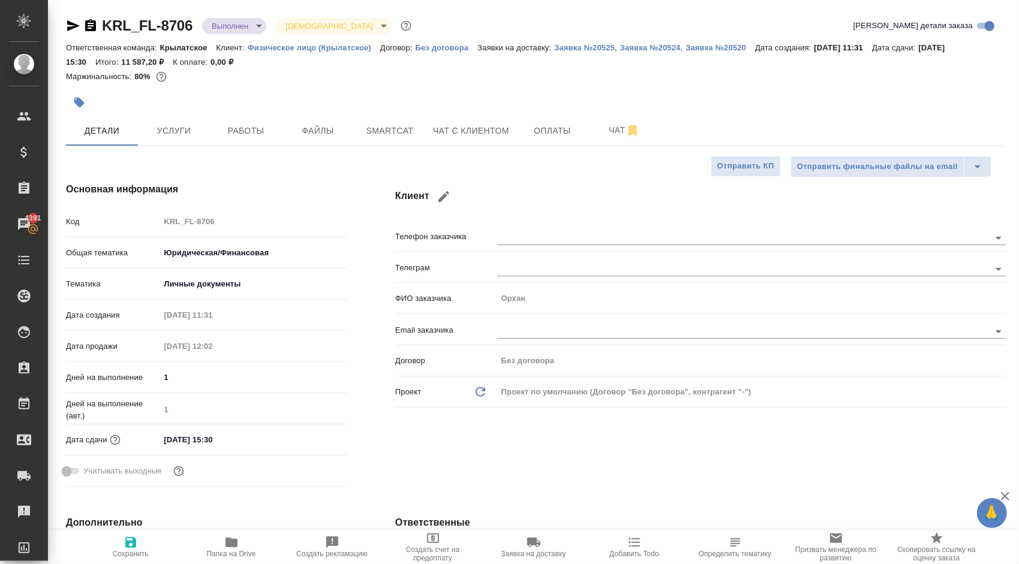
type textarea "x"
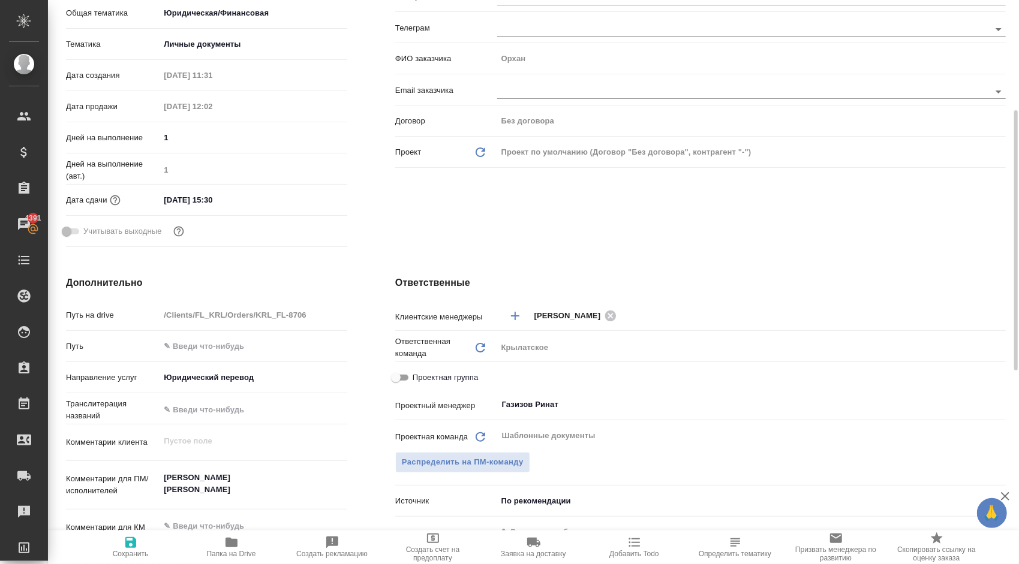
click at [464, 376] on span "Проектная группа" at bounding box center [445, 378] width 65 height 12
click at [417, 376] on input "Проектная группа" at bounding box center [395, 378] width 43 height 14
checkbox input "true"
type textarea "x"
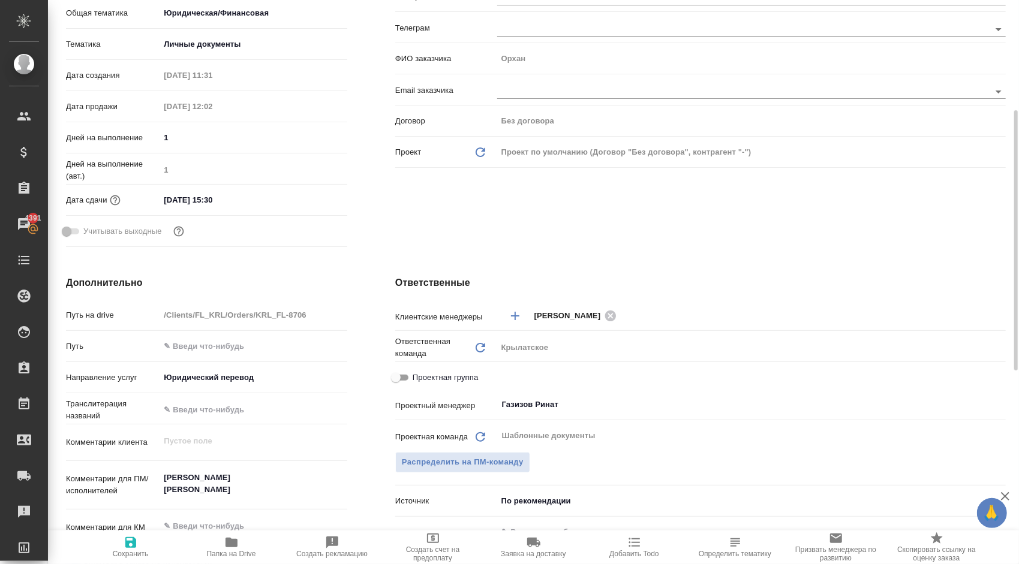
type textarea "x"
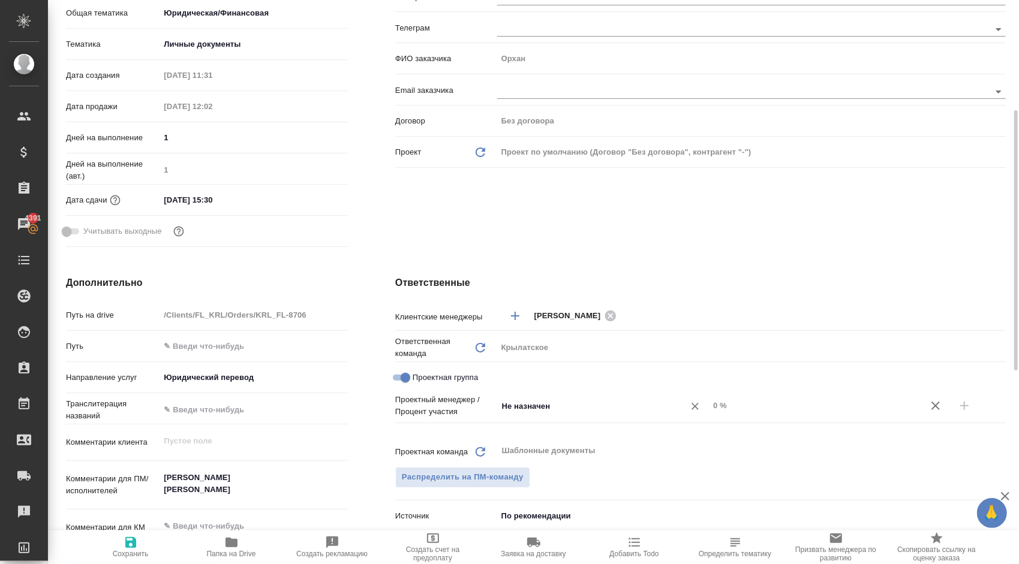
click at [602, 414] on div "Не назначен ​" at bounding box center [603, 406] width 212 height 22
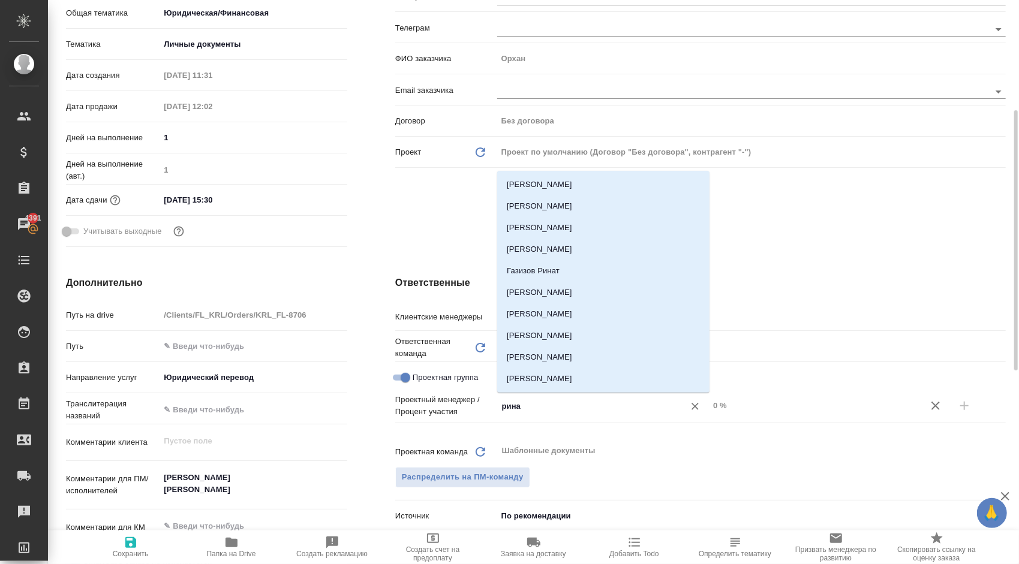
type input "ринат"
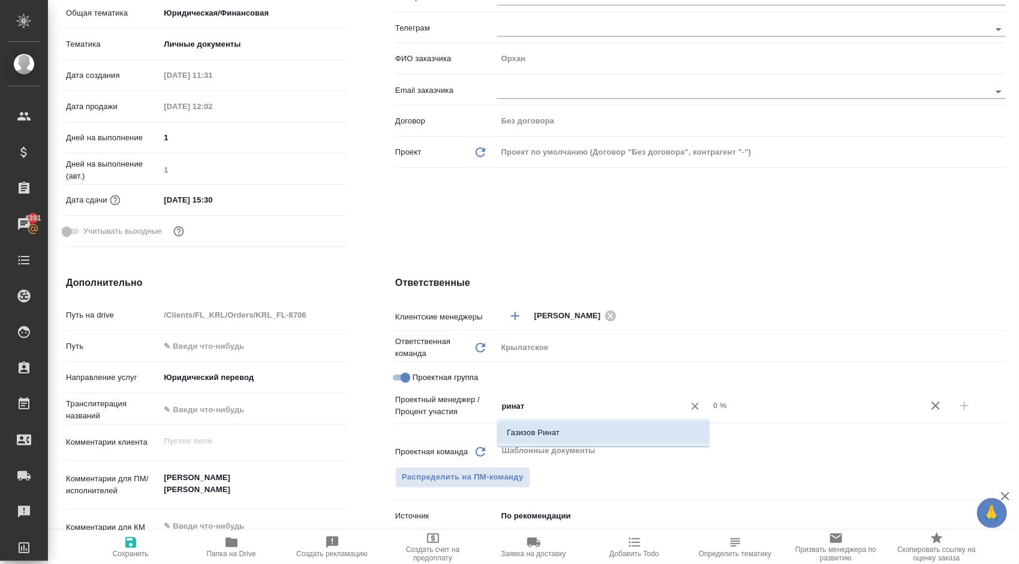
drag, startPoint x: 581, startPoint y: 431, endPoint x: 654, endPoint y: 434, distance: 73.2
click at [581, 431] on li "Газизов Ринат" at bounding box center [603, 433] width 212 height 22
type textarea "x"
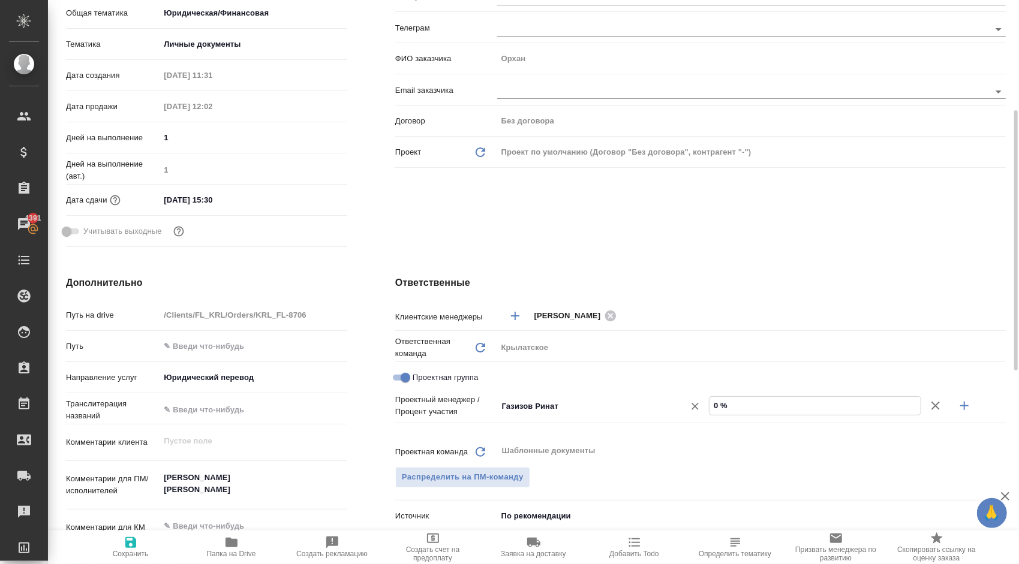
drag, startPoint x: 732, startPoint y: 408, endPoint x: 680, endPoint y: 404, distance: 51.7
click at [680, 404] on div "Газизов Ринат ​ 0 %" at bounding box center [751, 406] width 509 height 21
type textarea "x"
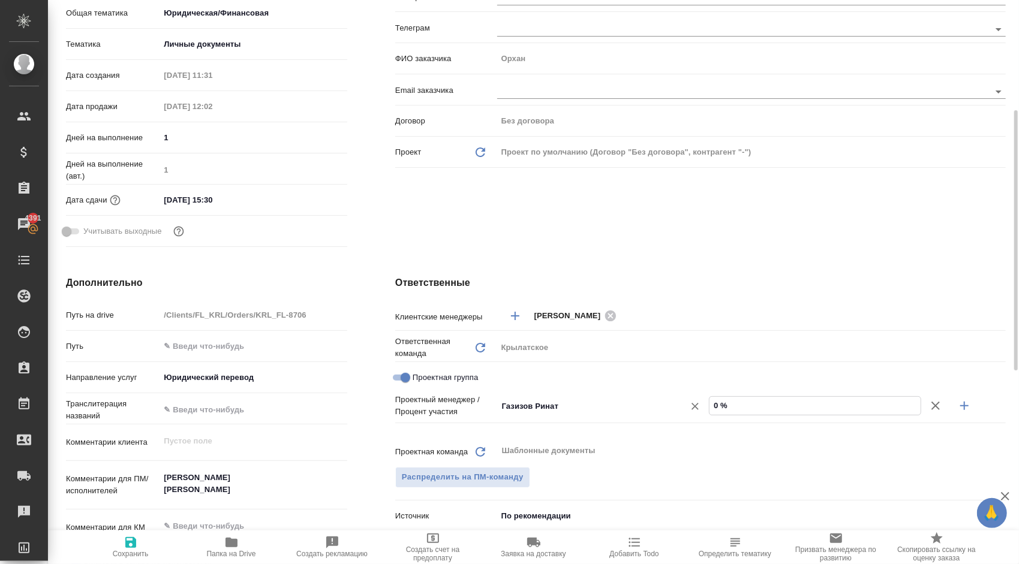
type input "5 %"
type textarea "x"
type input "55 %"
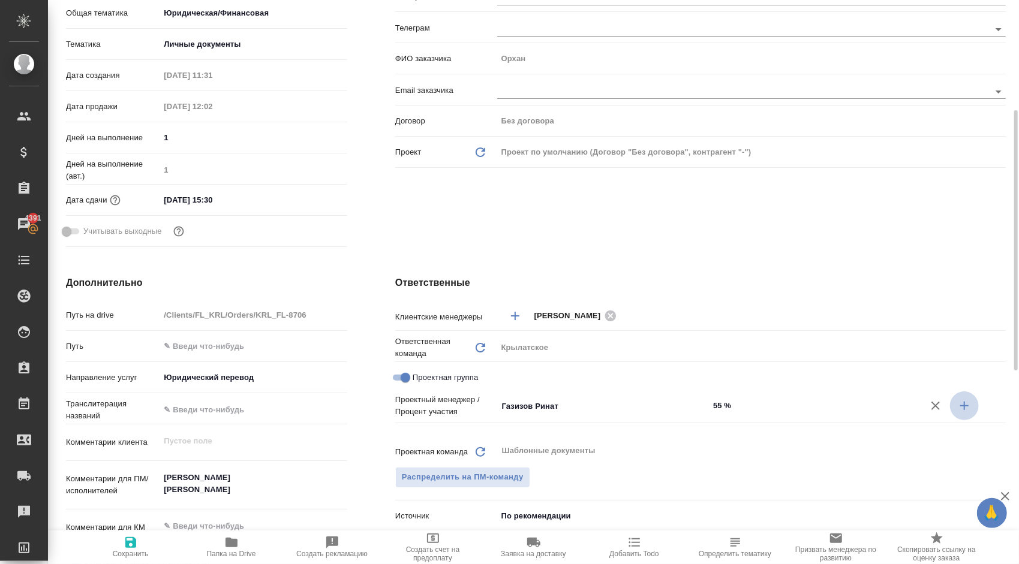
click at [965, 410] on icon "button" at bounding box center [964, 406] width 8 height 8
type textarea "x"
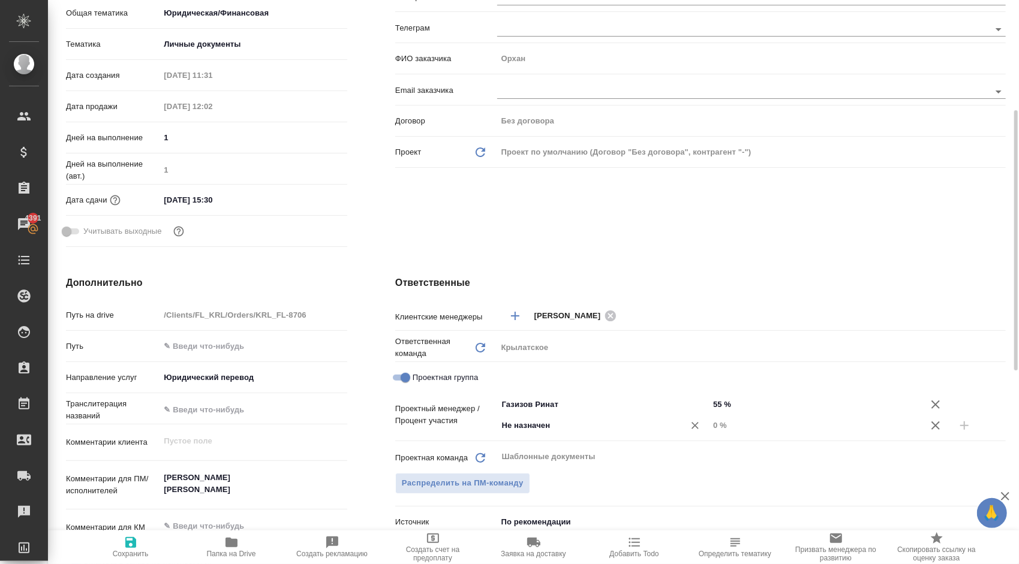
click at [621, 424] on input "Не назначен" at bounding box center [583, 426] width 164 height 14
type input "весе"
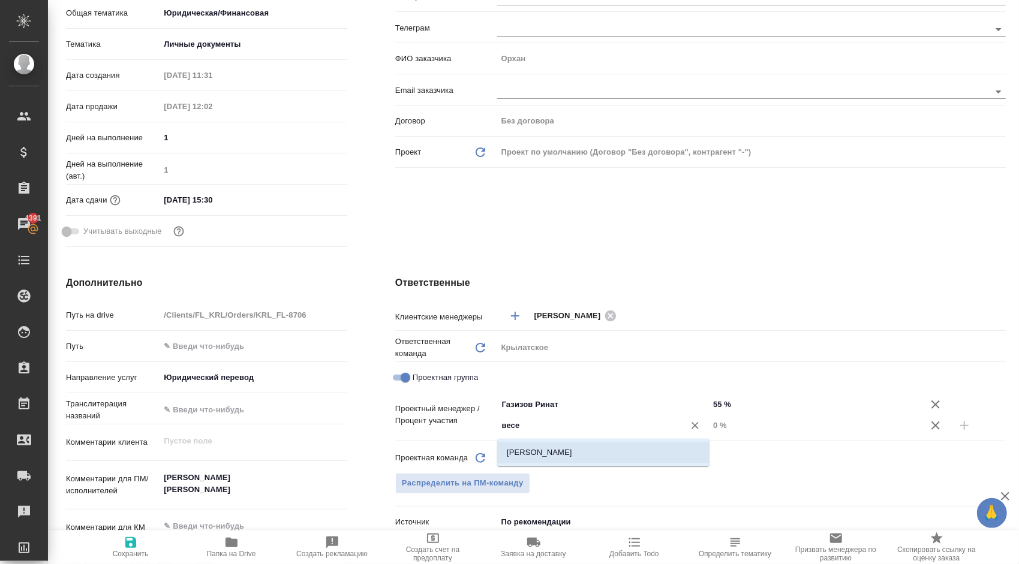
click at [625, 445] on li "Веселова Юлия" at bounding box center [603, 453] width 212 height 22
type textarea "x"
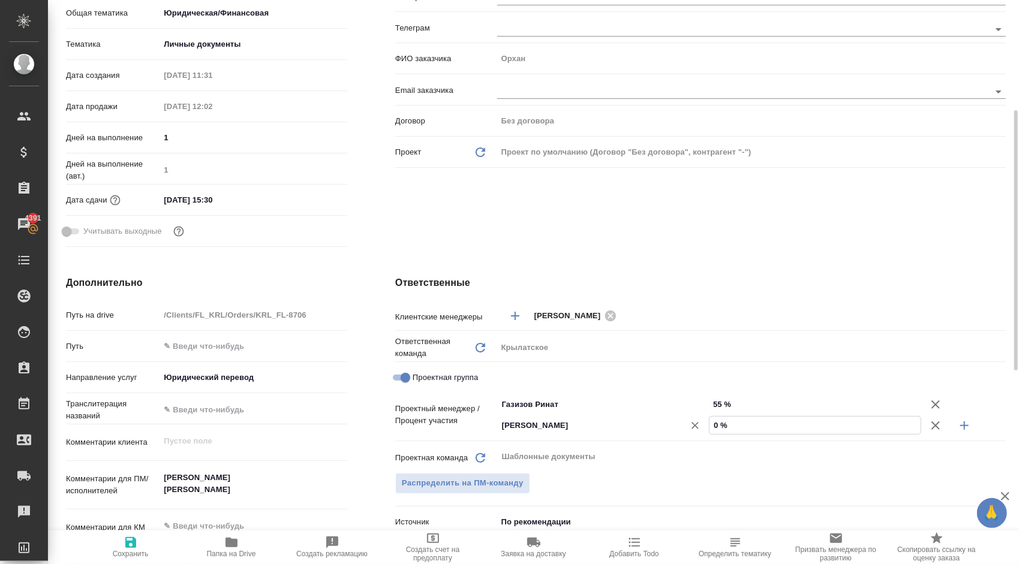
drag, startPoint x: 721, startPoint y: 425, endPoint x: 672, endPoint y: 424, distance: 49.2
click at [672, 424] on div "Веселова Юлия ​ 0 %" at bounding box center [751, 425] width 509 height 21
type textarea "x"
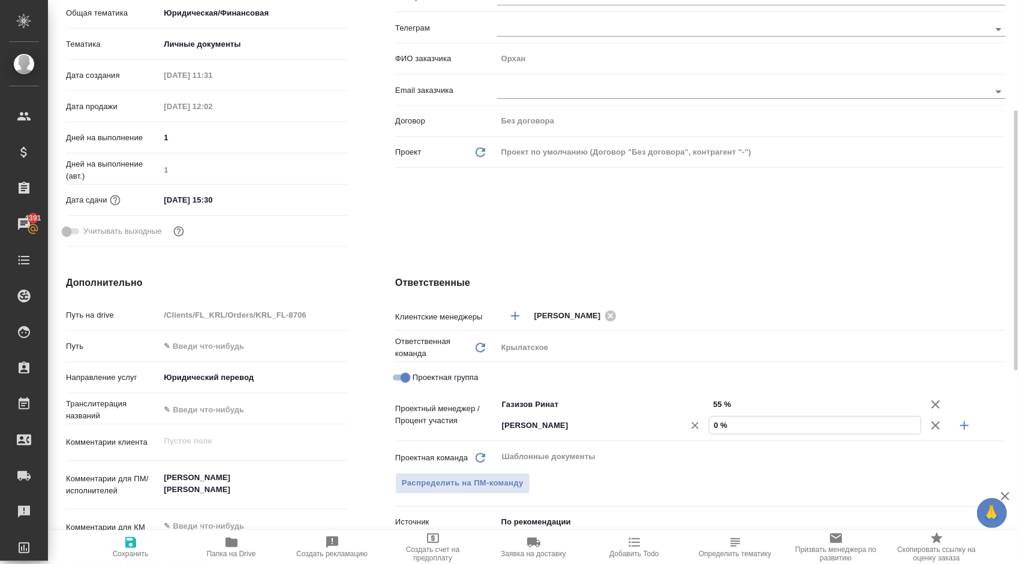
type input "4 %"
type textarea "x"
type input "45 %"
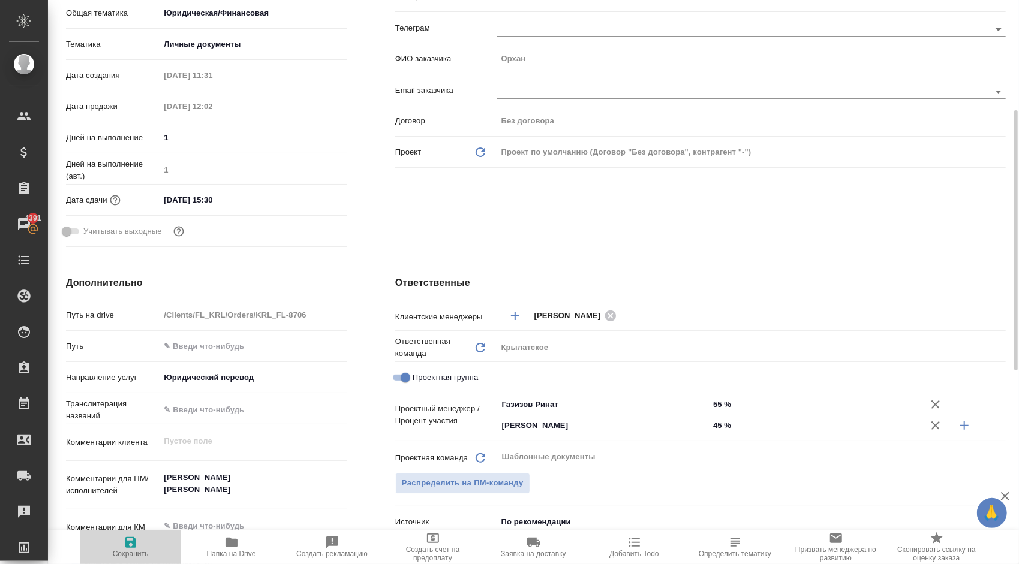
drag, startPoint x: 121, startPoint y: 543, endPoint x: 129, endPoint y: 543, distance: 7.8
click at [120, 543] on span "Сохранить" at bounding box center [131, 547] width 86 height 23
type textarea "x"
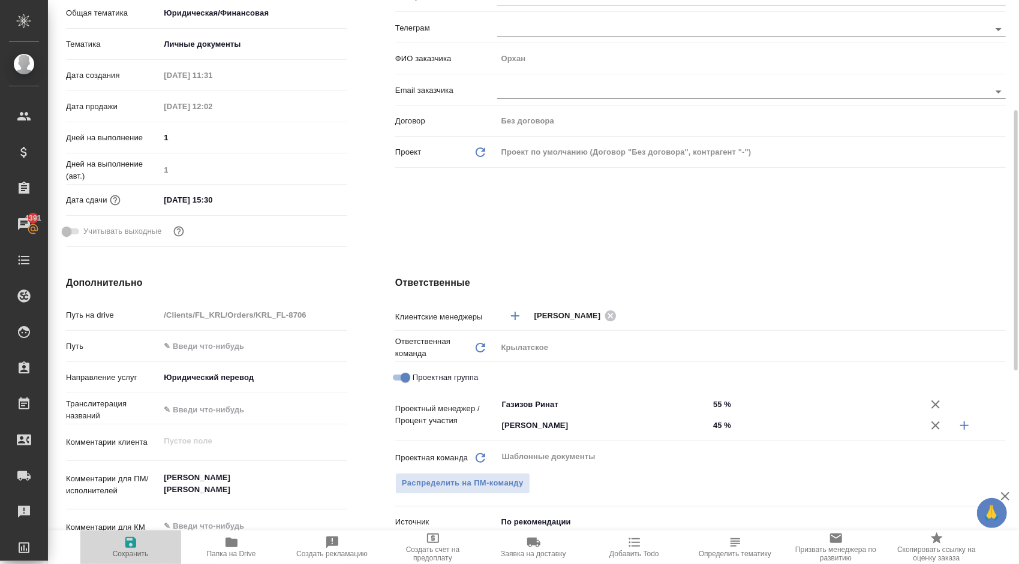
type textarea "x"
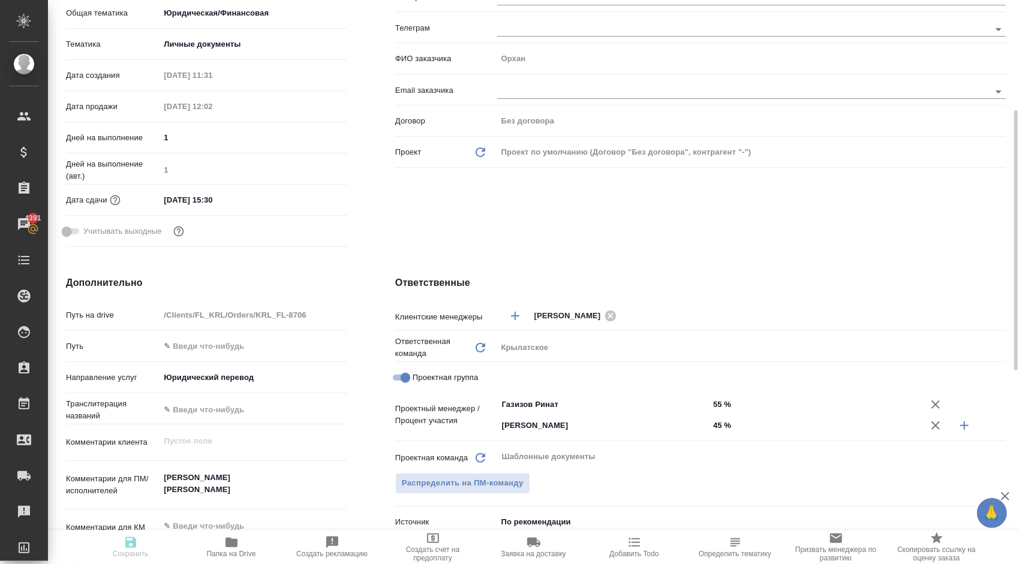
type textarea "x"
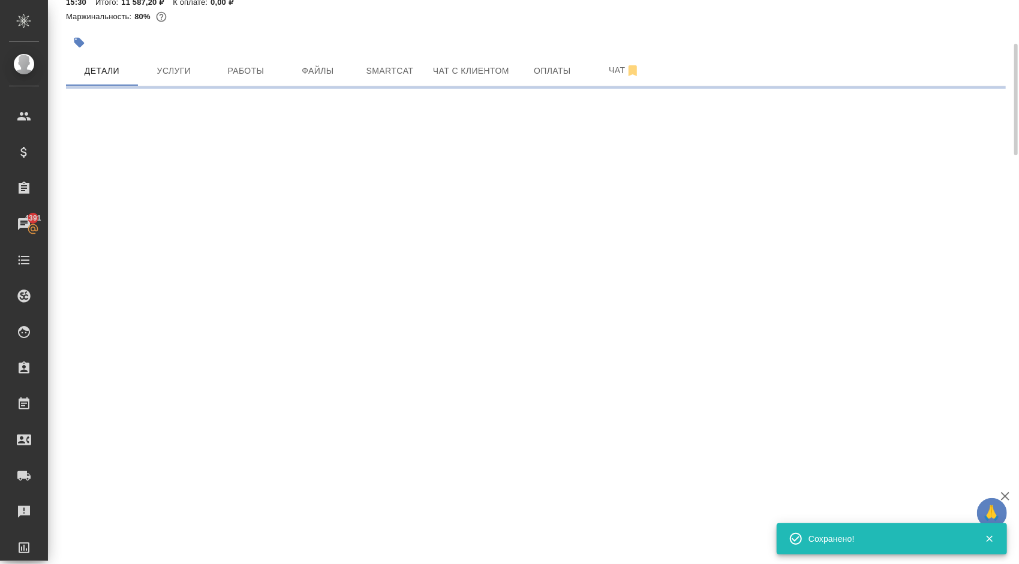
scroll to position [0, 0]
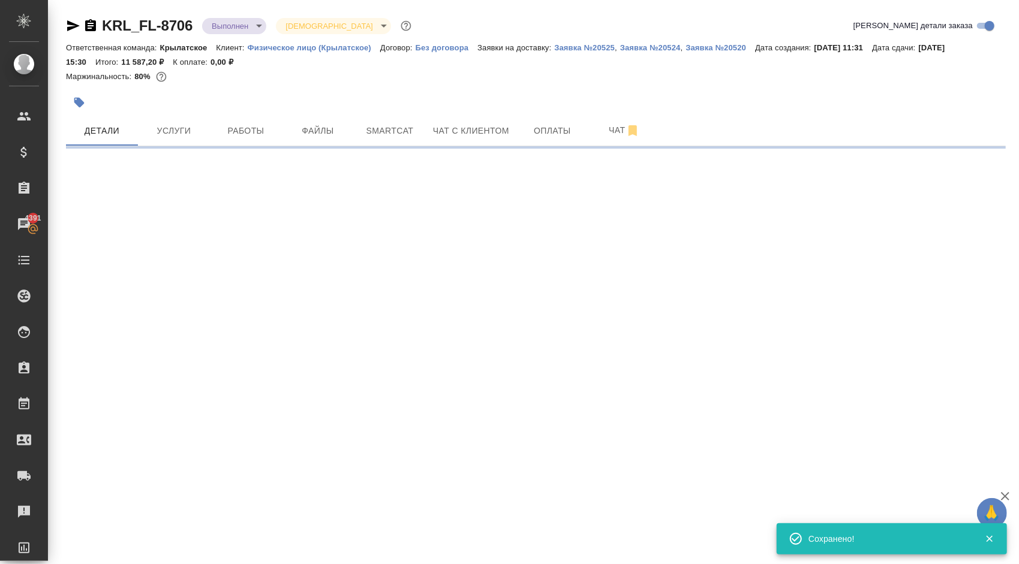
select select "RU"
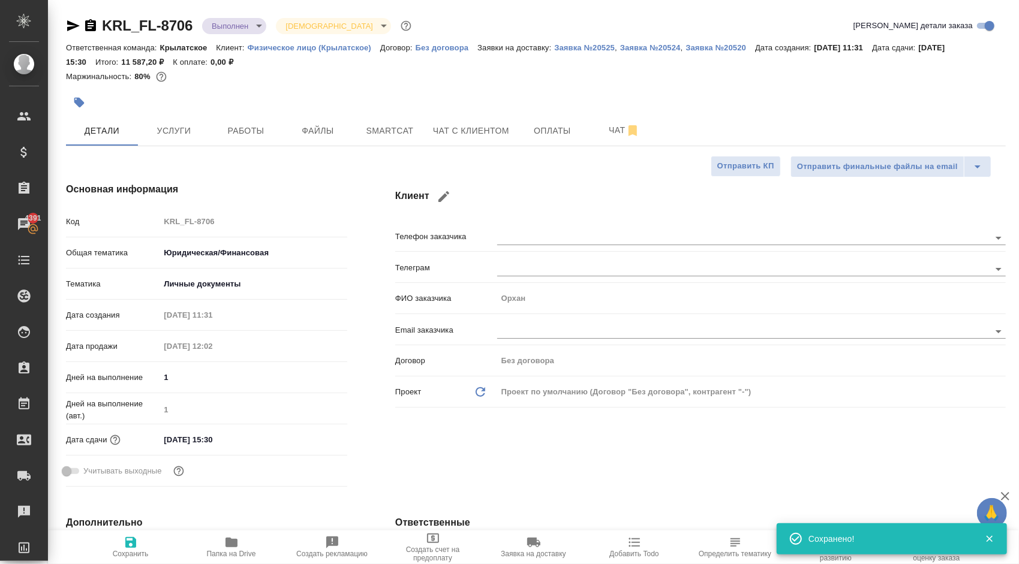
type textarea "x"
click at [128, 548] on icon "button" at bounding box center [131, 543] width 14 height 14
type textarea "x"
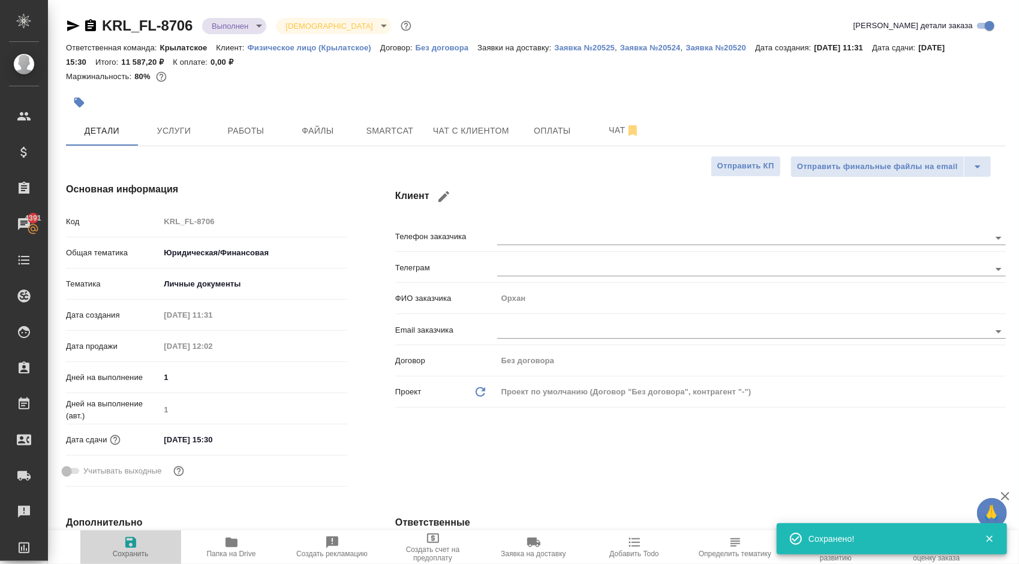
type textarea "x"
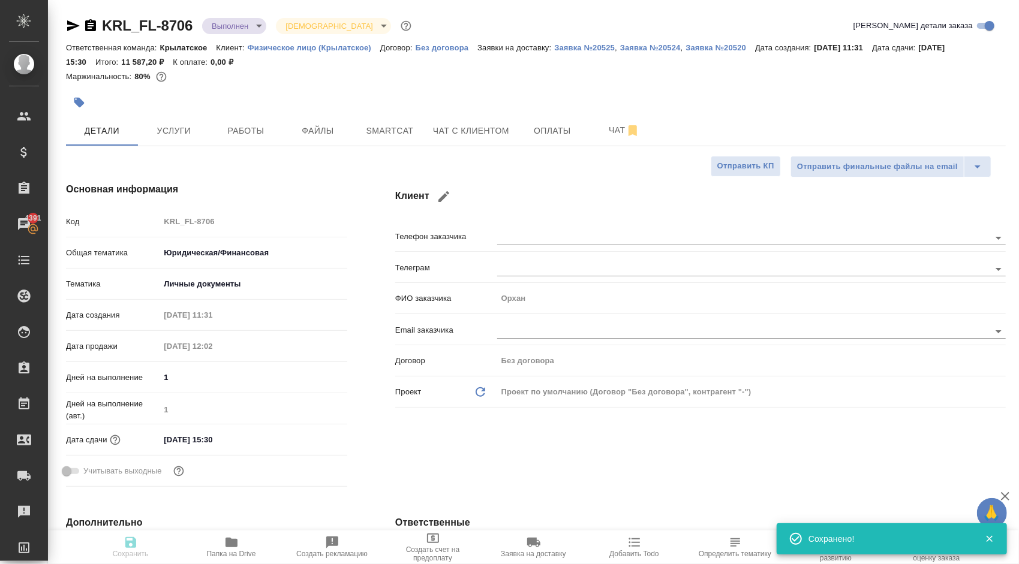
type textarea "x"
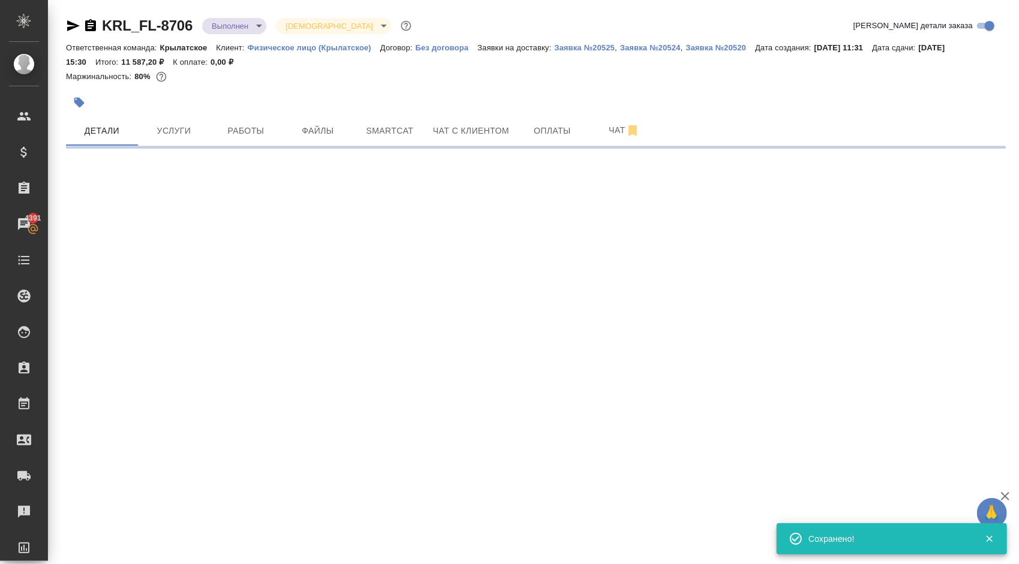
click at [253, 27] on body "🙏 .cls-1 fill:#fff; AWATERA Kasymov Timur Клиенты Спецификации Заказы 4391 Чаты…" at bounding box center [509, 282] width 1019 height 564
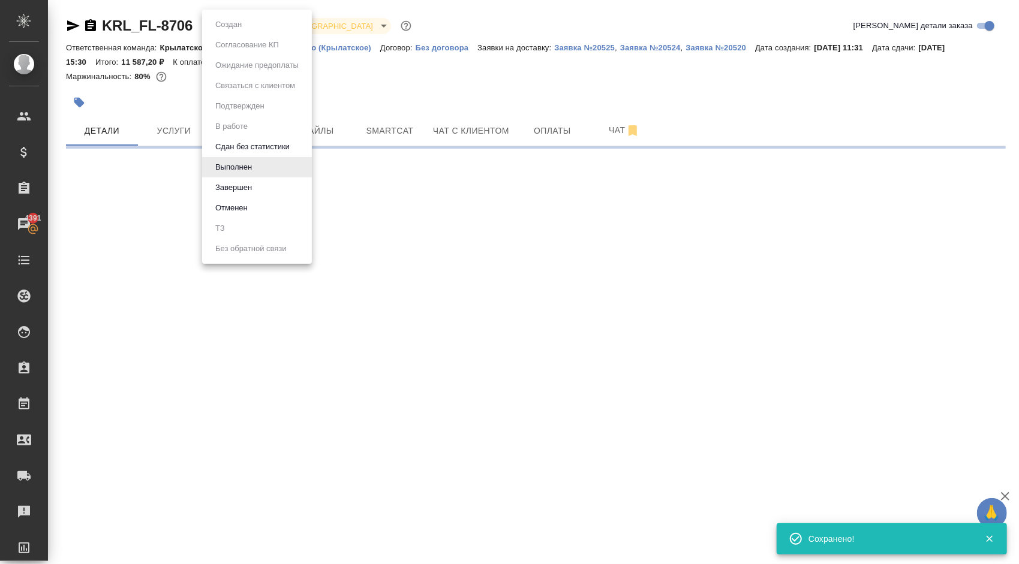
select select "RU"
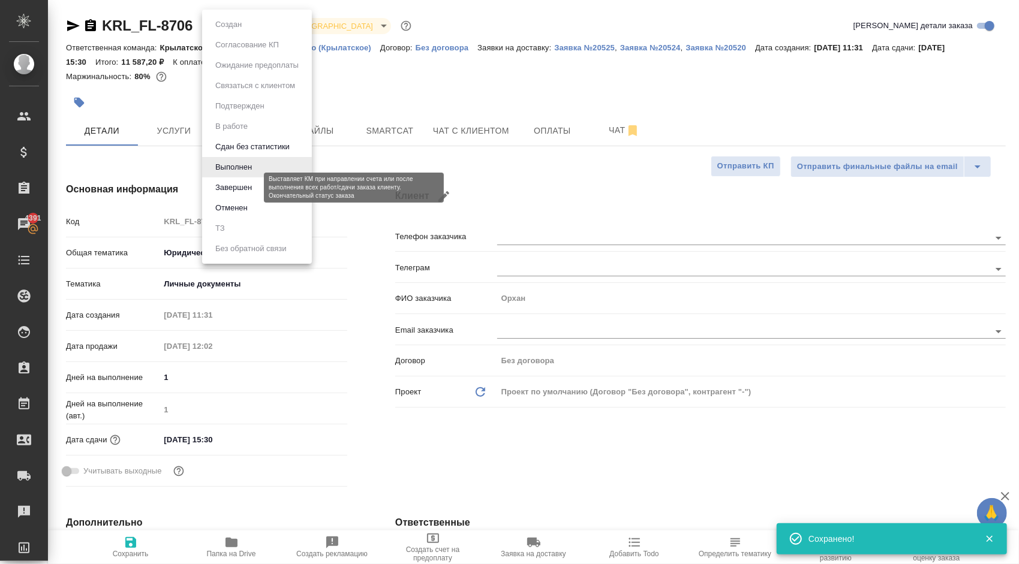
type textarea "x"
click at [254, 188] on button "Завершен" at bounding box center [234, 187] width 44 height 13
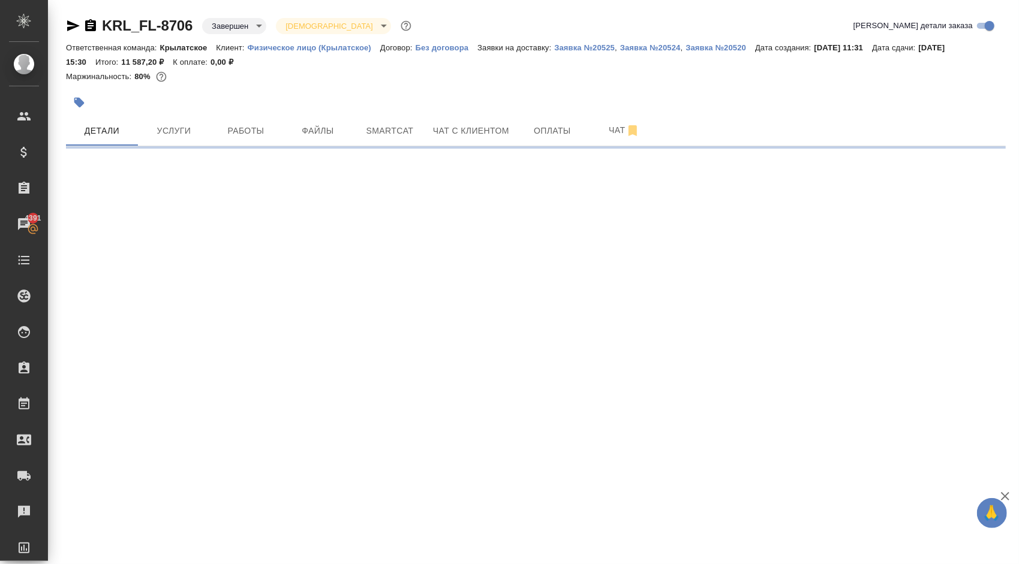
select select "RU"
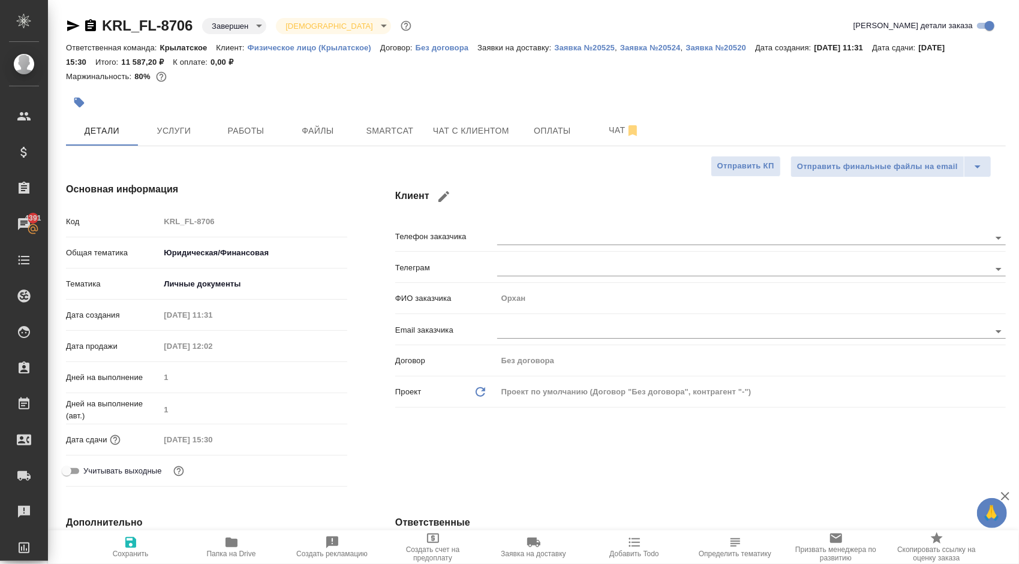
type textarea "x"
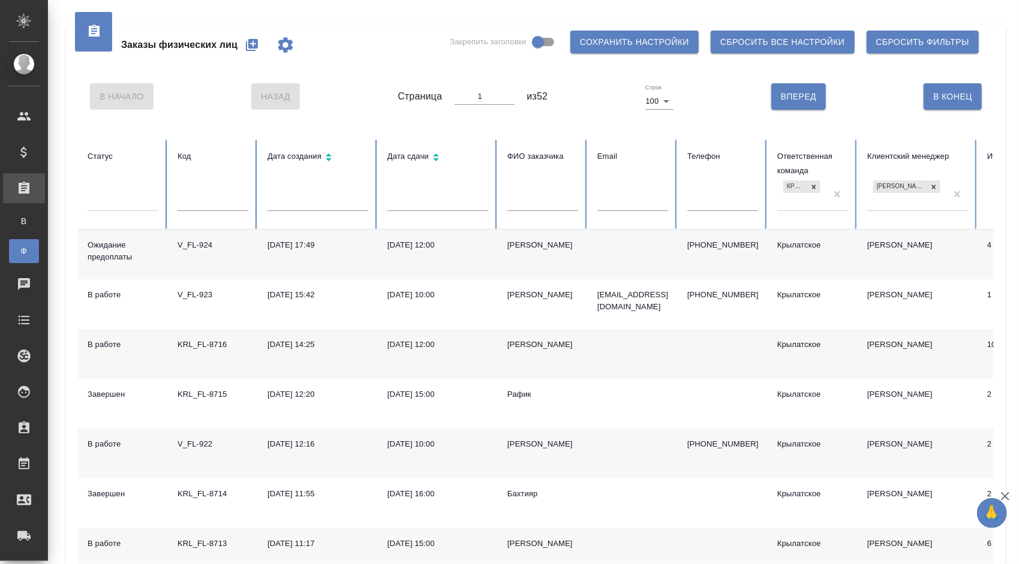
click at [136, 205] on div at bounding box center [123, 199] width 71 height 17
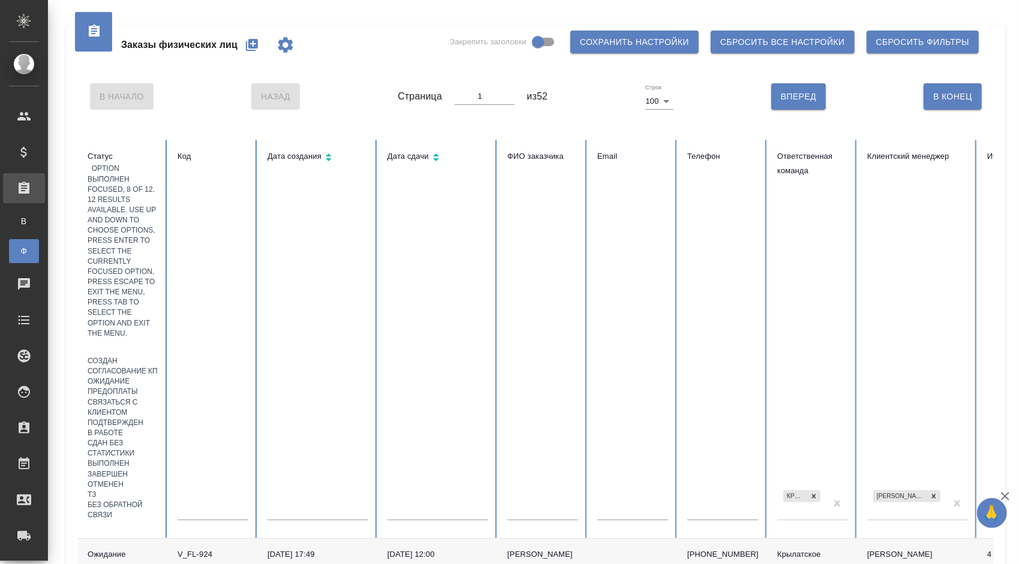
click at [158, 459] on div "Выполнен" at bounding box center [123, 464] width 71 height 10
